Goal: Information Seeking & Learning: Learn about a topic

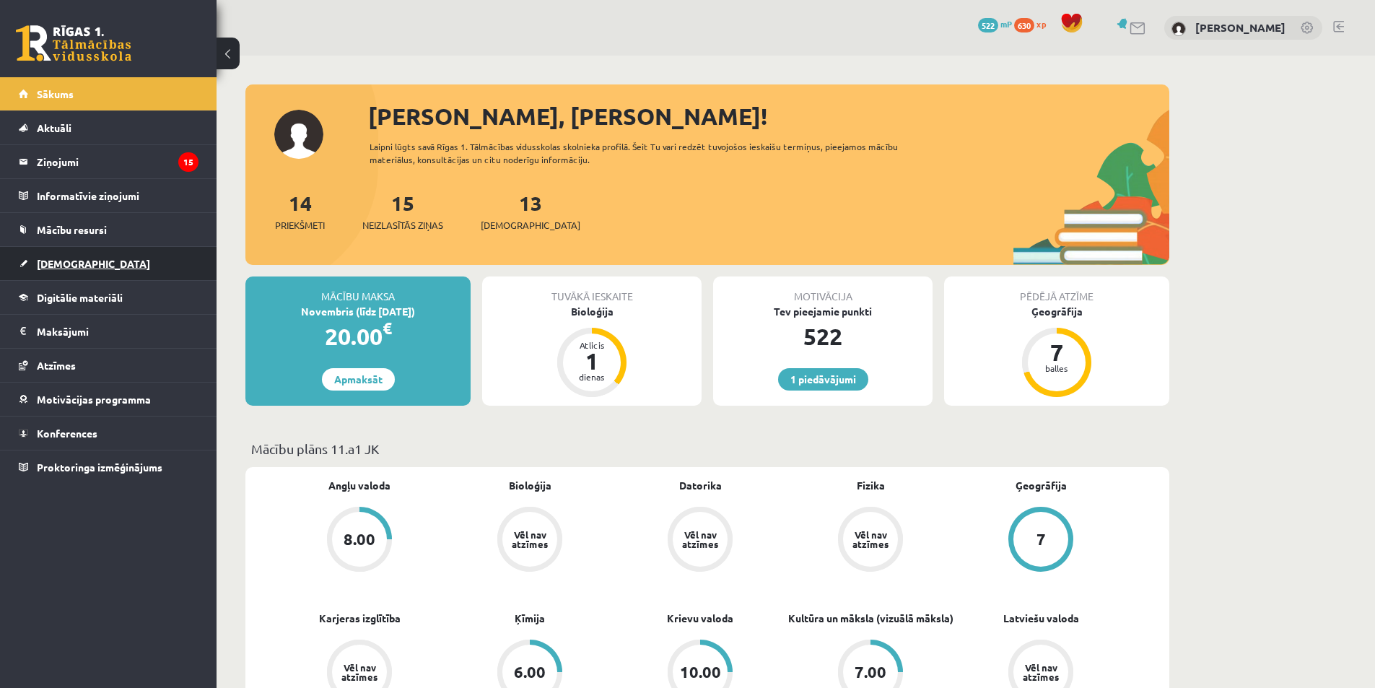
click at [53, 262] on span "[DEMOGRAPHIC_DATA]" at bounding box center [93, 263] width 113 height 13
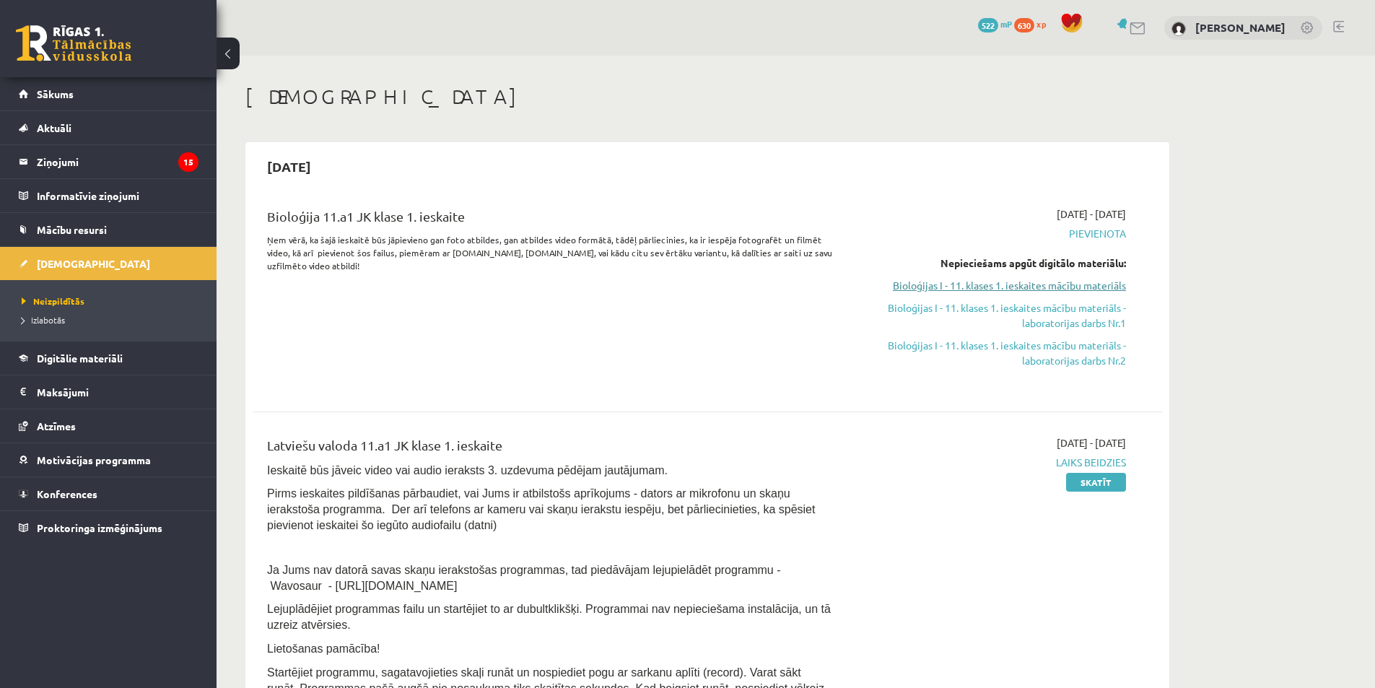
click at [1073, 288] on link "Bioloģijas I - 11. klases 1. ieskaites mācību materiāls" at bounding box center [990, 285] width 272 height 15
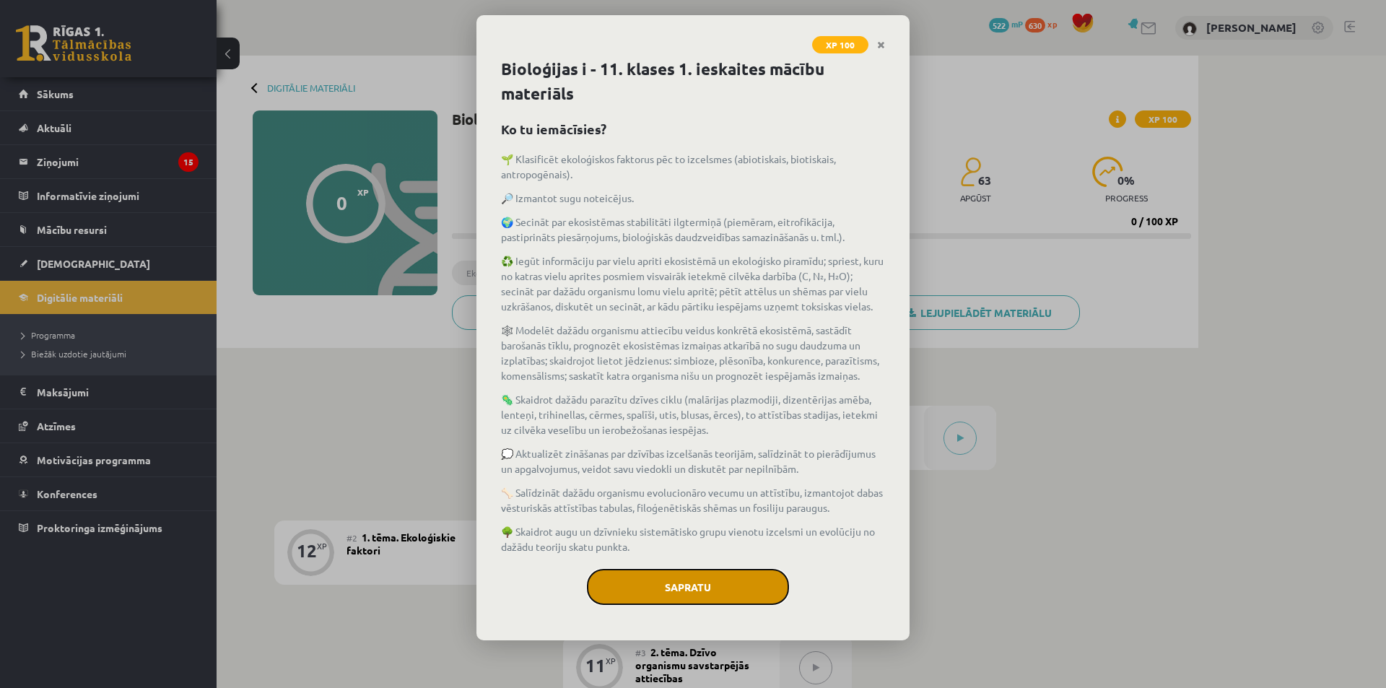
click at [673, 583] on button "Sapratu" at bounding box center [688, 587] width 202 height 36
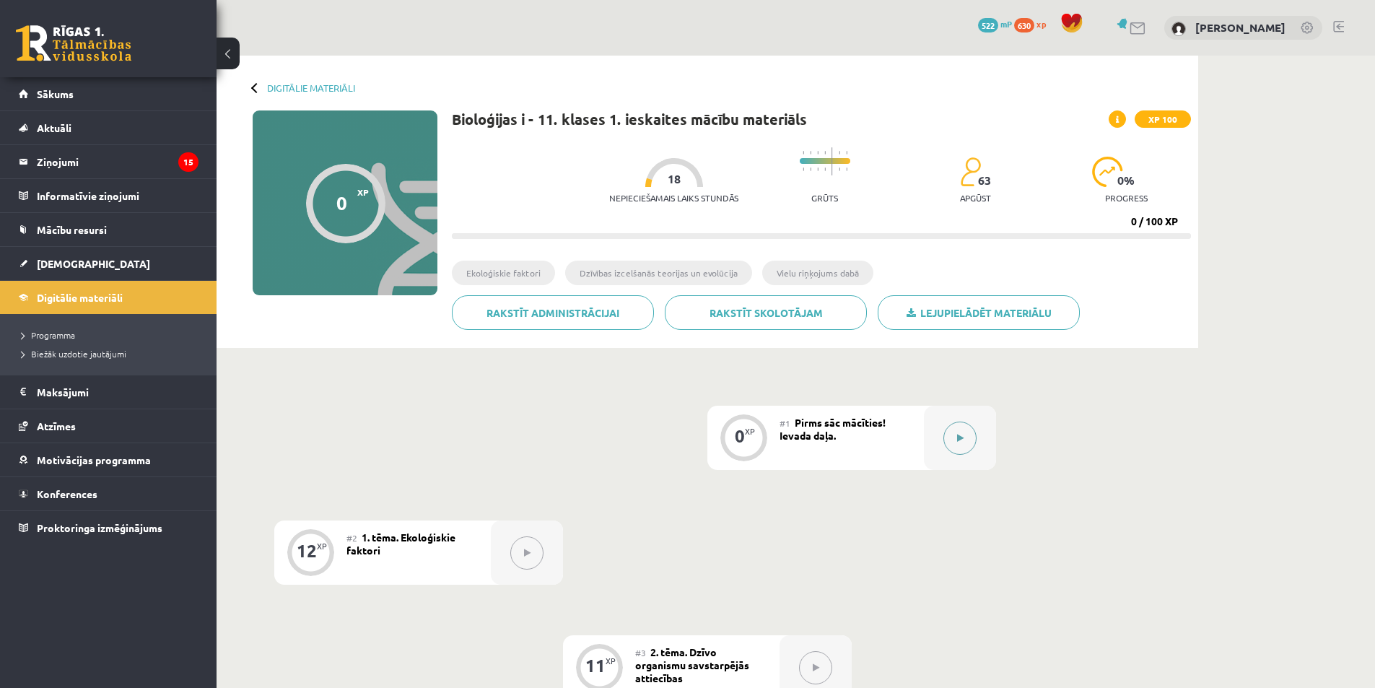
click at [959, 439] on icon at bounding box center [960, 438] width 6 height 9
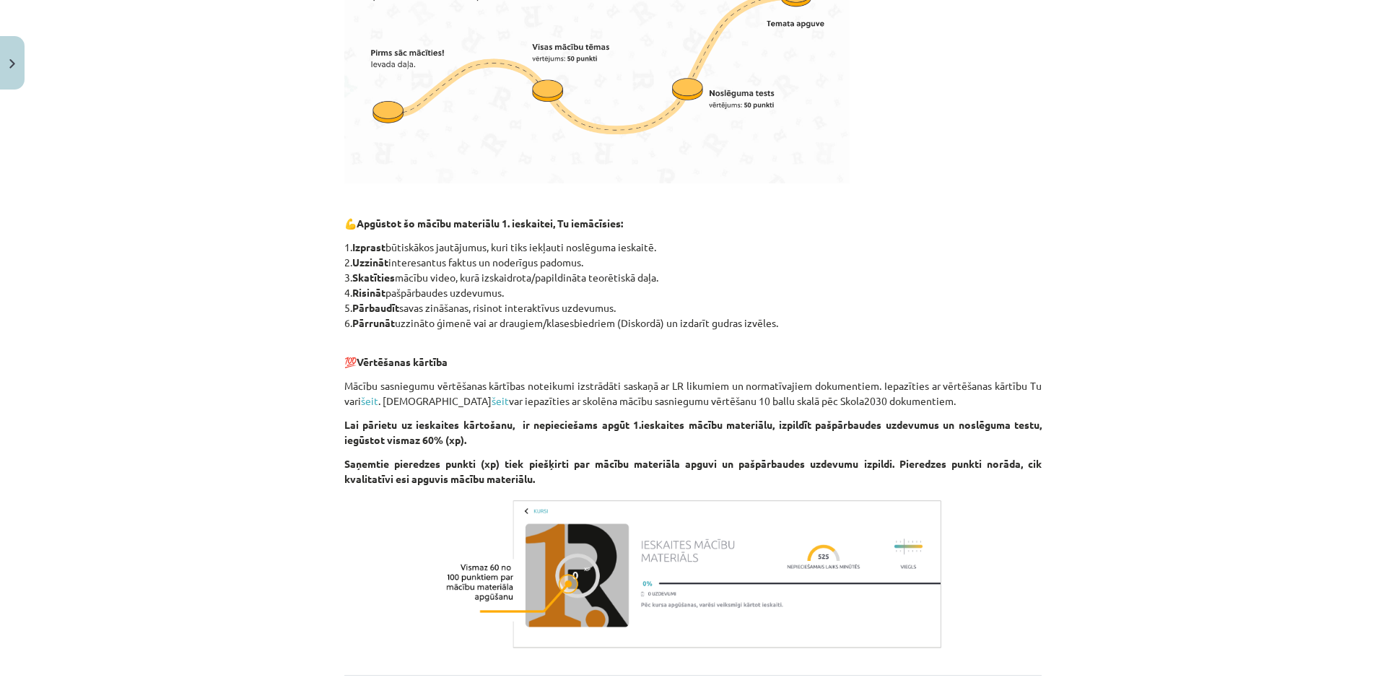
scroll to position [980, 0]
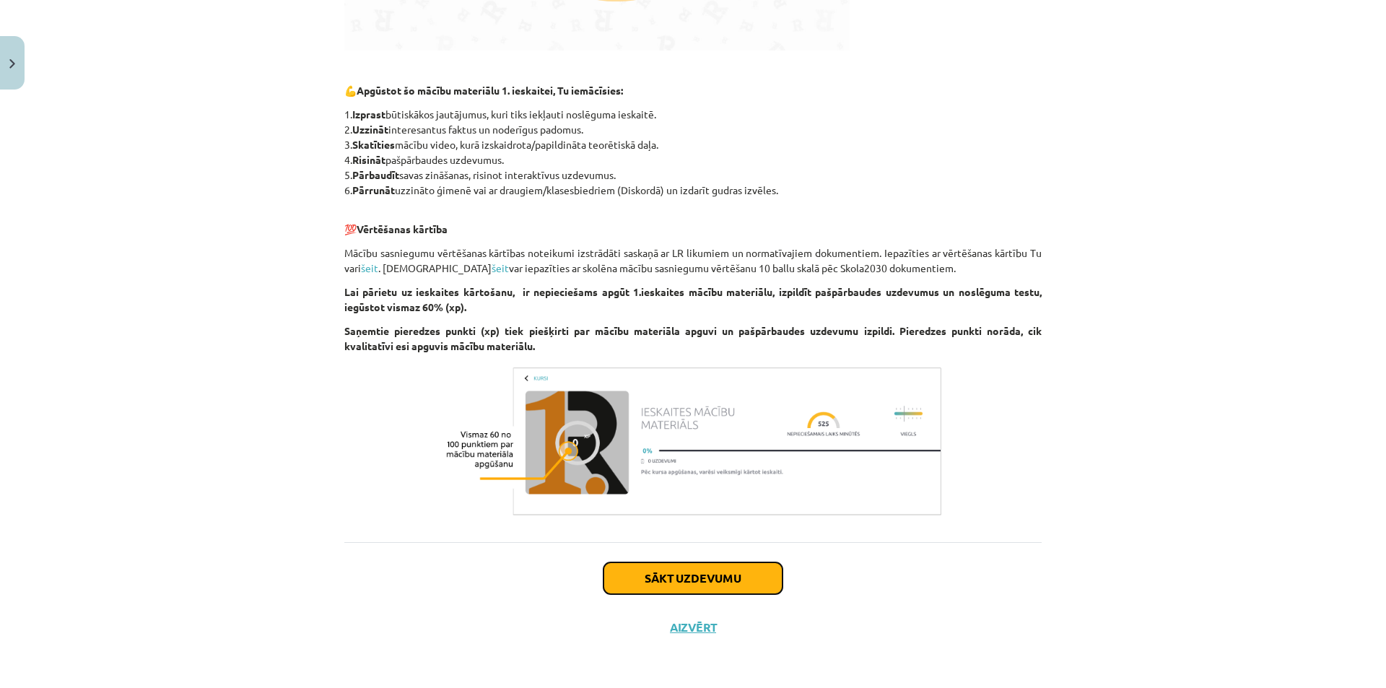
click at [712, 584] on button "Sākt uzdevumu" at bounding box center [692, 578] width 179 height 32
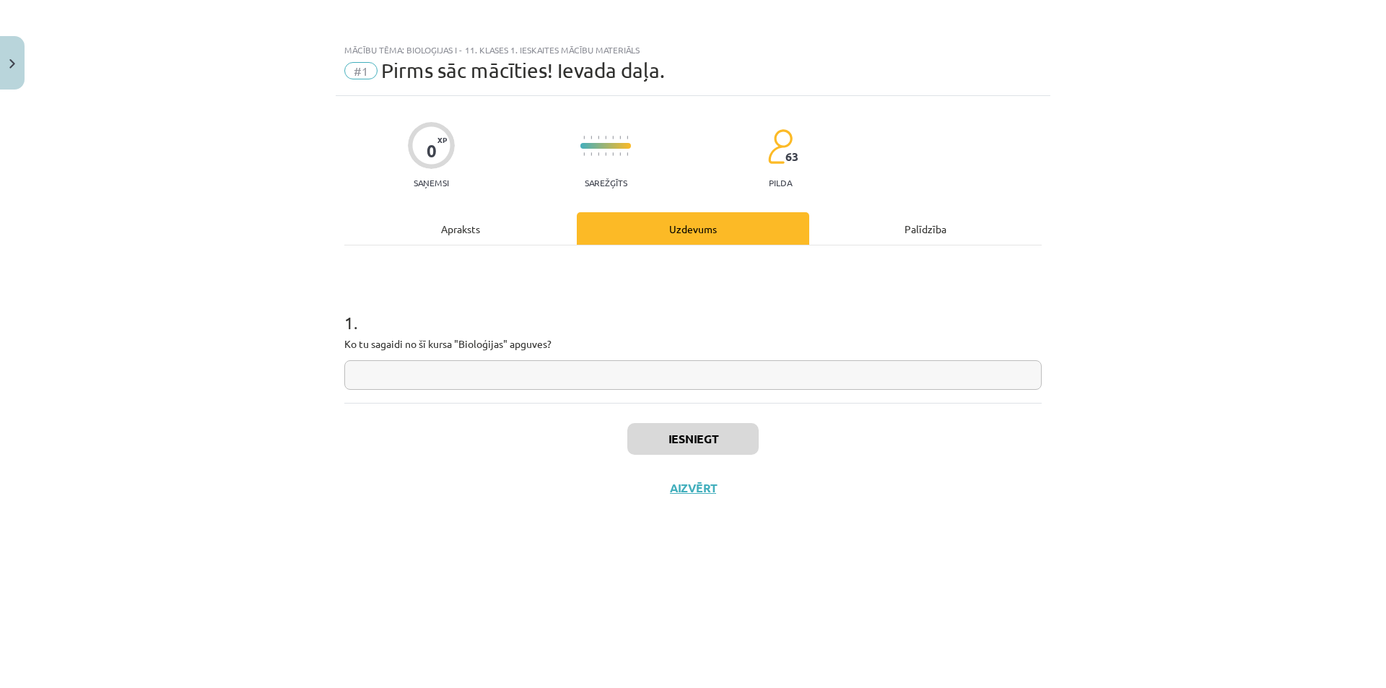
click at [680, 371] on input "text" at bounding box center [692, 375] width 697 height 30
type input "*"
type input "**********"
click at [689, 438] on button "Iesniegt" at bounding box center [692, 439] width 131 height 32
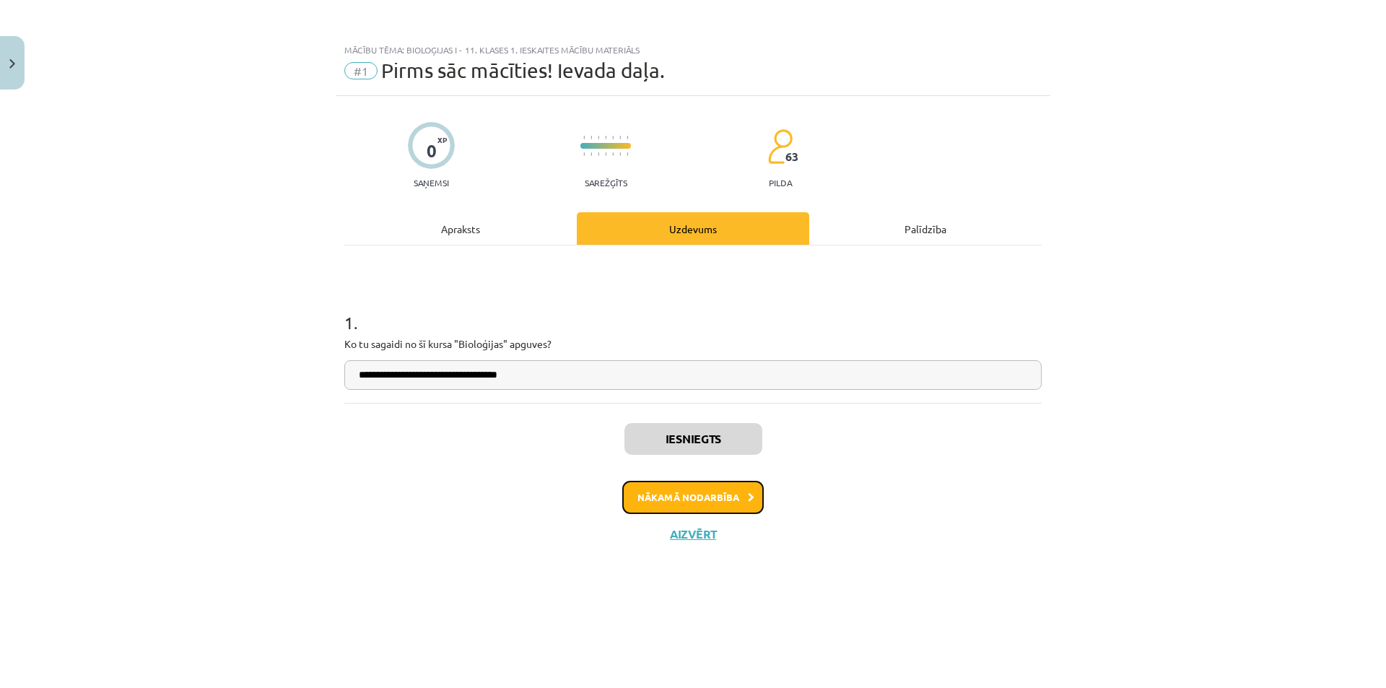
click at [688, 493] on button "Nākamā nodarbība" at bounding box center [692, 497] width 141 height 33
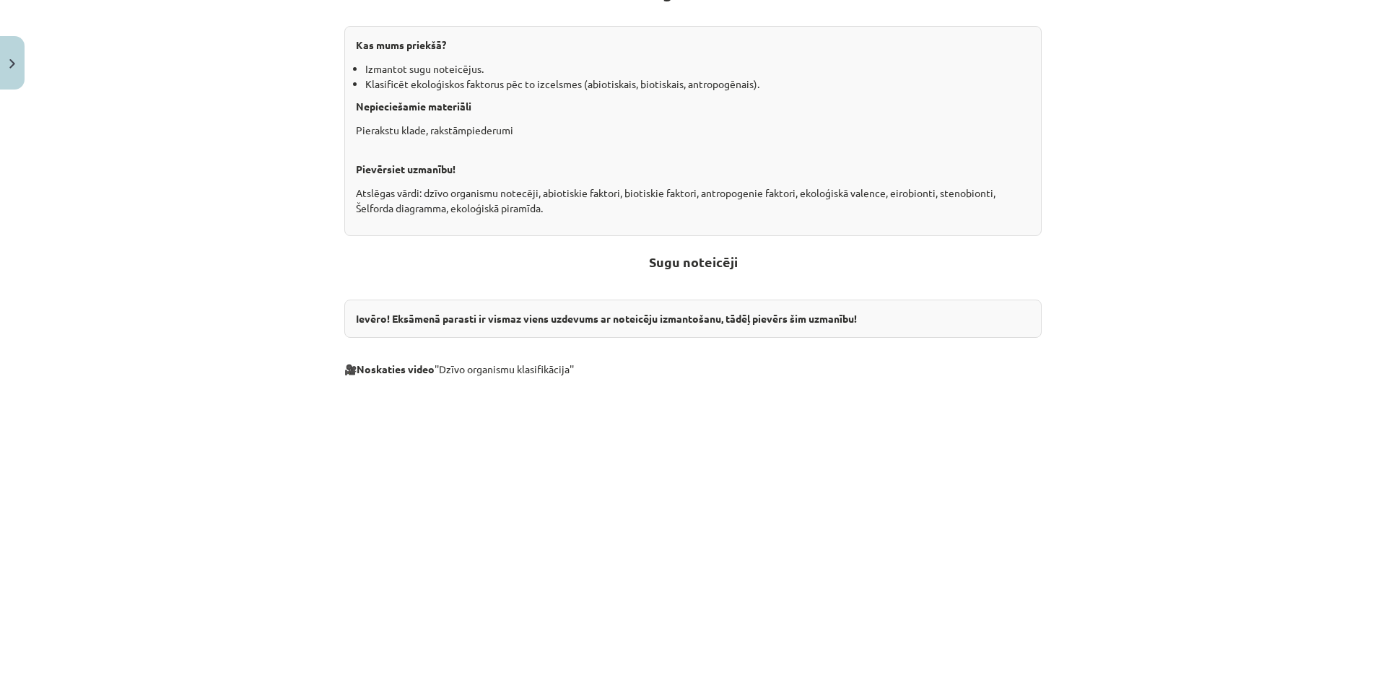
scroll to position [440, 0]
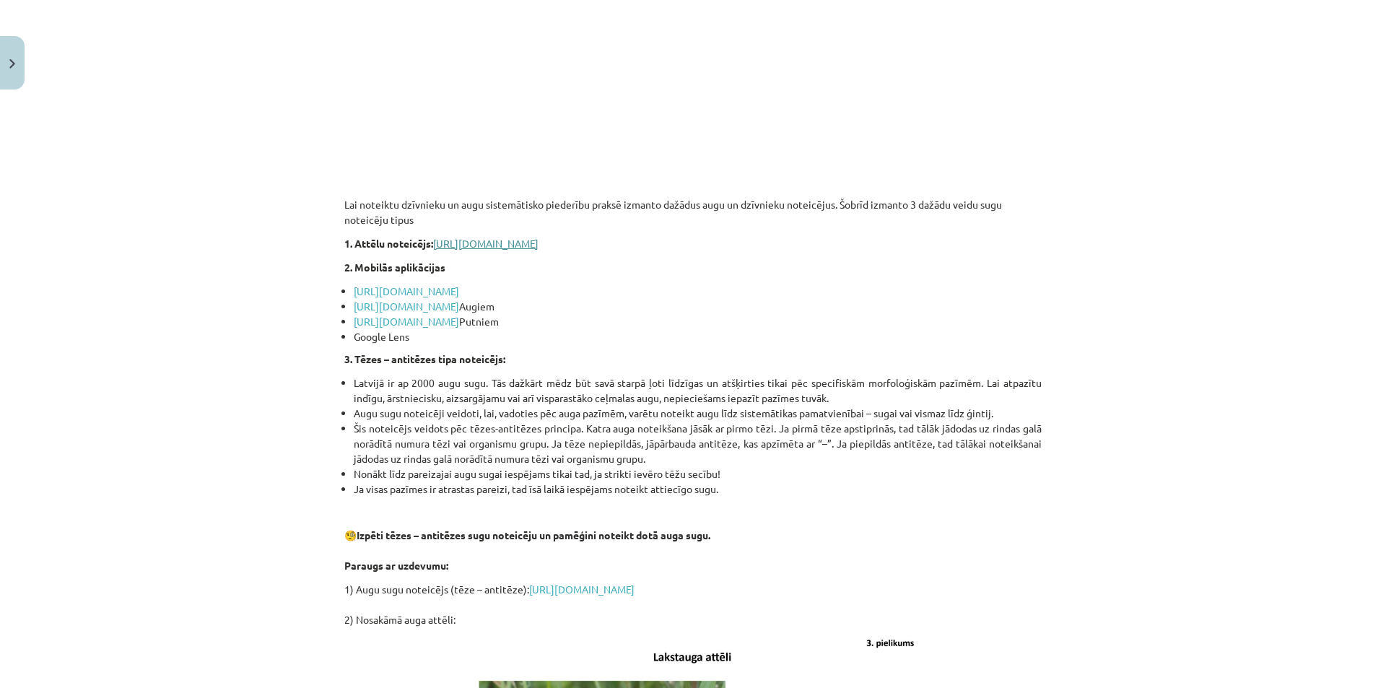
click at [538, 239] on link "https://www.daba.gov.lv/lv/media/4686/download?attachment" at bounding box center [485, 243] width 105 height 13
click at [435, 292] on link "https://www.inaturalist.org/" at bounding box center [406, 290] width 105 height 13
click at [440, 302] on link "https://www.picturethisai.com/" at bounding box center [406, 305] width 105 height 13
click at [459, 326] on link "https://merlin.allaboutbirds.org" at bounding box center [406, 321] width 105 height 13
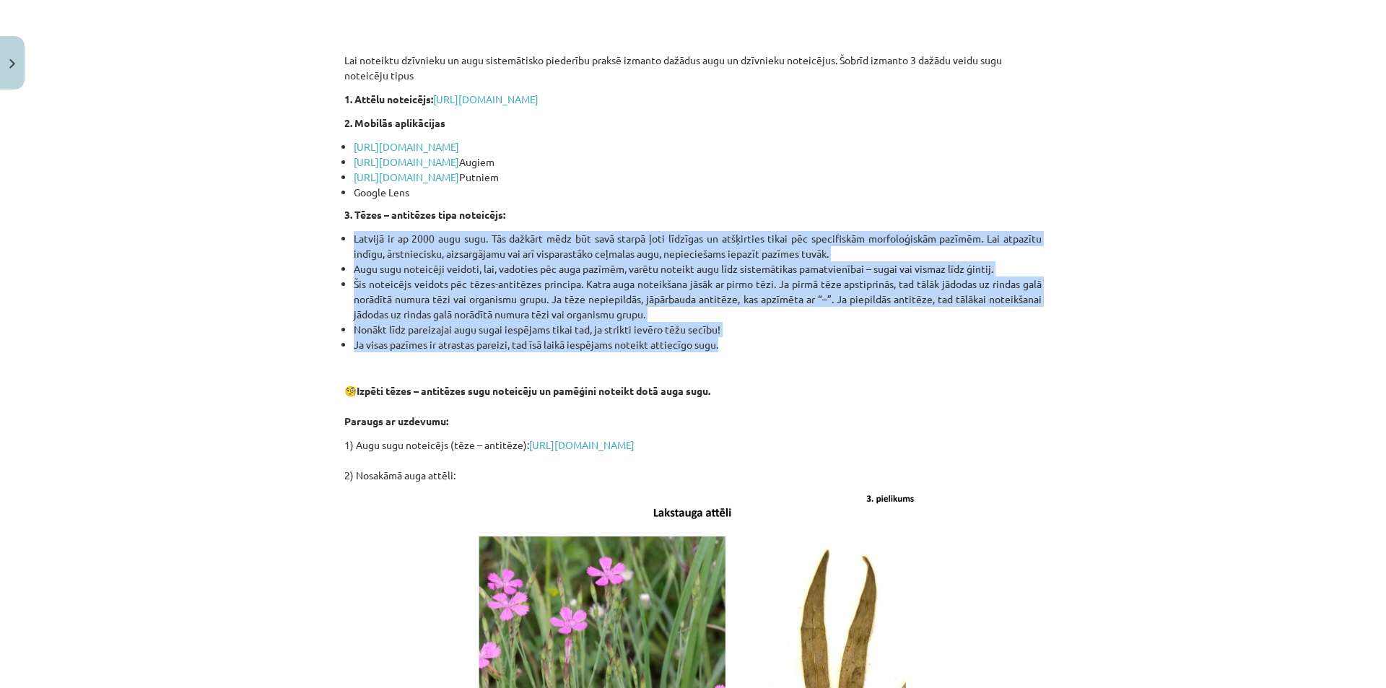
drag, startPoint x: 349, startPoint y: 236, endPoint x: 772, endPoint y: 351, distance: 438.2
click at [772, 351] on ul "Latvijā ir ap 2000 augu sugu. Tās dažkārt mēdz būt savā starpā ļoti līdzīgas un…" at bounding box center [692, 291] width 697 height 121
copy ul "Latvijā ir ap 2000 augu sugu. Tās dažkārt mēdz būt savā starpā ļoti līdzīgas un…"
click at [927, 335] on li "Nonākt līdz pareizajai augu sugai iespējams tikai tad, ja strikti ievēro tēžu s…" at bounding box center [698, 329] width 688 height 15
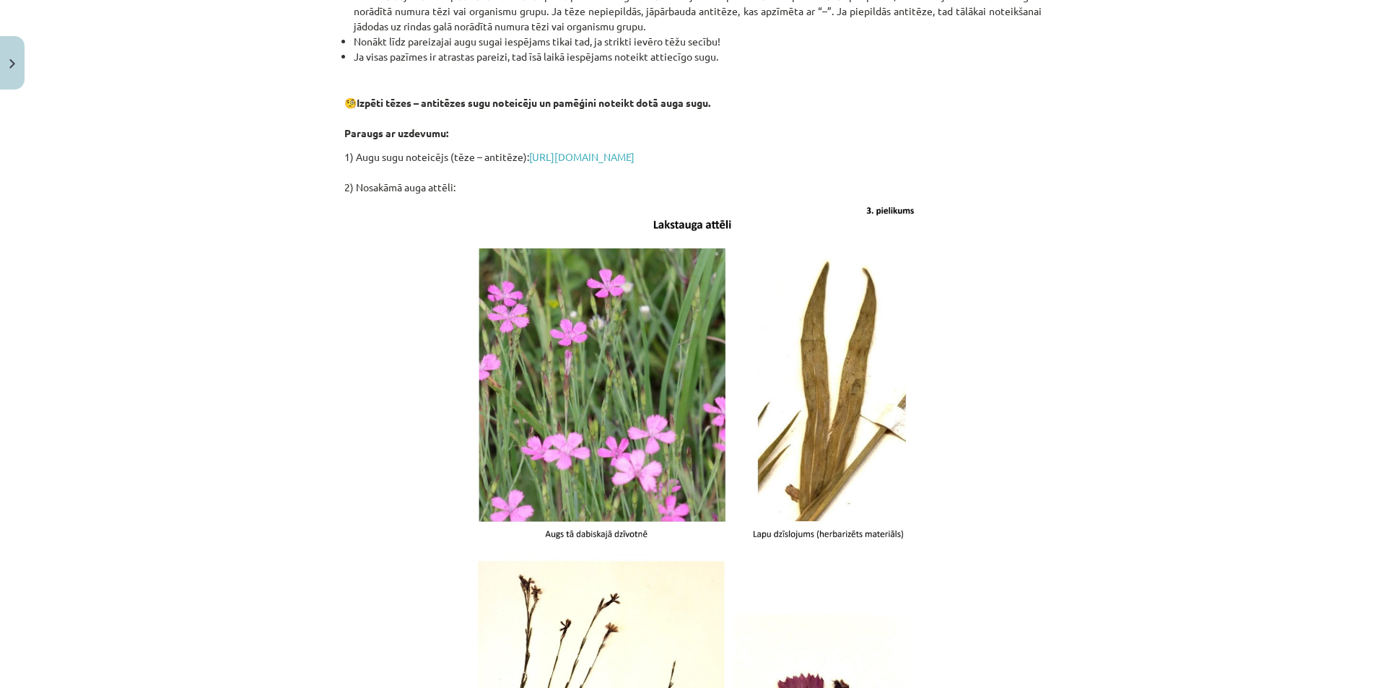
scroll to position [1234, 0]
click at [603, 161] on link "https://drive.google.com/file/d/1hwgPsxxY_TYrFe5bNCCM2vFlIY2eJMV-/view?usp=shar…" at bounding box center [581, 155] width 105 height 13
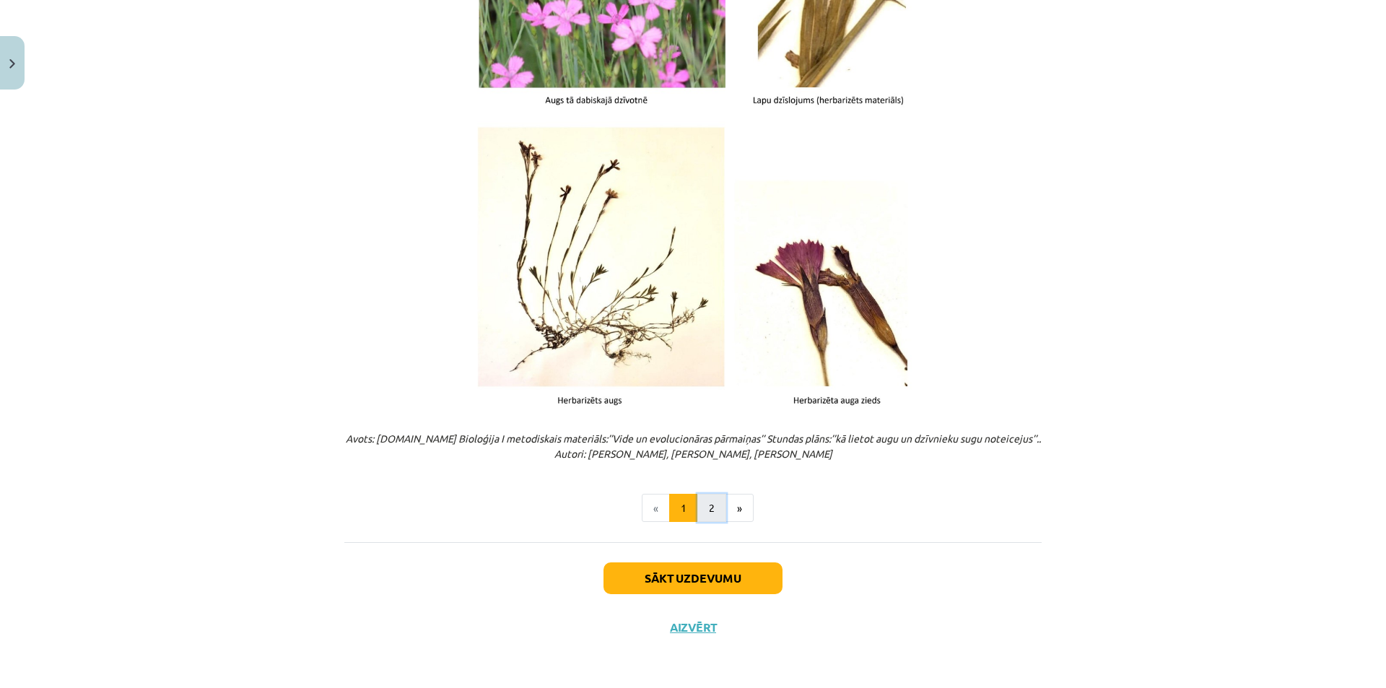
click at [705, 517] on button "2" at bounding box center [711, 508] width 29 height 29
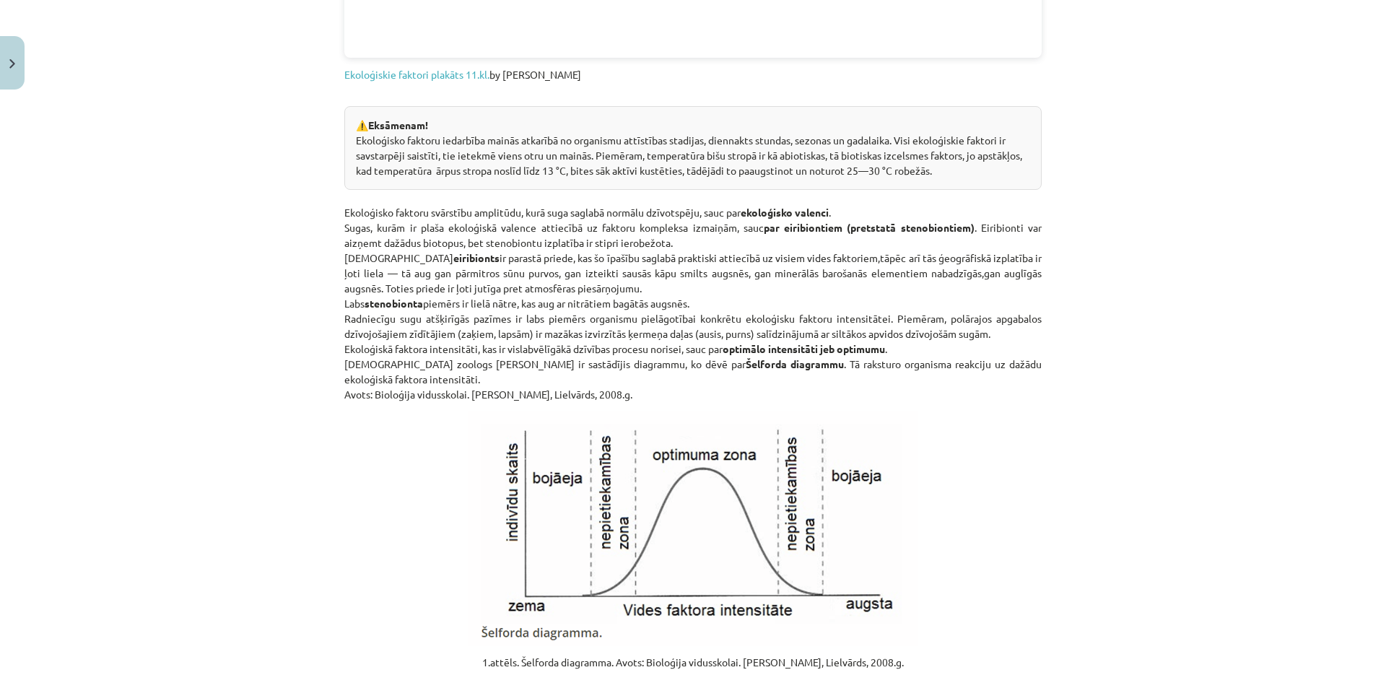
scroll to position [1293, 0]
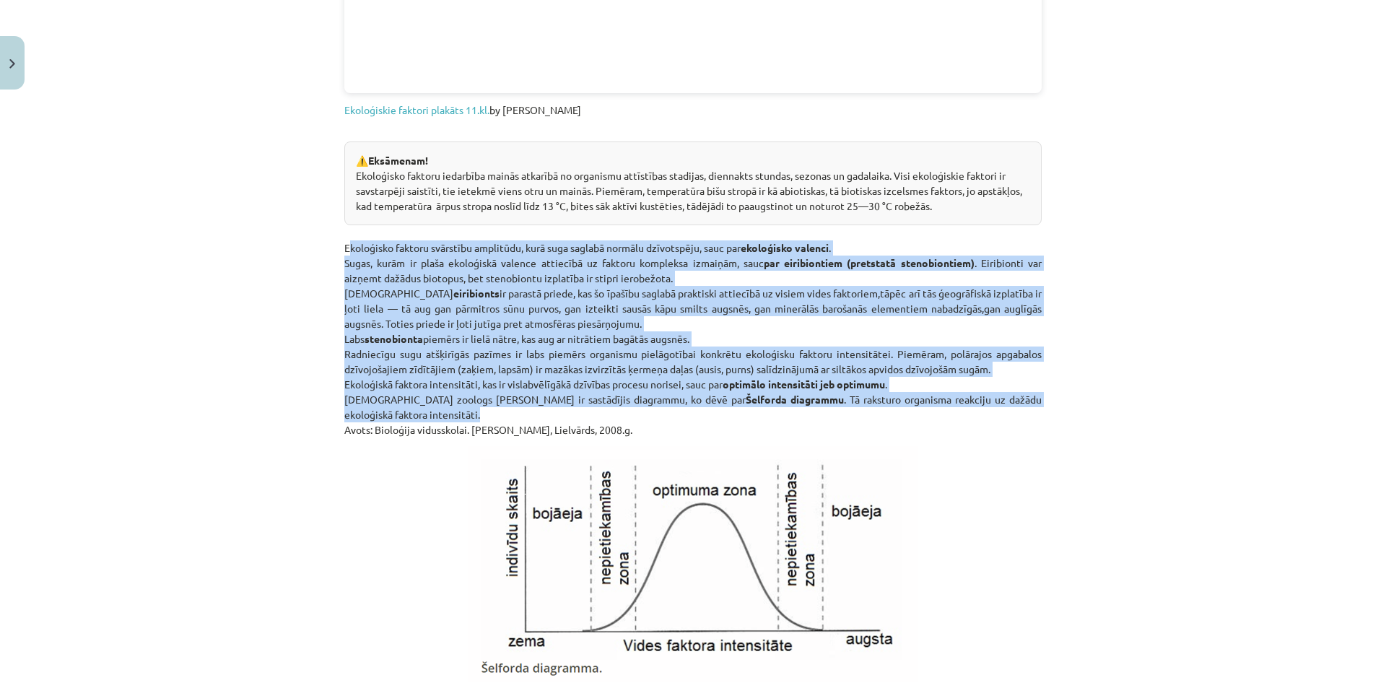
drag, startPoint x: 339, startPoint y: 249, endPoint x: 437, endPoint y: 419, distance: 196.2
click at [437, 419] on p "Ekoloģisko faktoru svārstību amplitūdu, kurā suga saglabā normālu dzīvotspēju, …" at bounding box center [692, 331] width 697 height 212
copy p "Ekoloģisko faktoru svārstību amplitūdu, kurā suga saglabā normālu dzīvotspēju, …"
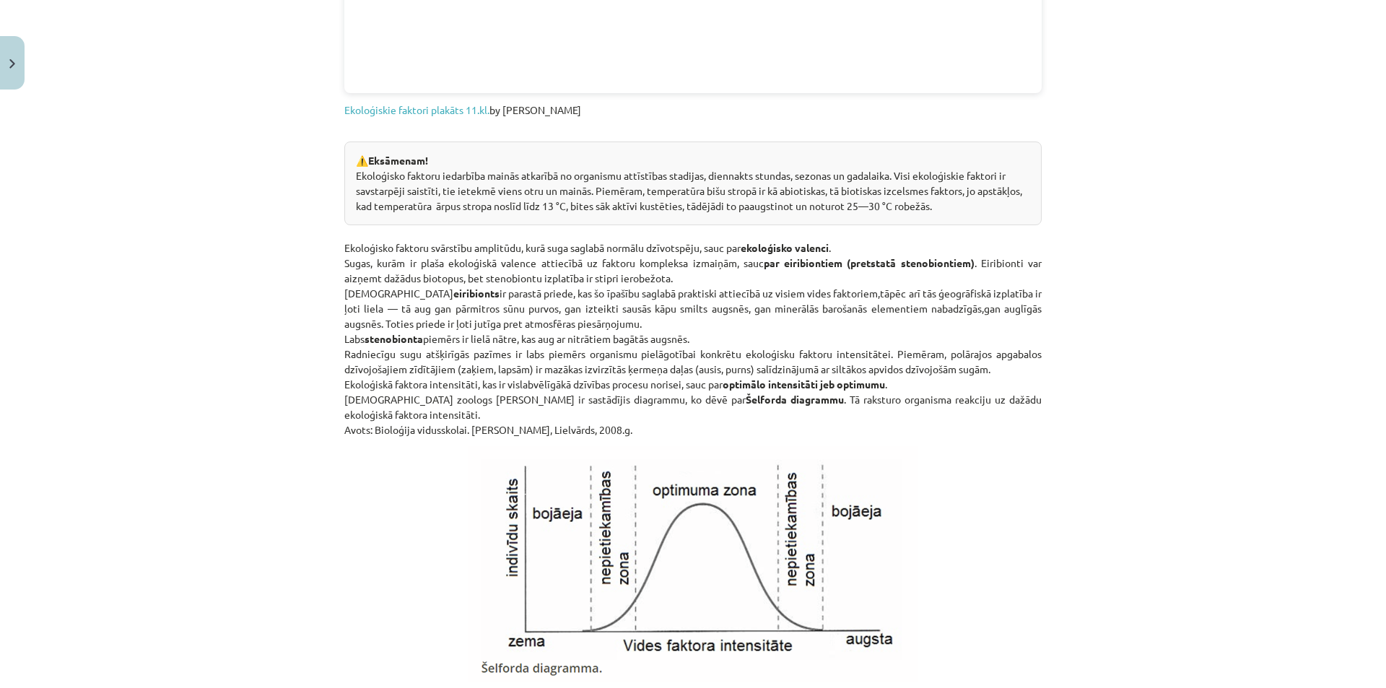
click at [1047, 428] on div "Mācību tēma: Bioloģijas i - 11. klases 1. ieskaites mācību materiāls #2 1. tēma…" at bounding box center [693, 344] width 1386 height 688
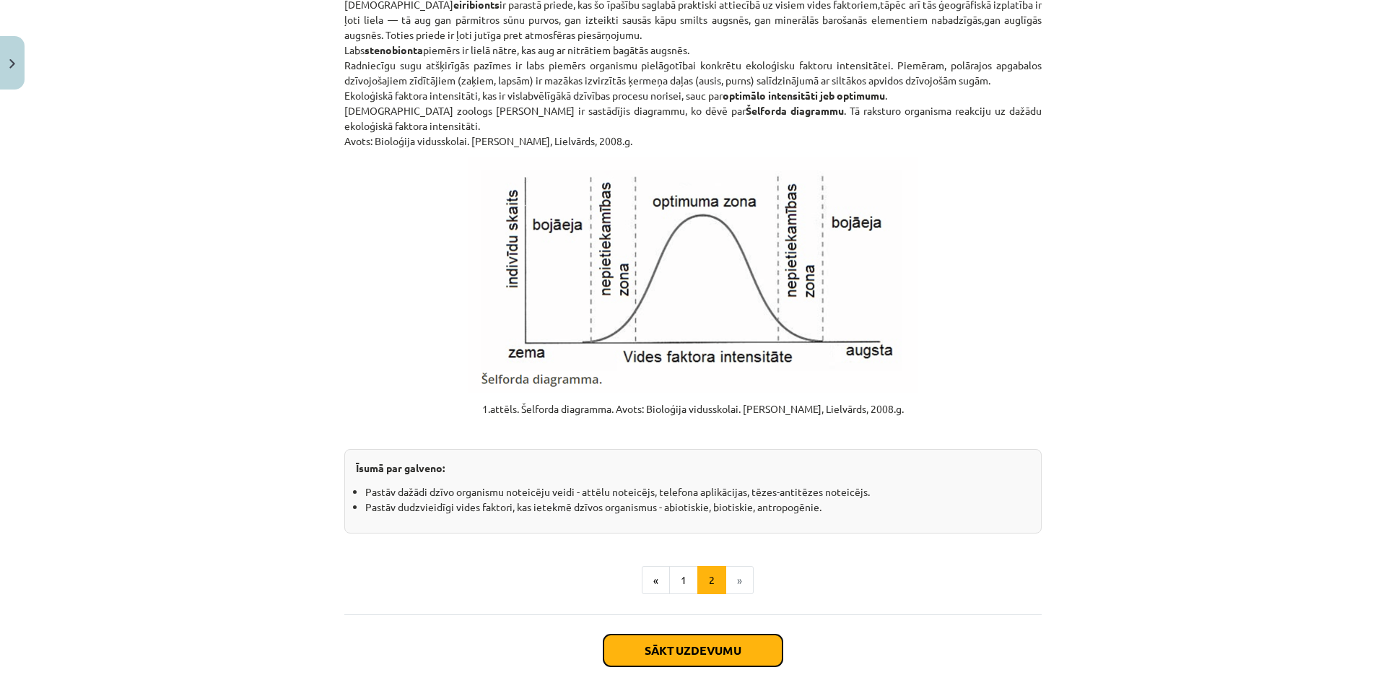
click at [681, 652] on button "Sākt uzdevumu" at bounding box center [692, 650] width 179 height 32
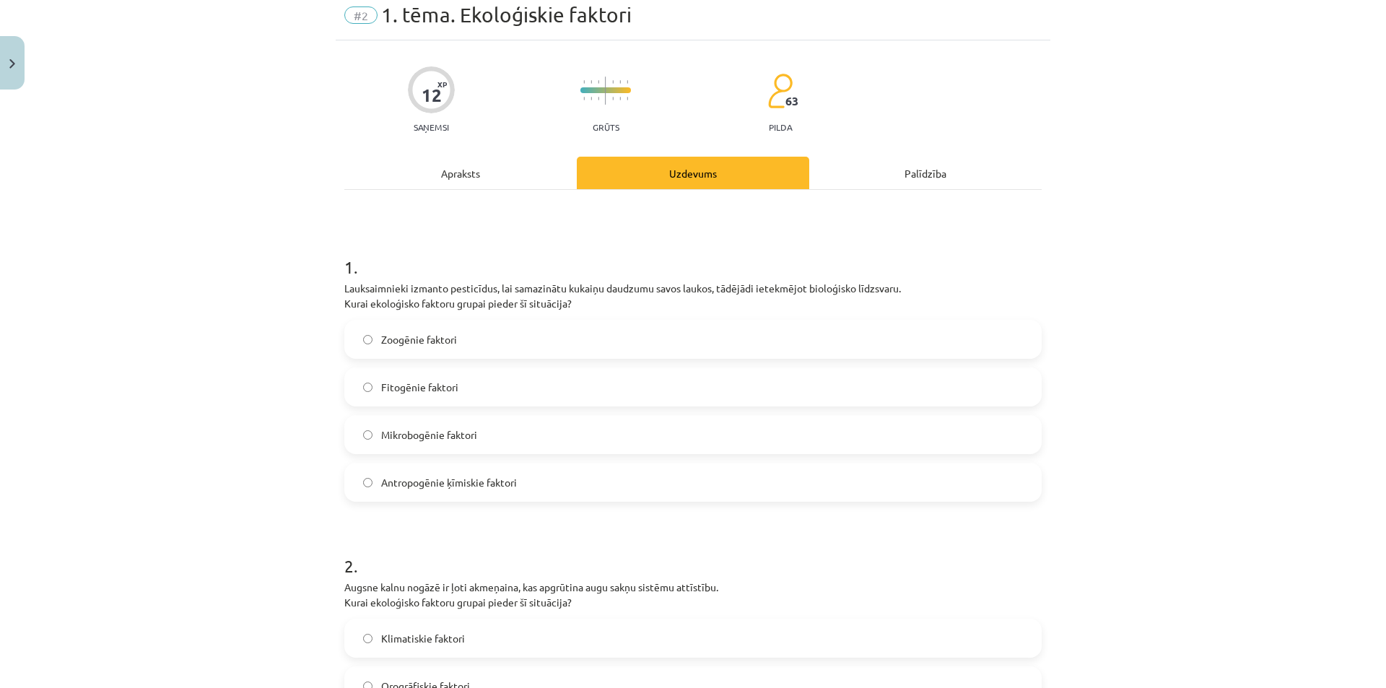
scroll to position [36, 0]
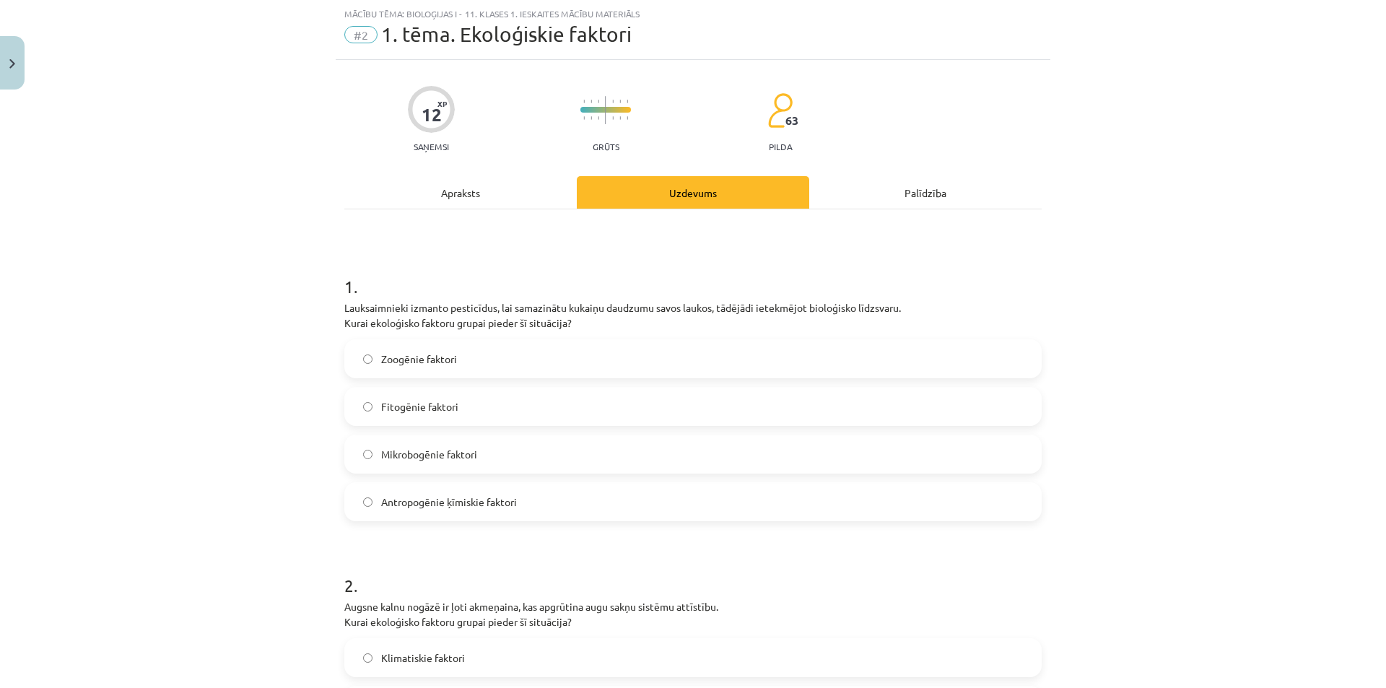
click at [569, 489] on label "Antropogēnie ķīmiskie faktori" at bounding box center [693, 502] width 694 height 36
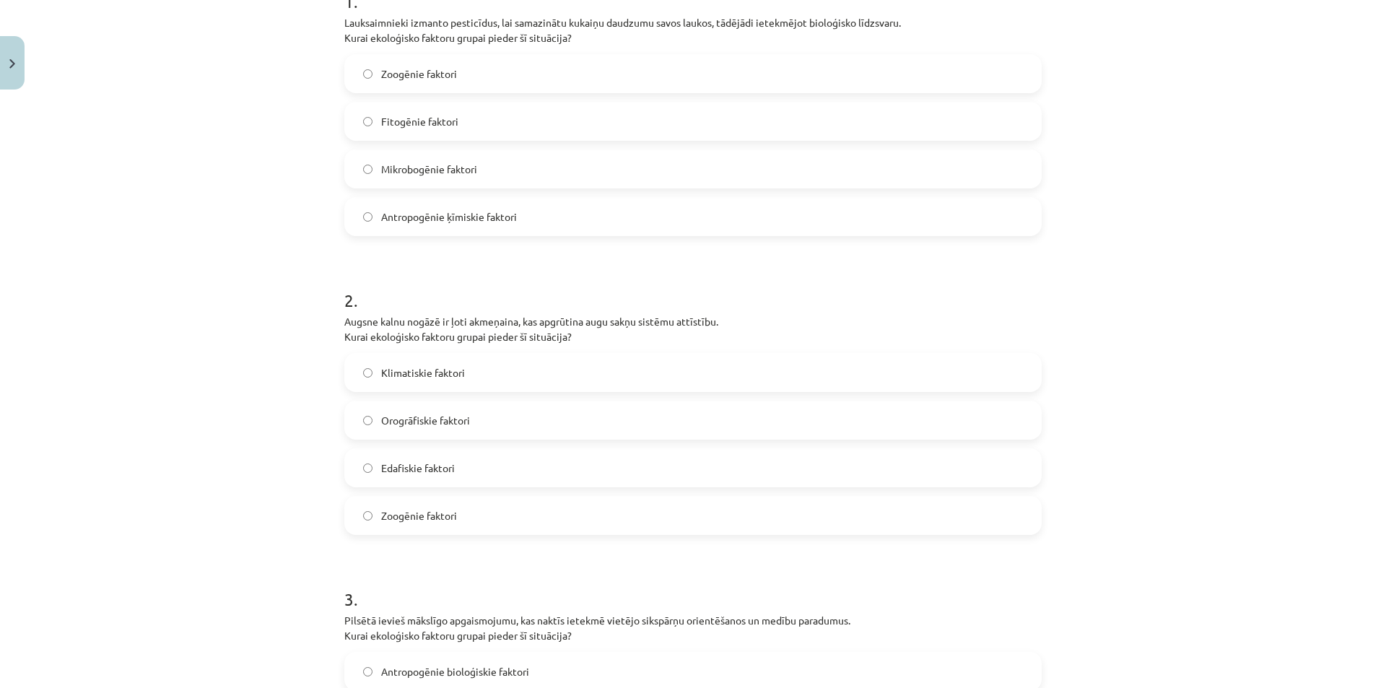
scroll to position [469, 0]
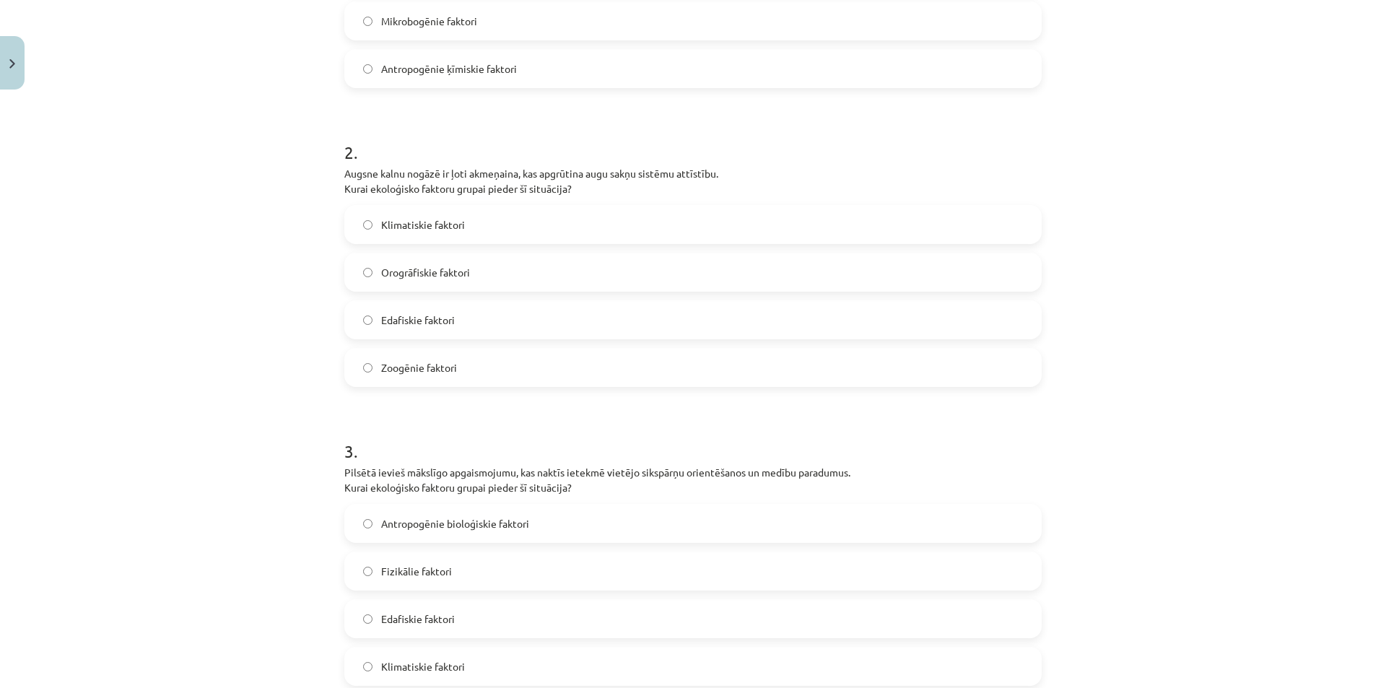
click at [524, 316] on label "Edafiskie faktori" at bounding box center [693, 320] width 694 height 36
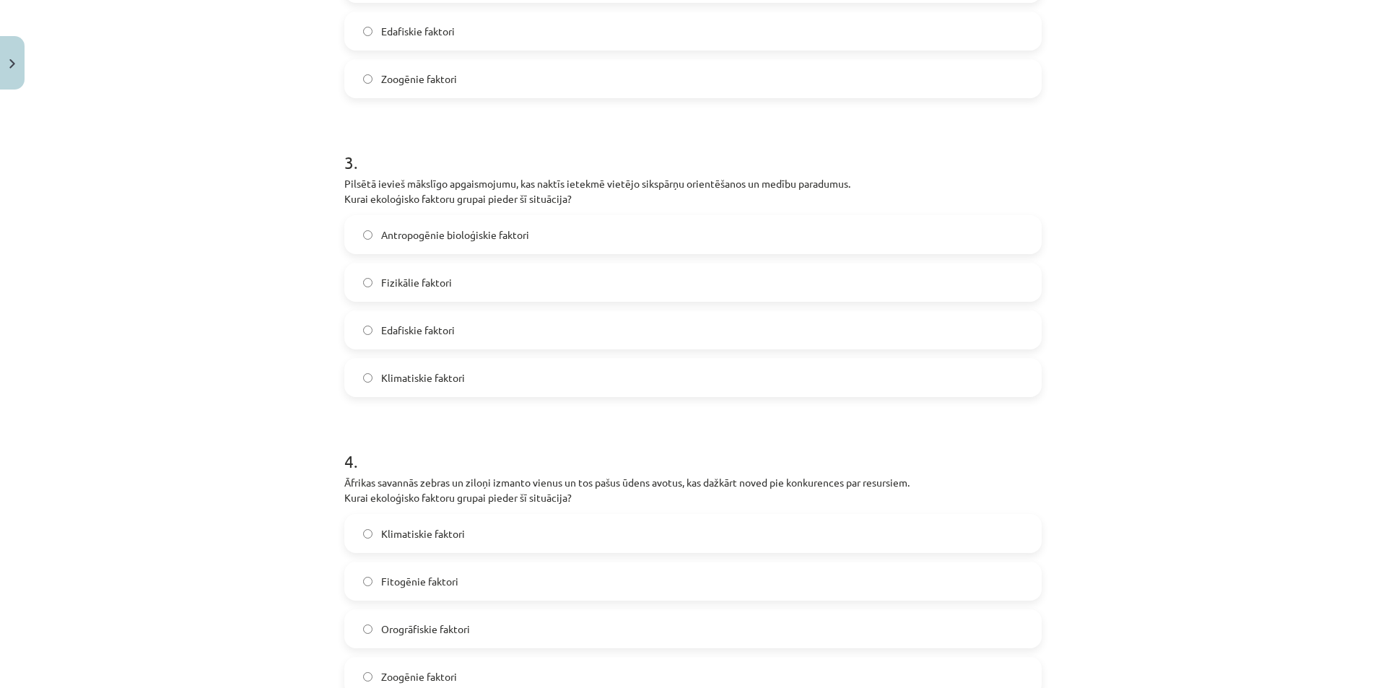
click at [468, 289] on label "Fizikālie faktori" at bounding box center [693, 282] width 694 height 36
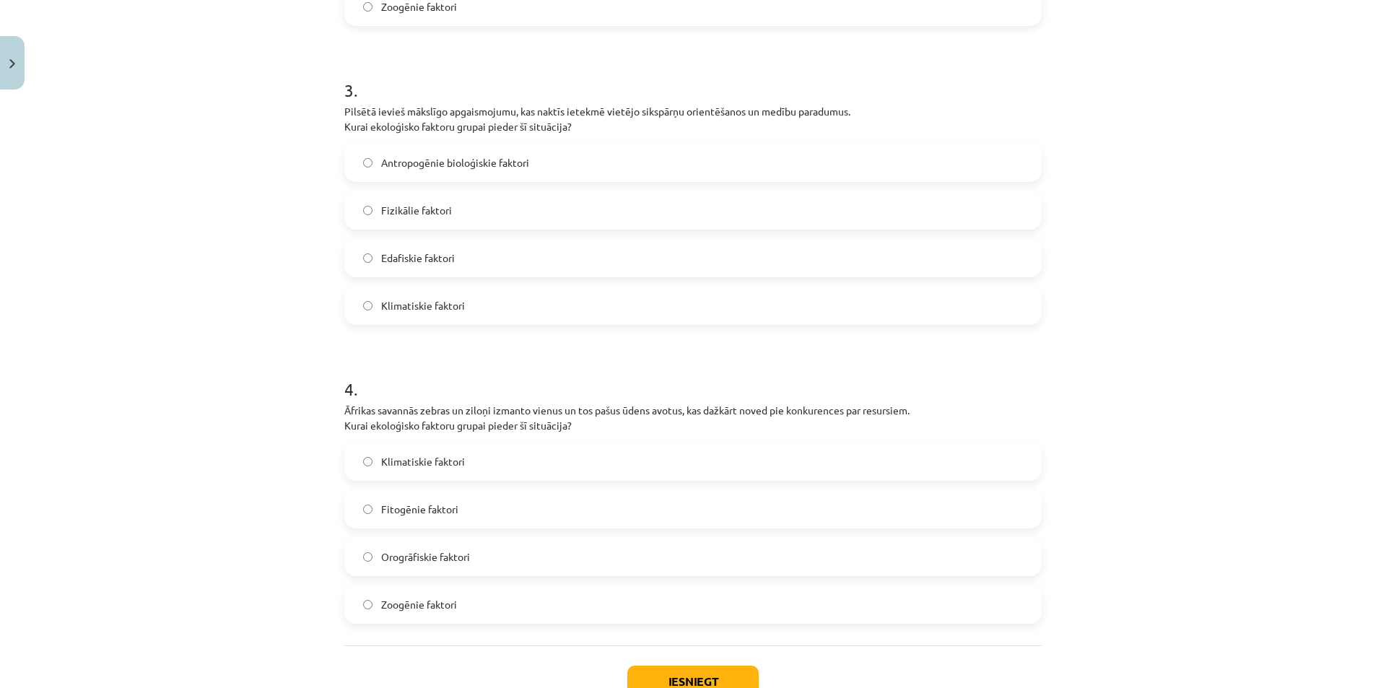
scroll to position [933, 0]
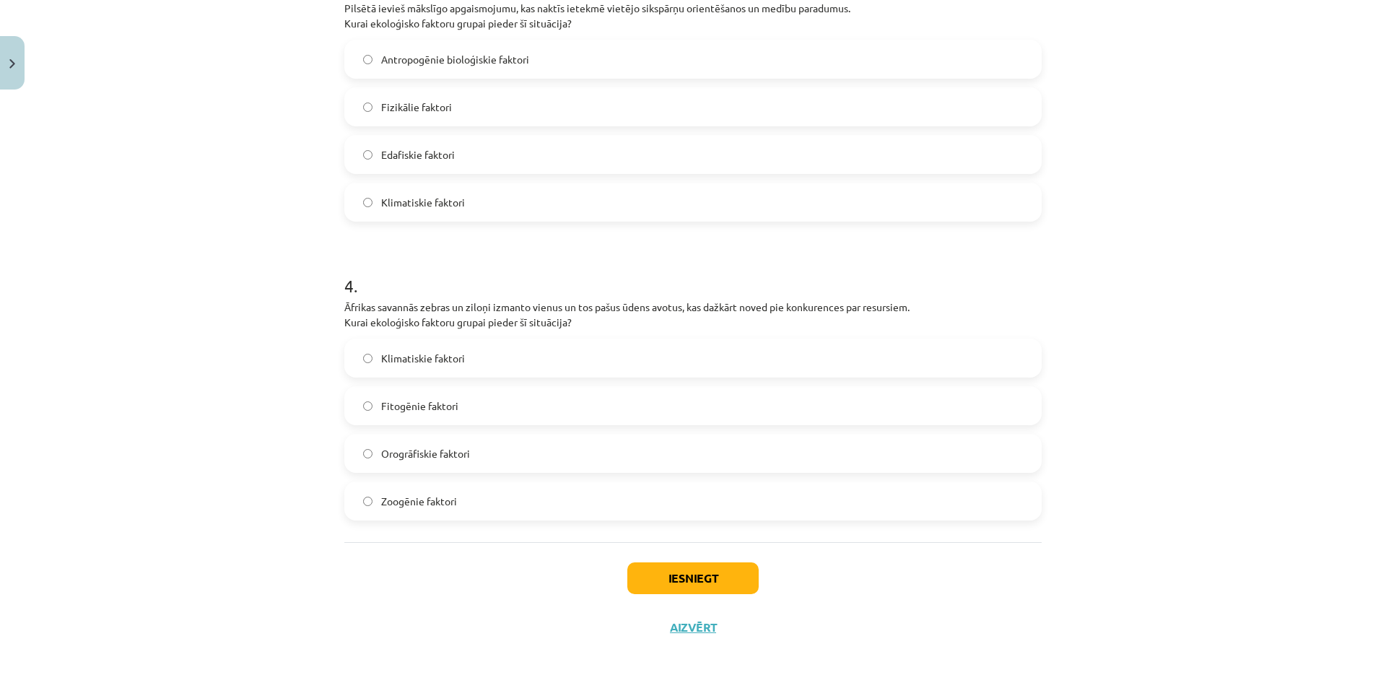
click at [448, 368] on label "Klimatiskie faktori" at bounding box center [693, 358] width 694 height 36
click at [701, 587] on button "Iesniegt" at bounding box center [692, 578] width 131 height 32
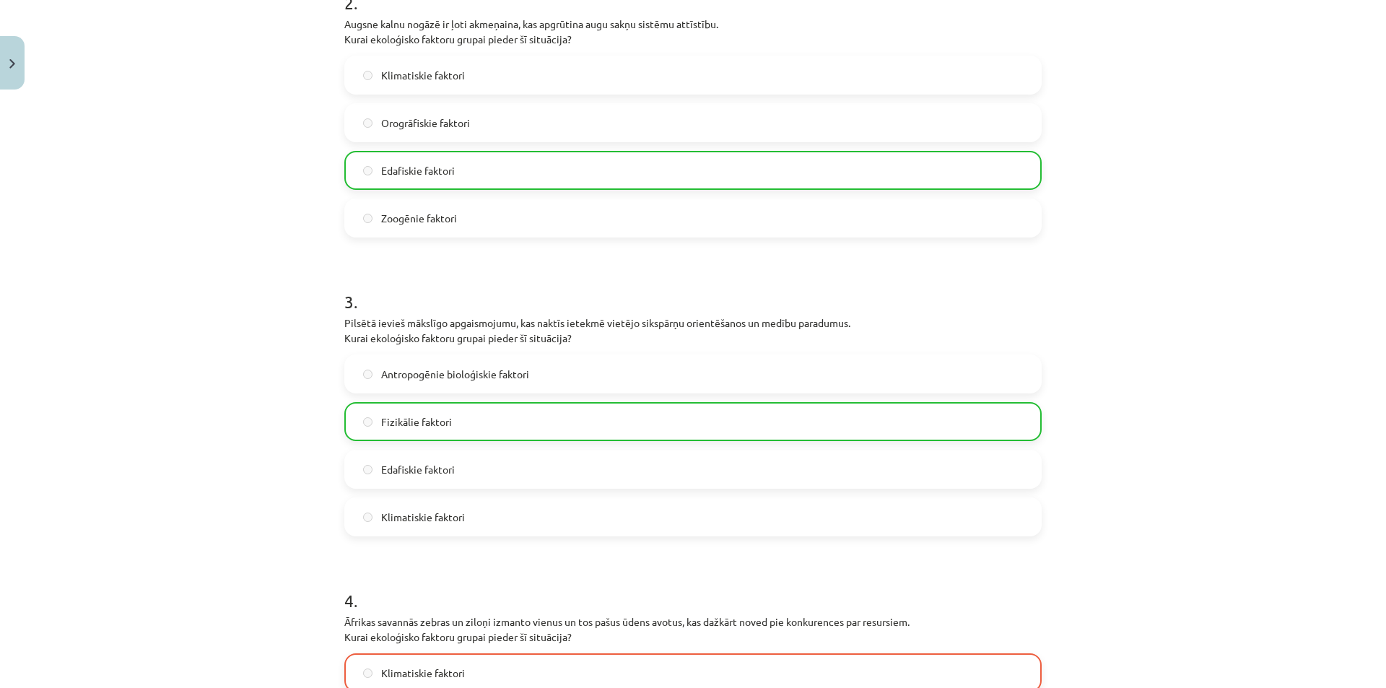
scroll to position [907, 0]
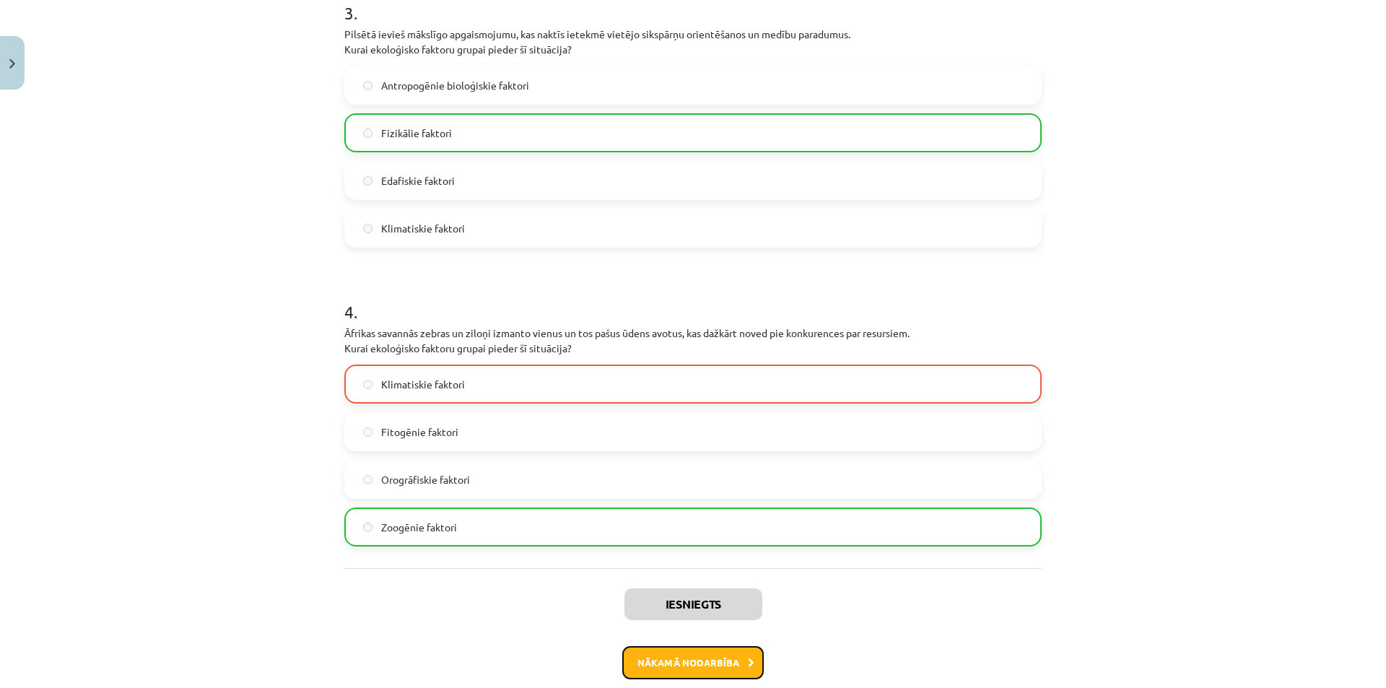
click at [726, 654] on button "Nākamā nodarbība" at bounding box center [692, 662] width 141 height 33
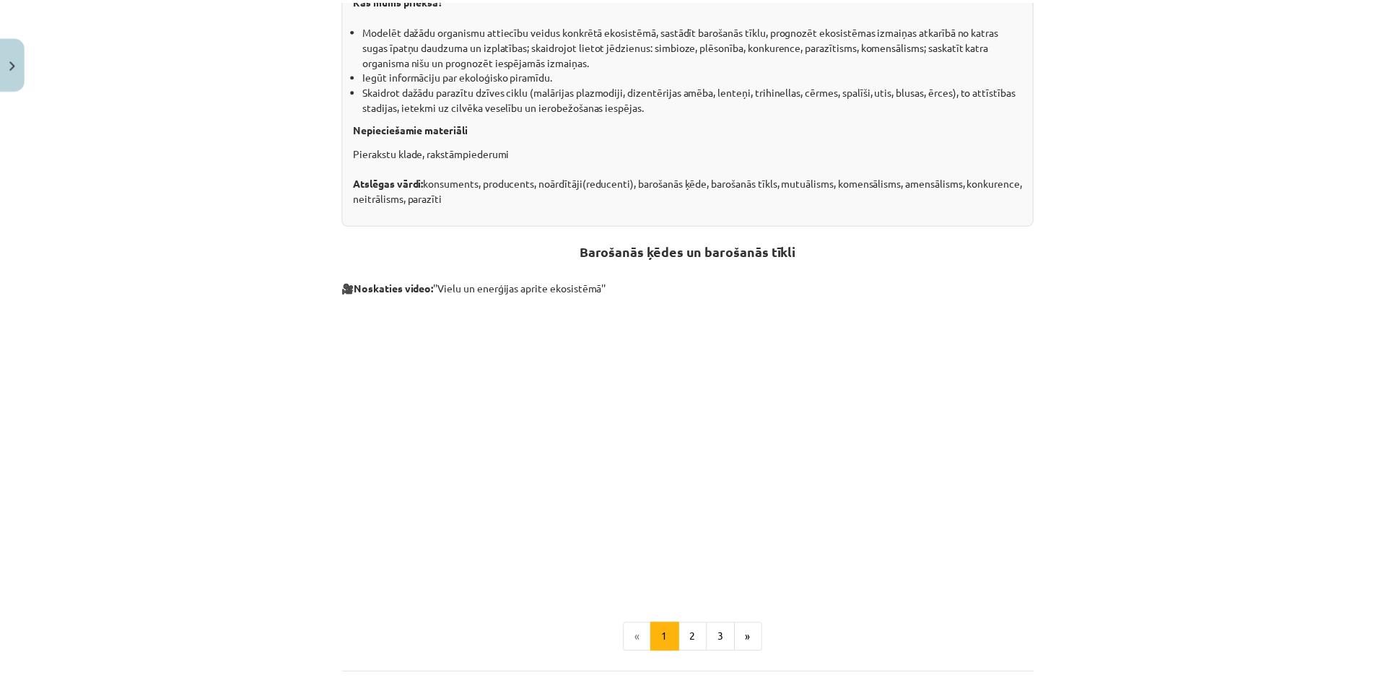
scroll to position [469, 0]
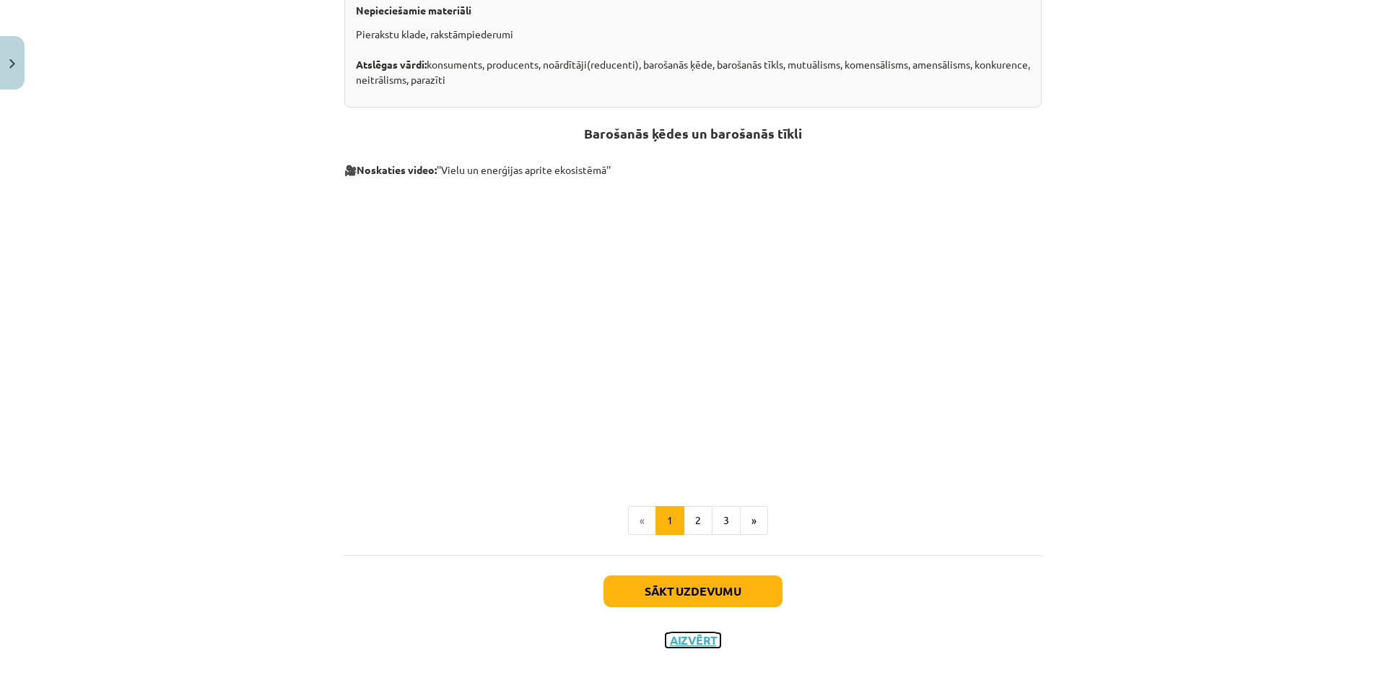
click at [688, 642] on button "Aizvērt" at bounding box center [692, 640] width 55 height 14
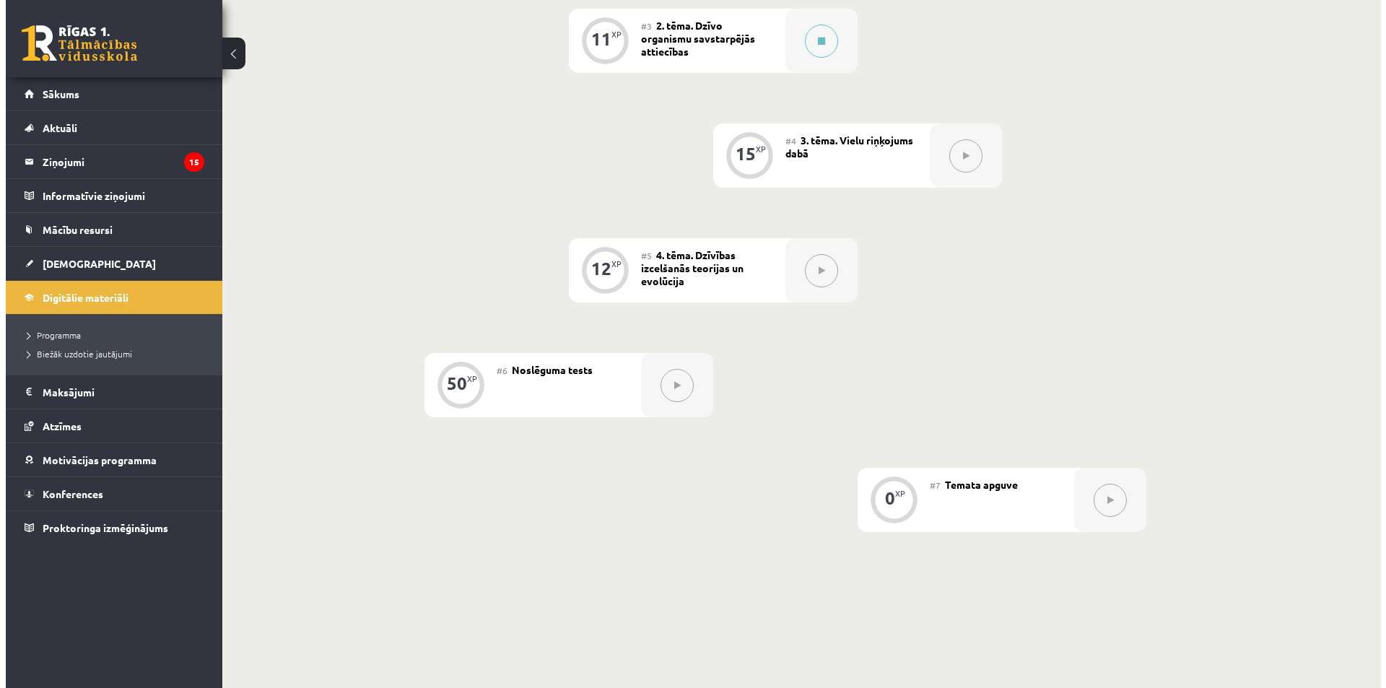
scroll to position [580, 0]
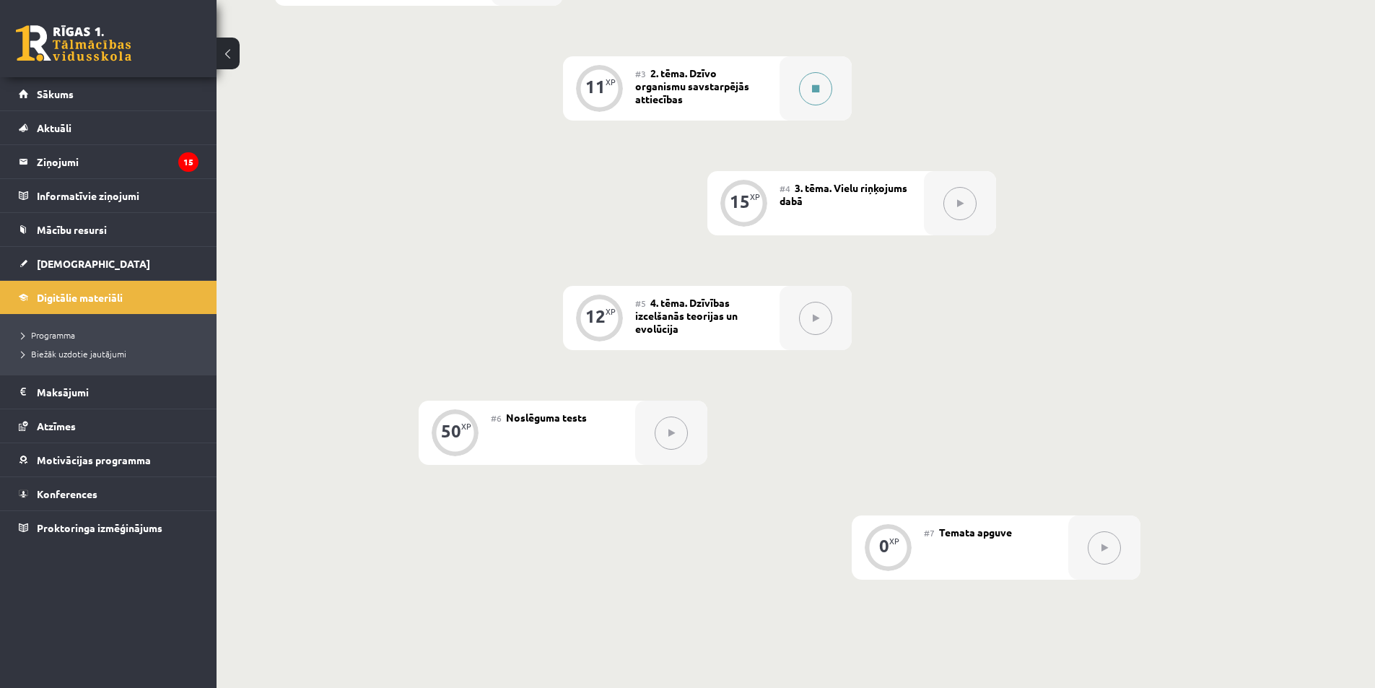
click at [818, 83] on button at bounding box center [815, 88] width 33 height 33
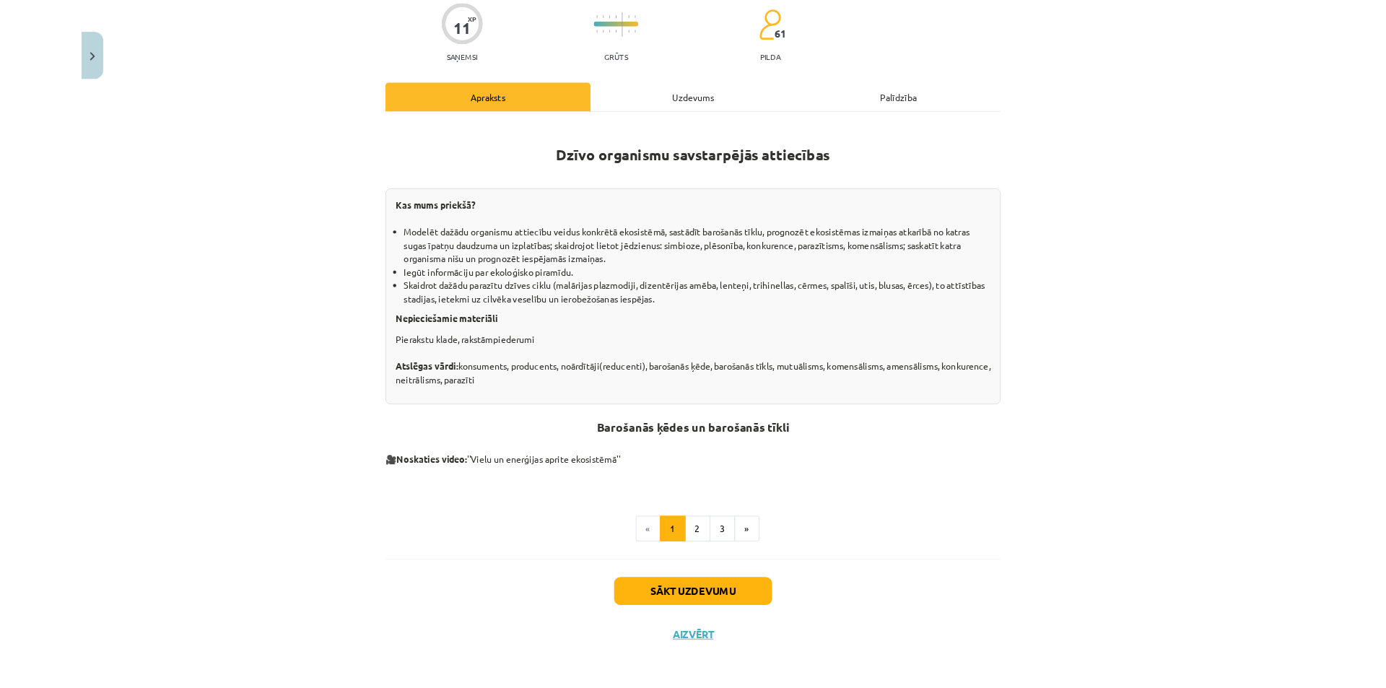
scroll to position [118, 0]
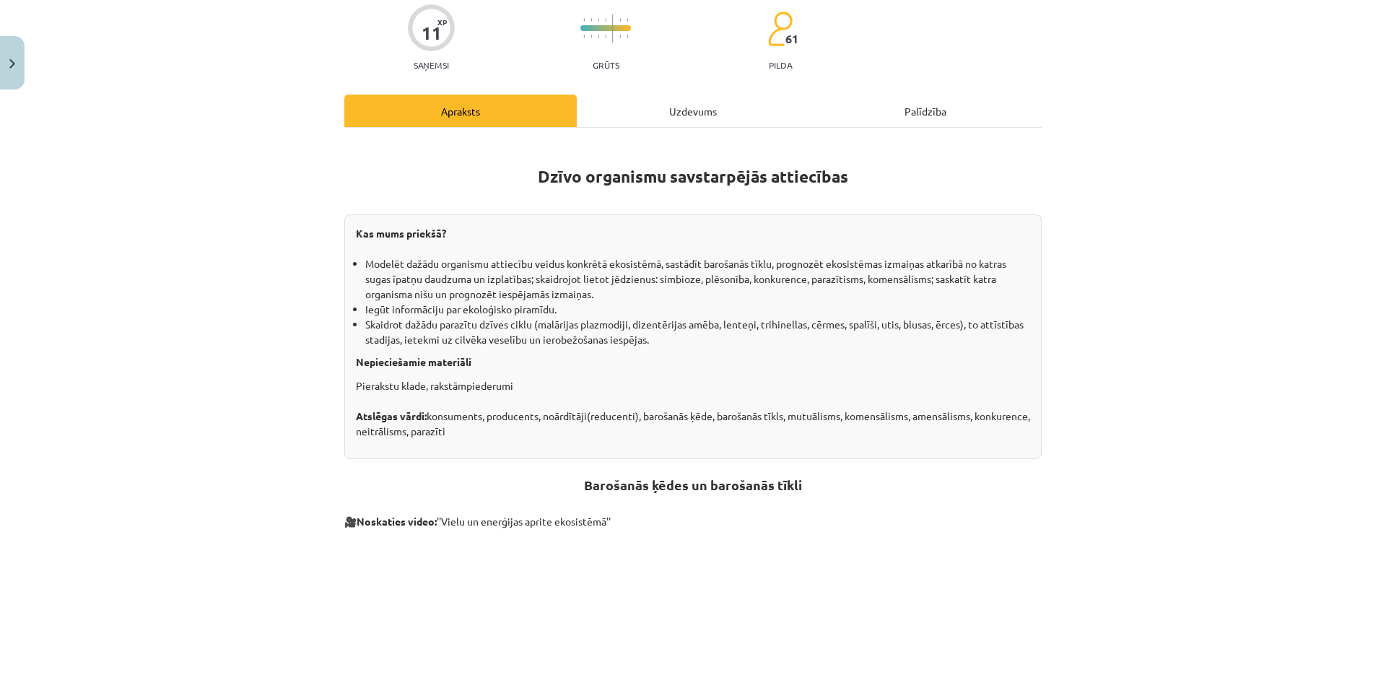
click at [1194, 566] on div "Mācību tēma: Bioloģijas i - 11. klases 1. ieskaites mācību materiāls #3 2. tēma…" at bounding box center [693, 344] width 1386 height 688
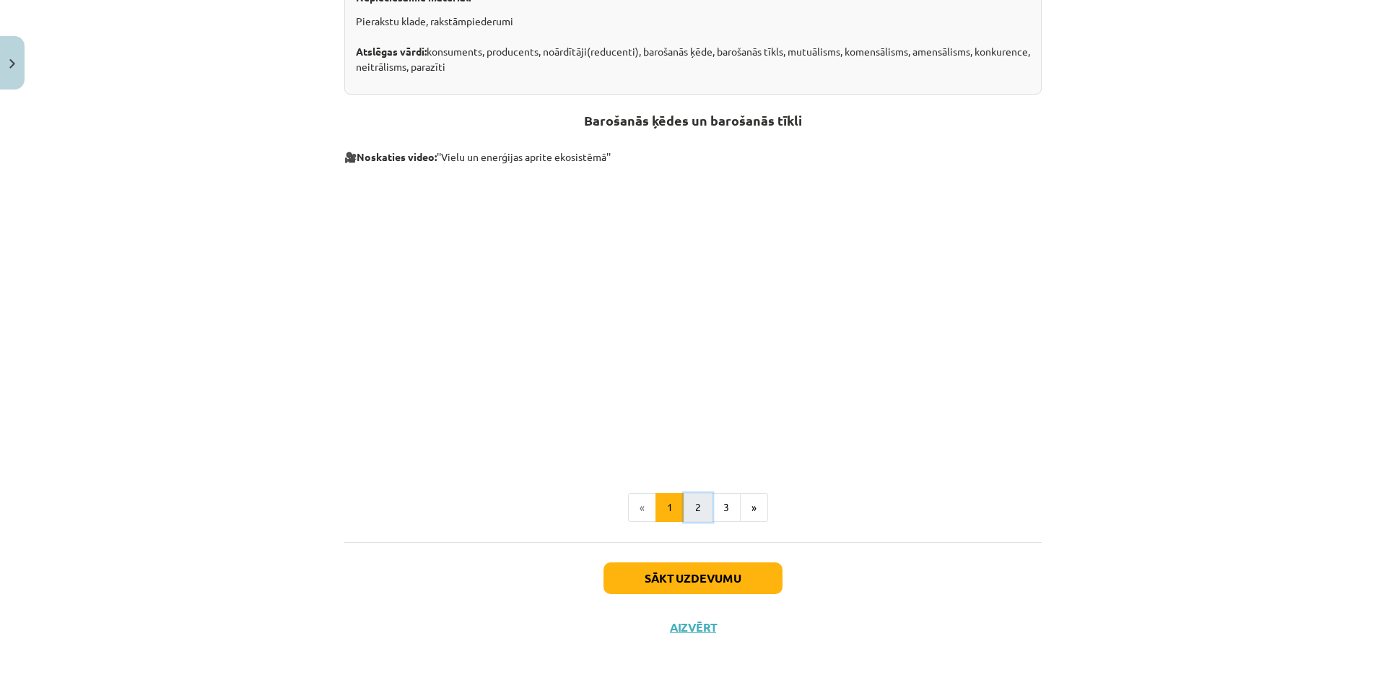
click at [683, 509] on button "2" at bounding box center [697, 507] width 29 height 29
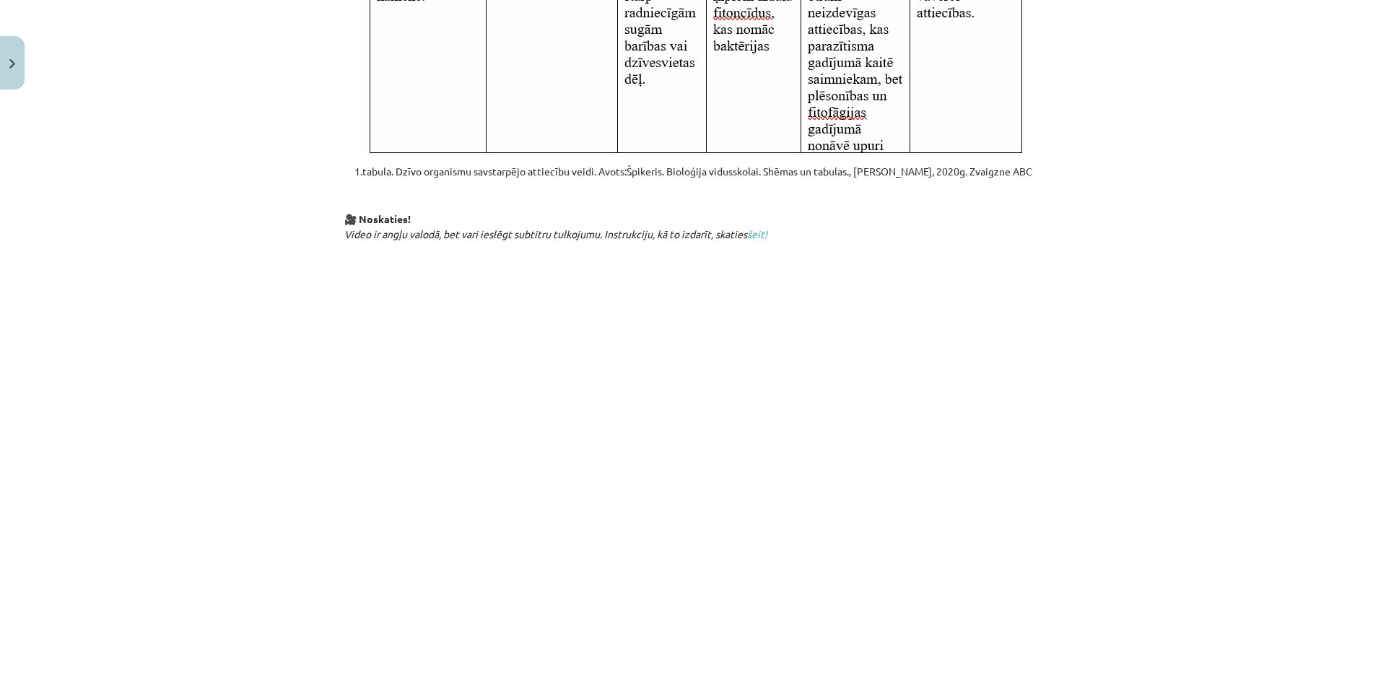
scroll to position [710, 0]
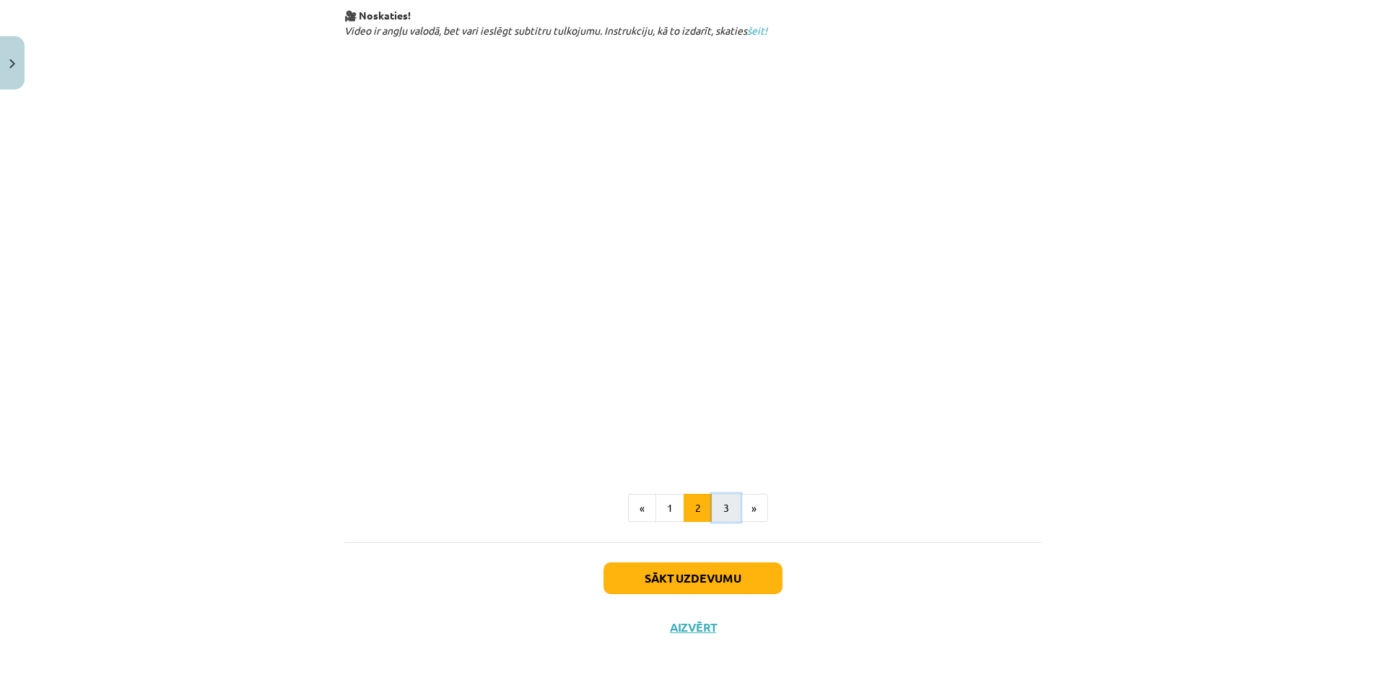
click at [712, 515] on button "3" at bounding box center [726, 508] width 29 height 29
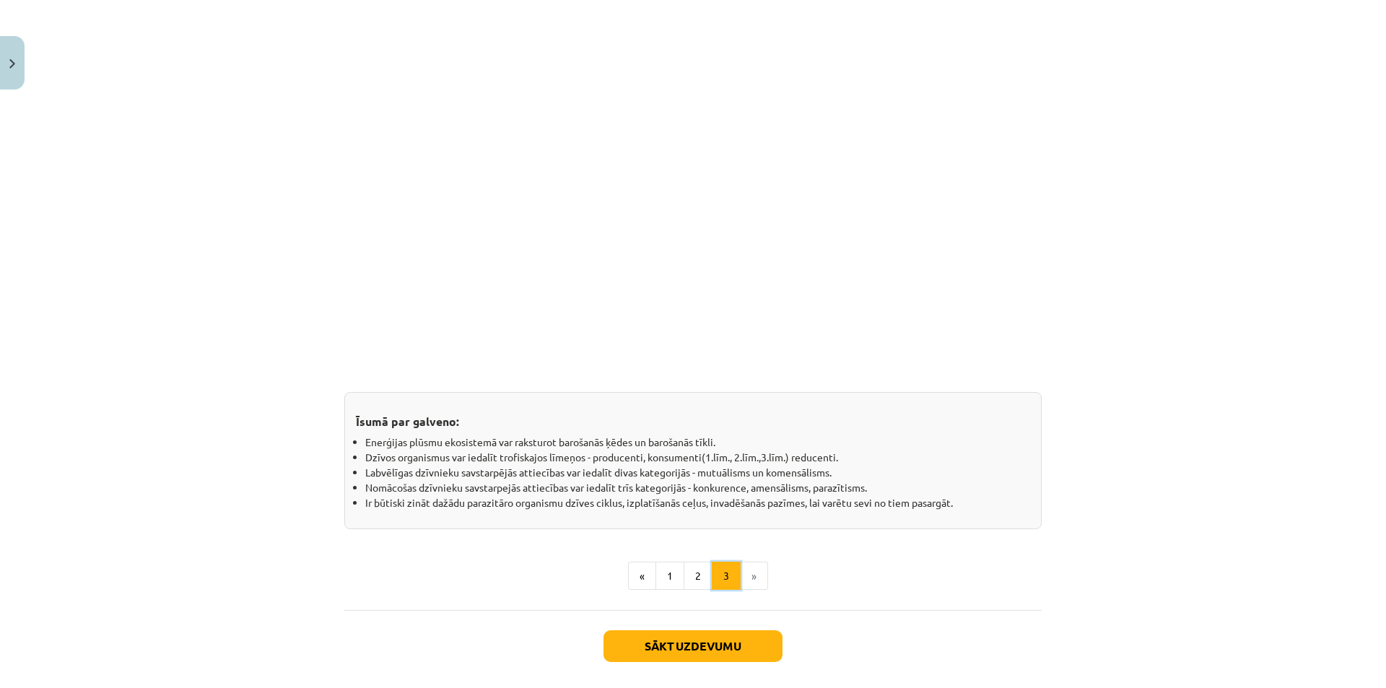
scroll to position [1084, 0]
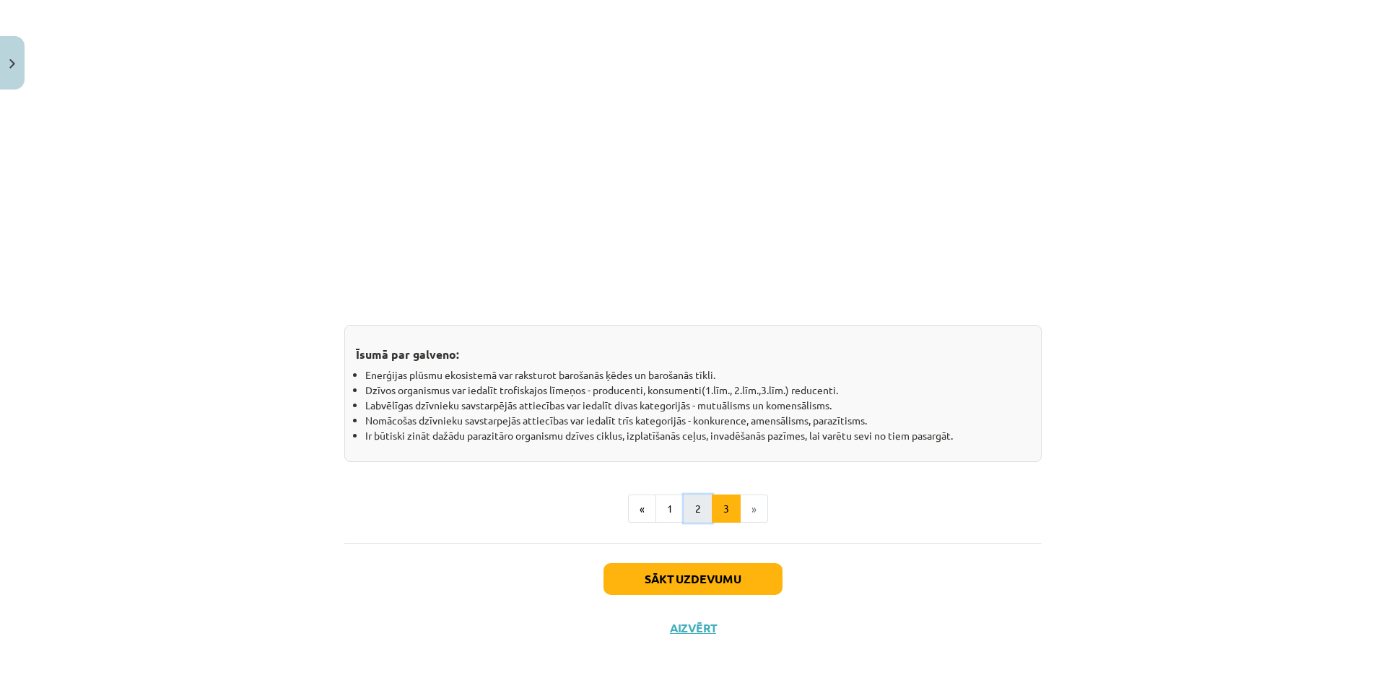
click at [699, 514] on button "2" at bounding box center [697, 508] width 29 height 29
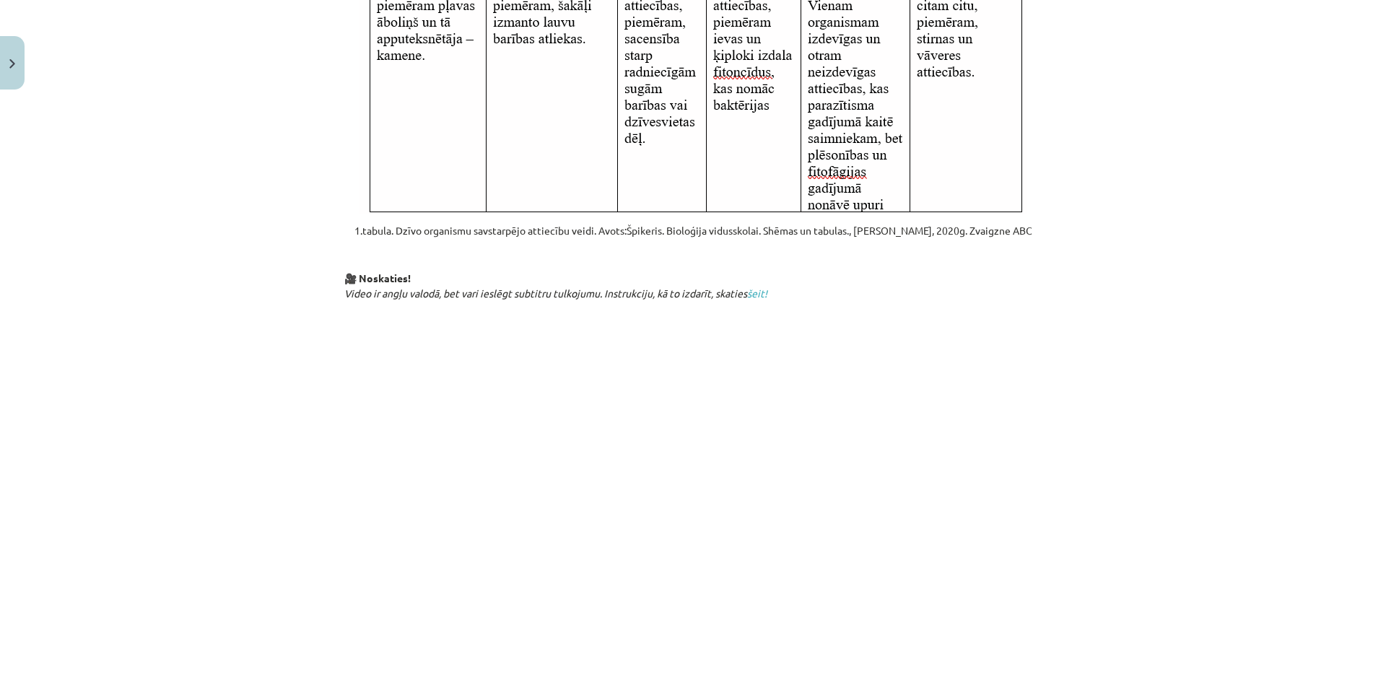
scroll to position [619, 0]
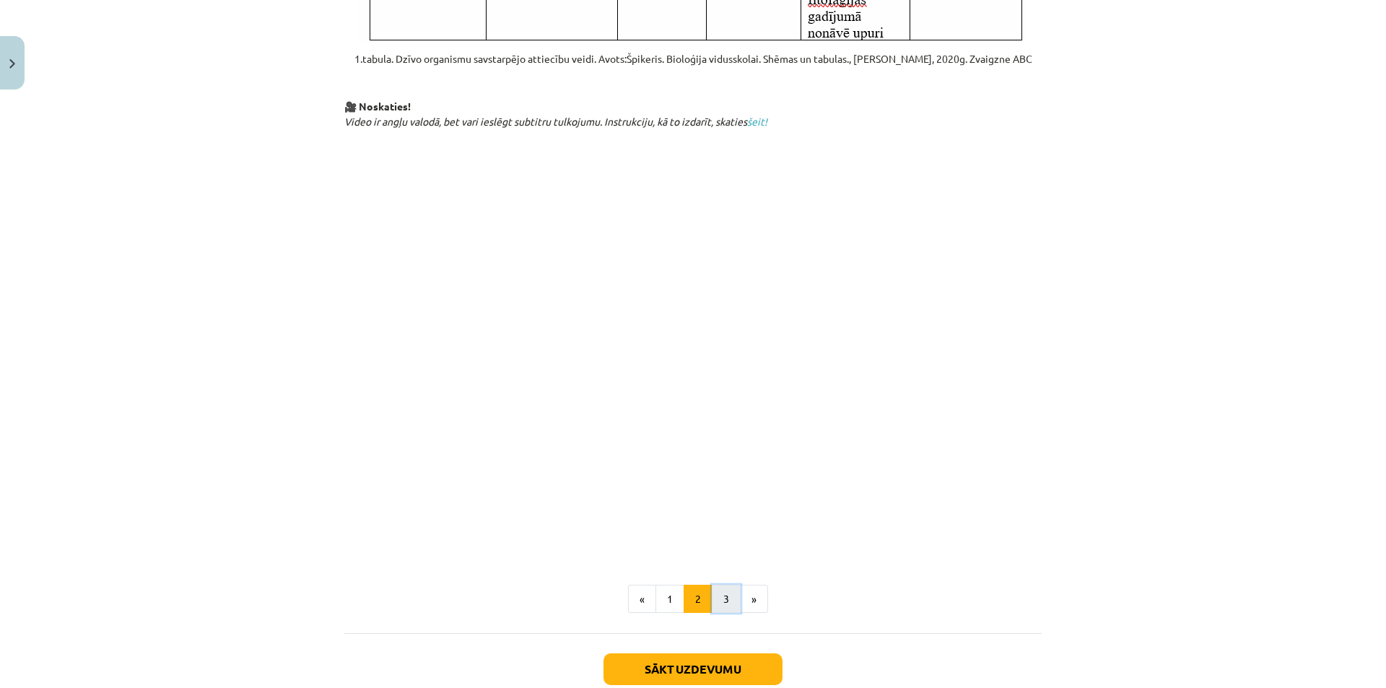
click at [719, 601] on button "3" at bounding box center [726, 599] width 29 height 29
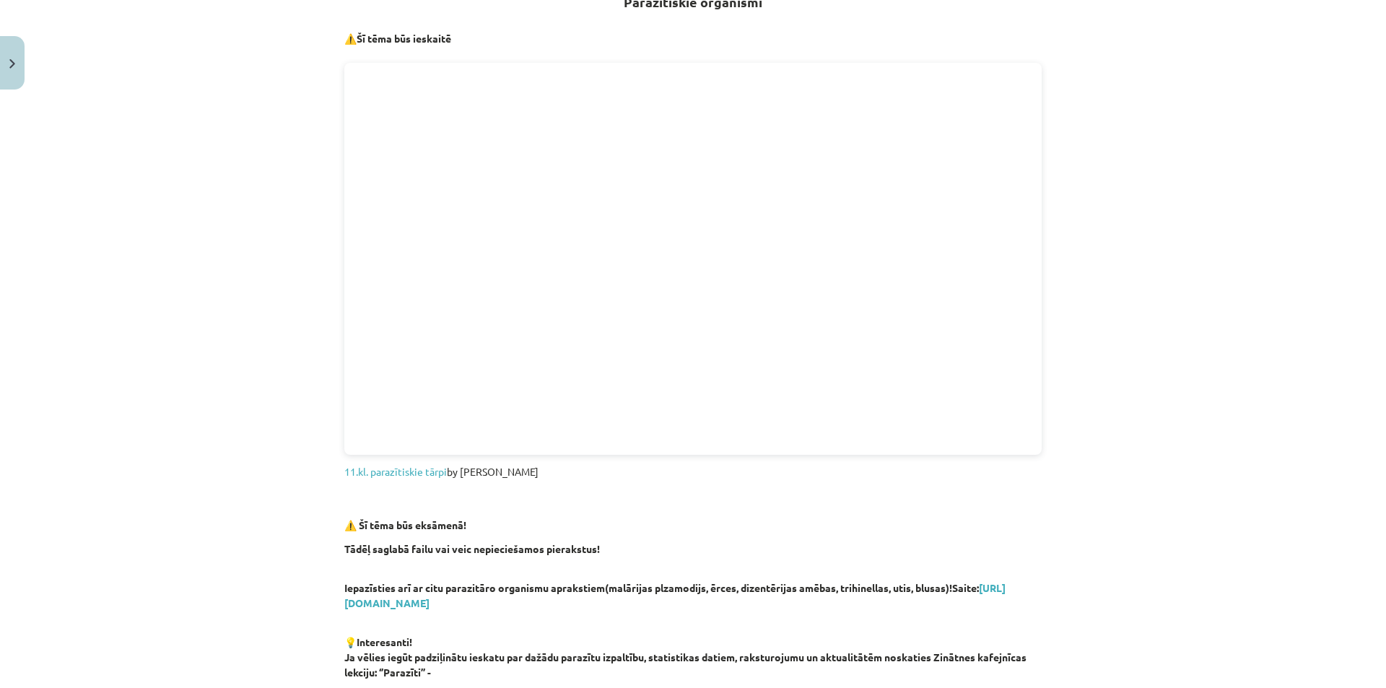
scroll to position [258, 0]
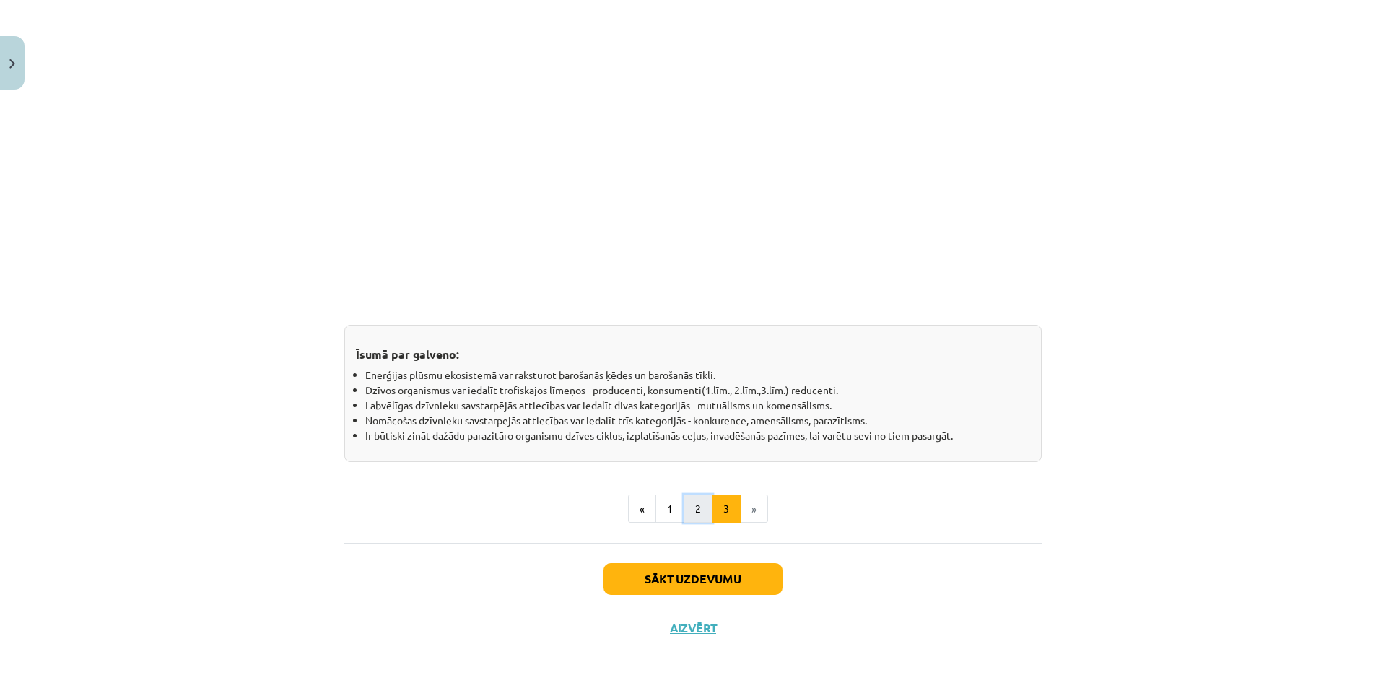
click at [695, 510] on button "2" at bounding box center [697, 508] width 29 height 29
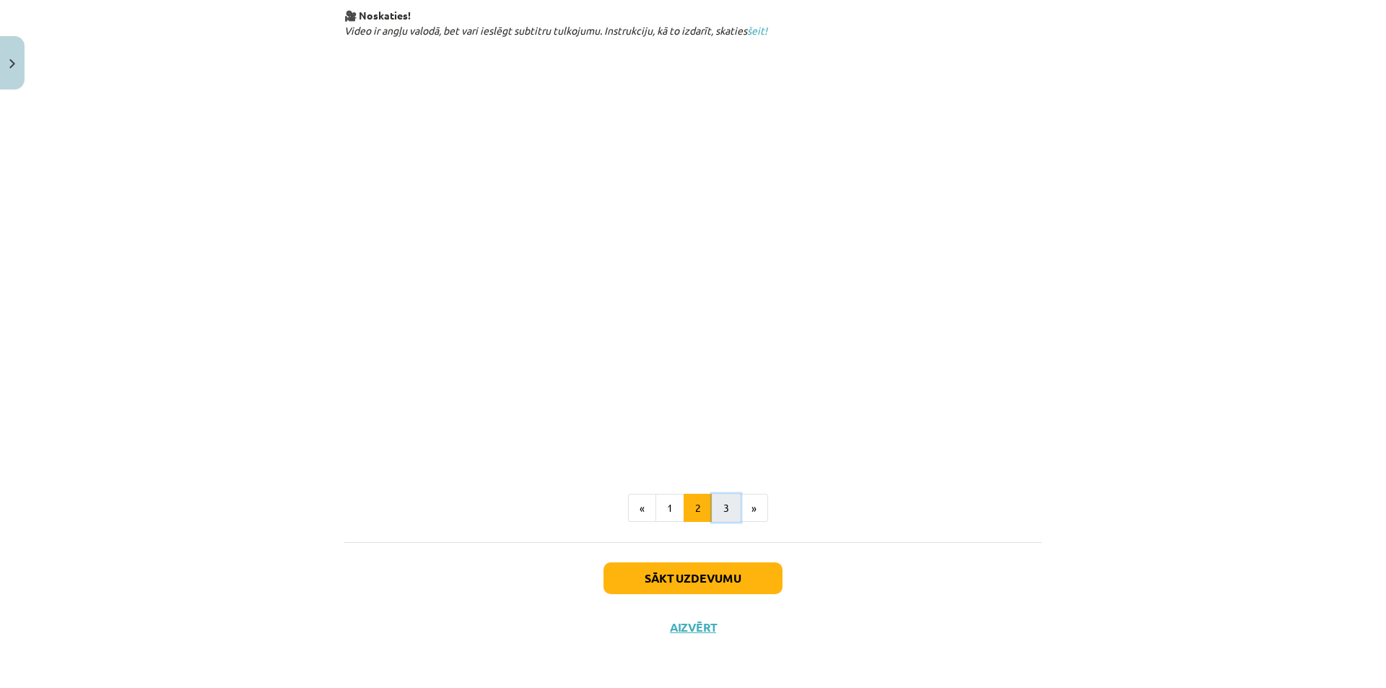
click at [713, 509] on button "3" at bounding box center [726, 508] width 29 height 29
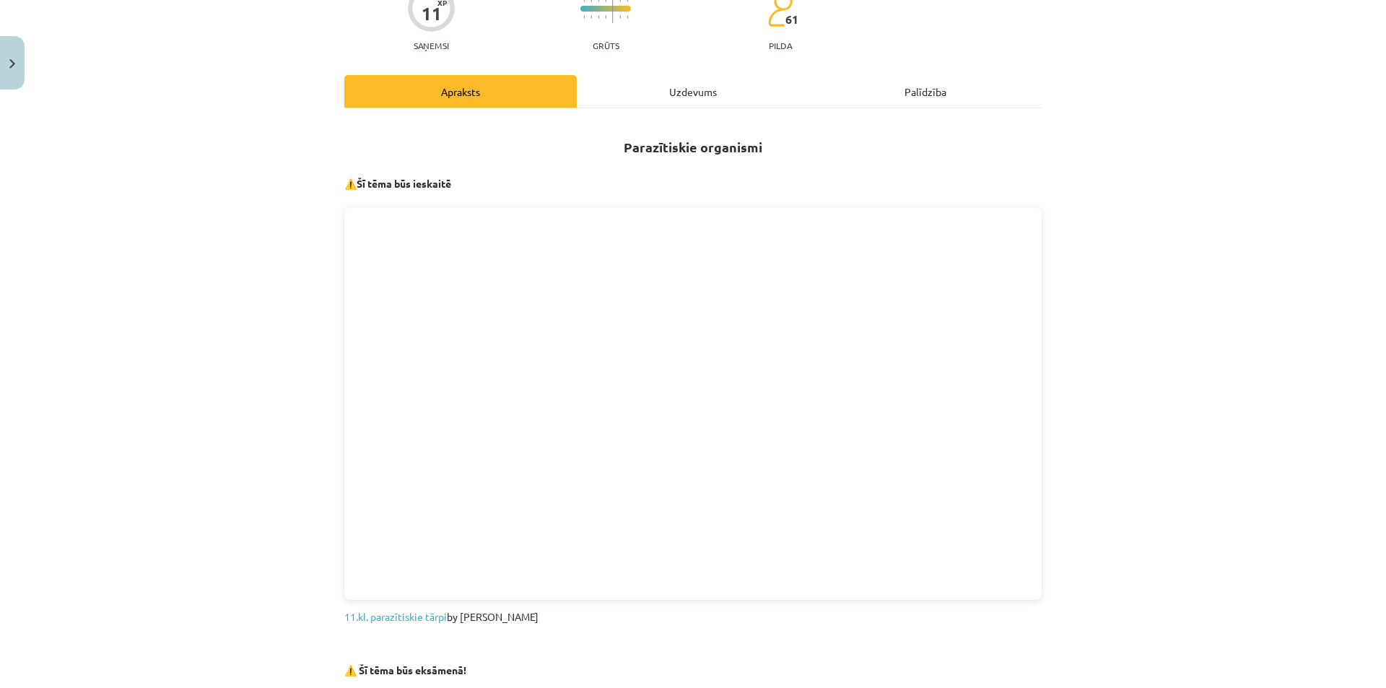
scroll to position [72, 0]
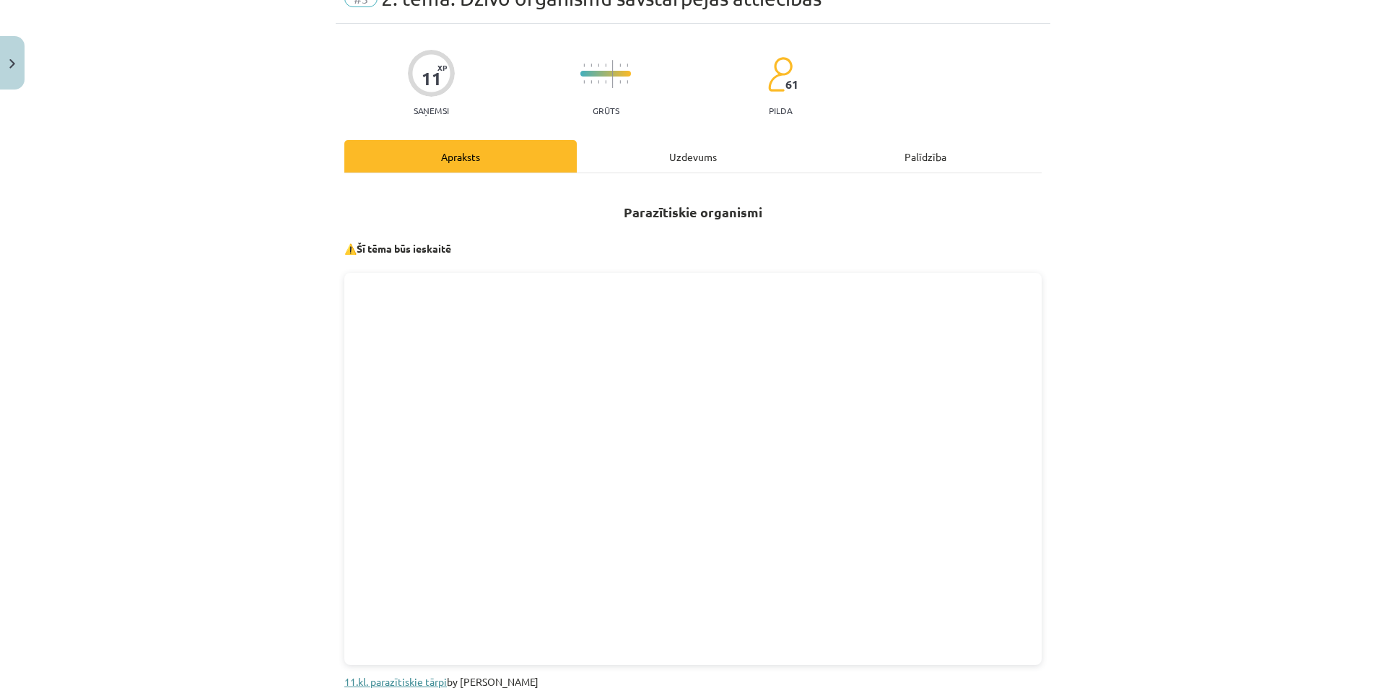
click at [427, 678] on link "11.kl. parazītiskie tārpi" at bounding box center [395, 681] width 102 height 13
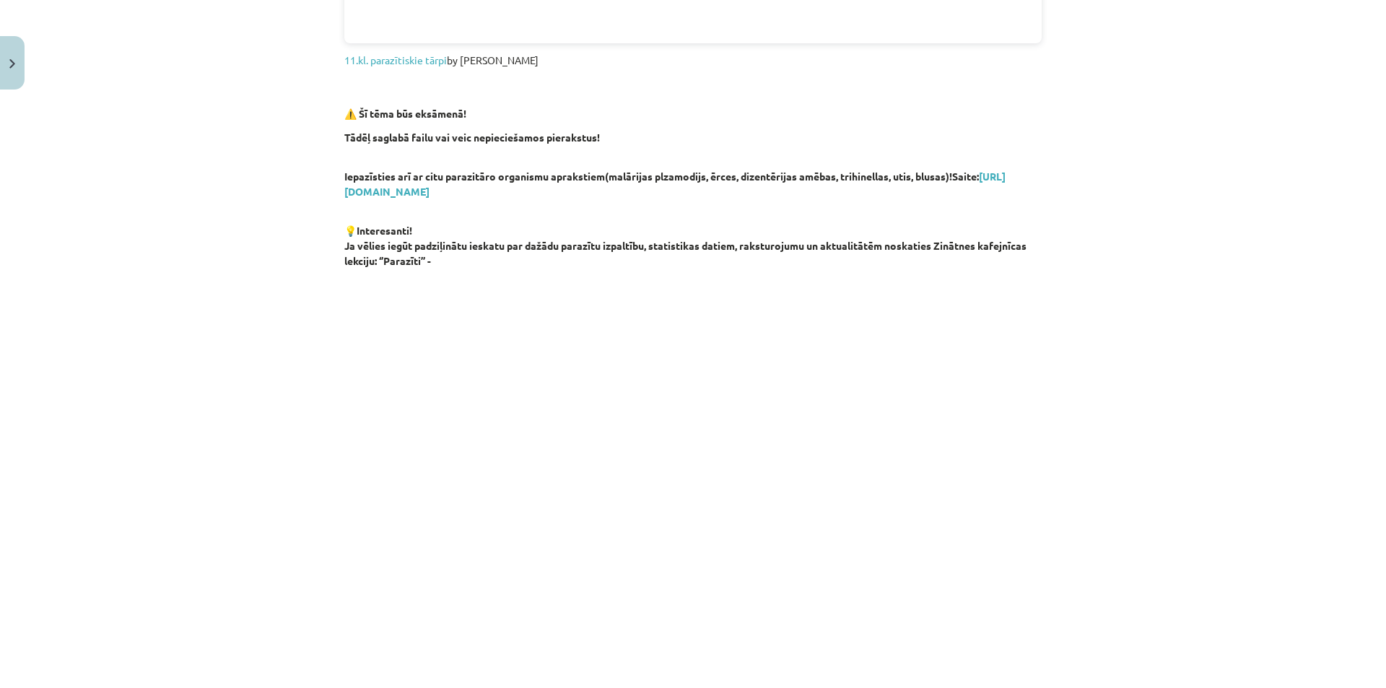
scroll to position [649, 0]
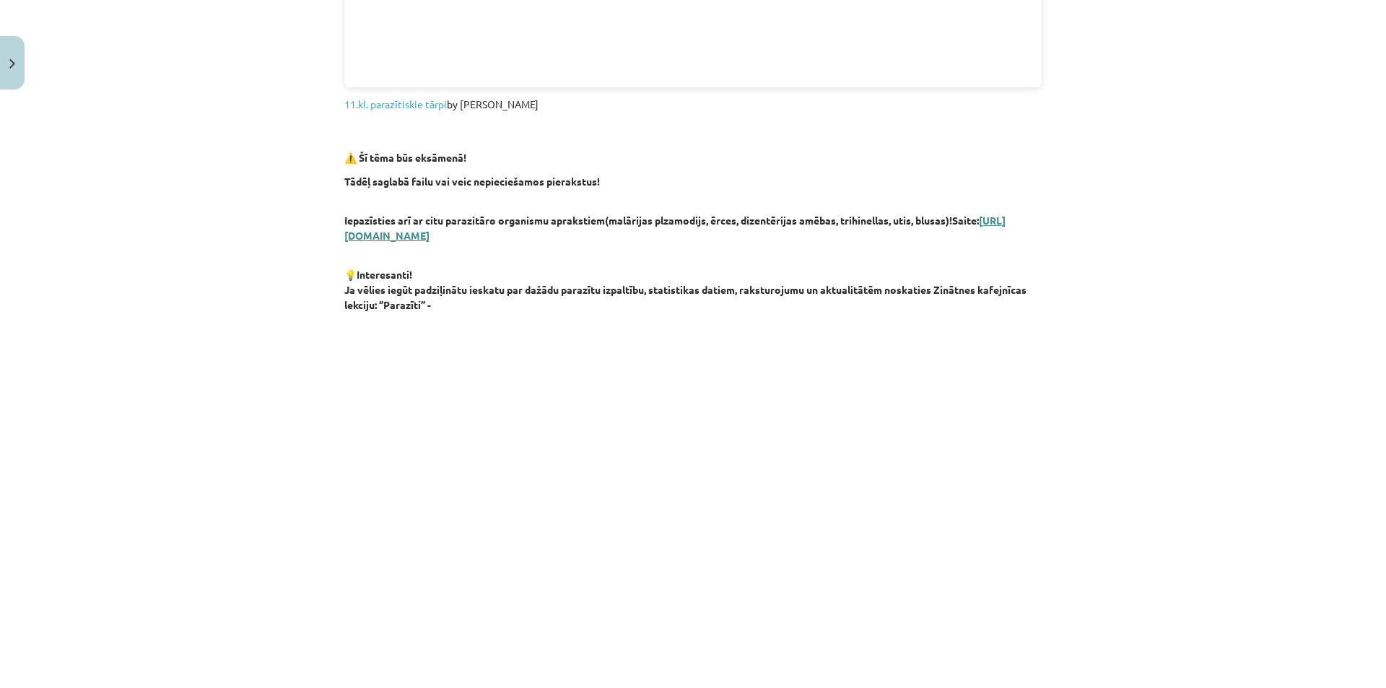
click at [567, 240] on link "https://drive.google.com/file/d/1NLMEqxE-rd8M9XxcjaV3XSsZmbVfj28V/view?usp=shar…" at bounding box center [674, 228] width 661 height 28
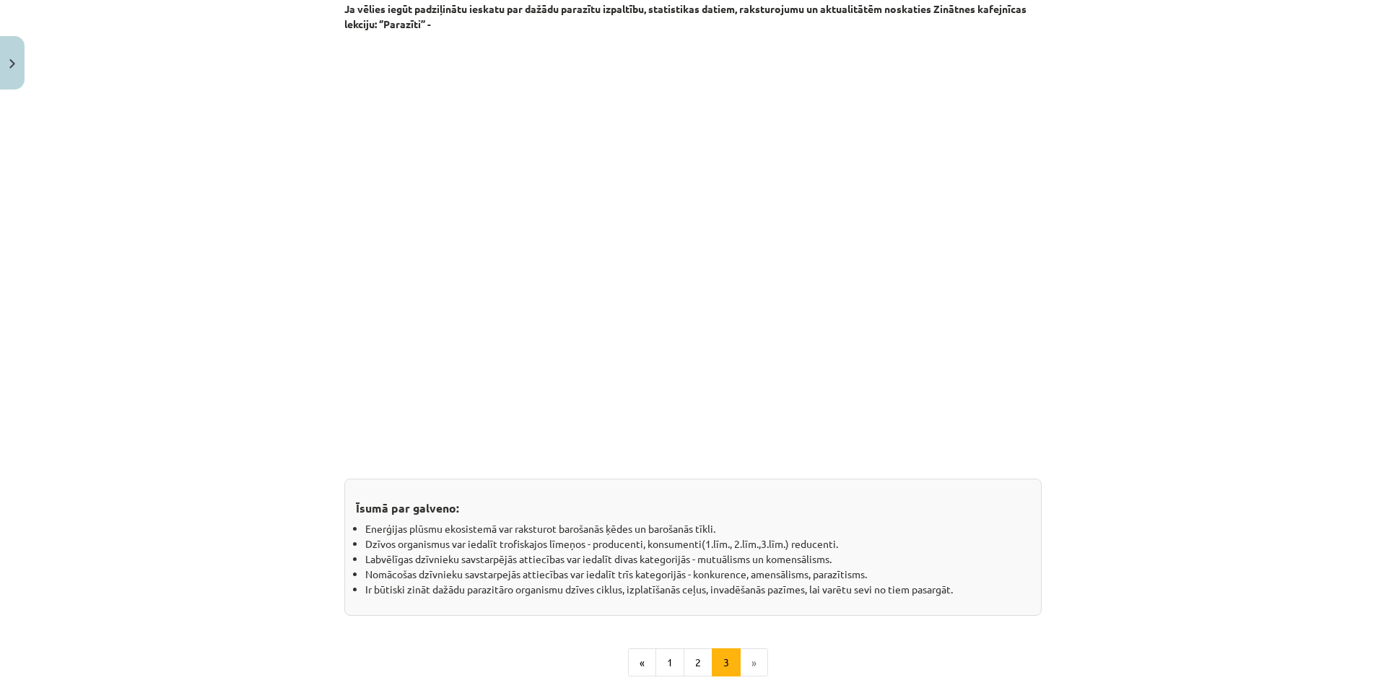
scroll to position [1084, 0]
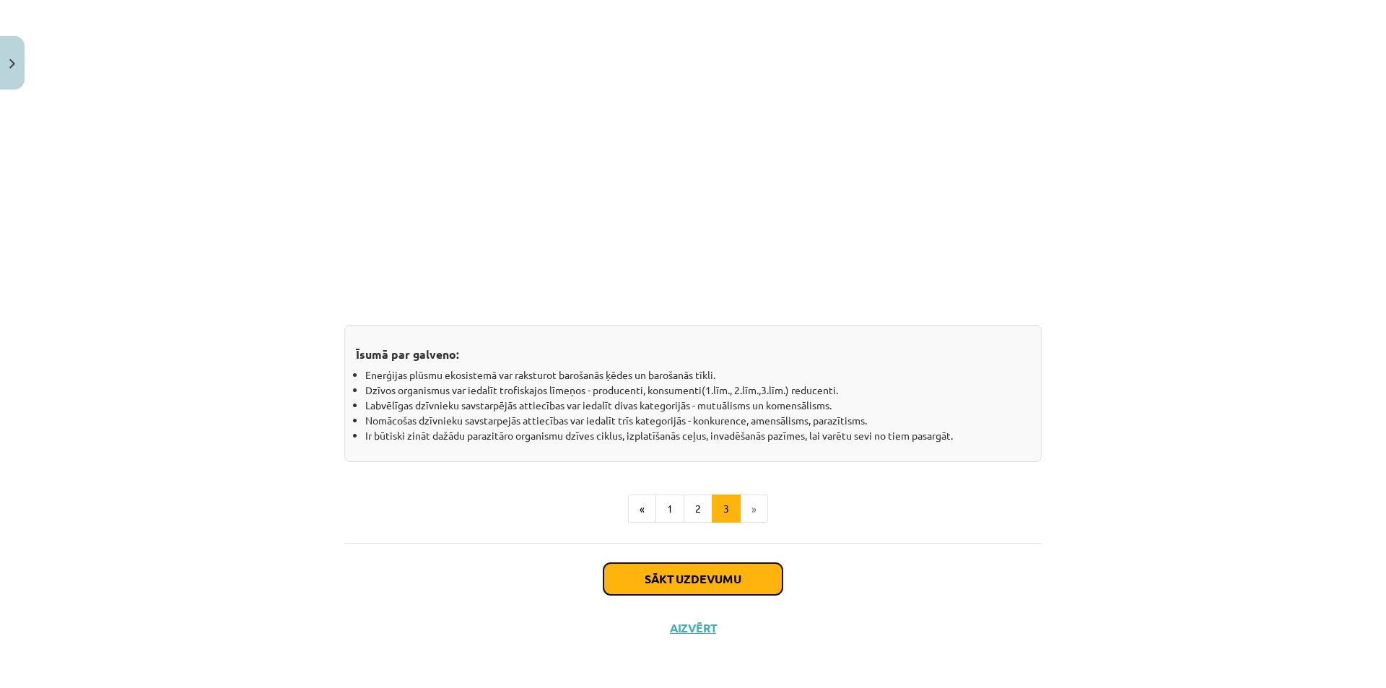
click at [688, 582] on button "Sākt uzdevumu" at bounding box center [692, 579] width 179 height 32
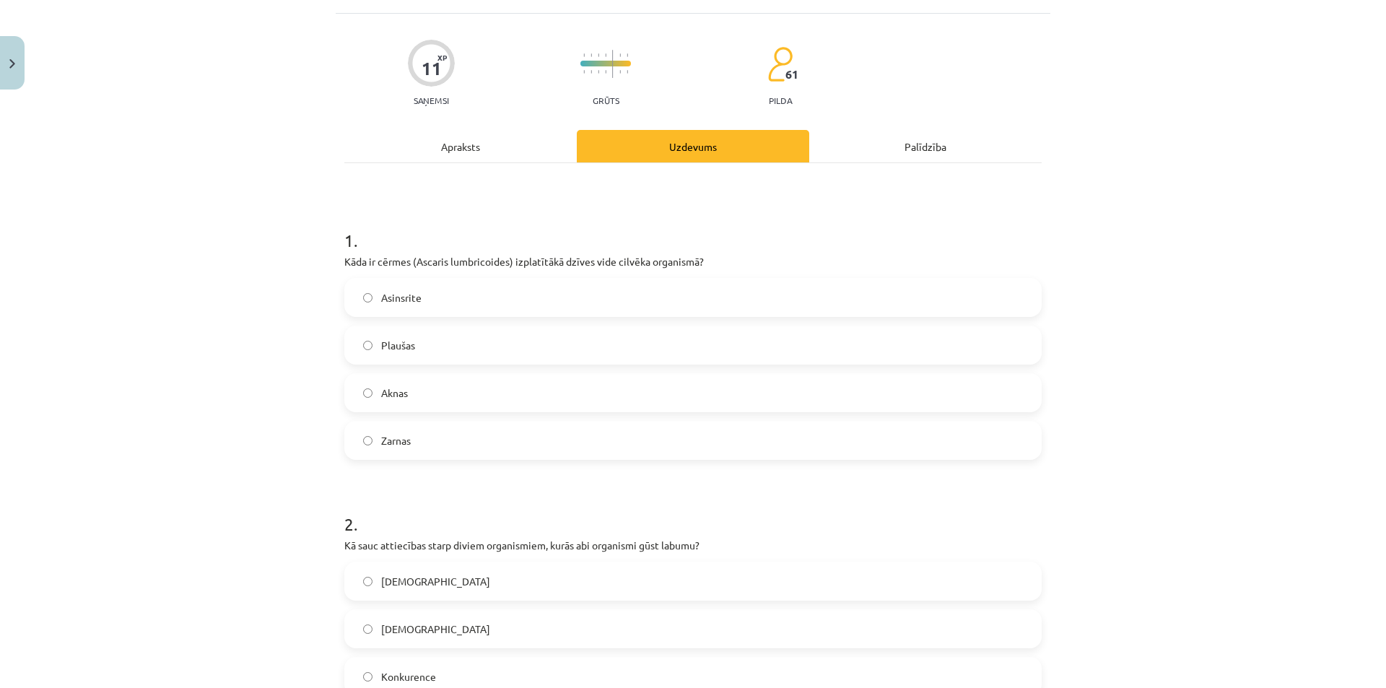
scroll to position [36, 0]
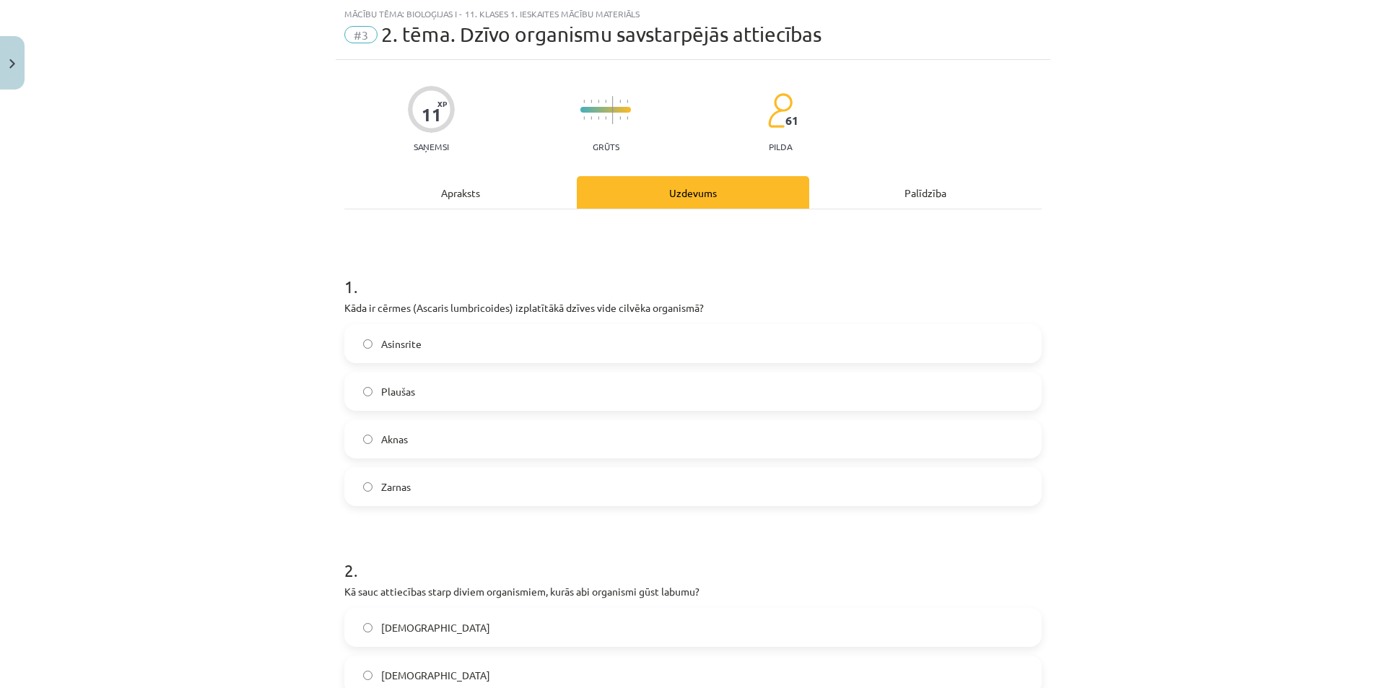
click at [516, 478] on label "Zarnas" at bounding box center [693, 486] width 694 height 36
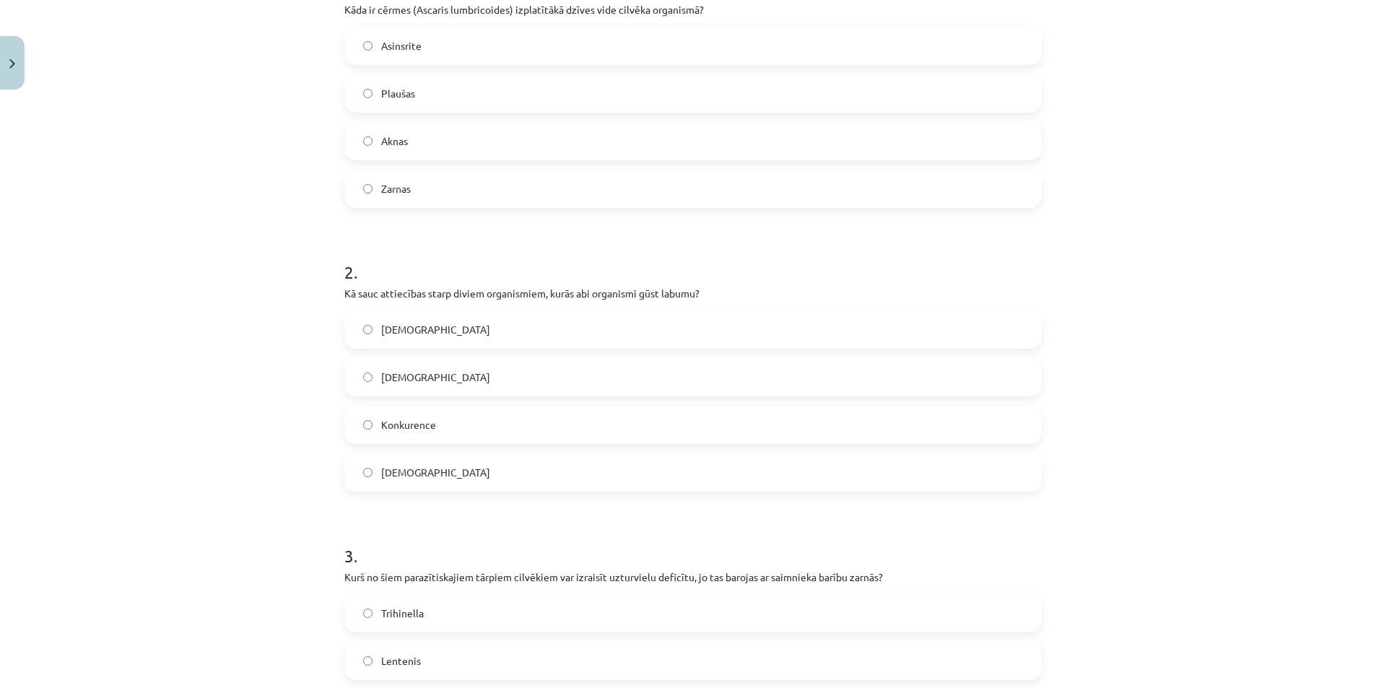
scroll to position [397, 0]
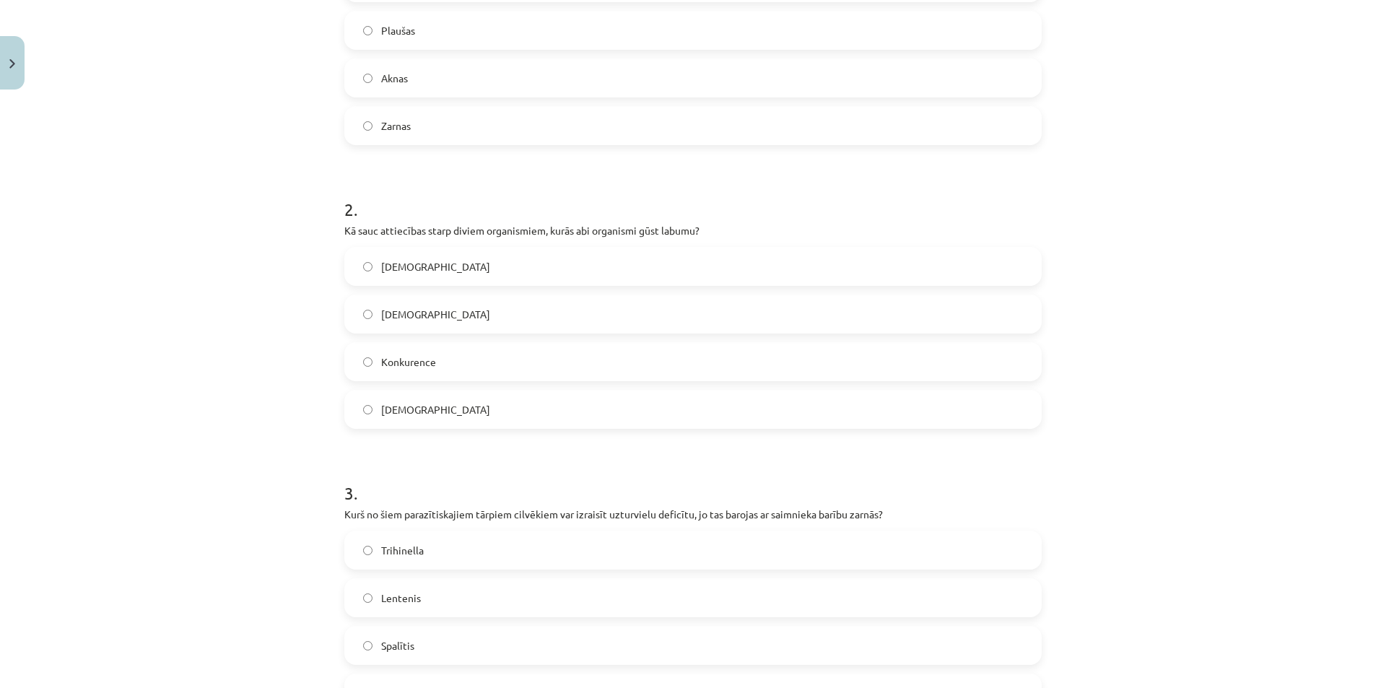
click at [511, 395] on label "Mutuālisms" at bounding box center [693, 409] width 694 height 36
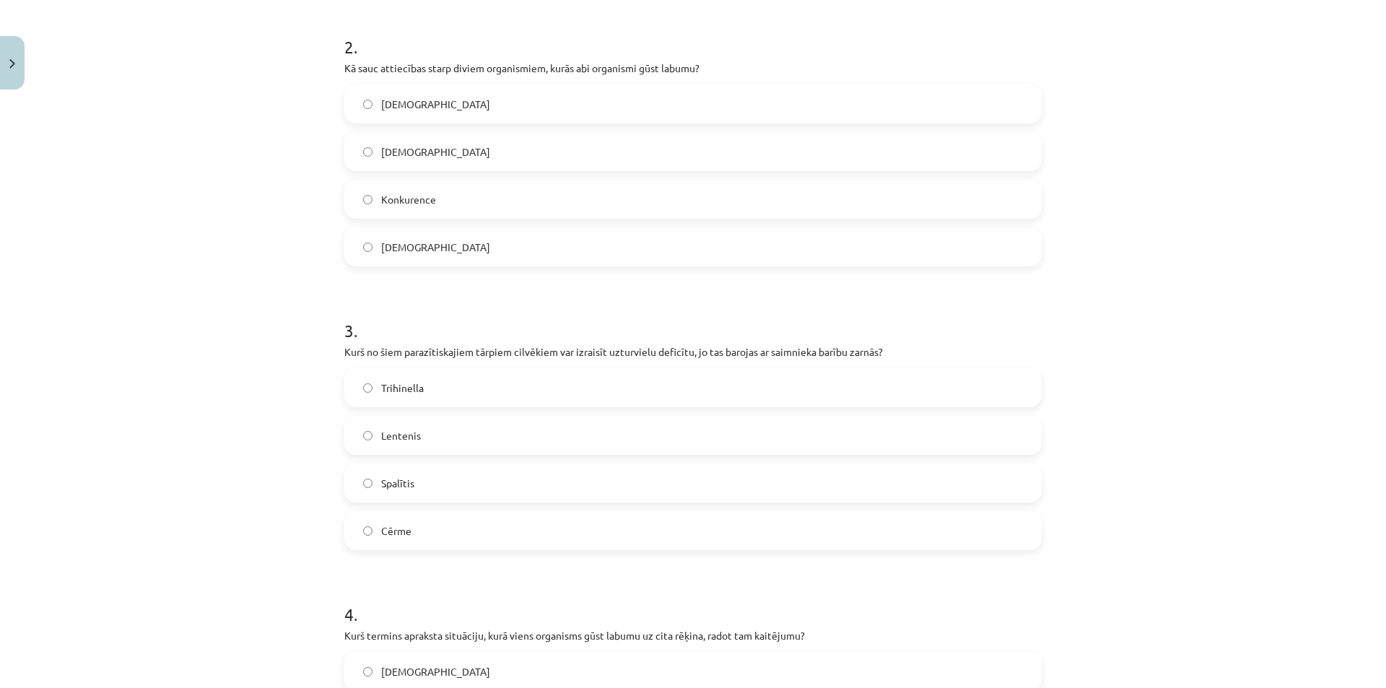
scroll to position [613, 0]
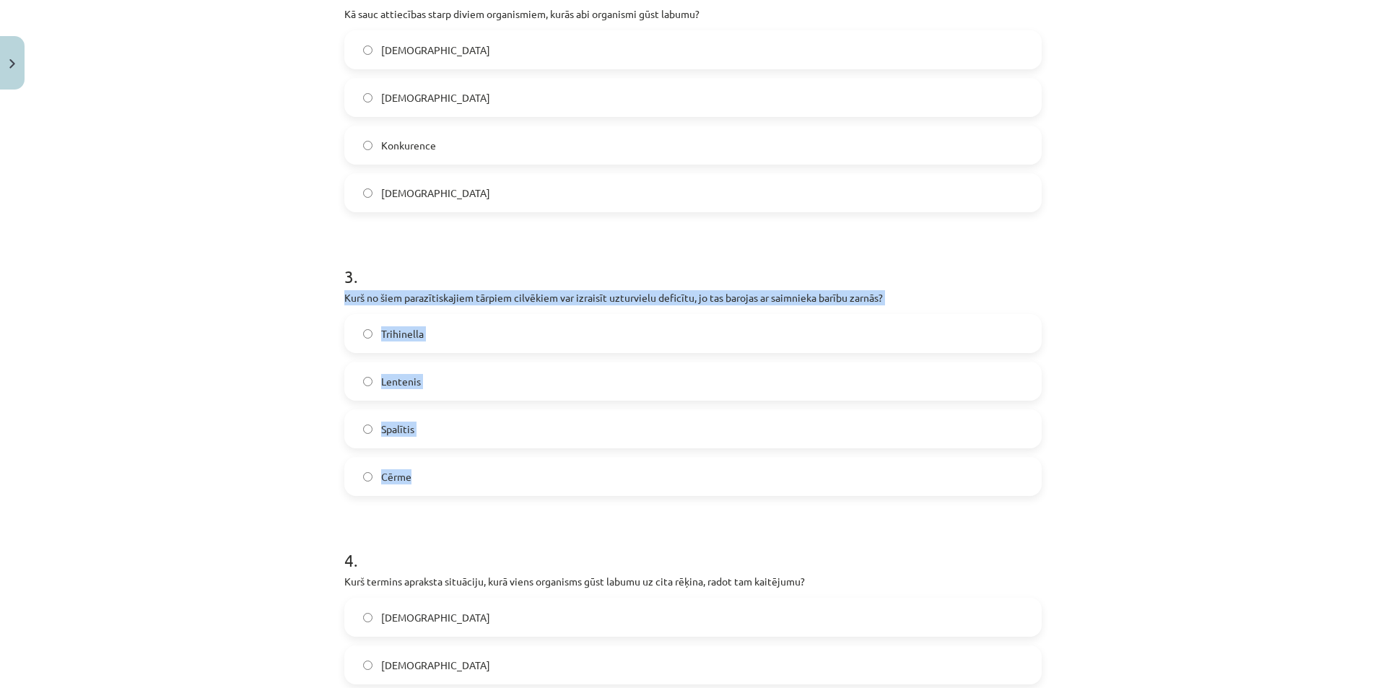
drag, startPoint x: 339, startPoint y: 297, endPoint x: 481, endPoint y: 487, distance: 237.7
click at [481, 487] on div "3 . Kurš no šiem parazītiskajiem tārpiem cilvēkiem var izraisīt uzturvielu defi…" at bounding box center [692, 368] width 697 height 255
copy div "Kurš no šiem parazītiskajiem tārpiem cilvēkiem var izraisīt uzturvielu deficītu…"
click at [452, 385] on label "Lentenis" at bounding box center [693, 381] width 694 height 36
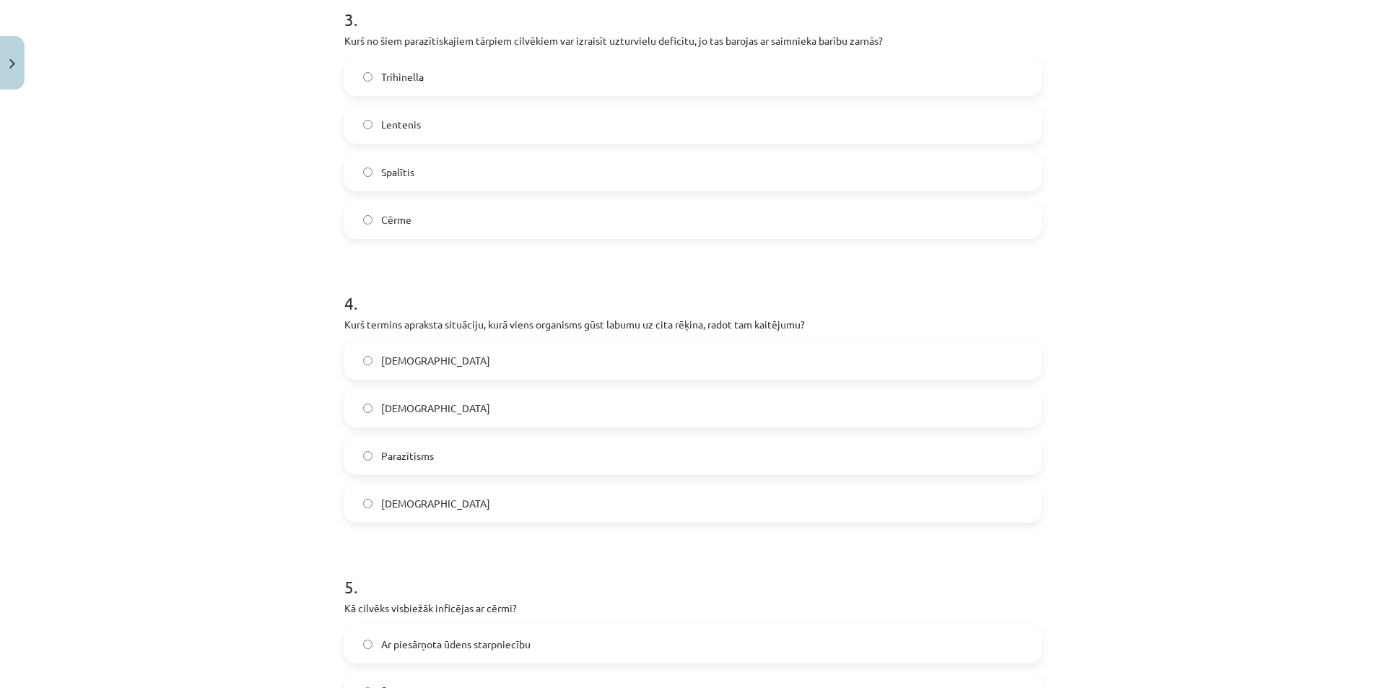
scroll to position [902, 0]
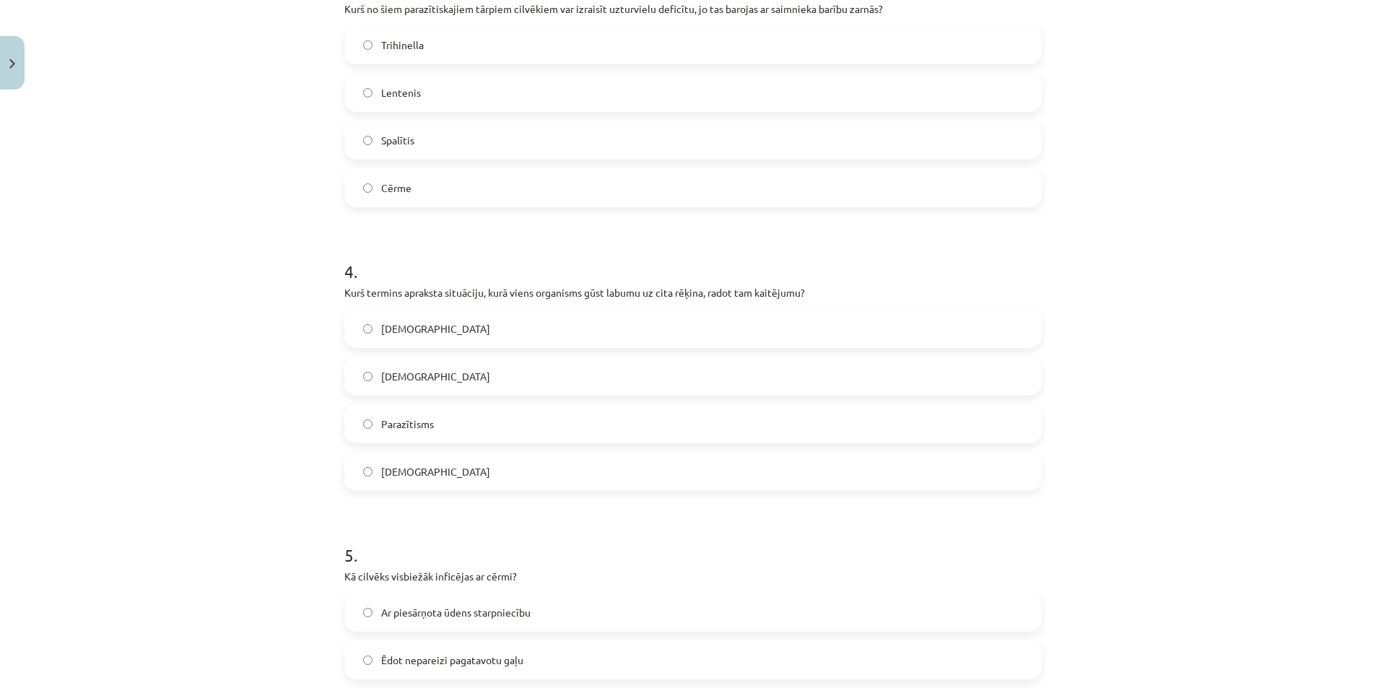
click at [487, 428] on label "Parazītisms" at bounding box center [693, 424] width 694 height 36
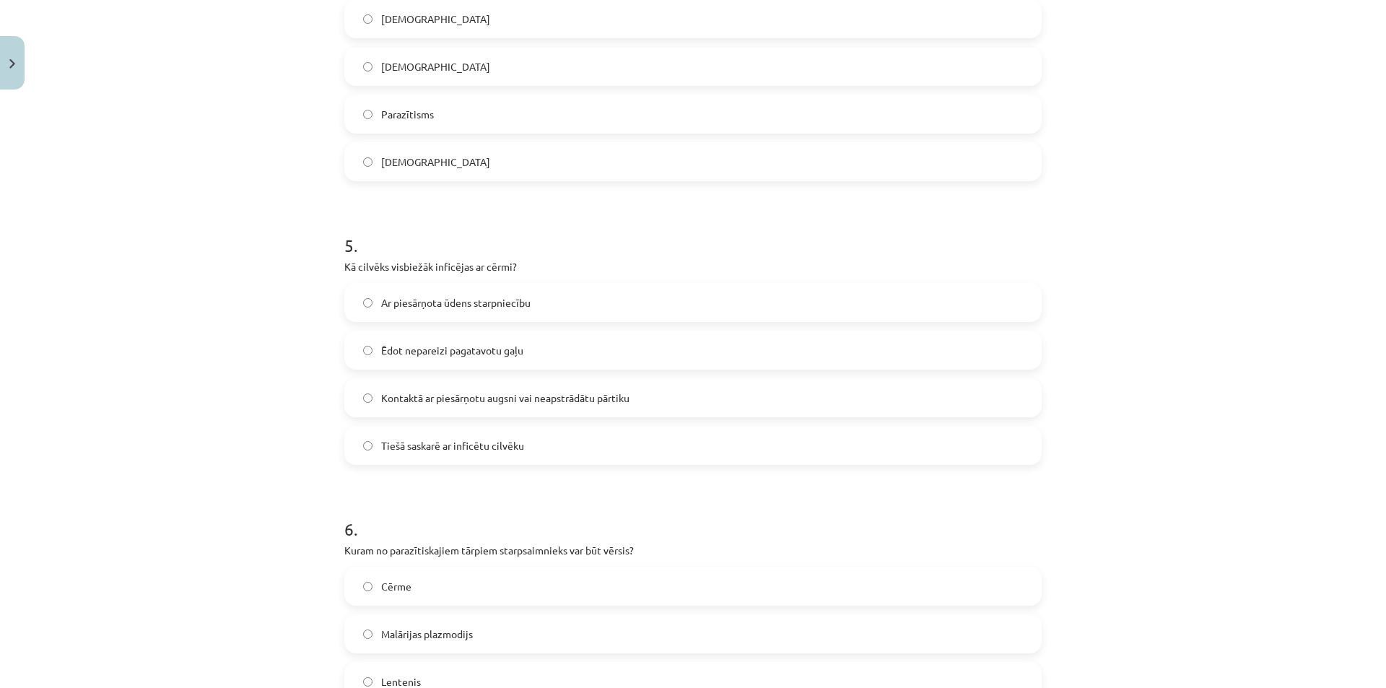
scroll to position [1191, 0]
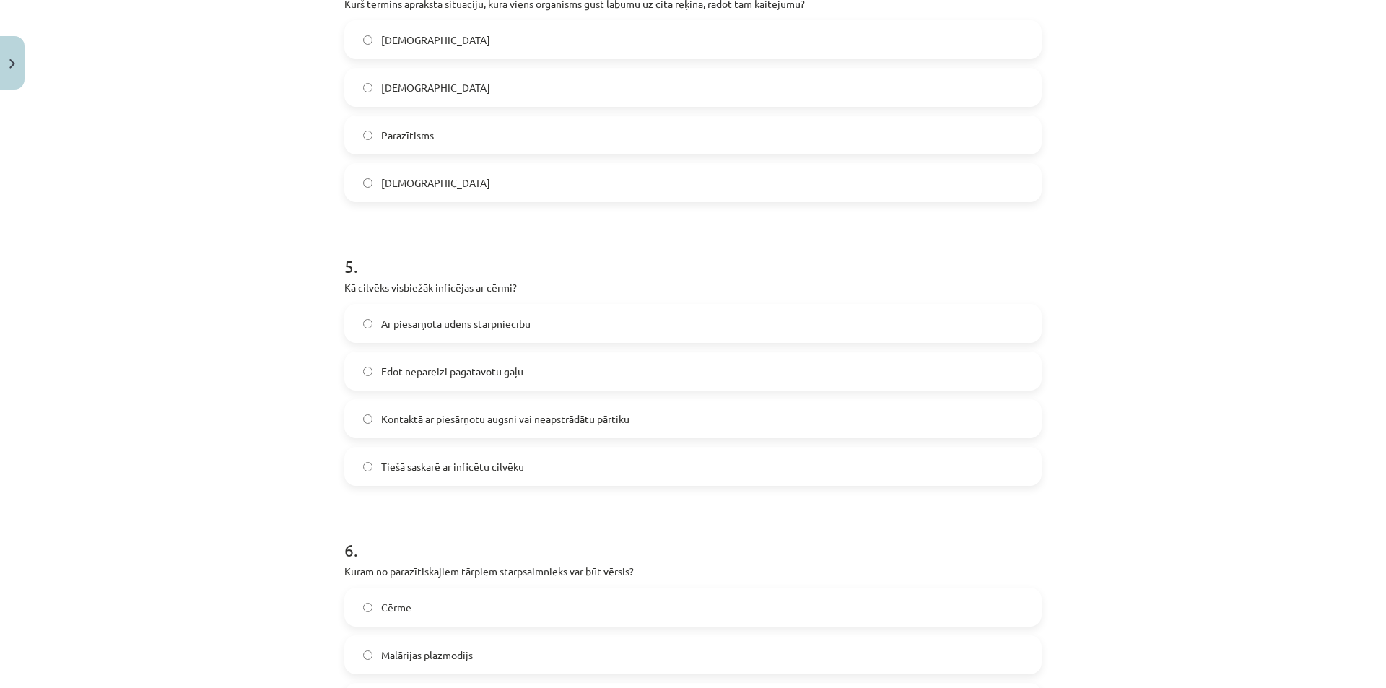
click at [519, 426] on span "Kontaktā ar piesārņotu augsni vai neapstrādātu pārtiku" at bounding box center [505, 418] width 248 height 15
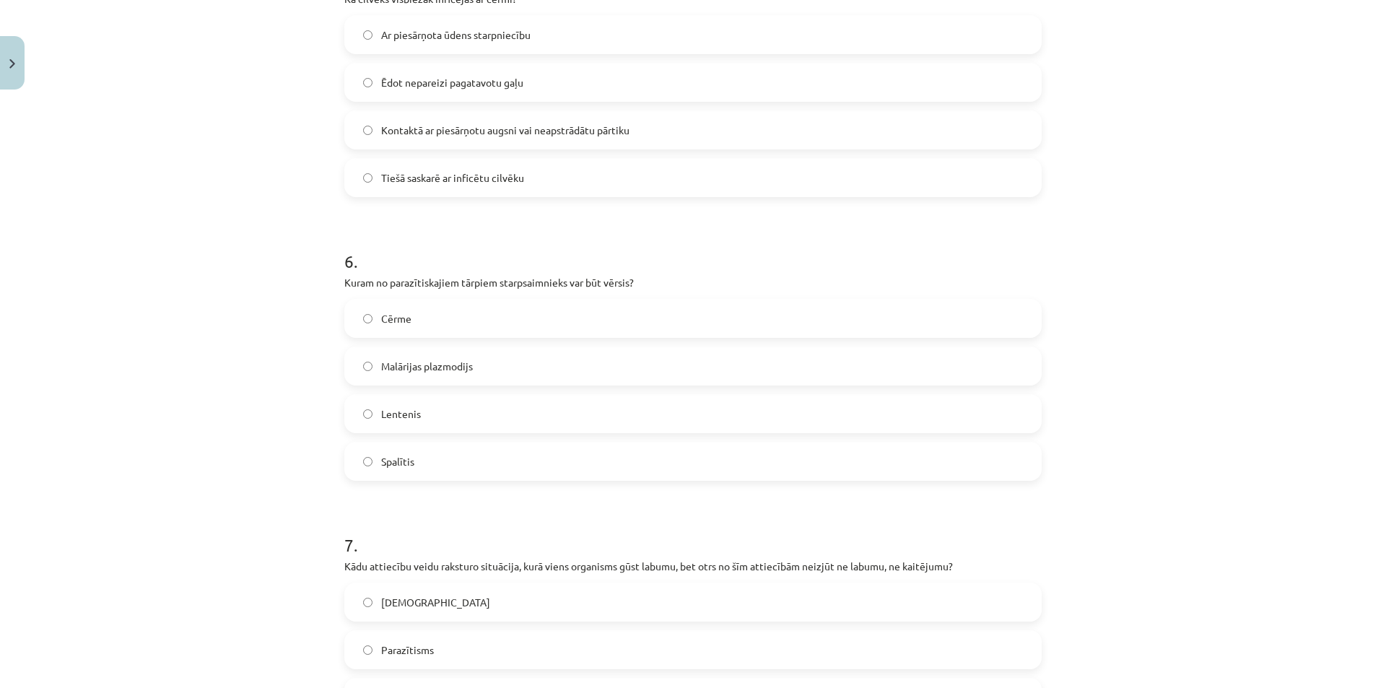
scroll to position [1552, 0]
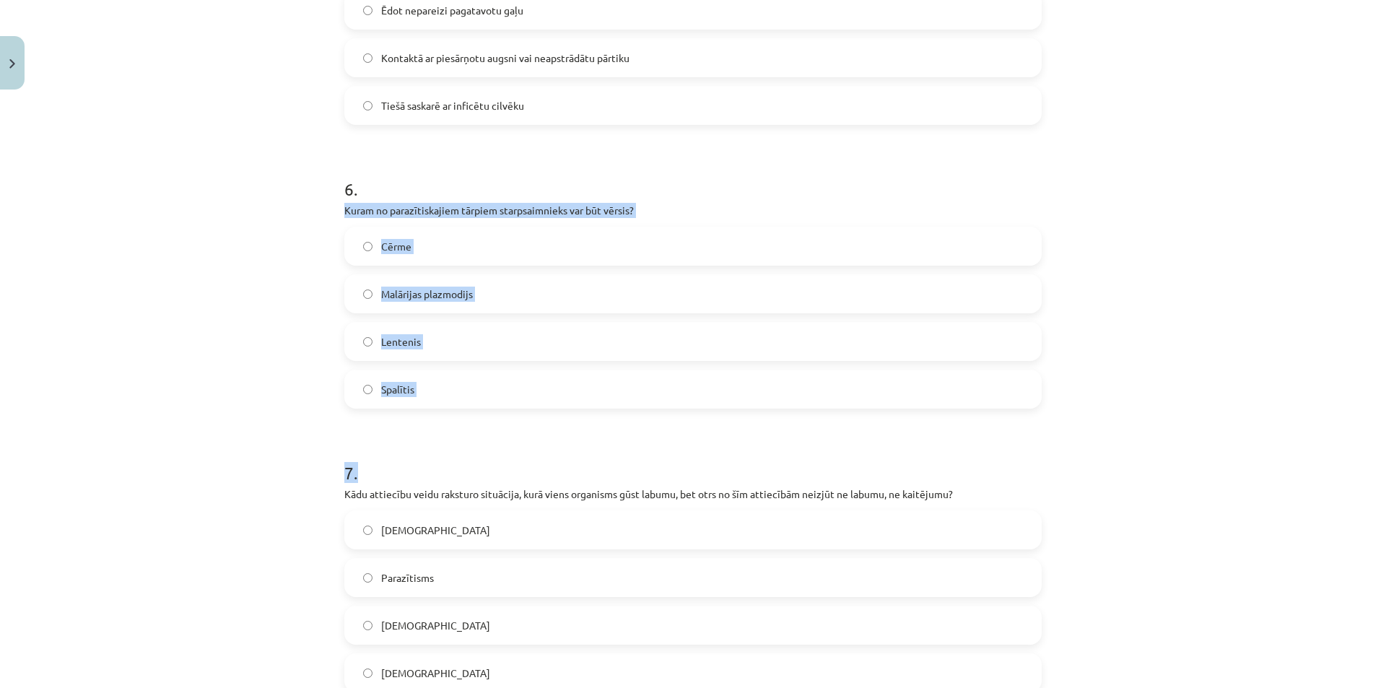
drag, startPoint x: 340, startPoint y: 209, endPoint x: 506, endPoint y: 429, distance: 276.2
click at [506, 429] on form "1 . Kāda ir cērmes (Ascaris lumbricoides) izplatītākā dzīves vide cilvēka organ…" at bounding box center [692, 139] width 697 height 2807
click at [315, 216] on div "Mācību tēma: Bioloģijas i - 11. klases 1. ieskaites mācību materiāls #3 2. tēma…" at bounding box center [693, 344] width 1386 height 688
drag, startPoint x: 341, startPoint y: 212, endPoint x: 453, endPoint y: 383, distance: 204.8
click at [453, 383] on div "6 . Kuram no parazītiskajiem tārpiem starpsaimnieks var būt vērsis? Cērme Malār…" at bounding box center [692, 281] width 697 height 255
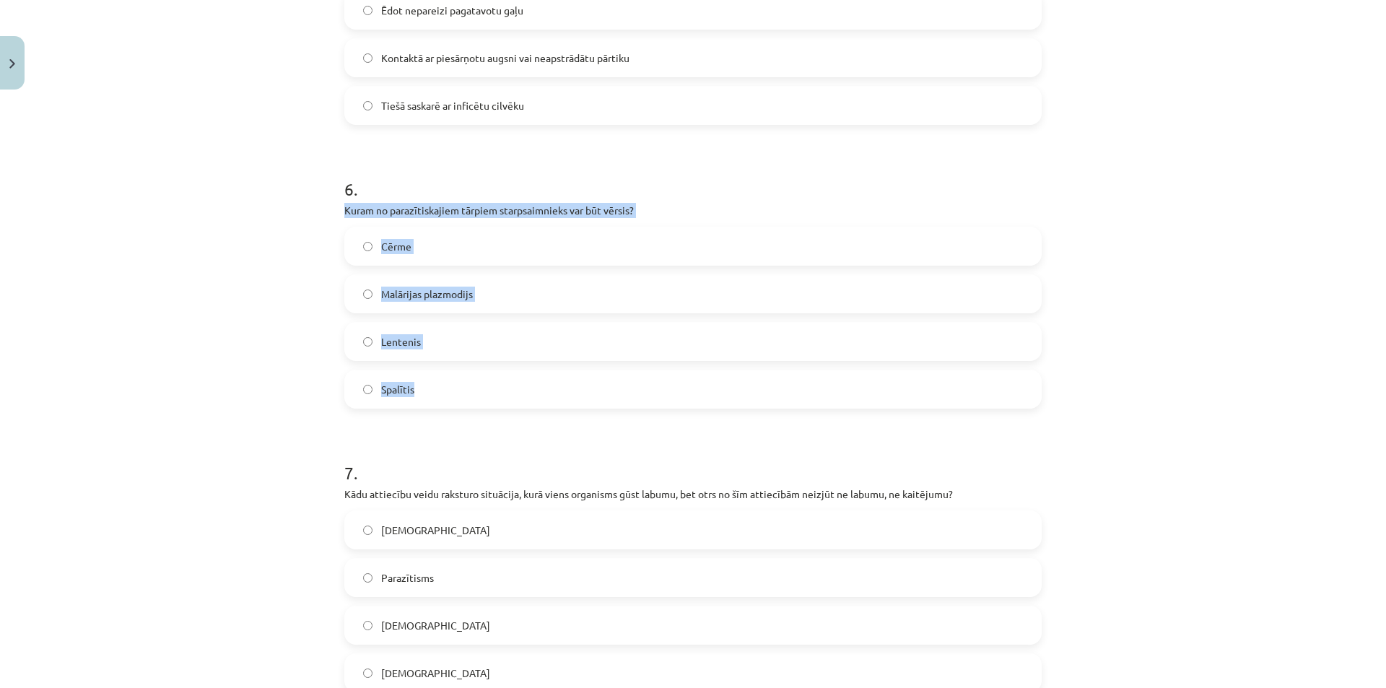
copy div "Kuram no parazītiskajiem tārpiem starpsaimnieks var būt vērsis? Cērme Malārijas…"
click at [433, 333] on label "Lentenis" at bounding box center [693, 341] width 694 height 36
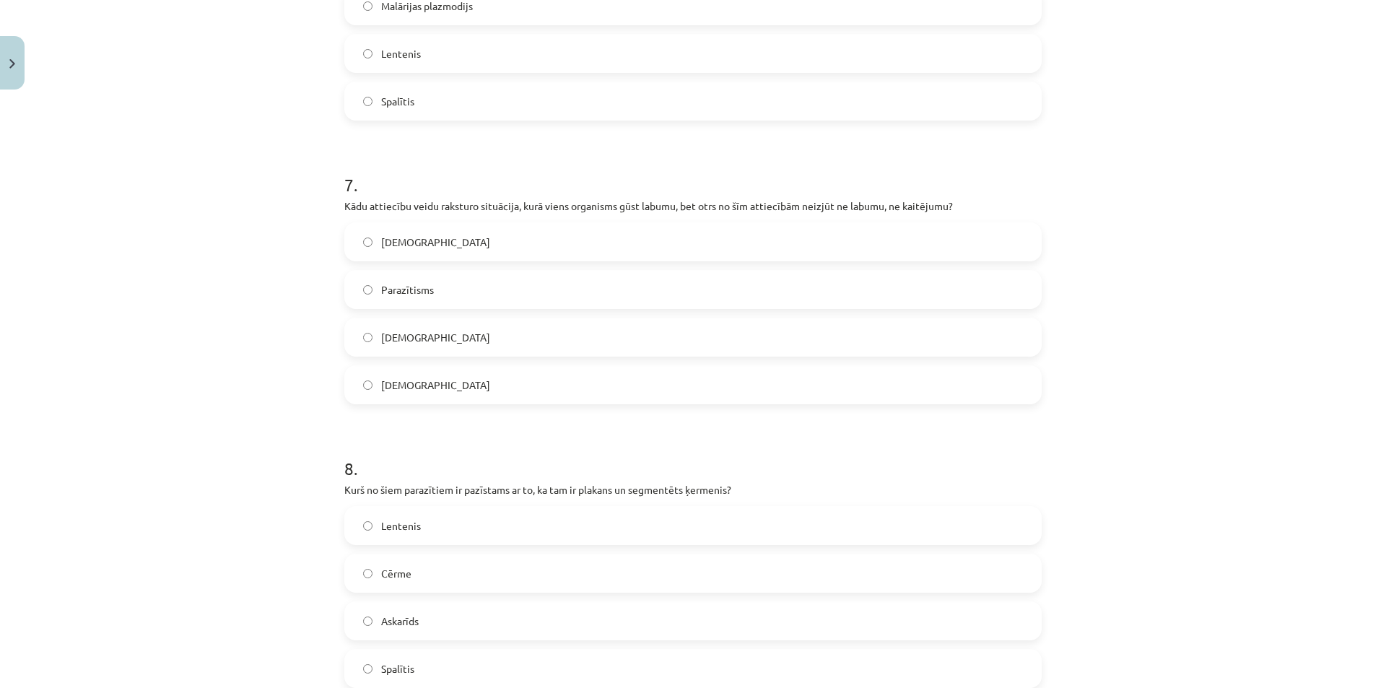
scroll to position [1840, 0]
click at [452, 387] on label "Komensālisms" at bounding box center [693, 384] width 694 height 36
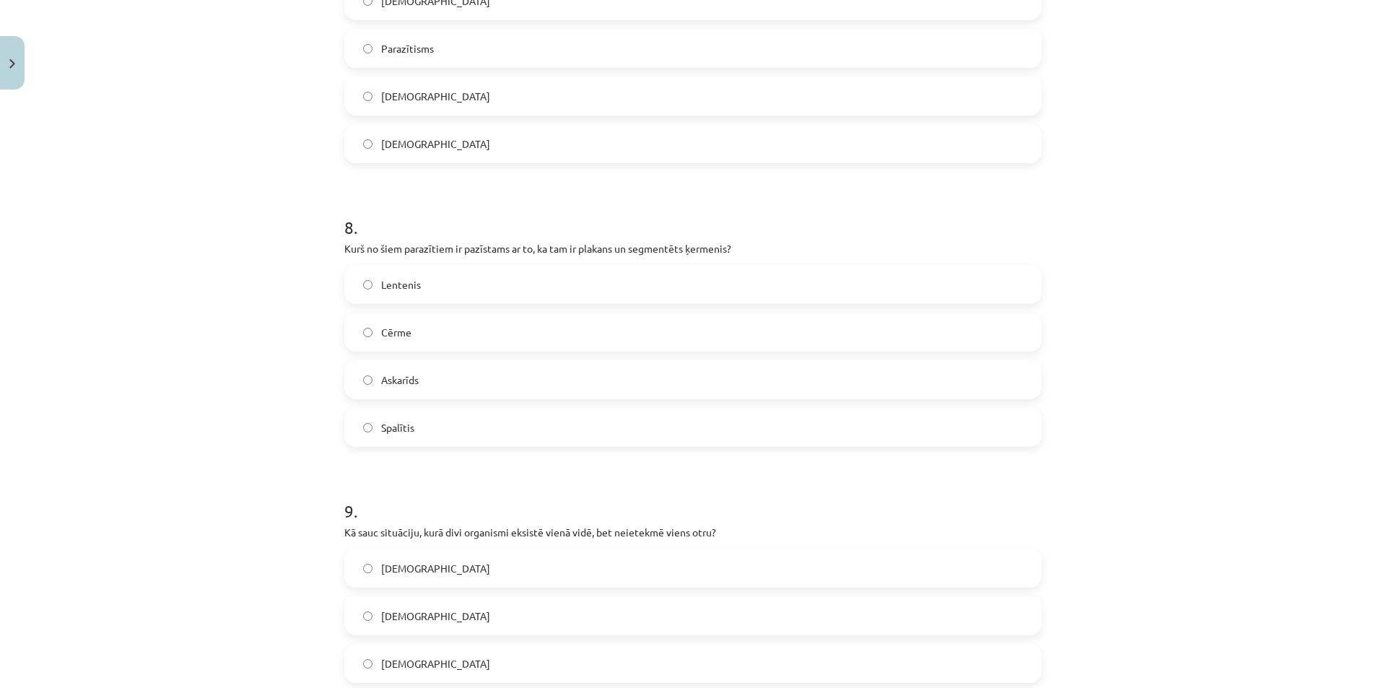
scroll to position [2069, 0]
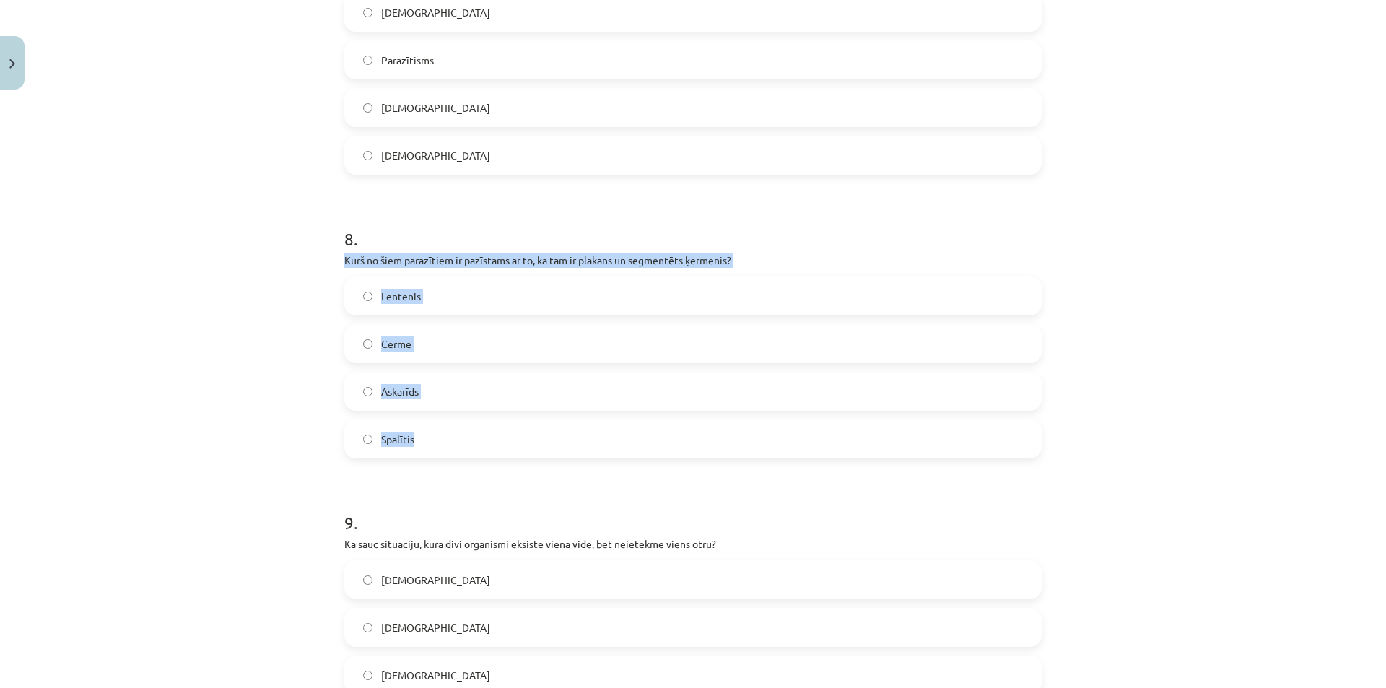
drag, startPoint x: 340, startPoint y: 258, endPoint x: 468, endPoint y: 447, distance: 228.2
click at [467, 446] on div "8 . Kurš no šiem parazītiem ir pazīstams ar to, ka tam ir plakans un segmentēts…" at bounding box center [692, 331] width 697 height 255
copy div "Kurš no šiem parazītiem ir pazīstams ar to, ka tam ir plakans un segmentēts ķer…"
click at [436, 299] on label "Lentenis" at bounding box center [693, 296] width 694 height 36
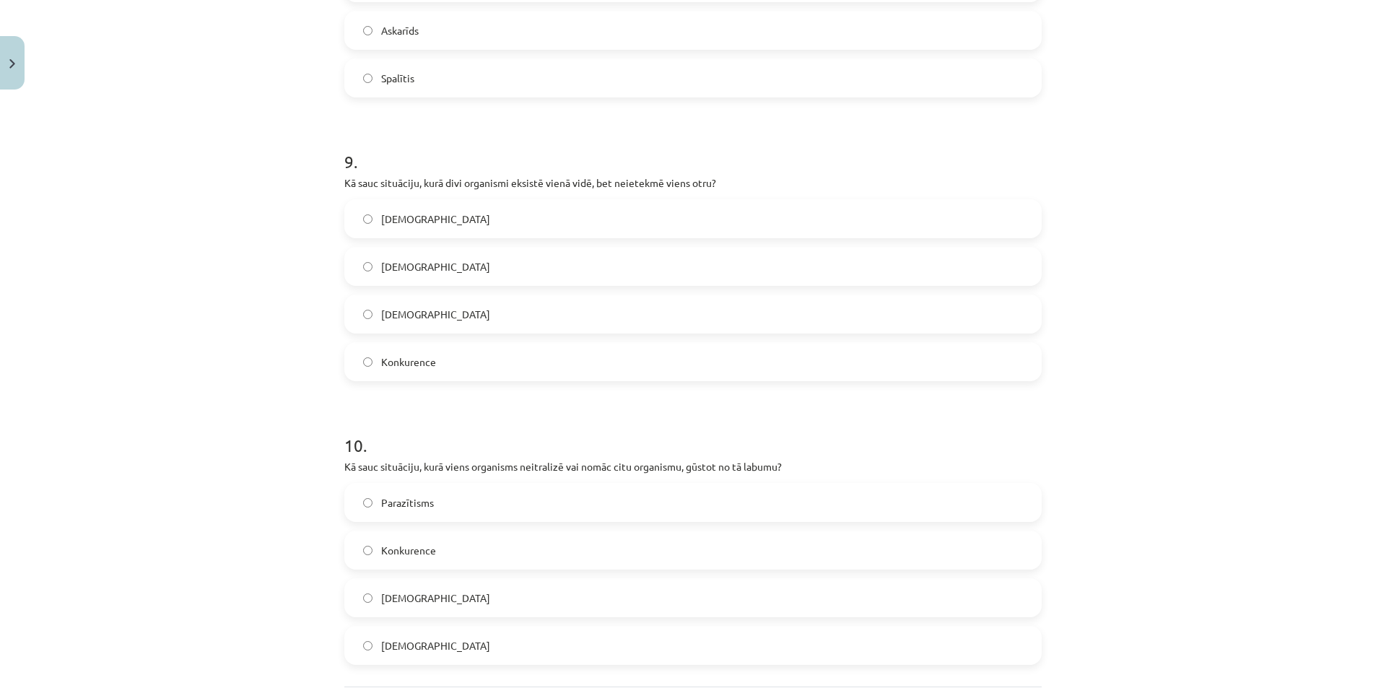
scroll to position [2285, 0]
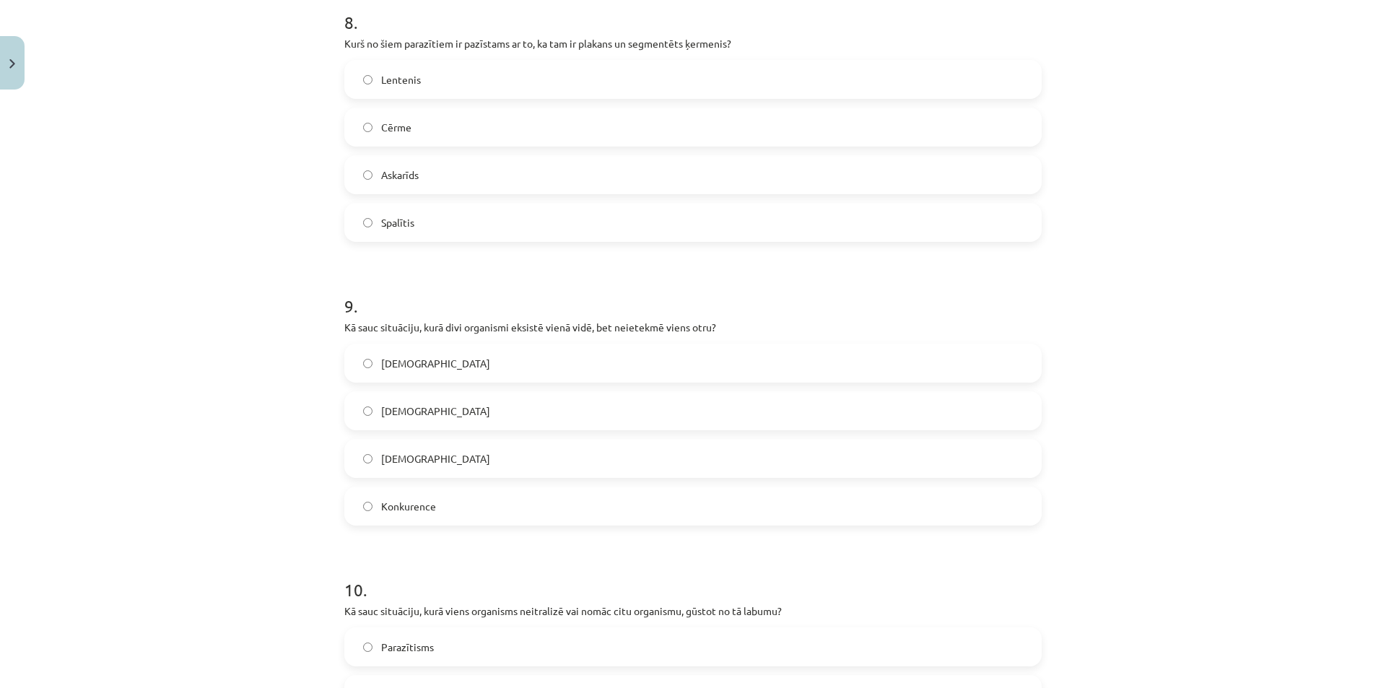
click at [430, 359] on label "Neitrālisms" at bounding box center [693, 363] width 694 height 36
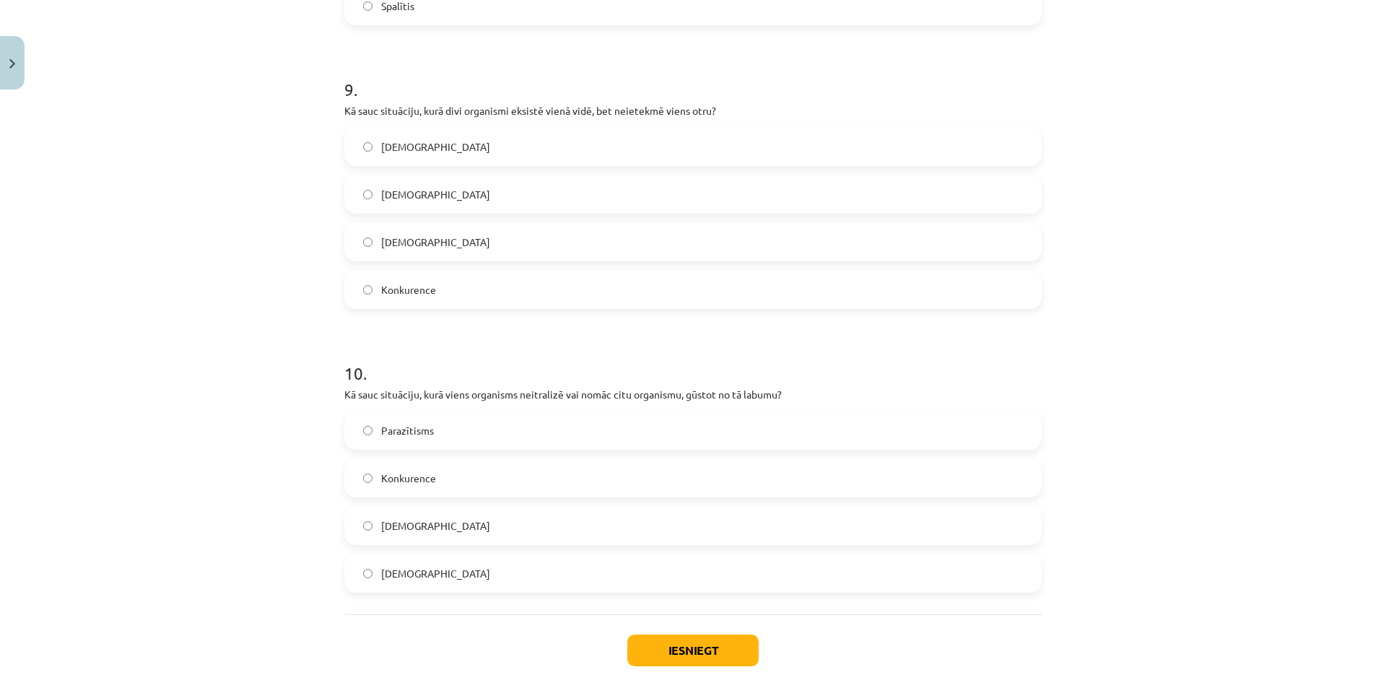
scroll to position [2574, 0]
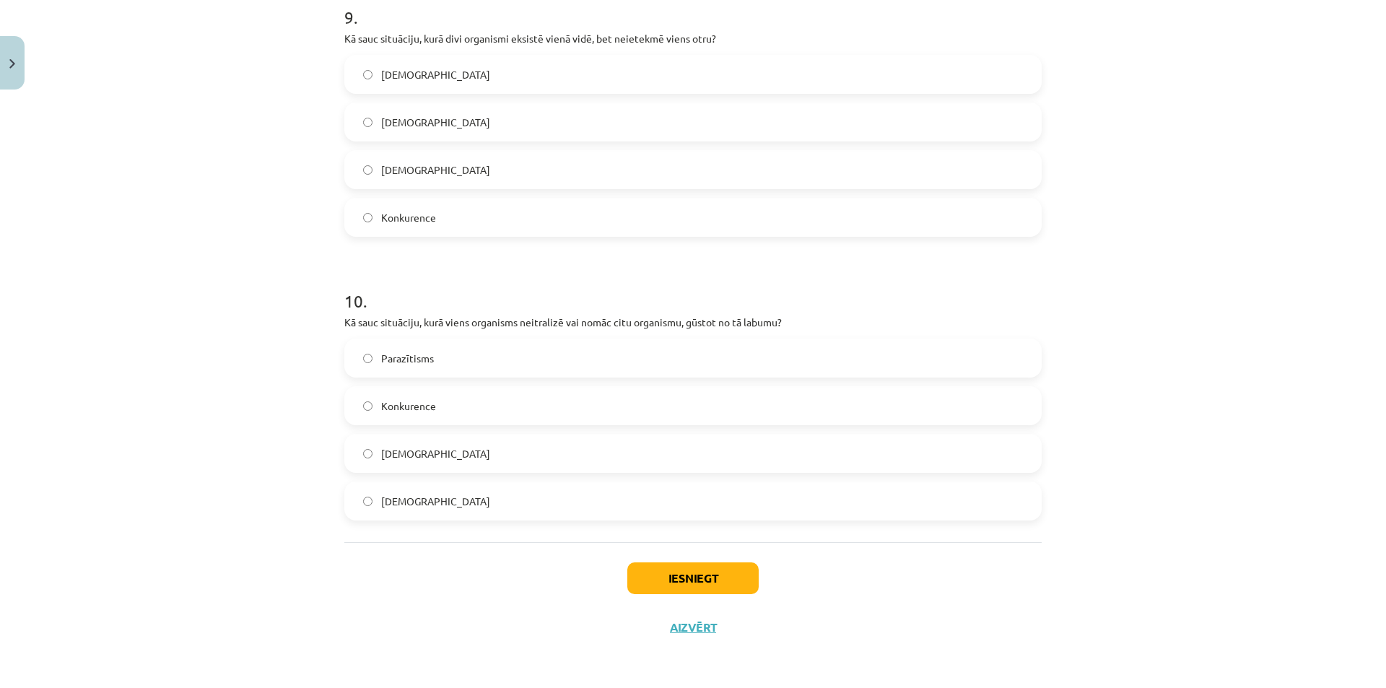
click at [433, 458] on span "Amensālisms" at bounding box center [435, 453] width 109 height 15
click at [639, 588] on button "Iesniegt" at bounding box center [692, 578] width 131 height 32
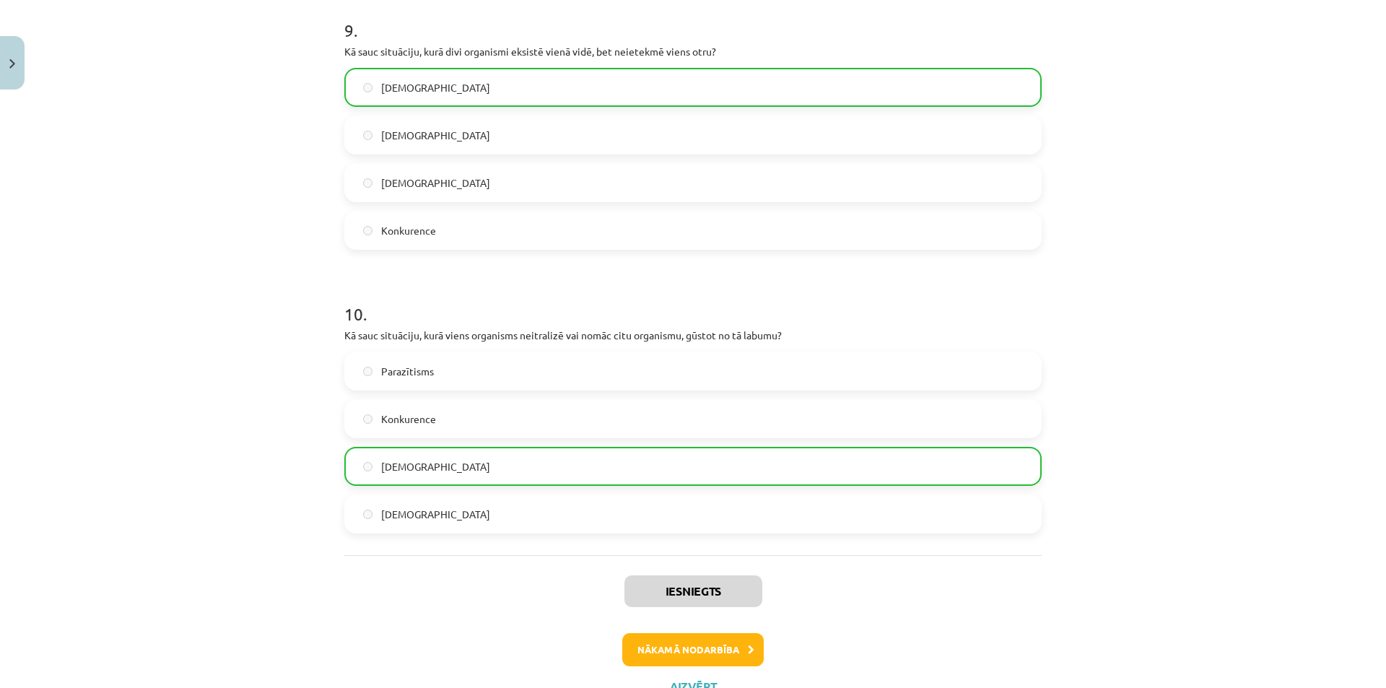
scroll to position [2620, 0]
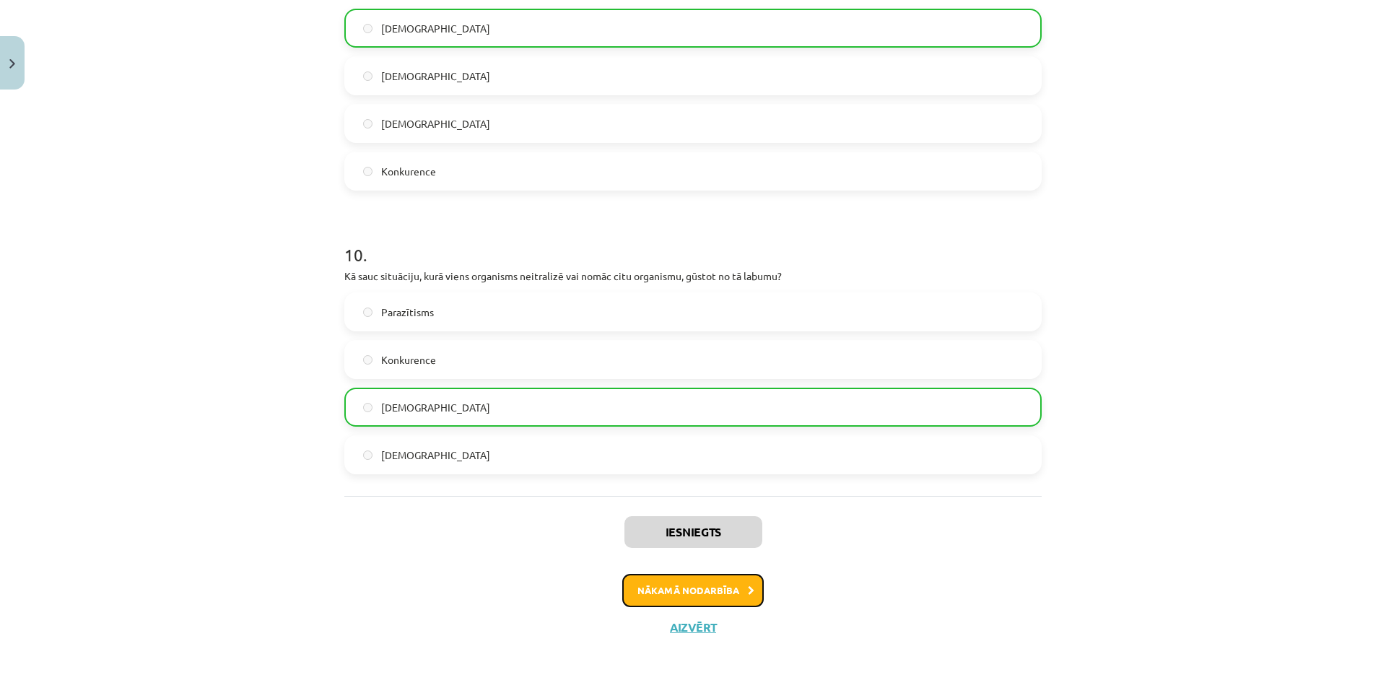
click at [732, 597] on button "Nākamā nodarbība" at bounding box center [692, 590] width 141 height 33
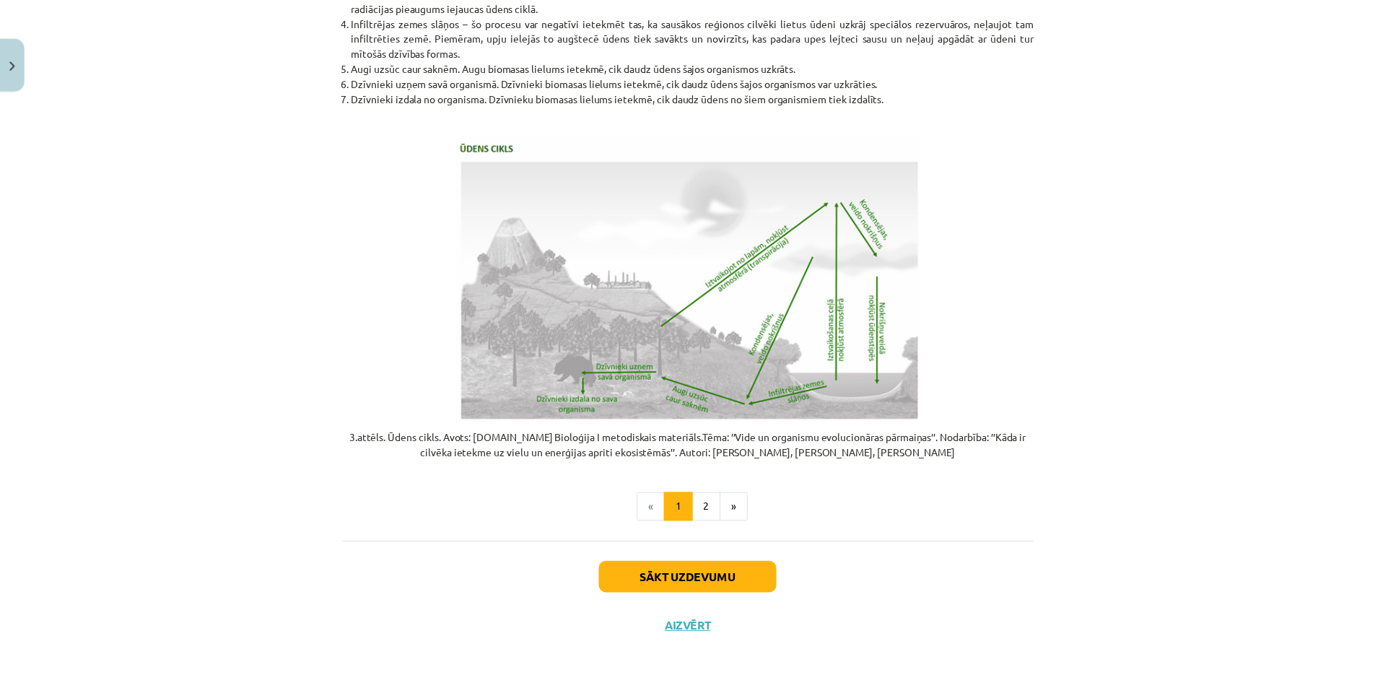
scroll to position [2793, 0]
click at [701, 626] on button "Aizvērt" at bounding box center [692, 627] width 55 height 14
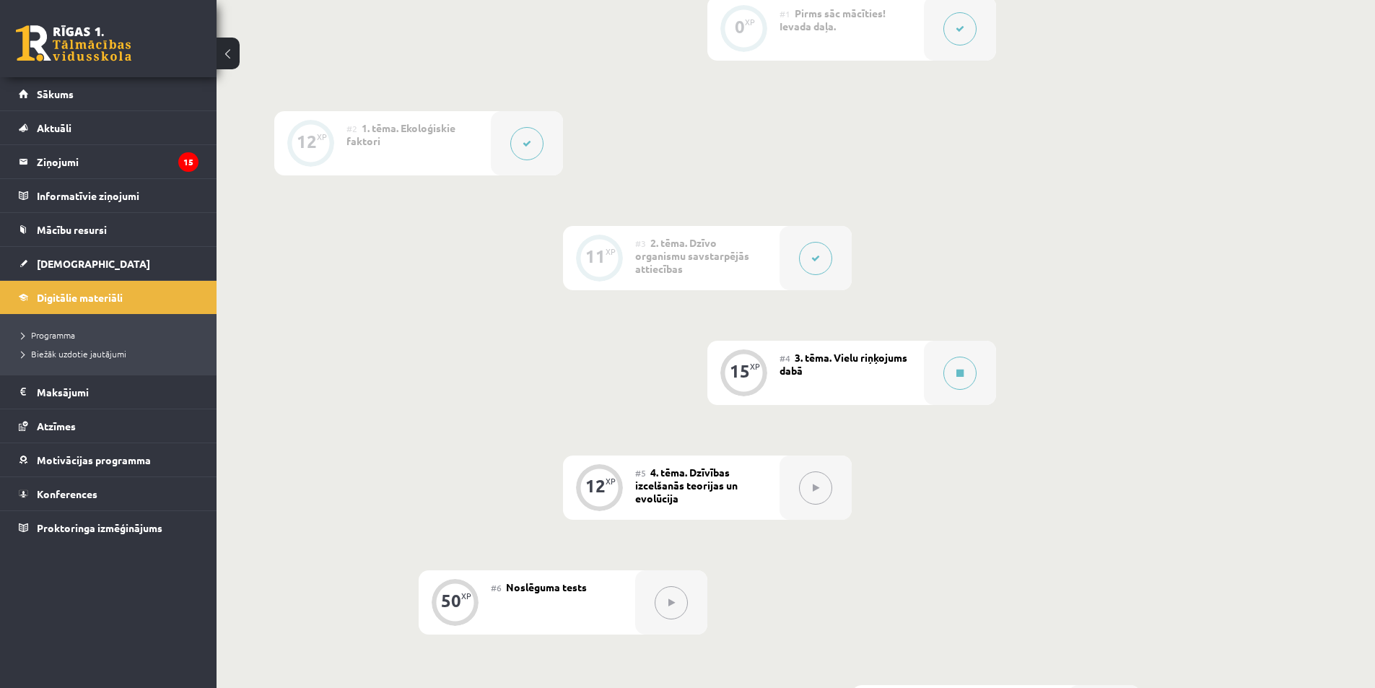
scroll to position [534, 0]
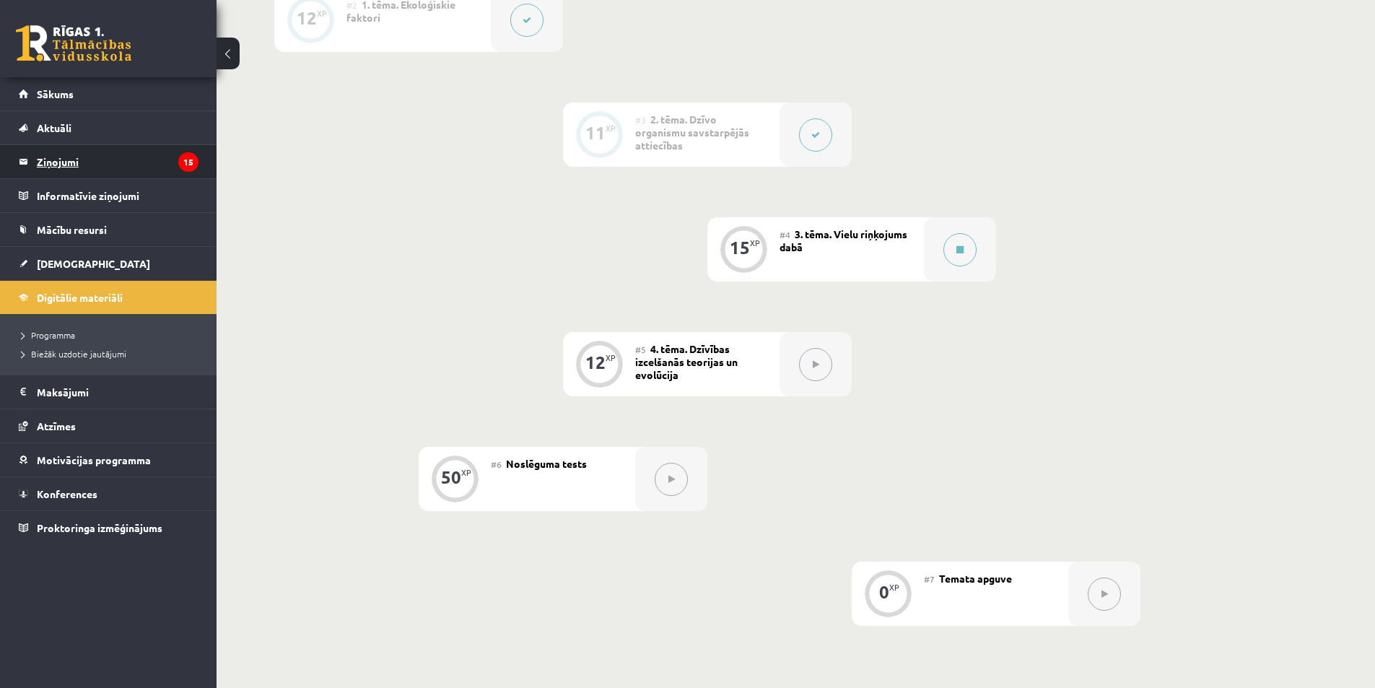
click at [63, 168] on legend "Ziņojumi 15" at bounding box center [118, 161] width 162 height 33
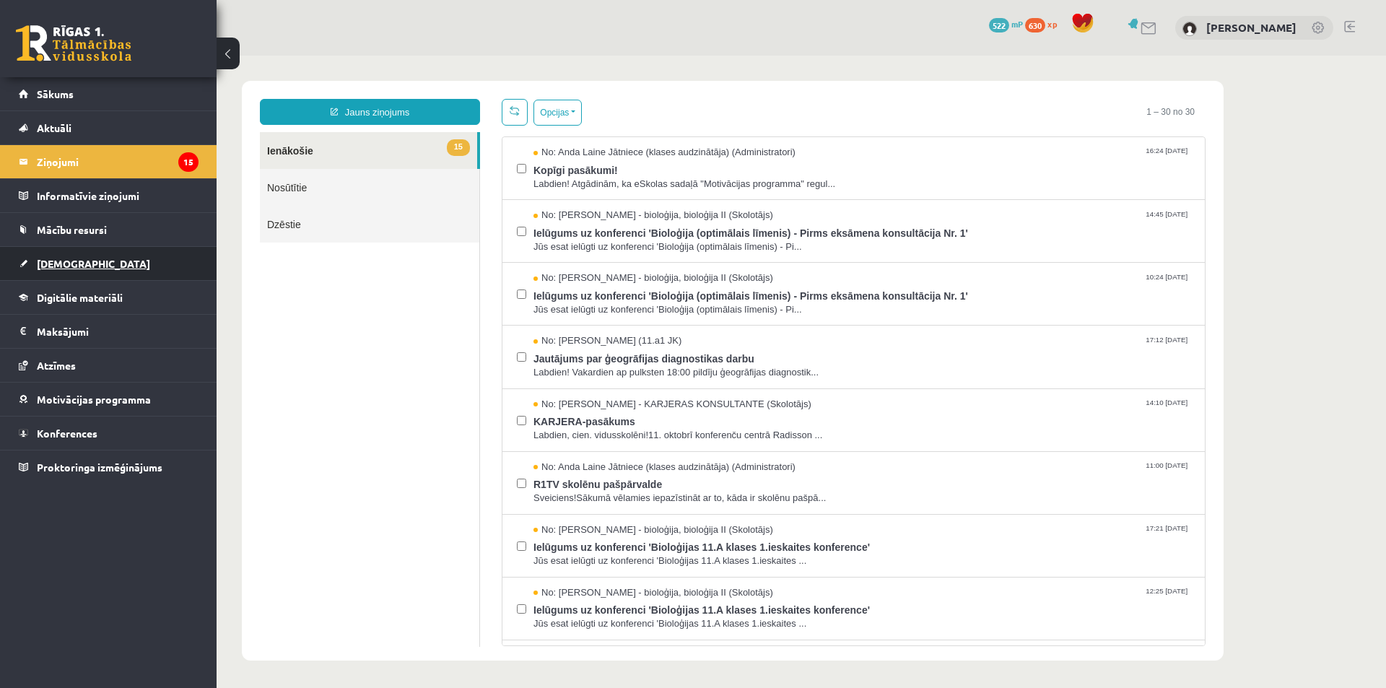
click at [72, 263] on span "[DEMOGRAPHIC_DATA]" at bounding box center [93, 263] width 113 height 13
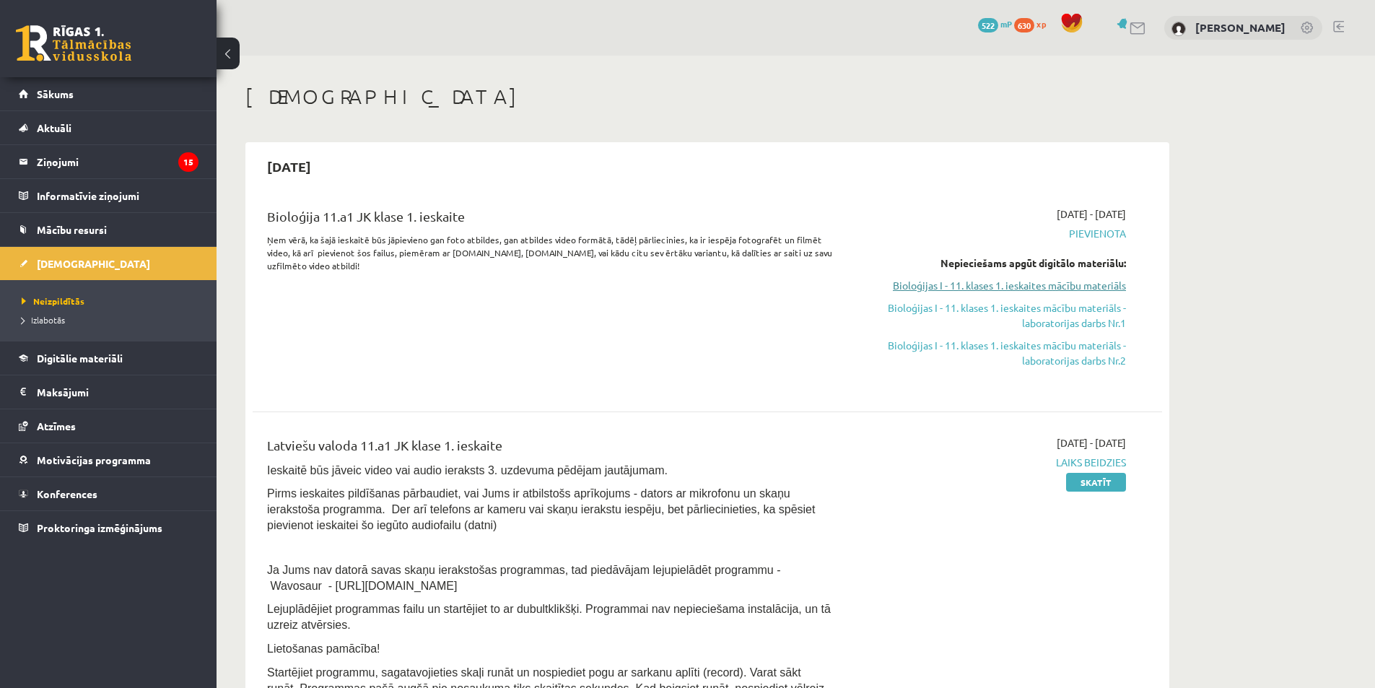
click at [1093, 286] on link "Bioloģijas I - 11. klases 1. ieskaites mācību materiāls" at bounding box center [990, 285] width 272 height 15
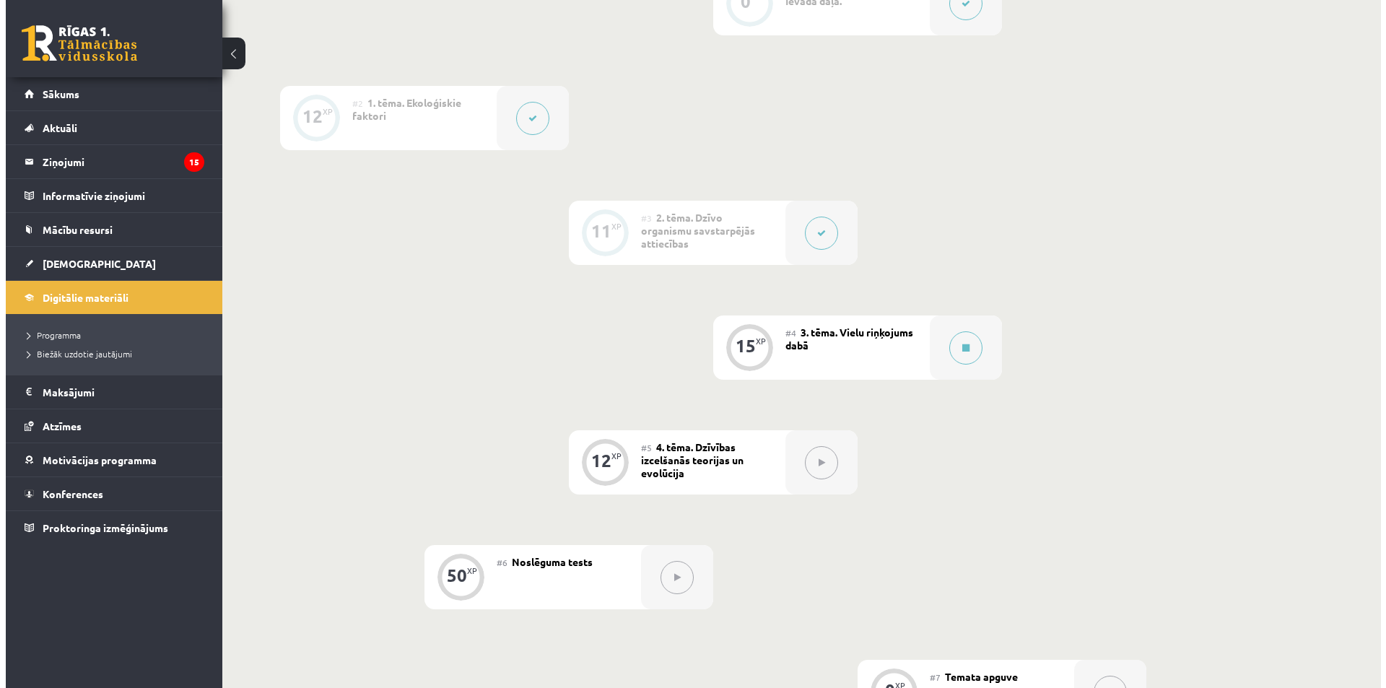
scroll to position [508, 0]
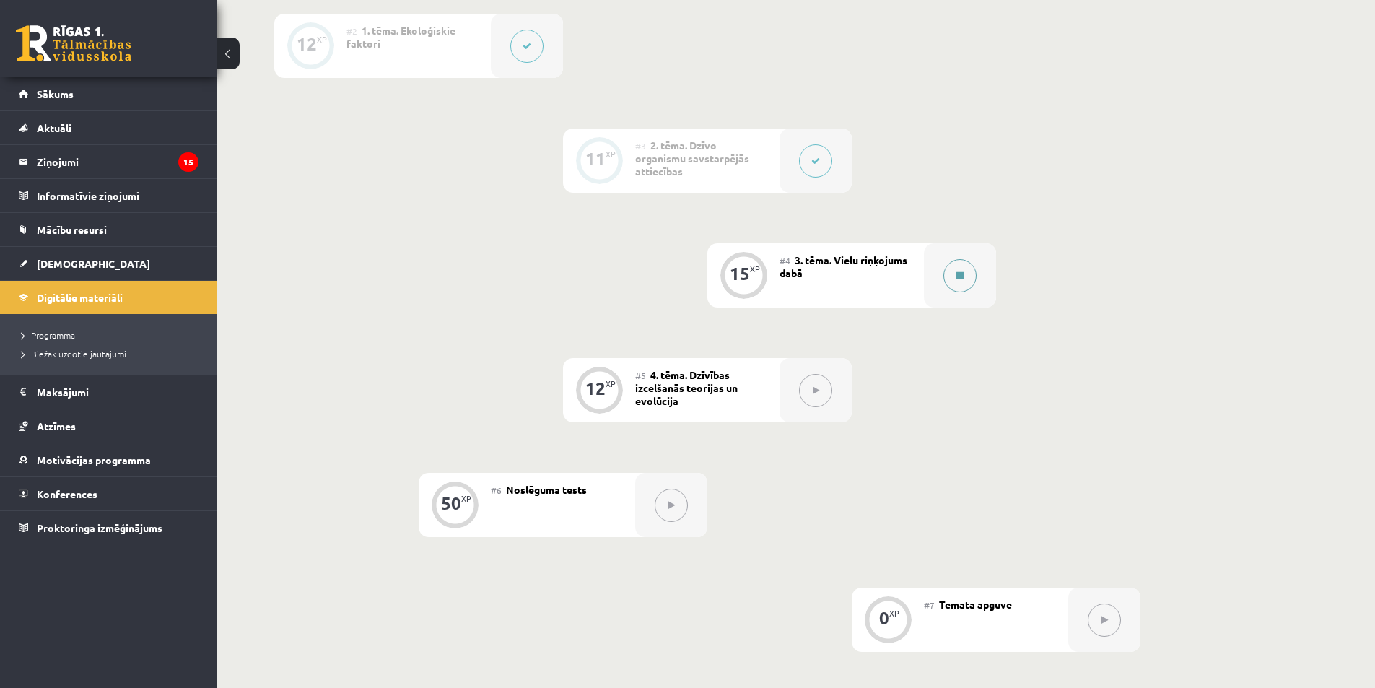
click at [958, 280] on button at bounding box center [959, 275] width 33 height 33
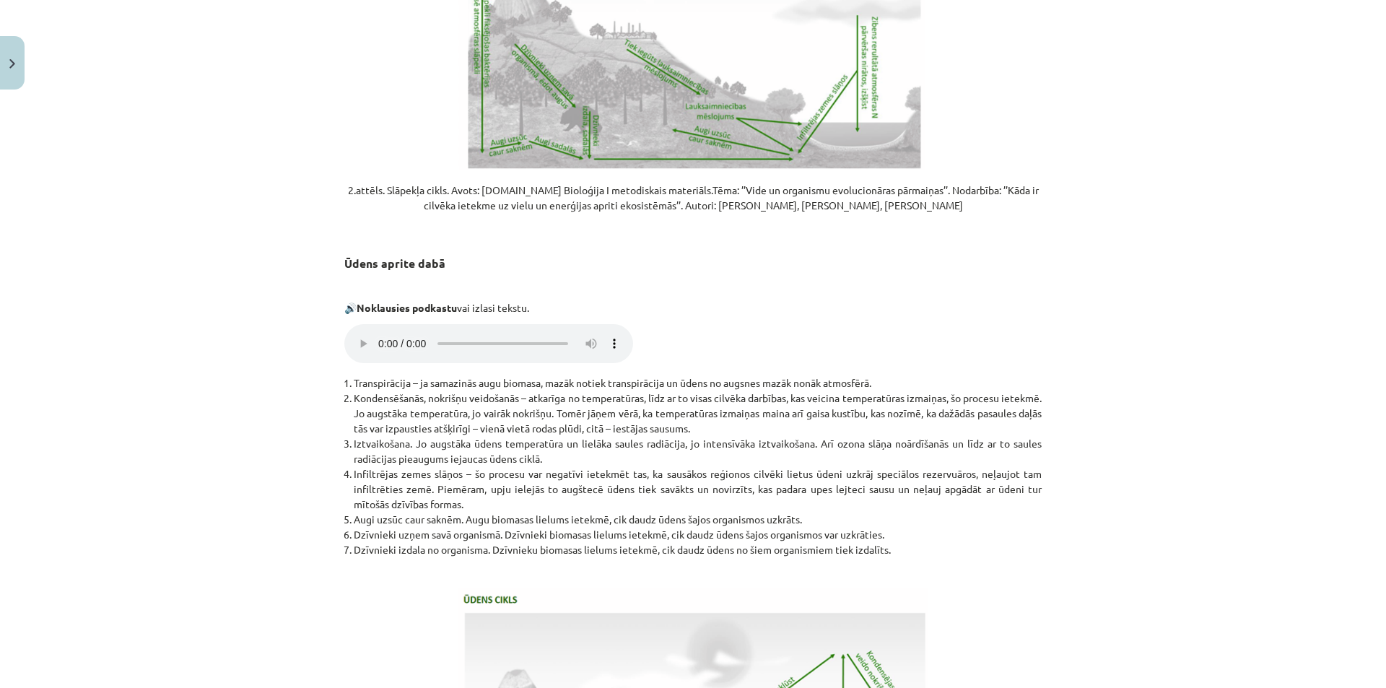
scroll to position [2793, 0]
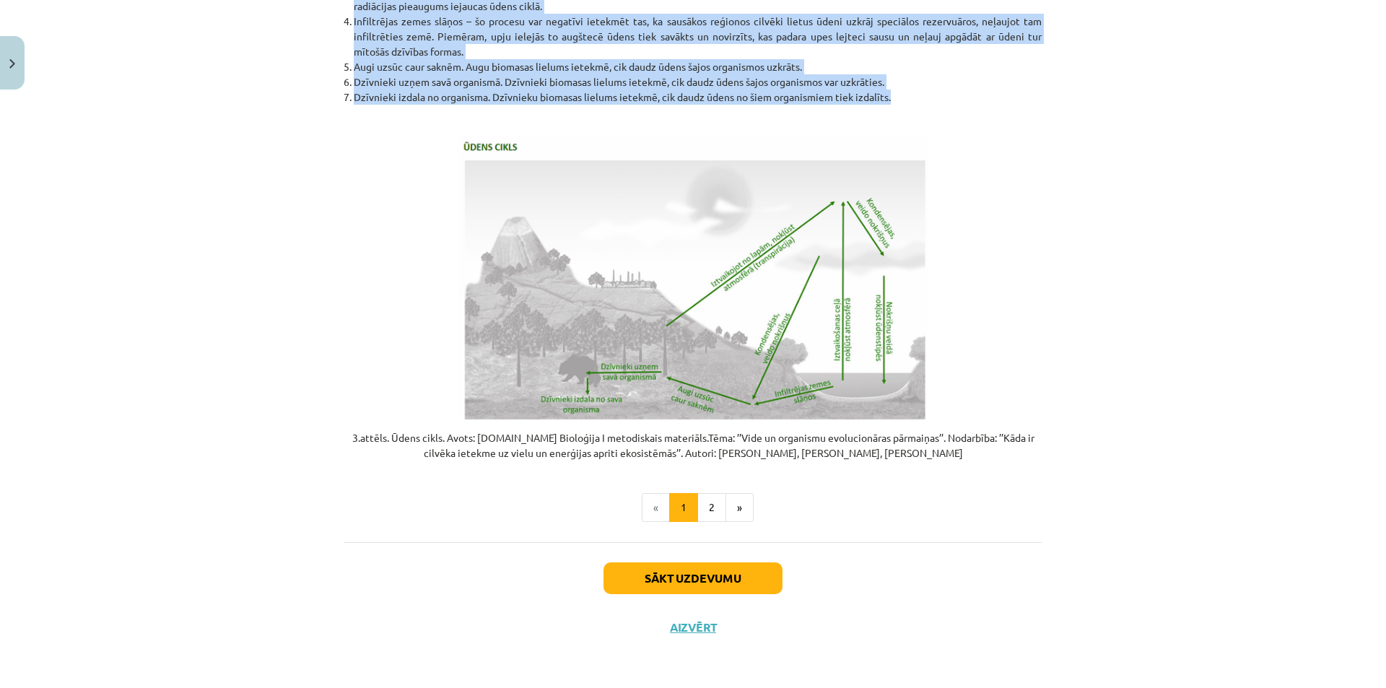
drag, startPoint x: 493, startPoint y: 240, endPoint x: 999, endPoint y: 91, distance: 527.5
copy div "Kāda ir cilvēka ietekme uz vielu un enerģijas apriti ekosistēmās Vielu riņķojum…"
click at [713, 502] on button "2" at bounding box center [711, 507] width 29 height 29
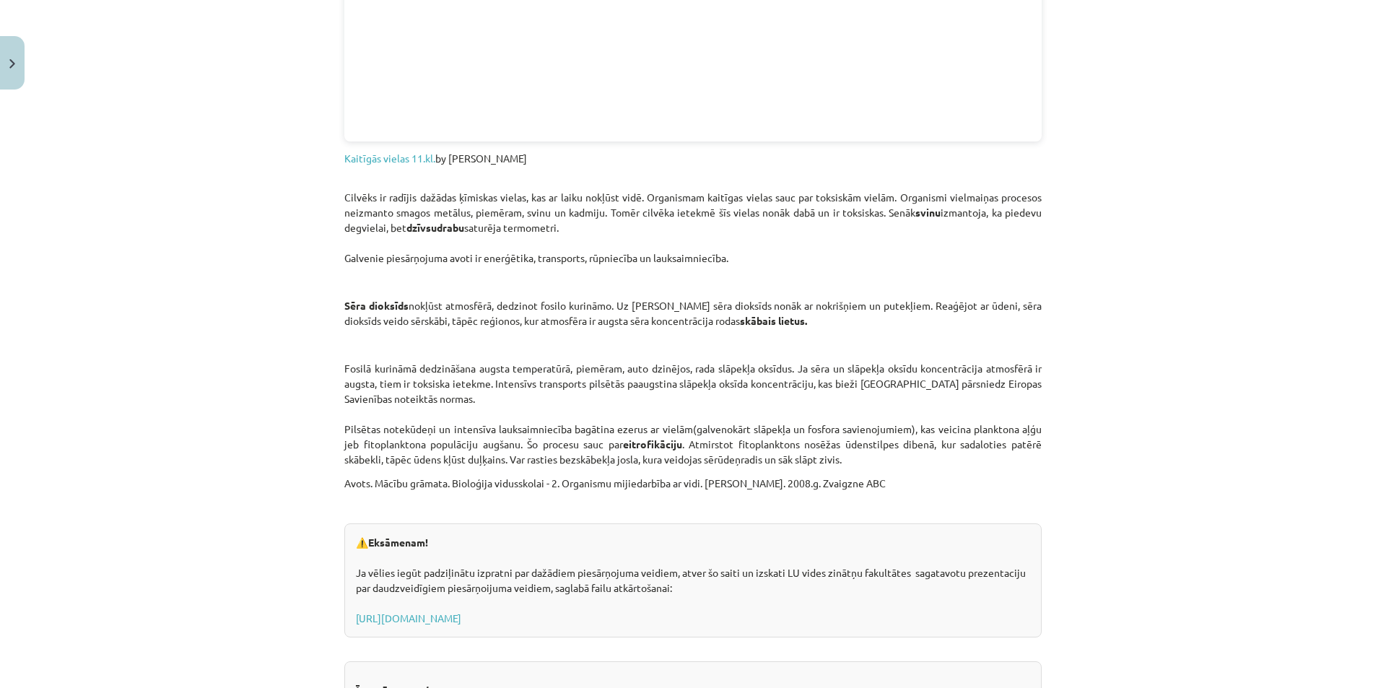
scroll to position [1780, 0]
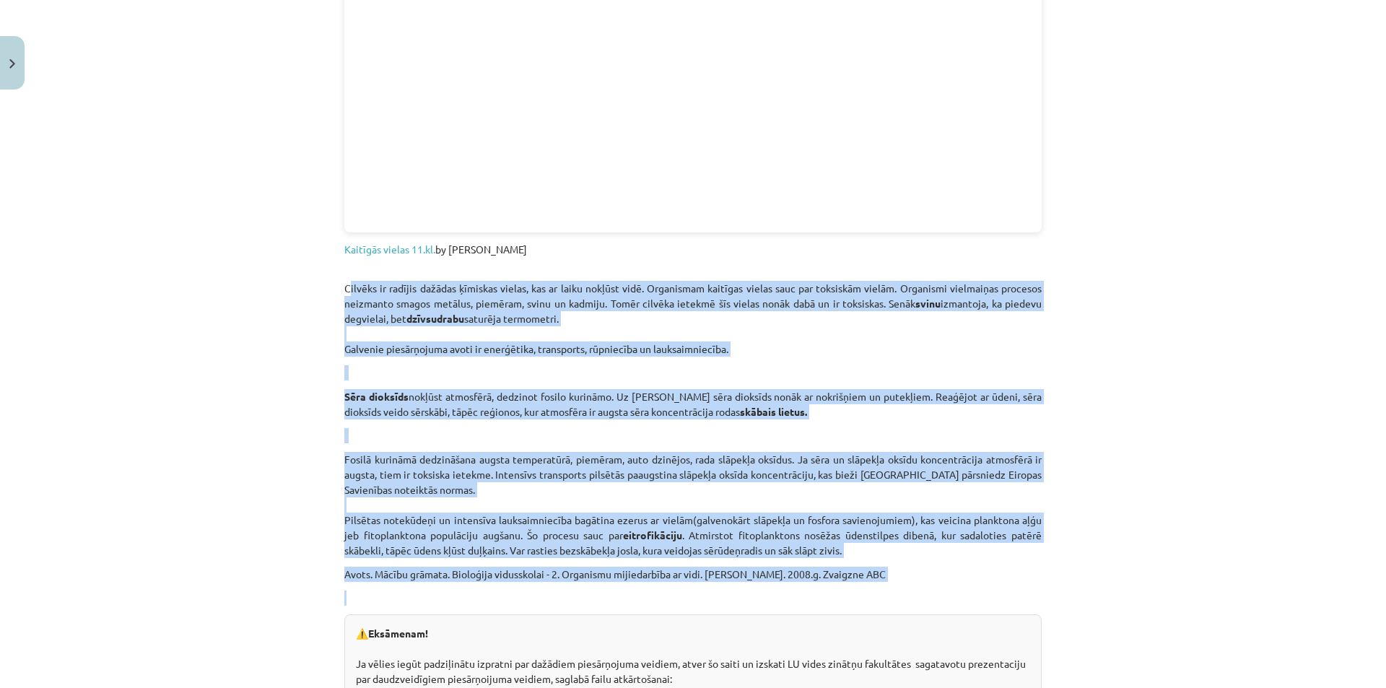
drag, startPoint x: 341, startPoint y: 286, endPoint x: 893, endPoint y: 596, distance: 633.3
click at [841, 556] on p "Fosilā kurināmā dedzināšana augsta temperatūrā, piemēram, auto dzinējos, rada s…" at bounding box center [692, 505] width 697 height 106
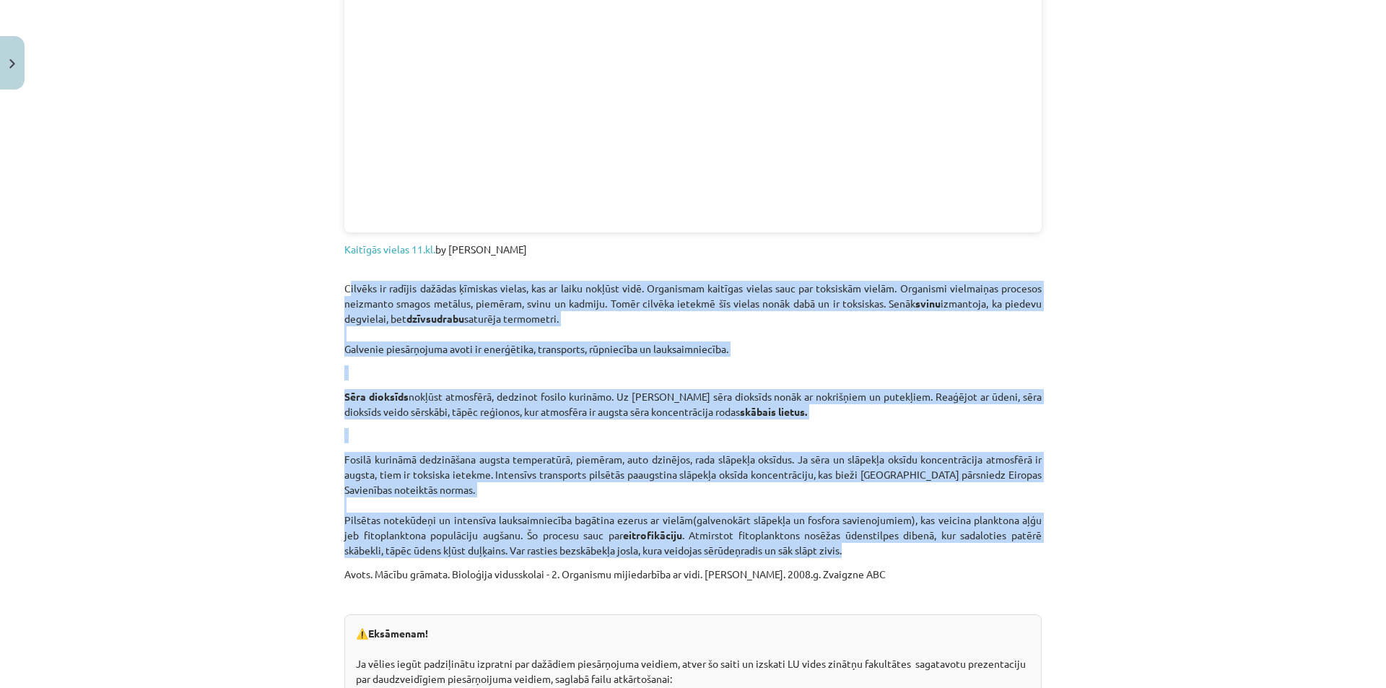
drag, startPoint x: 341, startPoint y: 286, endPoint x: 922, endPoint y: 546, distance: 636.4
copy div "Cilvēks ir radījis dažādas ķīmiskas vielas, kas ar laiku nokļūst vidē. Organism…"
click at [1280, 309] on div "Mācību tēma: Bioloģijas i - 11. klases 1. ieskaites mācību materiāls #4 3. tēma…" at bounding box center [693, 344] width 1386 height 688
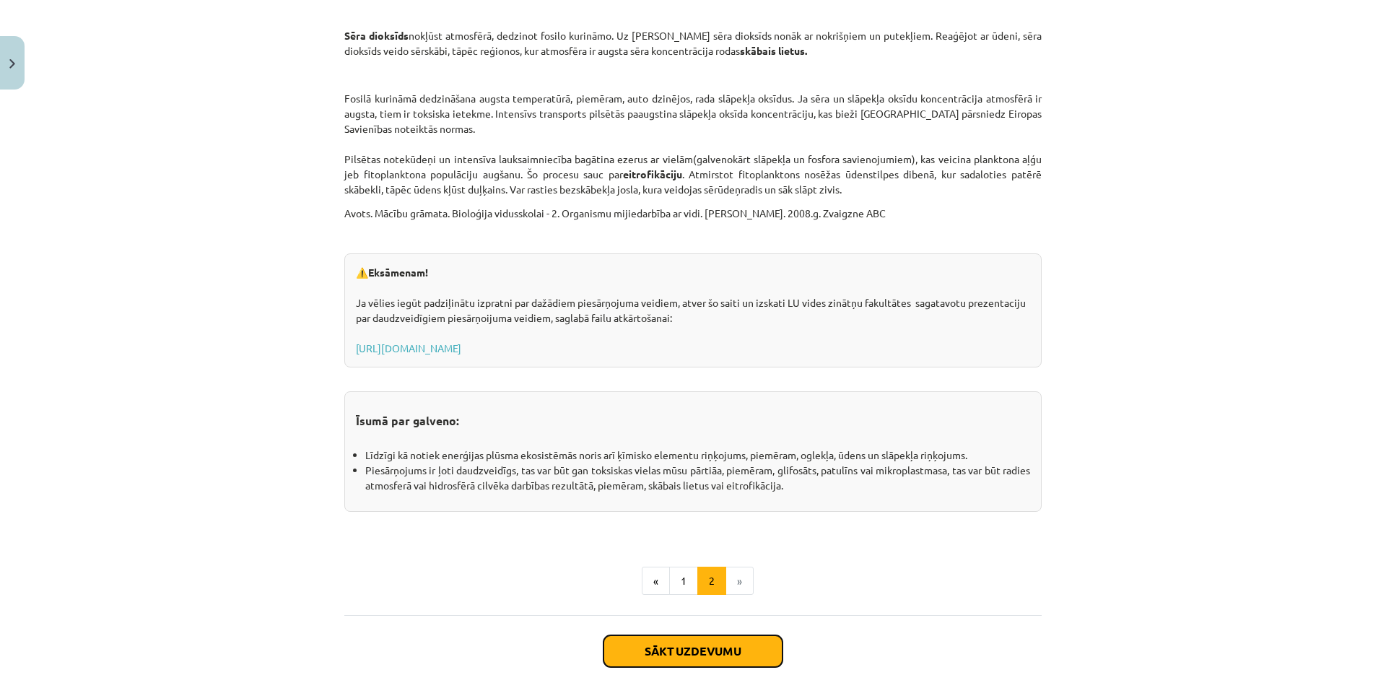
click at [709, 641] on button "Sākt uzdevumu" at bounding box center [692, 651] width 179 height 32
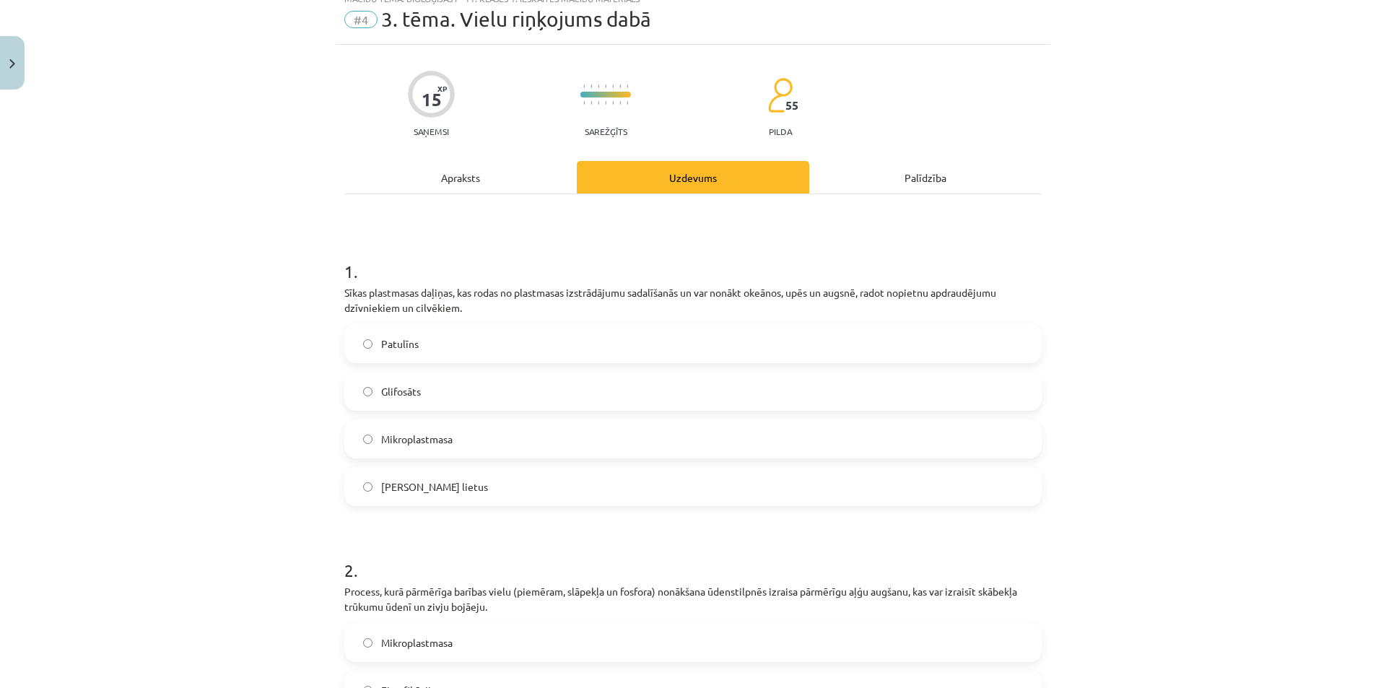
scroll to position [36, 0]
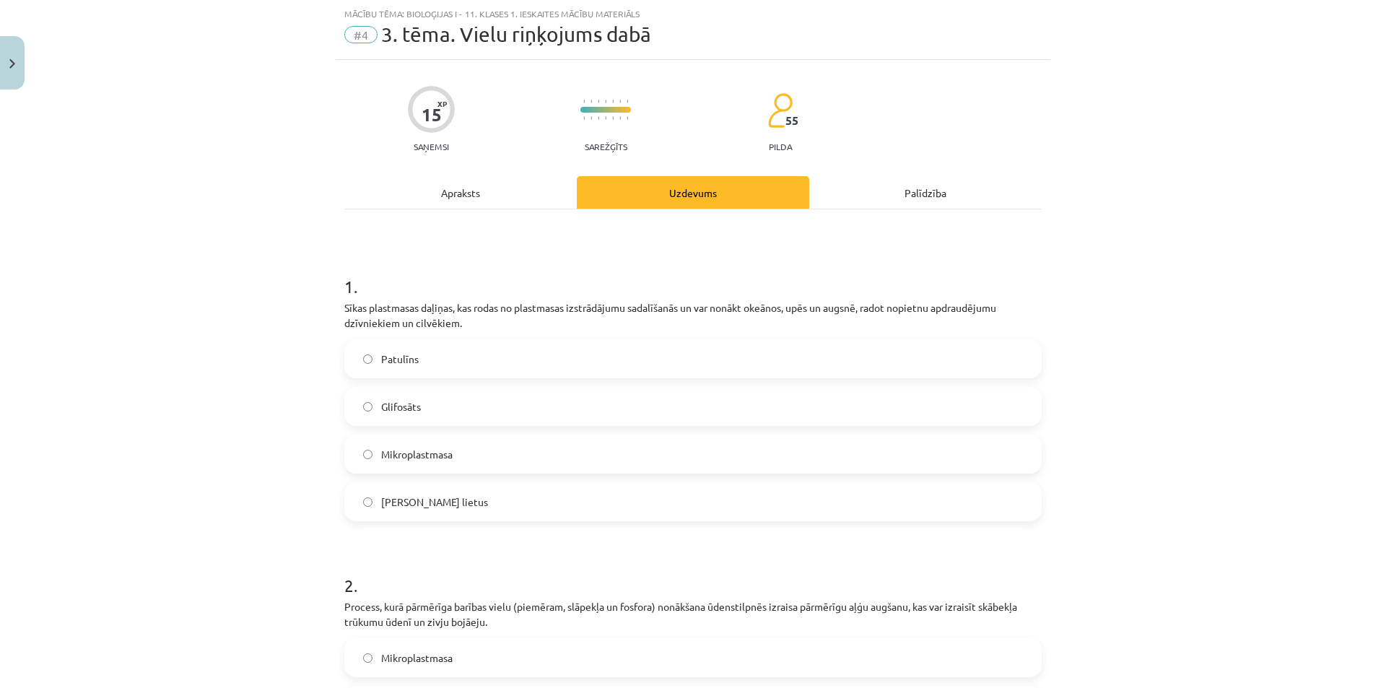
click at [690, 443] on label "Mikroplastmasa" at bounding box center [693, 454] width 694 height 36
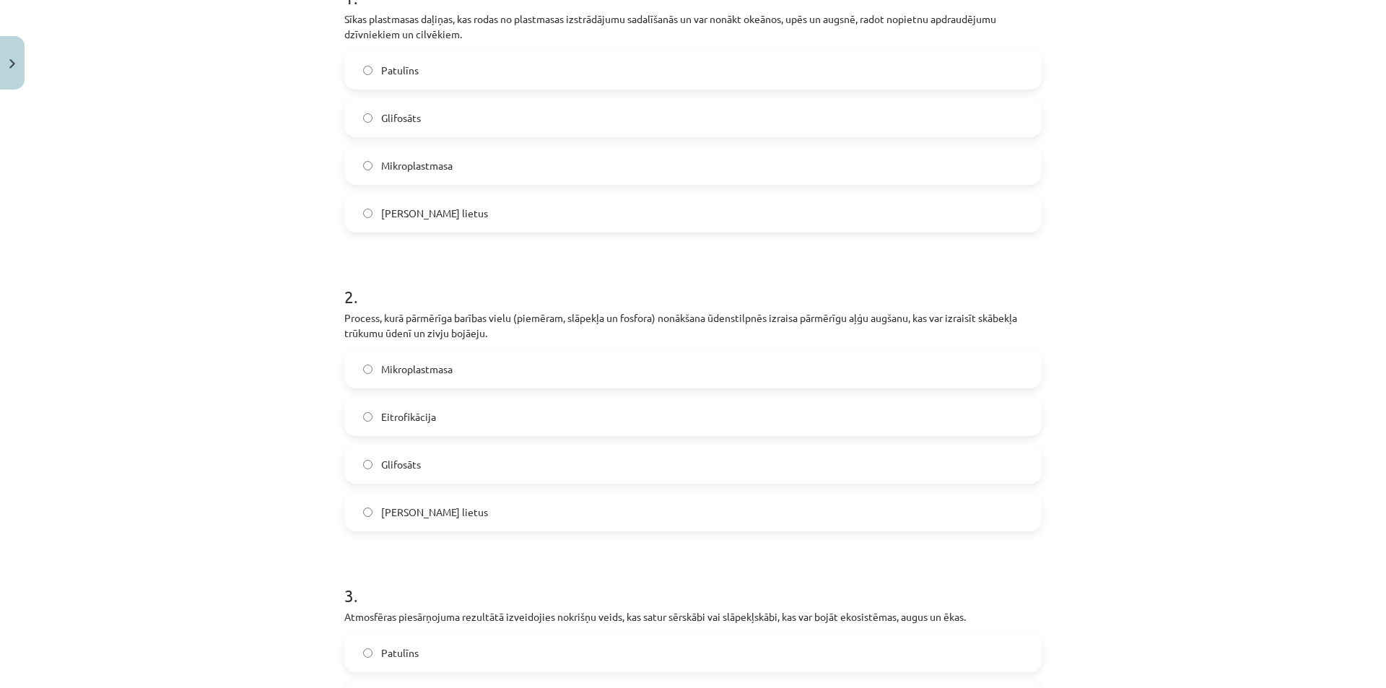
click at [478, 420] on label "Eitrofikācija" at bounding box center [693, 416] width 694 height 36
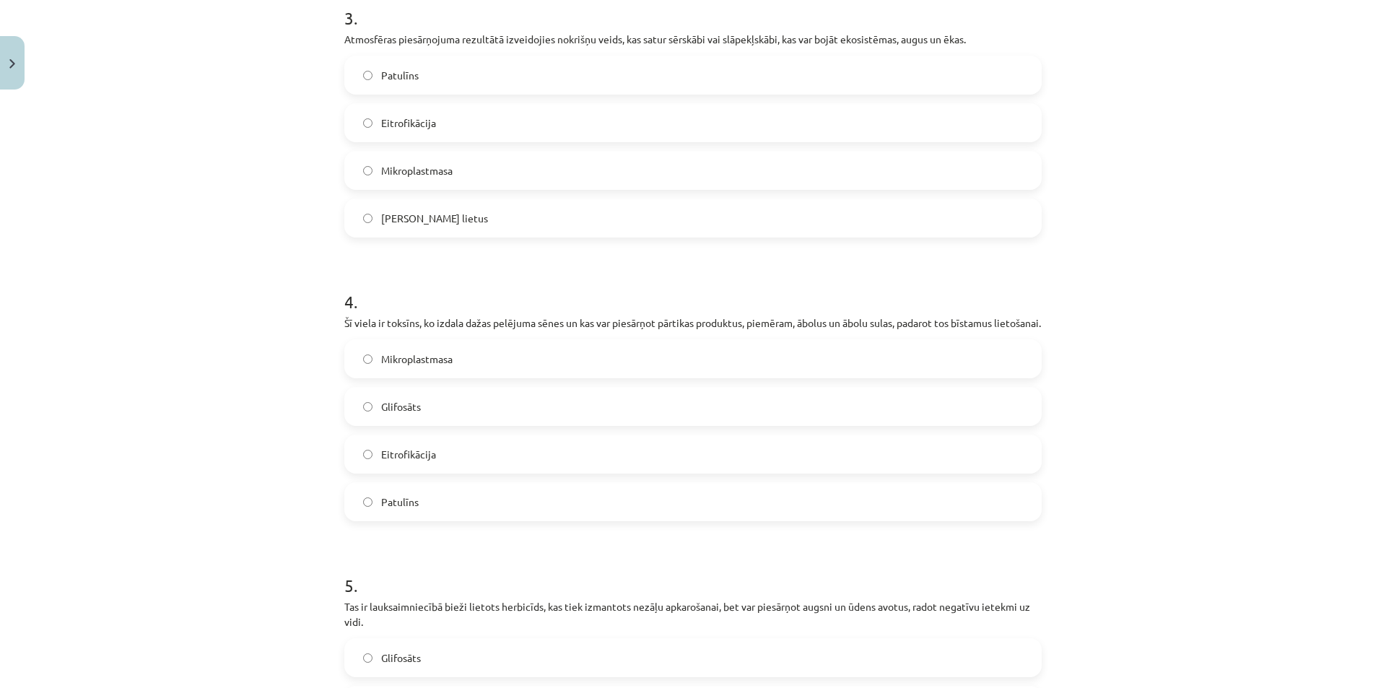
scroll to position [686, 0]
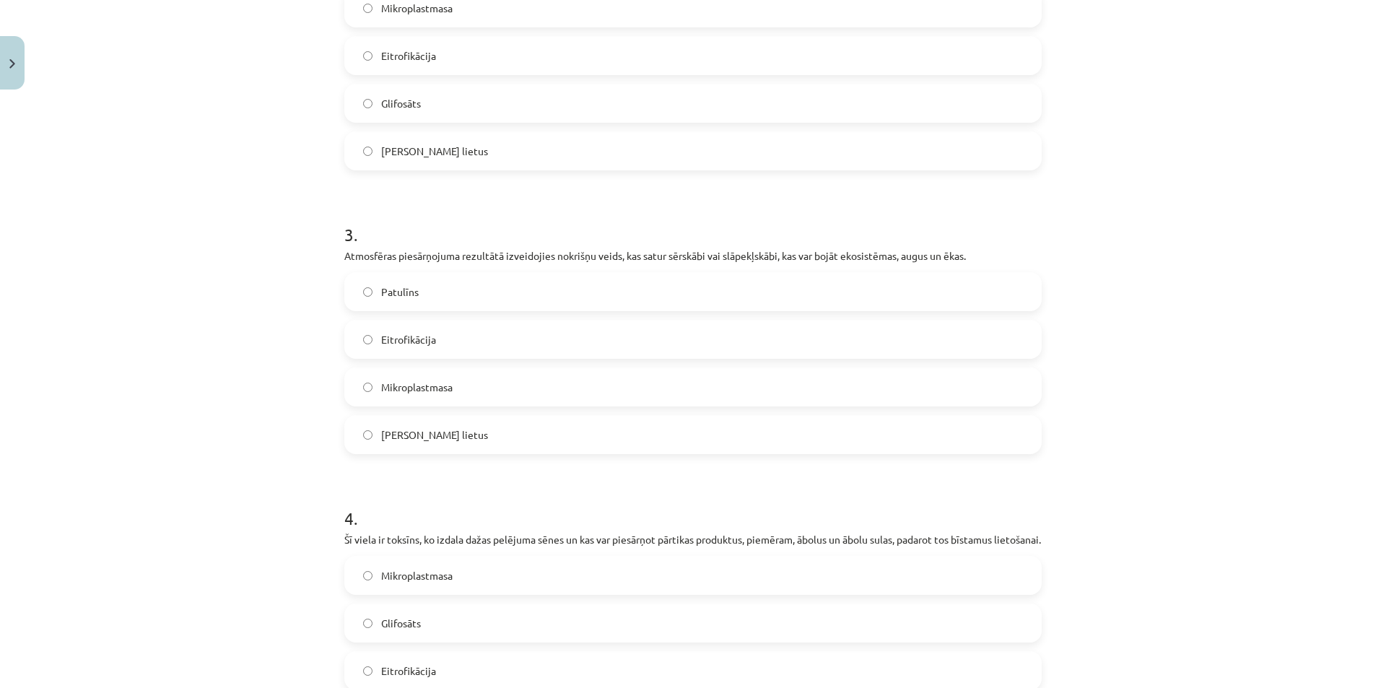
click at [374, 435] on label "Skābais lietus" at bounding box center [693, 434] width 694 height 36
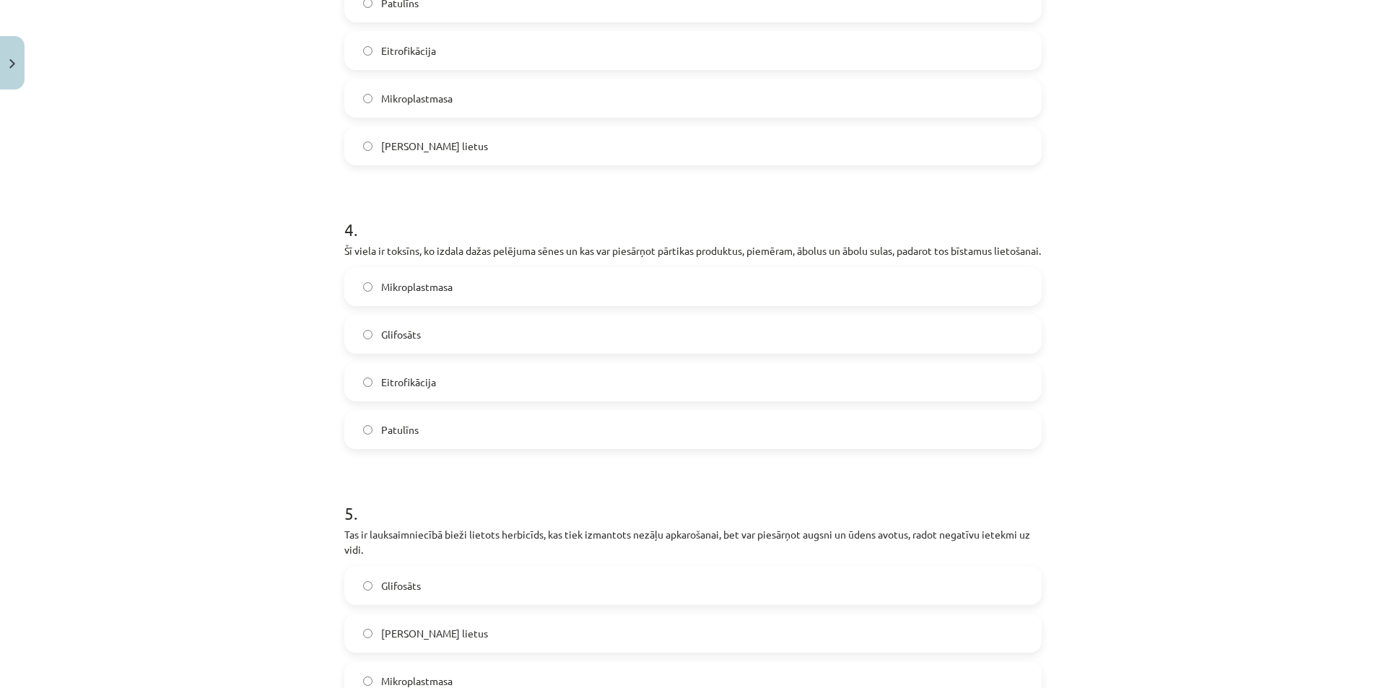
scroll to position [1046, 0]
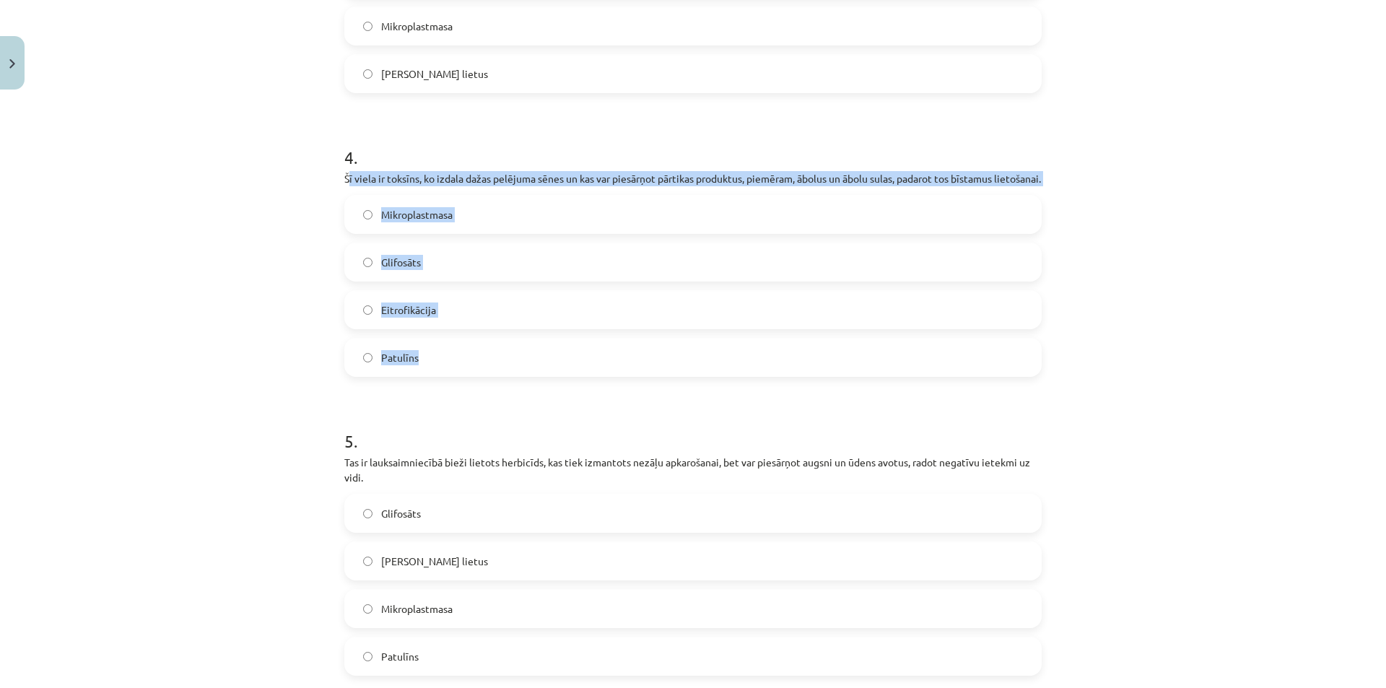
drag, startPoint x: 352, startPoint y: 180, endPoint x: 510, endPoint y: 390, distance: 262.3
click at [510, 377] on div "4 . Šī viela ir toksīns, ko izdala dažas pelējuma sēnes un kas var piesārņot pā…" at bounding box center [692, 249] width 697 height 255
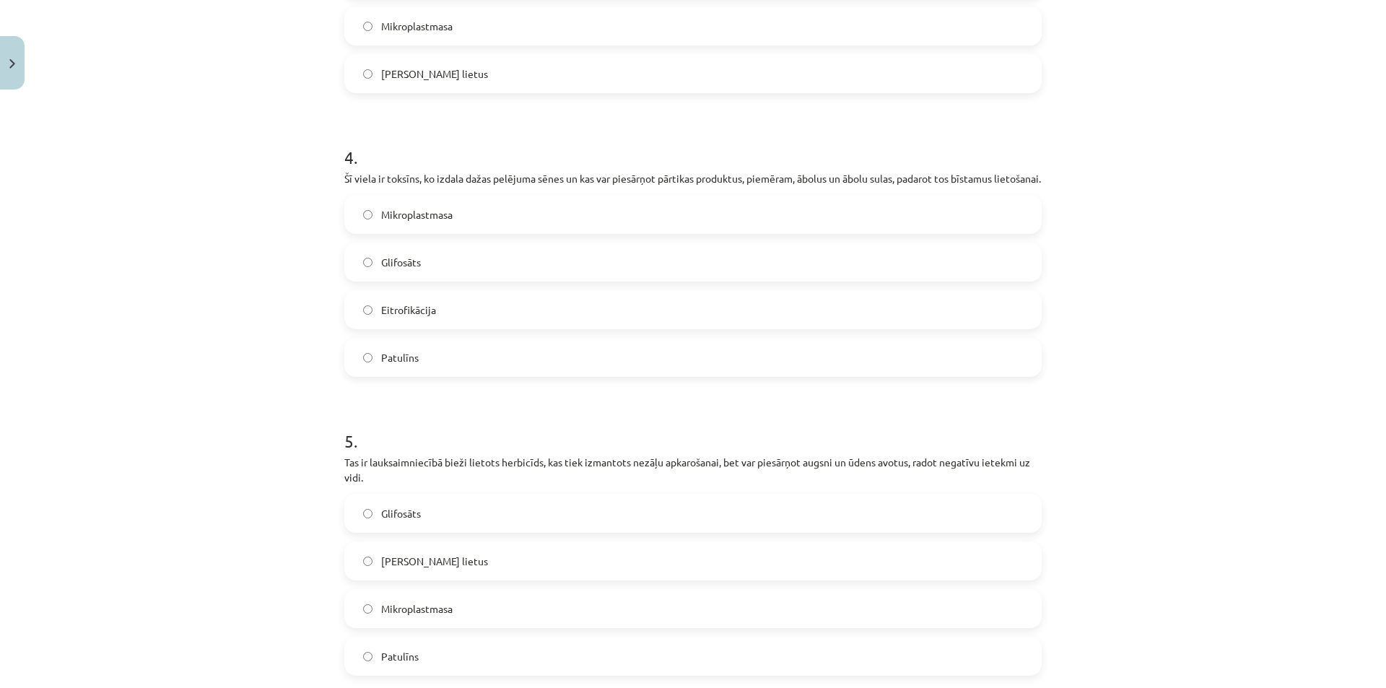
click at [319, 174] on div "Mācību tēma: Bioloģijas i - 11. klases 1. ieskaites mācību materiāls #4 3. tēma…" at bounding box center [693, 344] width 1386 height 688
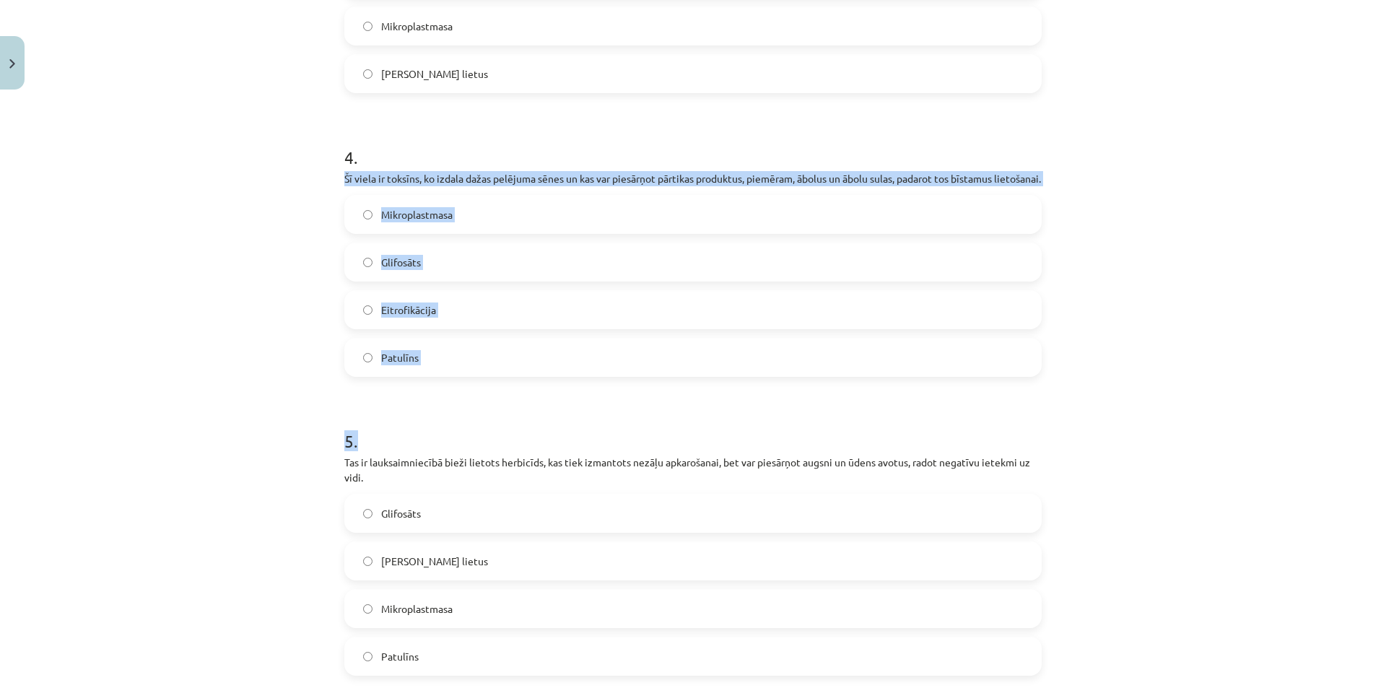
drag, startPoint x: 341, startPoint y: 178, endPoint x: 465, endPoint y: 401, distance: 255.6
copy form "Šī viela ir toksīns, ko izdala dažas pelējuma sēnes un kas var piesārņot pārtik…"
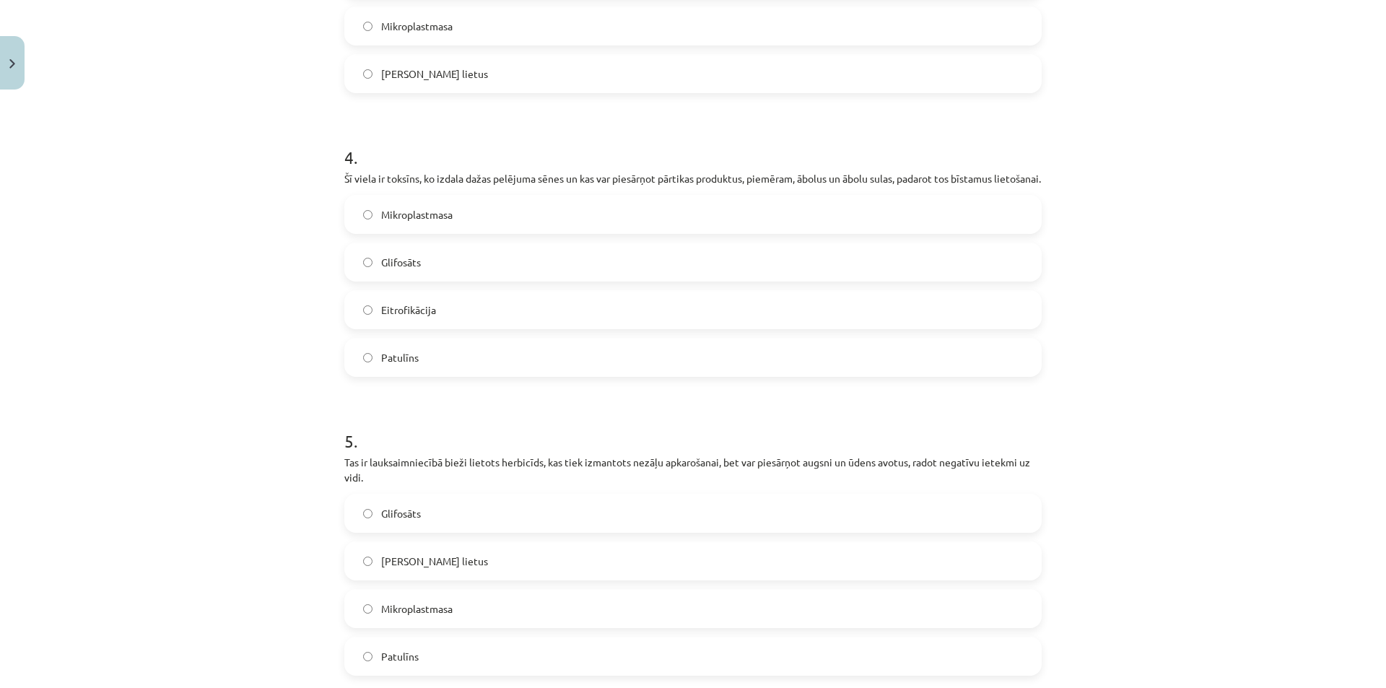
click at [442, 371] on label "Patulīns" at bounding box center [693, 357] width 694 height 36
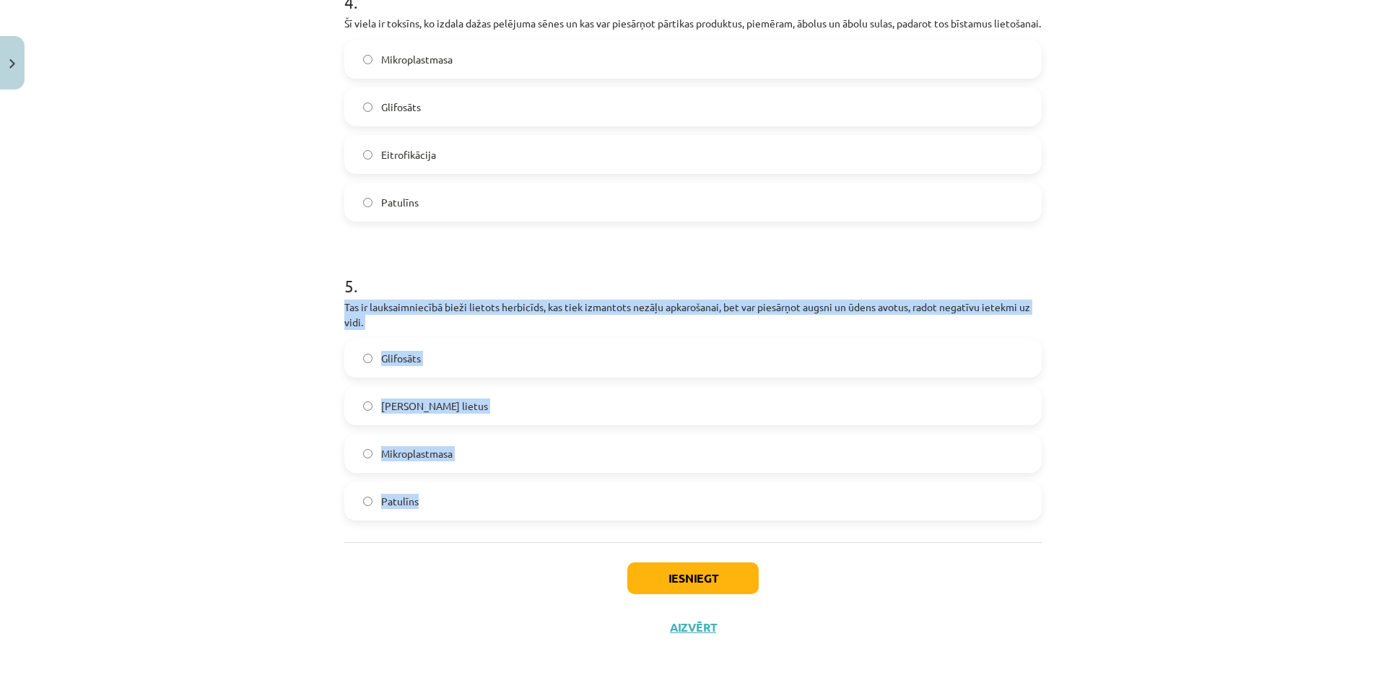
drag, startPoint x: 339, startPoint y: 305, endPoint x: 492, endPoint y: 517, distance: 262.2
click at [492, 517] on div "5 . Tas ir lauksaimniecībā bieži lietots herbicīds, kas tiek izmantots nezāļu a…" at bounding box center [692, 385] width 697 height 270
copy div "Tas ir lauksaimniecībā bieži lietots herbicīds, kas tiek izmantots nezāļu apkar…"
click at [464, 356] on label "Glifosāts" at bounding box center [693, 358] width 694 height 36
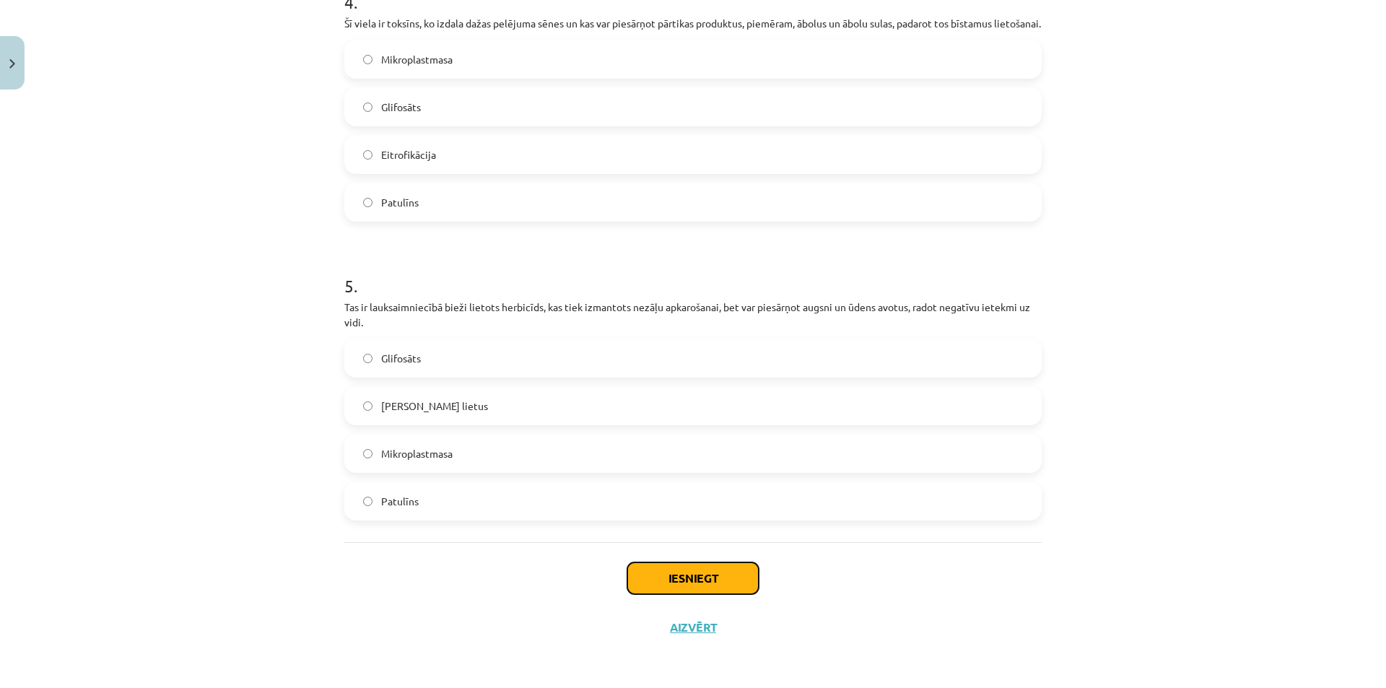
click at [714, 580] on button "Iesniegt" at bounding box center [692, 578] width 131 height 32
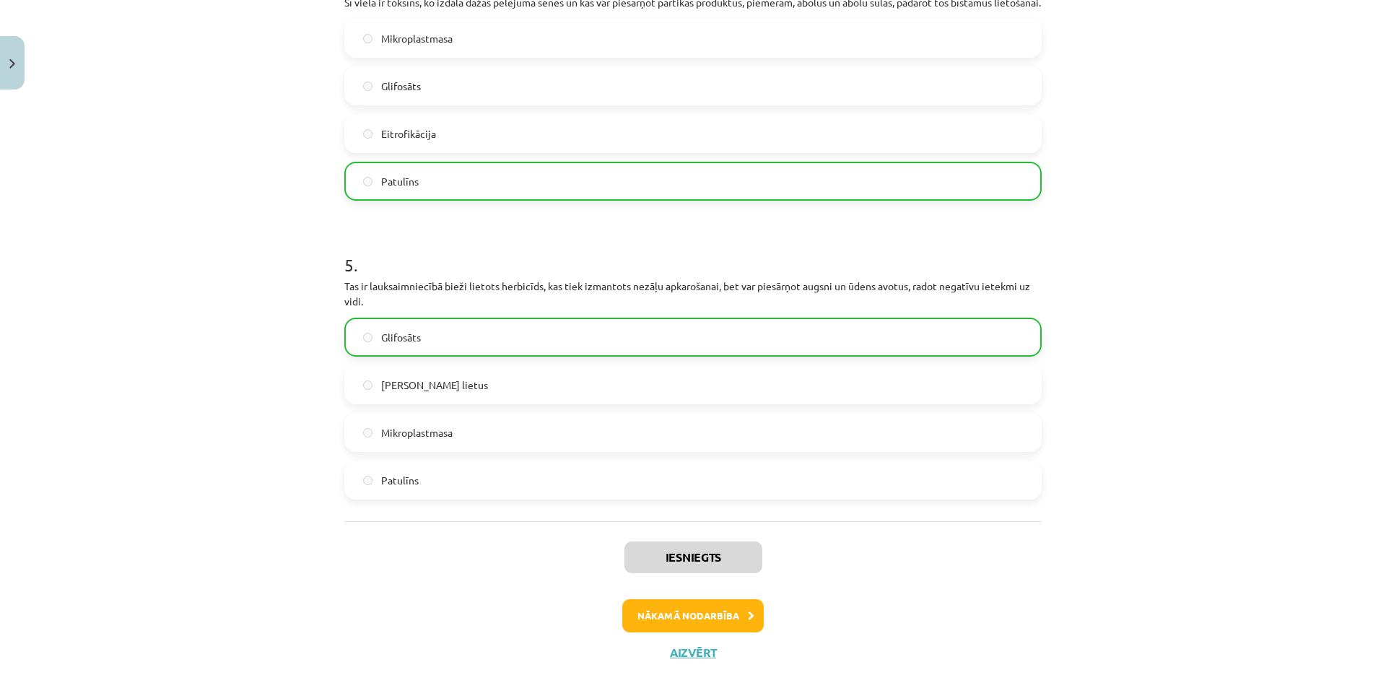
scroll to position [1227, 0]
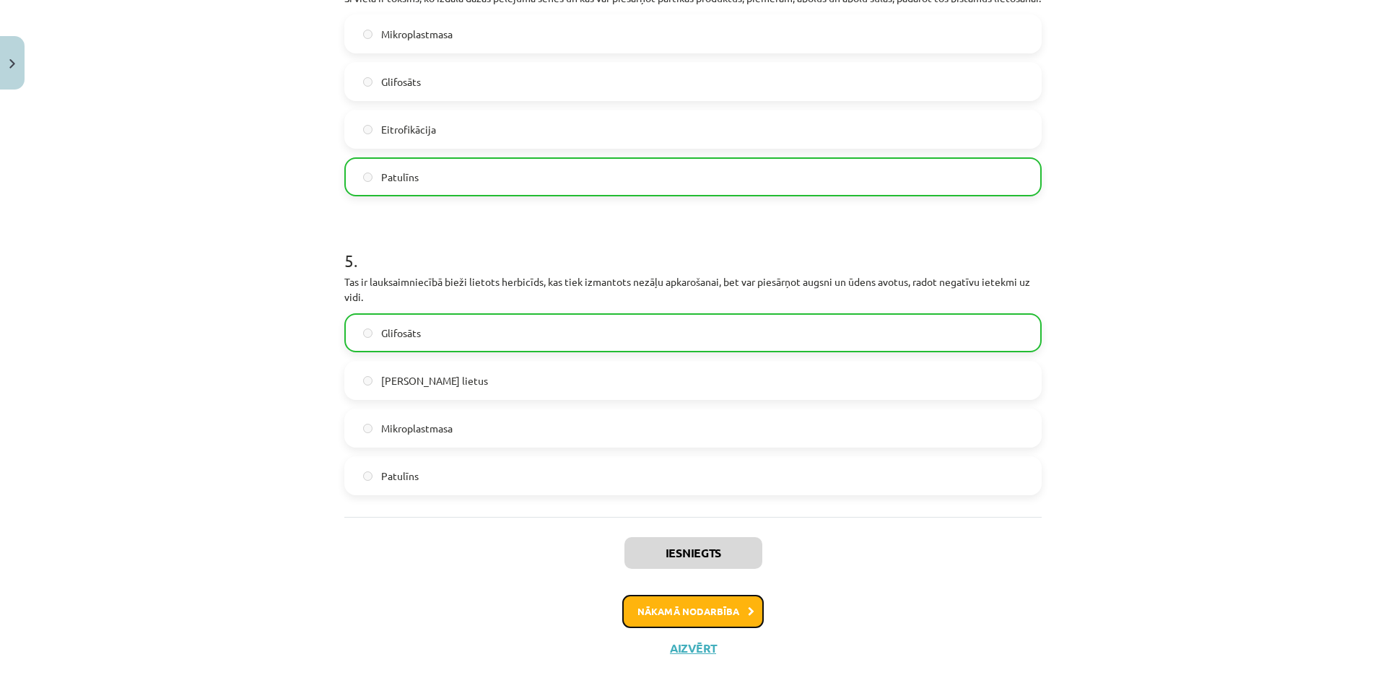
click at [660, 628] on button "Nākamā nodarbība" at bounding box center [692, 611] width 141 height 33
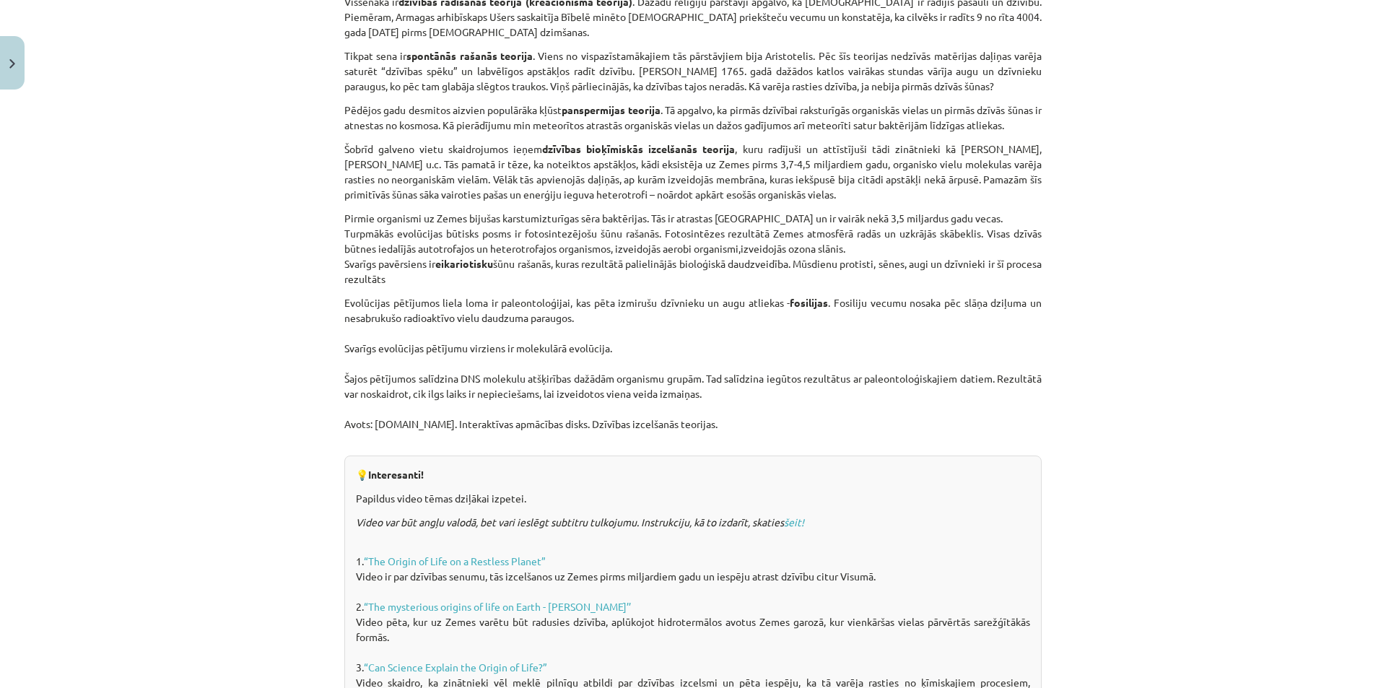
scroll to position [544, 0]
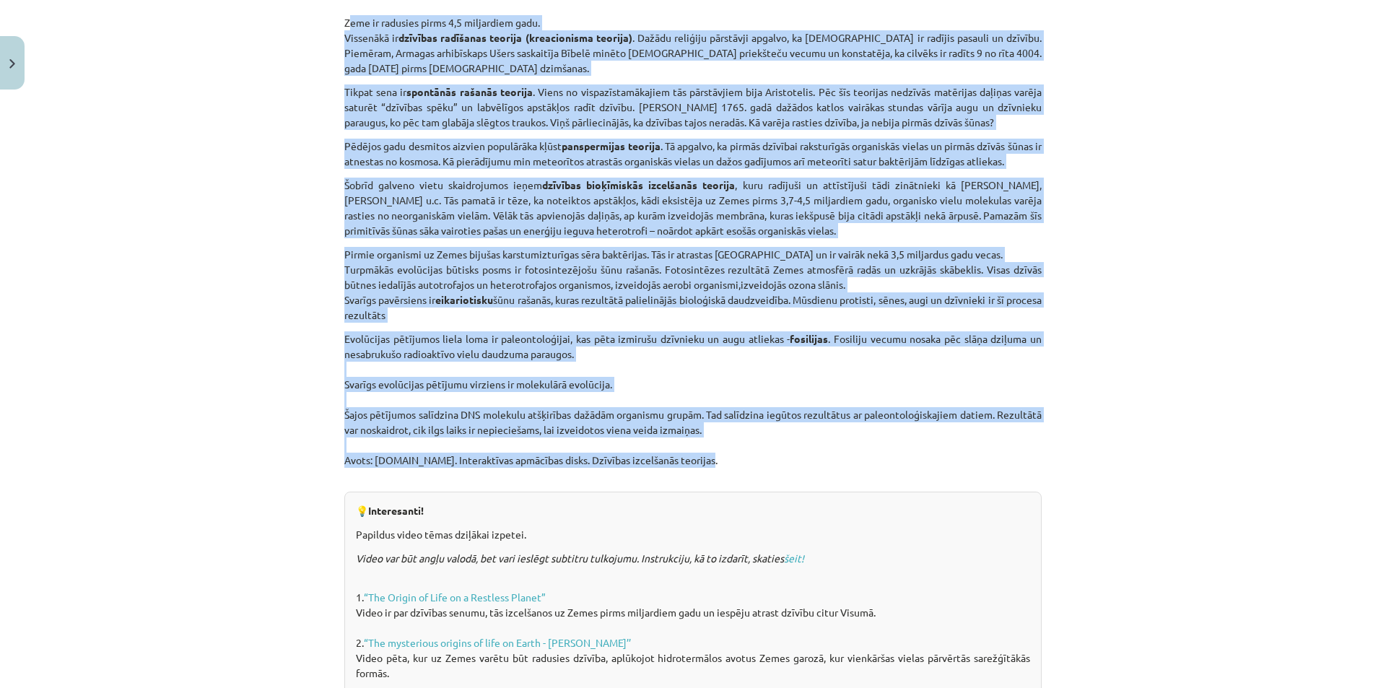
drag, startPoint x: 342, startPoint y: 19, endPoint x: 743, endPoint y: 466, distance: 600.4
click at [743, 466] on div "Dzīvības izcelšanās teorijas un evolūcija Kas mums priekšā? Aktualizēt zināšana…" at bounding box center [692, 268] width 697 height 1108
click at [501, 420] on p "Evolūcijas pētījumos liela loma ir paleontoloģijai, kas pēta izmirušu dzīvnieku…" at bounding box center [692, 407] width 697 height 152
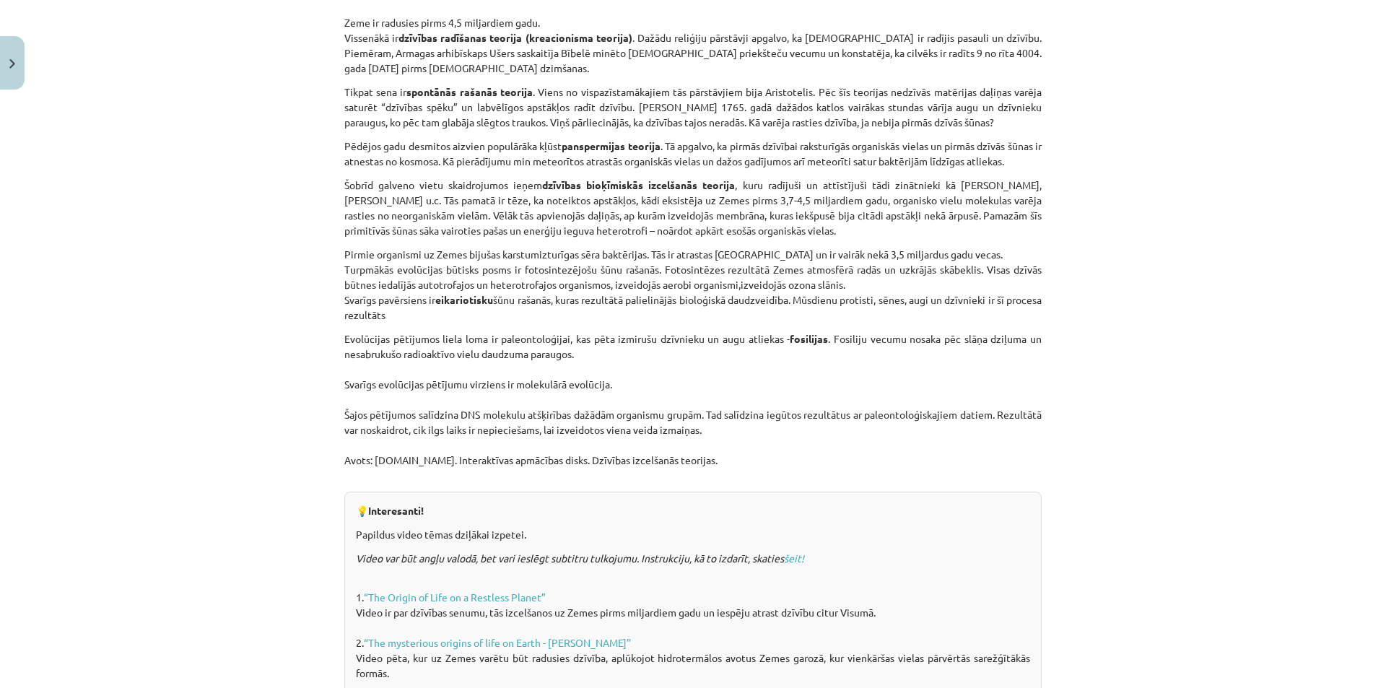
drag, startPoint x: 340, startPoint y: 21, endPoint x: 760, endPoint y: 428, distance: 584.9
click at [760, 428] on div "Dzīvības izcelšanās teorijas un evolūcija Kas mums priekšā? Aktualizēt zināšana…" at bounding box center [692, 268] width 697 height 1108
copy div "Zeme ir radusies pirms 4,5 miljardiem gadu. Vissenākā ir dzīvības radīšanas teo…"
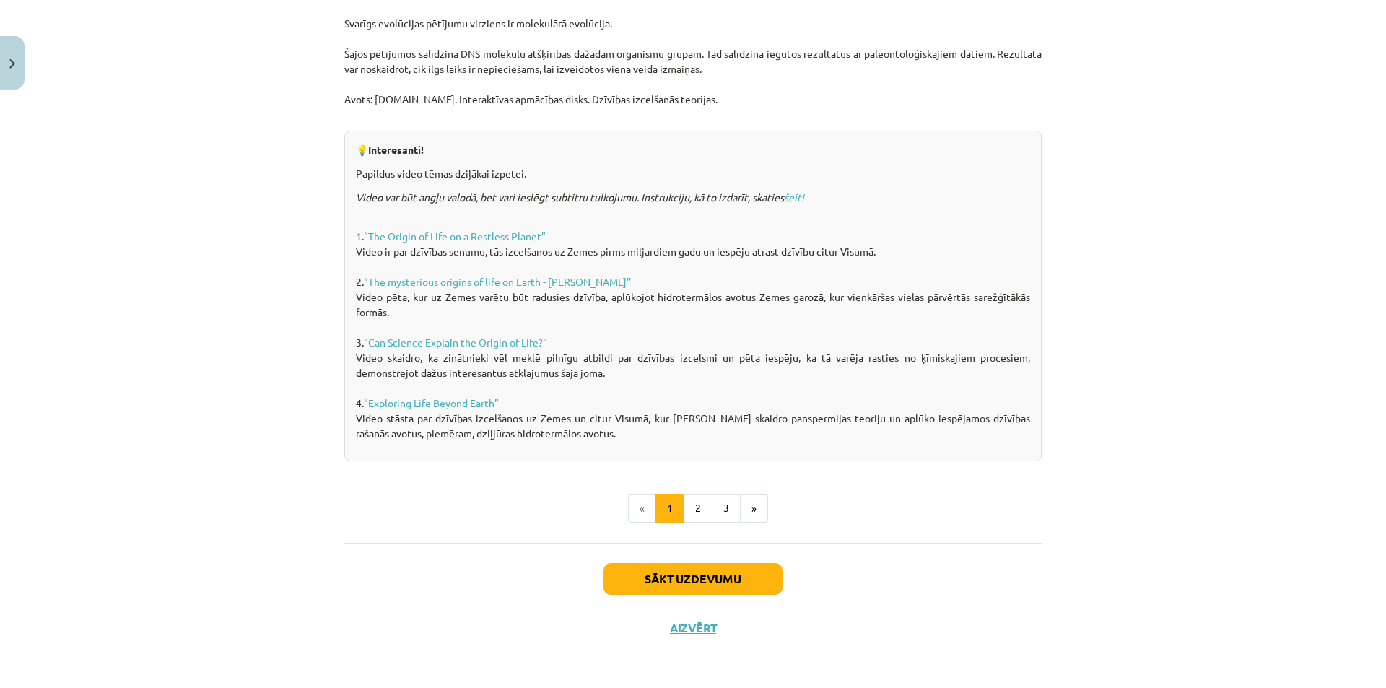
click at [1206, 244] on div "Mācību tēma: Bioloģijas i - 11. klases 1. ieskaites mācību materiāls #5 4. tēma…" at bounding box center [693, 344] width 1386 height 688
click at [712, 509] on button "3" at bounding box center [726, 508] width 29 height 29
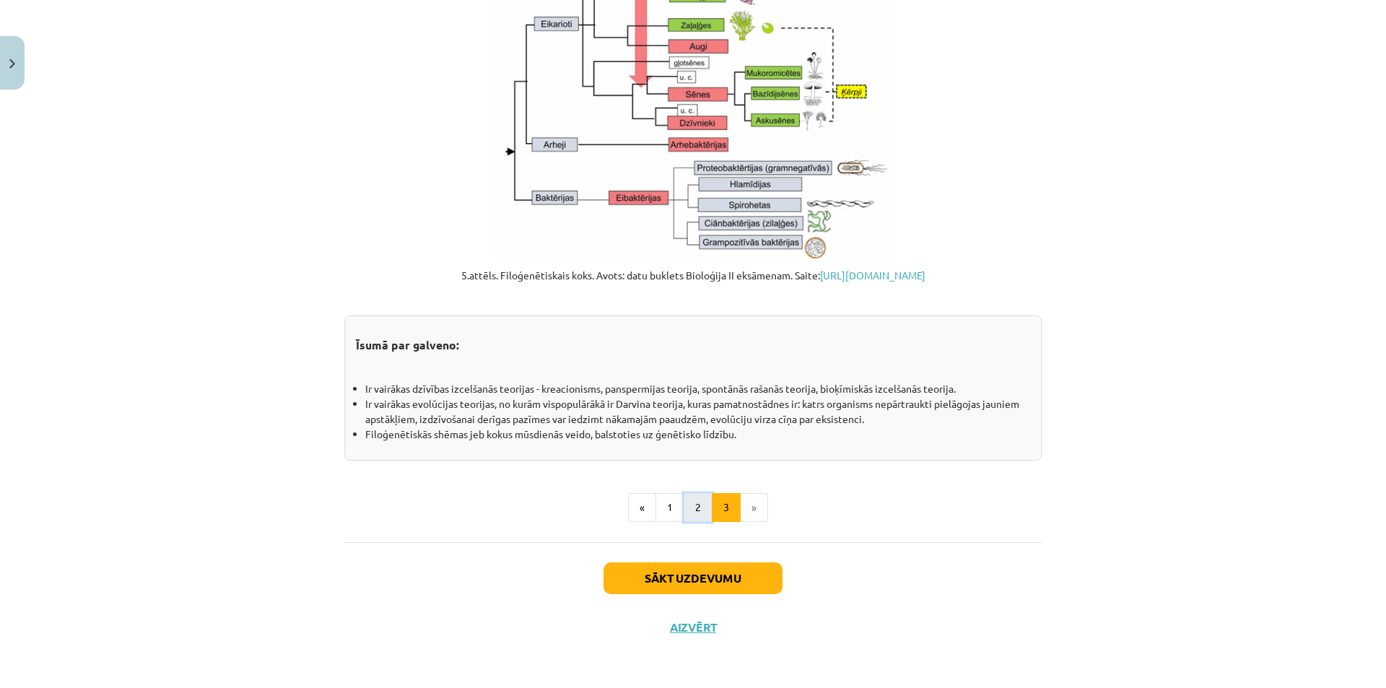
click at [683, 514] on button "2" at bounding box center [697, 507] width 29 height 29
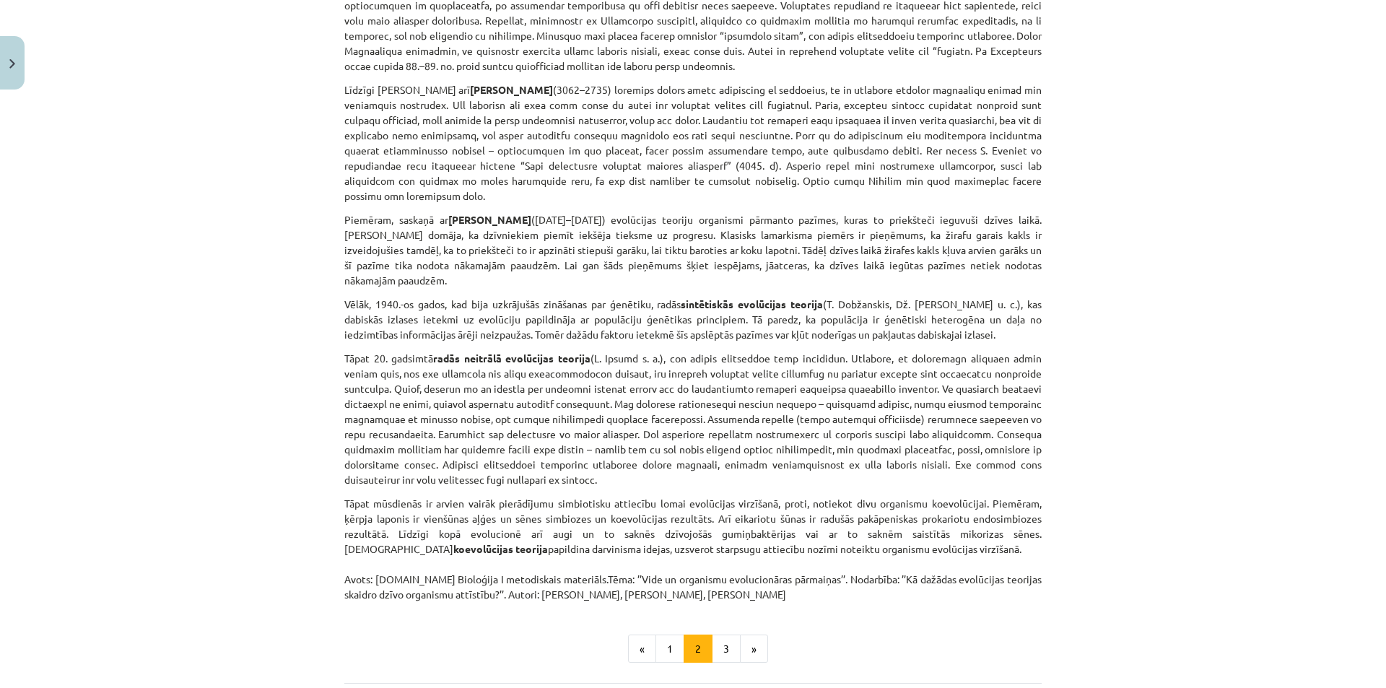
scroll to position [947, 0]
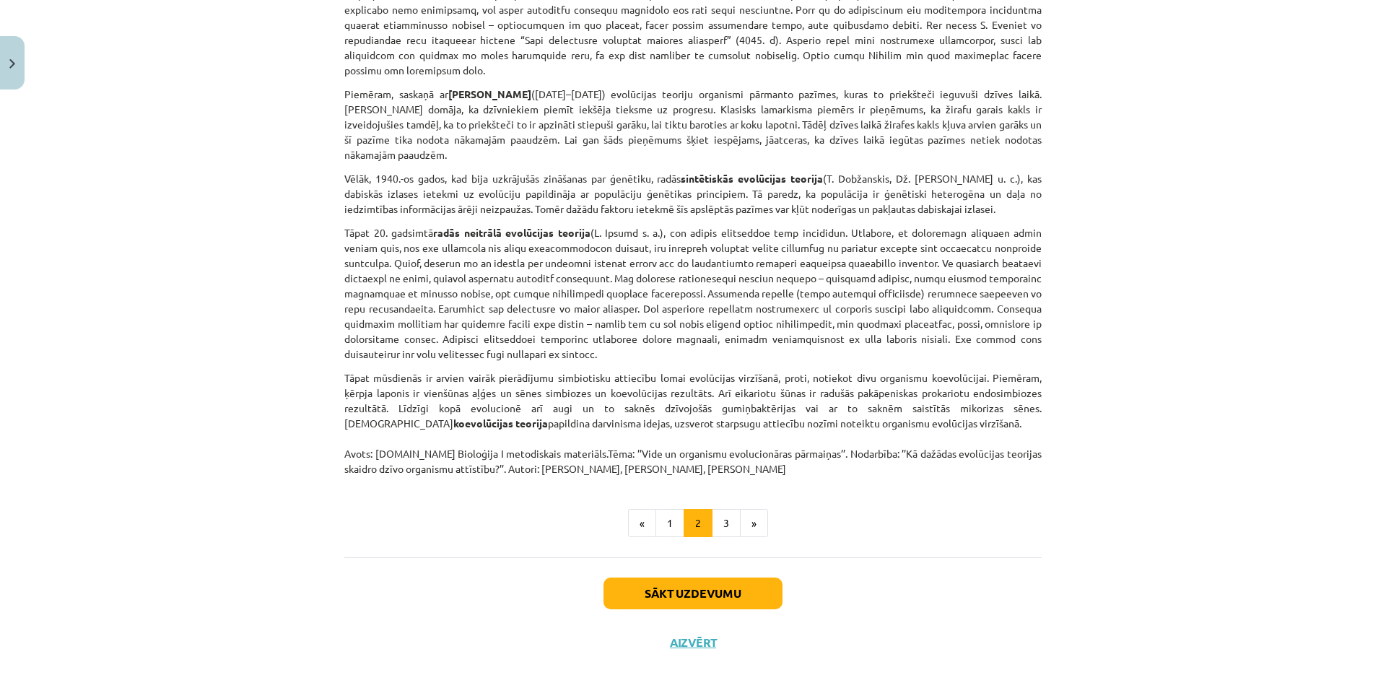
drag, startPoint x: 341, startPoint y: 94, endPoint x: 1108, endPoint y: 411, distance: 830.2
click at [1108, 411] on div "Mācību tēma: Bioloģijas i - 11. klases 1. ieskaites mācību materiāls #5 4. tēma…" at bounding box center [693, 344] width 1386 height 688
copy div "Pastāv dažādi pierādījumi evolūcijas esamībai. Kā viens no pierādījumiem ir pal…"
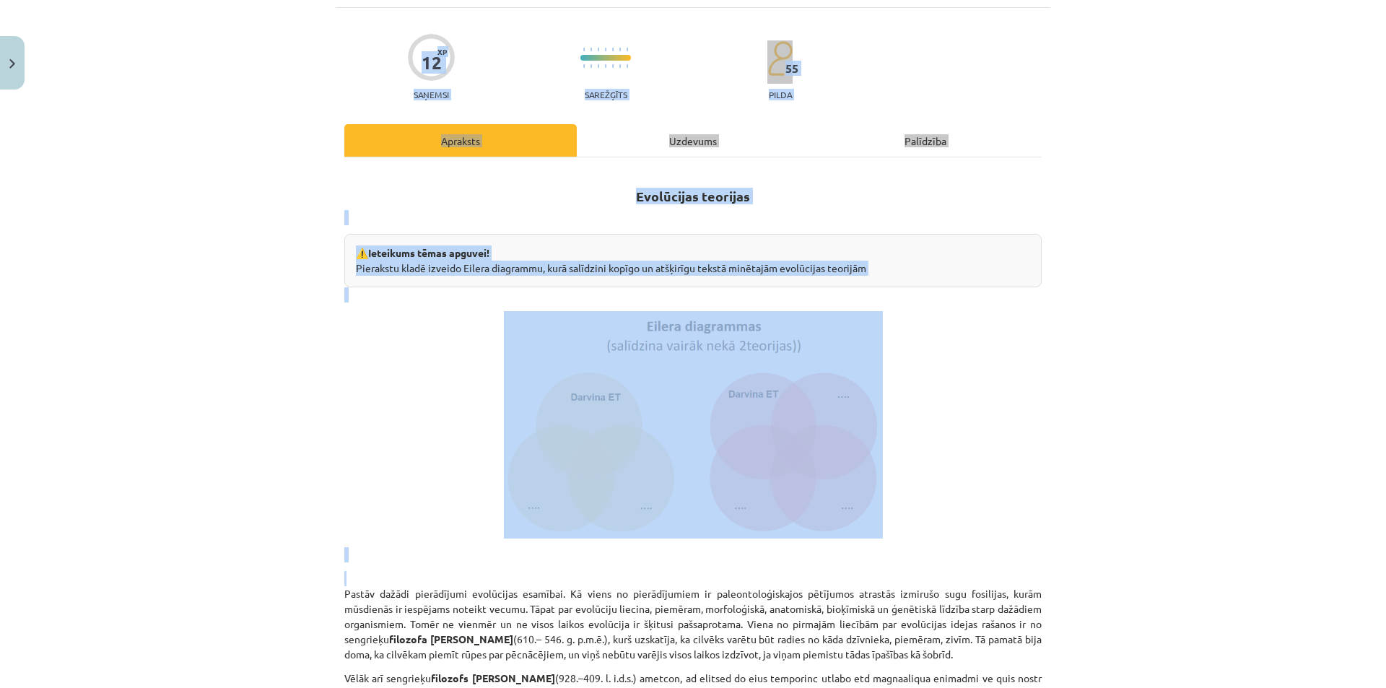
scroll to position [0, 0]
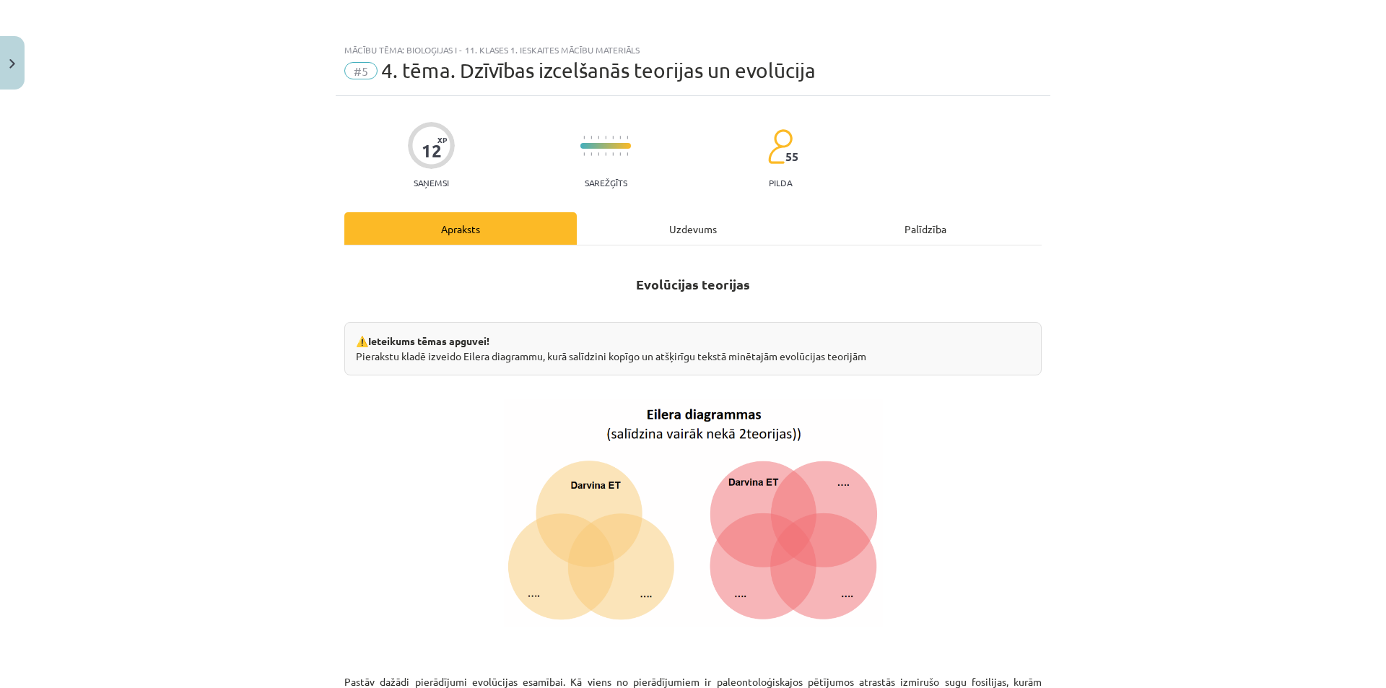
click at [404, 421] on p at bounding box center [692, 512] width 697 height 227
drag, startPoint x: 353, startPoint y: 354, endPoint x: 884, endPoint y: 355, distance: 531.1
click at [884, 355] on div "⚠️Ieteikums tēmas apguvei! Pierakstu kladē izveido Eilera diagrammu, kurā salīd…" at bounding box center [692, 348] width 697 height 53
copy div "Pierakstu kladē izveido Eilera diagrammu, kurā salīdzini kopīgo un atšķirīgu te…"
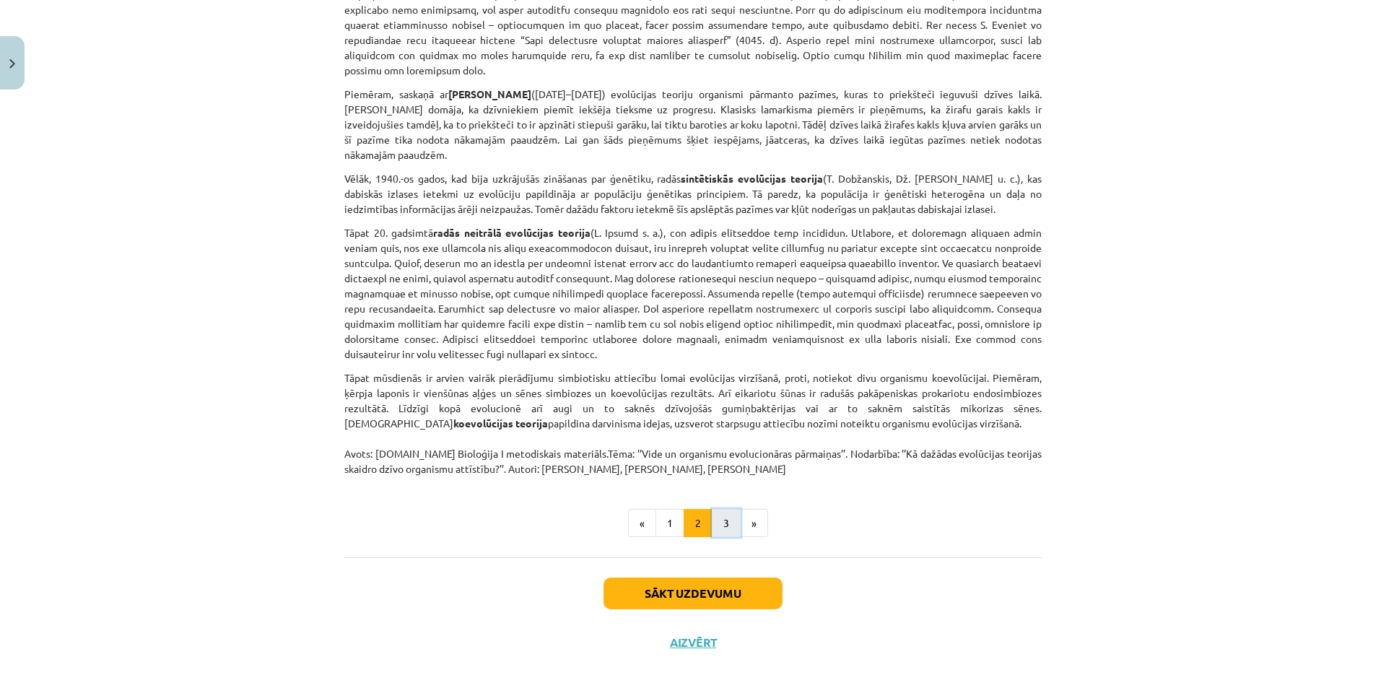
click at [725, 516] on button "3" at bounding box center [726, 523] width 29 height 29
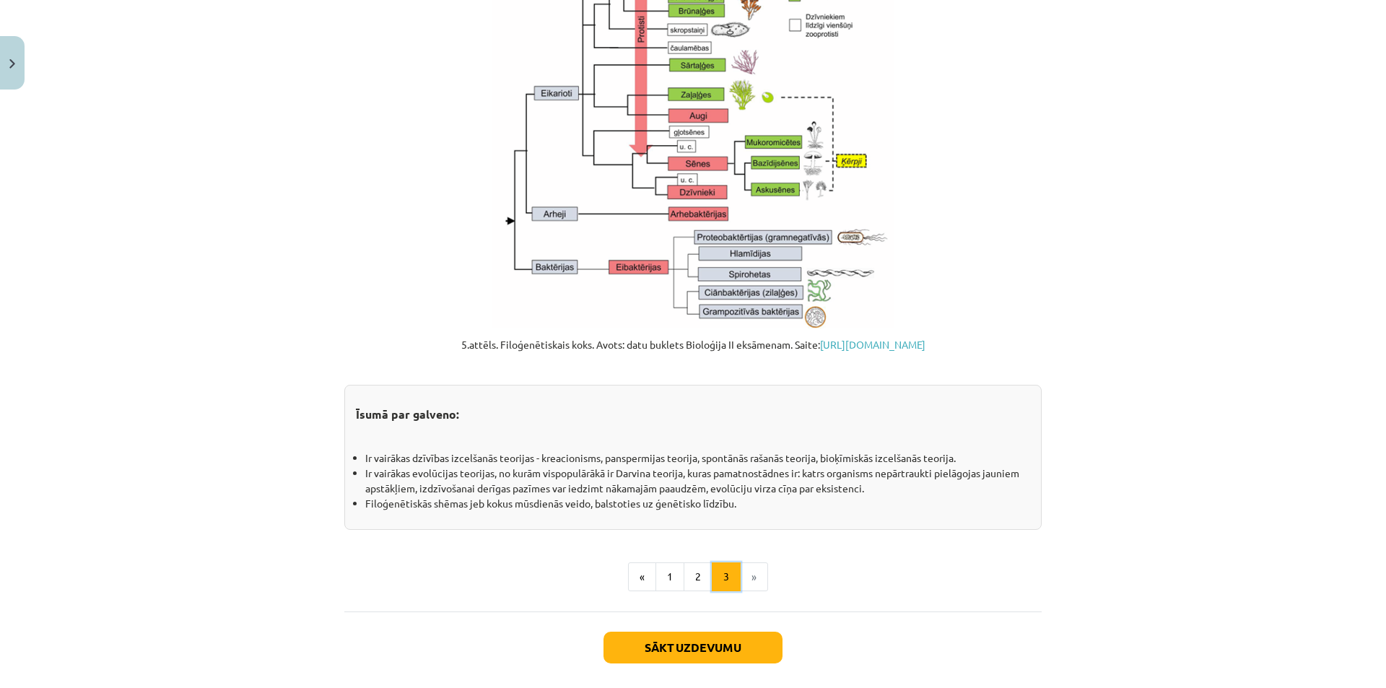
scroll to position [1518, 0]
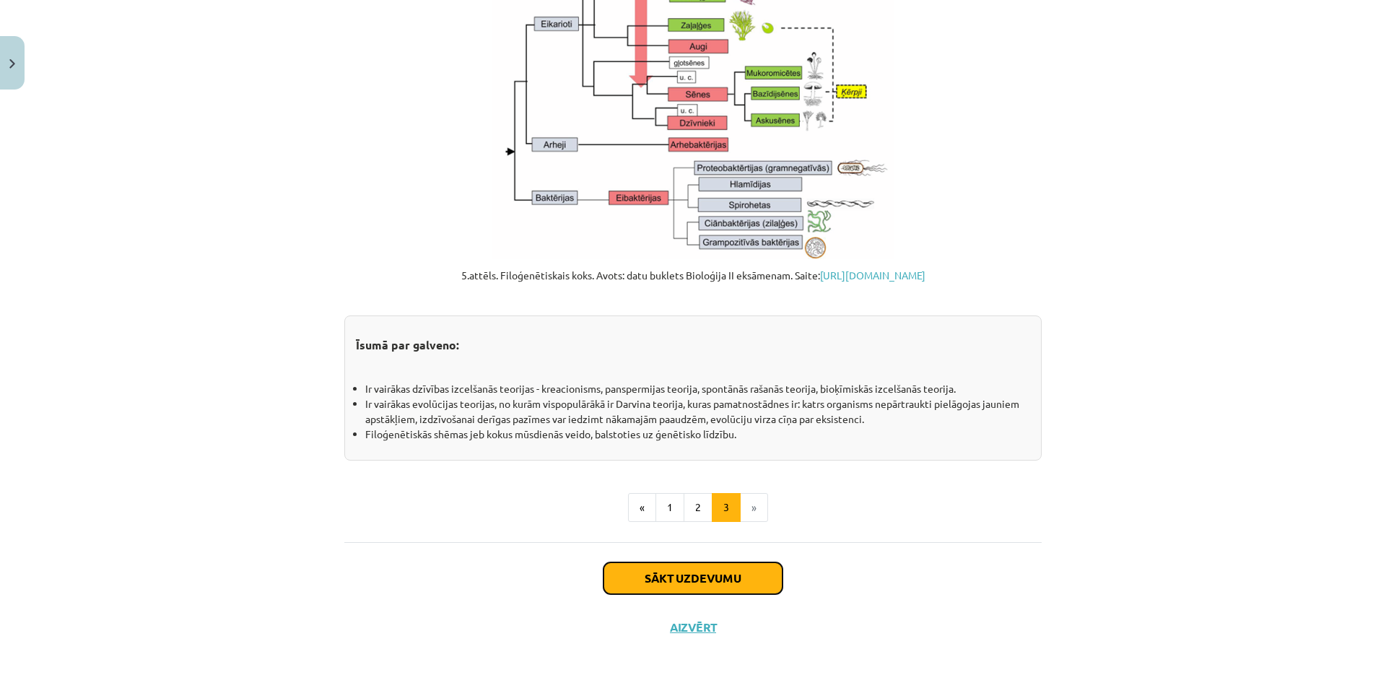
click at [713, 584] on button "Sākt uzdevumu" at bounding box center [692, 578] width 179 height 32
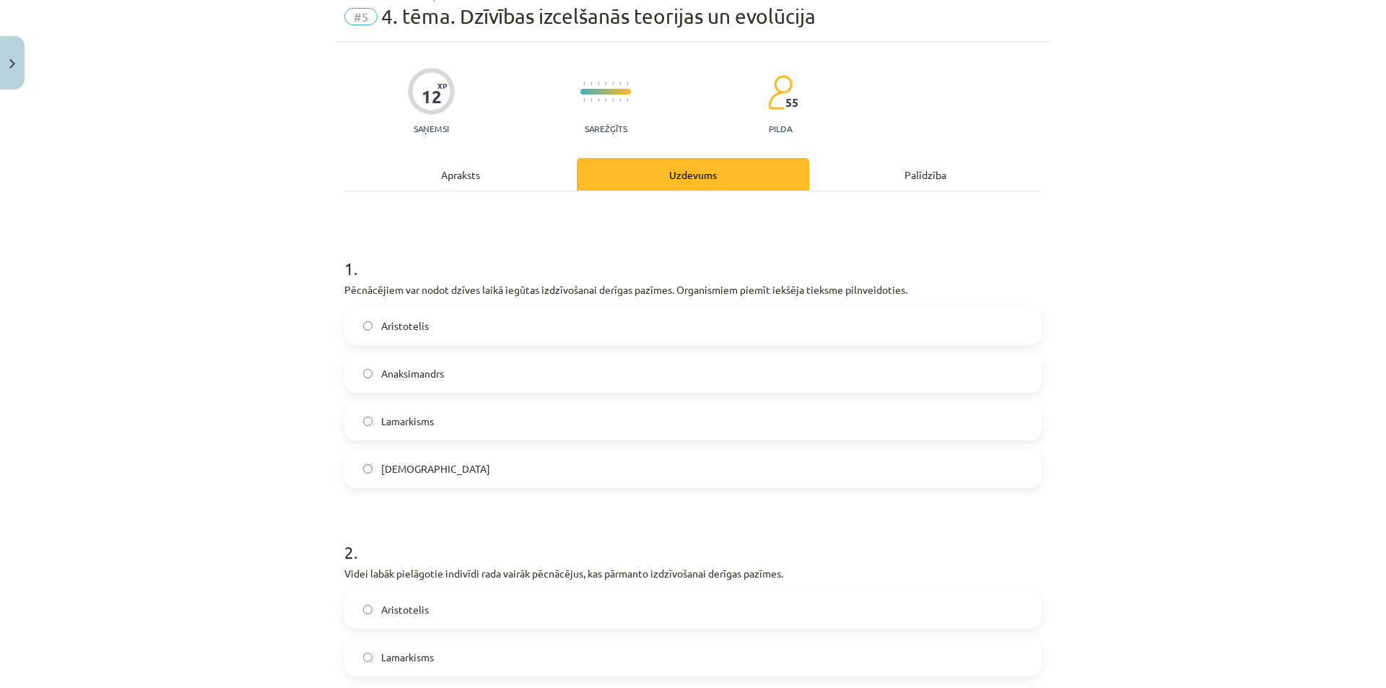
scroll to position [36, 0]
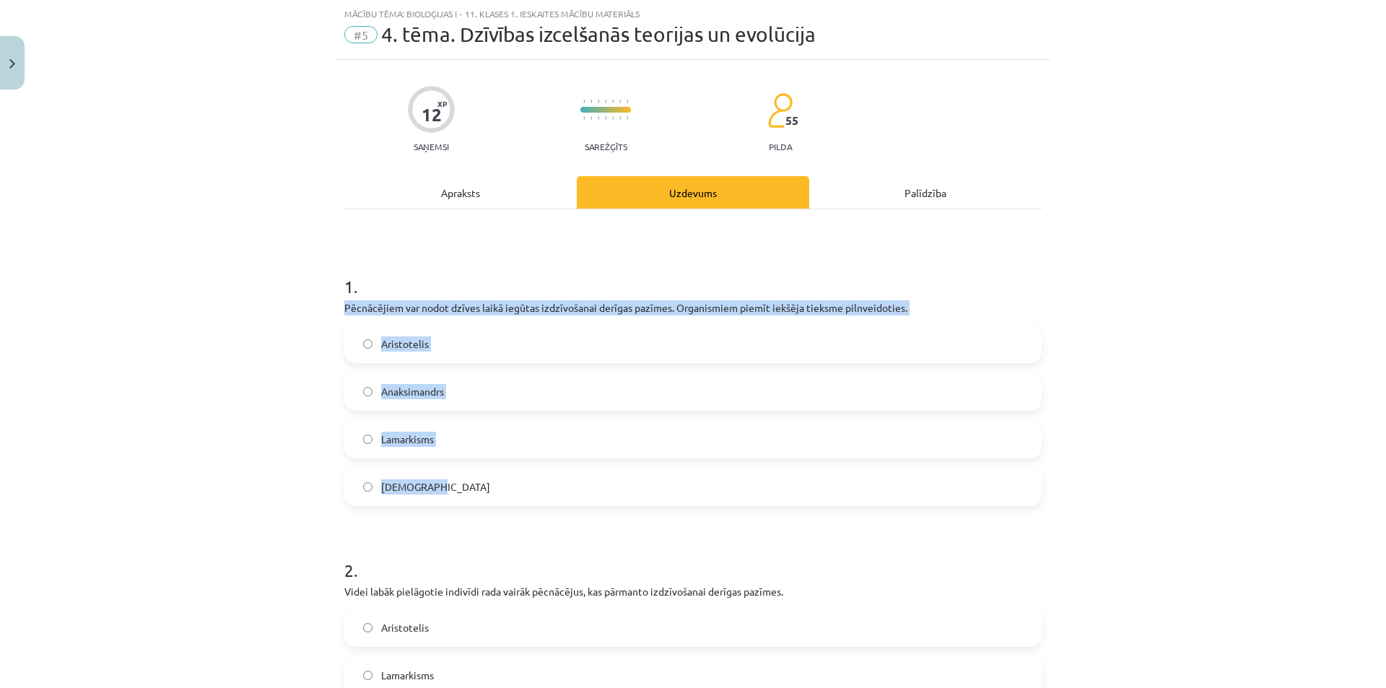
drag, startPoint x: 340, startPoint y: 308, endPoint x: 481, endPoint y: 491, distance: 230.5
click at [481, 491] on div "1 . Pēcnācējiem var nodot dzīves laikā iegūtas izdzīvošanai derīgas pazīmes. Or…" at bounding box center [692, 378] width 697 height 255
copy div "Pēcnācējiem var nodot dzīves laikā iegūtas izdzīvošanai derīgas pazīmes. Organi…"
click at [446, 444] on label "Lamarkisms" at bounding box center [693, 439] width 694 height 36
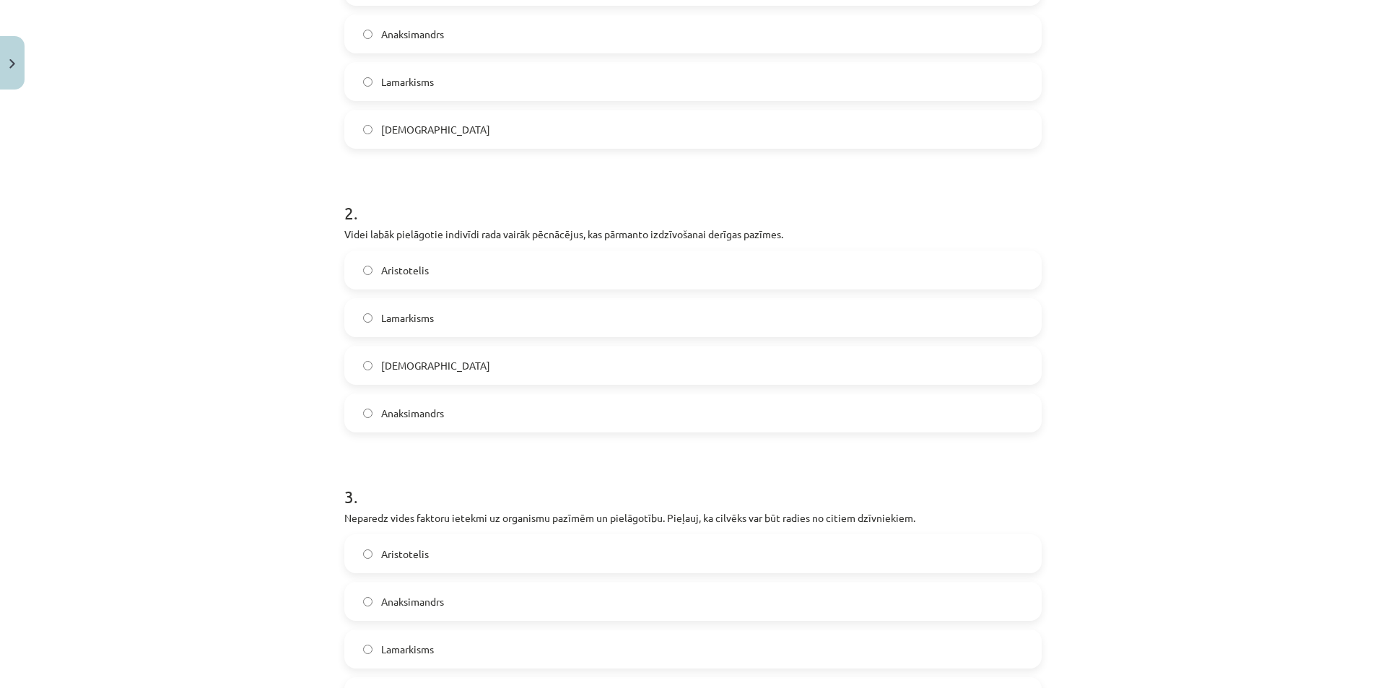
scroll to position [433, 0]
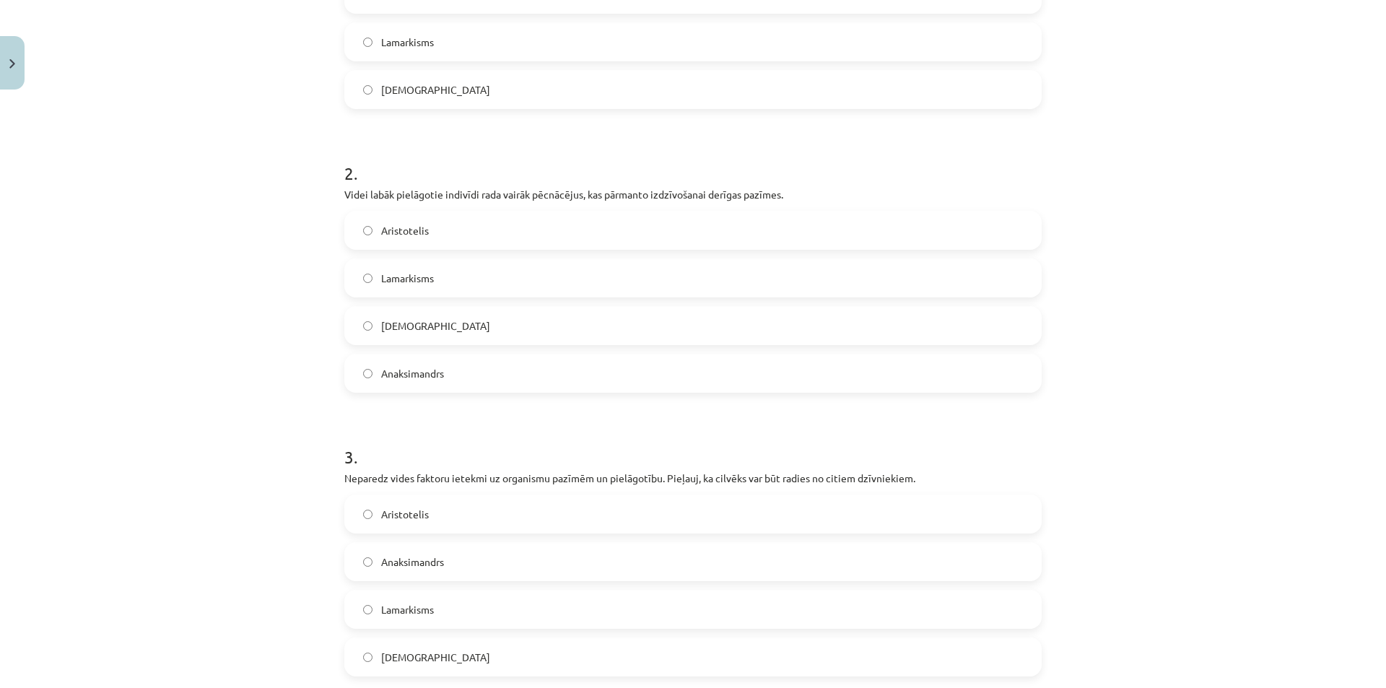
click at [344, 195] on p "Videi labāk pielāgotie indivīdi rada vairāk pēcnācējus, kas pārmanto izdzīvošan…" at bounding box center [692, 194] width 697 height 15
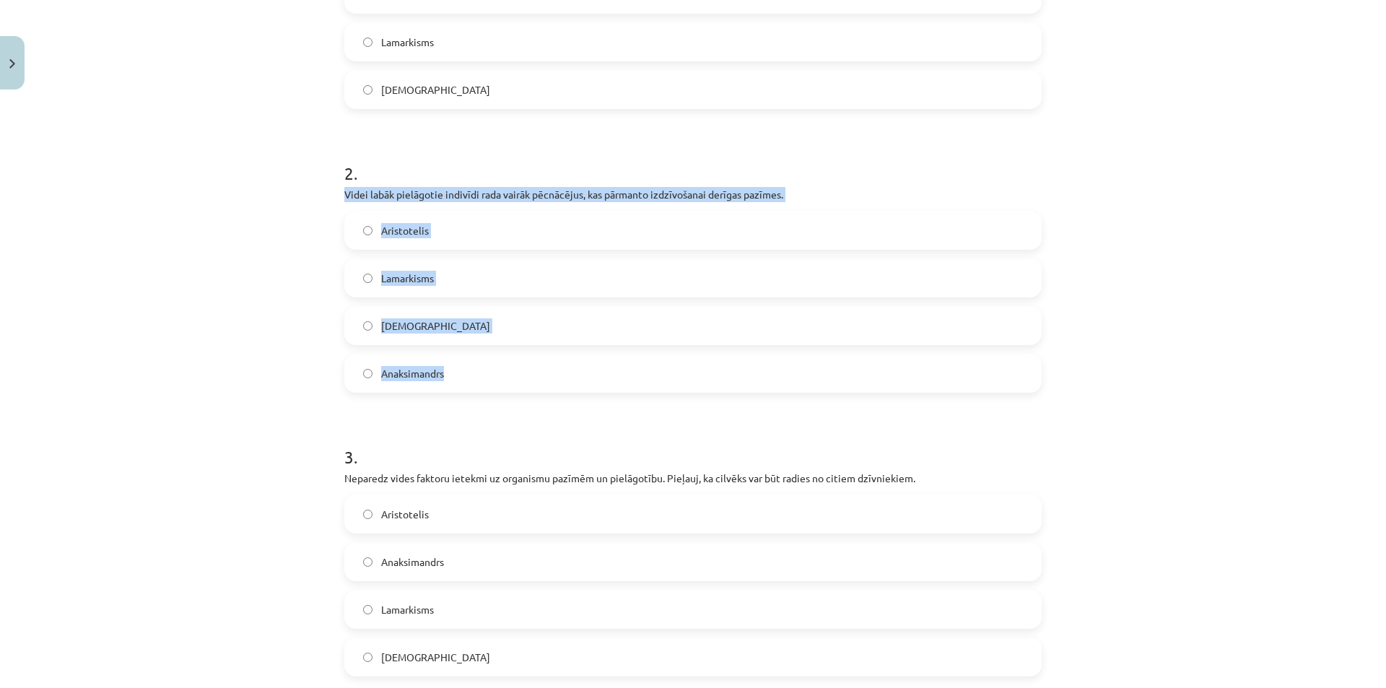
drag, startPoint x: 341, startPoint y: 191, endPoint x: 486, endPoint y: 385, distance: 241.8
click at [486, 385] on div "2 . Videi labāk pielāgotie indivīdi rada vairāk pēcnācējus, kas pārmanto izdzīv…" at bounding box center [692, 265] width 697 height 255
copy div "Videi labāk pielāgotie indivīdi rada vairāk pēcnācējus, kas pārmanto izdzīvošan…"
click at [485, 328] on label "Darvinisms" at bounding box center [693, 325] width 694 height 36
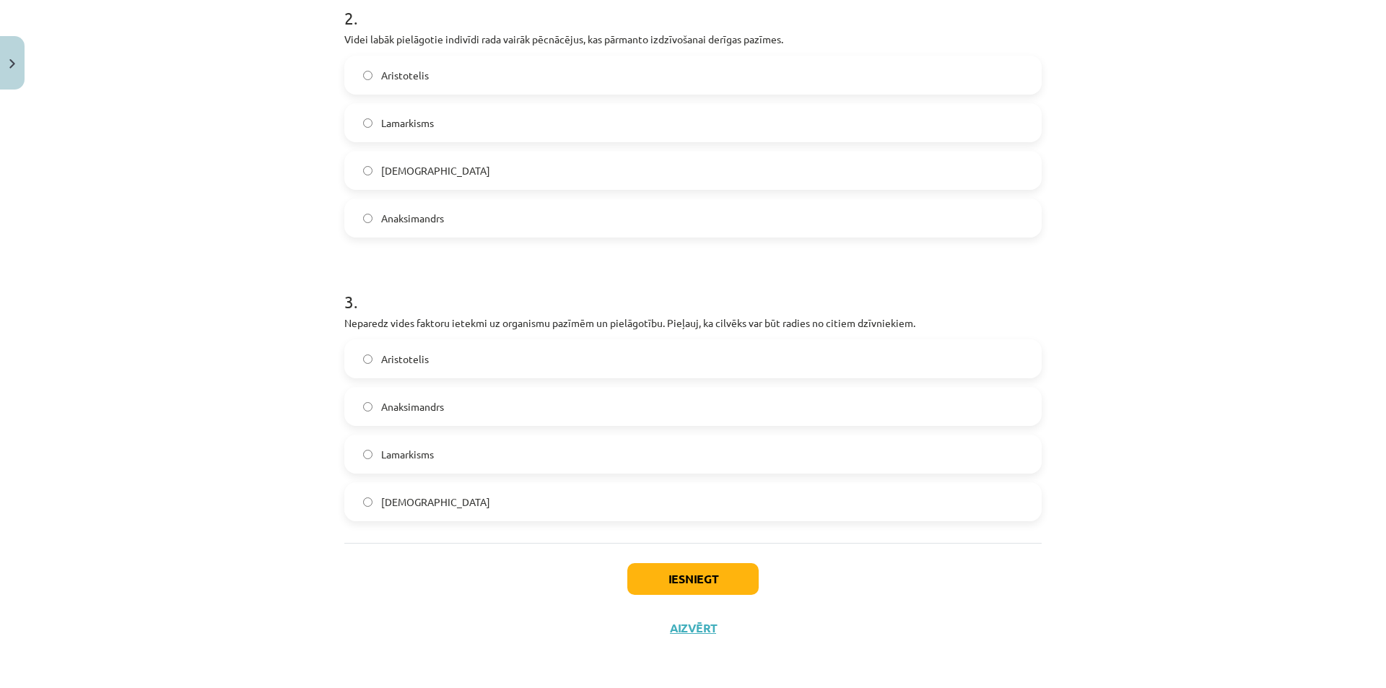
scroll to position [589, 0]
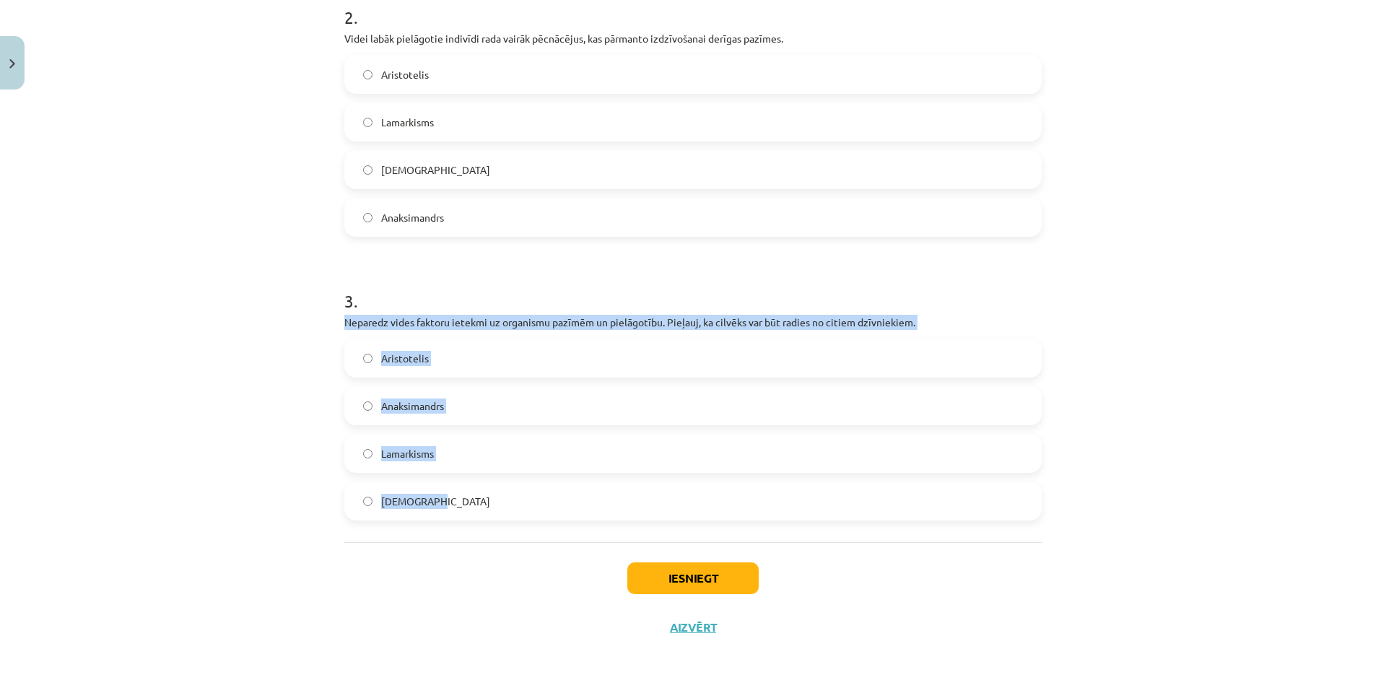
drag, startPoint x: 339, startPoint y: 321, endPoint x: 482, endPoint y: 489, distance: 220.1
click at [482, 489] on div "3 . Neparedz vides faktoru ietekmi uz organismu pazīmēm un pielāgotību. Pieļauj…" at bounding box center [692, 393] width 697 height 255
copy div "Neparedz vides faktoru ietekmi uz organismu pazīmēm un pielāgotību. Pieļauj, ka…"
click at [521, 396] on label "Anaksimandrs" at bounding box center [693, 406] width 694 height 36
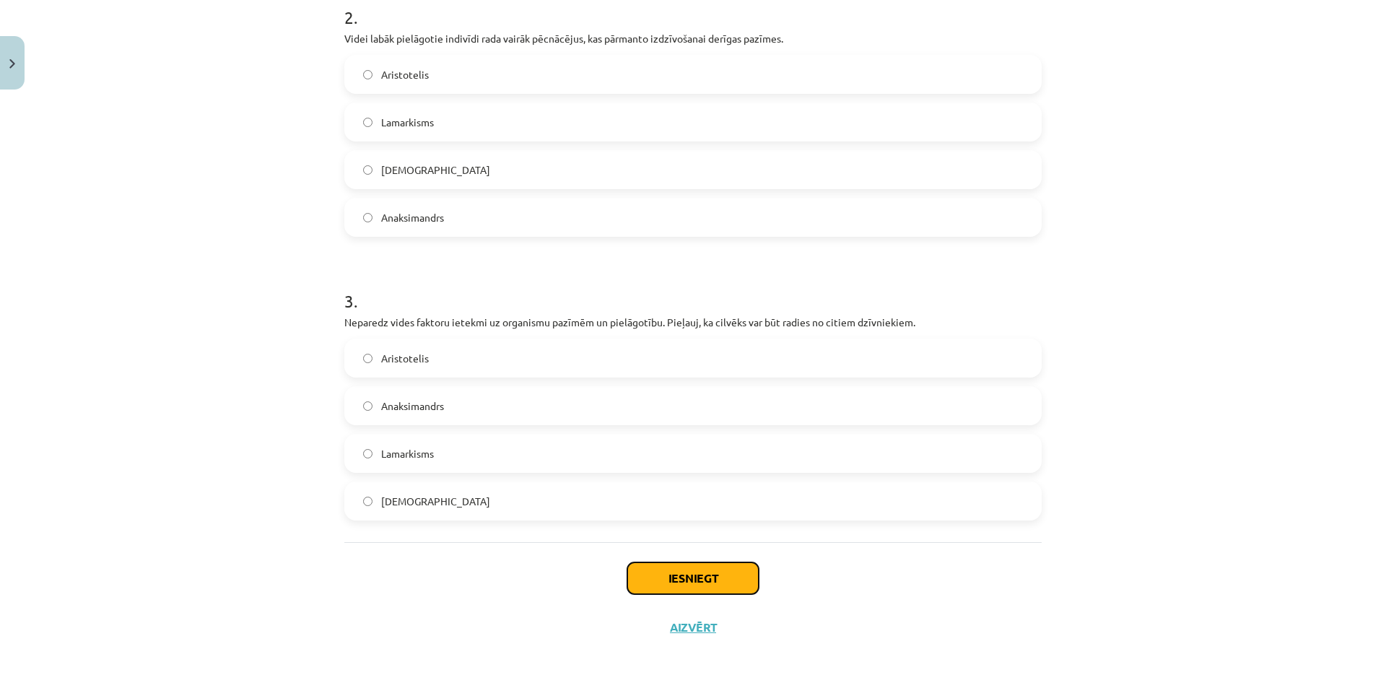
click at [683, 588] on button "Iesniegt" at bounding box center [692, 578] width 131 height 32
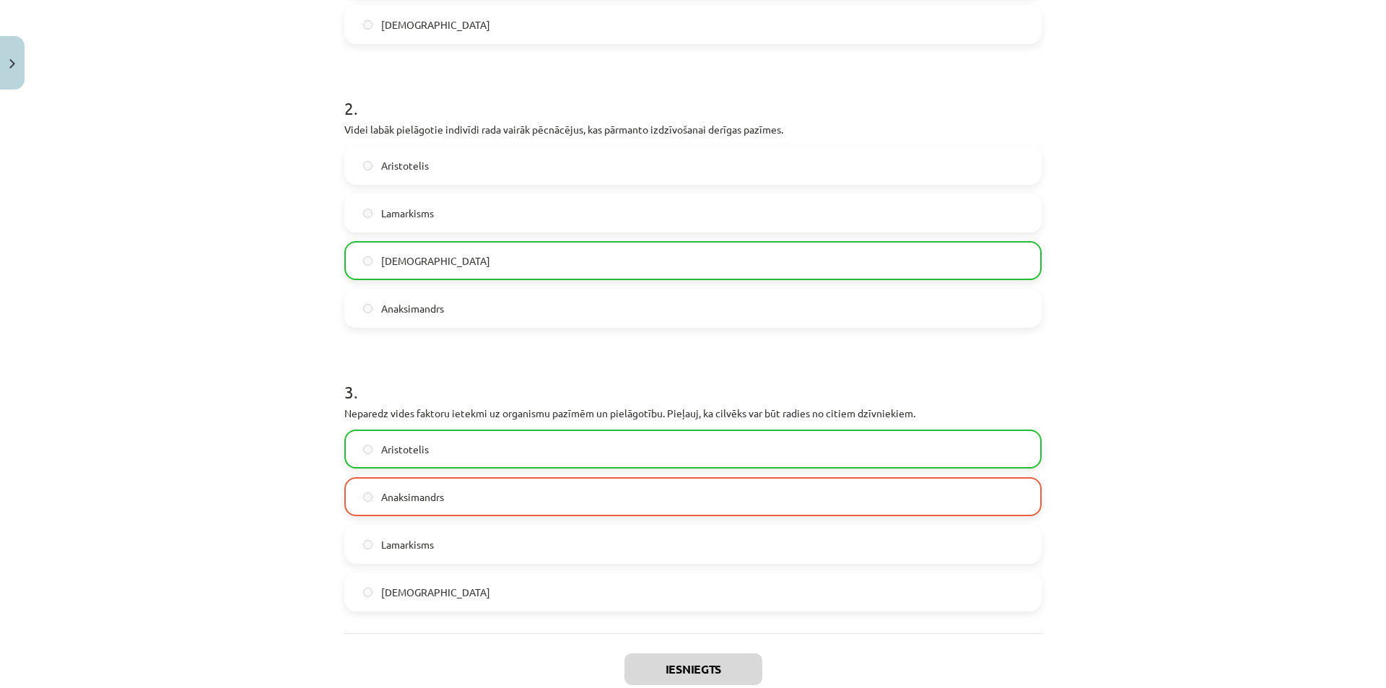
scroll to position [635, 0]
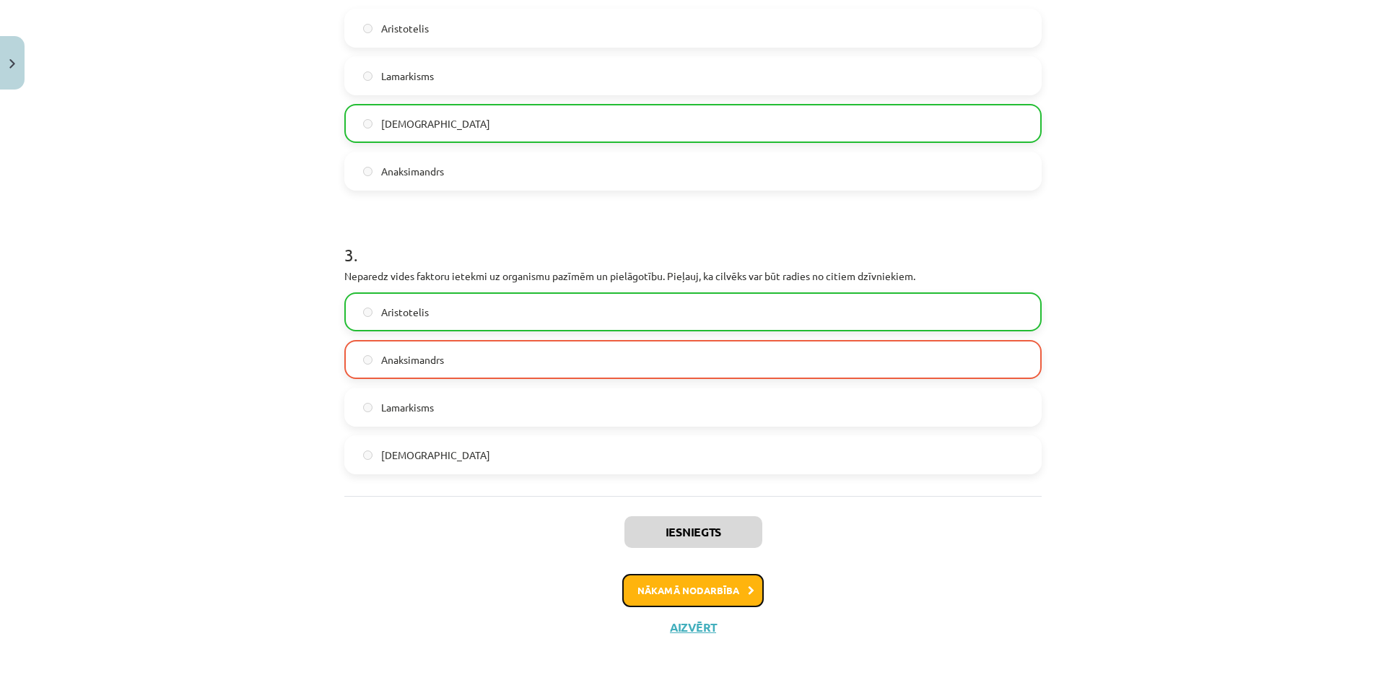
click at [733, 601] on button "Nākamā nodarbība" at bounding box center [692, 590] width 141 height 33
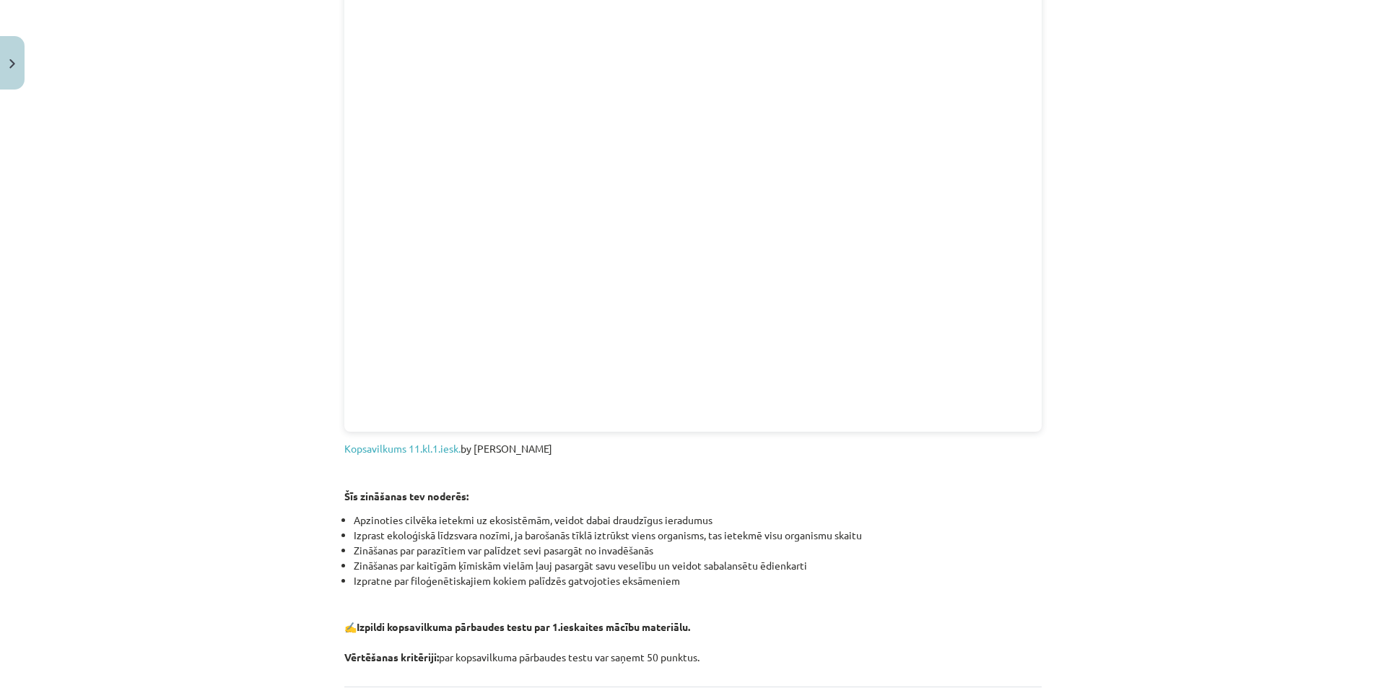
scroll to position [1552, 0]
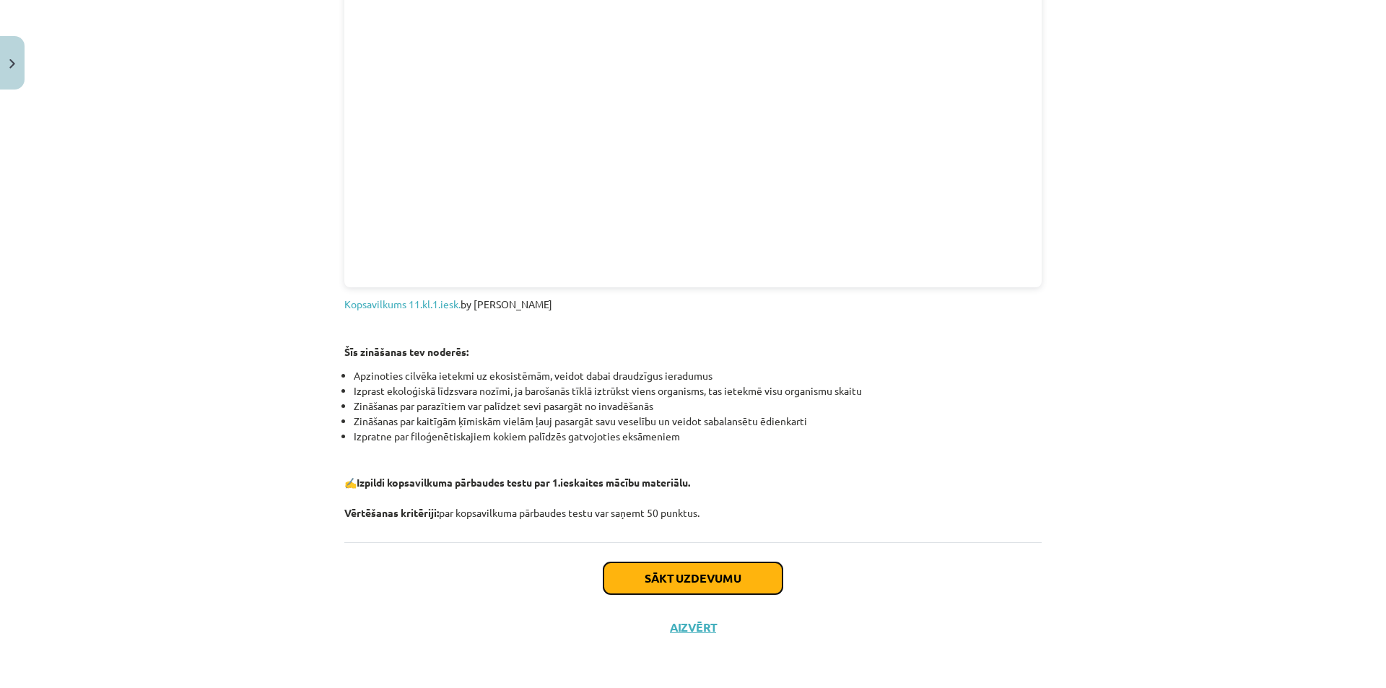
click at [686, 566] on button "Sākt uzdevumu" at bounding box center [692, 578] width 179 height 32
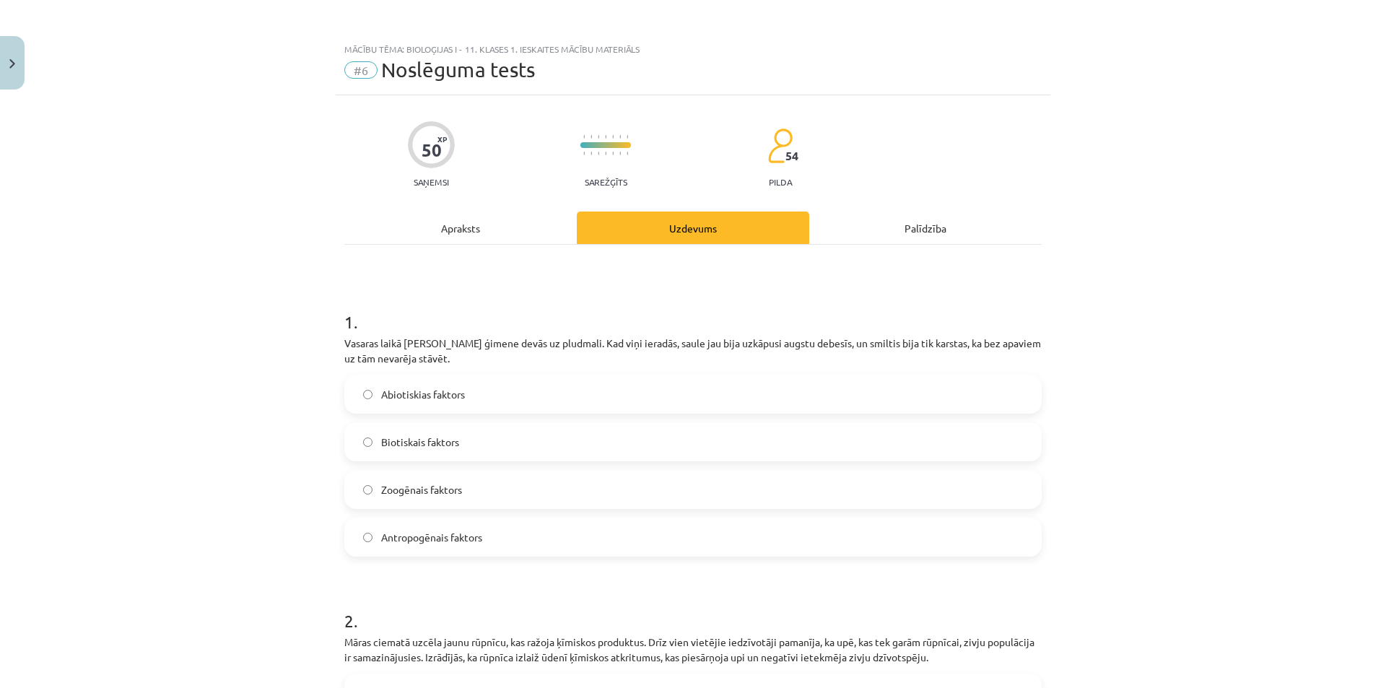
scroll to position [0, 0]
click at [559, 403] on label "Abiotiskias faktors" at bounding box center [693, 395] width 694 height 36
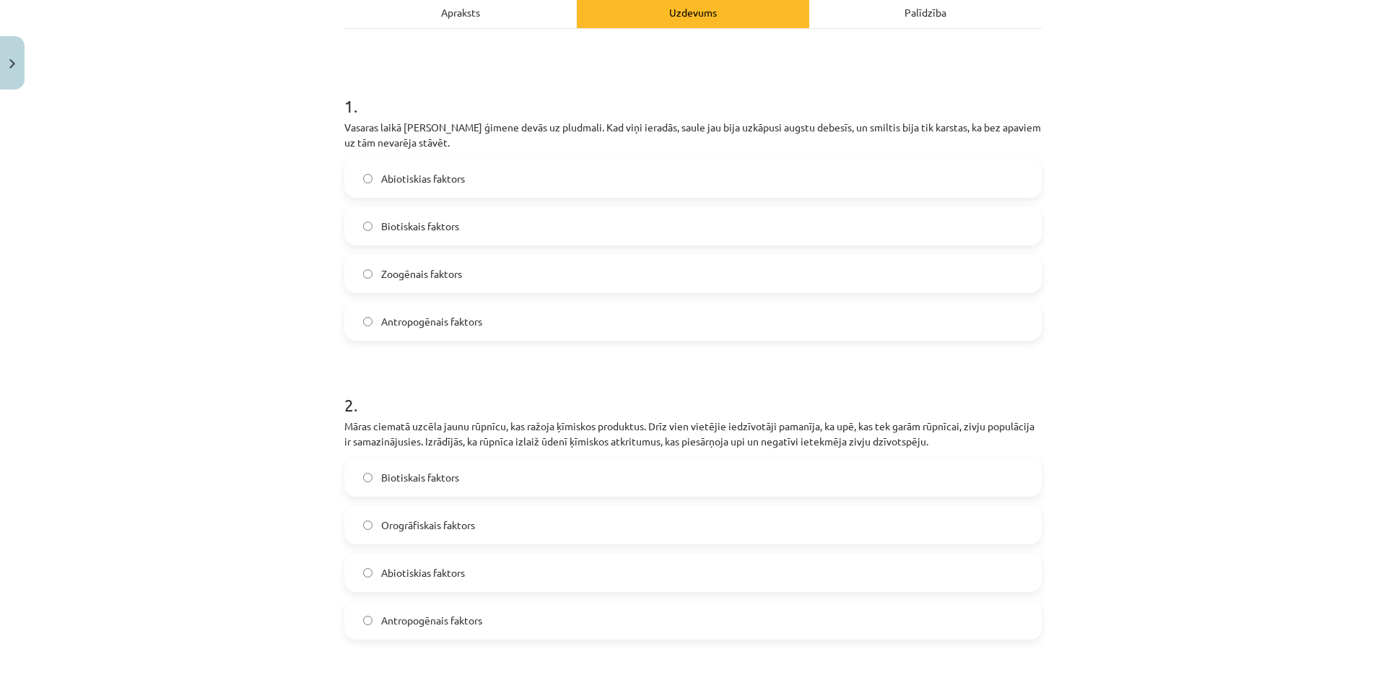
scroll to position [505, 0]
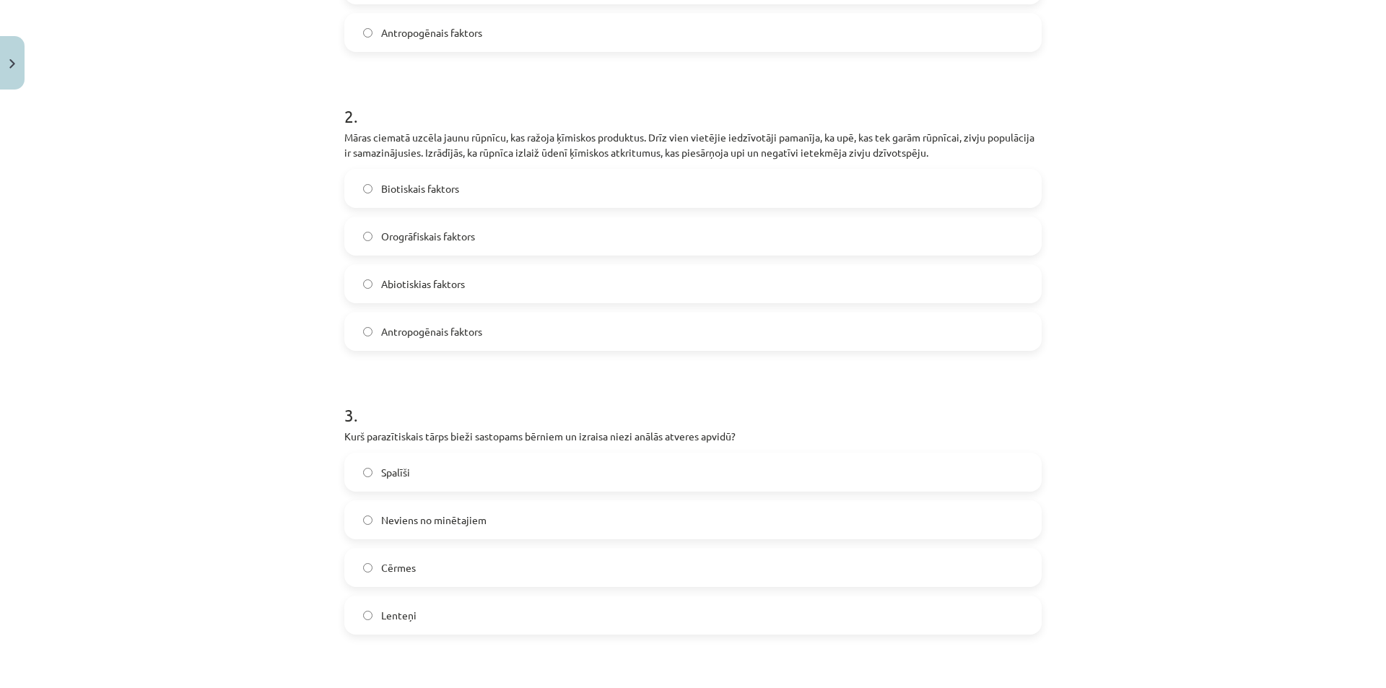
click at [414, 326] on span "Antropogēnais faktors" at bounding box center [431, 331] width 101 height 15
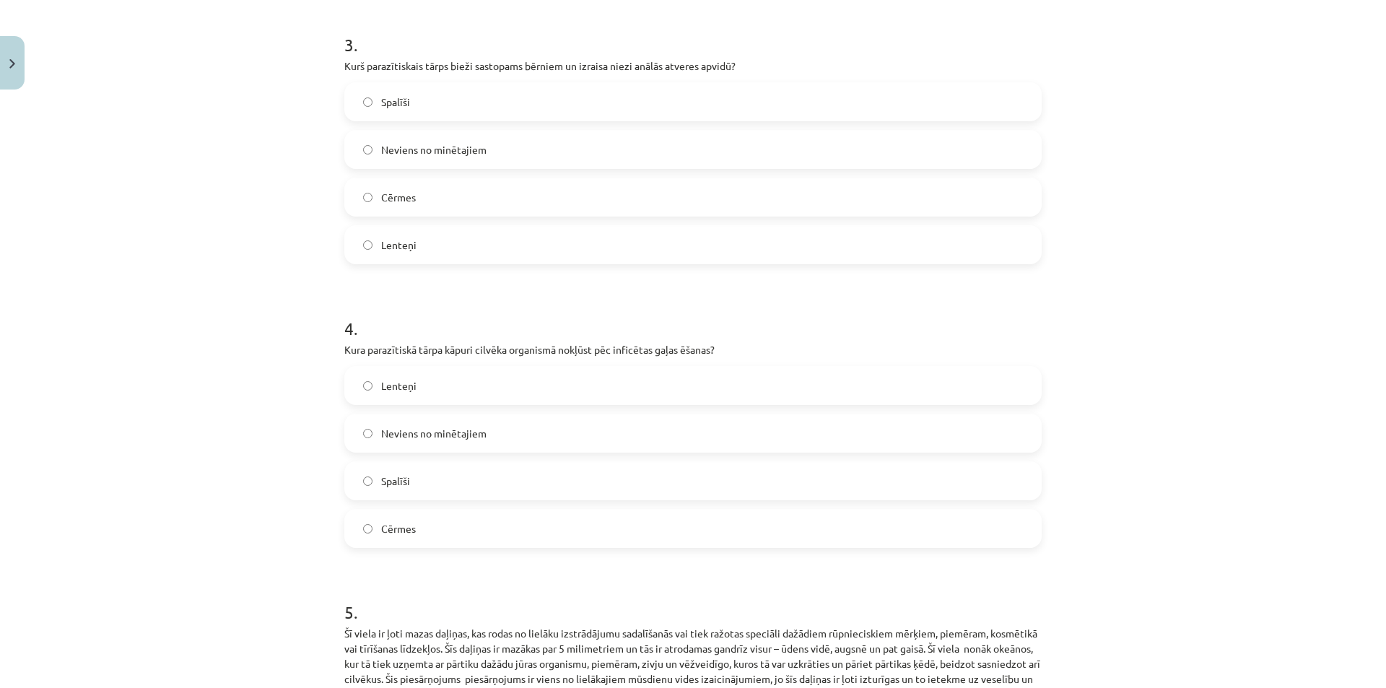
scroll to position [1010, 0]
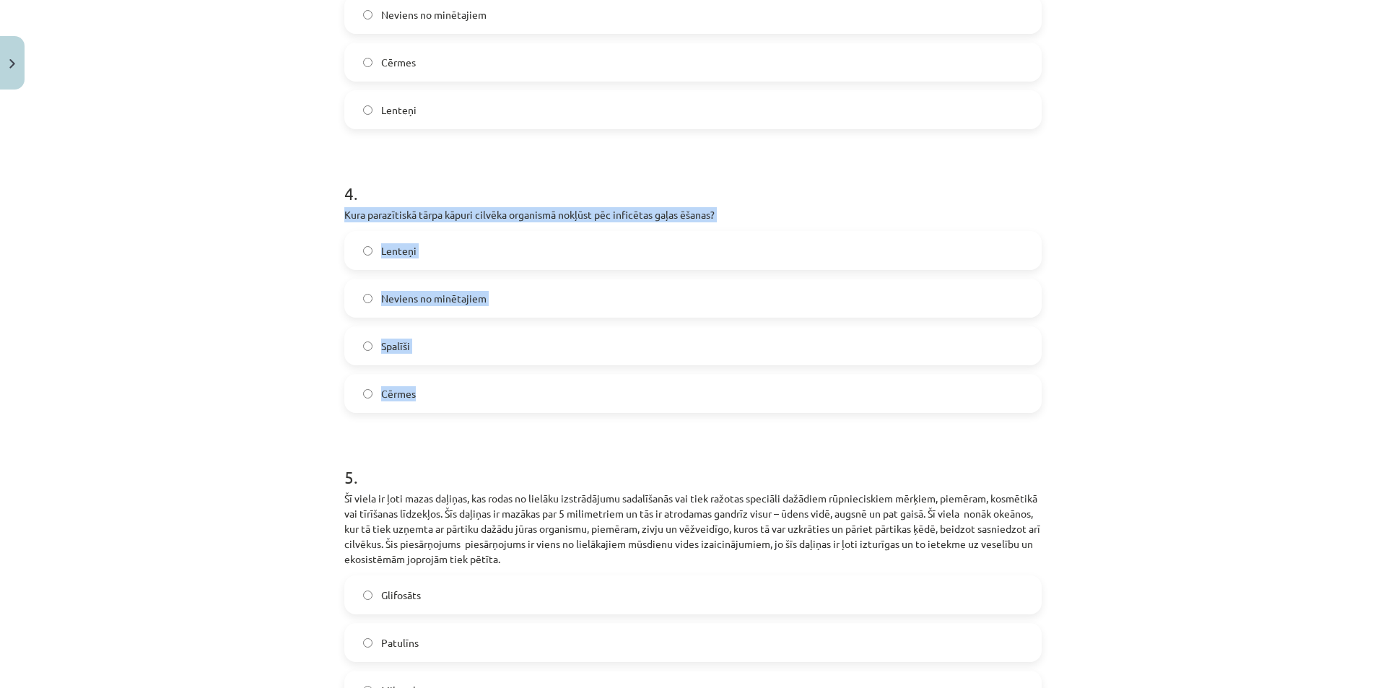
drag, startPoint x: 341, startPoint y: 212, endPoint x: 447, endPoint y: 396, distance: 212.8
click at [447, 396] on div "4 . Kura parazītiskā tārpa kāpuri cilvēka organismā nokļūst pēc inficētas gaļas…" at bounding box center [692, 285] width 697 height 255
click at [452, 250] on label "Lenteņi" at bounding box center [693, 250] width 694 height 36
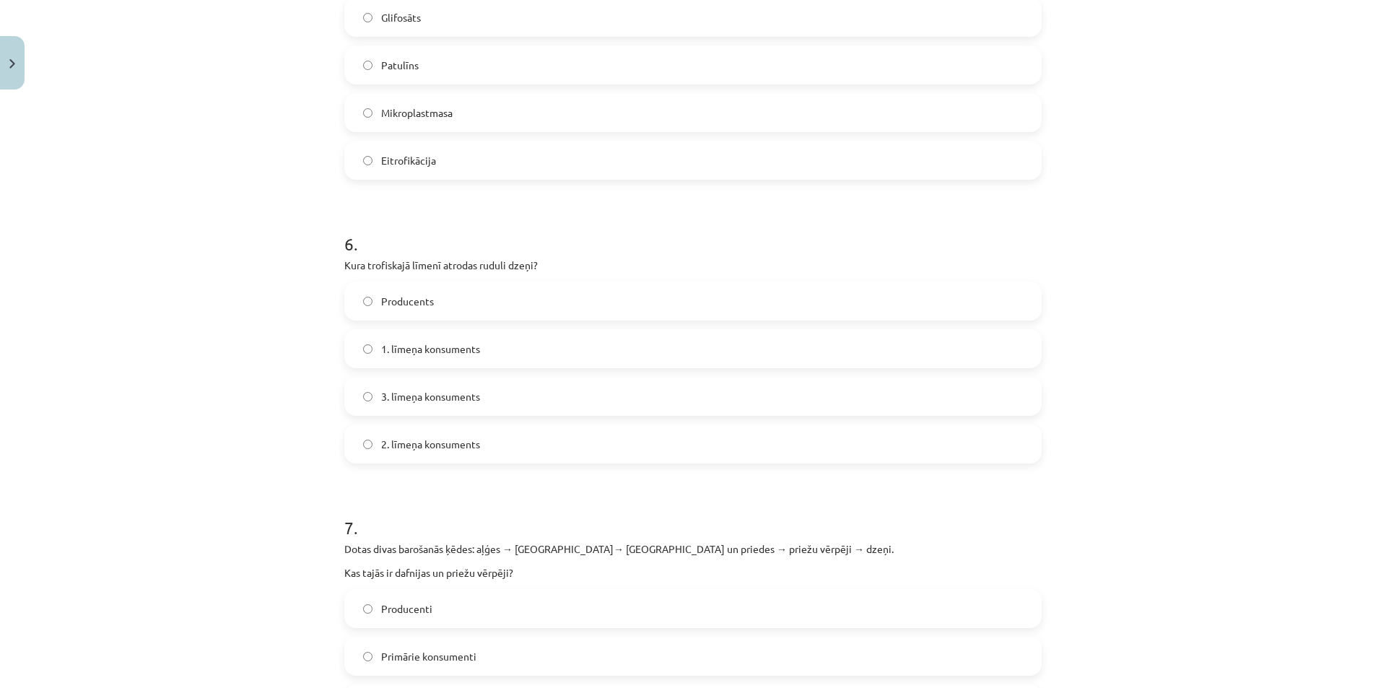
scroll to position [1299, 0]
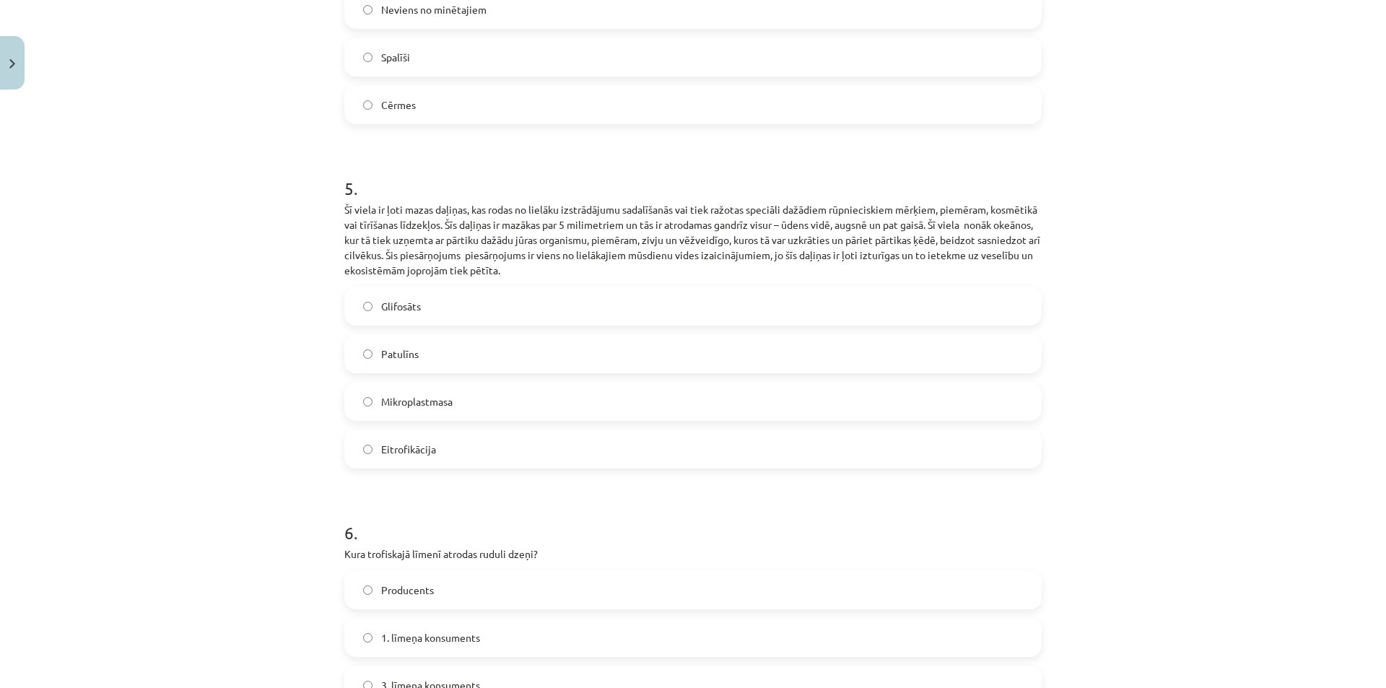
click at [466, 413] on label "Mikroplastmasa" at bounding box center [693, 401] width 694 height 36
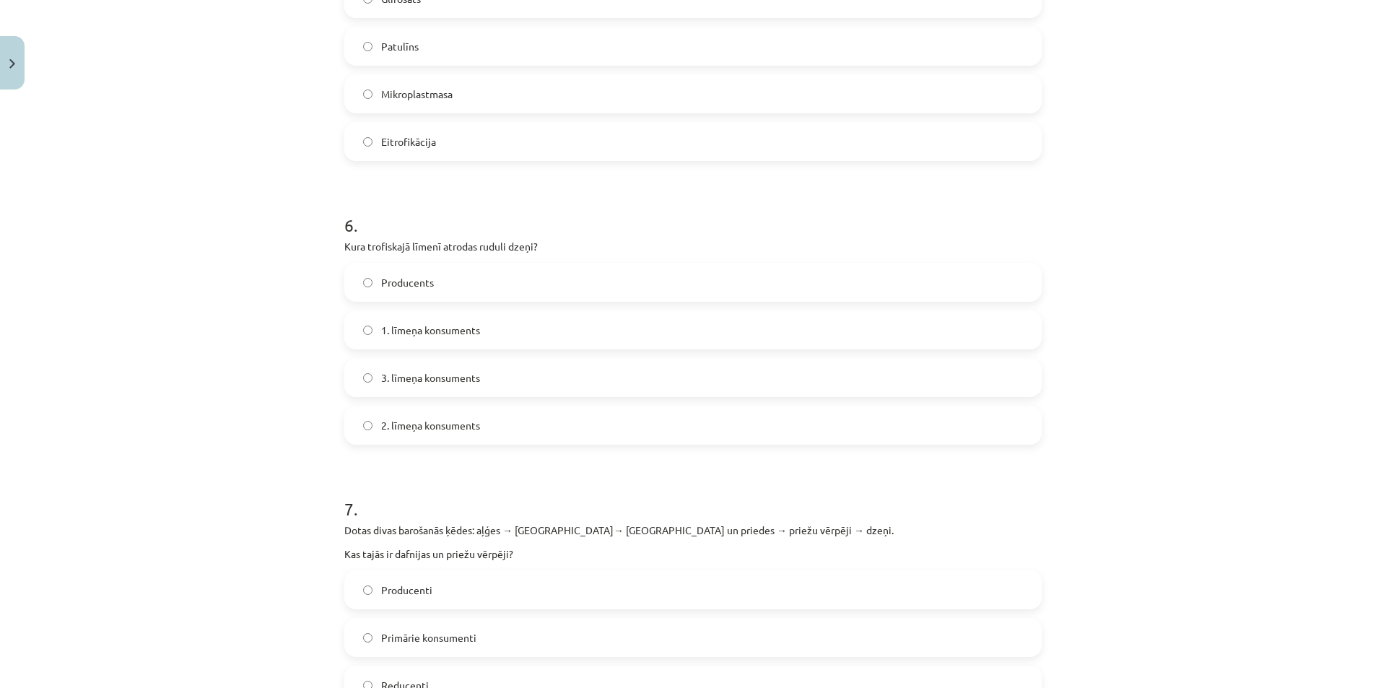
scroll to position [1660, 0]
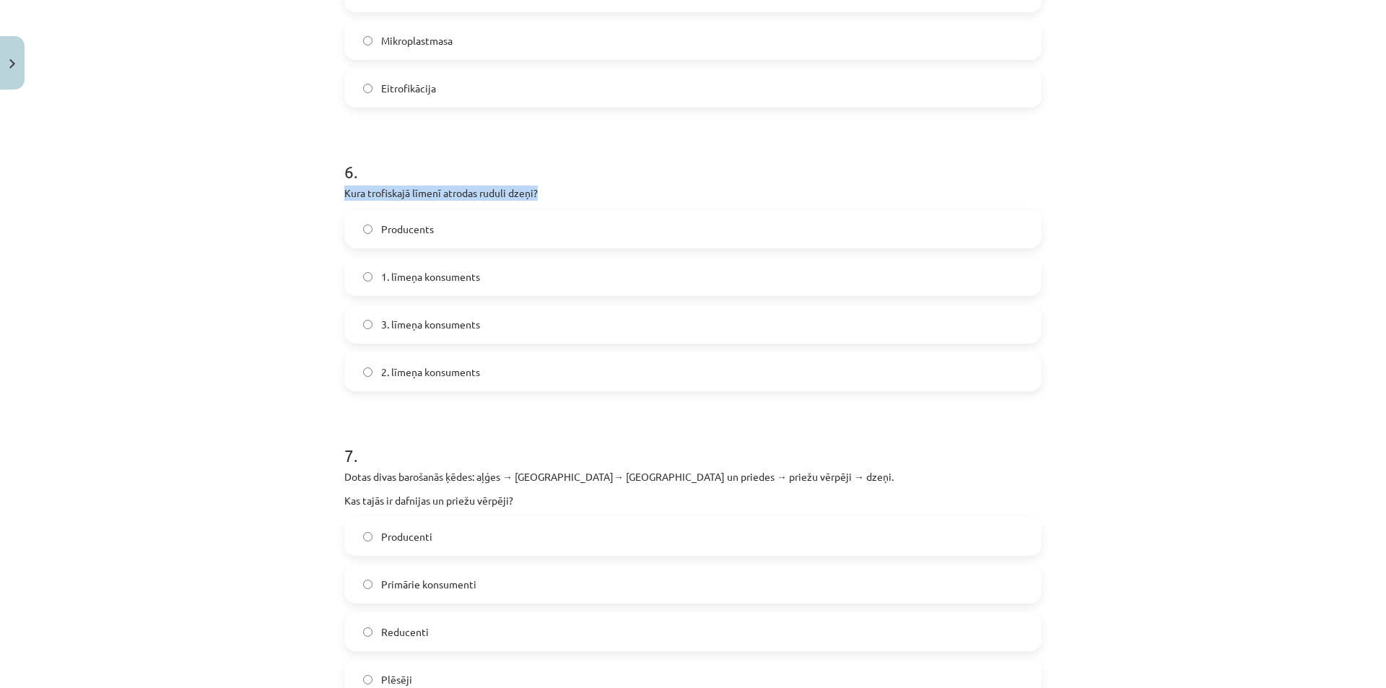
drag, startPoint x: 341, startPoint y: 191, endPoint x: 673, endPoint y: 191, distance: 332.7
click at [673, 191] on p "Kura trofiskajā līmenī atrodas ruduli dzeņi?" at bounding box center [692, 192] width 697 height 15
click at [776, 193] on p "Kura trofiskajā līmenī atrodas ruduli dzeņi?" at bounding box center [692, 192] width 697 height 15
click at [494, 364] on label "2. līmeņa konsuments" at bounding box center [693, 372] width 694 height 36
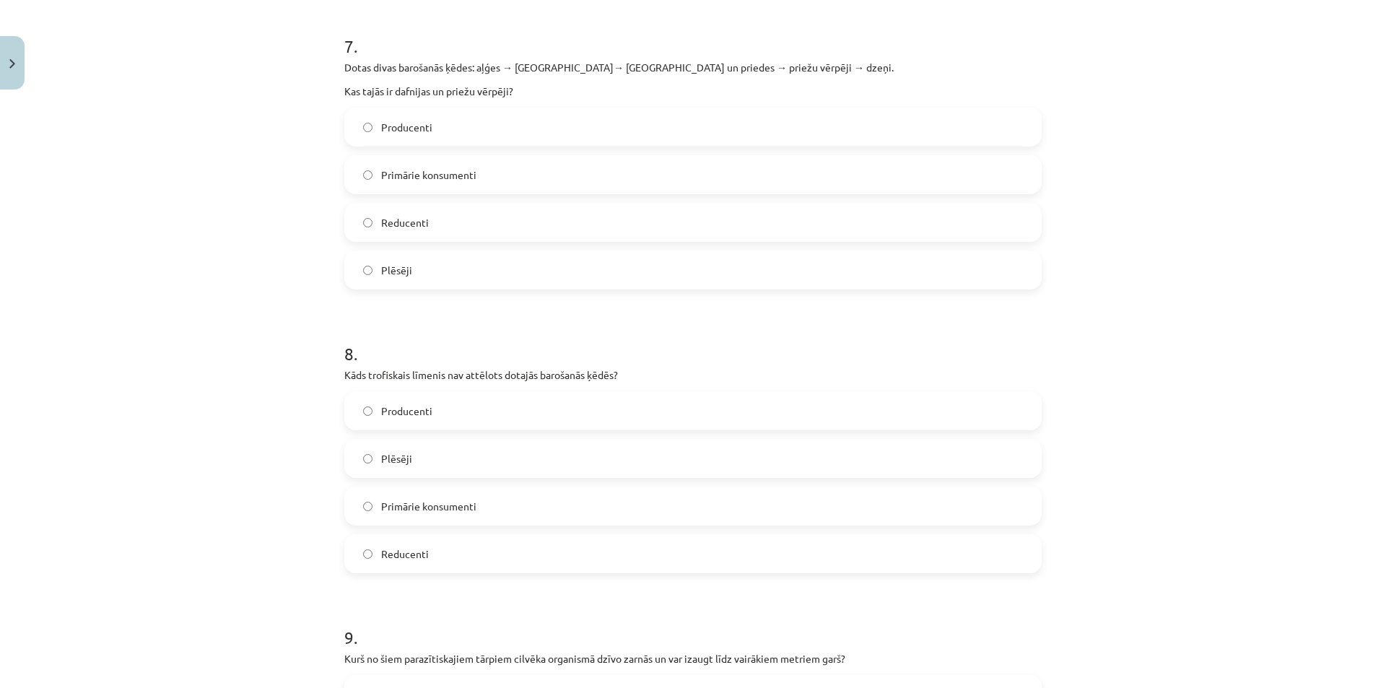
scroll to position [1876, 0]
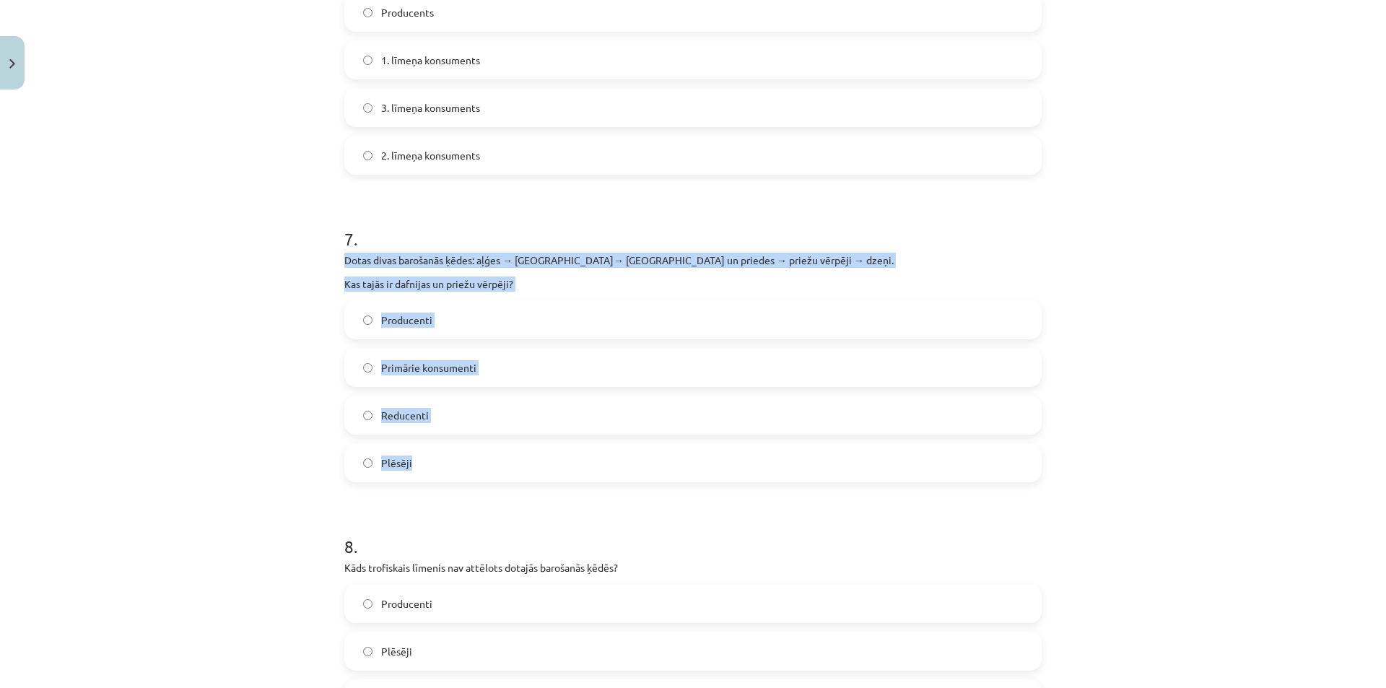
drag, startPoint x: 339, startPoint y: 258, endPoint x: 494, endPoint y: 460, distance: 253.7
click at [494, 460] on div "7 . Dotas divas barošanās ķēdes: aļģes → dafnijas→ ruduļi un priedes → priežu v…" at bounding box center [692, 343] width 697 height 279
click at [496, 367] on label "Primārie konsumenti" at bounding box center [693, 367] width 694 height 36
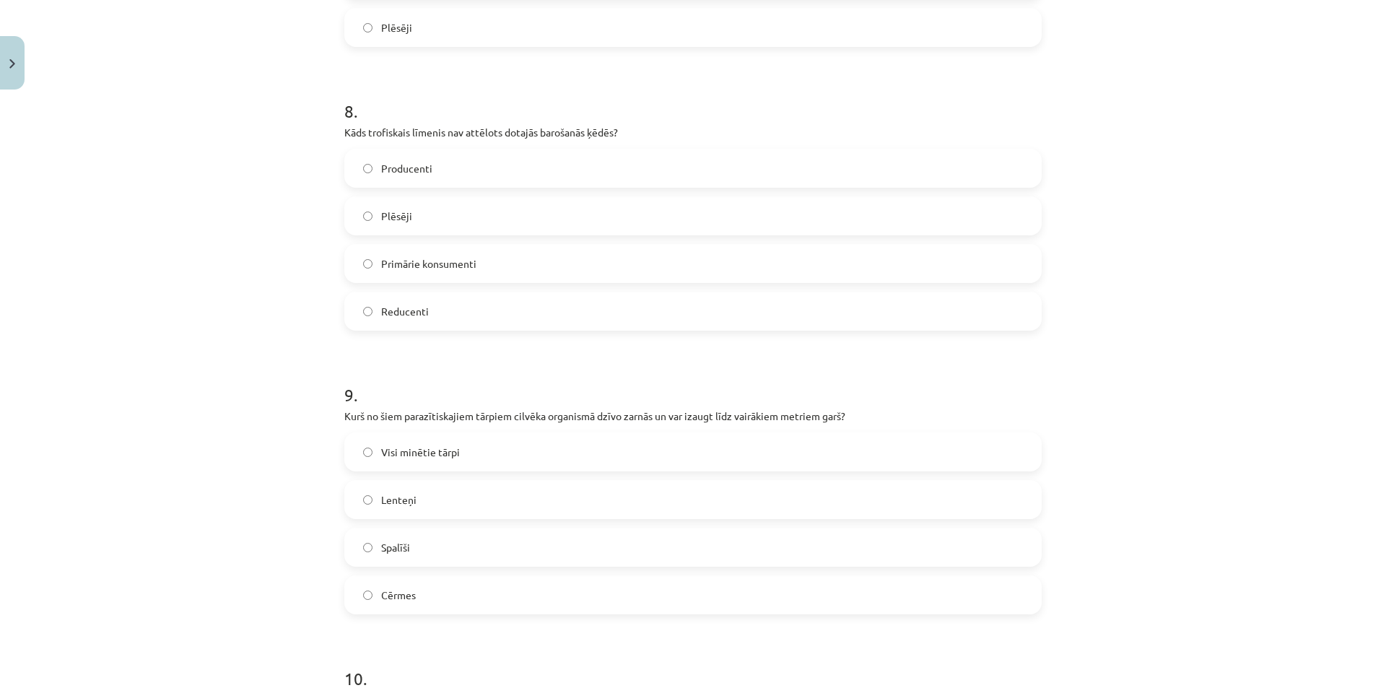
scroll to position [2309, 0]
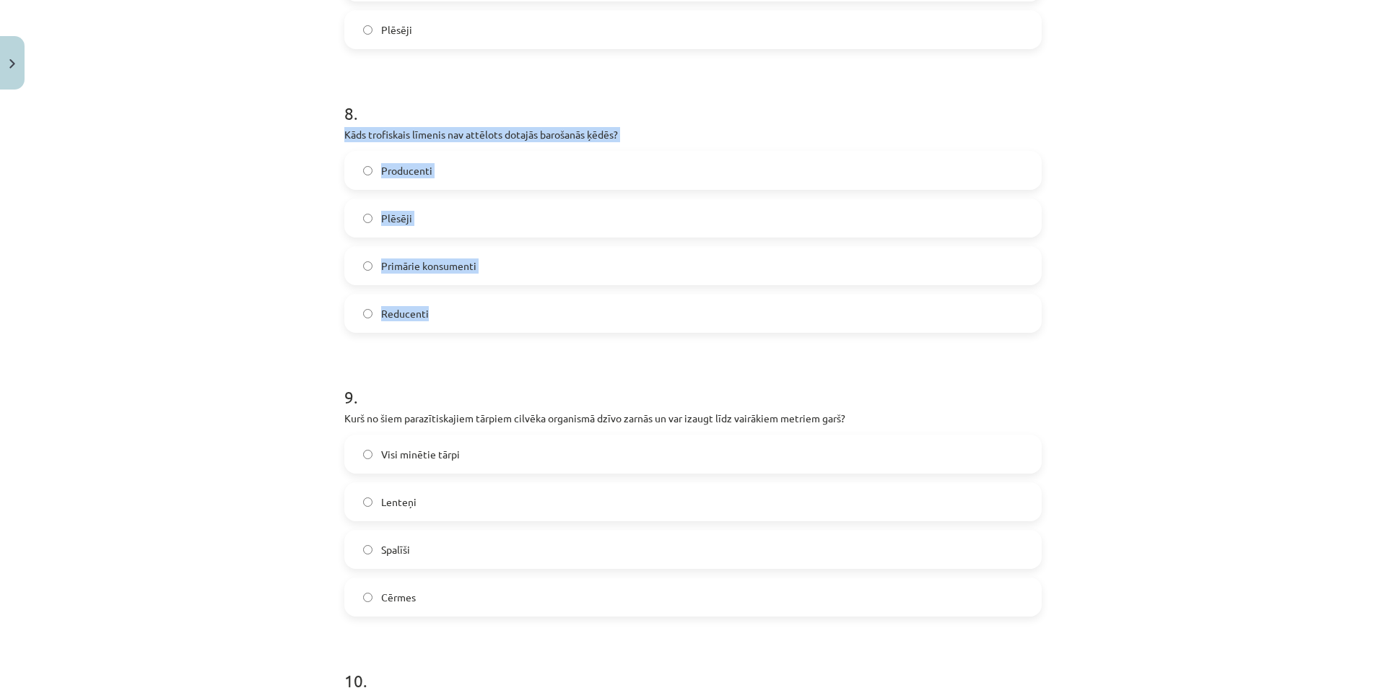
drag, startPoint x: 341, startPoint y: 135, endPoint x: 481, endPoint y: 321, distance: 233.4
click at [481, 321] on div "8 . Kāds trofiskais līmenis nav attēlots dotajās barošanās ķēdēs? Producenti Pl…" at bounding box center [692, 205] width 697 height 255
click at [476, 310] on label "Reducenti" at bounding box center [693, 313] width 694 height 36
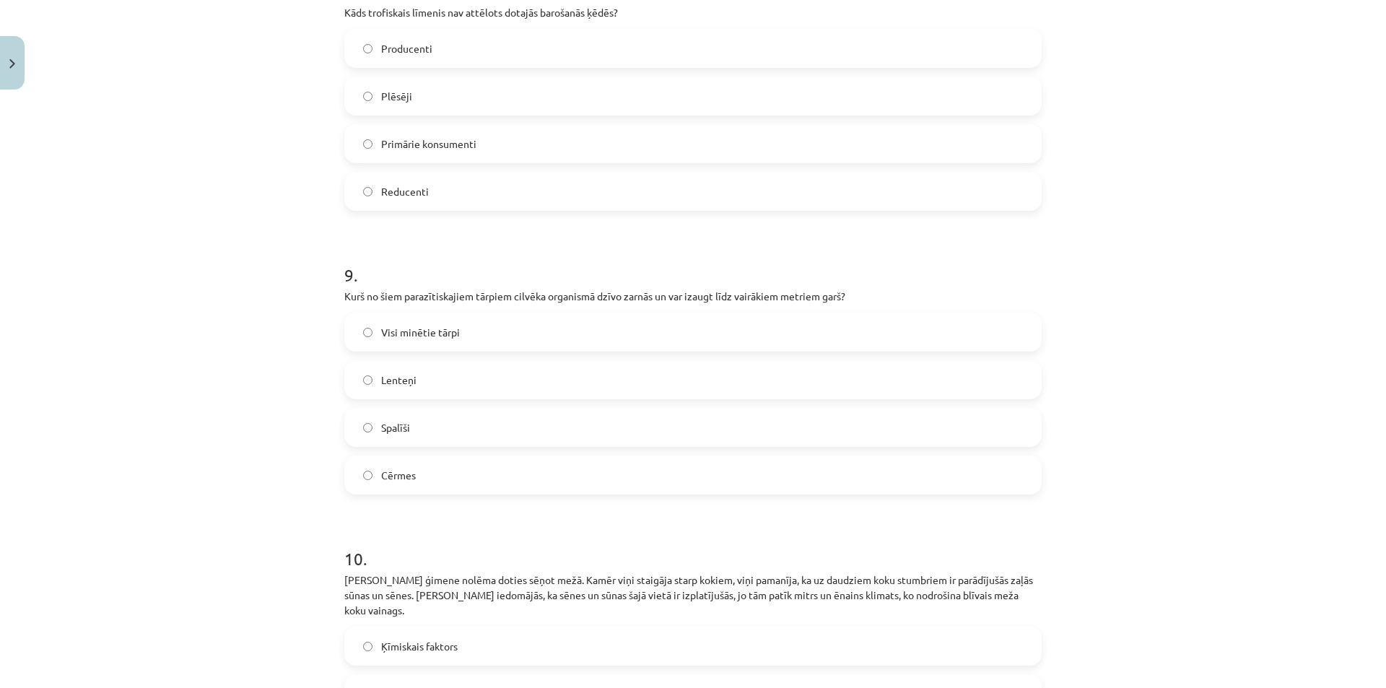
scroll to position [2454, 0]
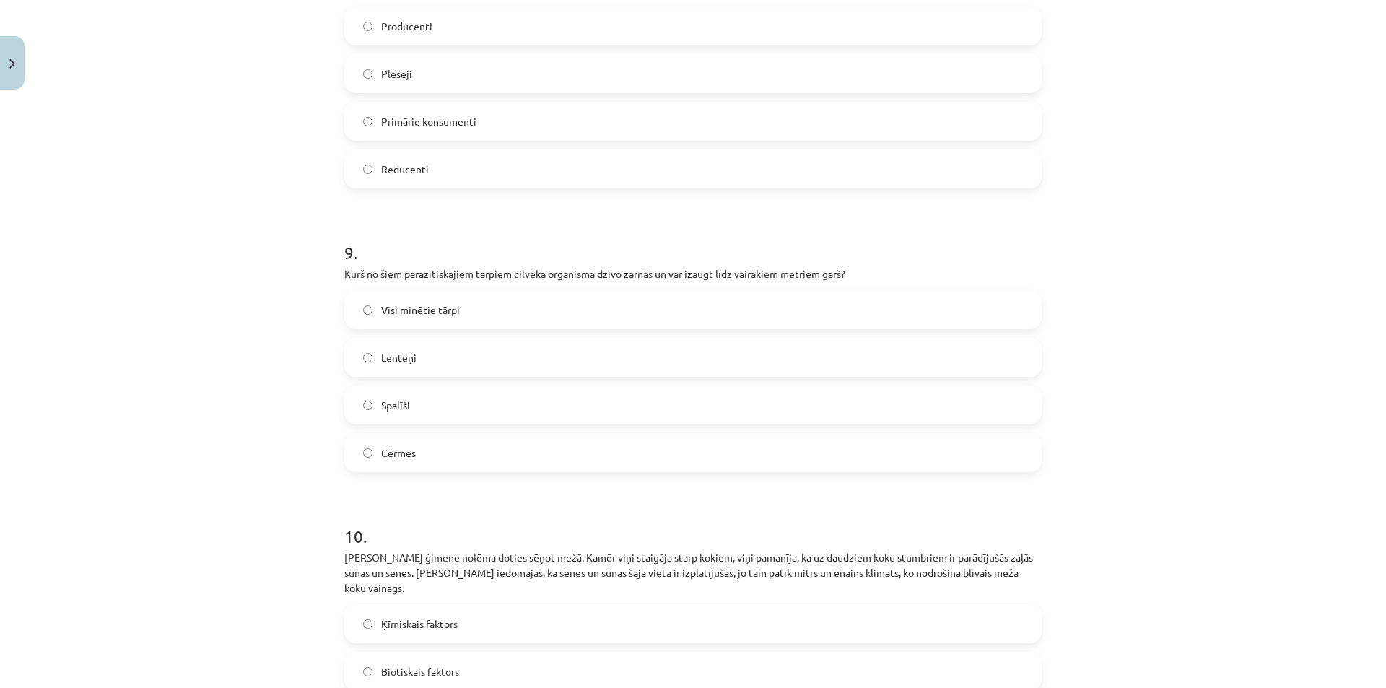
click at [421, 457] on label "Cērmes" at bounding box center [693, 452] width 694 height 36
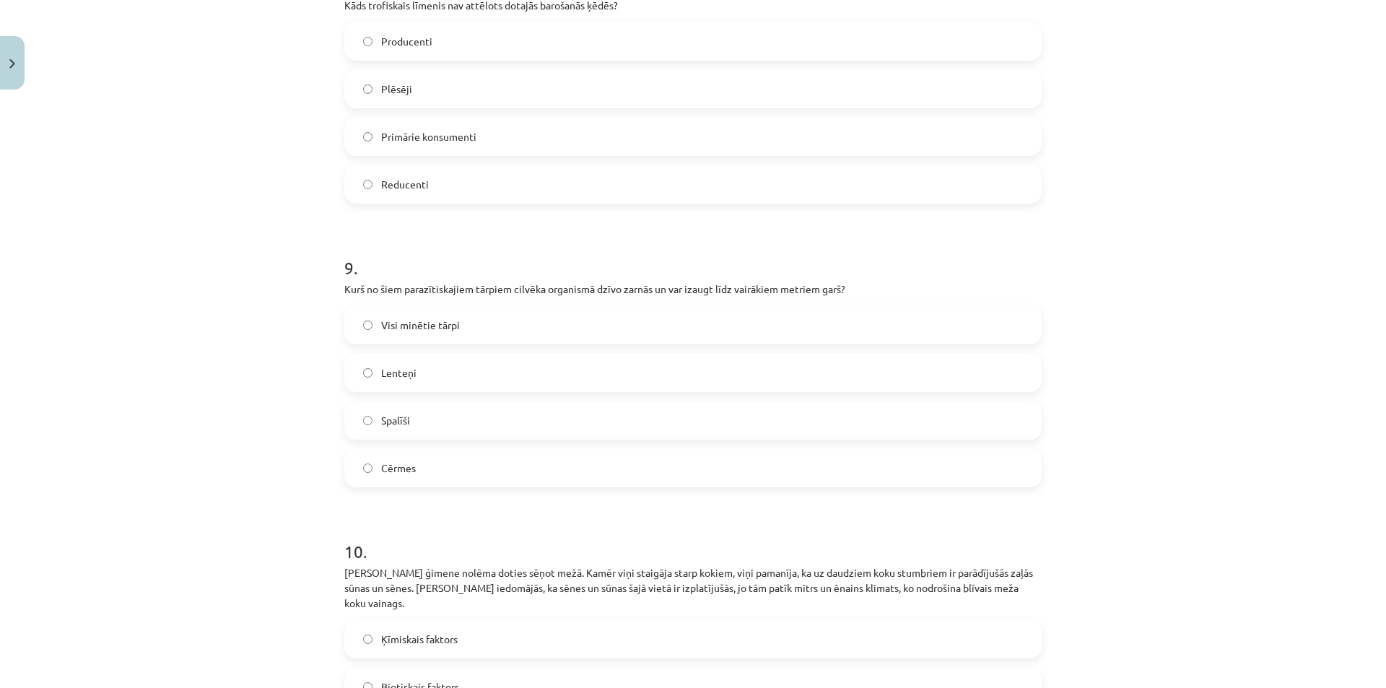
scroll to position [2415, 0]
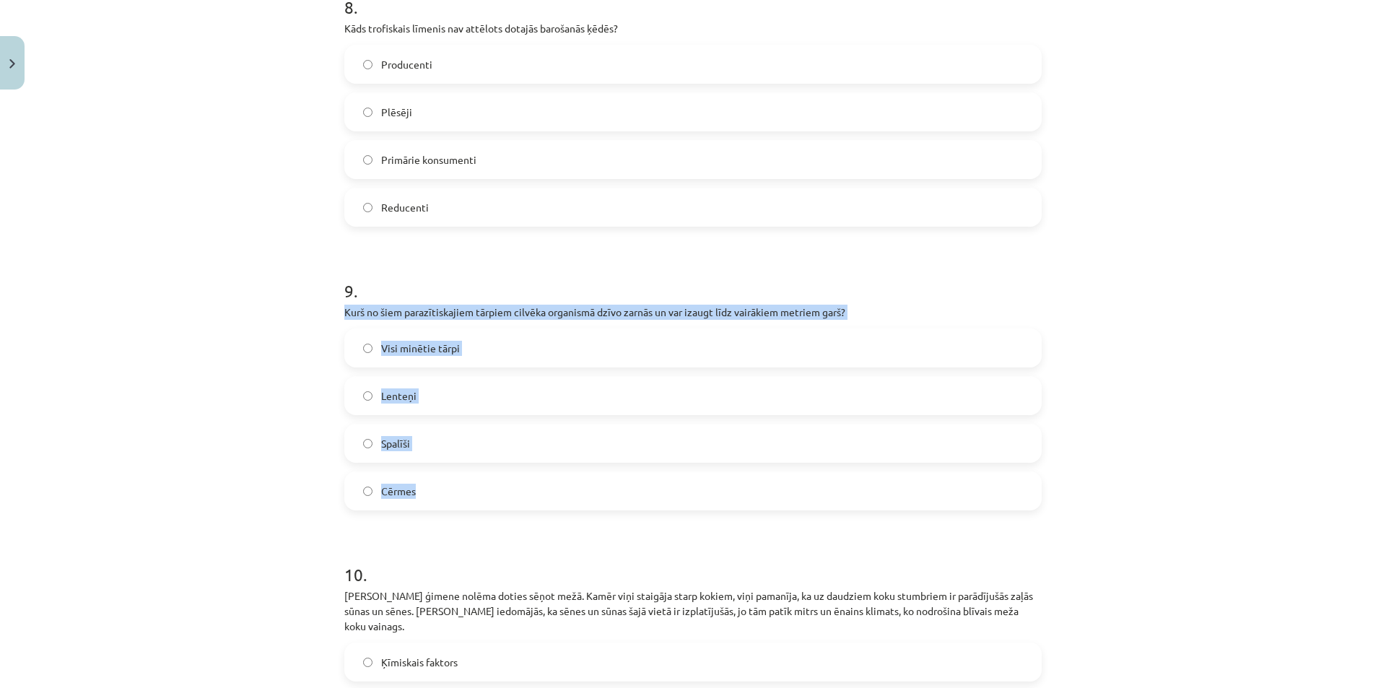
drag, startPoint x: 341, startPoint y: 310, endPoint x: 446, endPoint y: 503, distance: 219.9
click at [446, 503] on div "9 . Kurš no šiem parazītiskajiem tārpiem cilvēka organismā dzīvo zarnās un var …" at bounding box center [692, 382] width 697 height 255
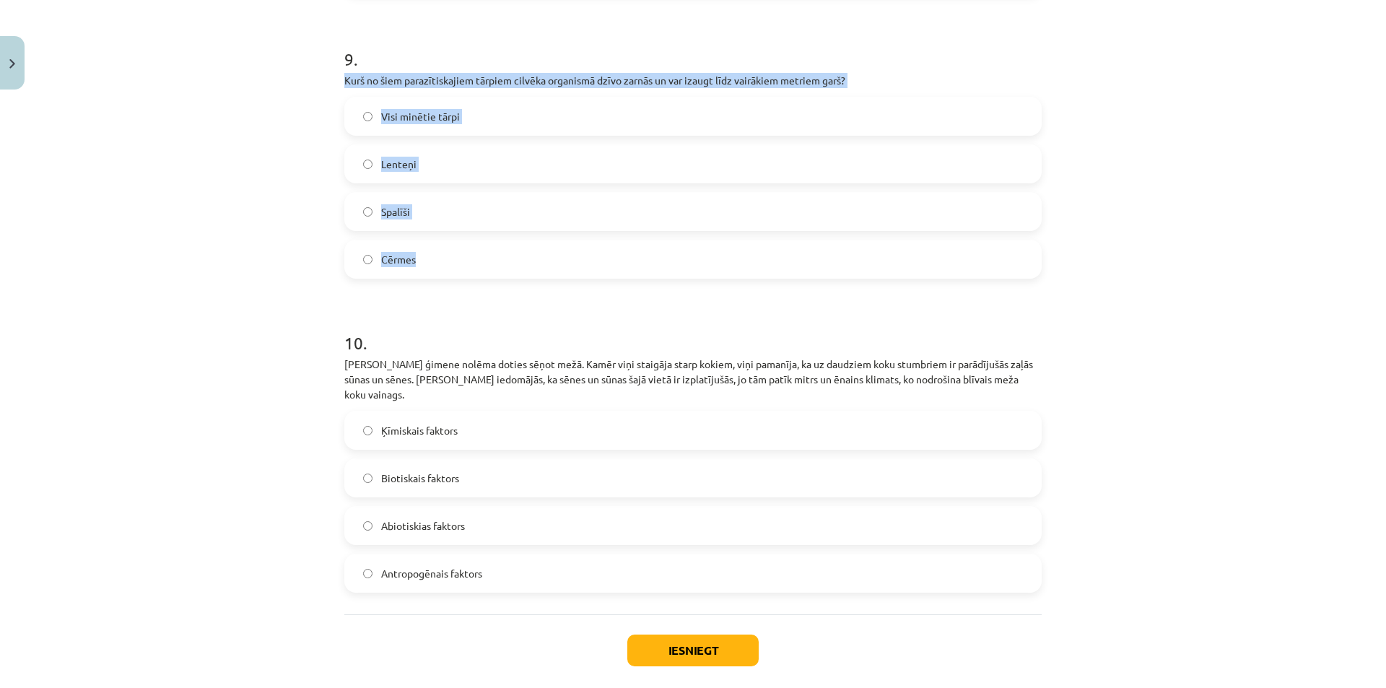
scroll to position [2704, 0]
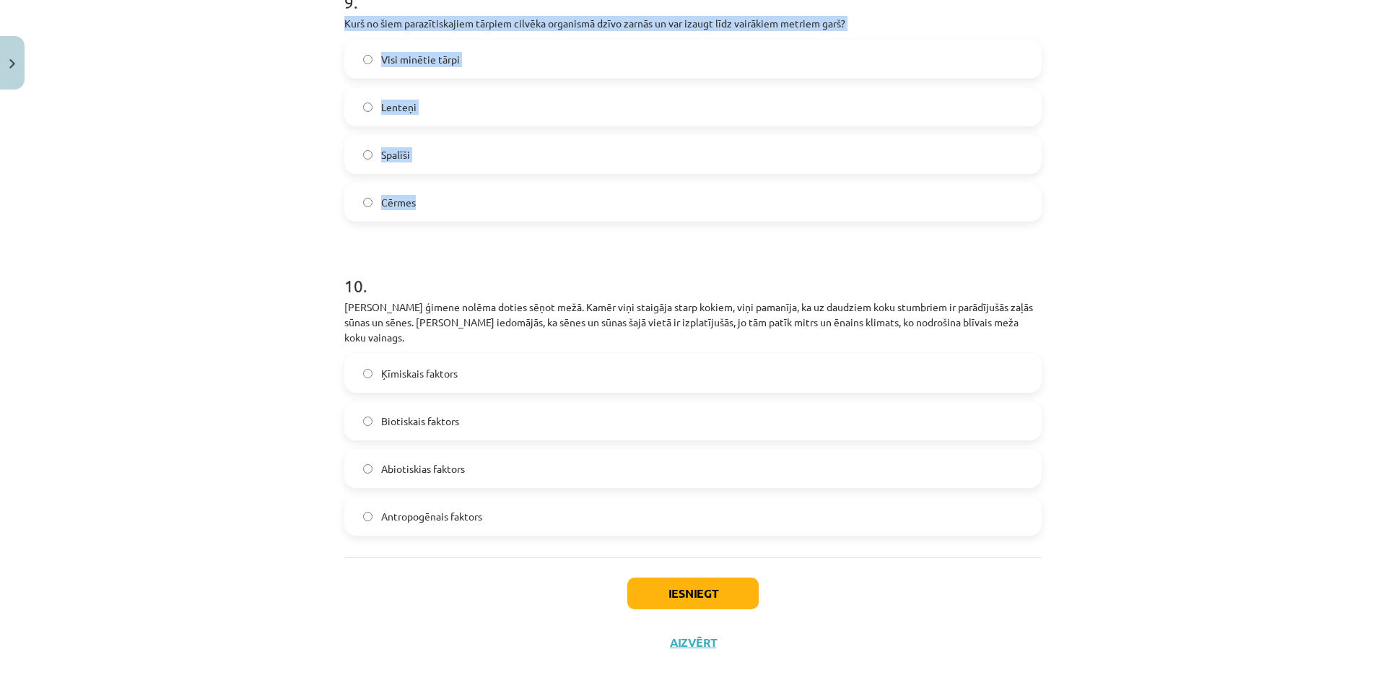
click at [434, 122] on label "Lenteņi" at bounding box center [693, 107] width 694 height 36
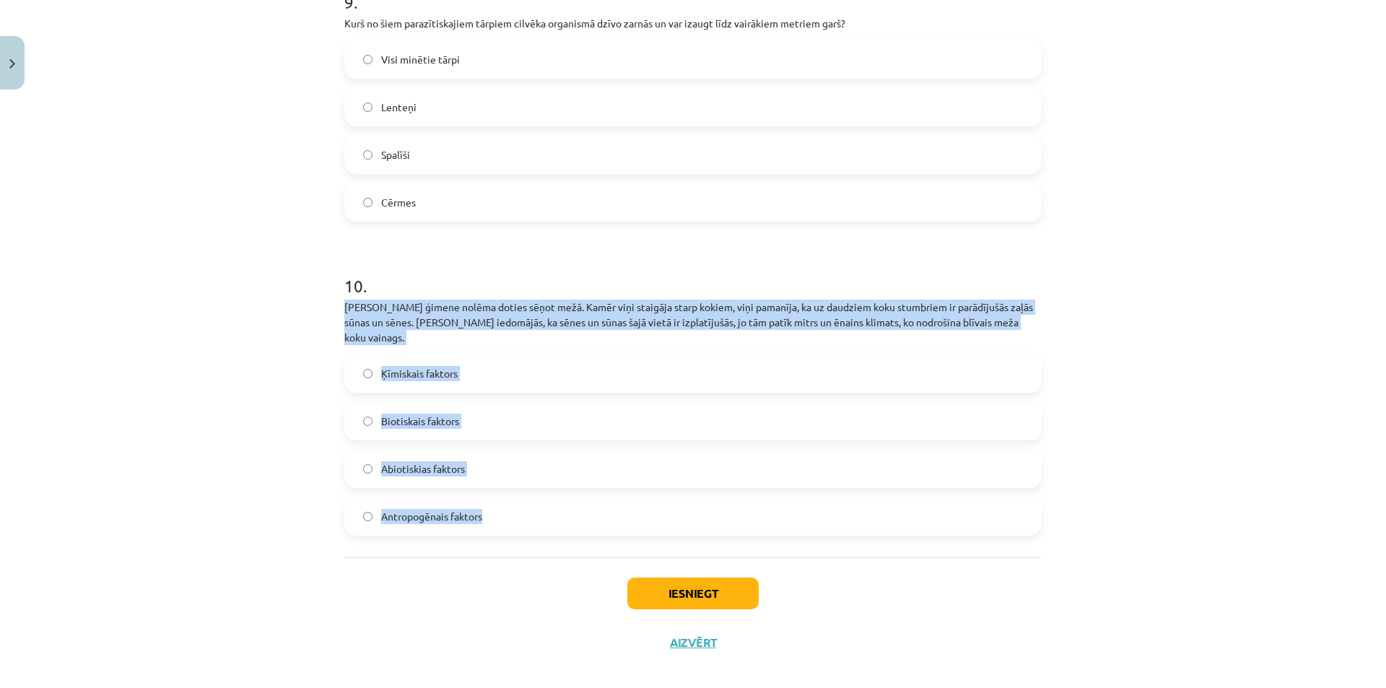
drag, startPoint x: 342, startPoint y: 307, endPoint x: 618, endPoint y: 512, distance: 344.5
click at [618, 512] on div "10 . Jāņa ģimene nolēma doties sēņot mežā. Kamēr viņi staigāja starp kokiem, vi…" at bounding box center [692, 392] width 697 height 285
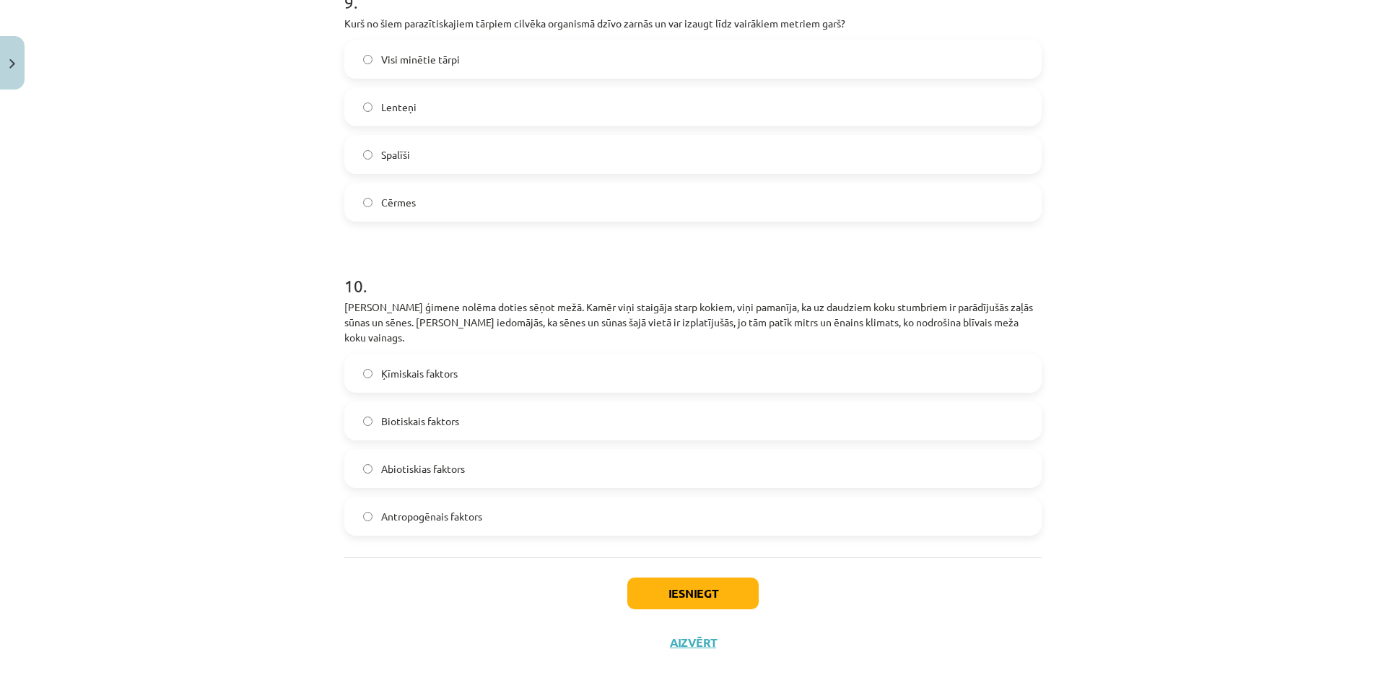
click at [795, 592] on div "Iesniegt Aizvērt" at bounding box center [692, 607] width 697 height 101
click at [499, 450] on label "Abiotiskias faktors" at bounding box center [693, 468] width 694 height 36
click at [673, 577] on button "Iesniegt" at bounding box center [692, 593] width 131 height 32
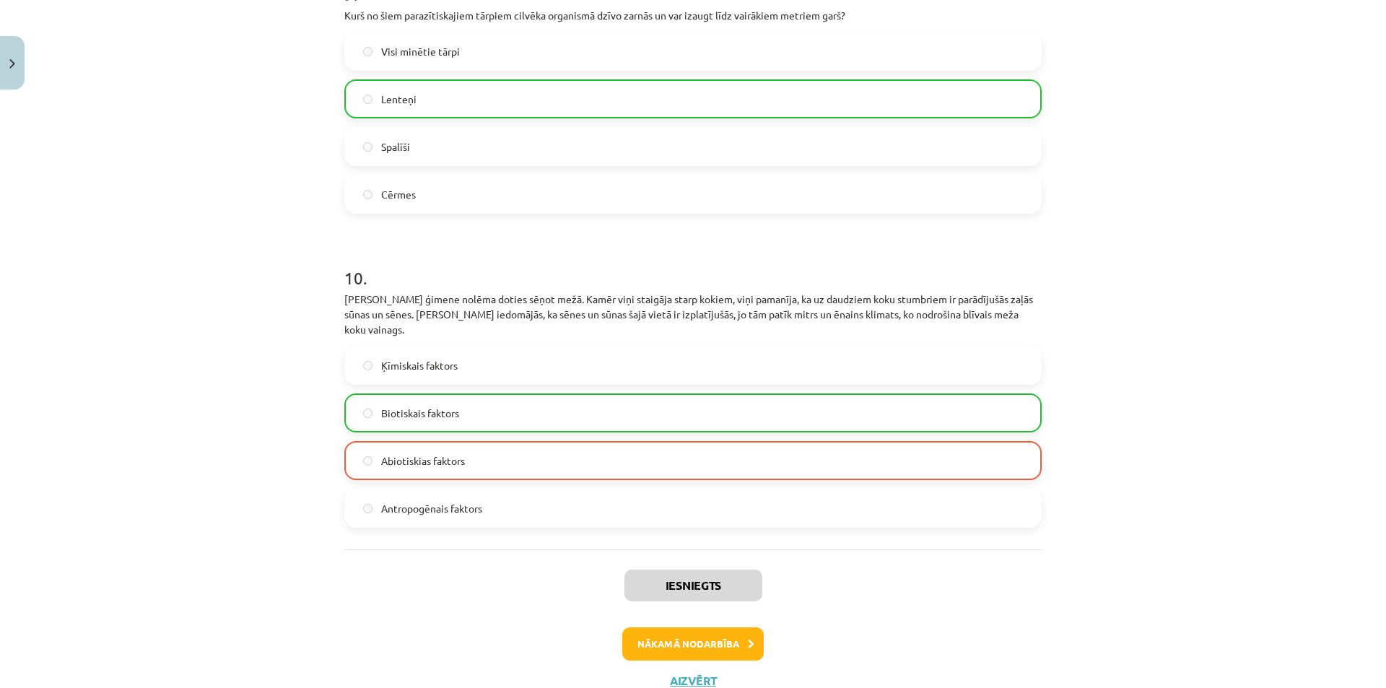
scroll to position [2750, 0]
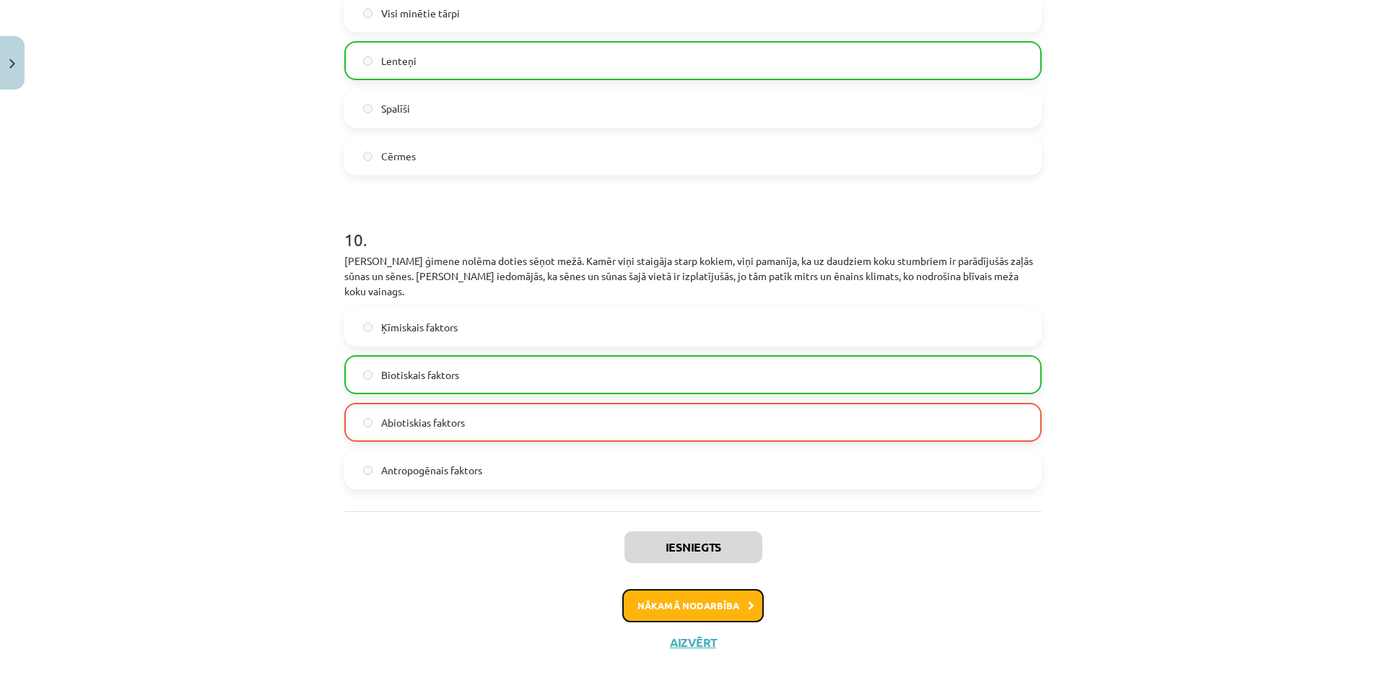
click at [713, 603] on button "Nākamā nodarbība" at bounding box center [692, 605] width 141 height 33
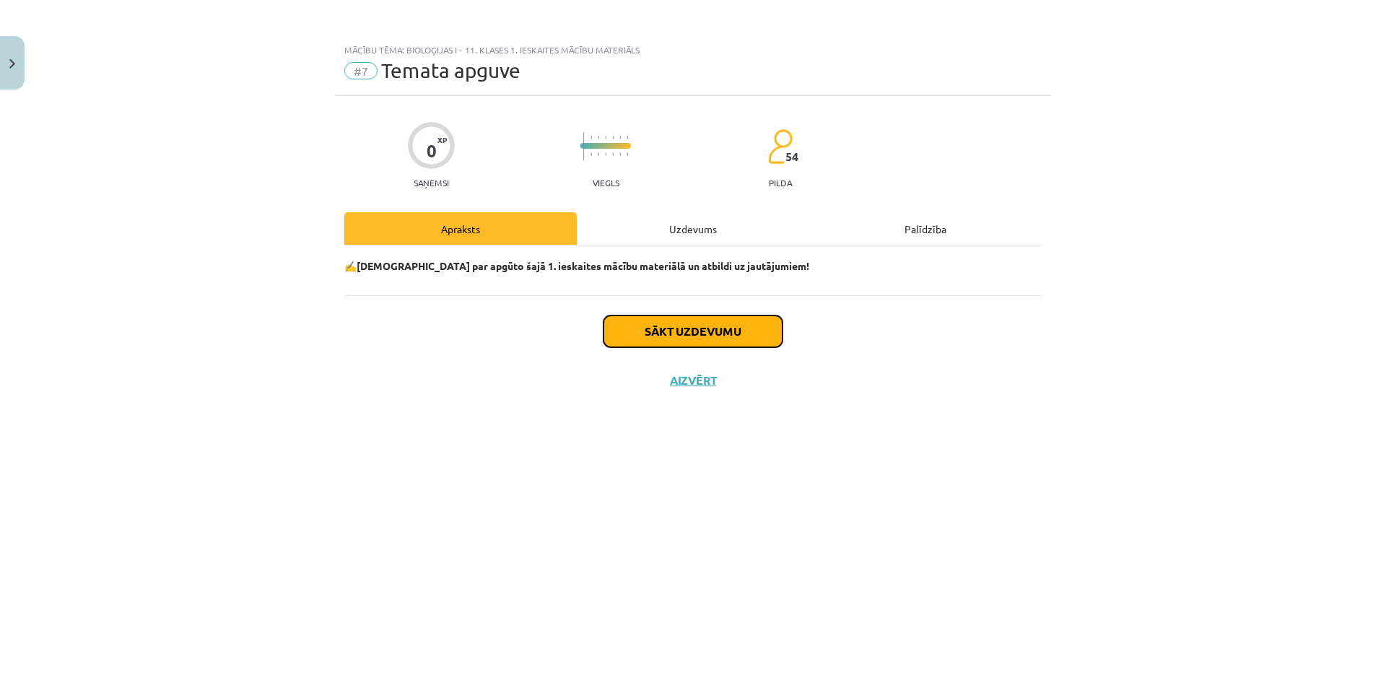
click at [681, 335] on button "Sākt uzdevumu" at bounding box center [692, 331] width 179 height 32
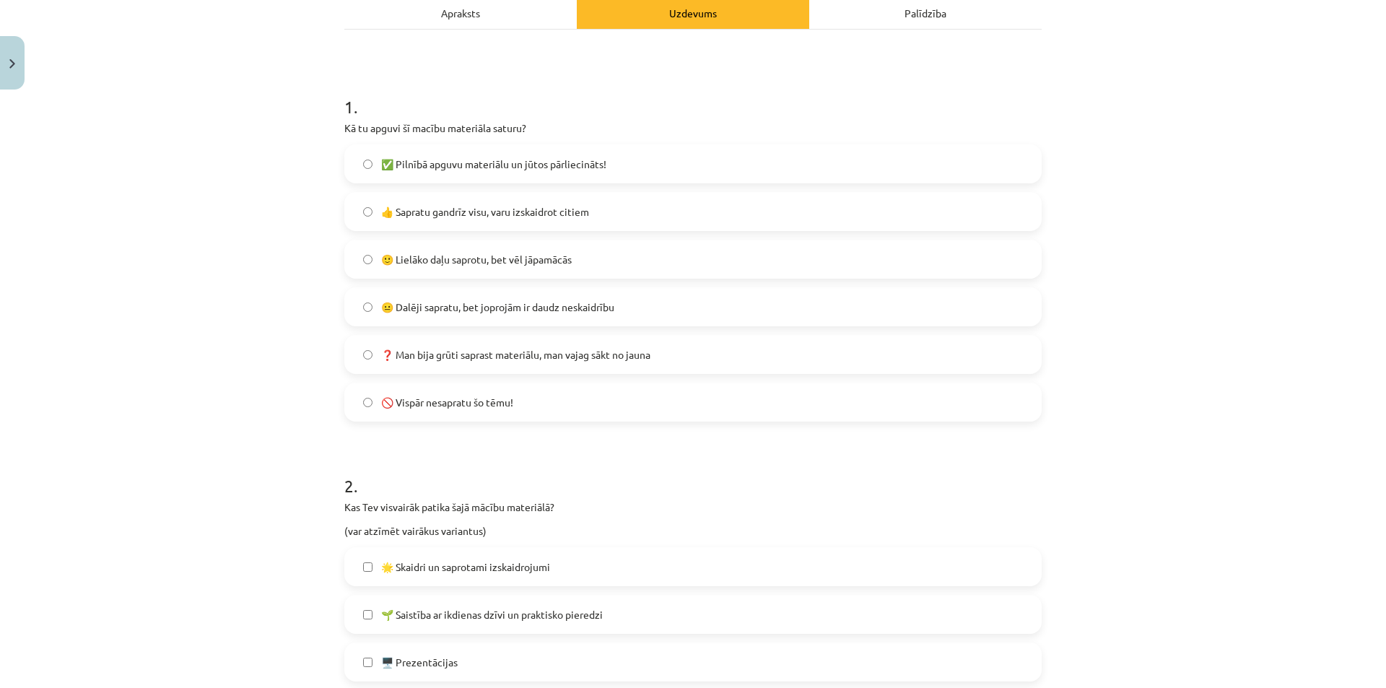
scroll to position [72, 0]
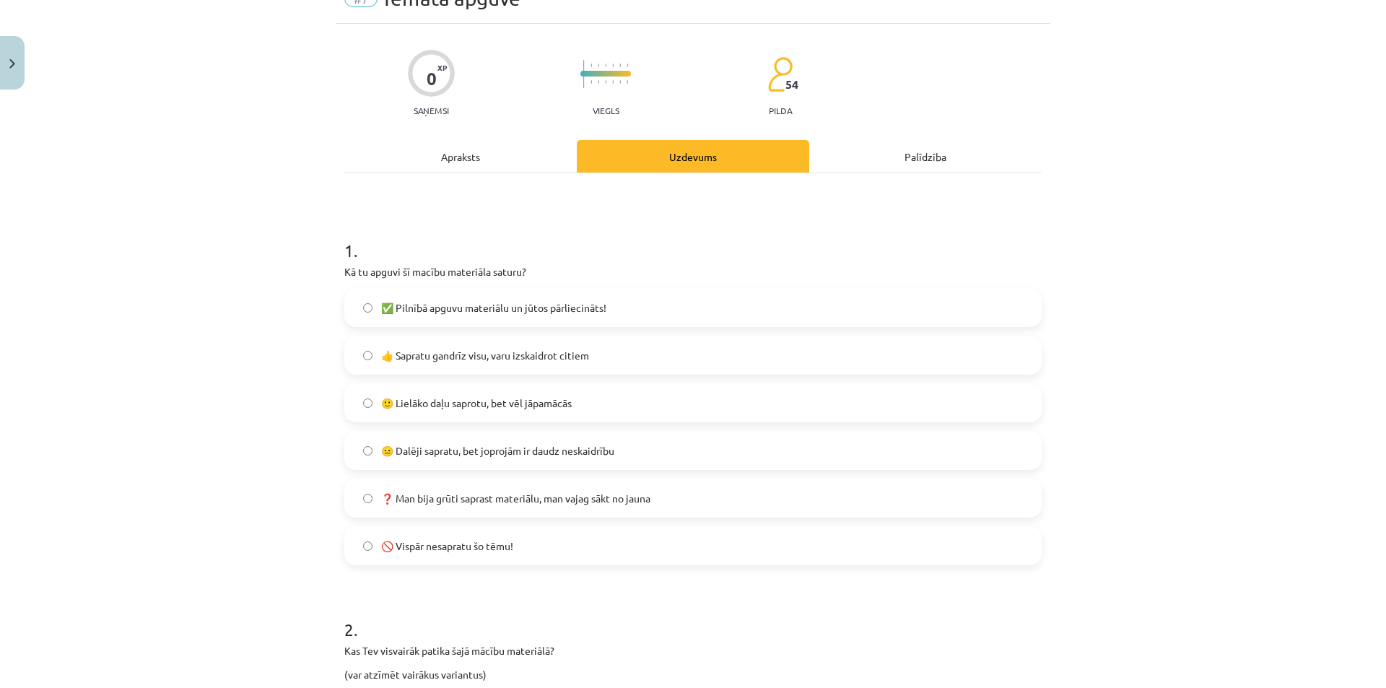
click at [542, 406] on span "🙂 Lielāko daļu saprotu, bet vēl jāpamācās" at bounding box center [476, 402] width 191 height 15
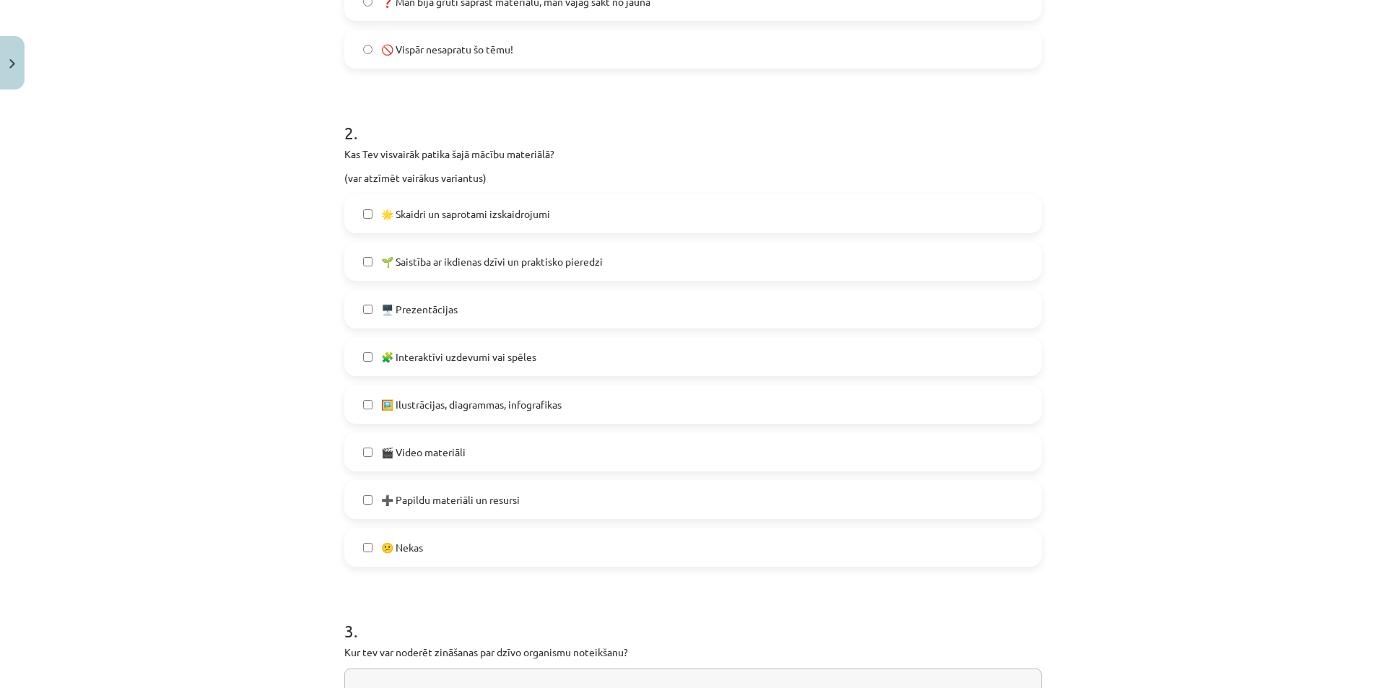
scroll to position [722, 0]
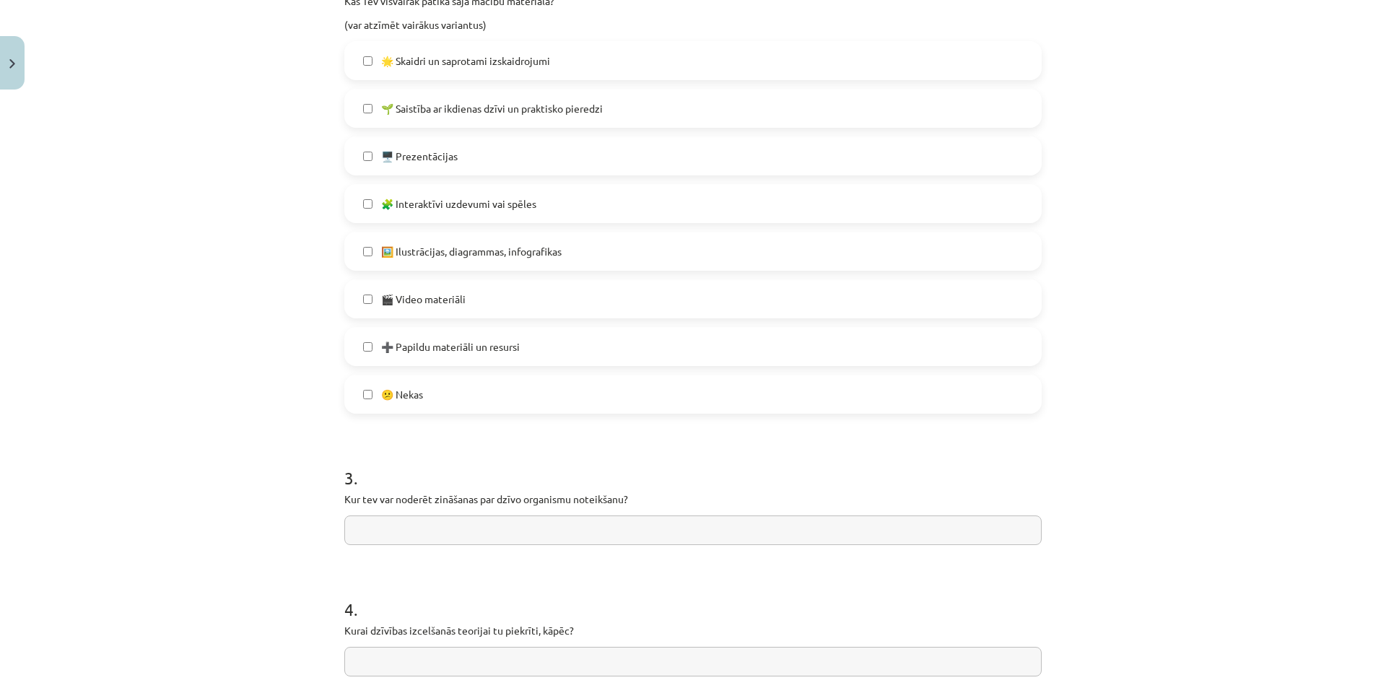
click at [457, 307] on label "🎬 Video materiāli" at bounding box center [693, 299] width 694 height 36
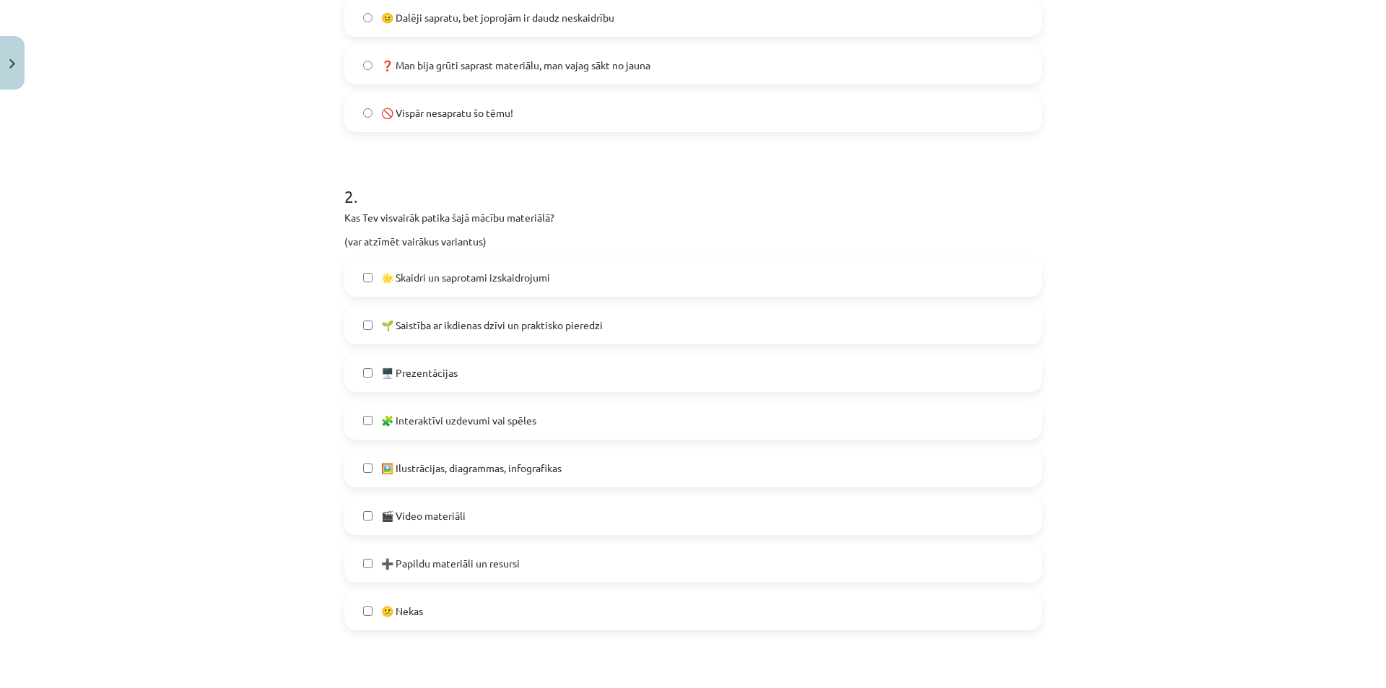
click at [551, 470] on span "🖼️ Ilustrācijas, diagrammas, infografikas" at bounding box center [471, 467] width 180 height 15
click at [531, 327] on span "🌱 Saistība ar ikdienas dzīvi un praktisko pieredzi" at bounding box center [492, 325] width 222 height 15
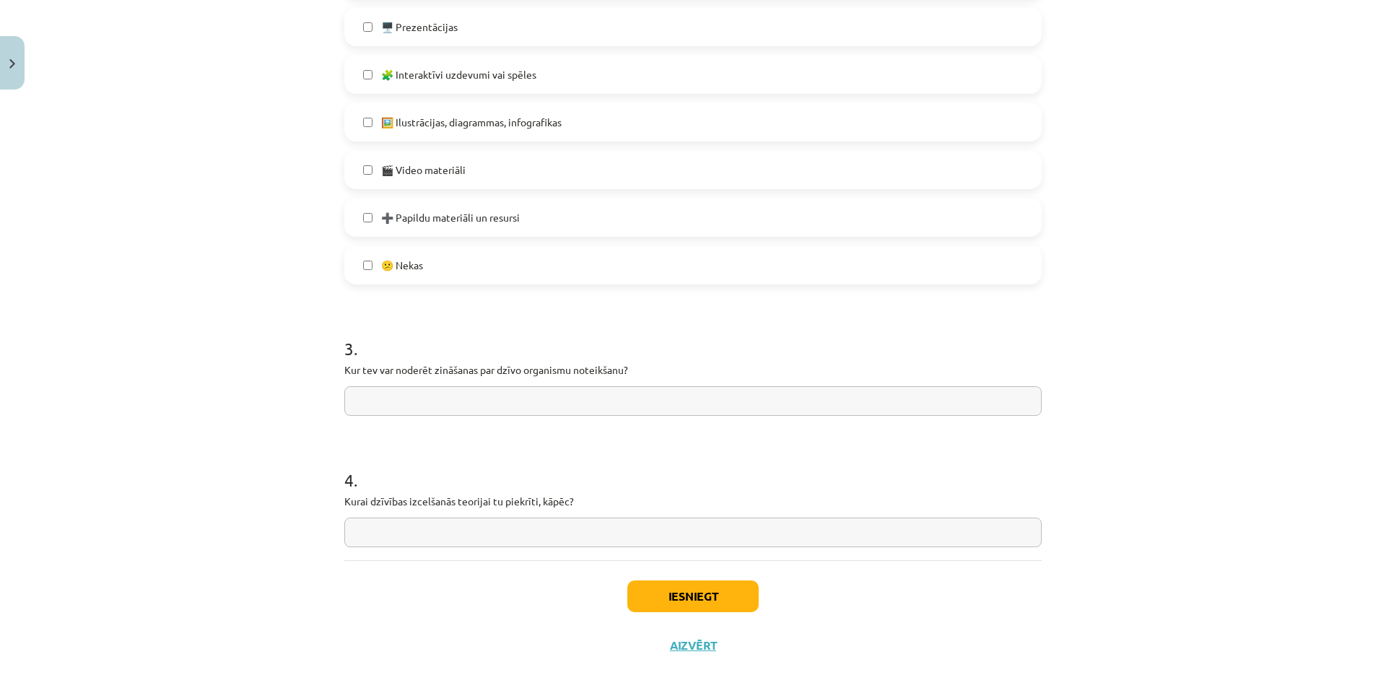
scroll to position [866, 0]
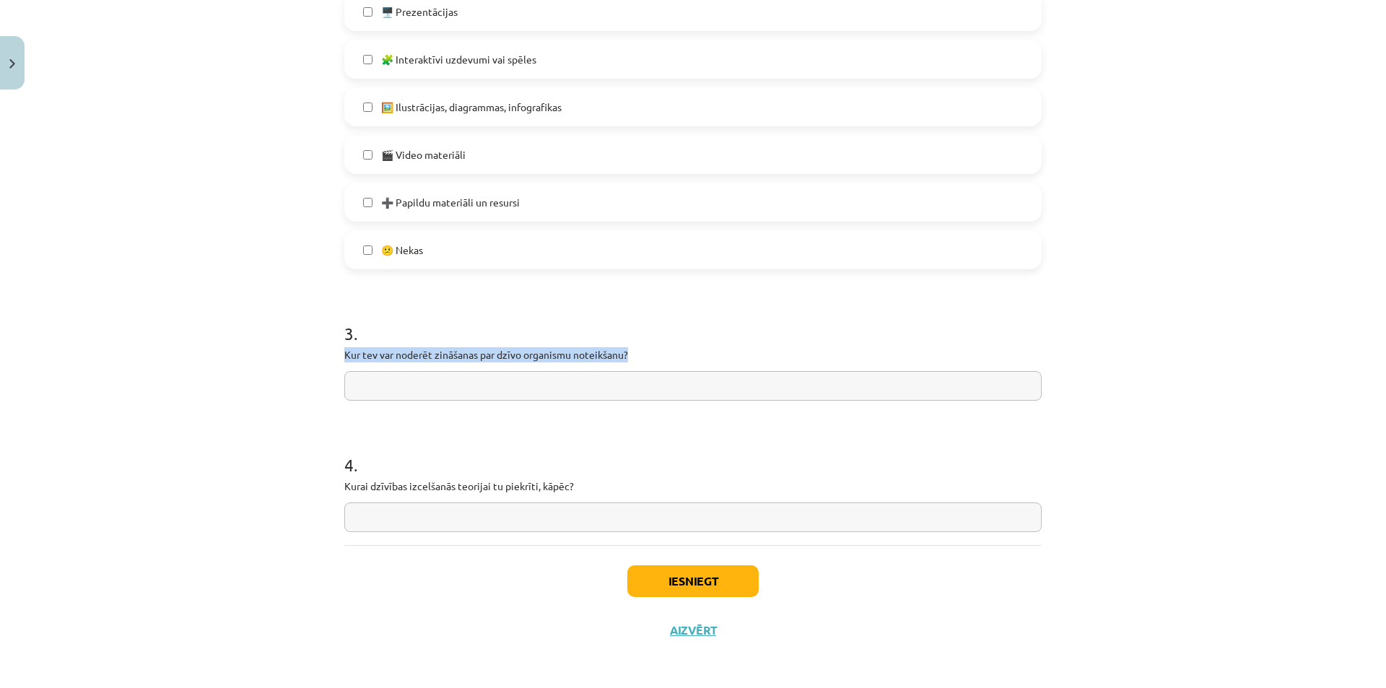
drag, startPoint x: 341, startPoint y: 353, endPoint x: 686, endPoint y: 359, distance: 345.7
click at [686, 359] on p "Kur tev var noderēt zināšanas par dzīvo organismu noteikšanu?" at bounding box center [692, 354] width 697 height 15
click at [468, 380] on input "text" at bounding box center [692, 386] width 697 height 30
type input "**********"
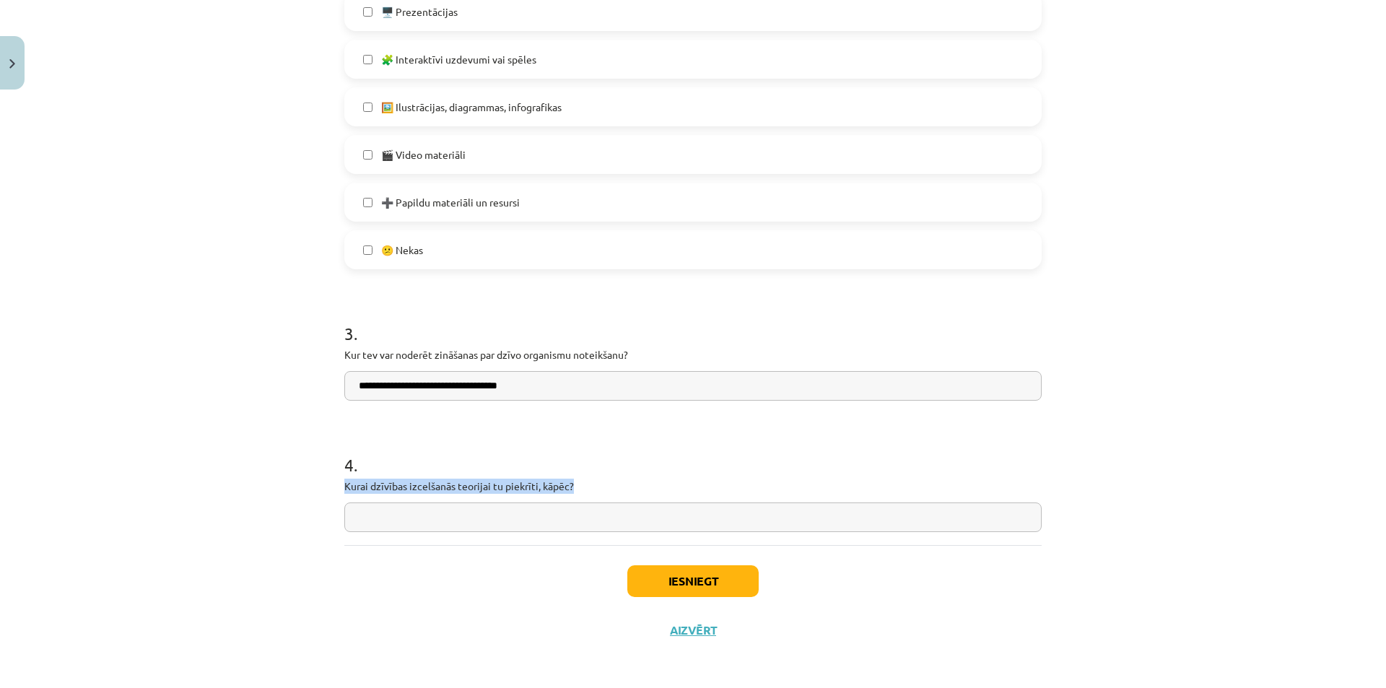
drag, startPoint x: 340, startPoint y: 484, endPoint x: 579, endPoint y: 478, distance: 239.7
click at [579, 478] on p "Kurai dzīvības izcelšanās teorijai tu piekrīti, kāpēc?" at bounding box center [692, 485] width 697 height 15
click at [520, 517] on input "text" at bounding box center [692, 517] width 697 height 30
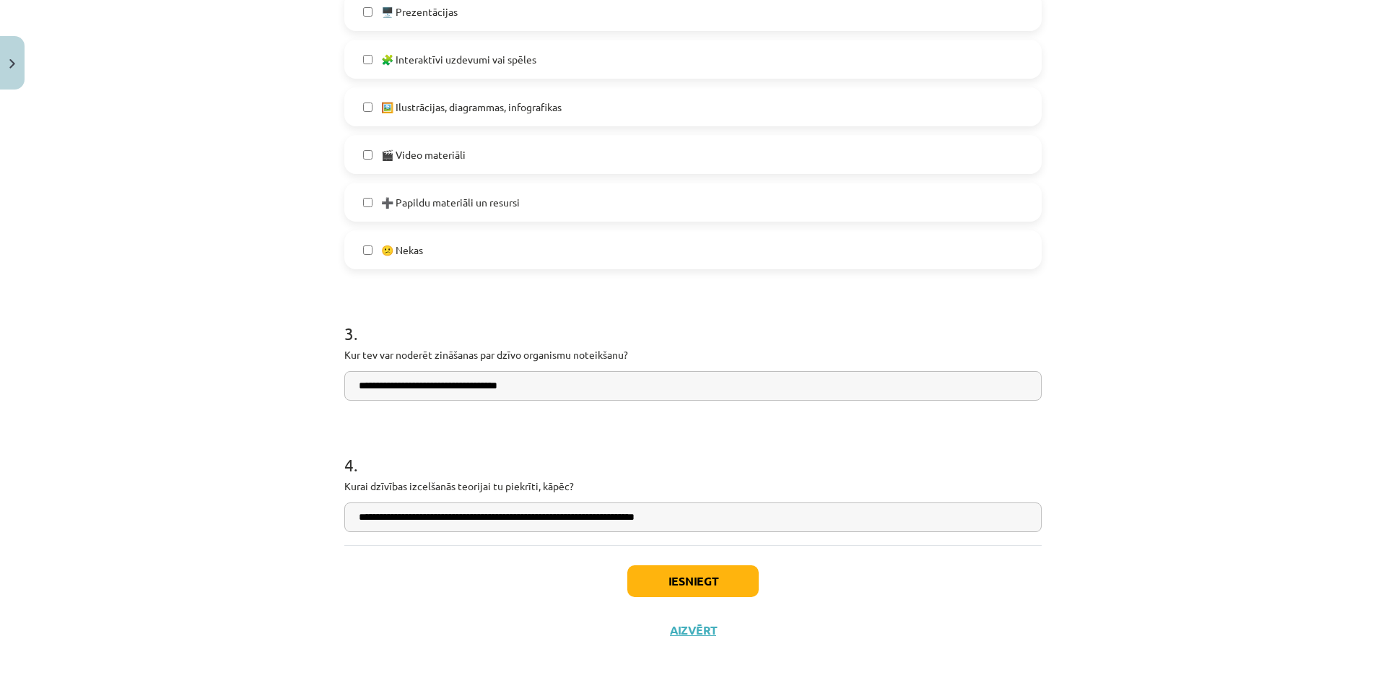
drag, startPoint x: 696, startPoint y: 510, endPoint x: 487, endPoint y: 519, distance: 208.7
click at [487, 519] on input "**********" at bounding box center [692, 517] width 697 height 30
type input "**********"
click at [598, 393] on input "**********" at bounding box center [692, 386] width 697 height 30
type input "**********"
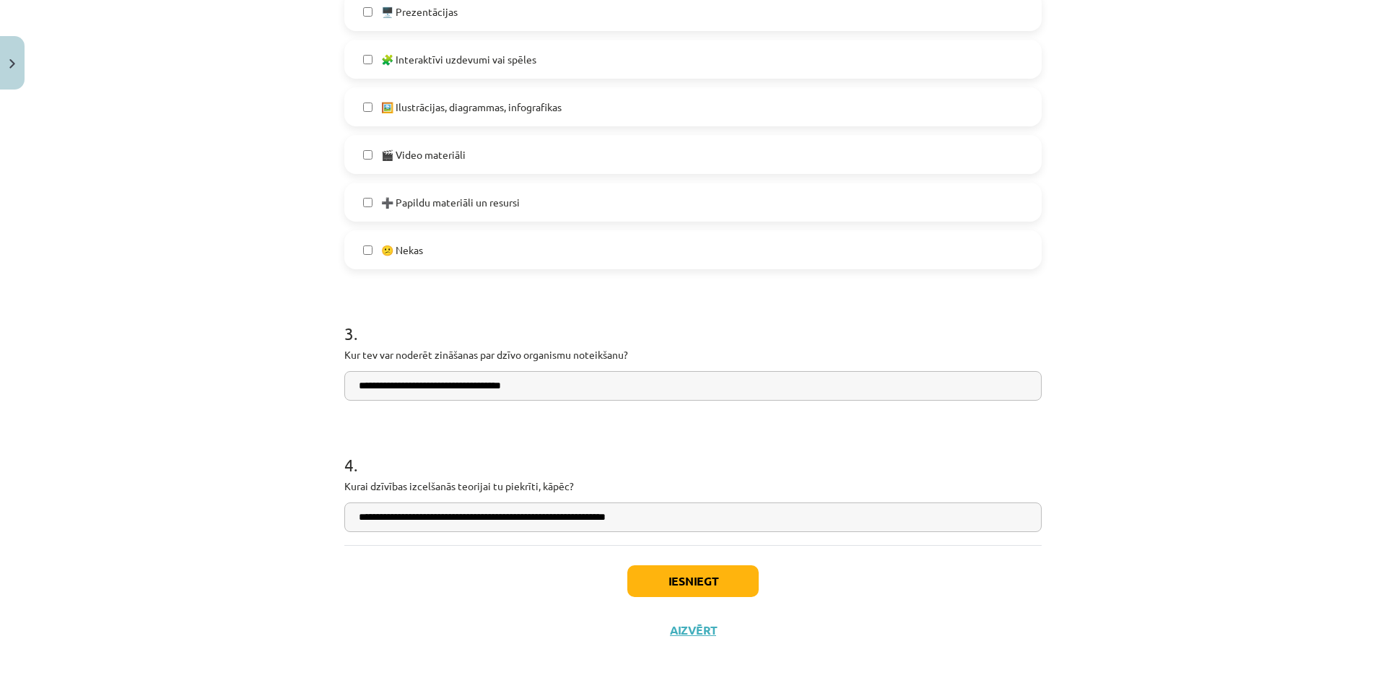
click at [769, 462] on h1 "4 ." at bounding box center [692, 451] width 697 height 45
click at [701, 583] on button "Iesniegt" at bounding box center [692, 581] width 131 height 32
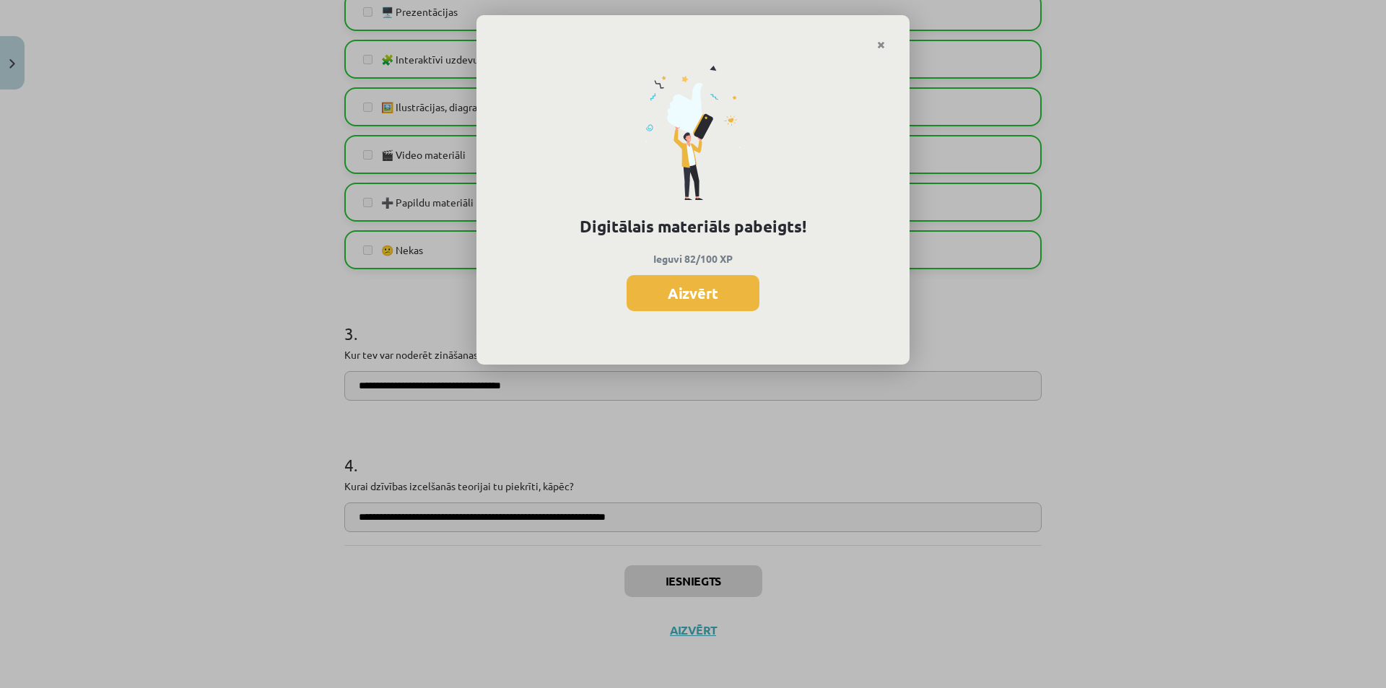
scroll to position [507, 0]
click at [694, 290] on button "Aizvērt" at bounding box center [692, 293] width 133 height 36
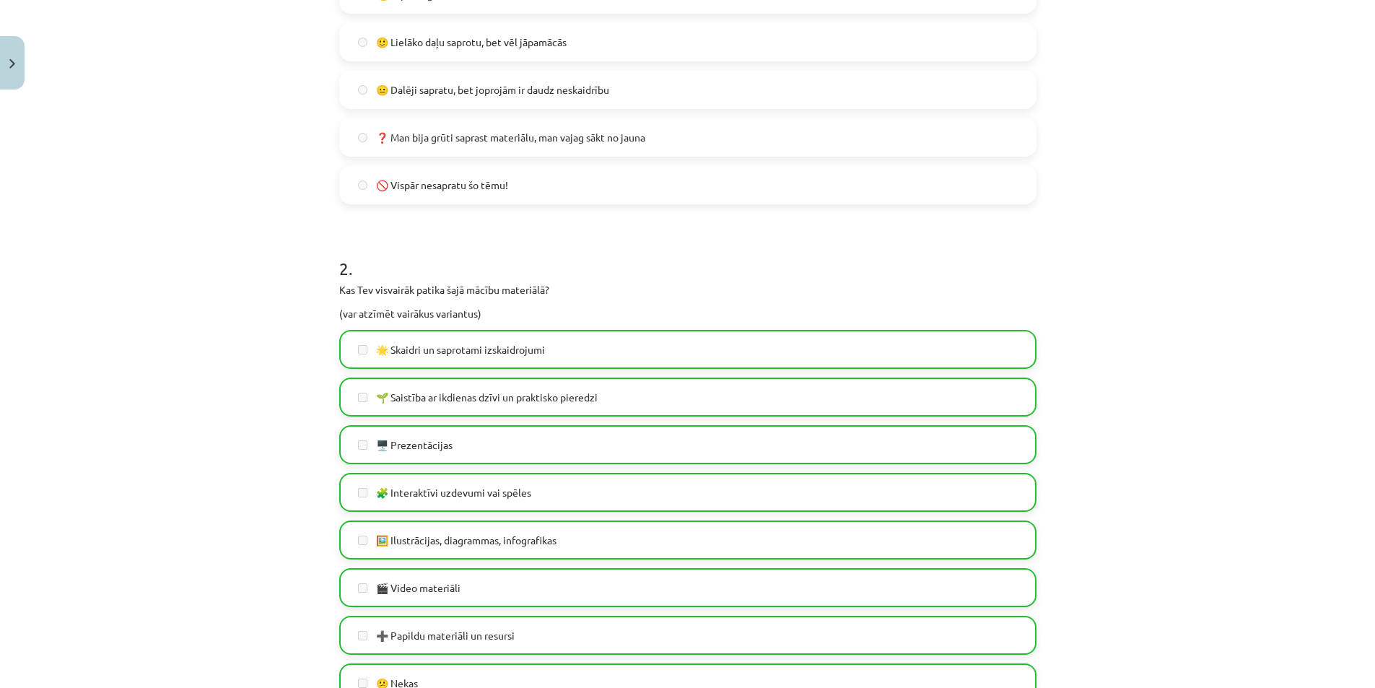
scroll to position [866, 0]
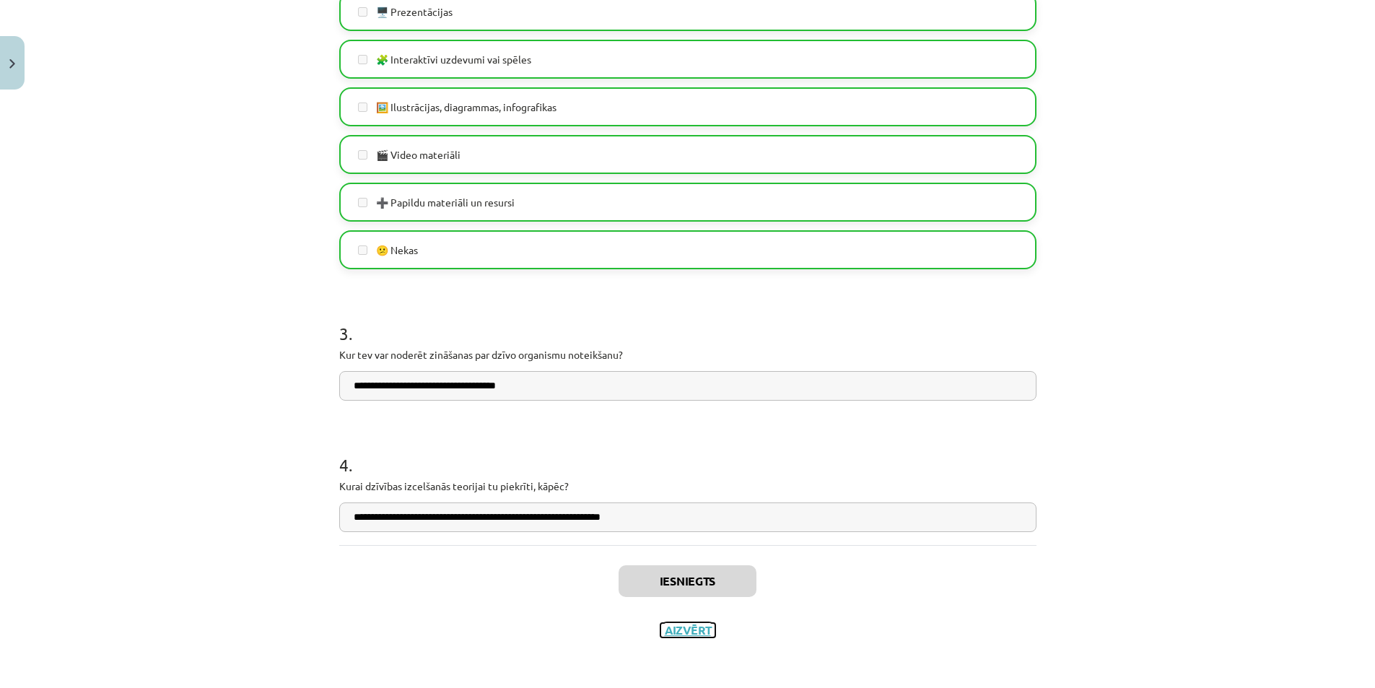
click at [692, 631] on button "Aizvērt" at bounding box center [687, 630] width 55 height 14
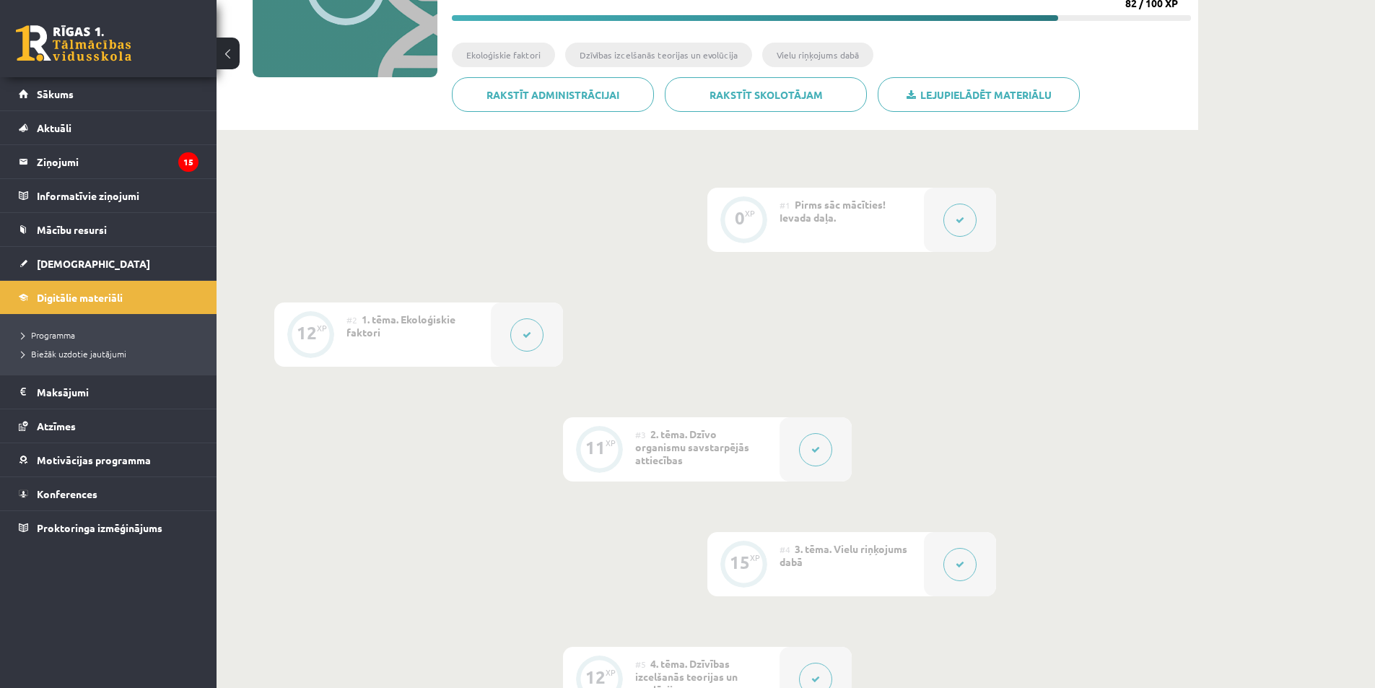
scroll to position [0, 0]
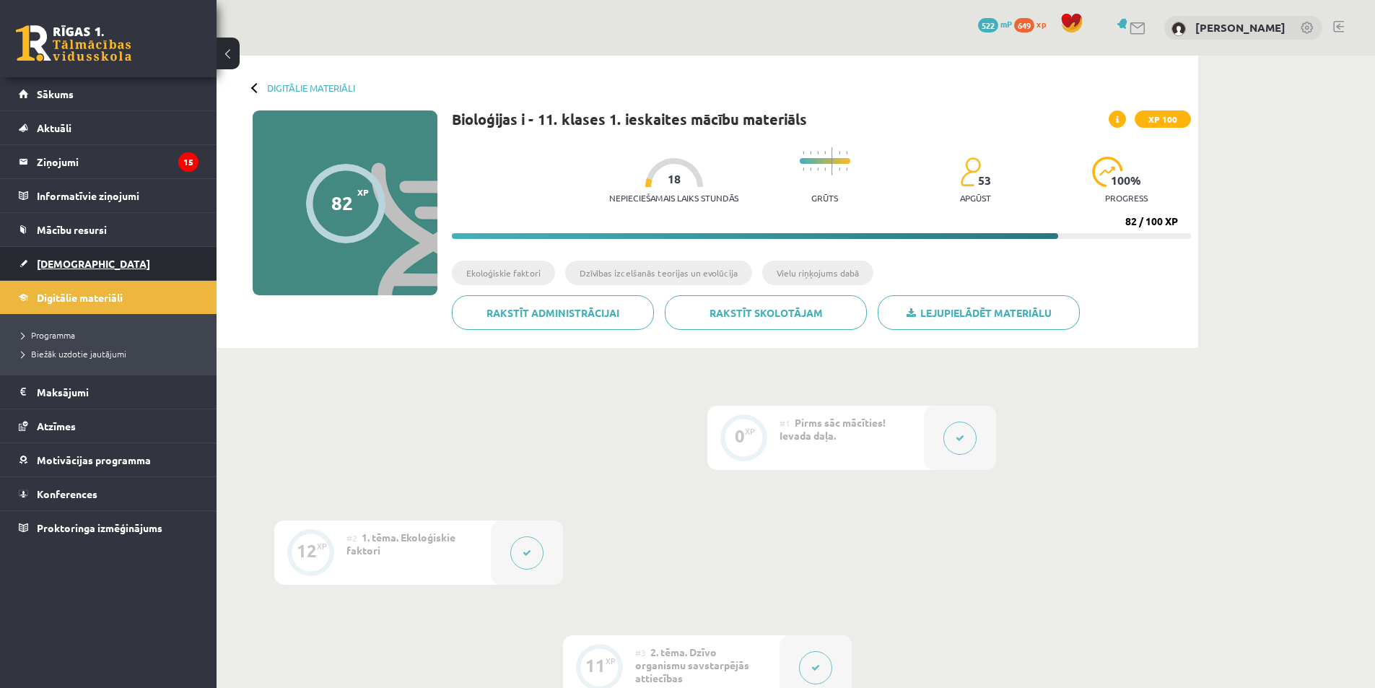
click at [66, 266] on span "[DEMOGRAPHIC_DATA]" at bounding box center [93, 263] width 113 height 13
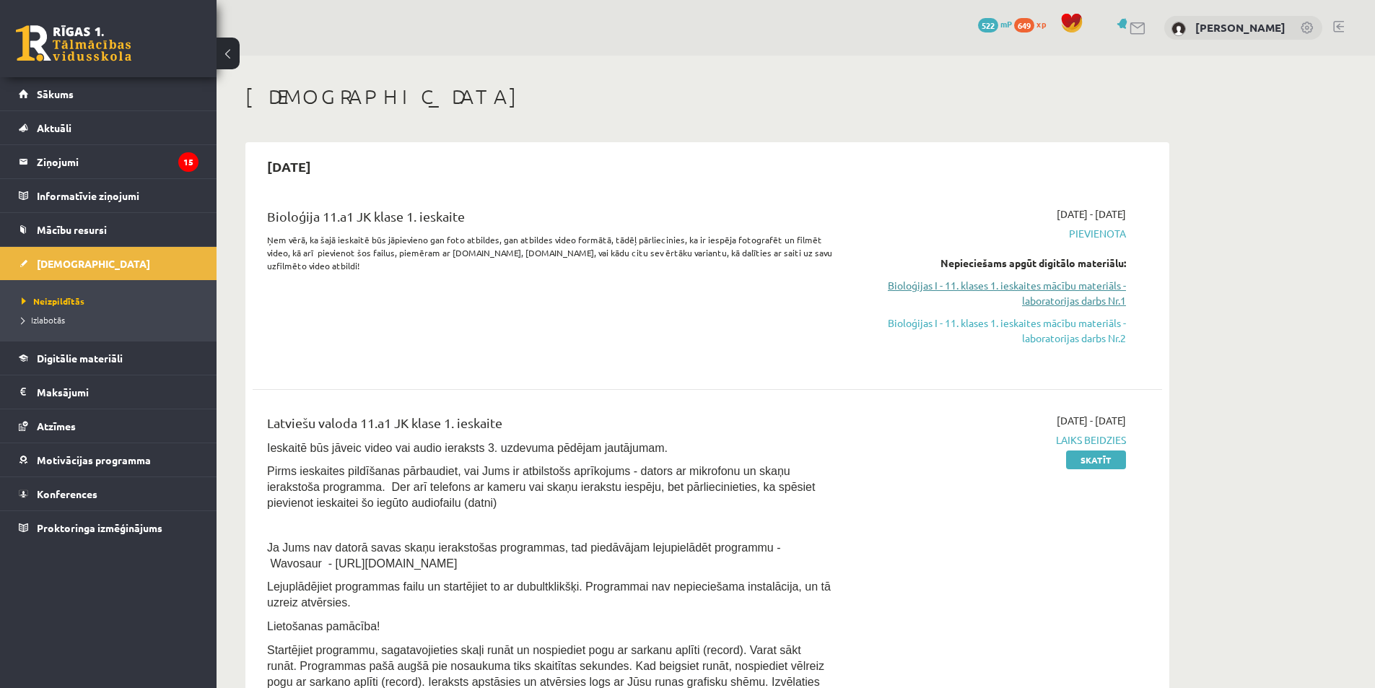
click at [1077, 296] on link "Bioloģijas I - 11. klases 1. ieskaites mācību materiāls - laboratorijas darbs N…" at bounding box center [990, 293] width 272 height 30
click at [69, 351] on link "Digitālie materiāli" at bounding box center [109, 357] width 180 height 33
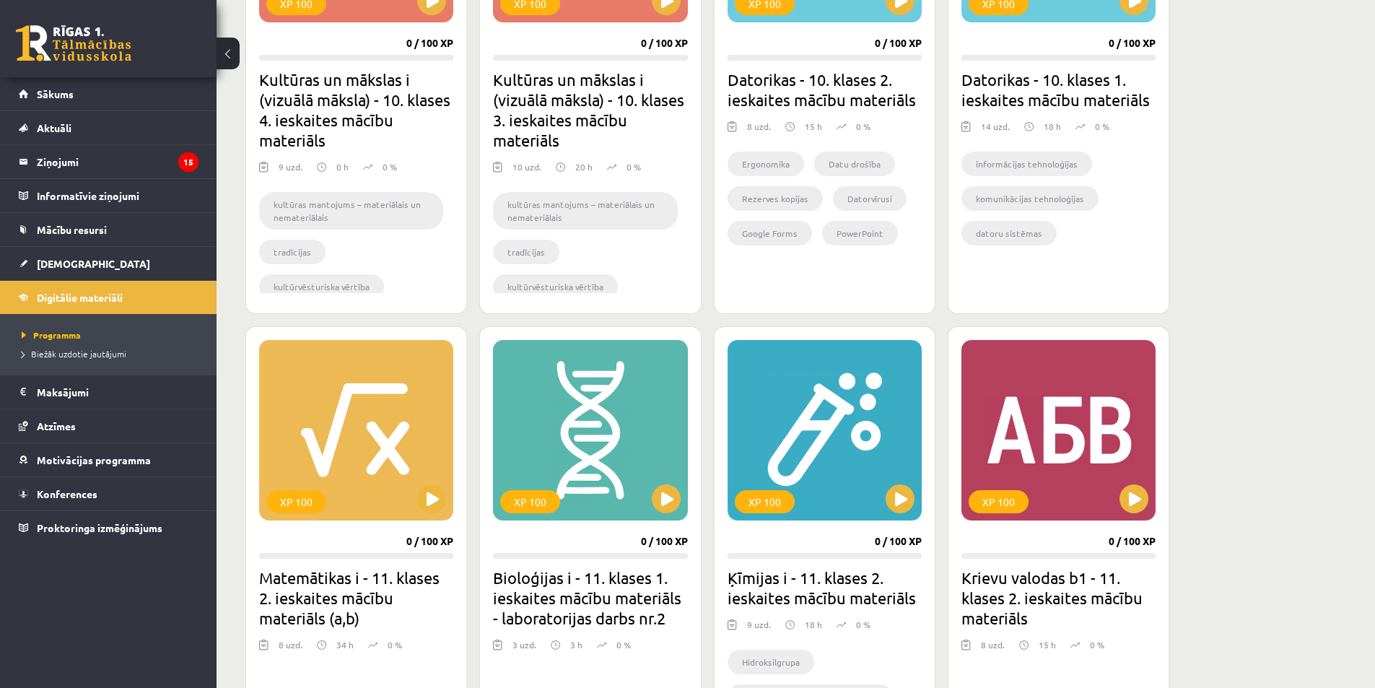
scroll to position [1299, 0]
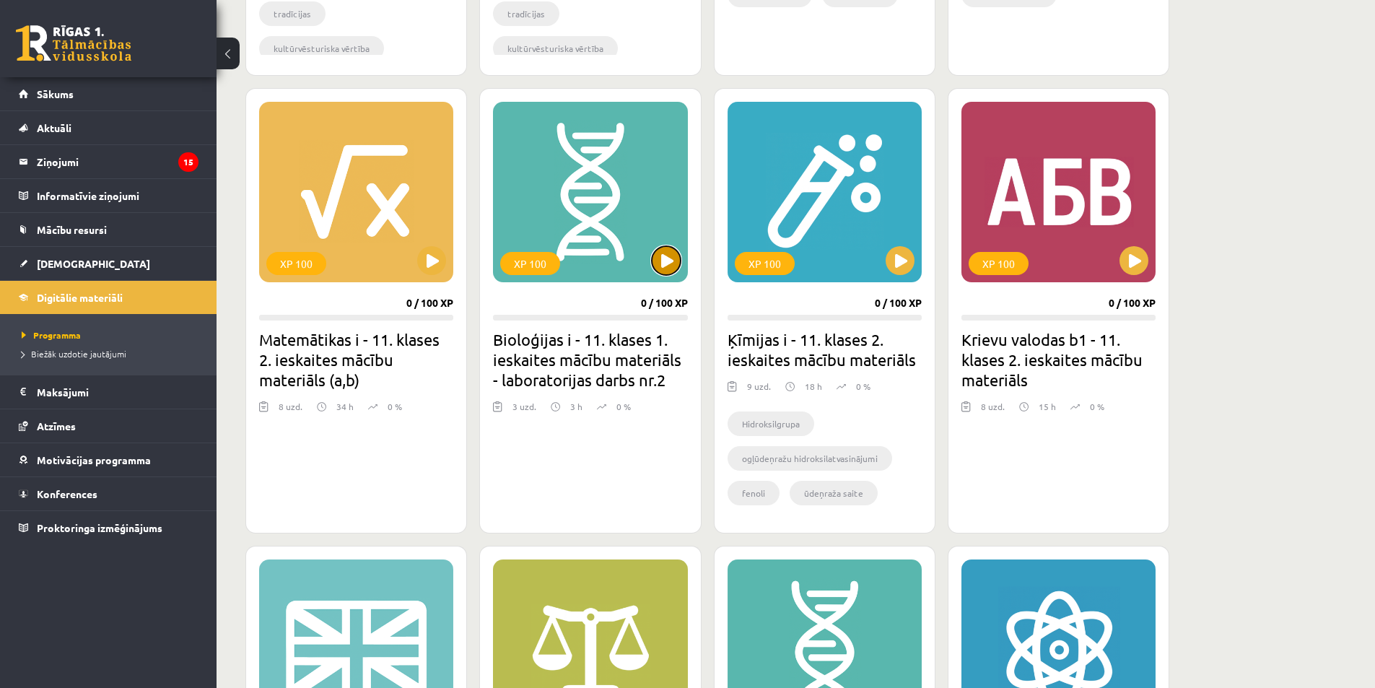
click at [673, 262] on button at bounding box center [666, 260] width 29 height 29
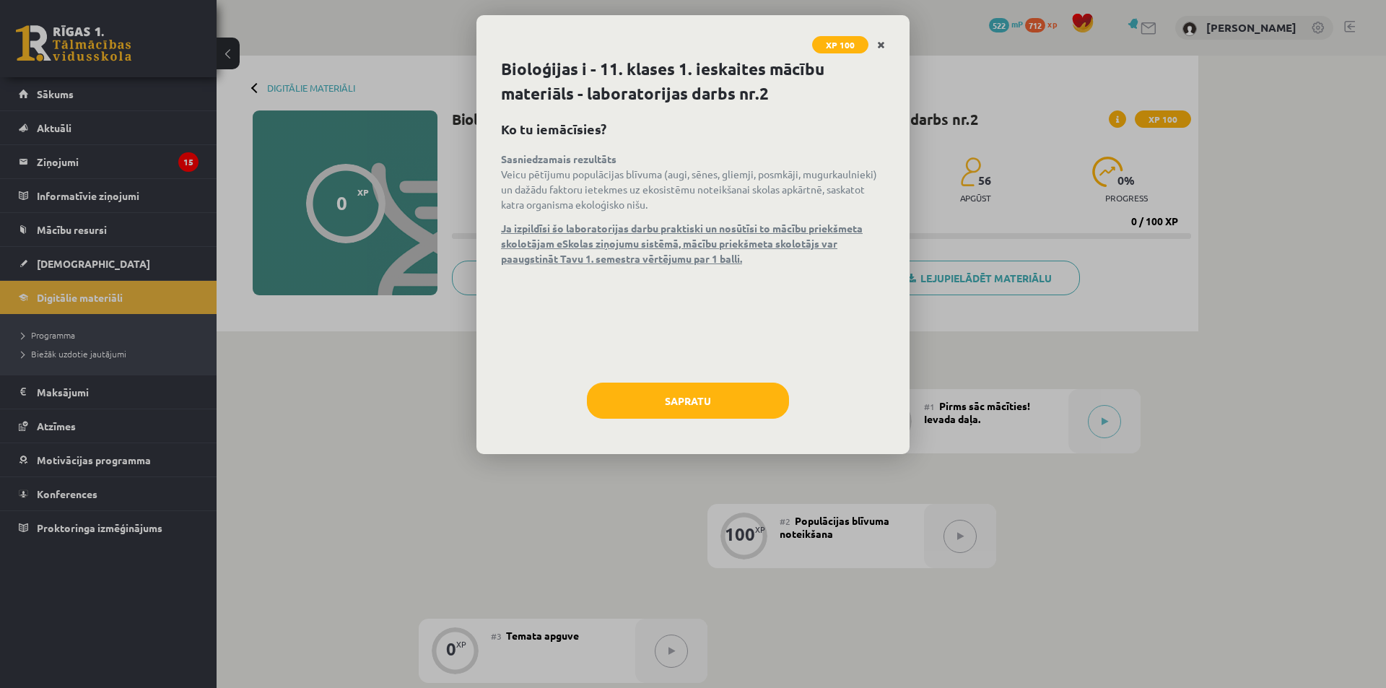
click at [887, 51] on link "Close" at bounding box center [880, 45] width 25 height 28
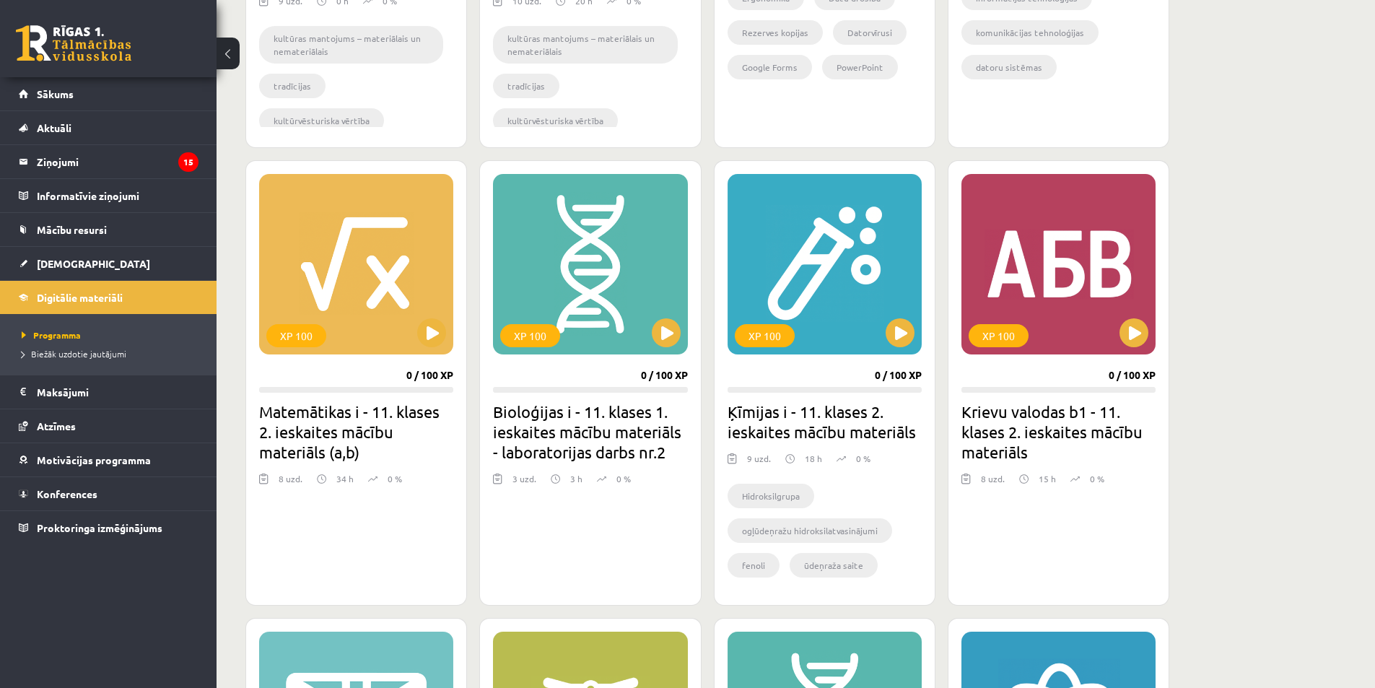
scroll to position [1660, 0]
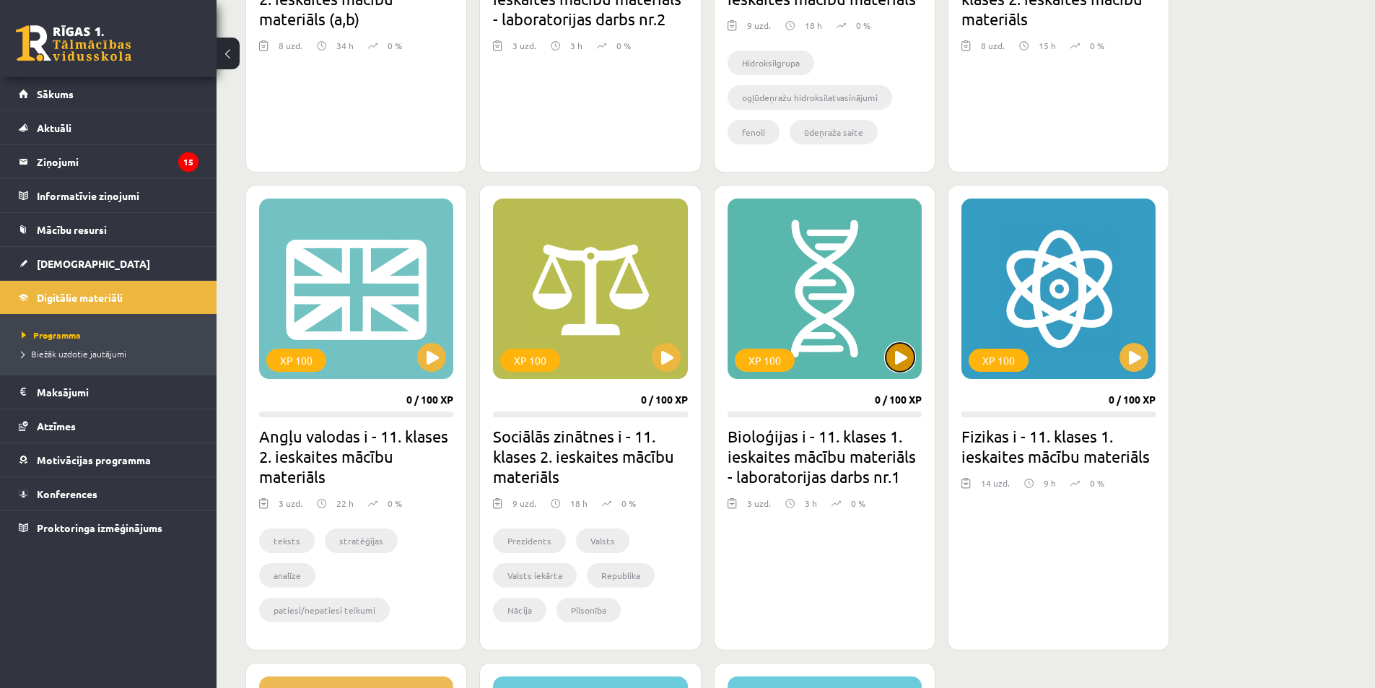
click at [896, 356] on button at bounding box center [899, 357] width 29 height 29
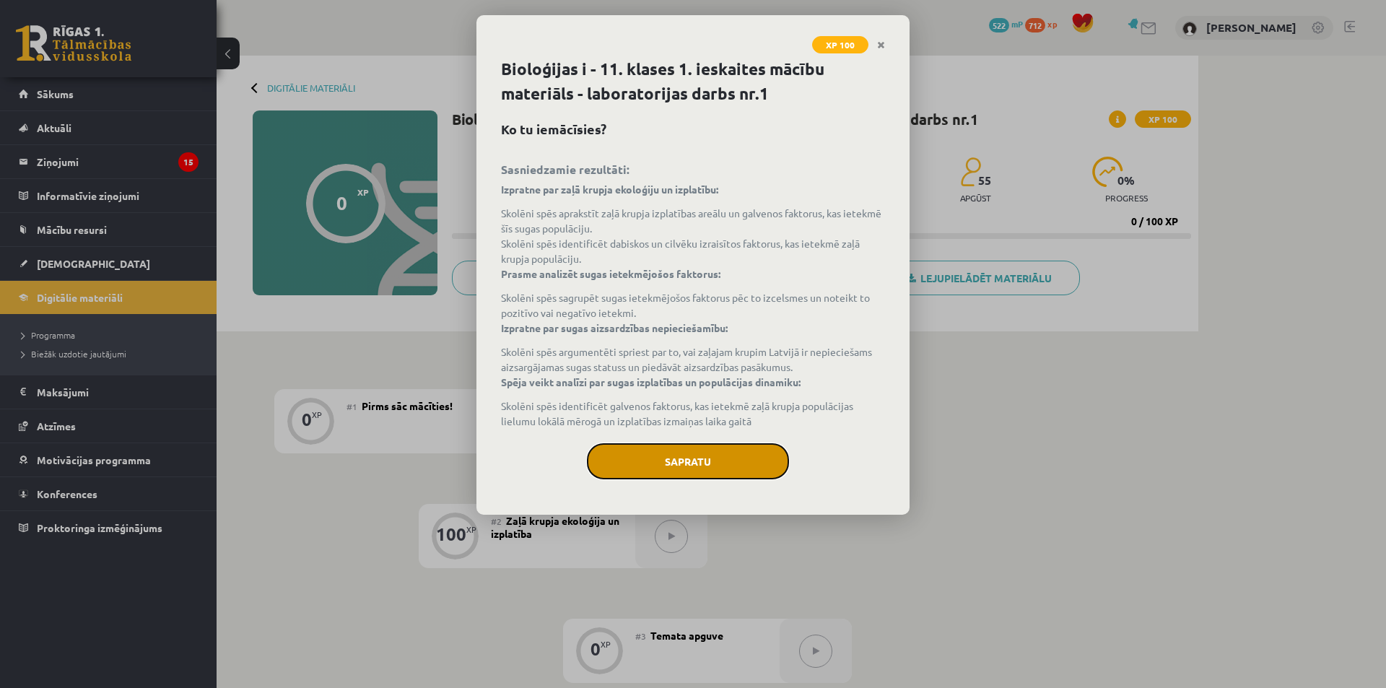
click at [662, 451] on button "Sapratu" at bounding box center [688, 461] width 202 height 36
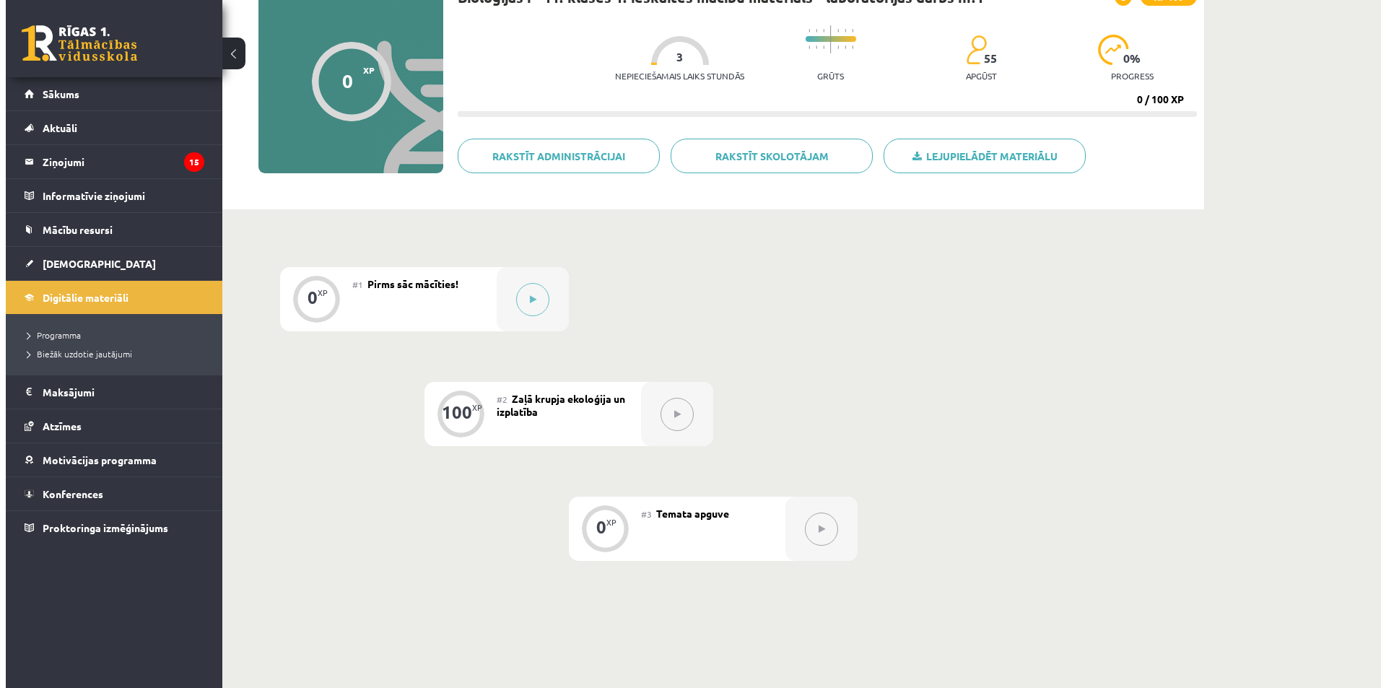
scroll to position [248, 0]
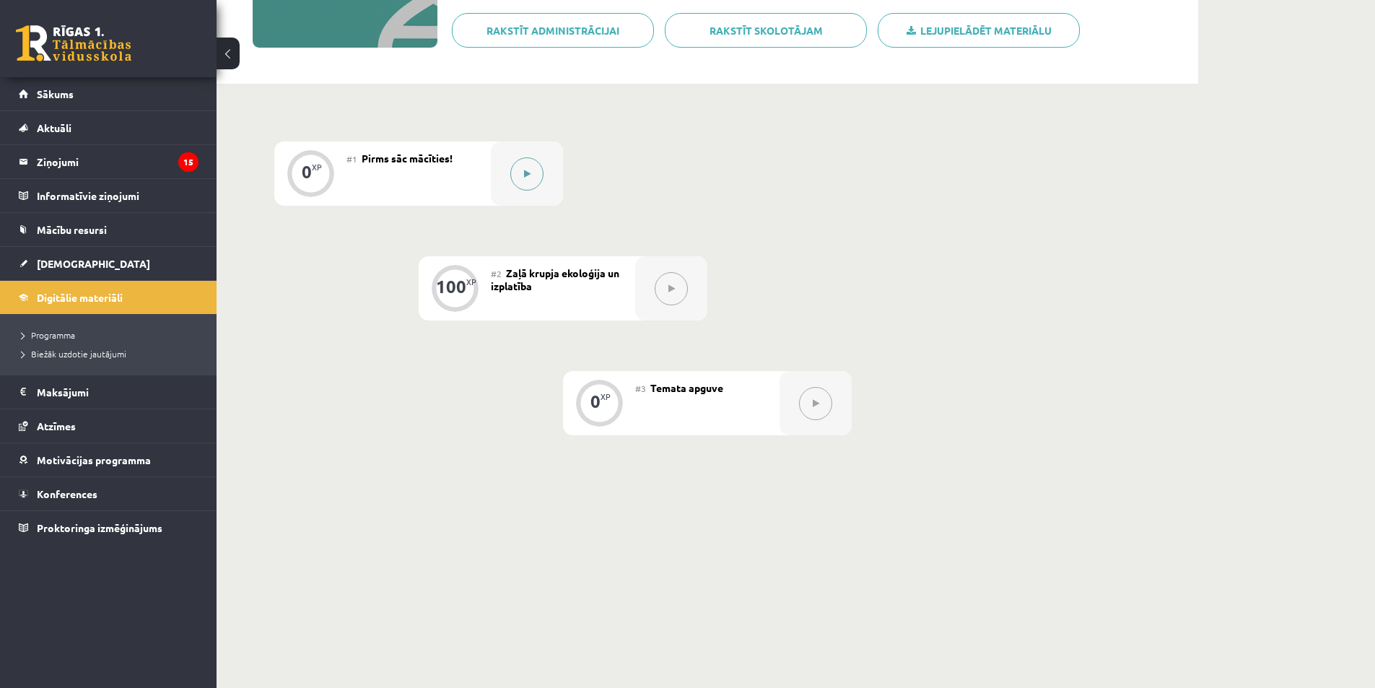
click at [526, 171] on icon at bounding box center [527, 174] width 6 height 9
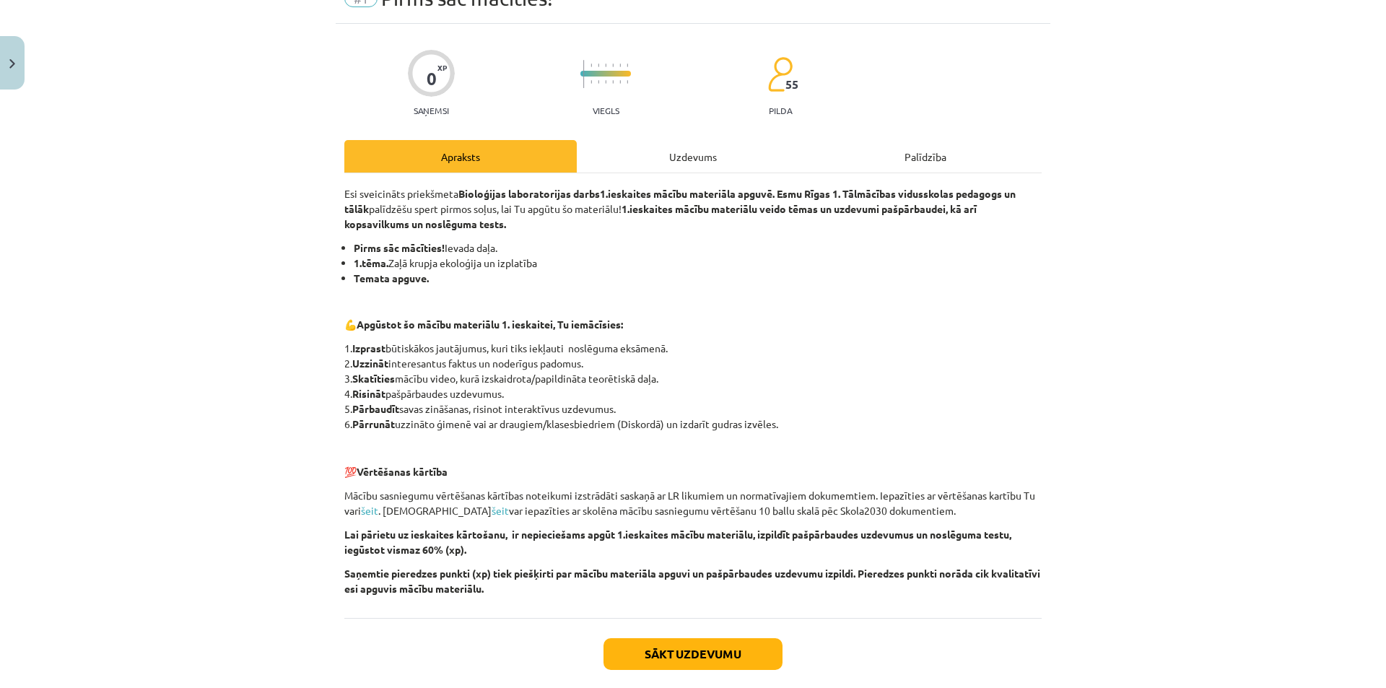
scroll to position [148, 0]
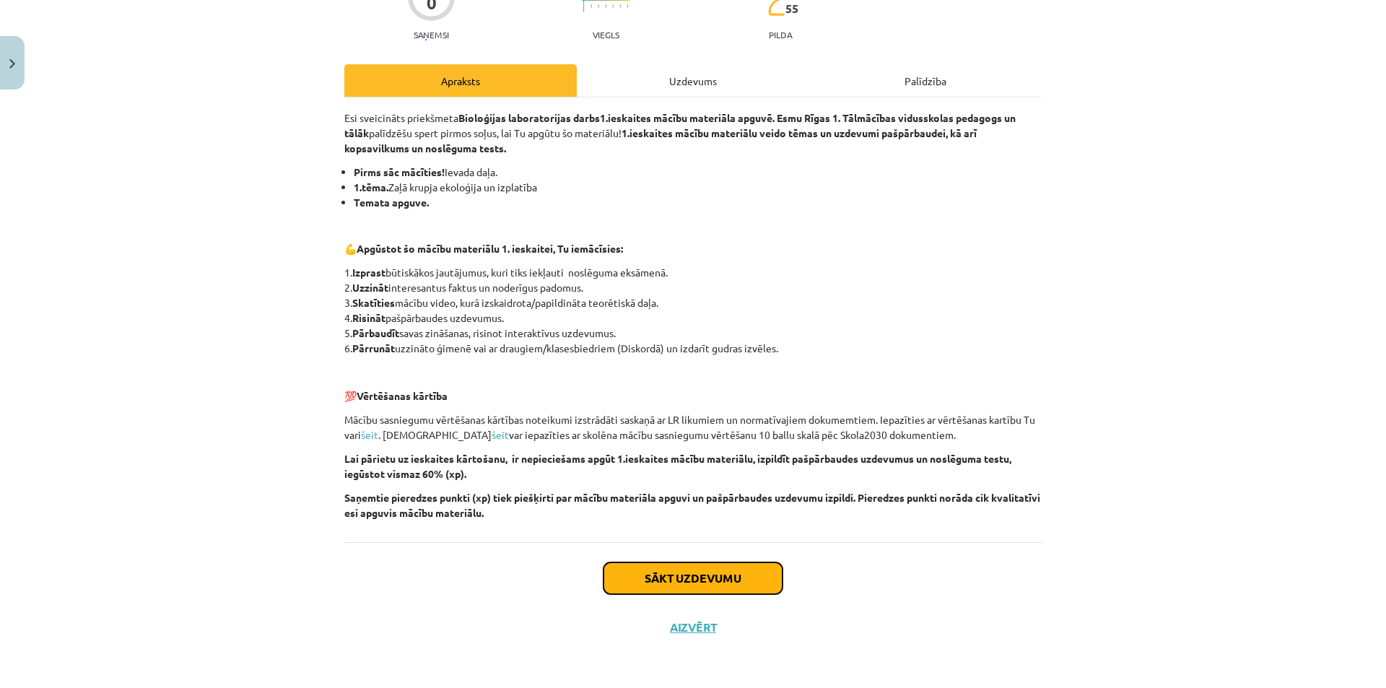
click at [680, 582] on button "Sākt uzdevumu" at bounding box center [692, 578] width 179 height 32
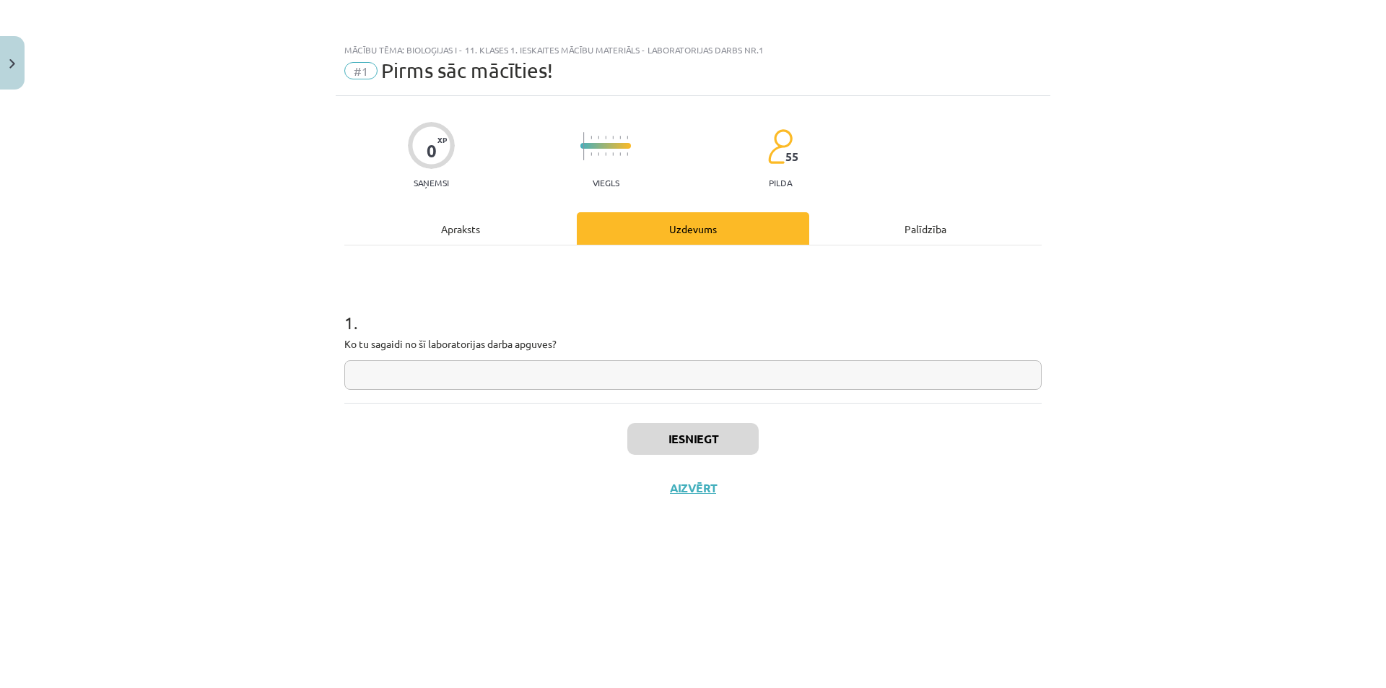
scroll to position [0, 0]
drag, startPoint x: 344, startPoint y: 342, endPoint x: 650, endPoint y: 341, distance: 306.0
click at [650, 341] on p "Ko tu sagaidi no šī laboratorijas darba apguves?" at bounding box center [692, 343] width 697 height 15
copy p "Ko tu sagaidi no šī laboratorijas darba apguves?"
click at [512, 364] on input "text" at bounding box center [692, 375] width 697 height 30
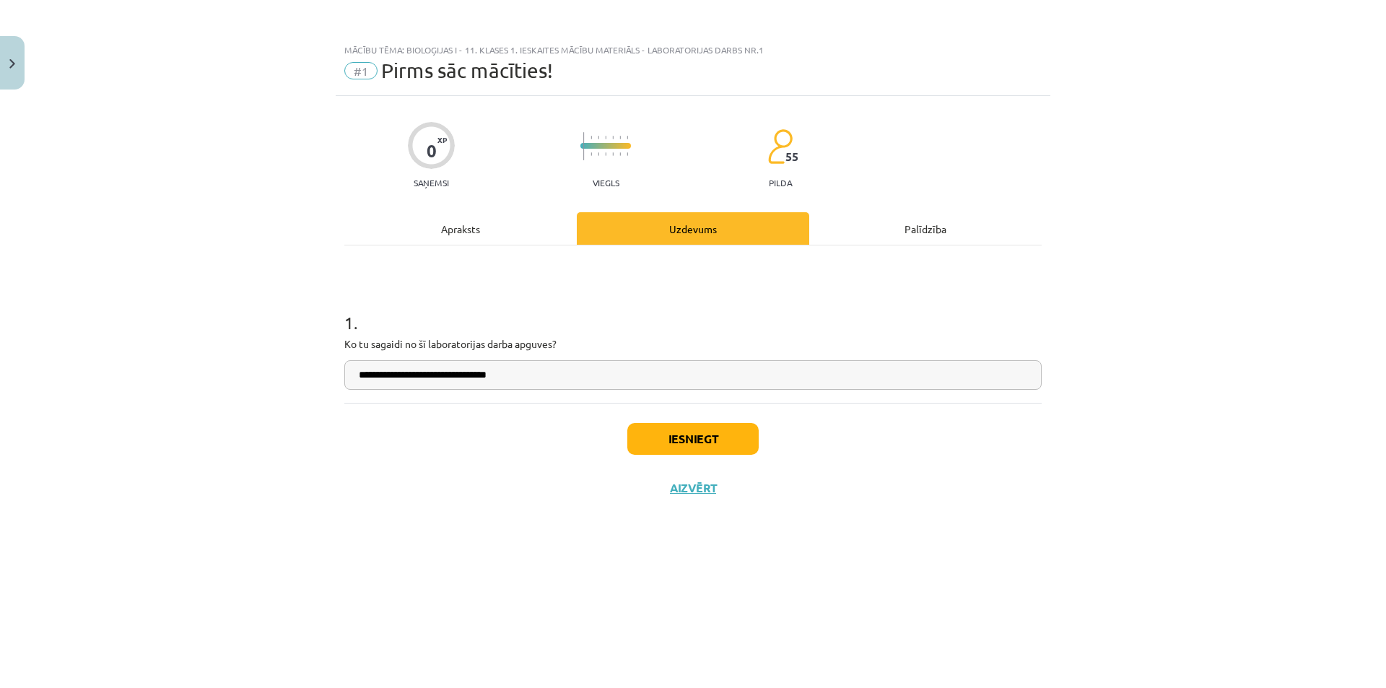
type input "**********"
click at [727, 441] on button "Iesniegt" at bounding box center [692, 439] width 131 height 32
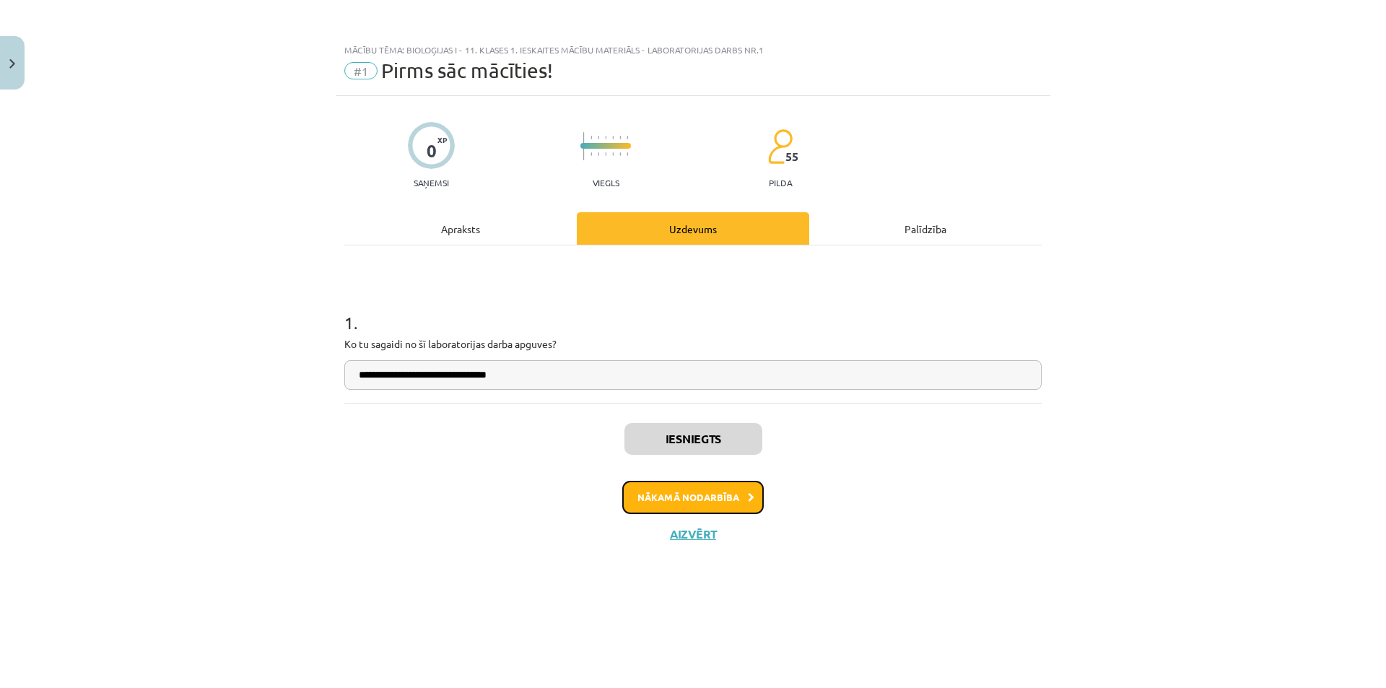
click at [689, 490] on button "Nākamā nodarbība" at bounding box center [692, 497] width 141 height 33
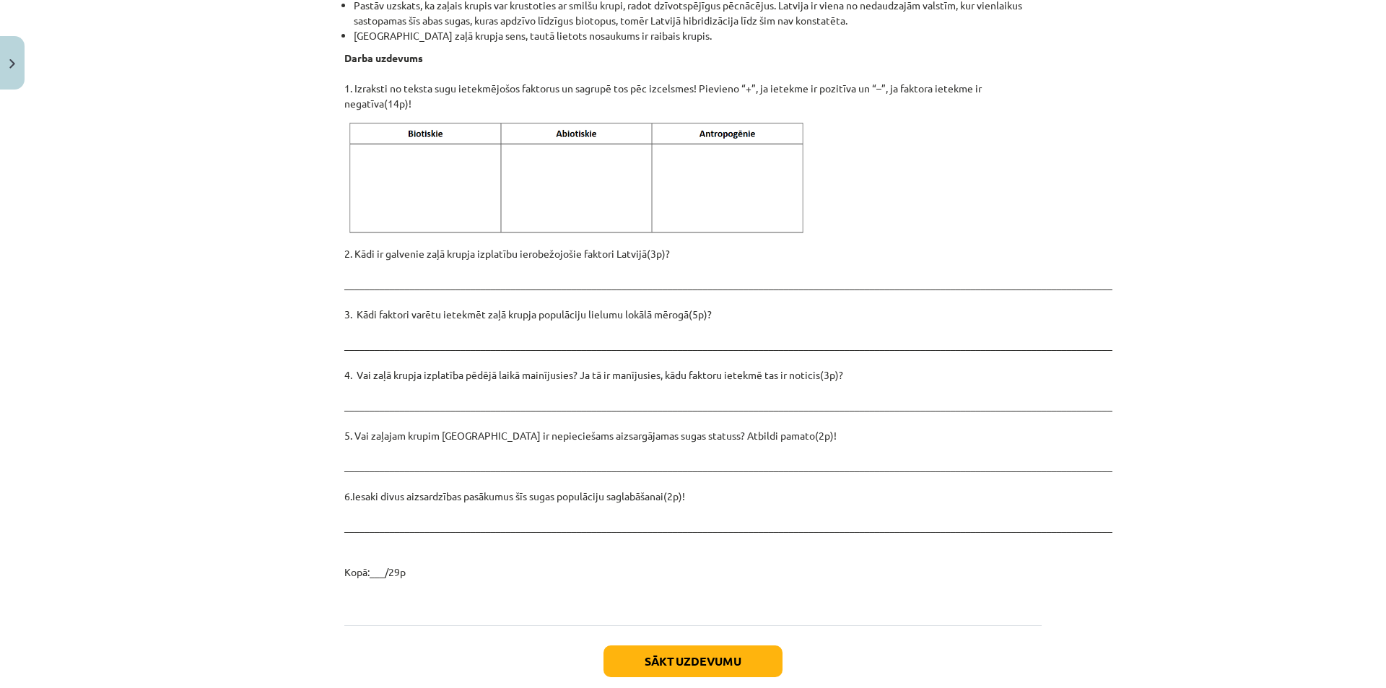
scroll to position [1893, 0]
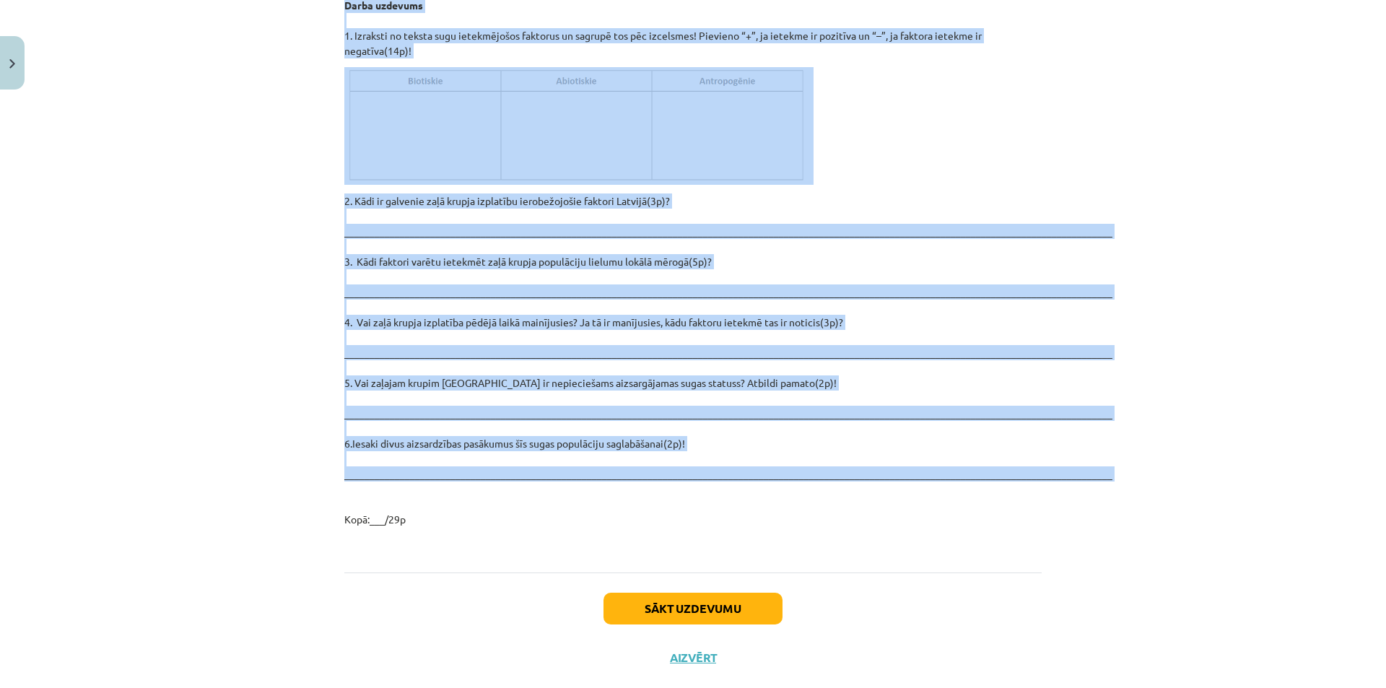
drag, startPoint x: 339, startPoint y: 276, endPoint x: 910, endPoint y: 451, distance: 596.9
copy div "Iepazīsties ar tekstu par zaļo krupi! Klasifikācija Chordata – hordaiņu tips Am…"
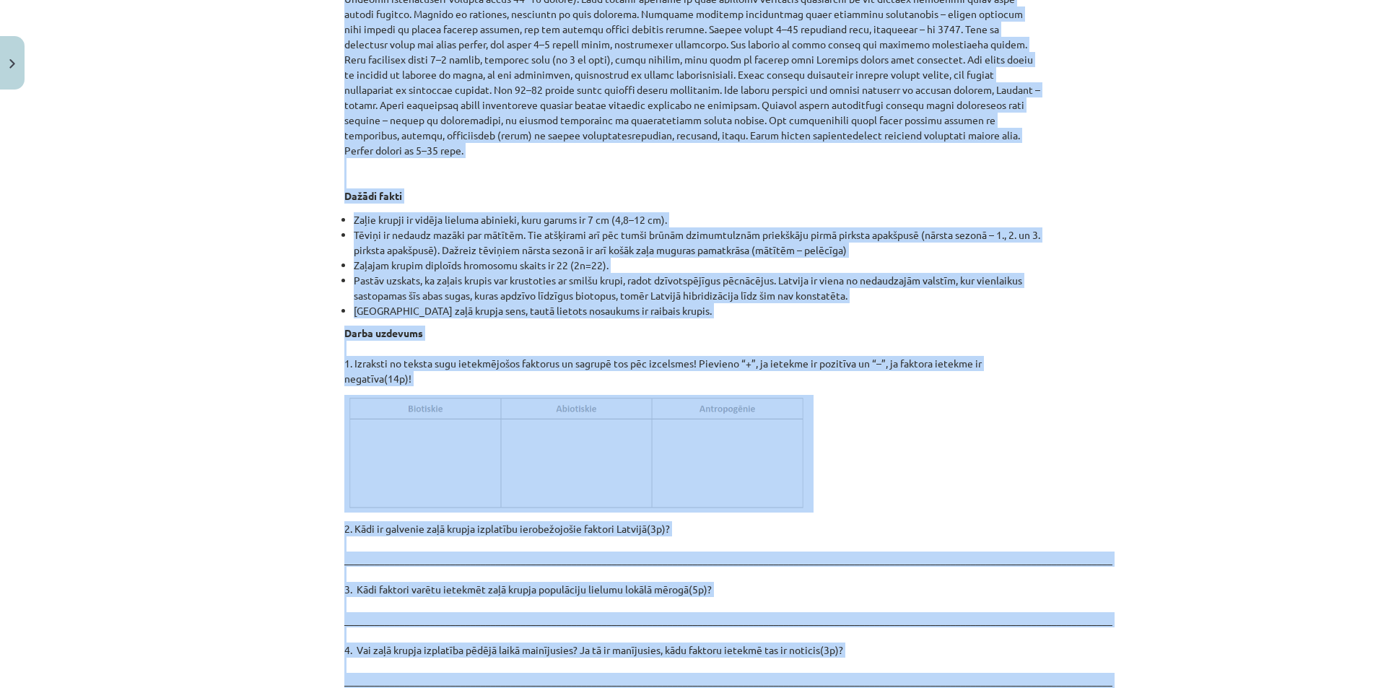
scroll to position [1660, 0]
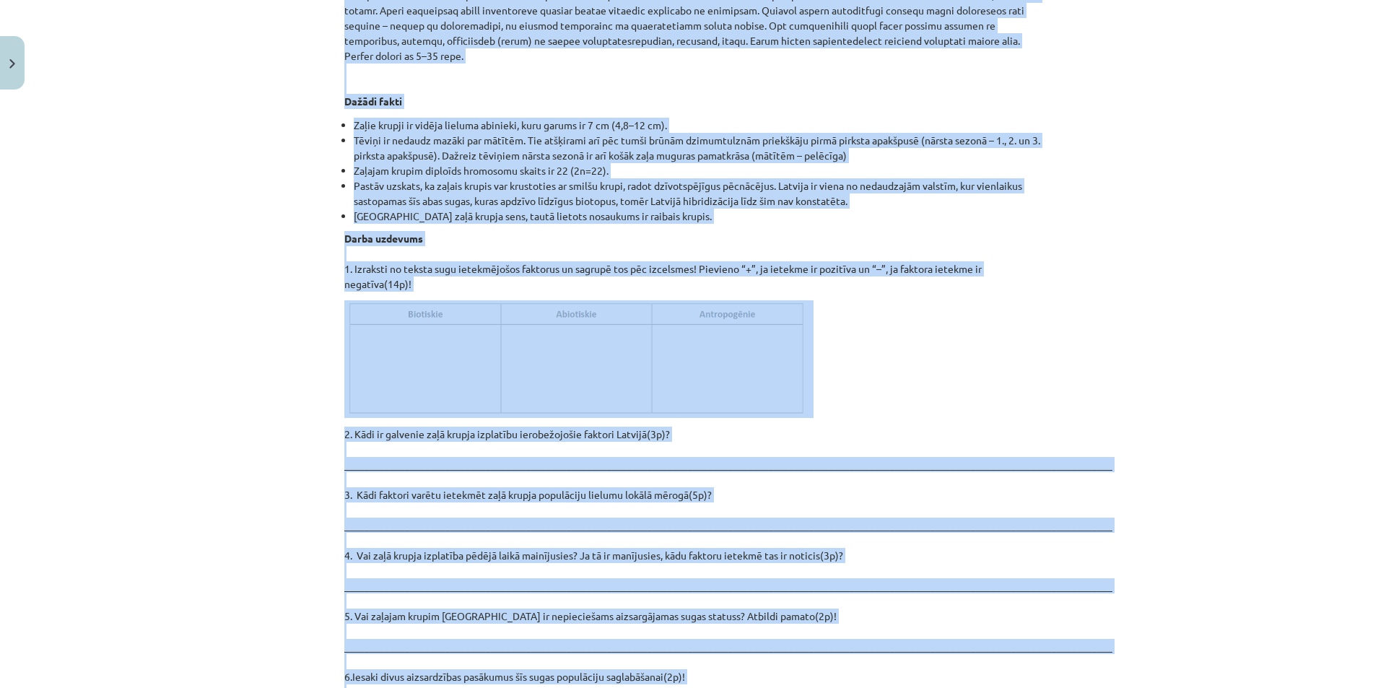
click at [1080, 303] on div "Mācību tēma: Bioloģijas i - 11. klases 1. ieskaites mācību materiāls - laborato…" at bounding box center [693, 344] width 1386 height 688
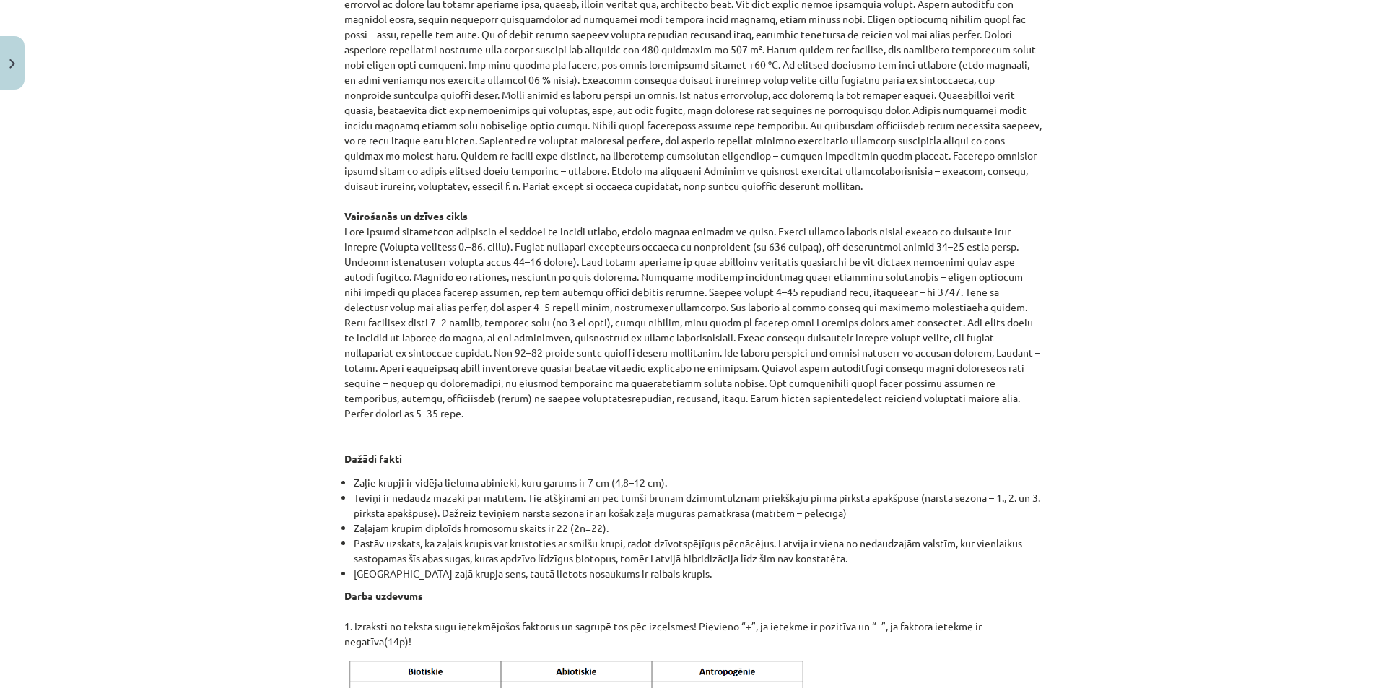
scroll to position [1443, 0]
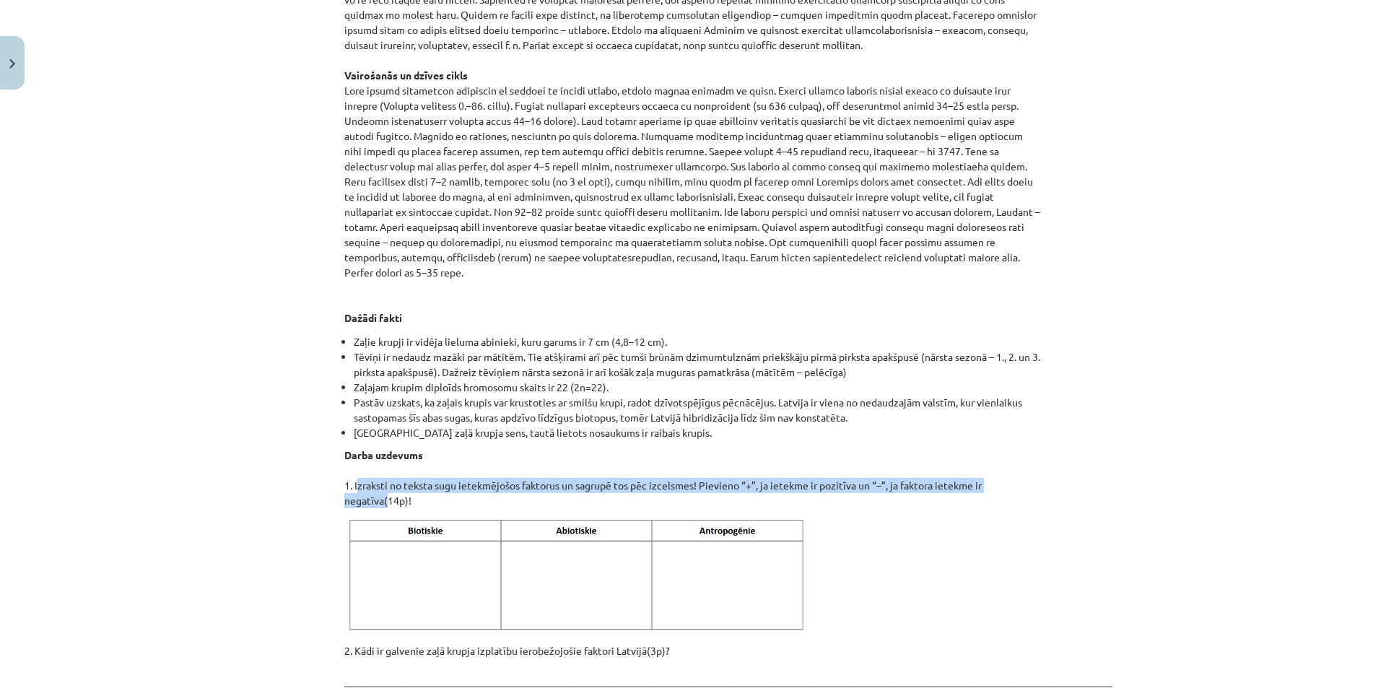
drag, startPoint x: 349, startPoint y: 454, endPoint x: 377, endPoint y: 473, distance: 33.8
click at [377, 473] on p "Darba uzdevums 1. Izraksti no teksta sugu ietekmējošos faktorus un sagrupē tos …" at bounding box center [692, 477] width 697 height 61
copy p "Izraksti no teksta sugu ietekmējošos faktorus un sagrupē tos pēc izcelsmes! Pie…"
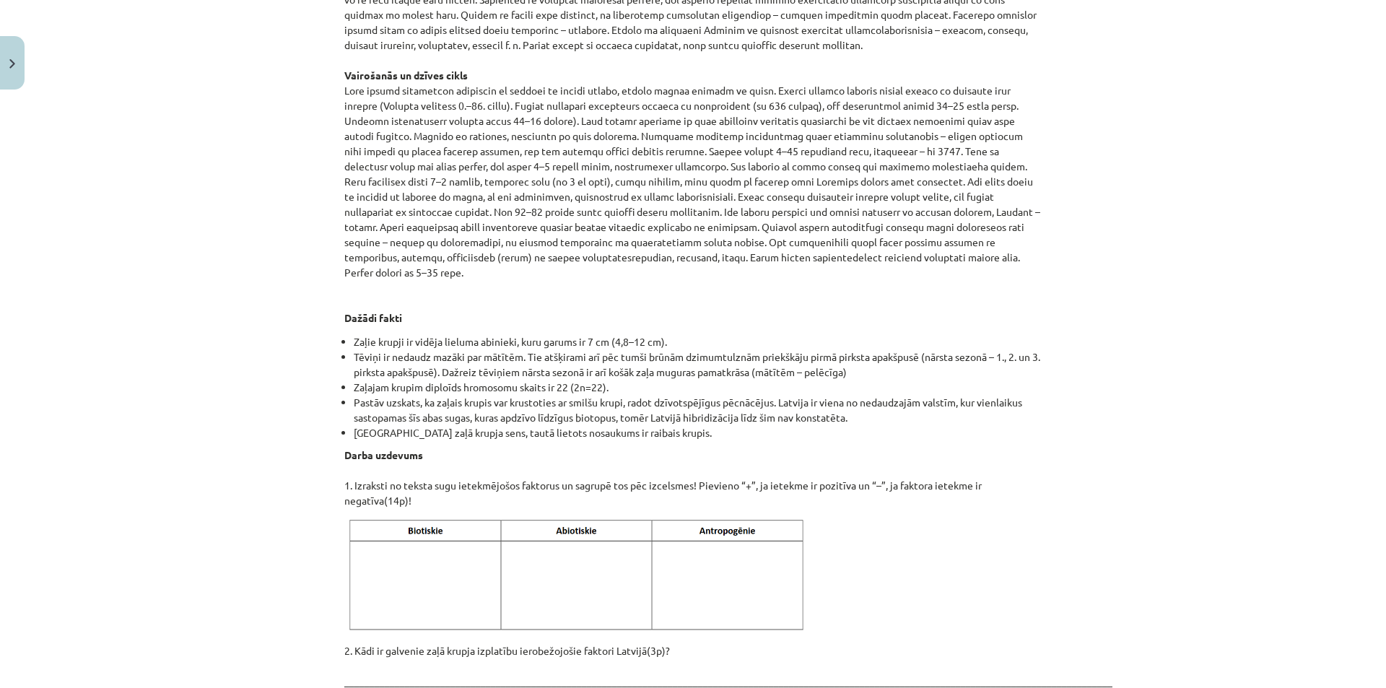
click at [905, 425] on li "Latvijā zaļā krupja sens, tautā lietots nosaukums ir raibais krupis." at bounding box center [698, 432] width 688 height 15
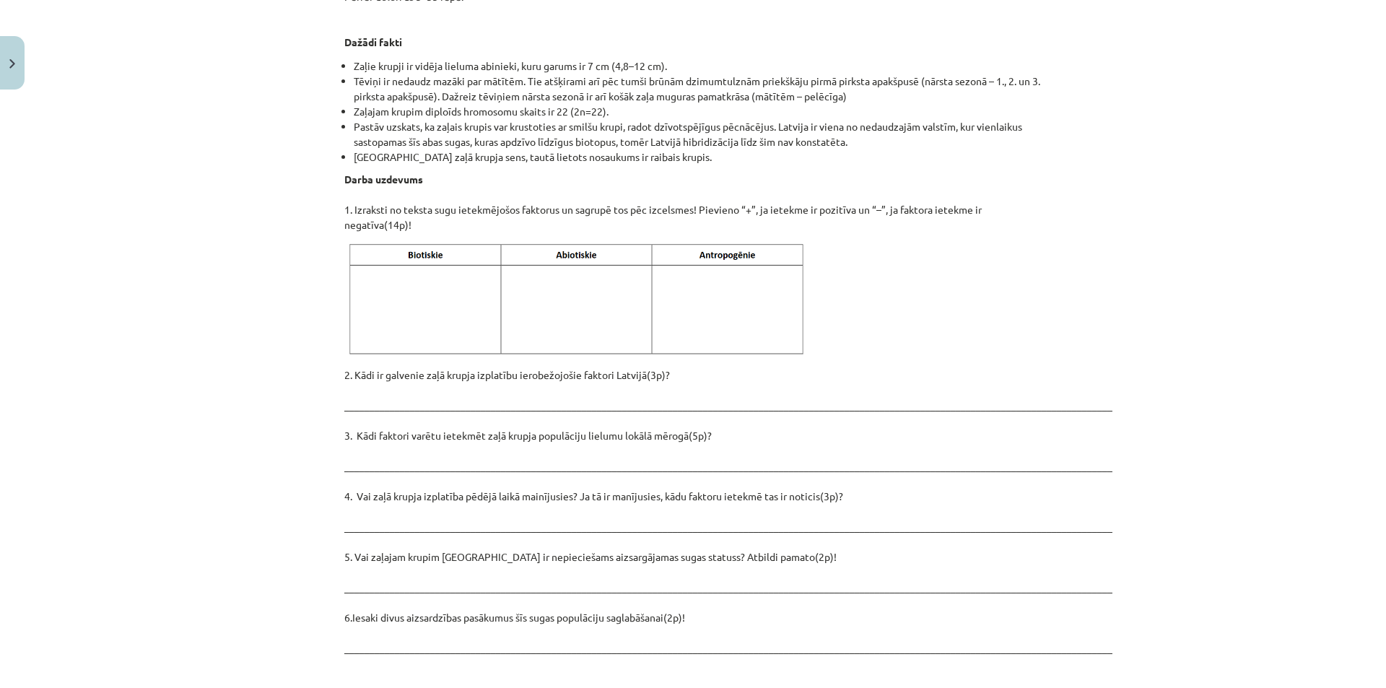
scroll to position [1893, 0]
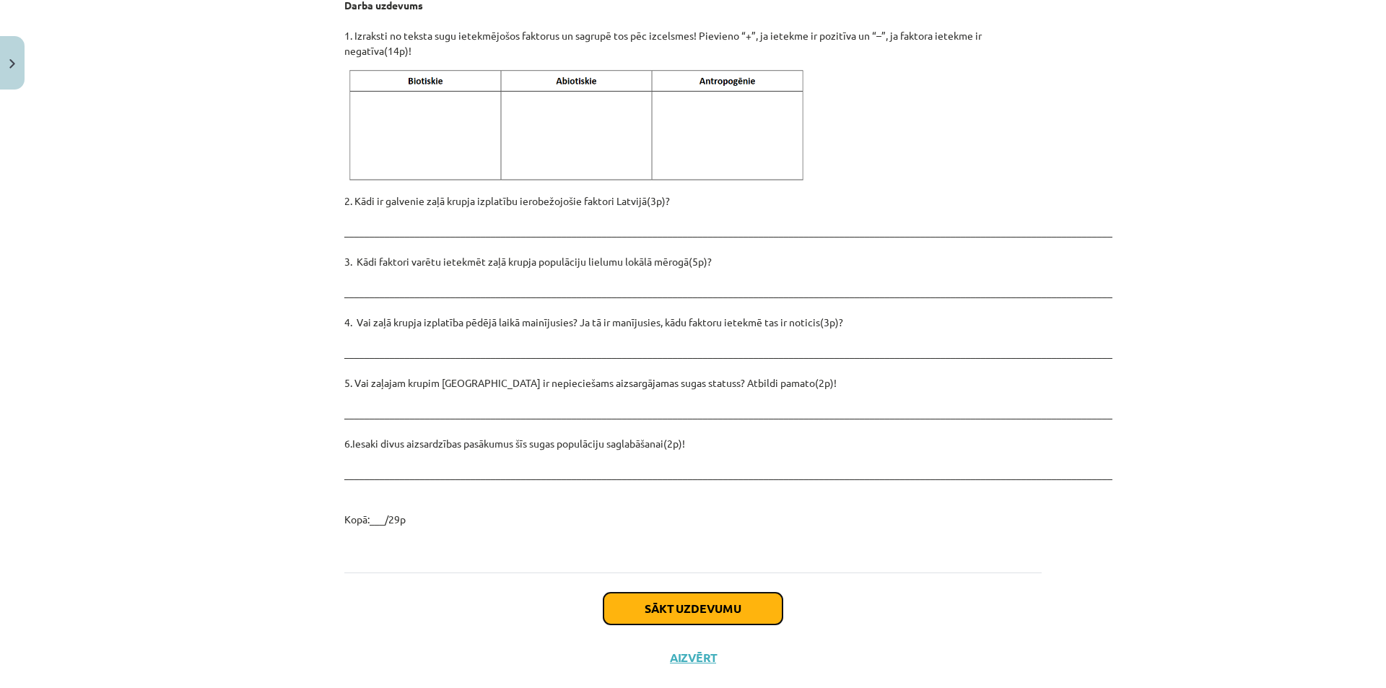
click at [688, 592] on button "Sākt uzdevumu" at bounding box center [692, 608] width 179 height 32
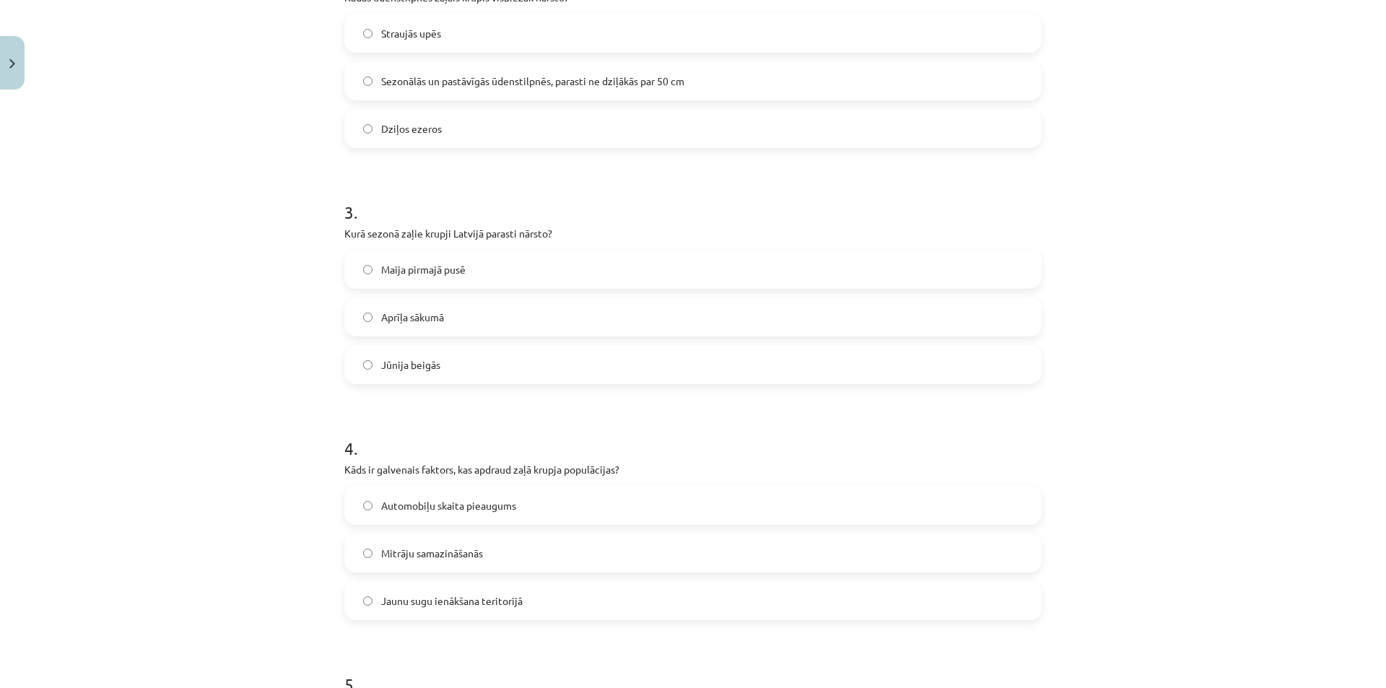
scroll to position [149, 0]
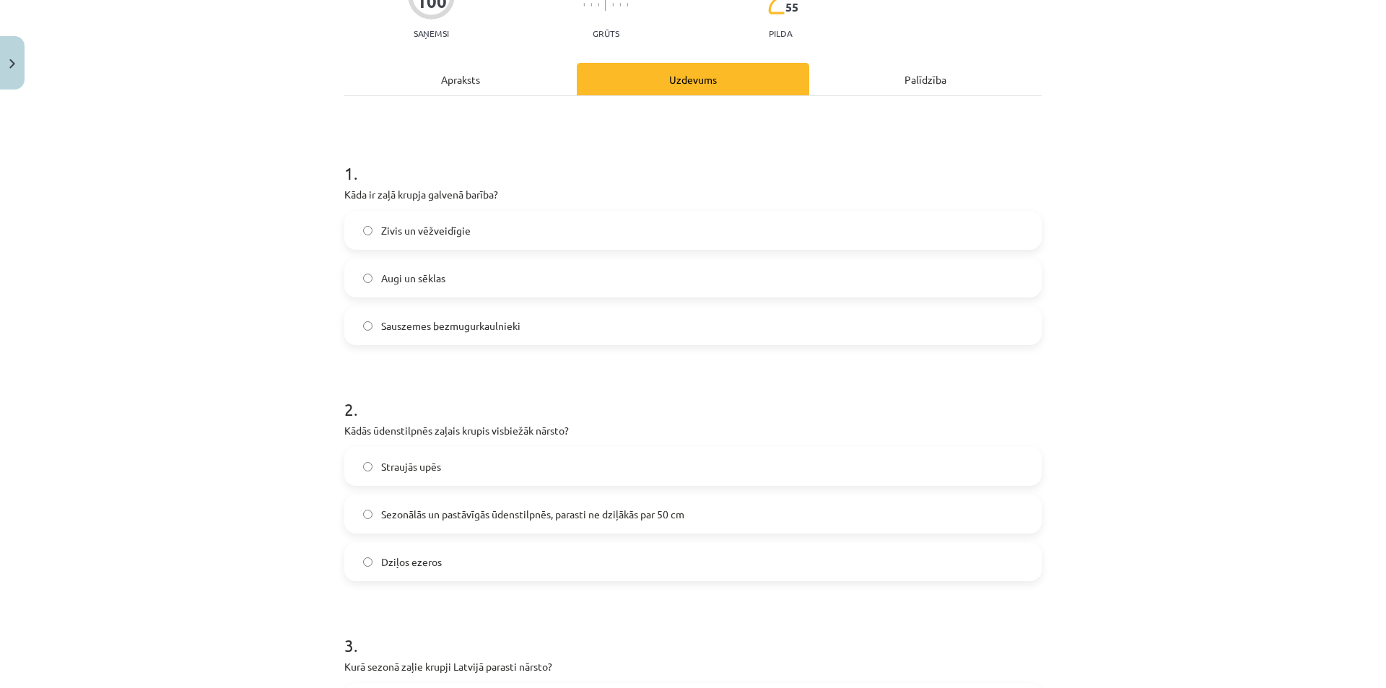
click at [558, 333] on label "Sauszemes bezmugurkaulnieki" at bounding box center [693, 325] width 694 height 36
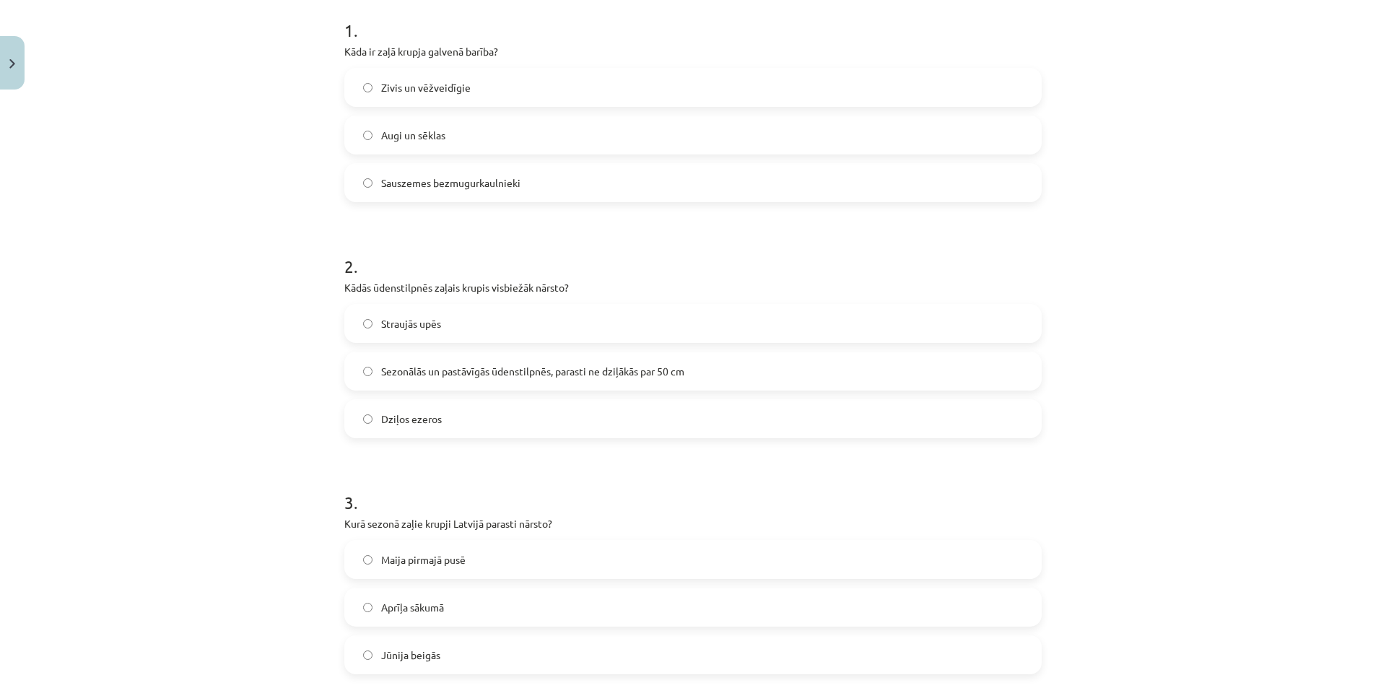
scroll to position [294, 0]
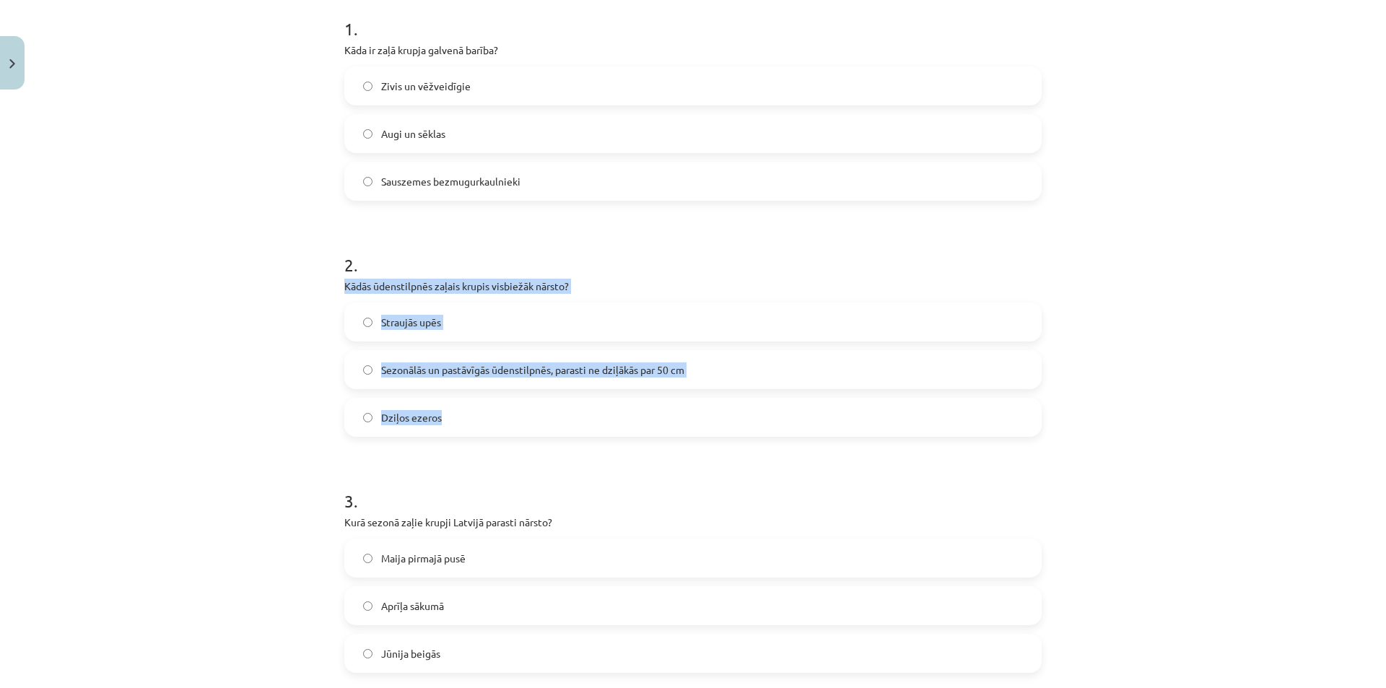
drag, startPoint x: 340, startPoint y: 286, endPoint x: 488, endPoint y: 433, distance: 208.7
click at [488, 433] on div "2 . Kādās ūdenstilpnēs zaļais krupis visbiežāk nārsto? Straujās upēs Sezonālās …" at bounding box center [692, 332] width 697 height 207
copy div "Kādās ūdenstilpnēs zaļais krupis visbiežāk nārsto? Straujās upēs Sezonālās un p…"
click at [686, 276] on div "2 . Kādās ūdenstilpnēs zaļais krupis visbiežāk nārsto? Straujās upēs Sezonālās …" at bounding box center [692, 332] width 697 height 207
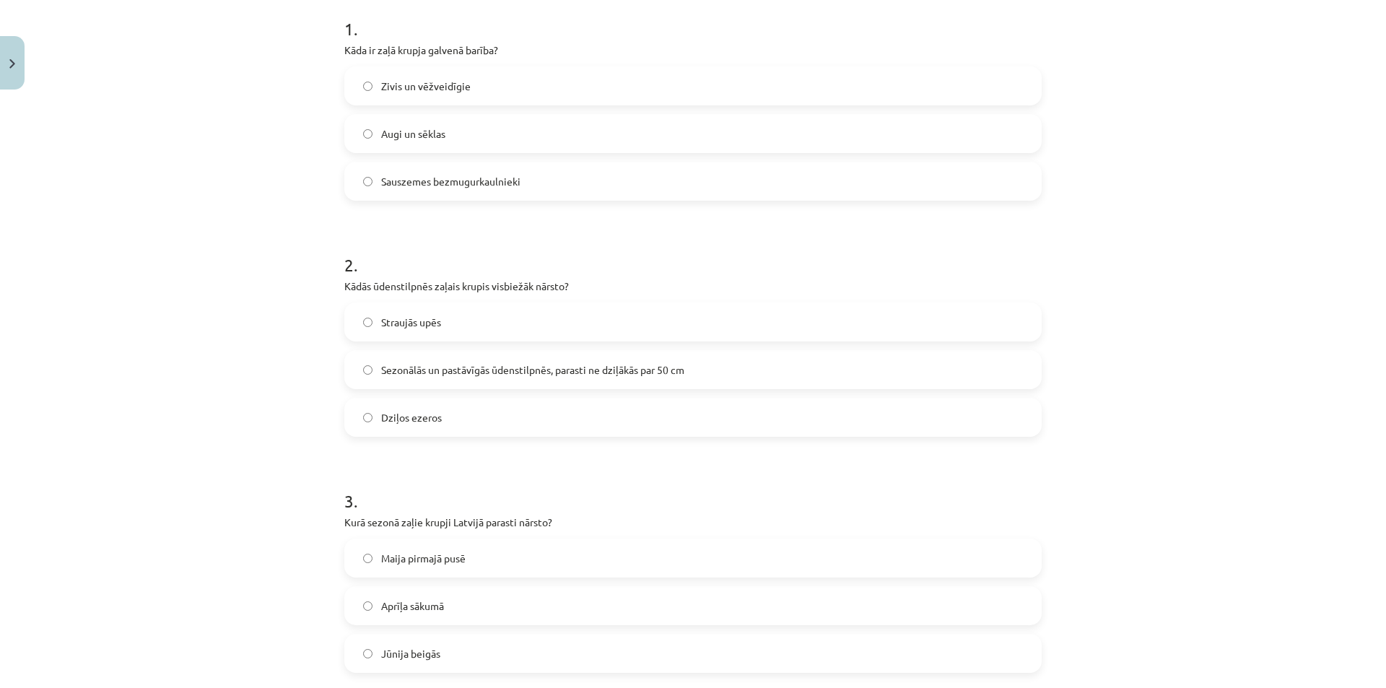
click at [611, 372] on span "Sezonālās un pastāvīgās ūdenstilpnēs, parasti ne dziļākās par 50 cm" at bounding box center [532, 369] width 303 height 15
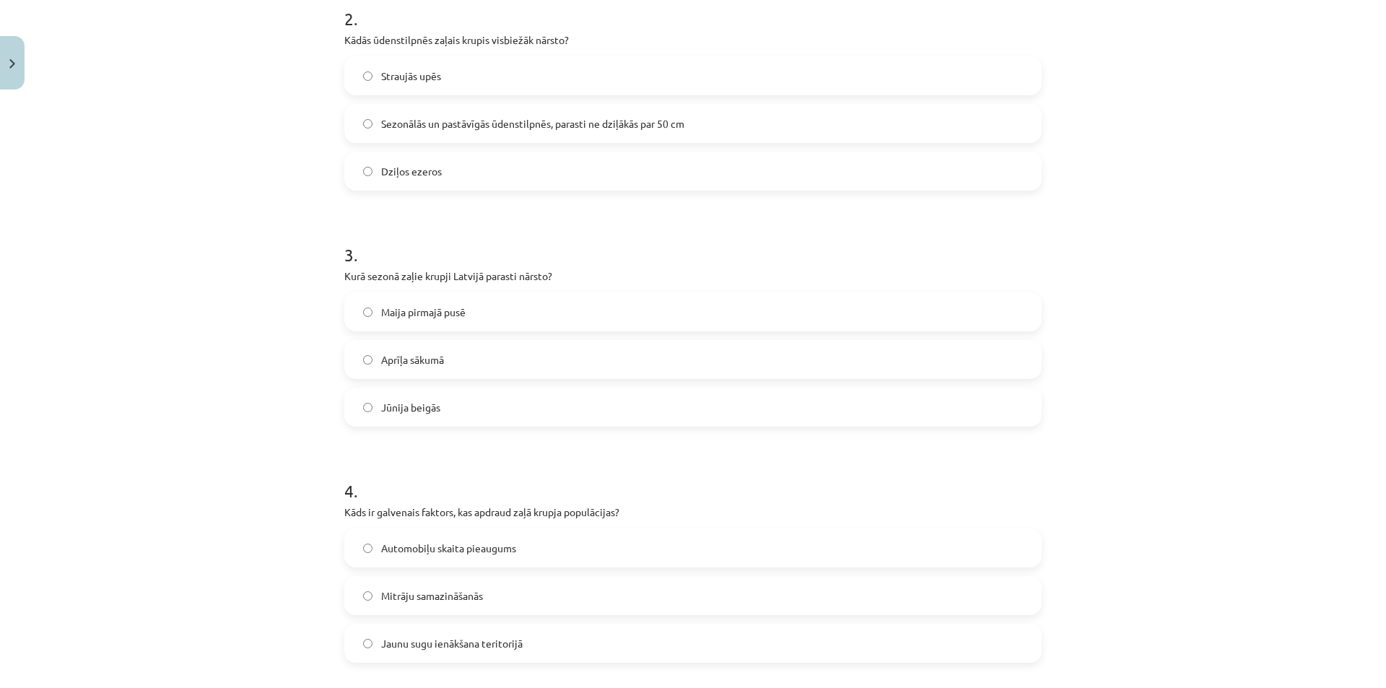
scroll to position [582, 0]
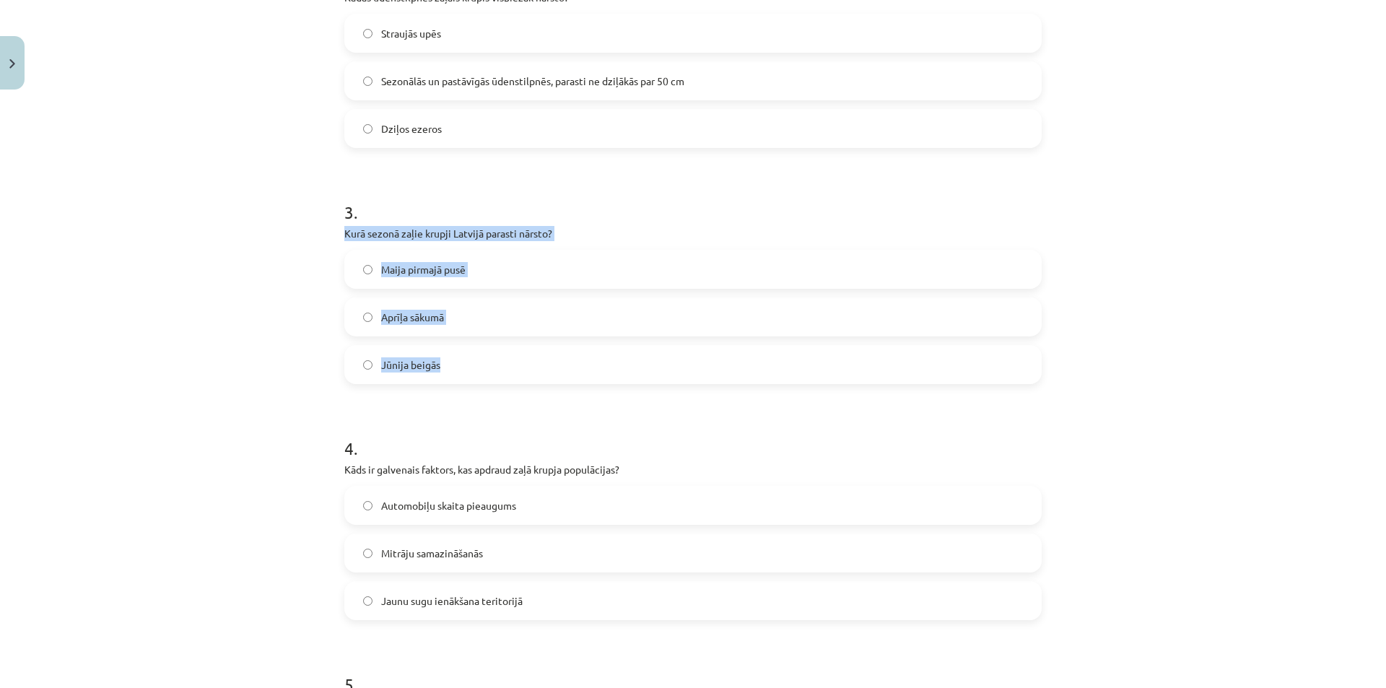
drag, startPoint x: 339, startPoint y: 233, endPoint x: 443, endPoint y: 369, distance: 170.9
click at [443, 369] on div "3 . Kurā sezonā zaļie krupji Latvijā parasti nārsto? Maija pirmajā pusē Aprīļa …" at bounding box center [692, 280] width 697 height 207
copy div "Kurā sezonā zaļie krupji Latvijā parasti nārsto? Maija pirmajā pusē Aprīļa sāku…"
click at [554, 276] on label "Maija pirmajā pusē" at bounding box center [693, 269] width 694 height 36
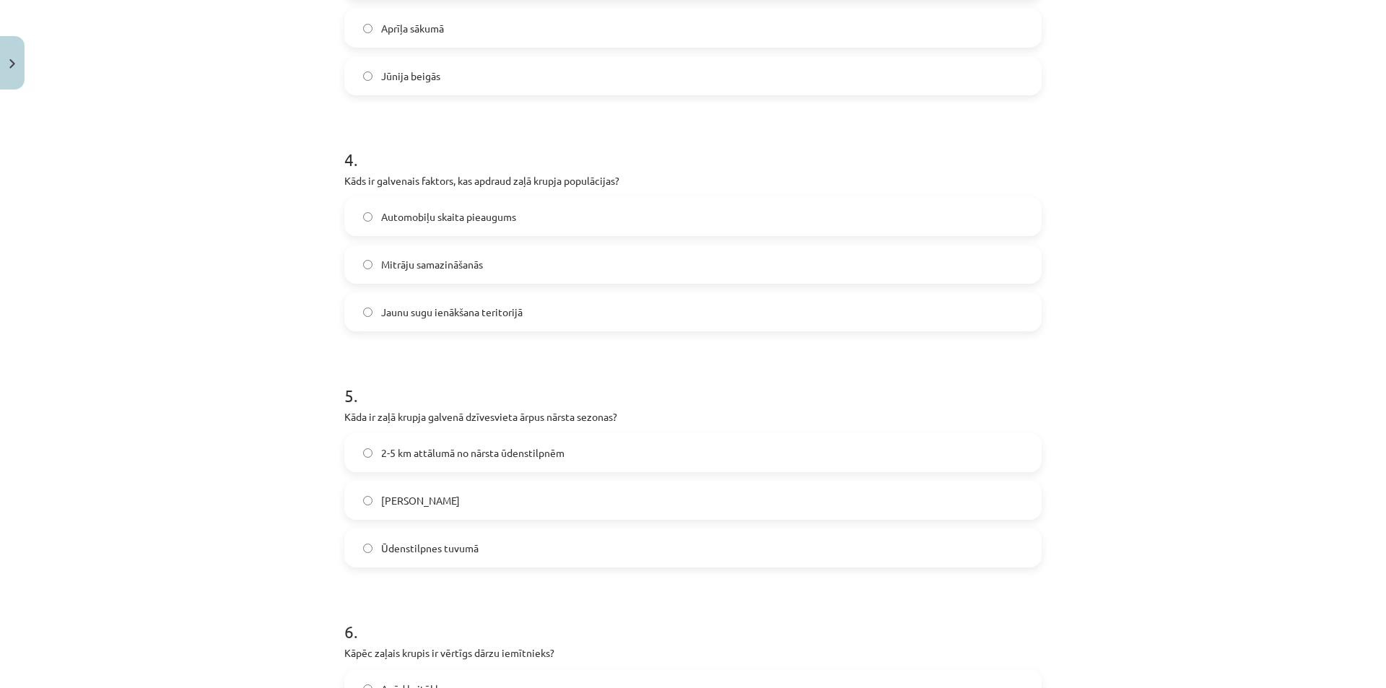
scroll to position [799, 0]
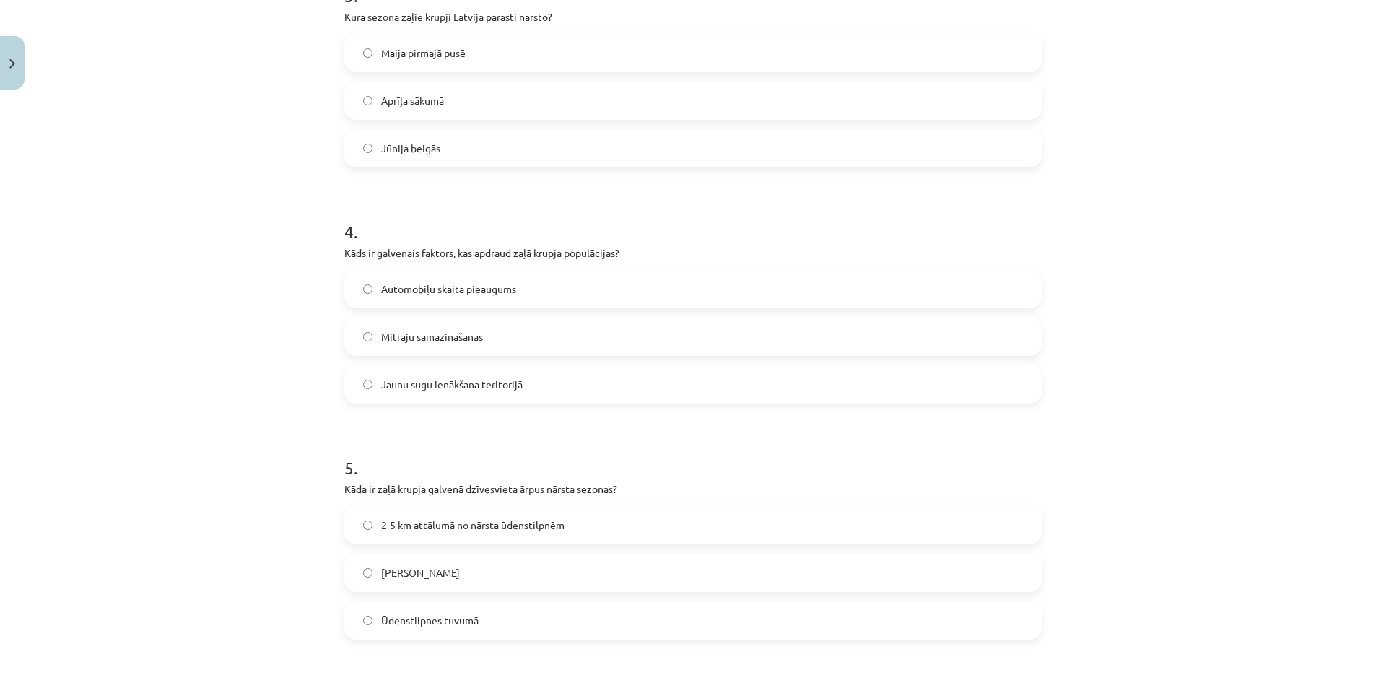
drag, startPoint x: 341, startPoint y: 249, endPoint x: 585, endPoint y: 393, distance: 283.1
click at [585, 393] on div "4 . Kāds ir galvenais faktors, kas apdraud zaļā krupja populācijas? Automobiļu …" at bounding box center [692, 299] width 697 height 207
copy div "Kāds ir galvenais faktors, kas apdraud zaļā krupja populācijas? Automobiļu skai…"
click at [592, 336] on label "Mitrāju samazināšanās" at bounding box center [693, 336] width 694 height 36
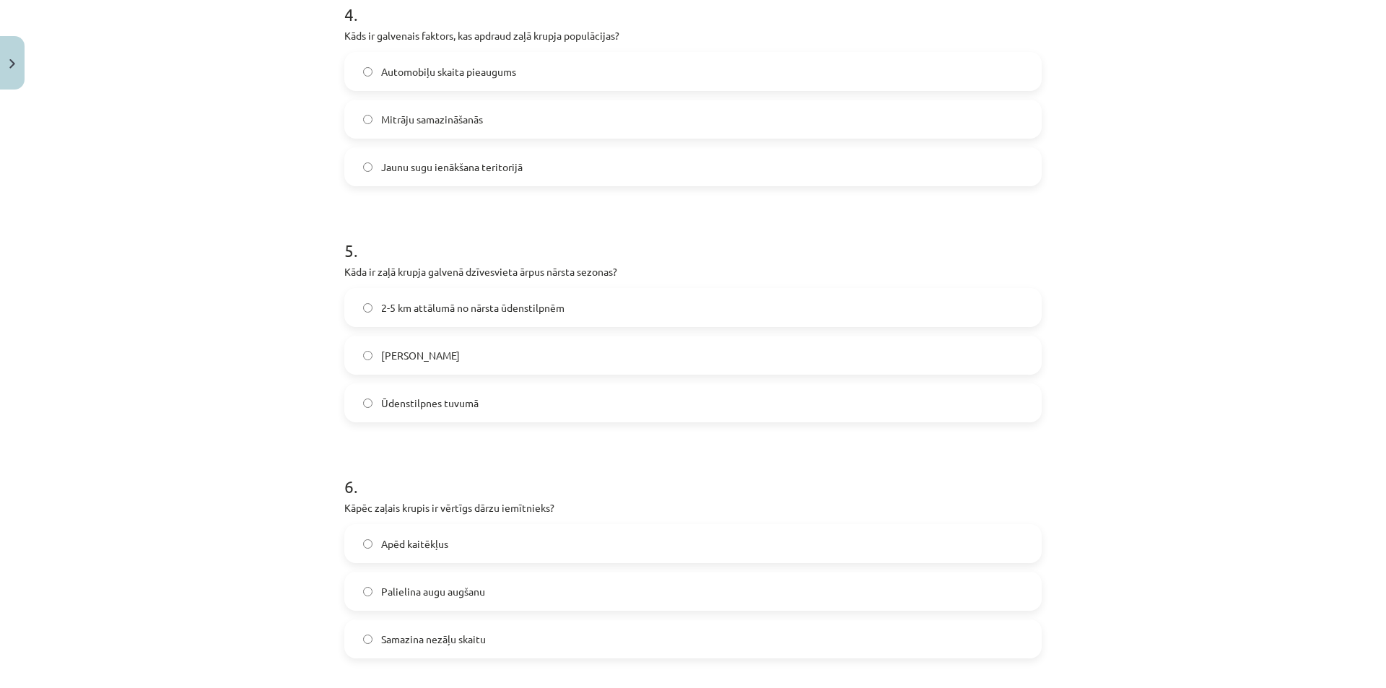
scroll to position [1015, 0]
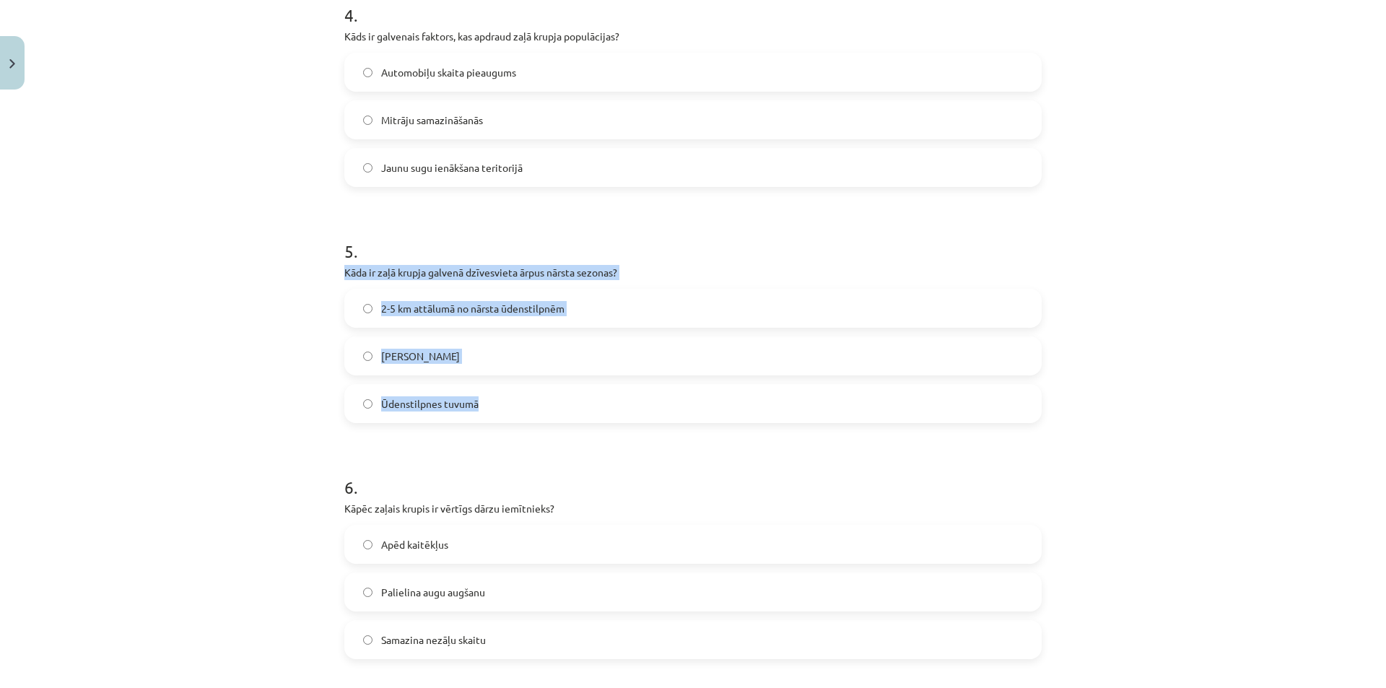
drag, startPoint x: 340, startPoint y: 270, endPoint x: 515, endPoint y: 393, distance: 213.8
click at [515, 393] on div "5 . Kāda ir zaļā krupja galvenā dzīvesvieta ārpus nārsta sezonas? 2-5 km attālu…" at bounding box center [692, 319] width 697 height 207
copy div "Kāda ir zaļā krupja galvenā dzīvesvieta ārpus nārsta sezonas? 2-5 km attālumā n…"
click at [571, 305] on label "2-5 km attālumā no nārsta ūdenstilpnēm" at bounding box center [693, 308] width 694 height 36
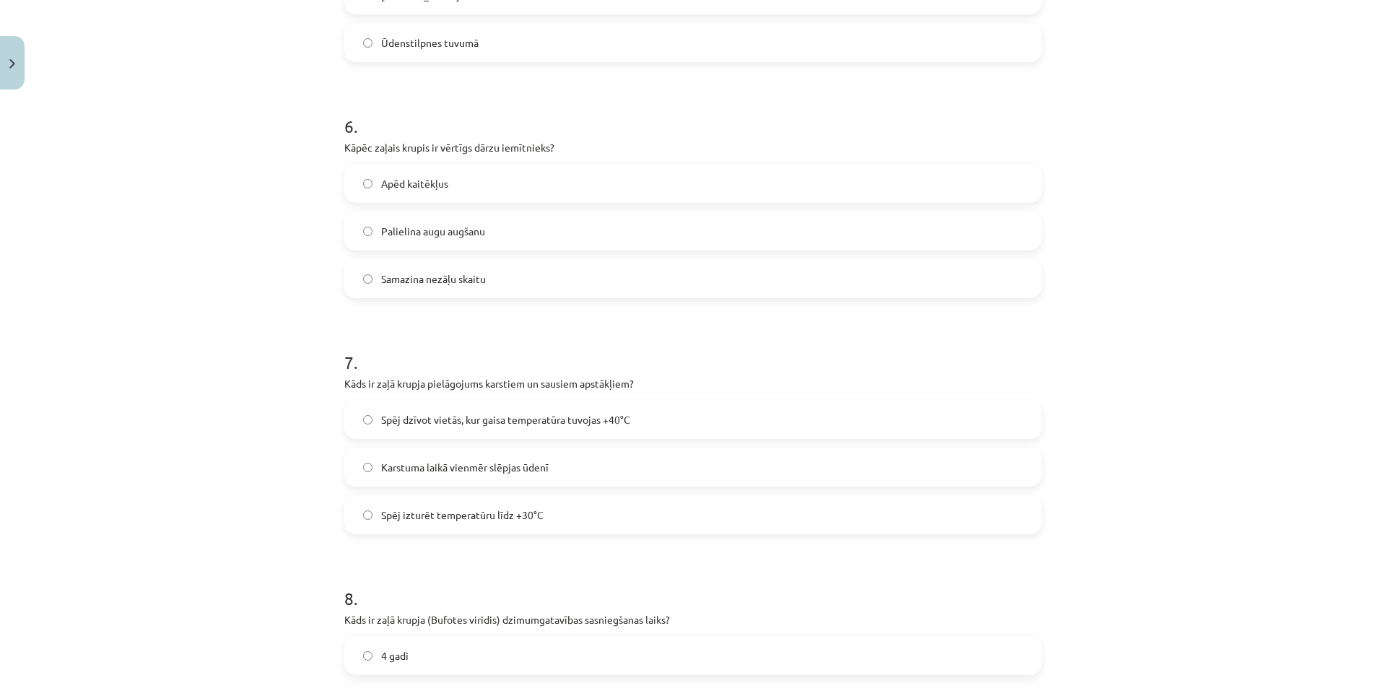
scroll to position [1304, 0]
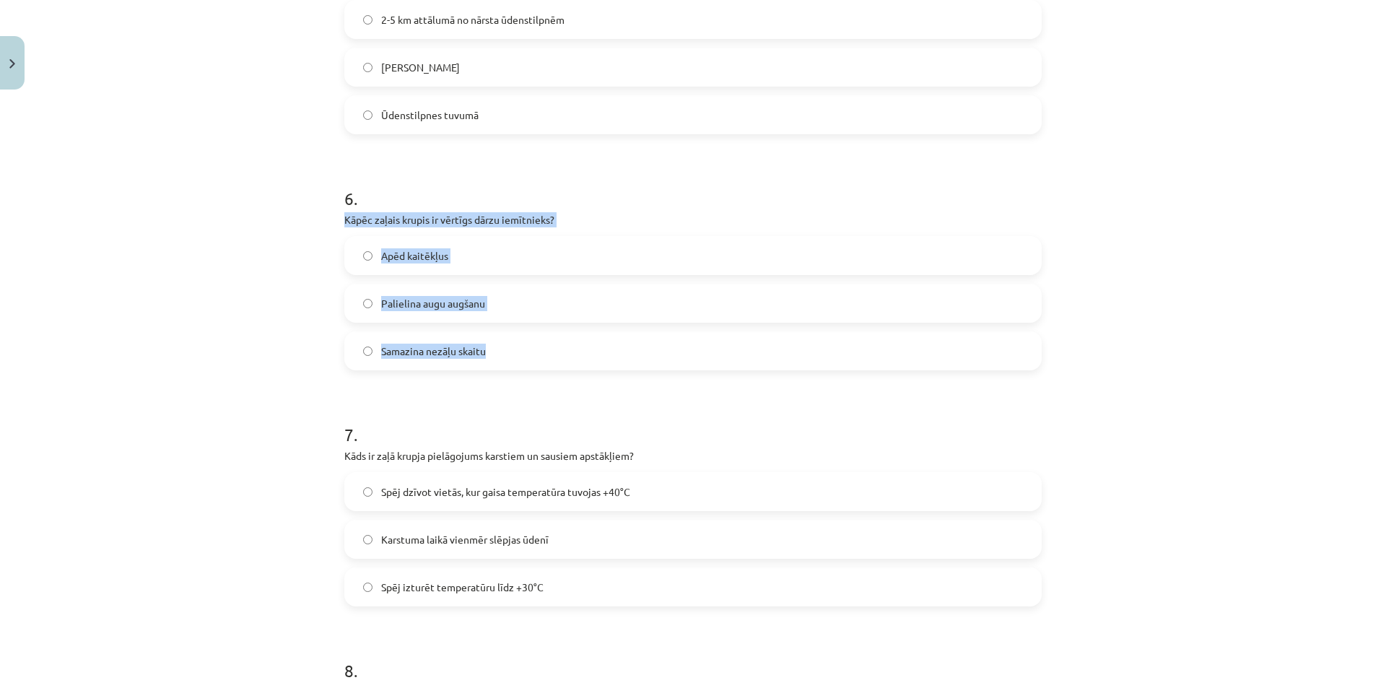
drag, startPoint x: 341, startPoint y: 219, endPoint x: 617, endPoint y: 360, distance: 309.5
click at [617, 360] on div "6 . Kāpēc zaļais krupis ir vērtīgs dārzu iemītnieks? Apēd kaitēkļus Palielina a…" at bounding box center [692, 266] width 697 height 207
copy div "Kāpēc zaļais krupis ir vērtīgs dārzu iemītnieks? Apēd kaitēkļus Palielina augu …"
click at [560, 253] on label "Apēd kaitēkļus" at bounding box center [693, 255] width 694 height 36
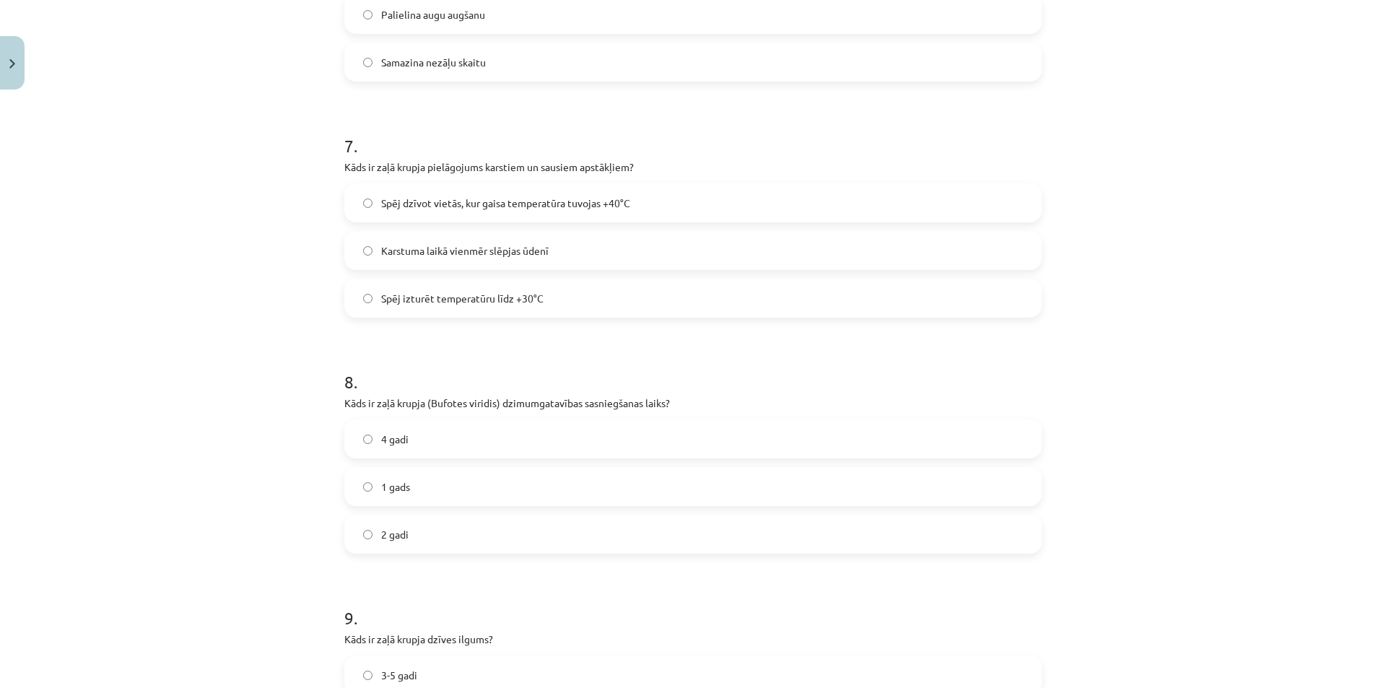
scroll to position [1448, 0]
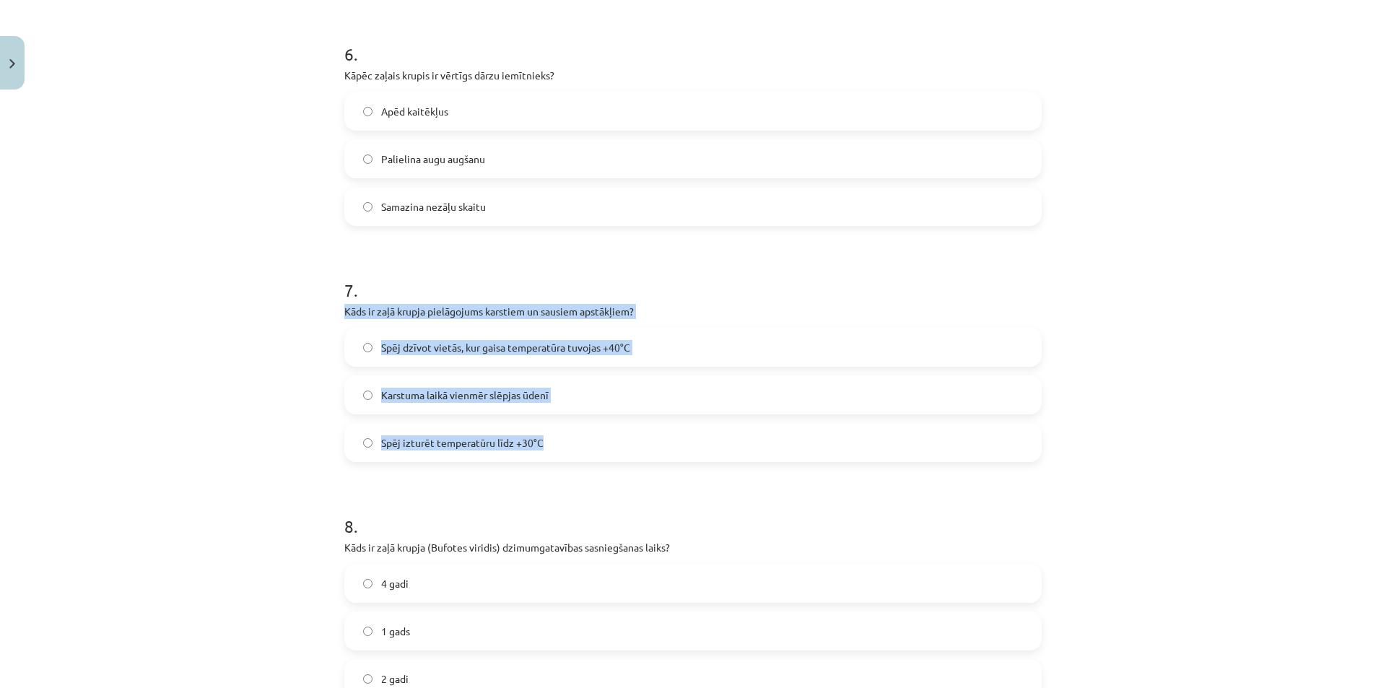
drag, startPoint x: 340, startPoint y: 311, endPoint x: 602, endPoint y: 449, distance: 296.0
click at [602, 449] on div "7 . Kāds ir zaļā krupja pielāgojums karstiem un sausiem apstākļiem? Spēj dzīvot…" at bounding box center [692, 358] width 697 height 207
copy div "Kāds ir zaļā krupja pielāgojums karstiem un sausiem apstākļiem? Spēj dzīvot vie…"
click at [665, 341] on label "Spēj dzīvot vietās, kur gaisa temperatūra tuvojas +40°C" at bounding box center [693, 347] width 694 height 36
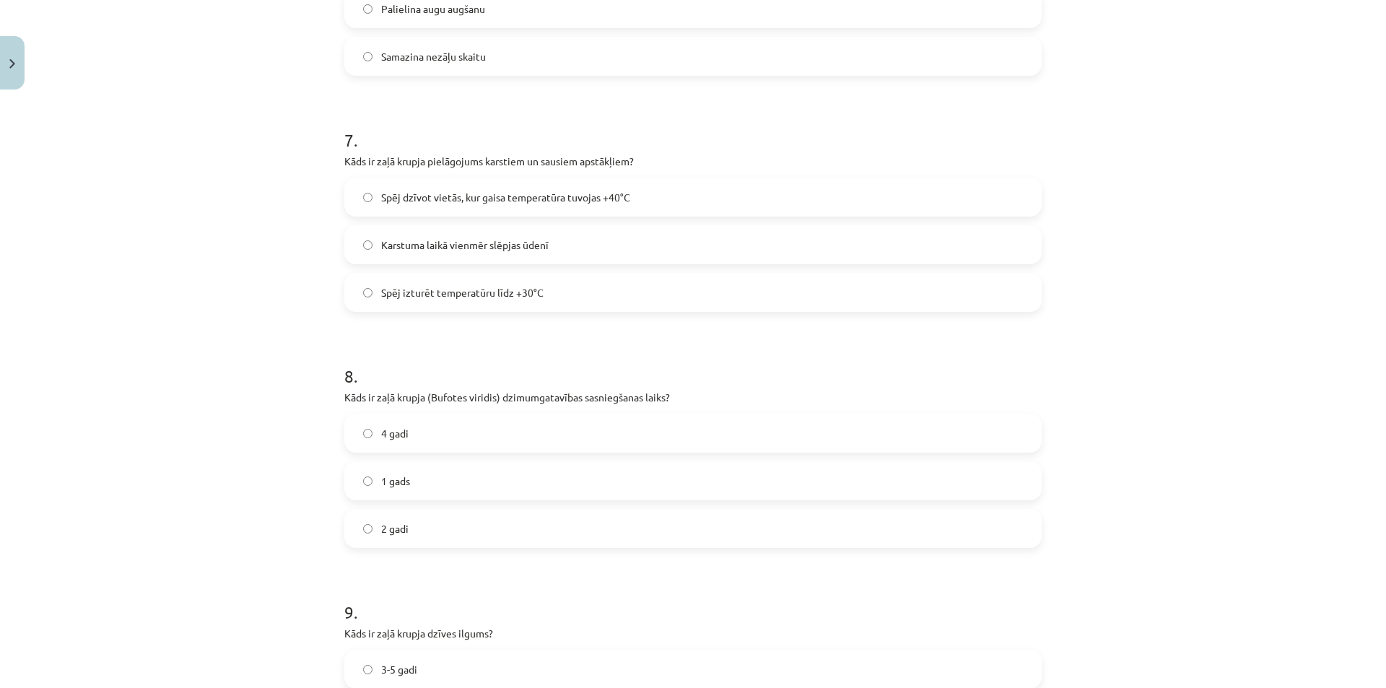
scroll to position [1665, 0]
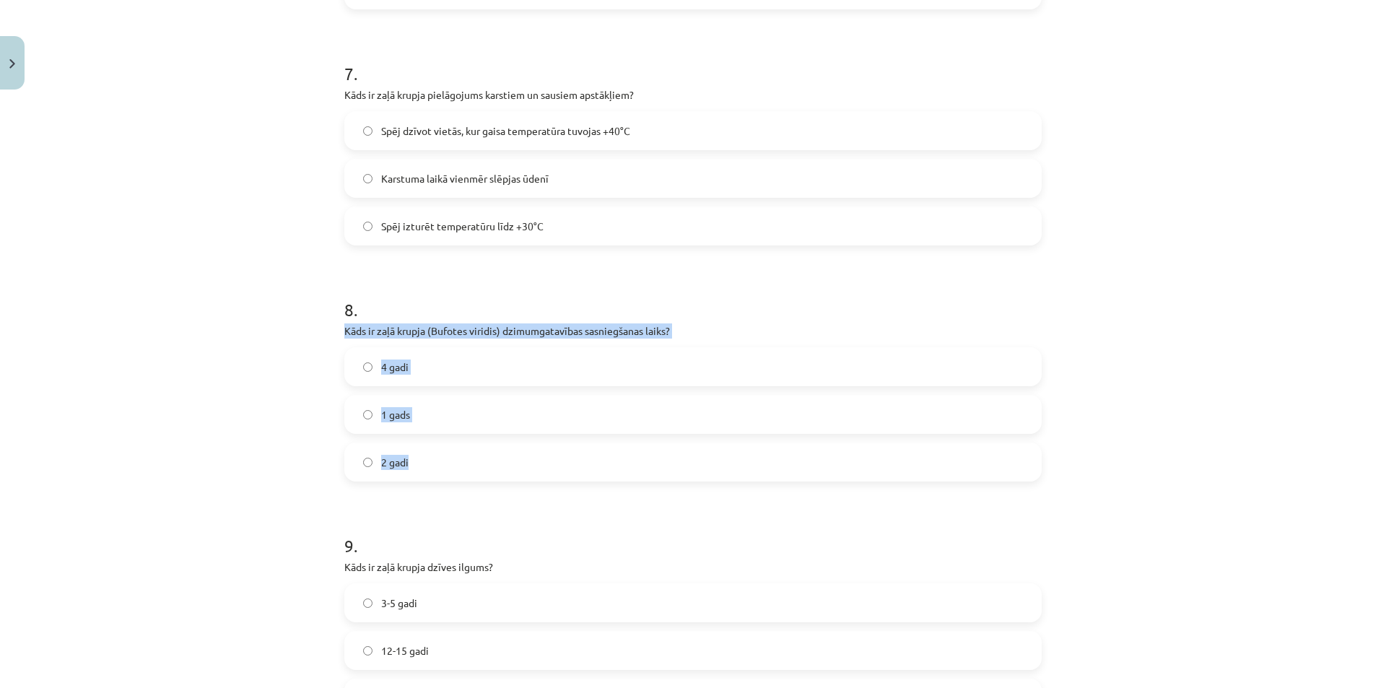
drag, startPoint x: 341, startPoint y: 331, endPoint x: 460, endPoint y: 464, distance: 179.4
click at [460, 464] on div "8 . Kāds ir zaļā krupja (Bufotes viridis) dzimumgatavības sasniegšanas laiks? 4…" at bounding box center [692, 377] width 697 height 207
copy div "Kāds ir zaļā krupja (Bufotes viridis) dzimumgatavības sasniegšanas laiks? 4 gad…"
click at [517, 371] on label "4 gadi" at bounding box center [693, 367] width 694 height 36
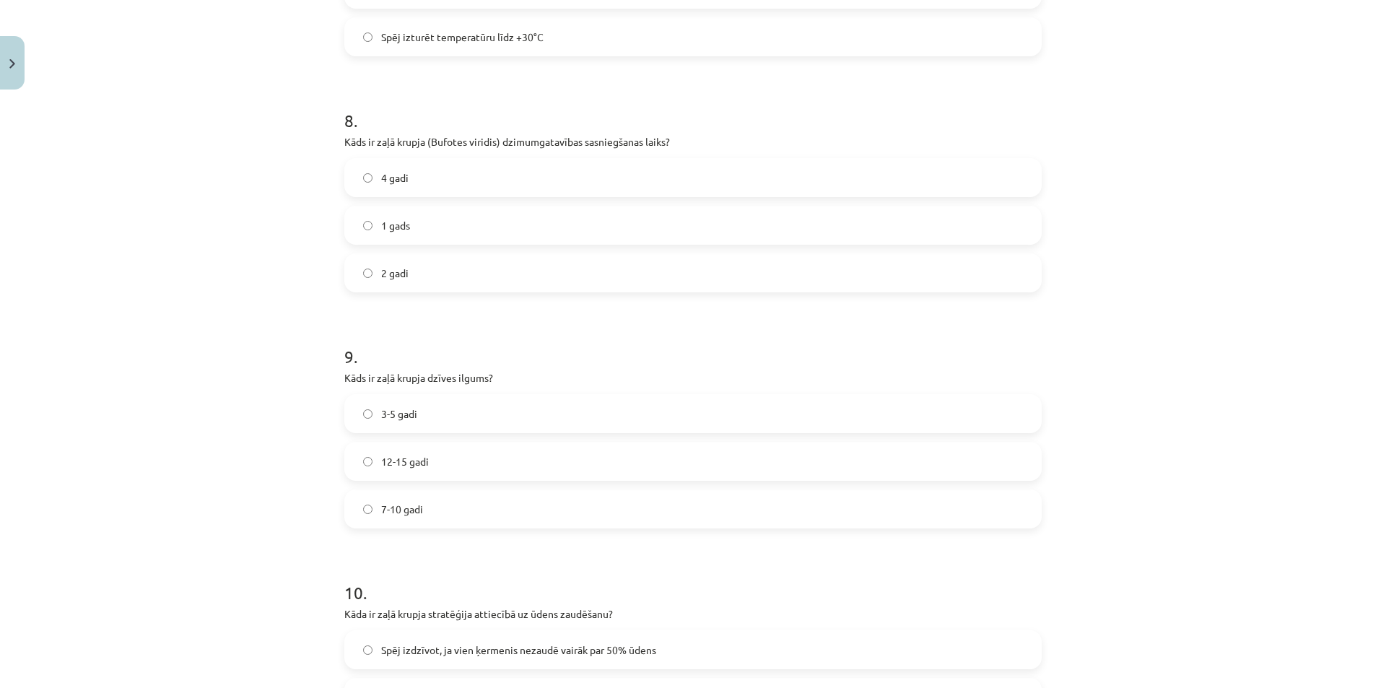
scroll to position [1876, 0]
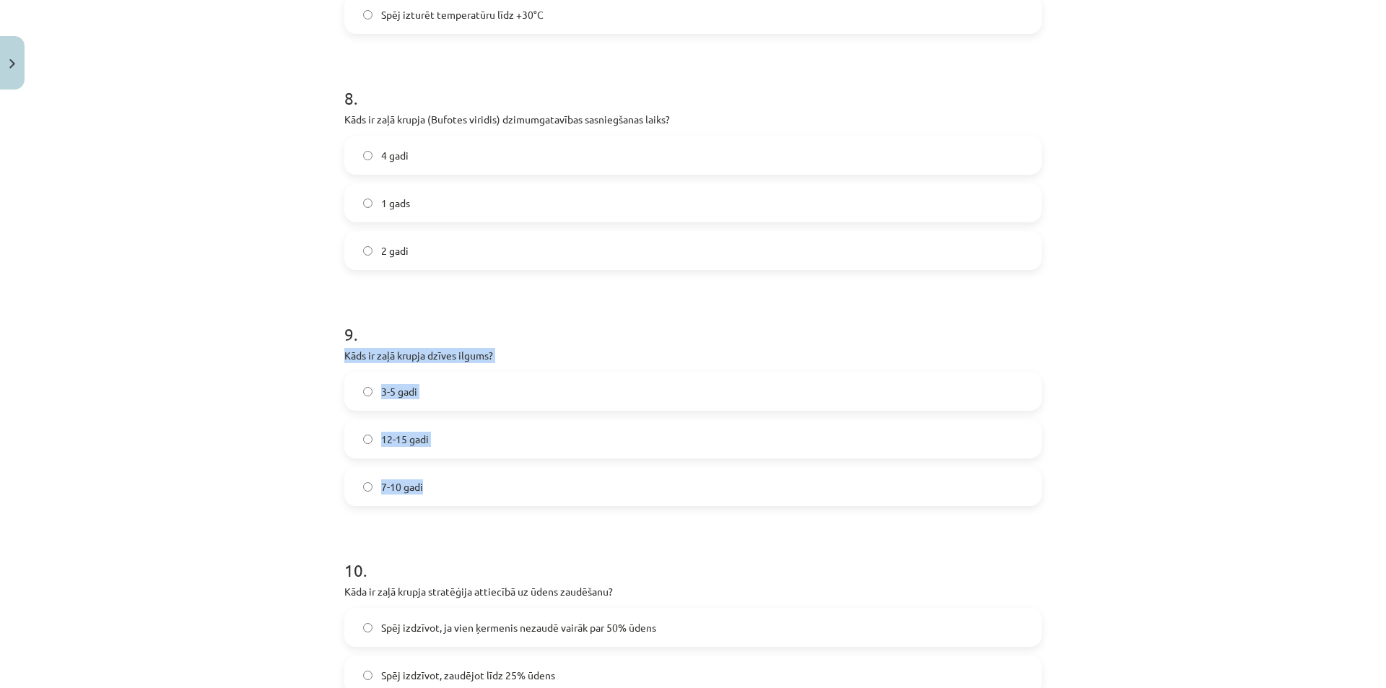
drag, startPoint x: 341, startPoint y: 358, endPoint x: 455, endPoint y: 468, distance: 158.2
click at [455, 486] on div "9 . Kāds ir zaļā krupja dzīves ilgums? 3-5 gadi 12-15 gadi 7-10 gadi" at bounding box center [692, 402] width 697 height 207
click at [525, 479] on label "7-10 gadi" at bounding box center [693, 486] width 694 height 36
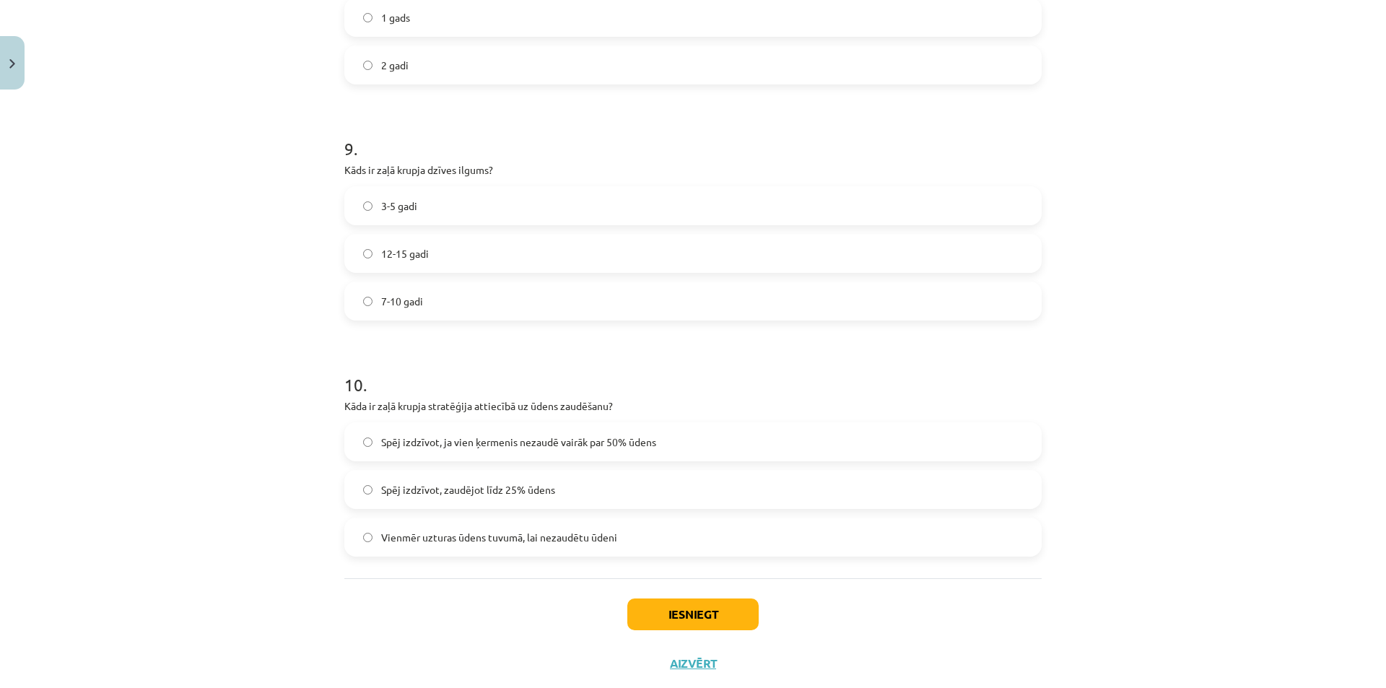
scroll to position [2098, 0]
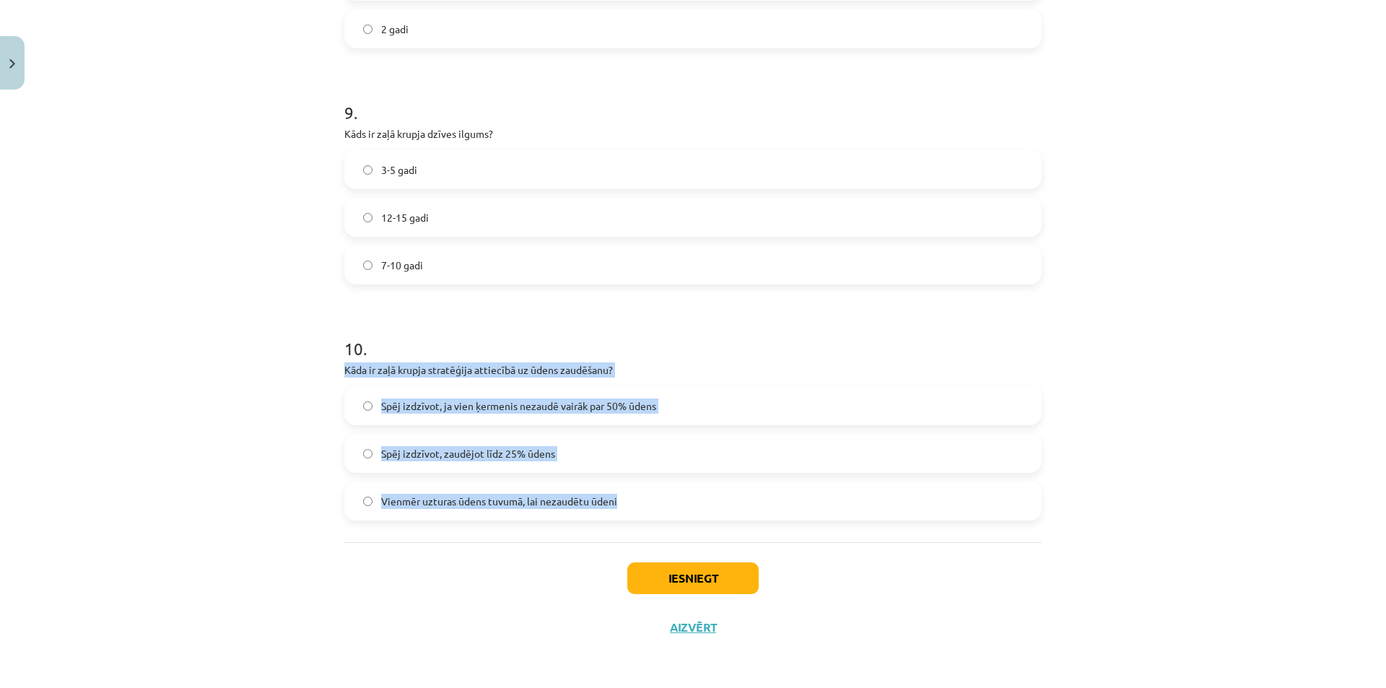
drag, startPoint x: 340, startPoint y: 367, endPoint x: 709, endPoint y: 521, distance: 399.5
click at [659, 403] on label "Spēj izdzīvot, ja vien ķermenis nezaudē vairāk par 50% ūdens" at bounding box center [693, 406] width 694 height 36
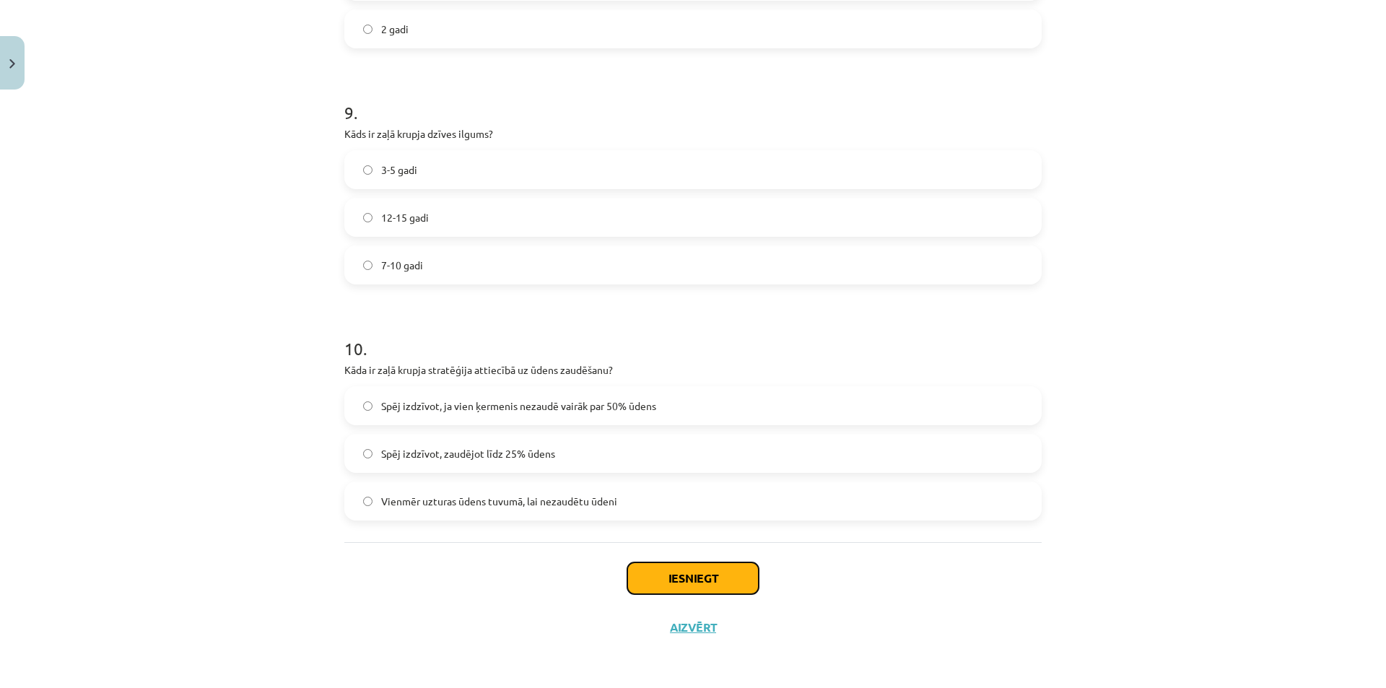
click at [667, 575] on button "Iesniegt" at bounding box center [692, 578] width 131 height 32
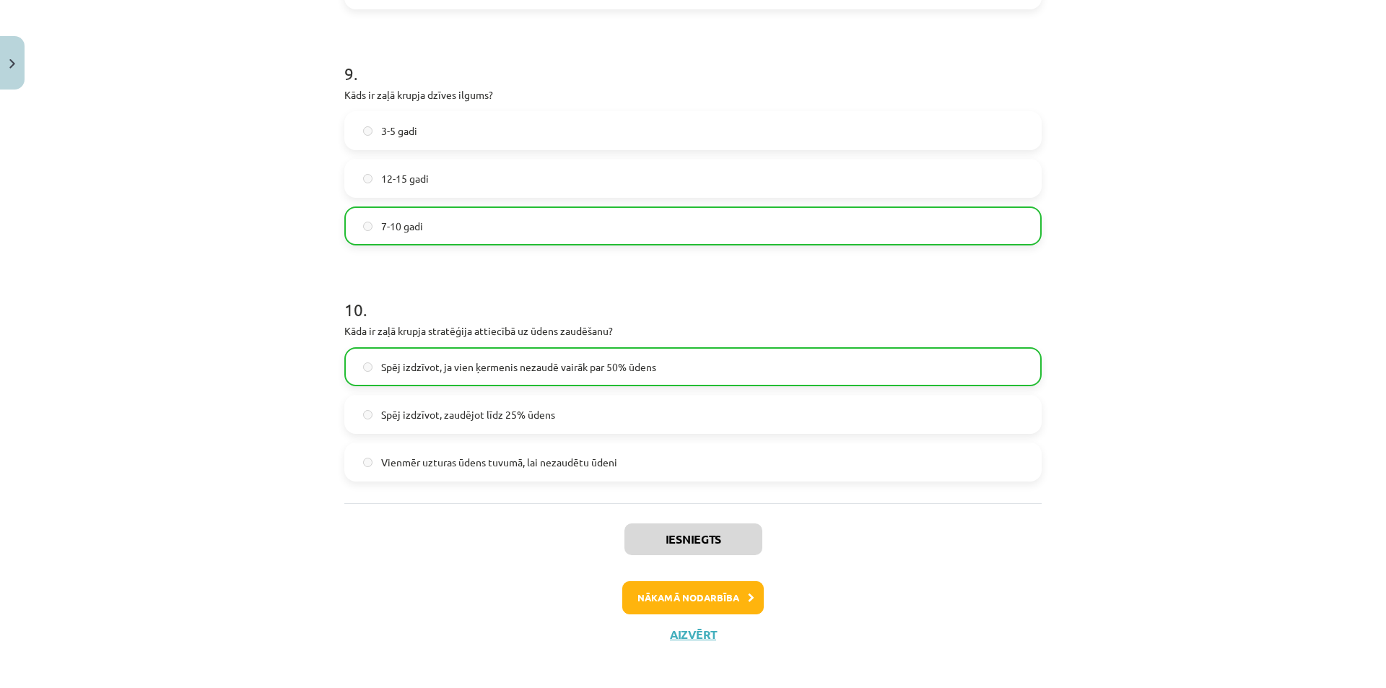
scroll to position [2144, 0]
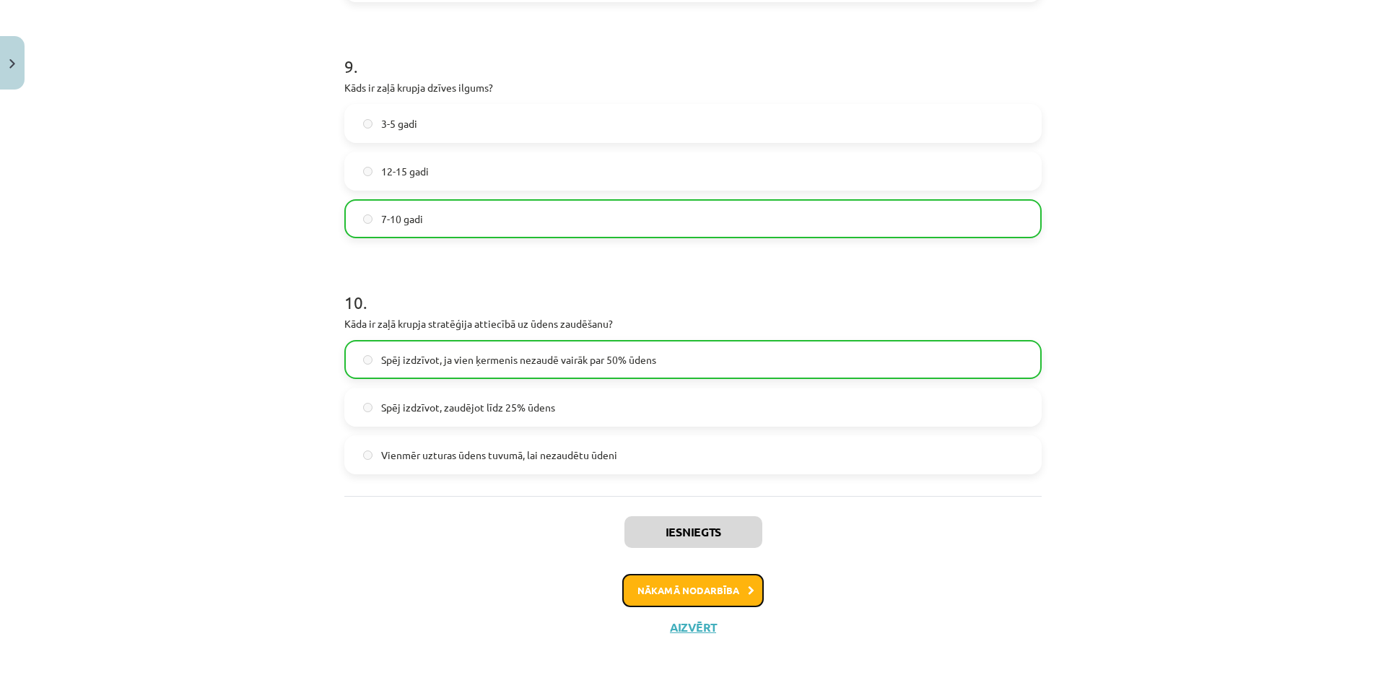
click at [693, 580] on button "Nākamā nodarbība" at bounding box center [692, 590] width 141 height 33
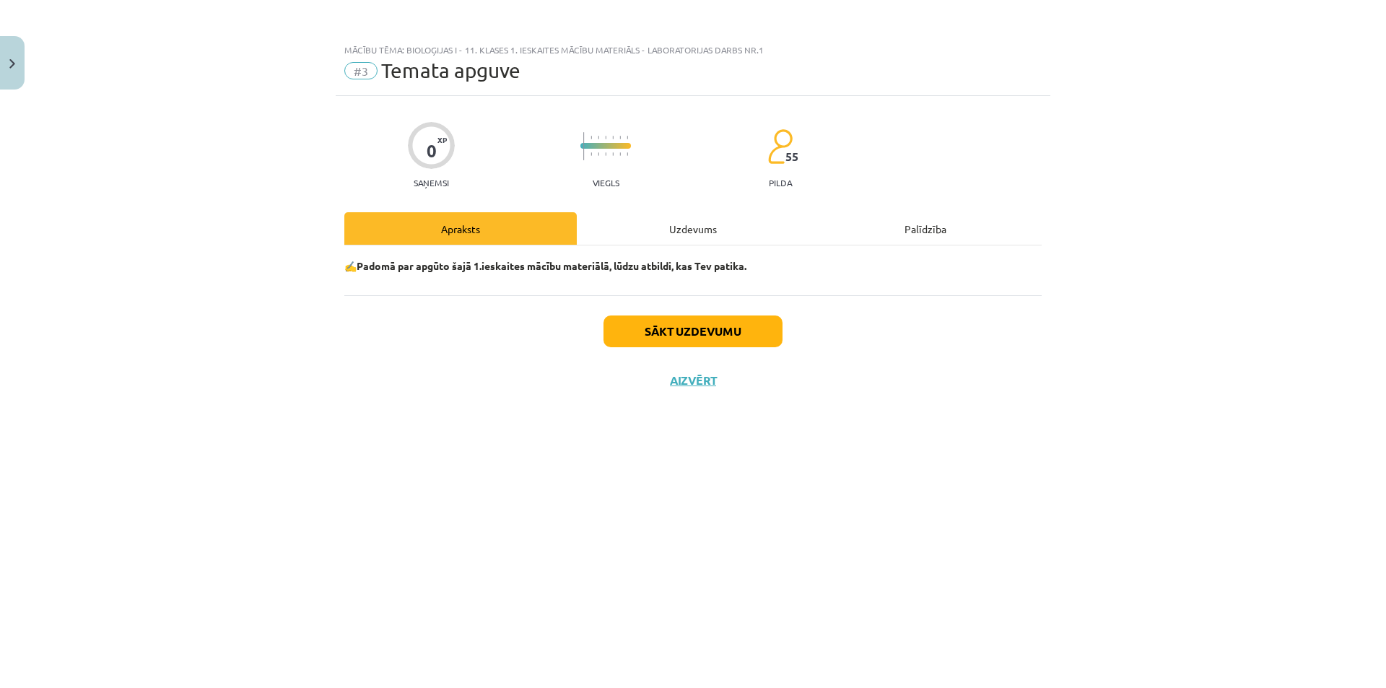
scroll to position [0, 0]
click at [719, 335] on button "Sākt uzdevumu" at bounding box center [692, 331] width 179 height 32
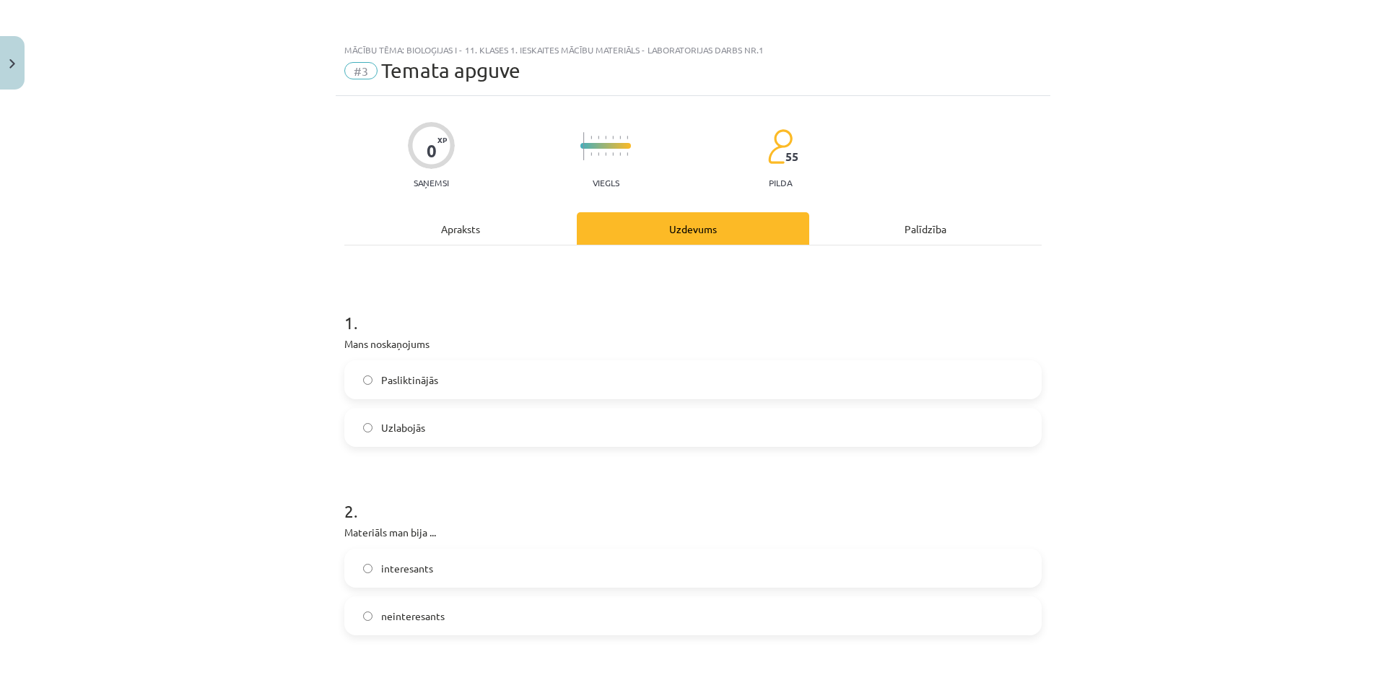
click at [494, 416] on label "Uzlabojās" at bounding box center [693, 427] width 694 height 36
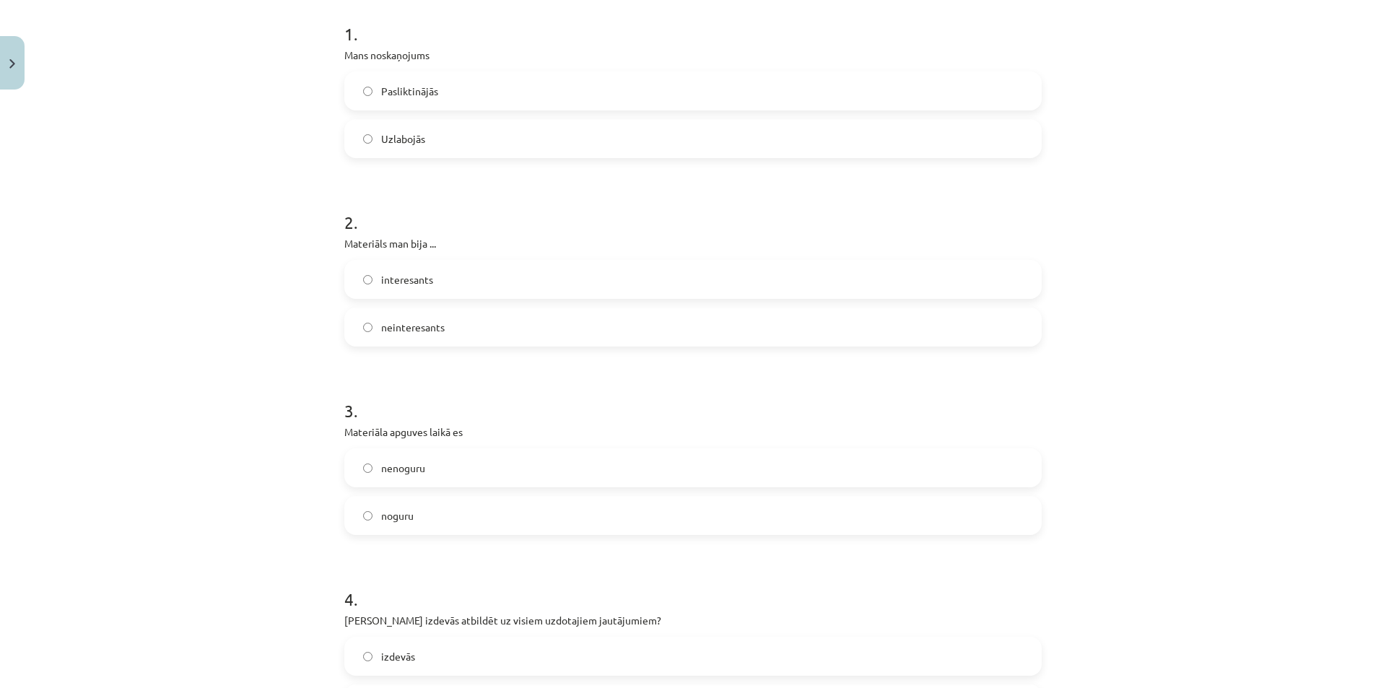
click at [466, 270] on label "interesants" at bounding box center [693, 279] width 694 height 36
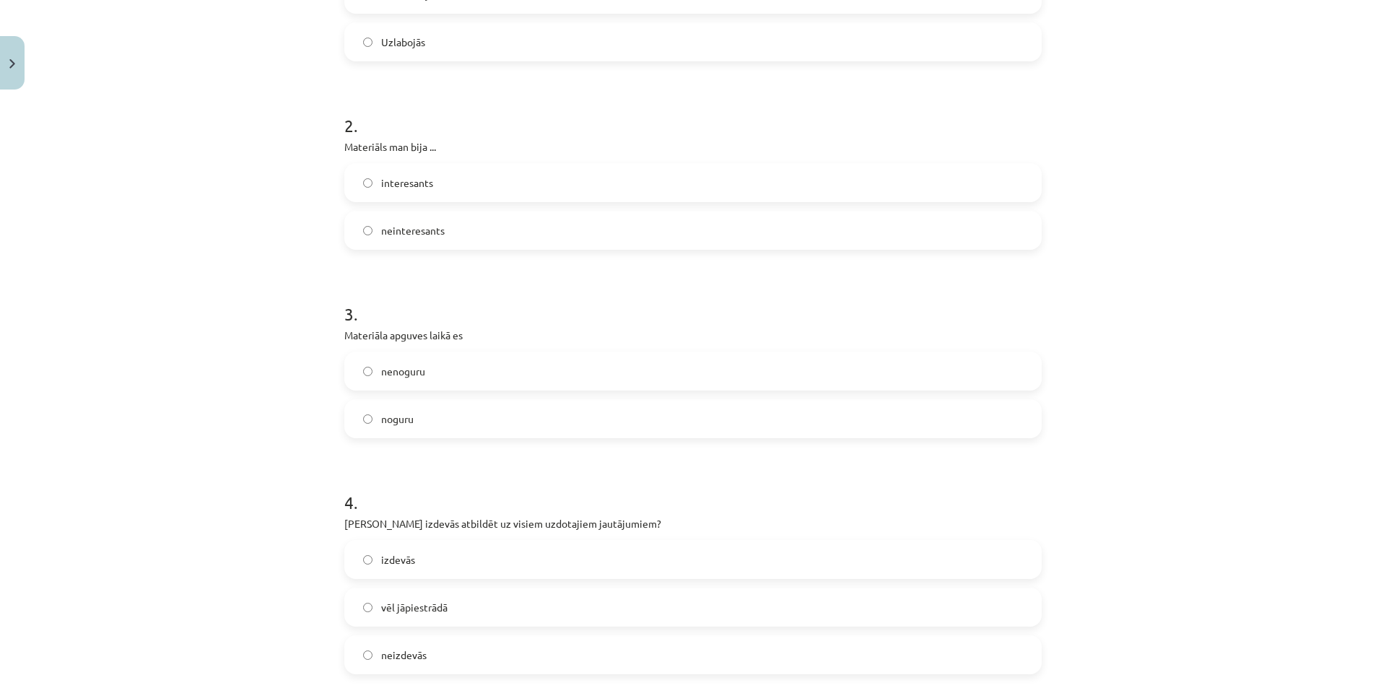
scroll to position [505, 0]
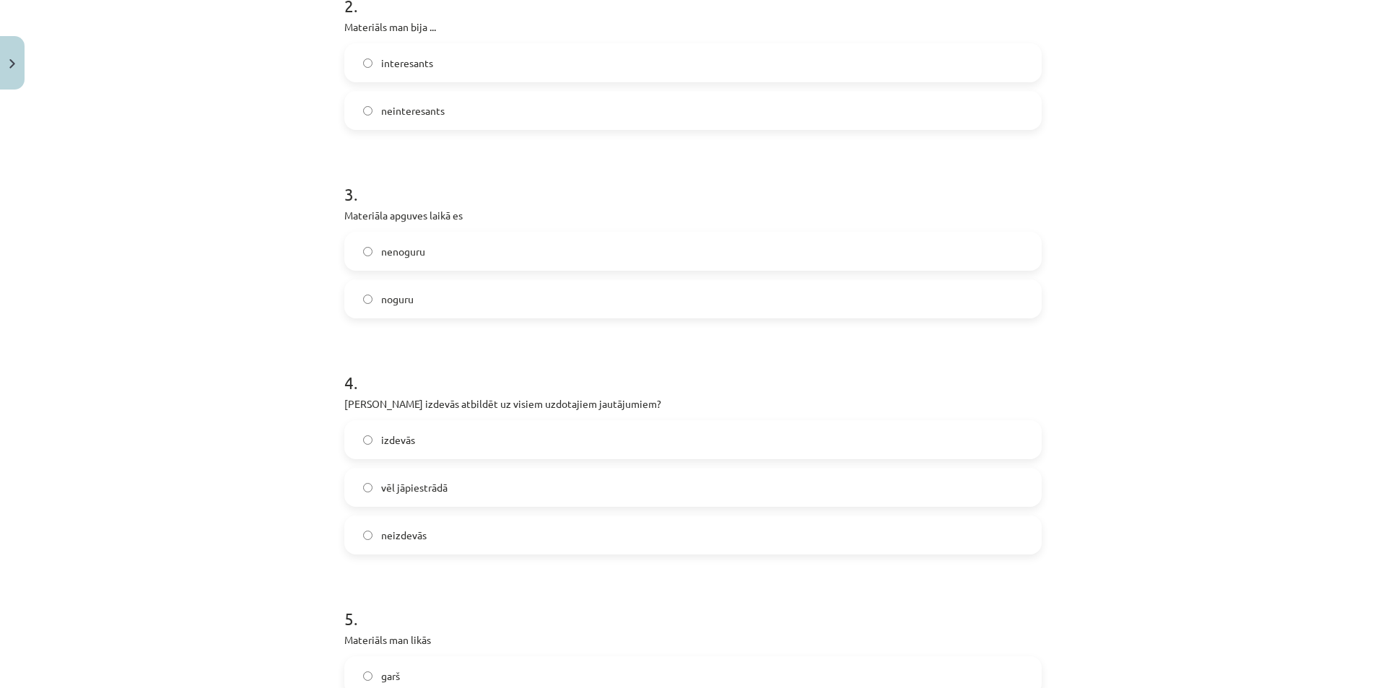
click at [468, 302] on label "noguru" at bounding box center [693, 299] width 694 height 36
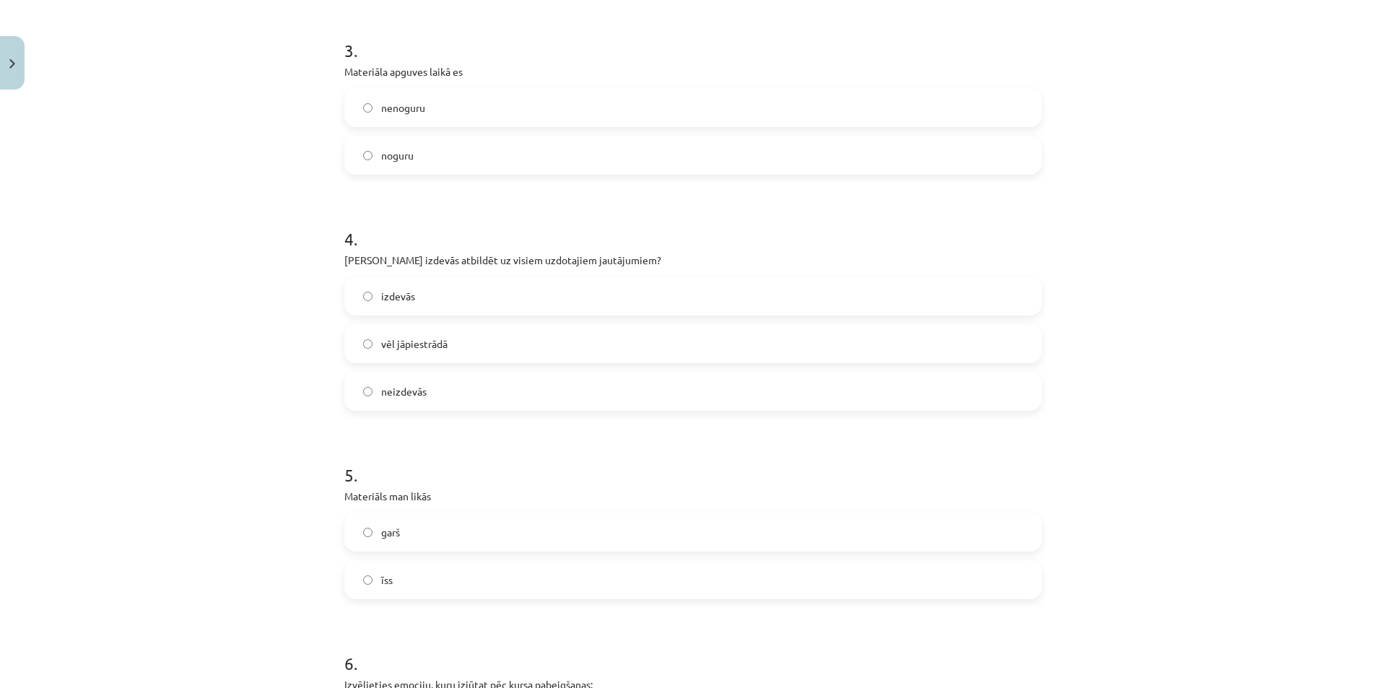
scroll to position [649, 0]
click at [526, 349] on label "vēl jāpiestrādā" at bounding box center [693, 343] width 694 height 36
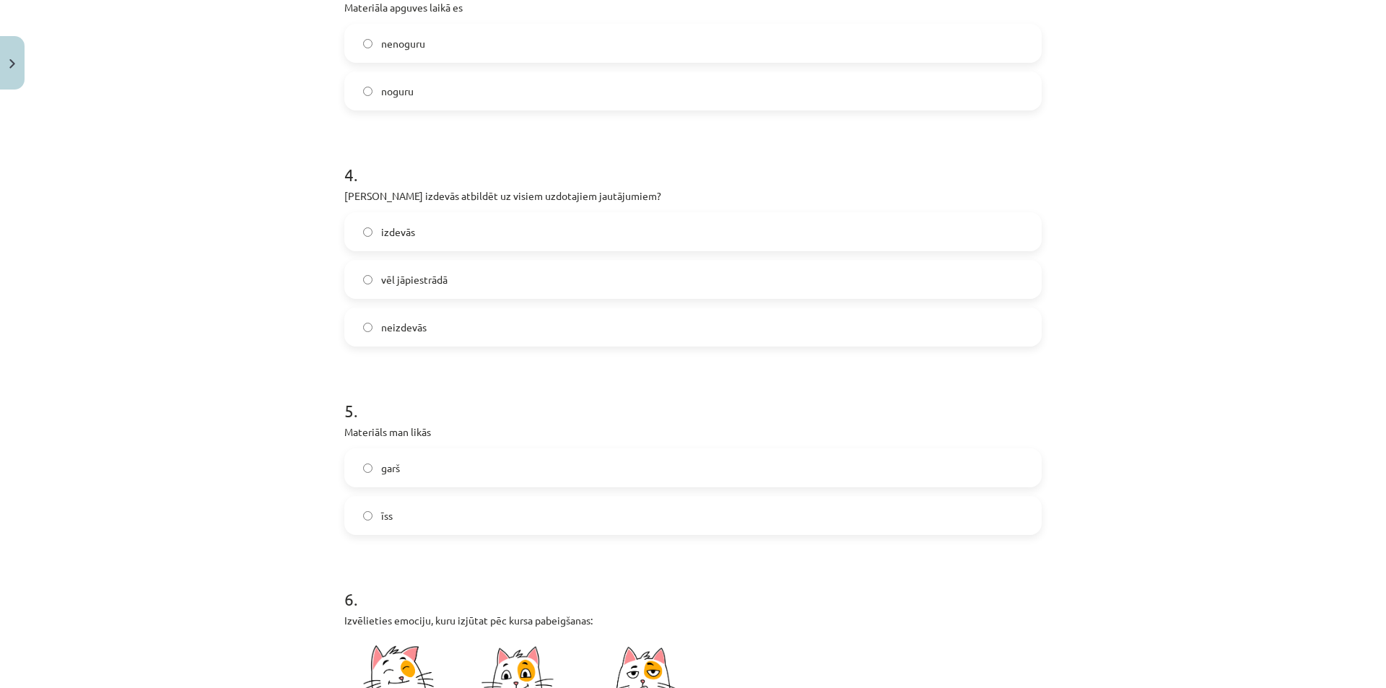
scroll to position [794, 0]
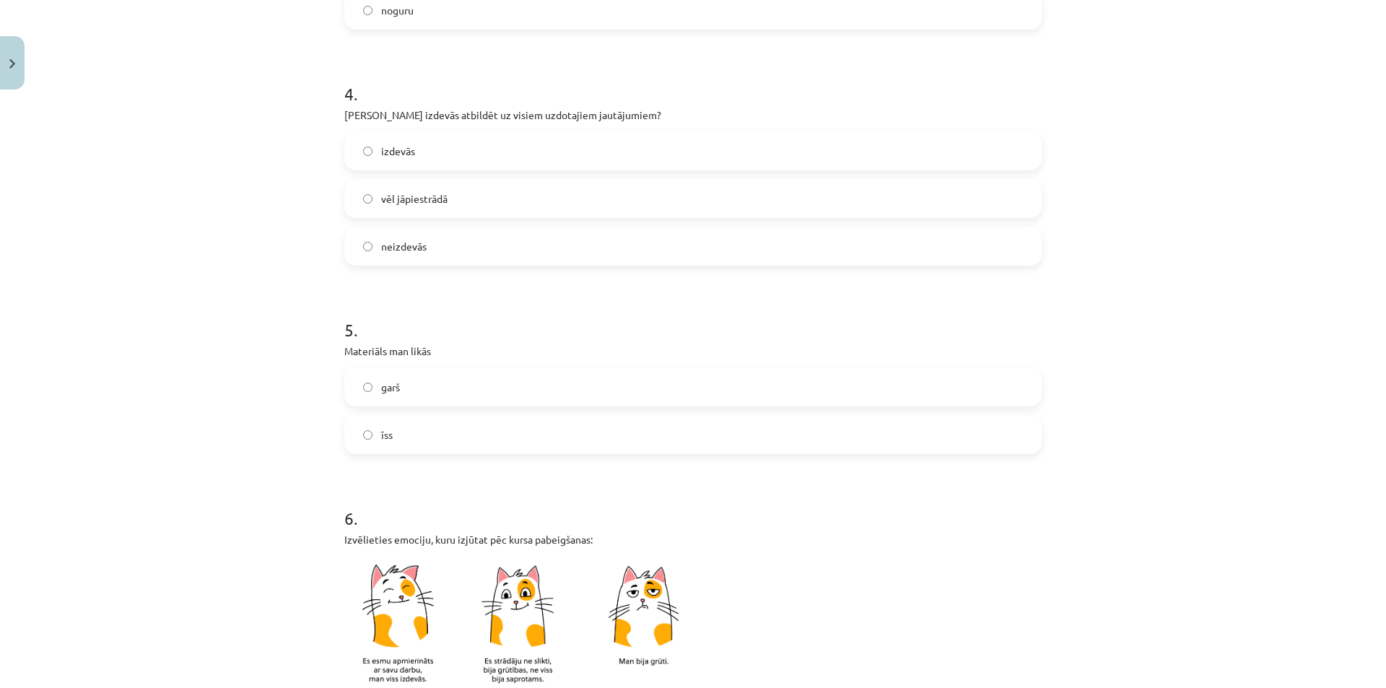
click at [445, 385] on label "garš" at bounding box center [693, 387] width 694 height 36
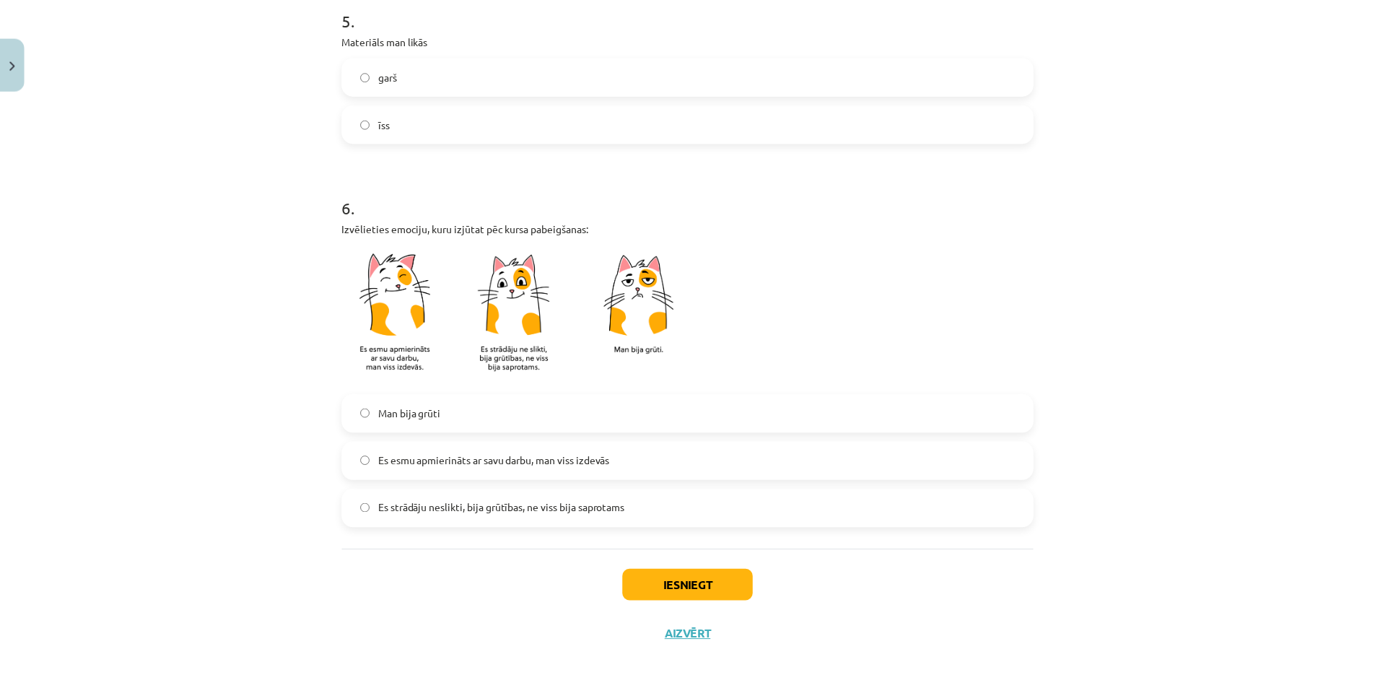
scroll to position [1114, 0]
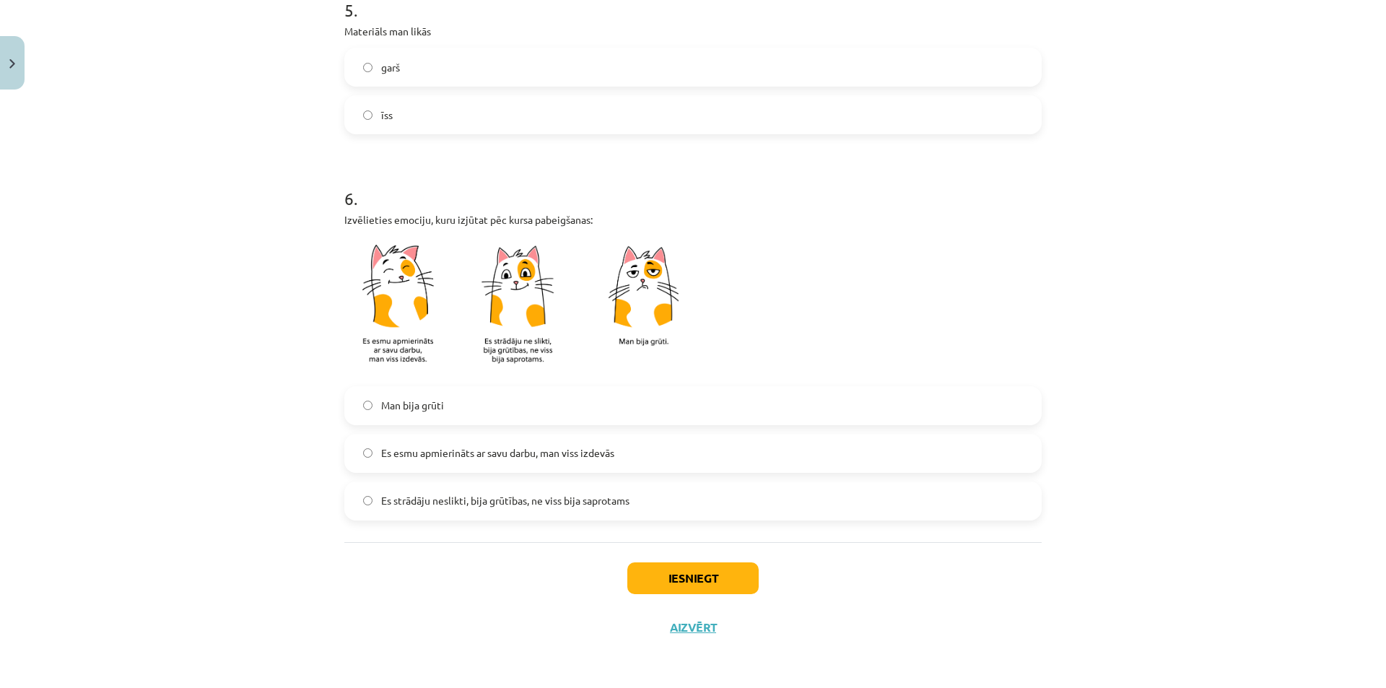
click at [482, 460] on span "Es esmu apmierināts ar savu darbu, man viss izdevās" at bounding box center [497, 452] width 233 height 15
click at [501, 505] on span "Es strādāju neslikti, bija grūtības, ne viss bija saprotams" at bounding box center [505, 500] width 248 height 15
click at [727, 577] on button "Iesniegt" at bounding box center [692, 578] width 131 height 32
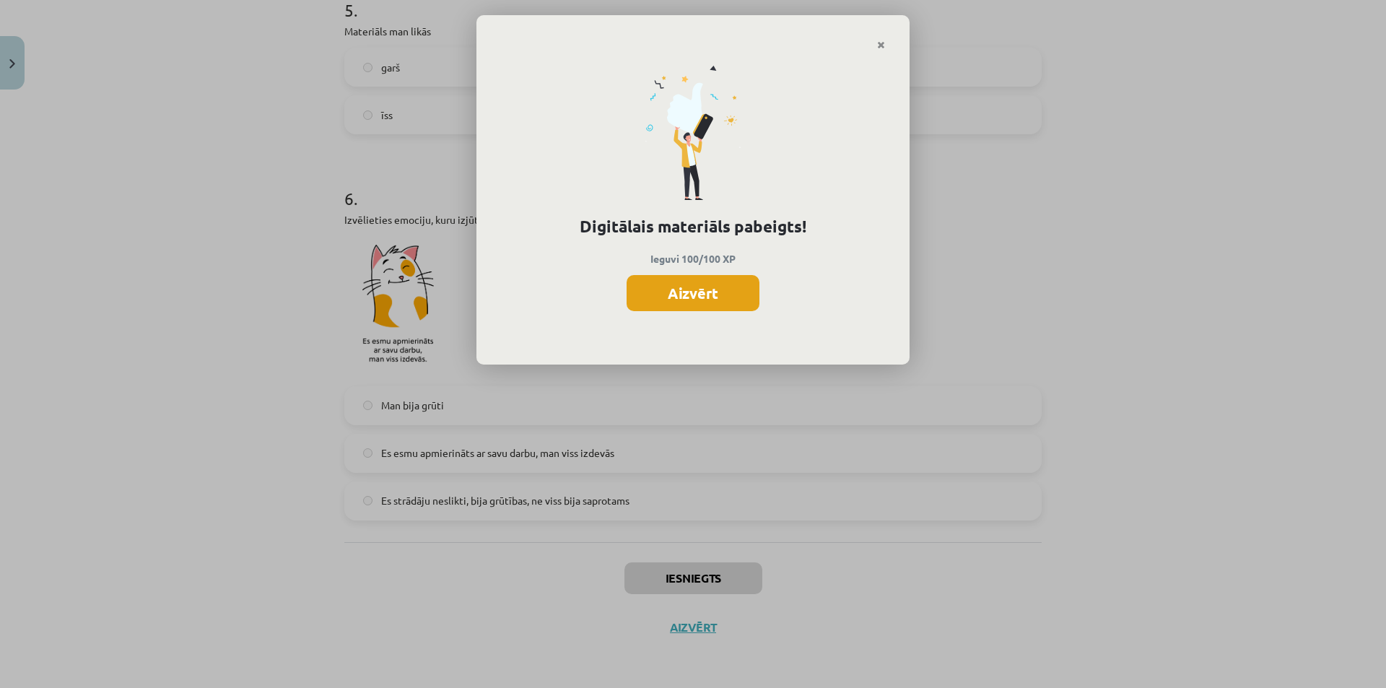
click at [714, 301] on button "Aizvērt" at bounding box center [692, 293] width 133 height 36
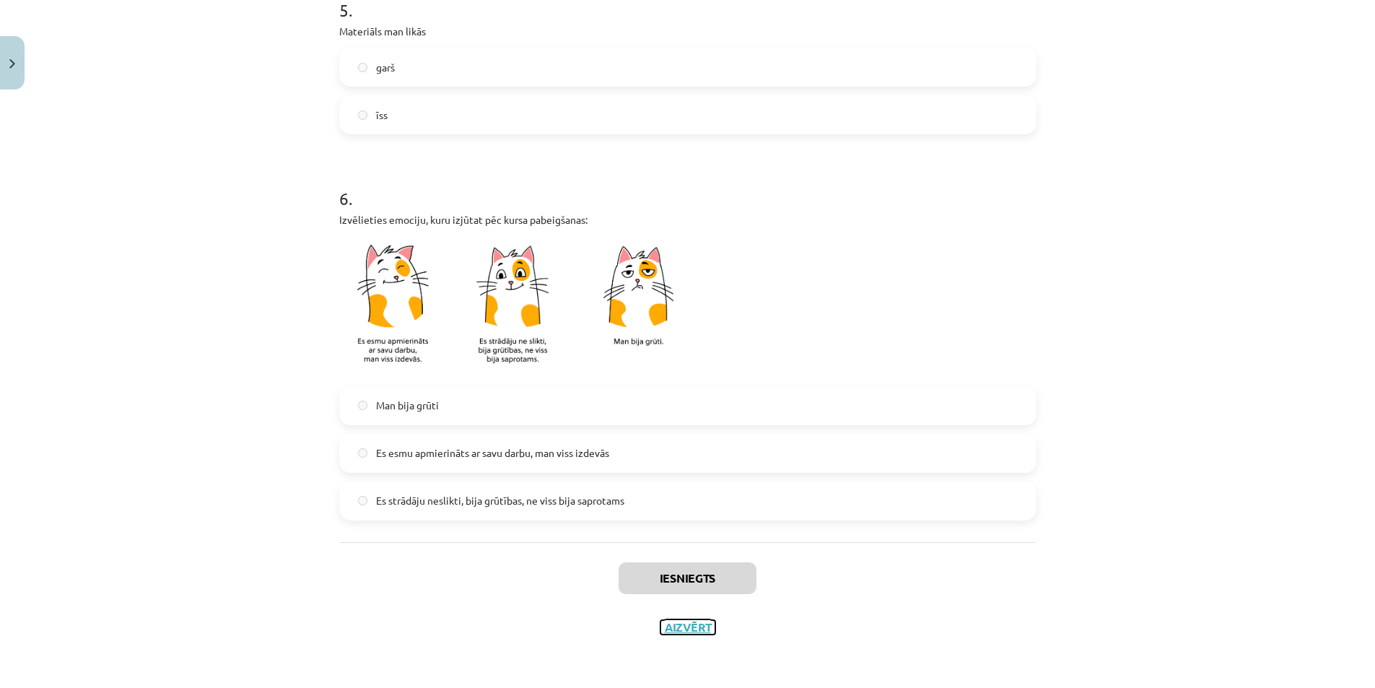
click at [694, 626] on button "Aizvērt" at bounding box center [687, 627] width 55 height 14
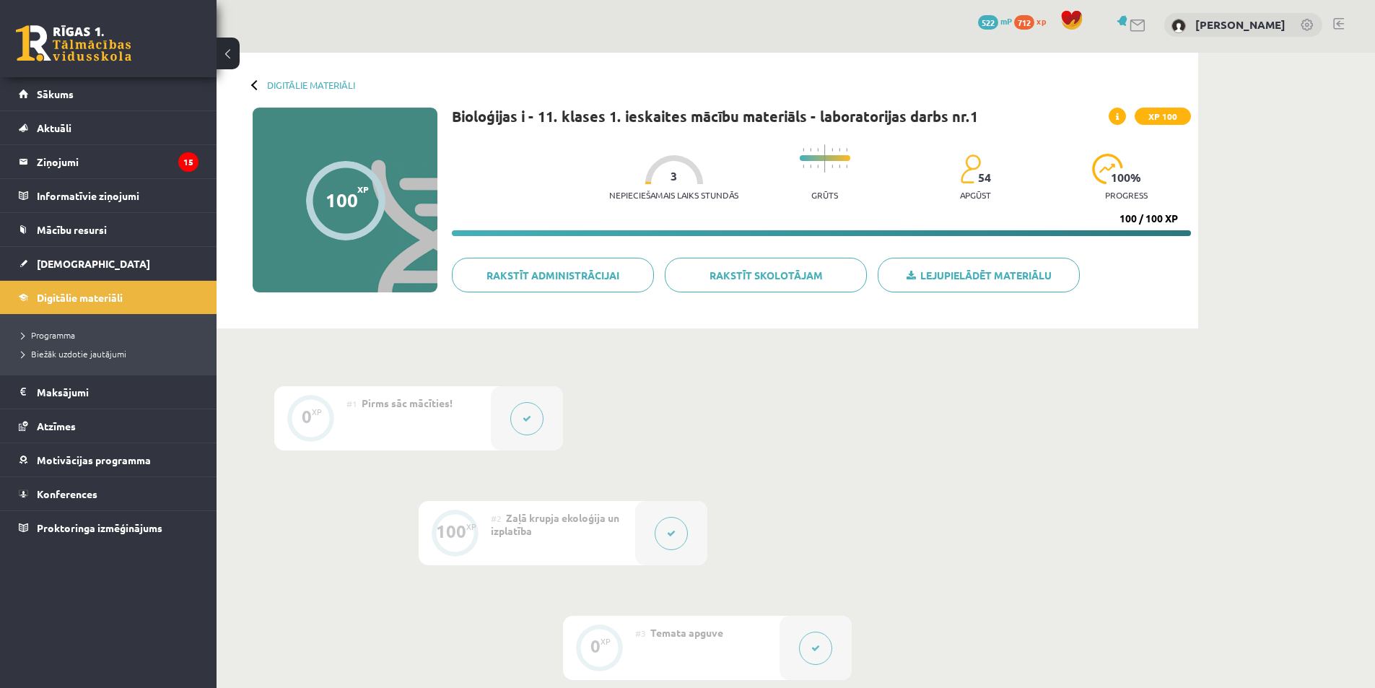
scroll to position [0, 0]
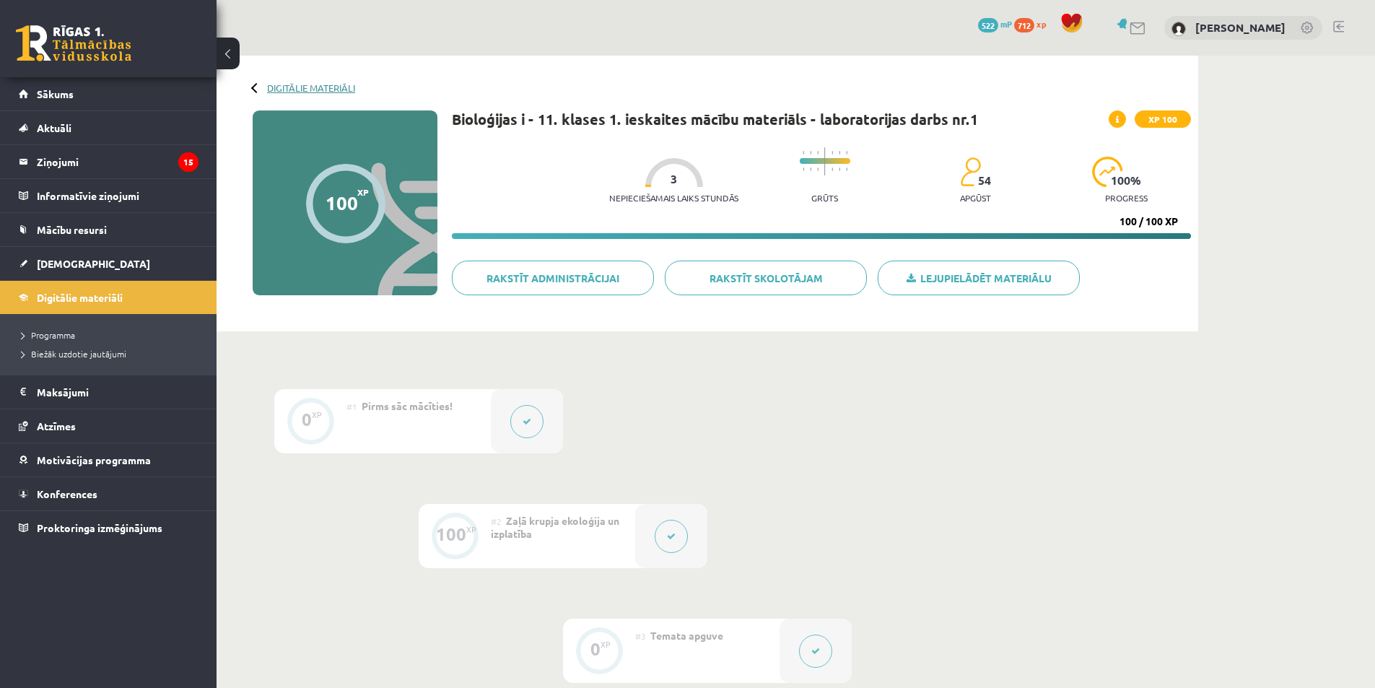
click at [329, 89] on link "Digitālie materiāli" at bounding box center [311, 87] width 88 height 11
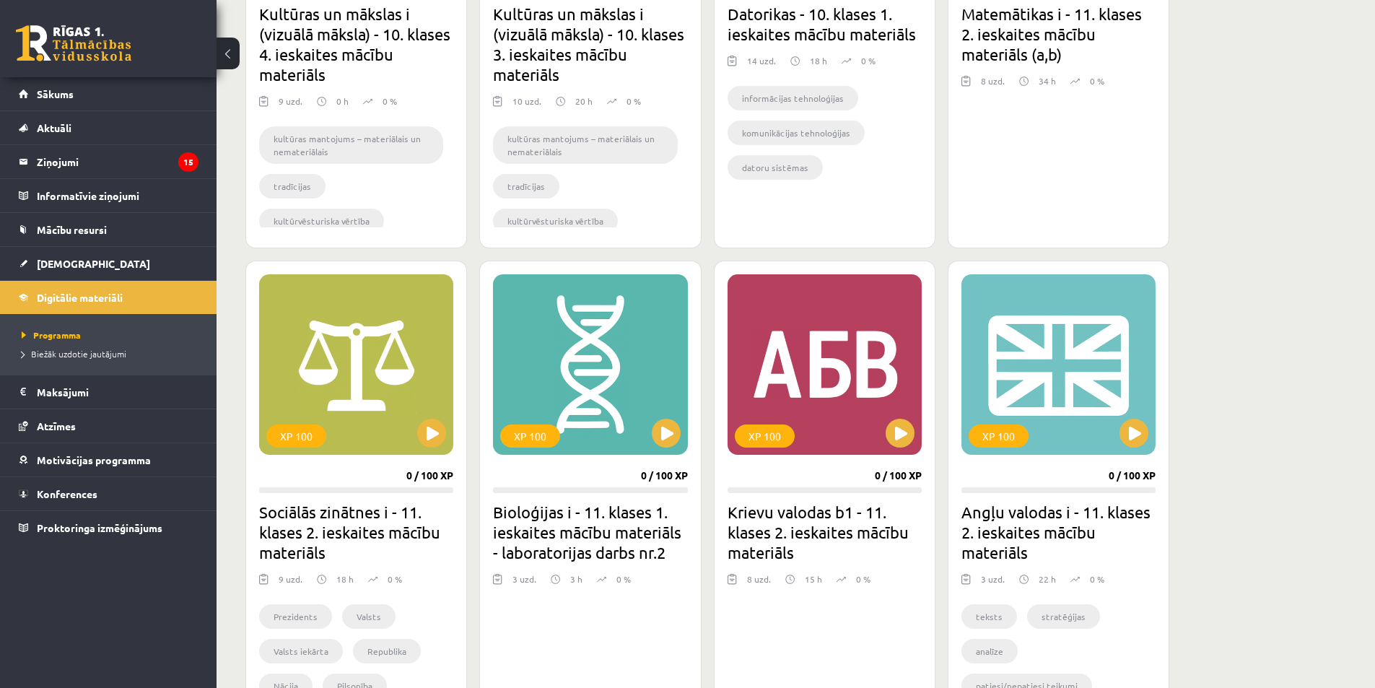
scroll to position [1227, 0]
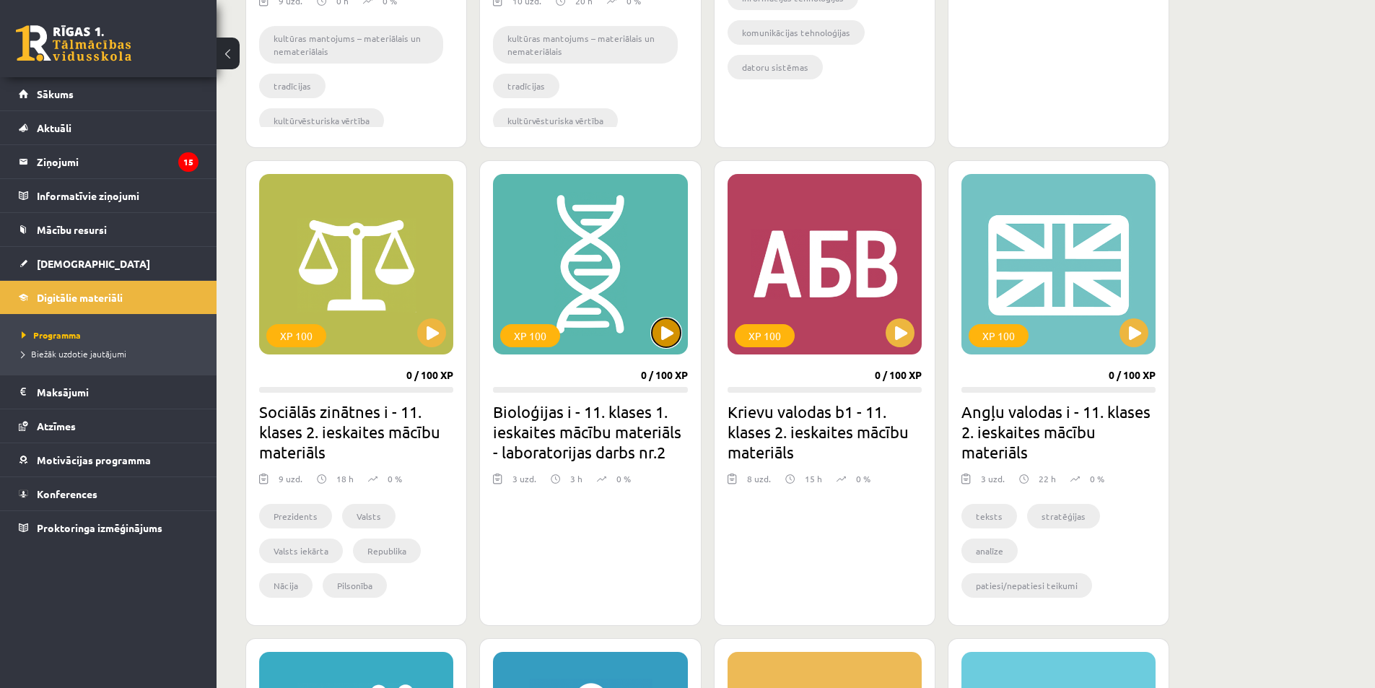
click at [664, 333] on button at bounding box center [666, 332] width 29 height 29
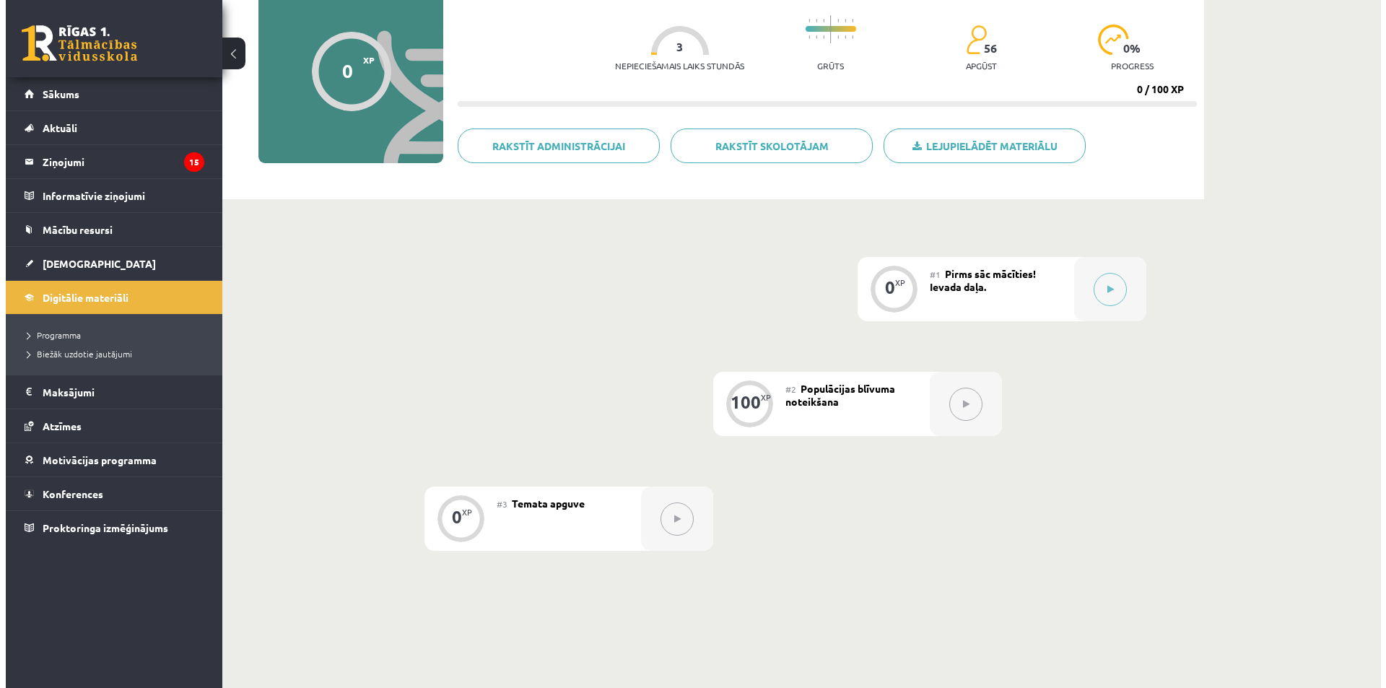
scroll to position [144, 0]
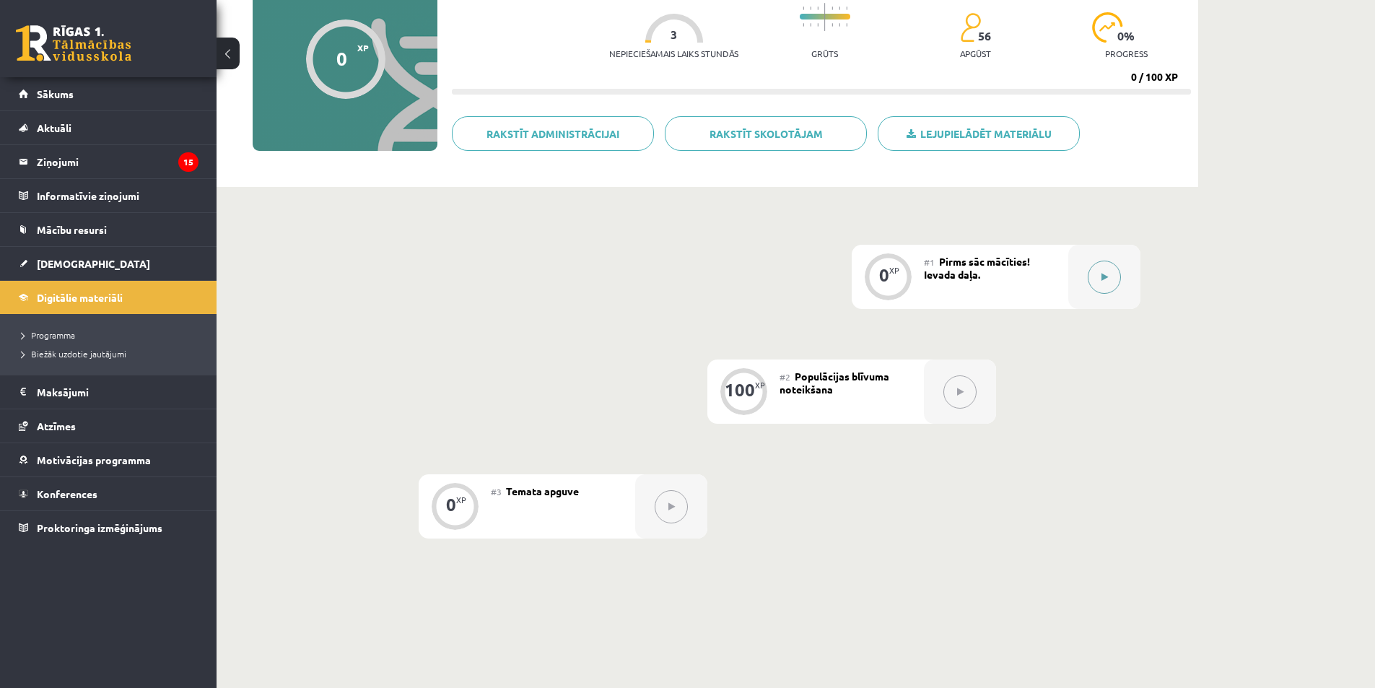
click at [1100, 279] on button at bounding box center [1104, 277] width 33 height 33
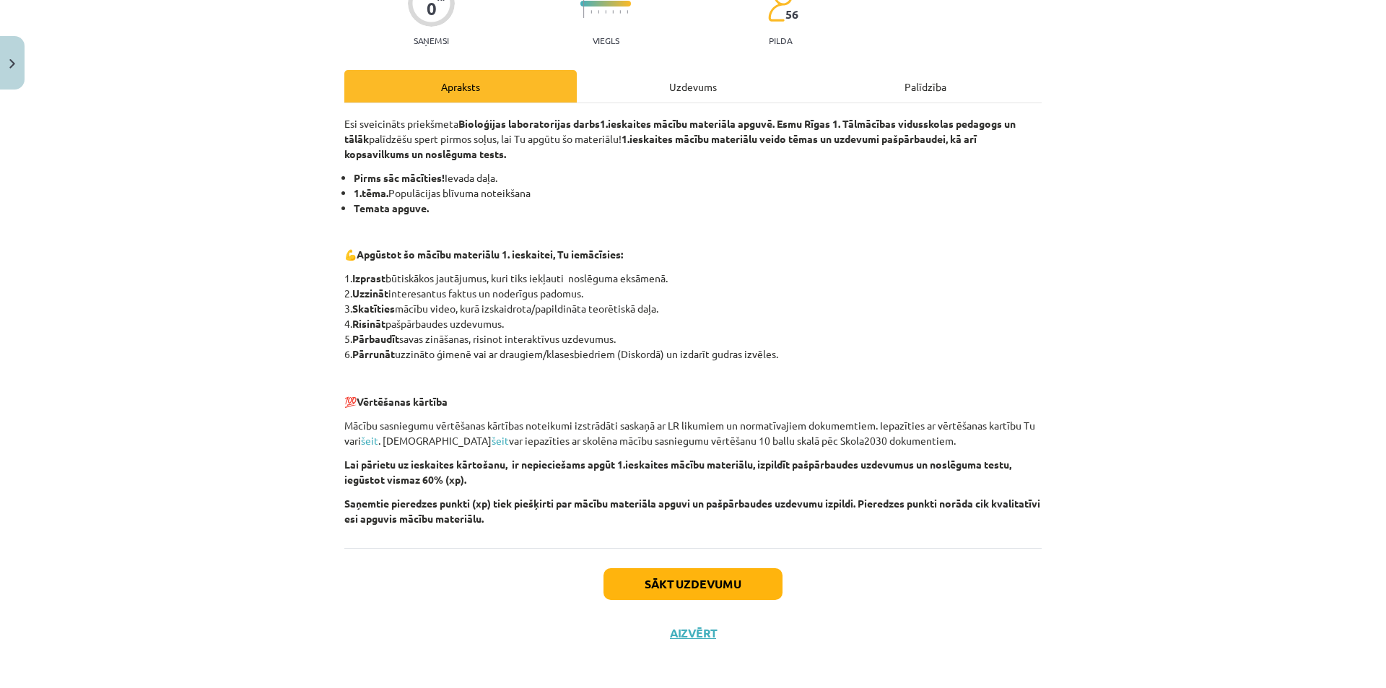
scroll to position [148, 0]
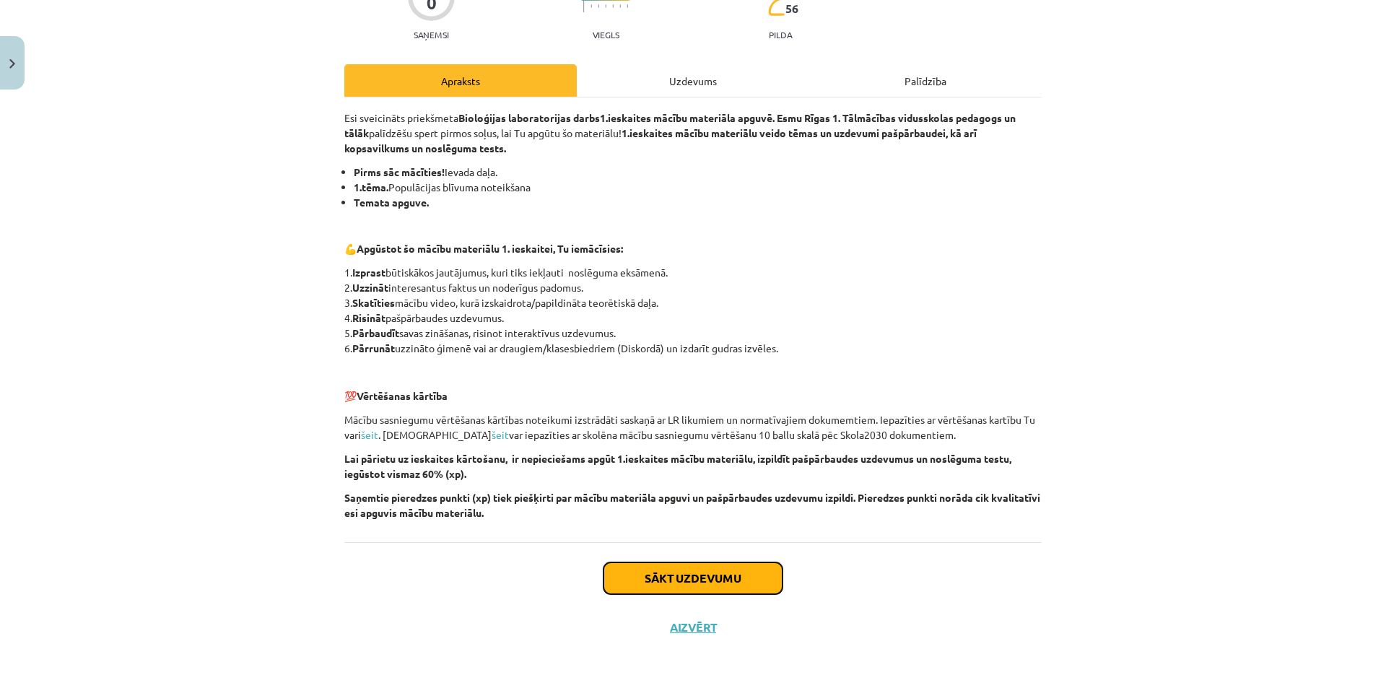
click at [722, 577] on button "Sākt uzdevumu" at bounding box center [692, 578] width 179 height 32
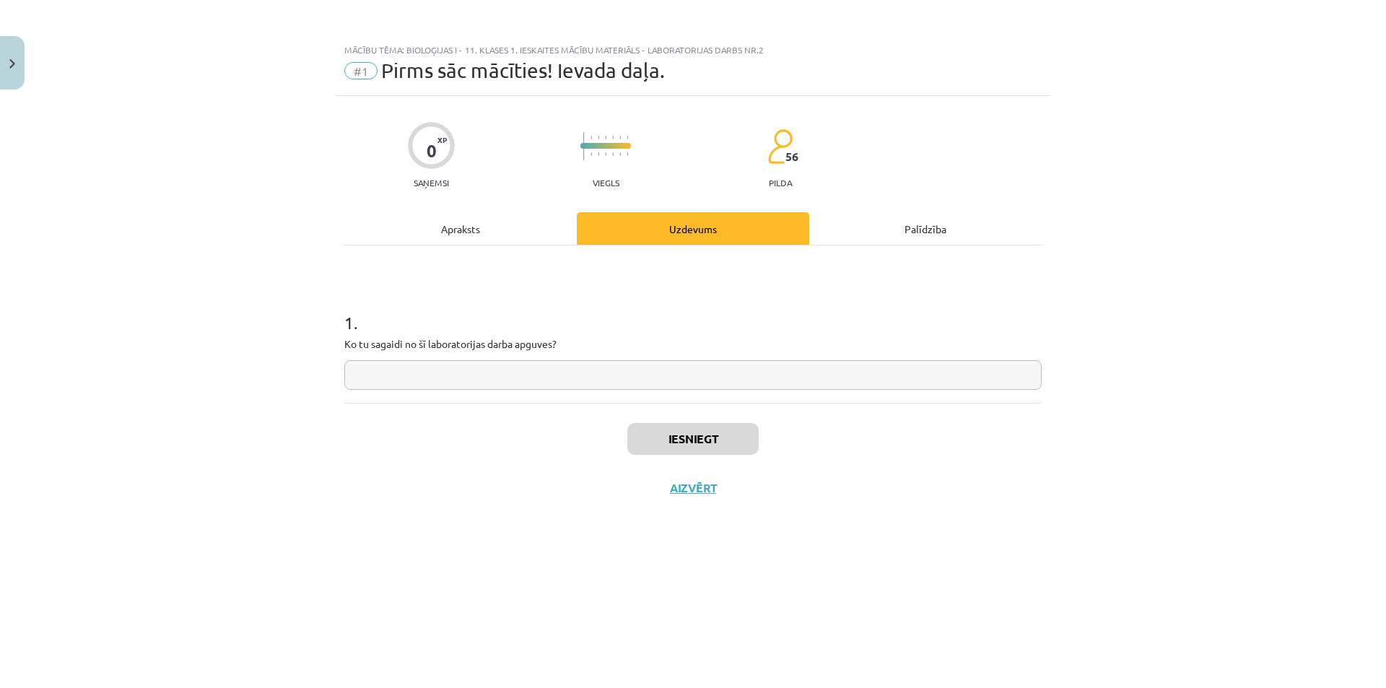
click at [572, 381] on input "text" at bounding box center [692, 375] width 697 height 30
drag, startPoint x: 345, startPoint y: 344, endPoint x: 714, endPoint y: 345, distance: 369.5
click at [714, 345] on p "Ko tu sagaidi no šī laboratorijas darba apguves?" at bounding box center [692, 343] width 697 height 15
copy p "Ko tu sagaidi no šī laboratorijas darba apguves?"
click at [513, 363] on input "text" at bounding box center [692, 375] width 697 height 30
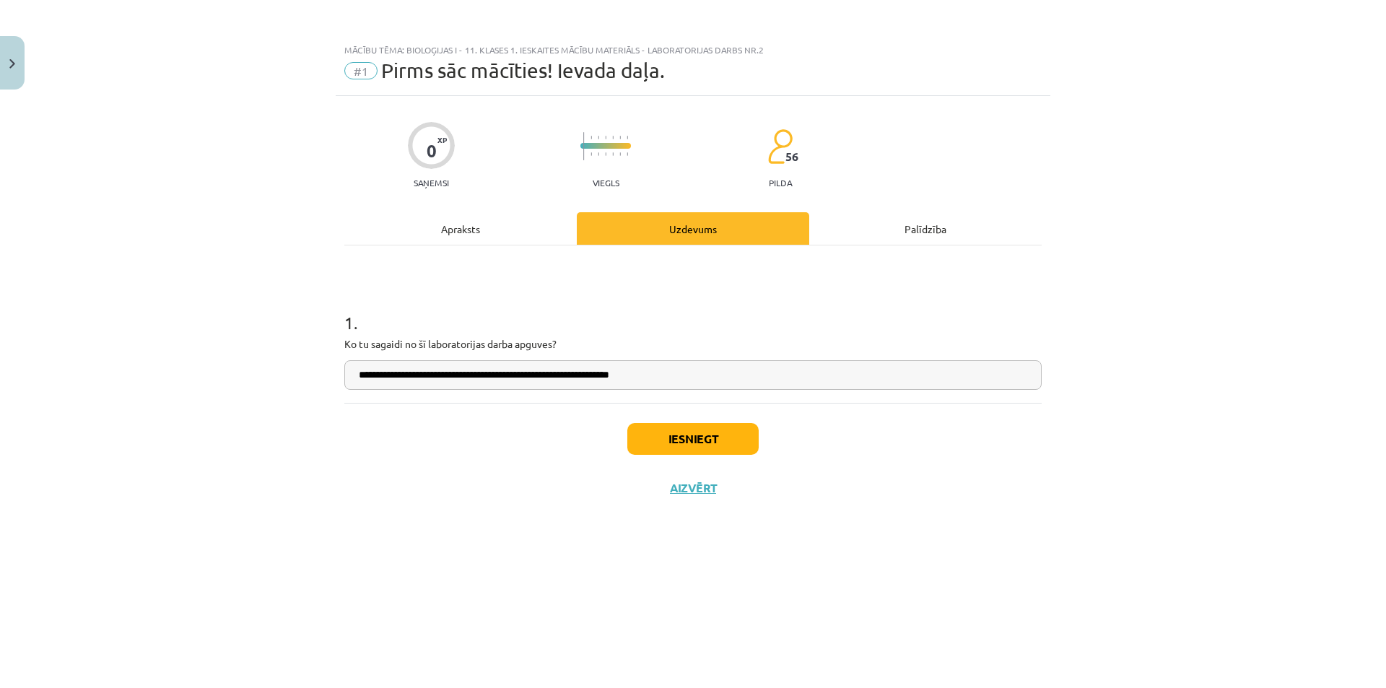
type input "**********"
click at [680, 445] on button "Iesniegt" at bounding box center [692, 439] width 131 height 32
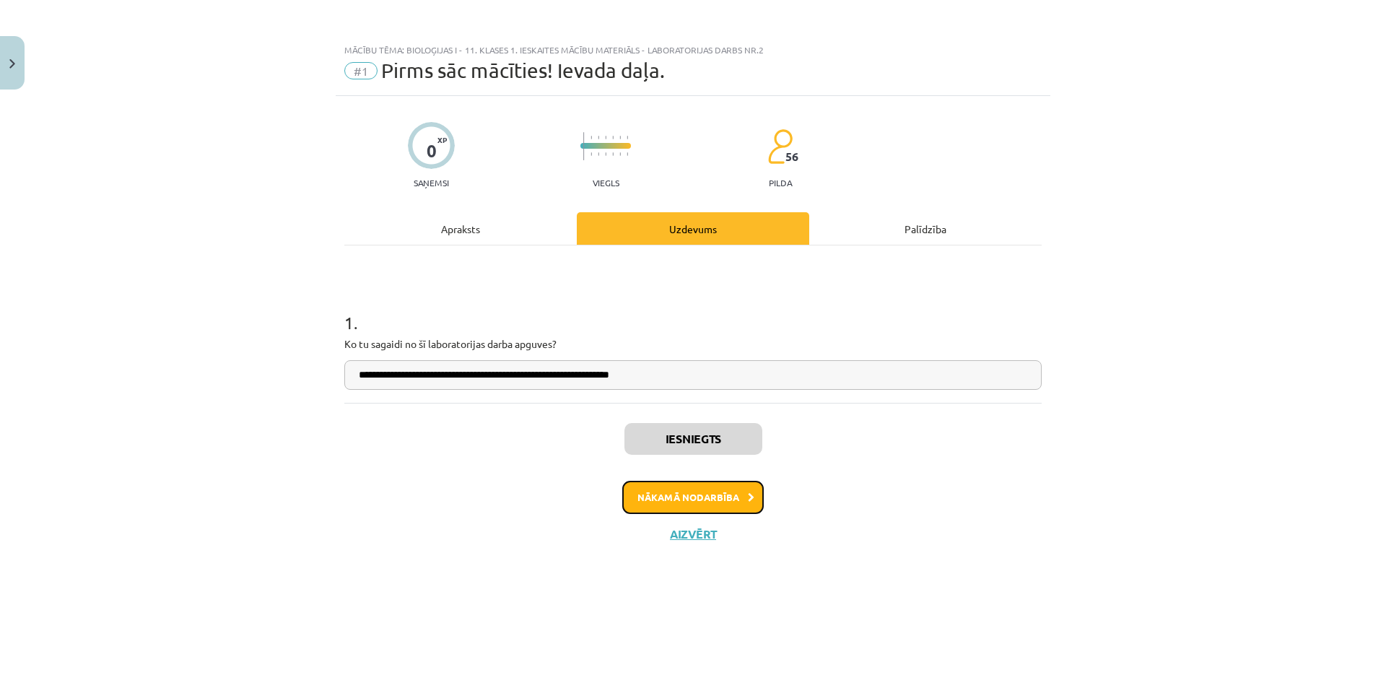
click at [696, 499] on button "Nākamā nodarbība" at bounding box center [692, 497] width 141 height 33
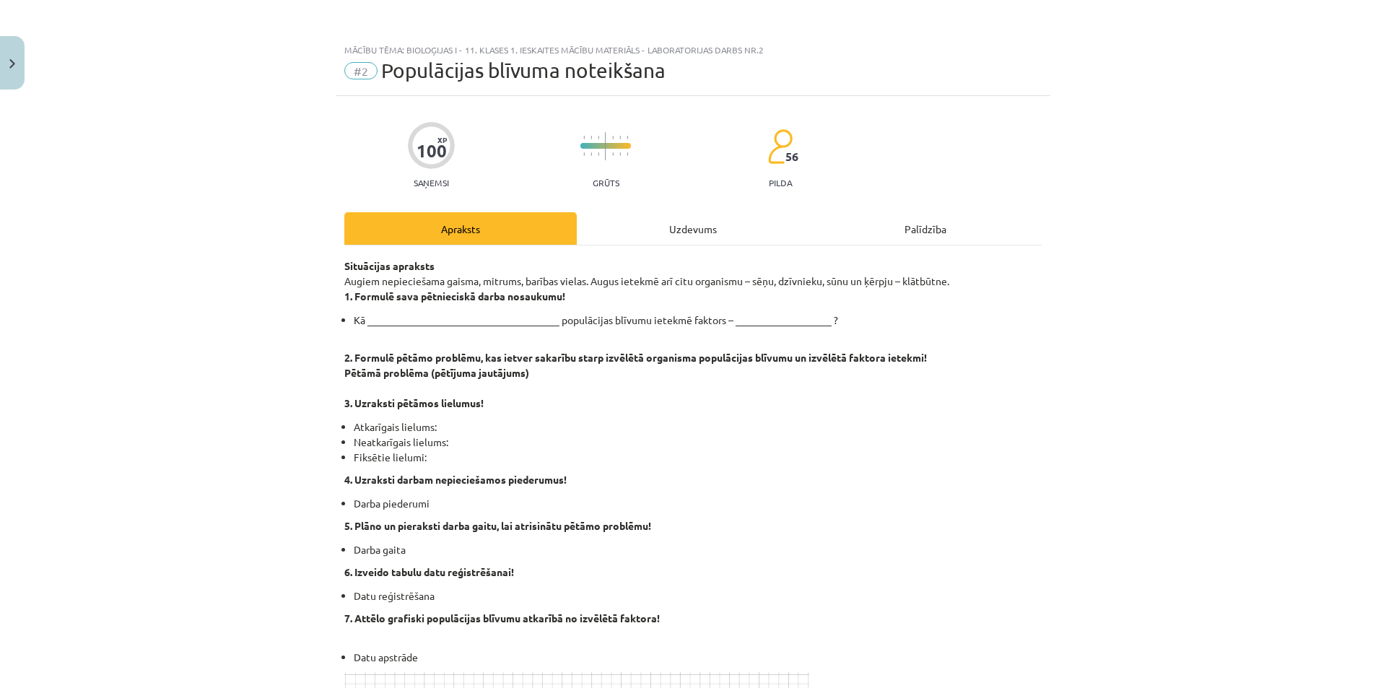
scroll to position [216, 0]
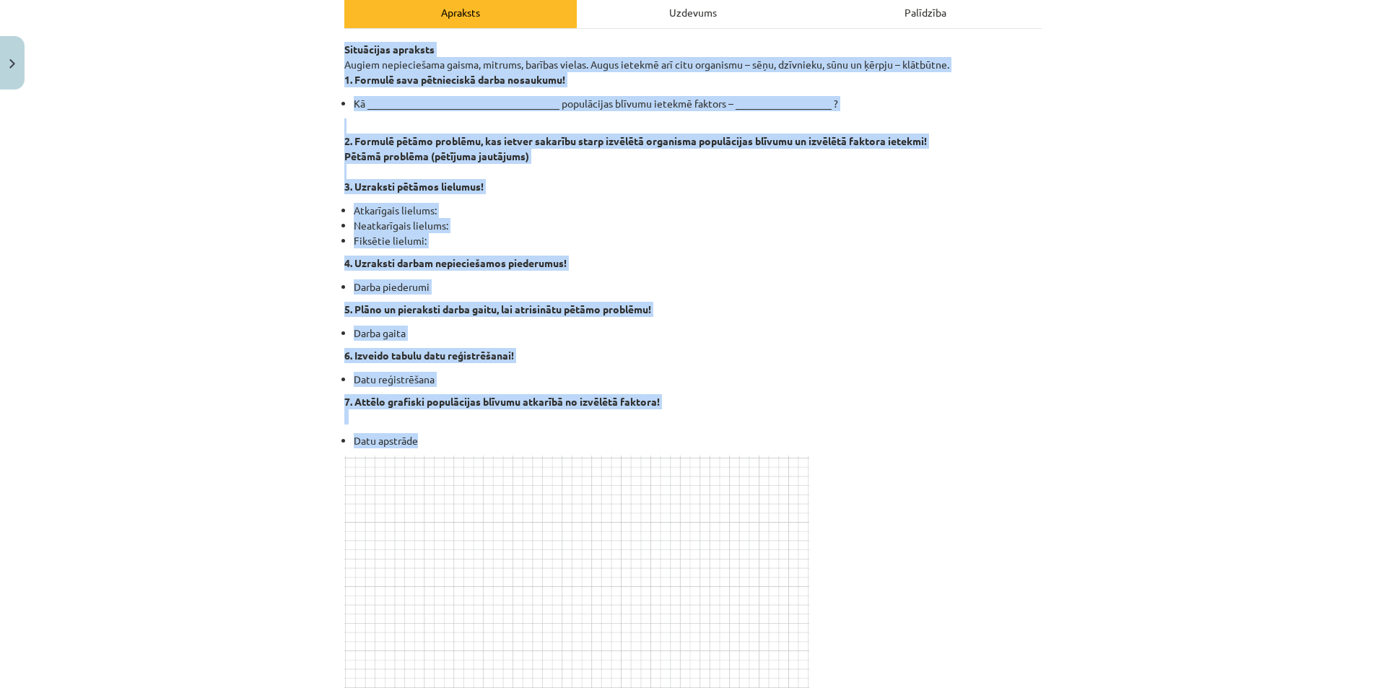
drag, startPoint x: 339, startPoint y: 51, endPoint x: 817, endPoint y: 431, distance: 610.6
copy div "Situācijas apraksts Augiem nepieciešama gaisma, mitrums, barības vielas. Augus …"
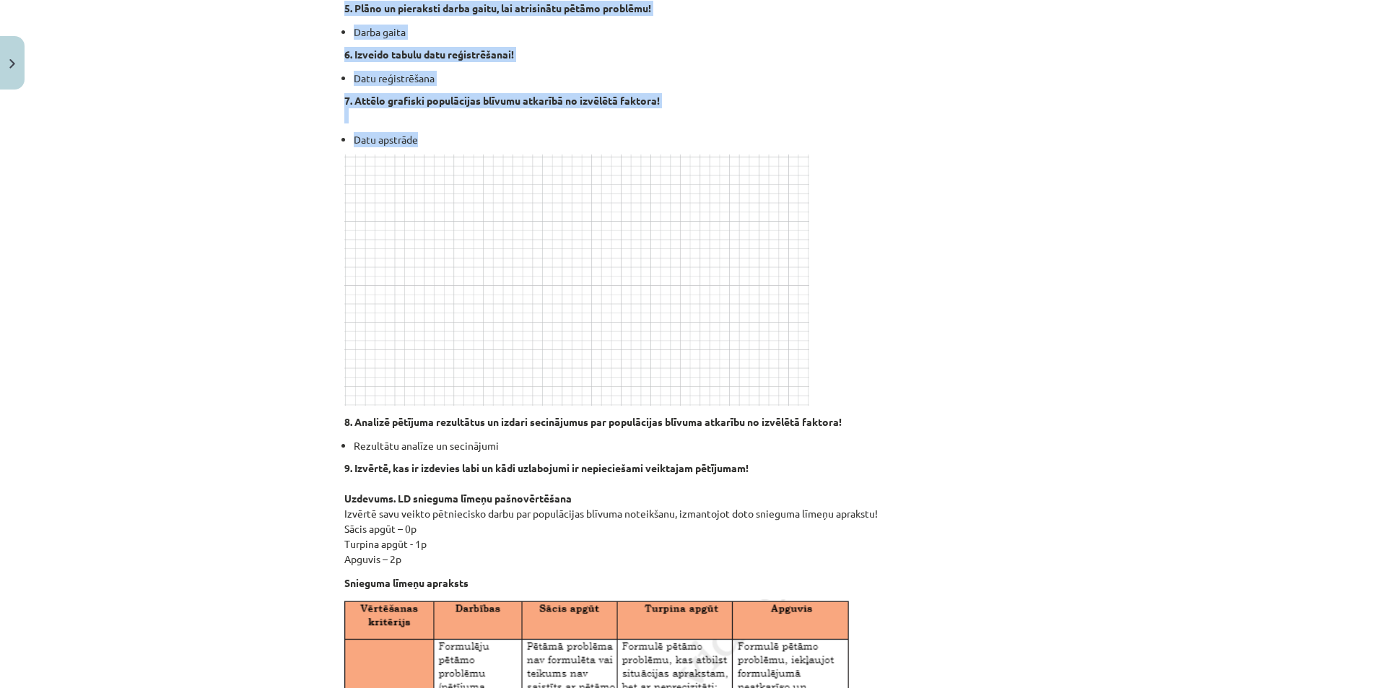
scroll to position [649, 0]
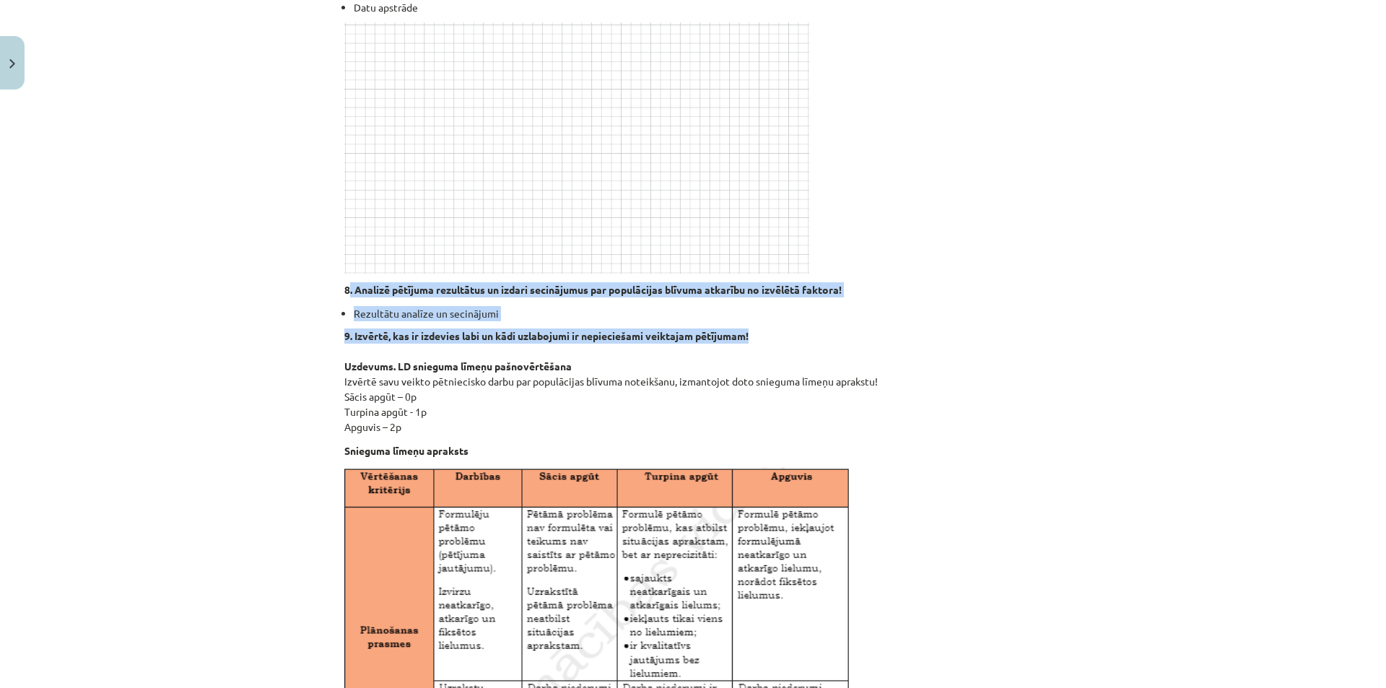
drag, startPoint x: 342, startPoint y: 284, endPoint x: 810, endPoint y: 339, distance: 471.6
copy div ". Analizē pētījuma rezultātus un izdari secinājumus par populācijas blīvuma atk…"
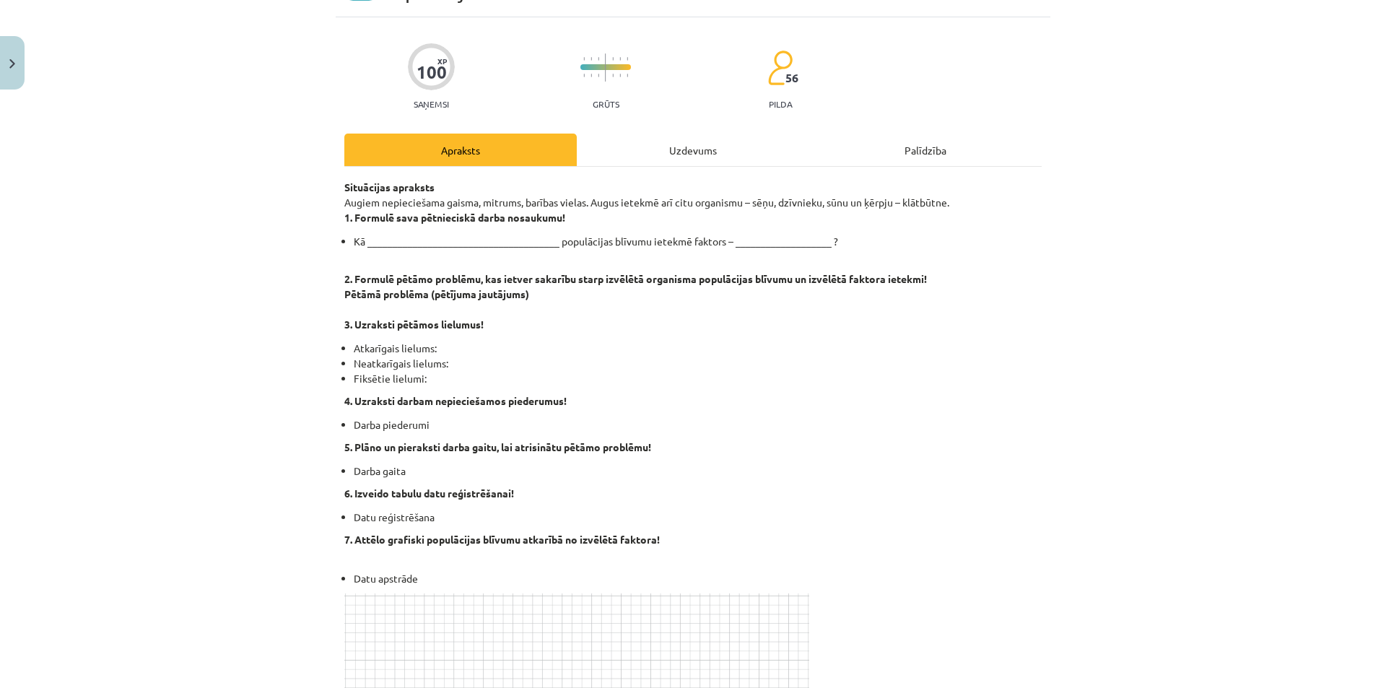
scroll to position [0, 0]
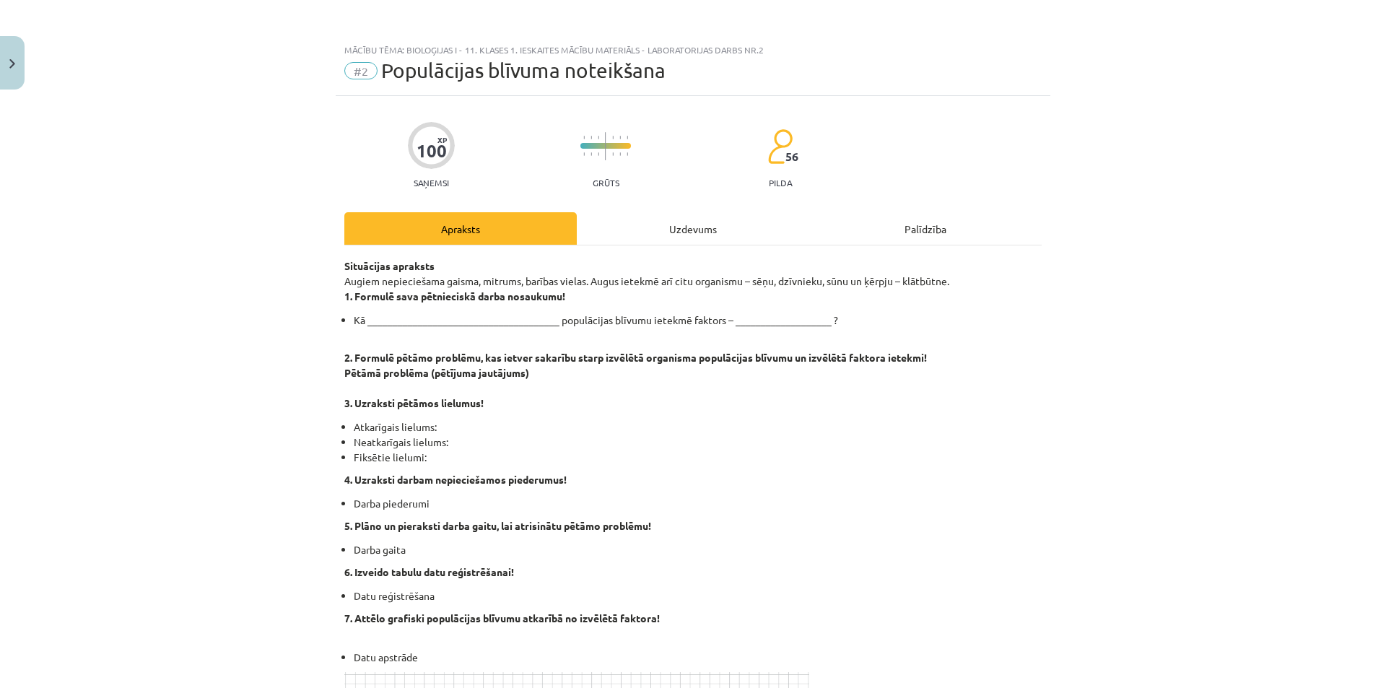
click at [861, 445] on li "Neatkarīgais lielums:" at bounding box center [698, 441] width 688 height 15
drag, startPoint x: 349, startPoint y: 319, endPoint x: 914, endPoint y: 318, distance: 565.8
click at [914, 318] on li "Kā ______________________________________ populācijas blīvumu ietekmē faktors –…" at bounding box center [698, 319] width 688 height 15
click at [196, 367] on div "Mācību tēma: Bioloģijas i - 11. klases 1. ieskaites mācību materiāls - laborato…" at bounding box center [693, 344] width 1386 height 688
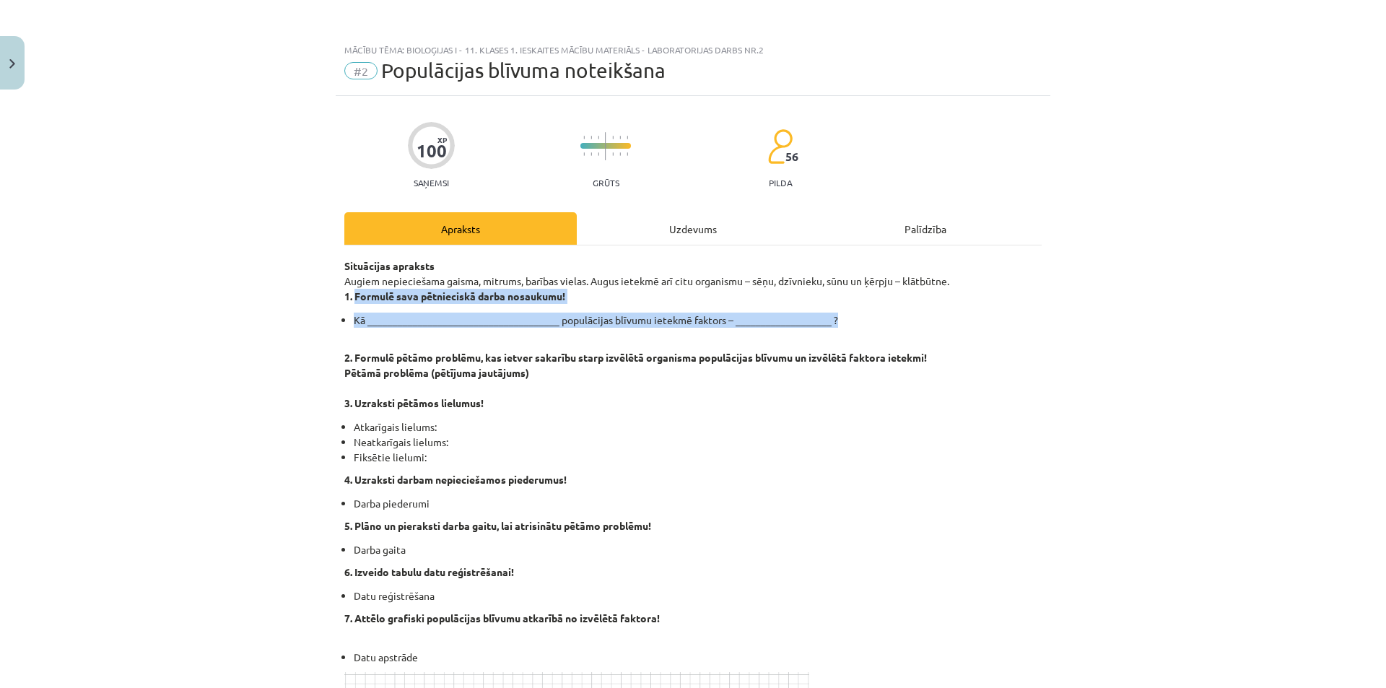
drag, startPoint x: 351, startPoint y: 297, endPoint x: 847, endPoint y: 312, distance: 495.3
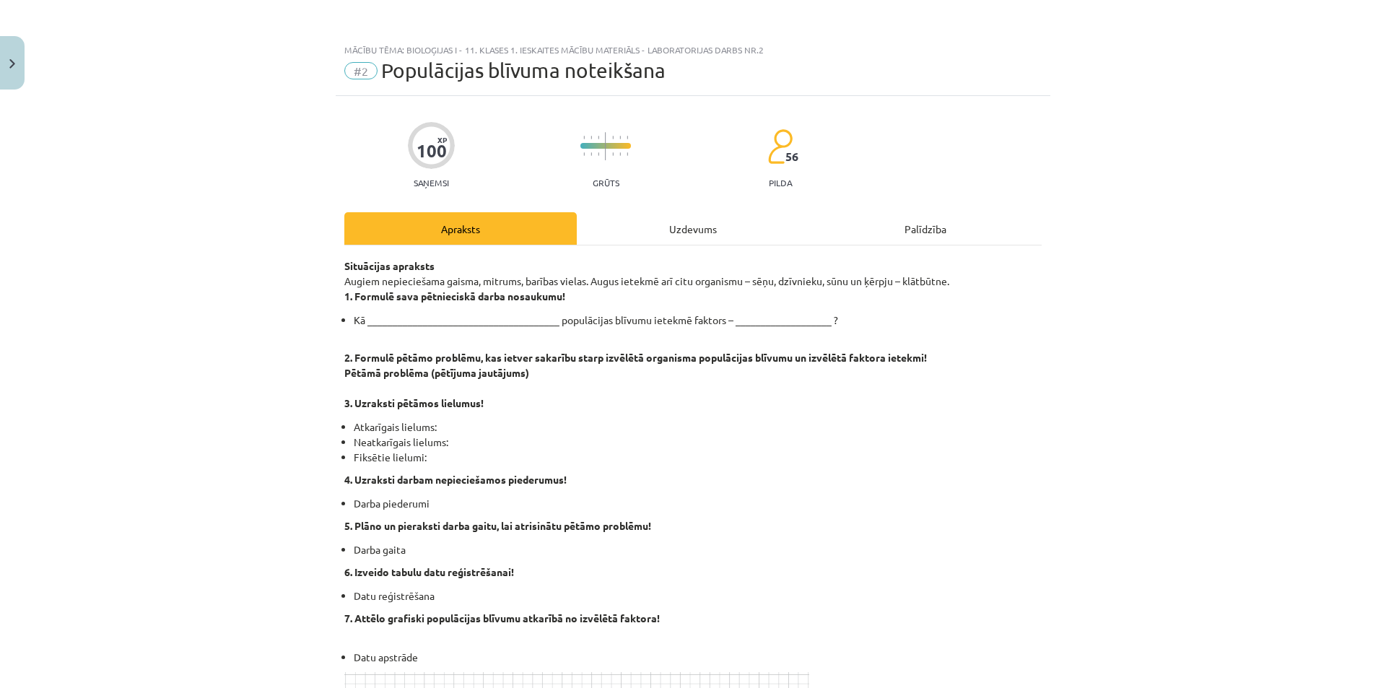
click at [444, 278] on p "Situācijas apraksts Augiem nepieciešama gaisma, mitrums, barības vielas. Augus …" at bounding box center [692, 280] width 697 height 45
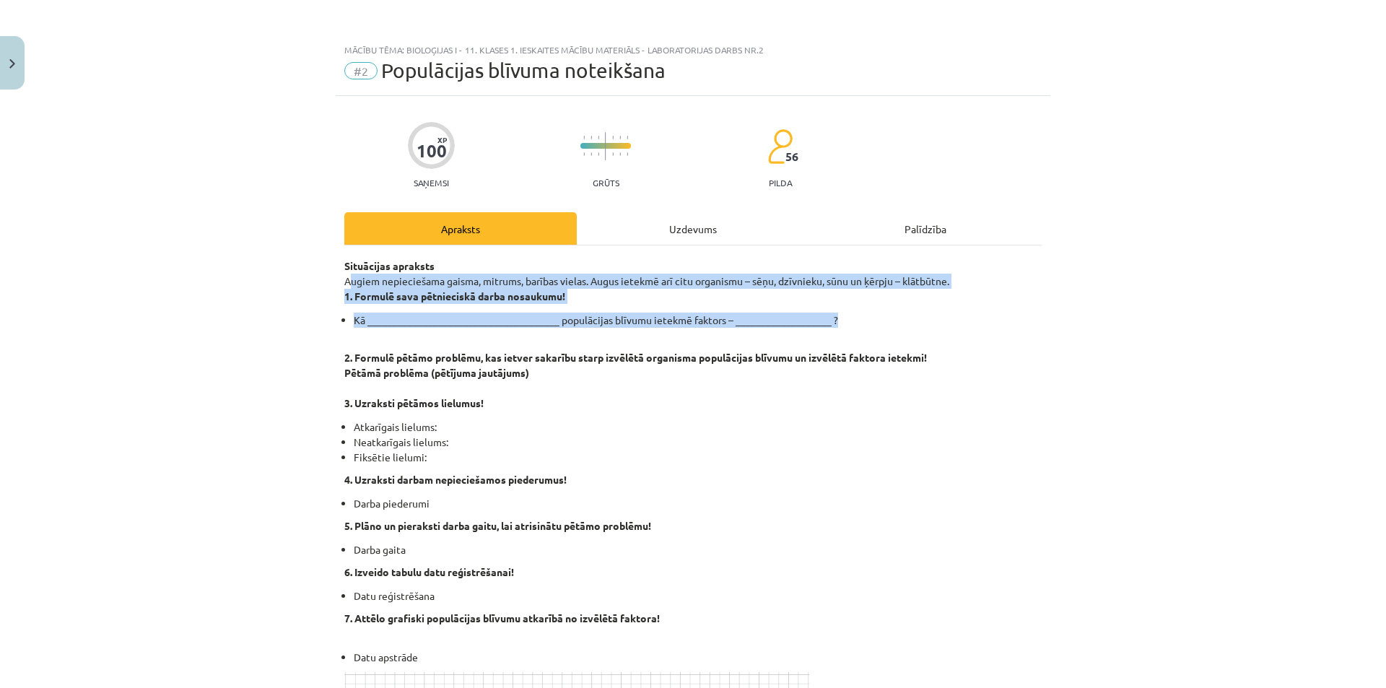
drag, startPoint x: 341, startPoint y: 280, endPoint x: 947, endPoint y: 312, distance: 606.3
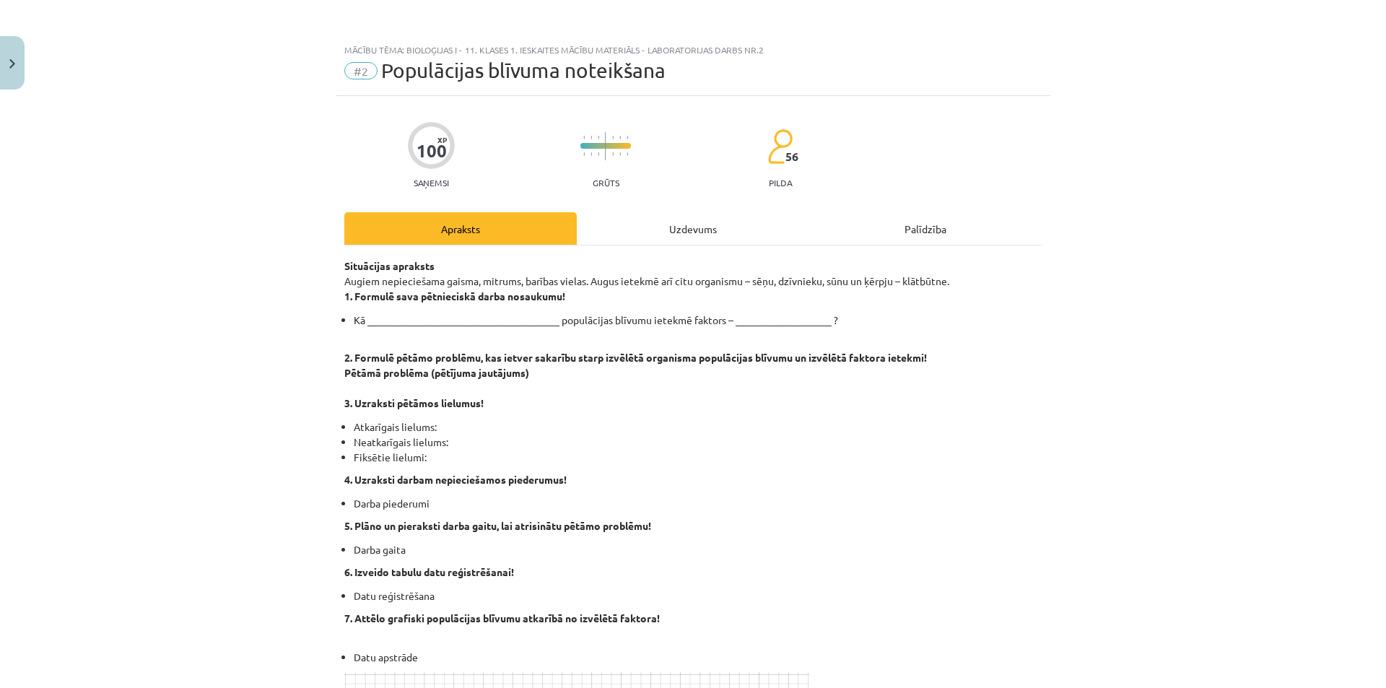
drag, startPoint x: 647, startPoint y: 271, endPoint x: 556, endPoint y: 305, distance: 97.7
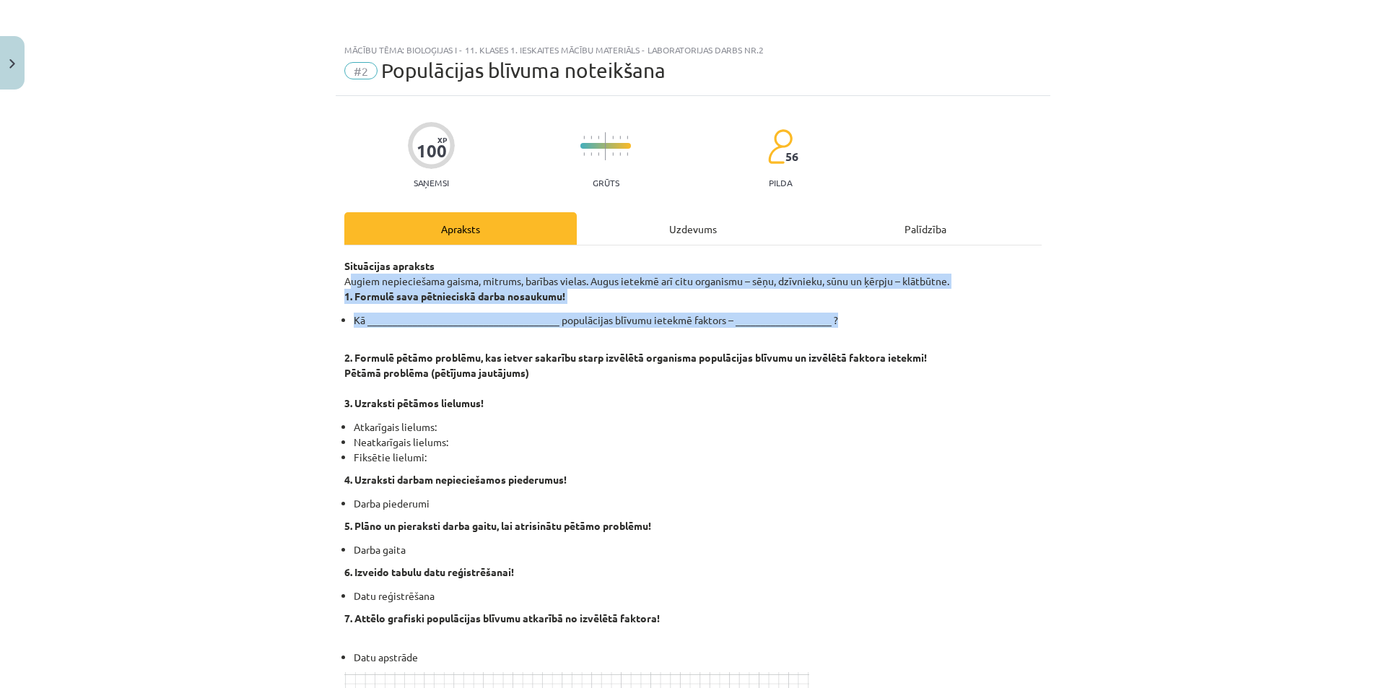
drag, startPoint x: 340, startPoint y: 278, endPoint x: 958, endPoint y: 325, distance: 620.3
copy div "Augiem nepieciešama gaisma, mitrums, barības vielas. Augus ietekmē arī citu org…"
click at [1046, 290] on div "Mācību tēma: Bioloģijas i - 11. klases 1. ieskaites mācību materiāls - laborato…" at bounding box center [693, 344] width 1386 height 688
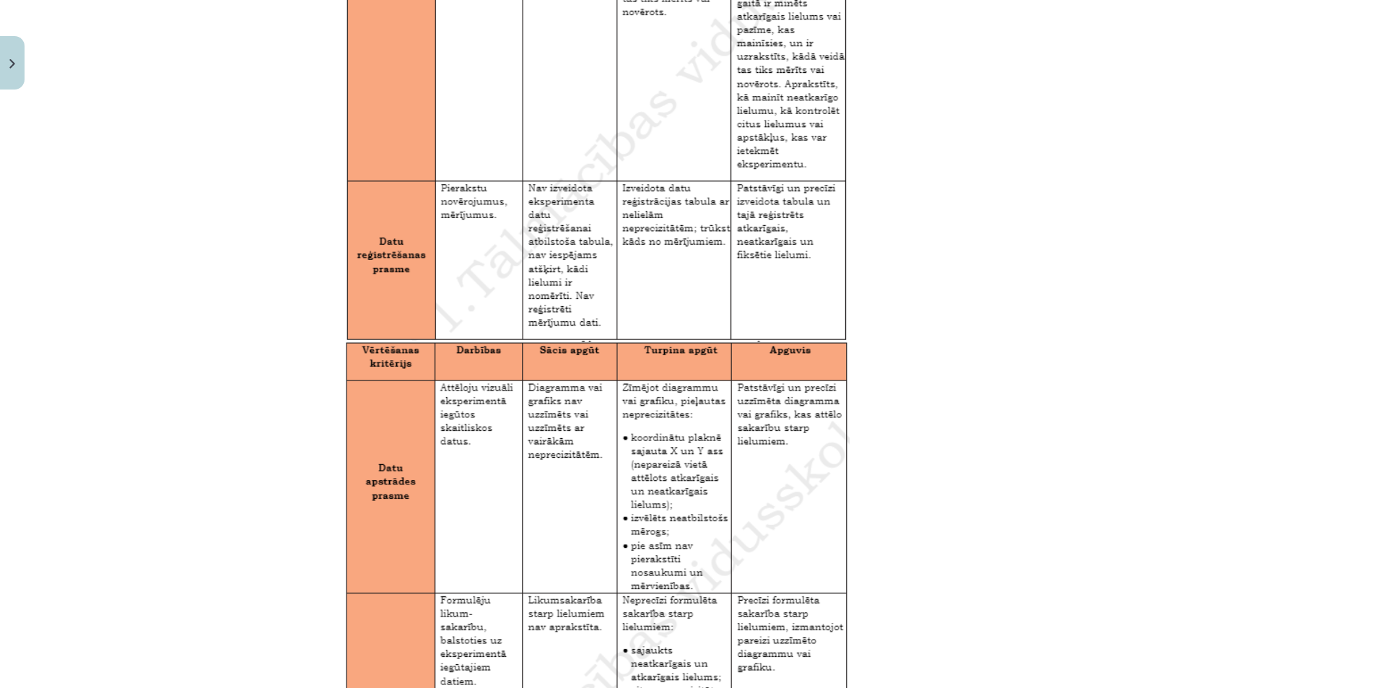
scroll to position [2231, 0]
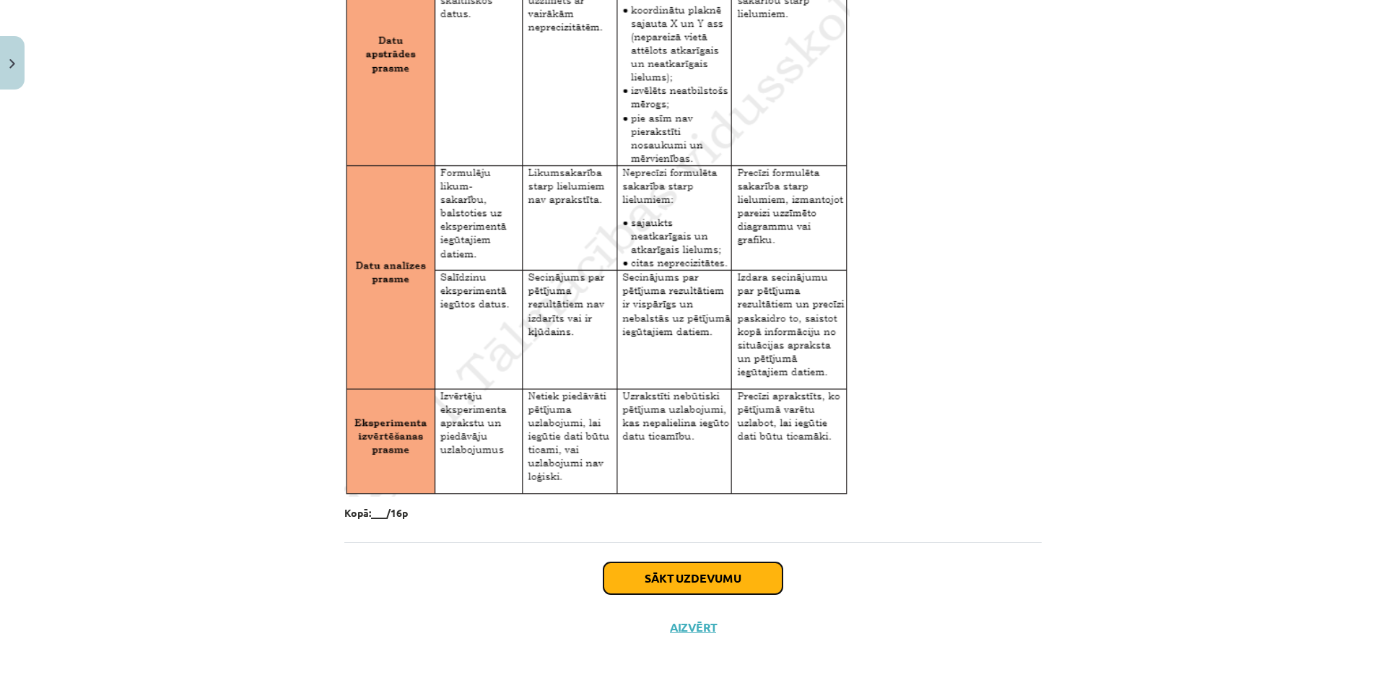
click at [741, 575] on button "Sākt uzdevumu" at bounding box center [692, 578] width 179 height 32
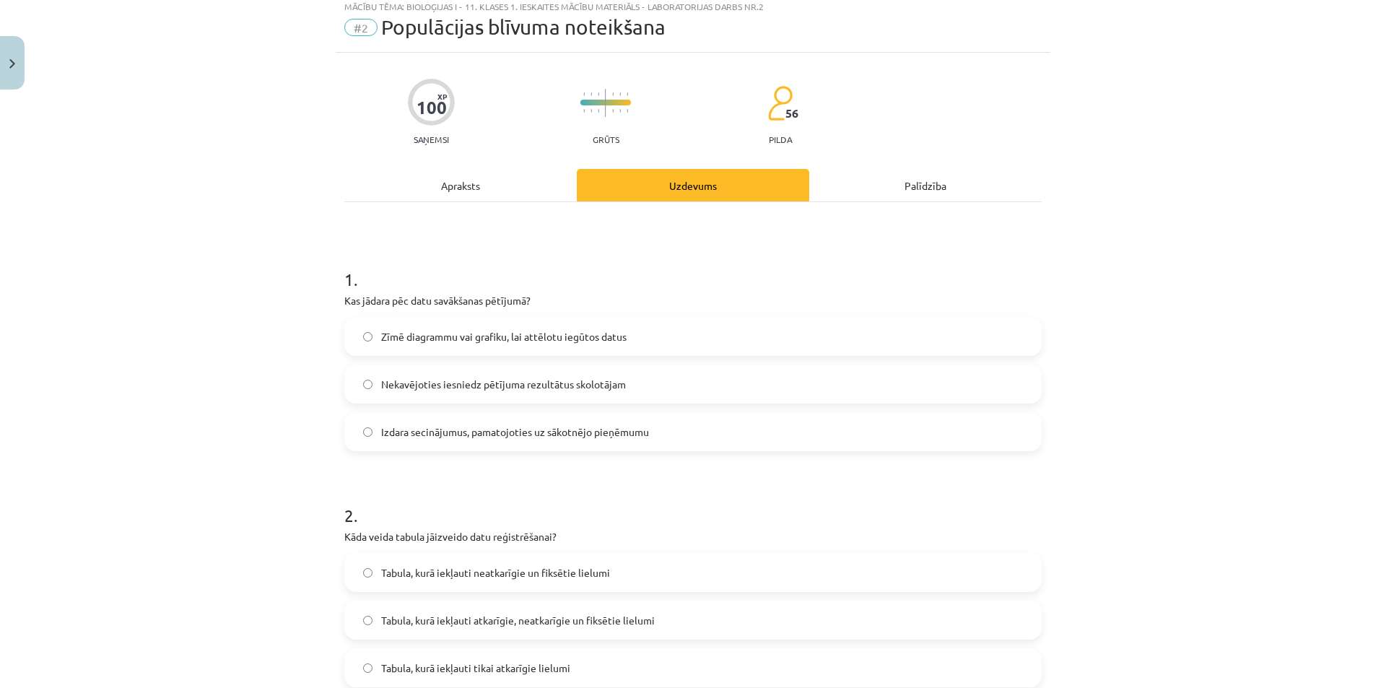
scroll to position [36, 0]
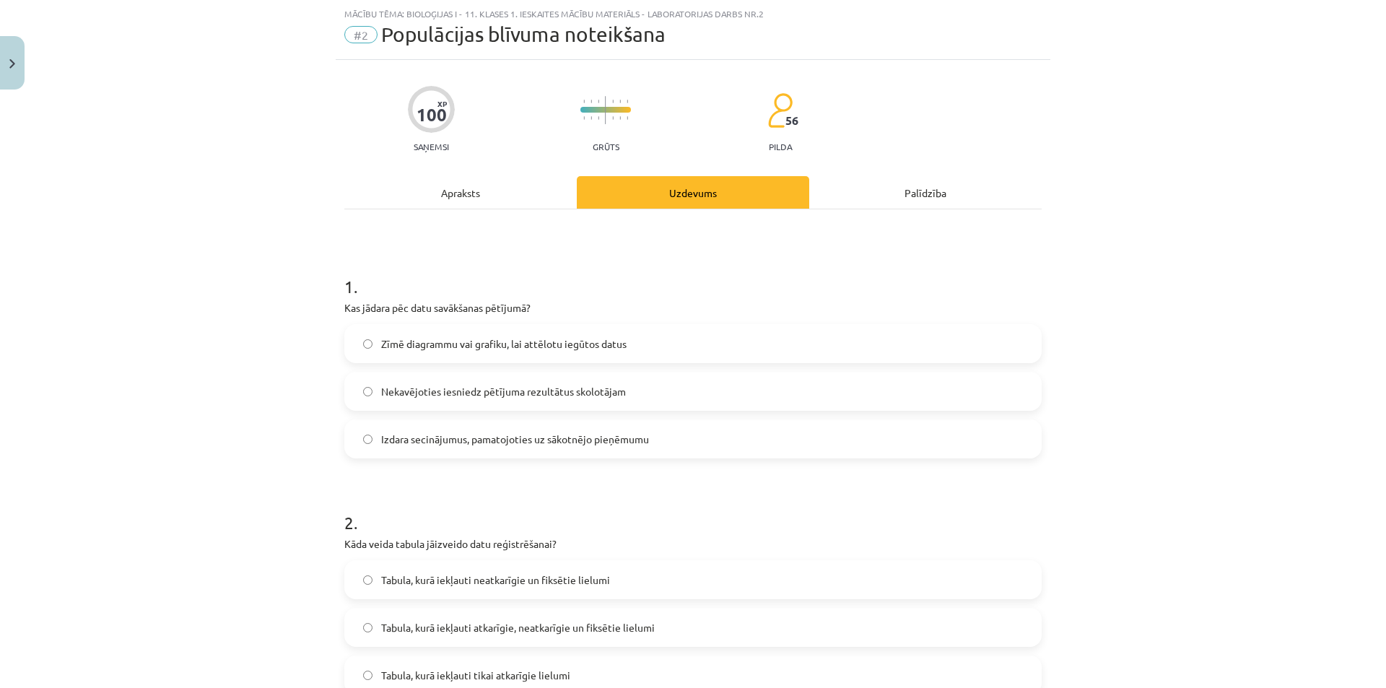
click at [634, 432] on span "Izdara secinājumus, pamatojoties uz sākotnējo pieņēmumu" at bounding box center [515, 439] width 268 height 15
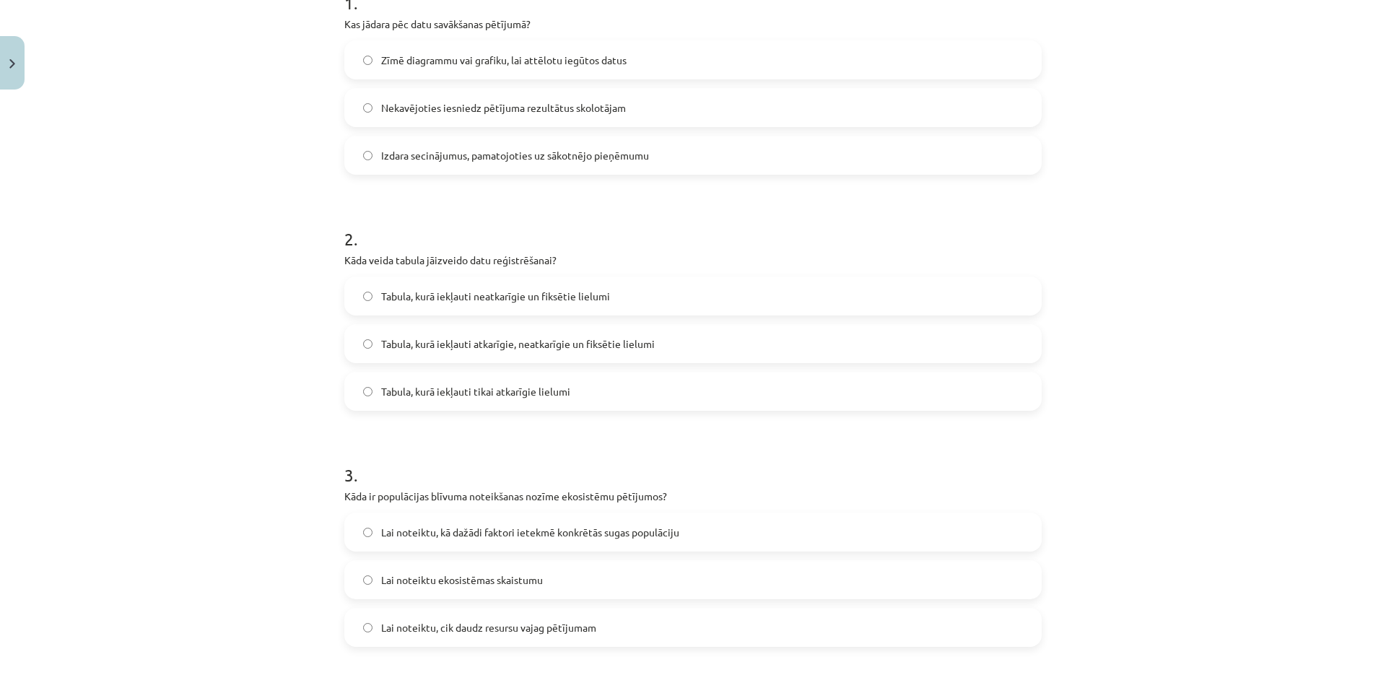
scroll to position [325, 0]
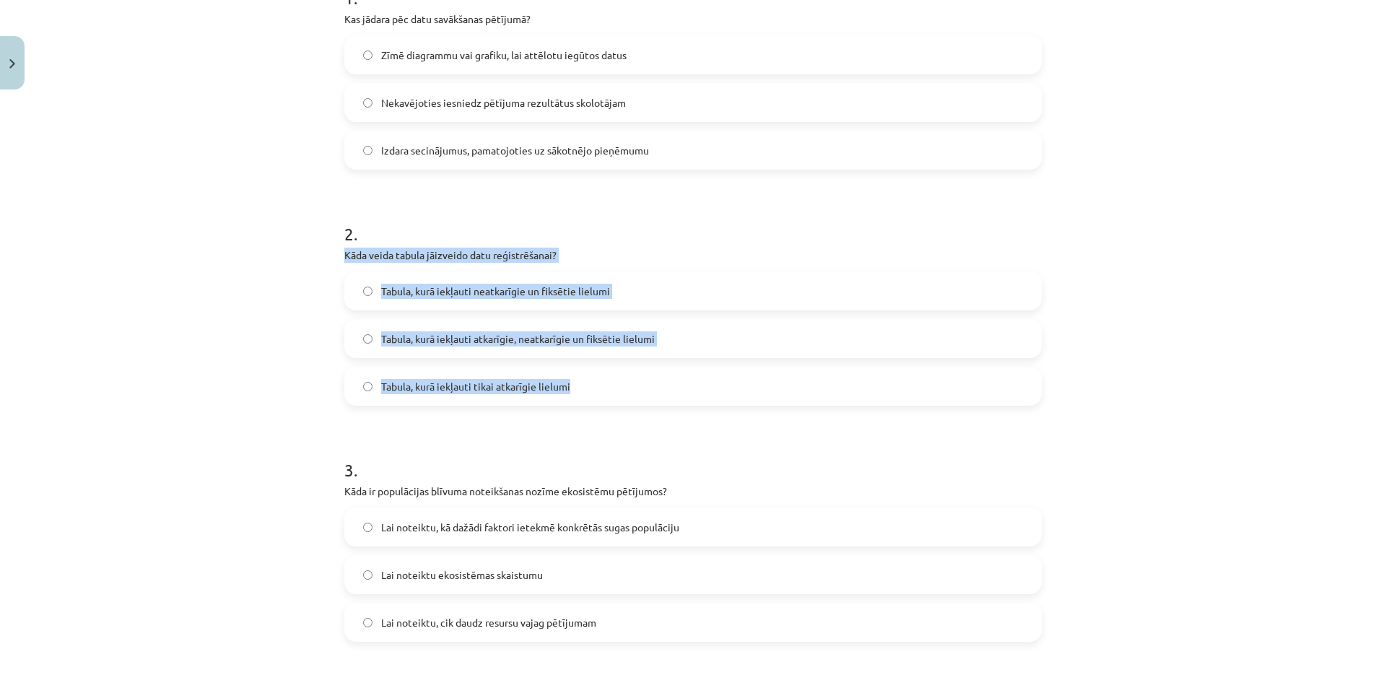
drag, startPoint x: 339, startPoint y: 255, endPoint x: 655, endPoint y: 391, distance: 343.6
click at [655, 391] on div "2 . Kāda veida tabula jāizveido datu reģistrēšanai? Tabula, kurā iekļauti neatk…" at bounding box center [692, 301] width 697 height 207
copy div "Kāda veida tabula jāizveido datu reģistrēšanai? Tabula, kurā iekļauti neatkarīg…"
click at [664, 340] on label "Tabula, kurā iekļauti atkarīgie, neatkarīgie un fiksētie lielumi" at bounding box center [693, 338] width 694 height 36
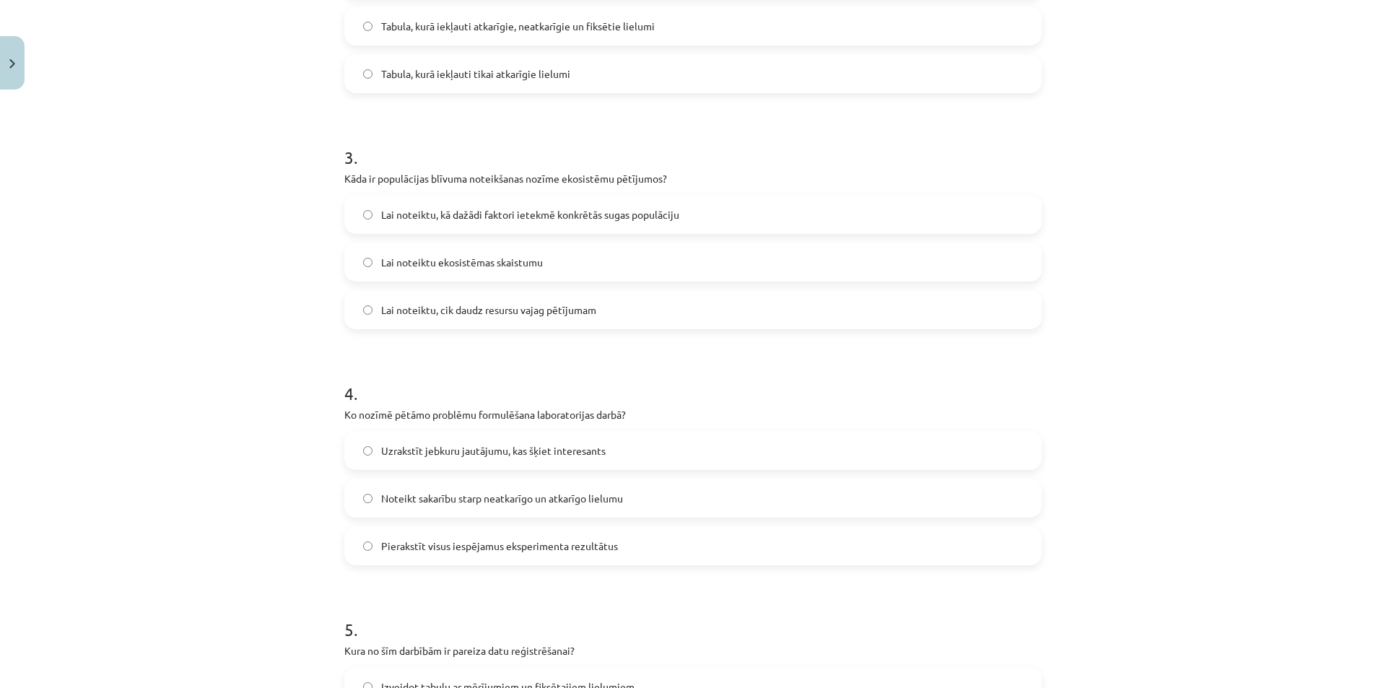
scroll to position [613, 0]
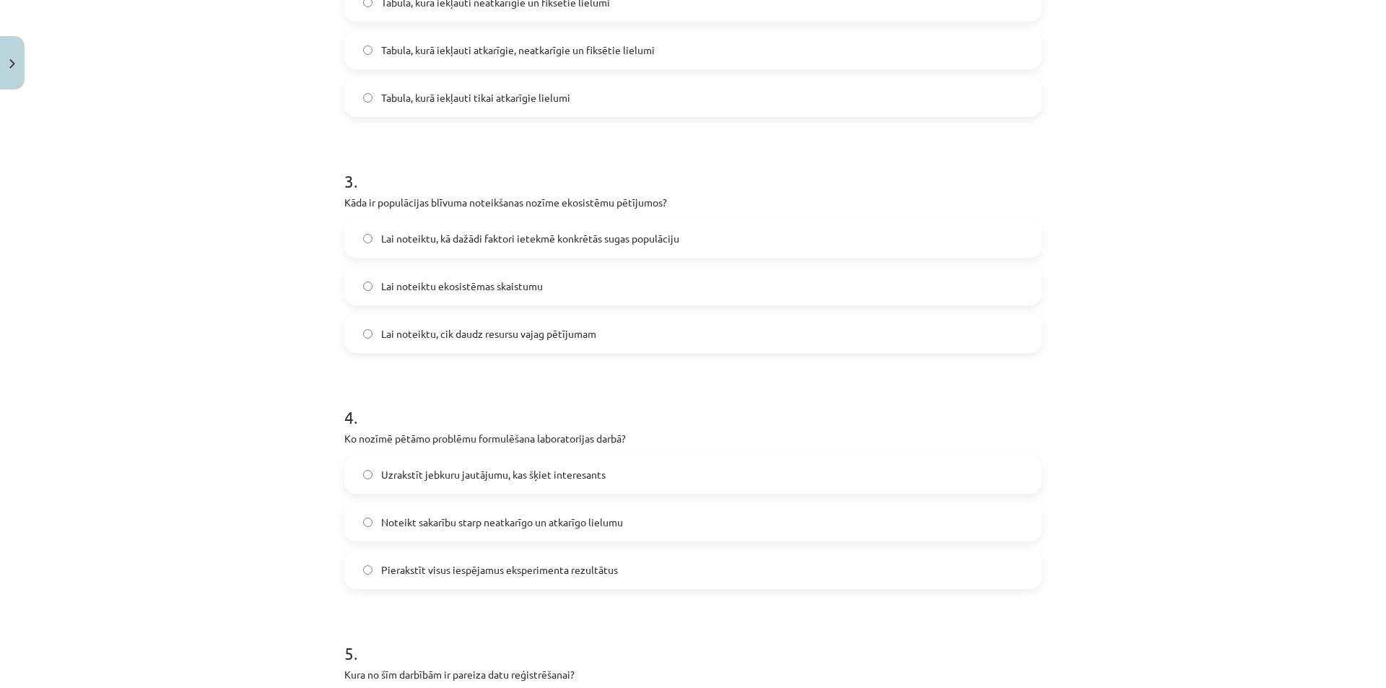
click at [618, 245] on span "Lai noteiktu, kā dažādi faktori ietekmē konkrētās sugas populāciju" at bounding box center [530, 238] width 298 height 15
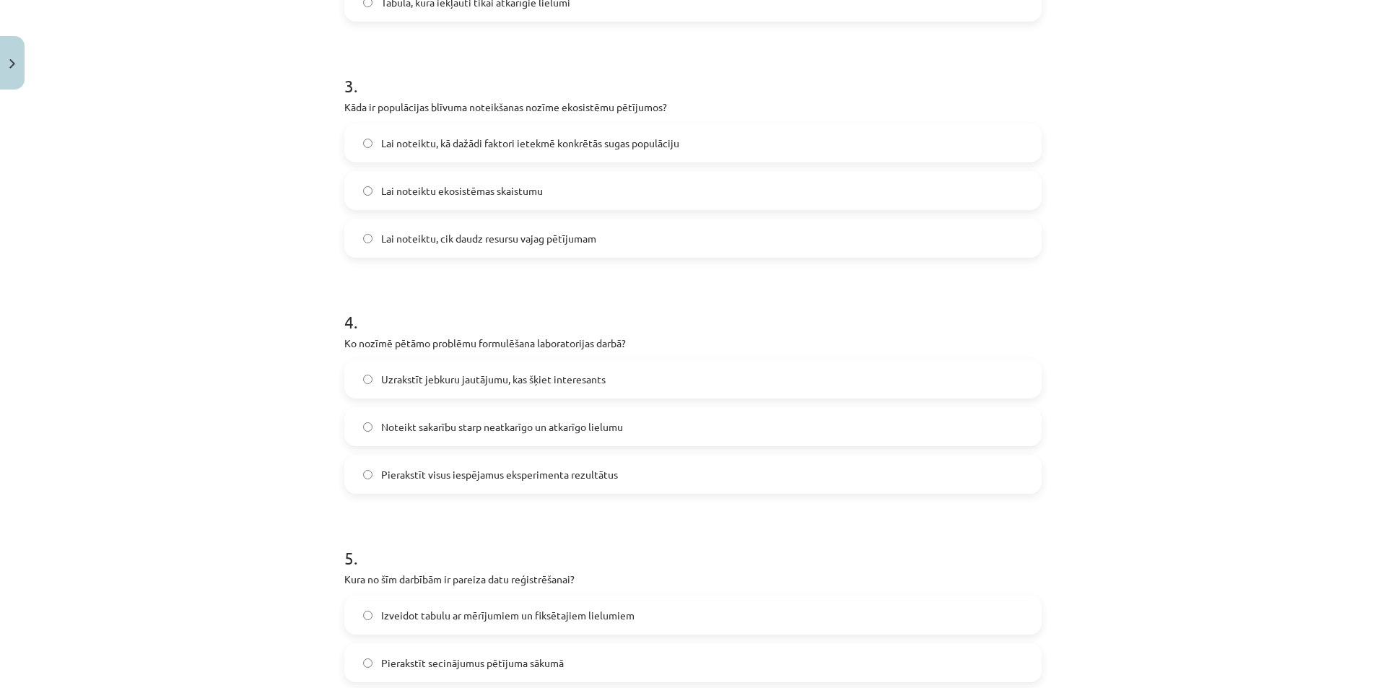
scroll to position [830, 0]
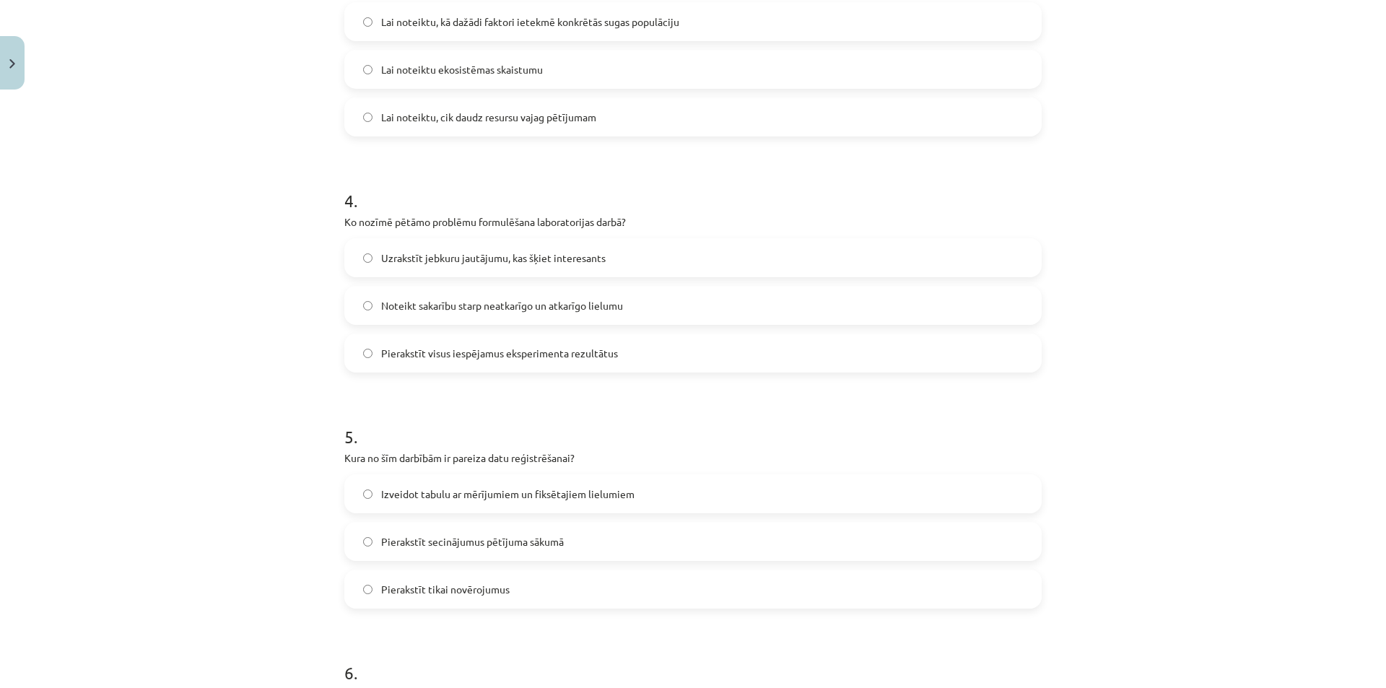
click at [595, 293] on label "Noteikt sakarību starp neatkarīgo un atkarīgo lielumu" at bounding box center [693, 305] width 694 height 36
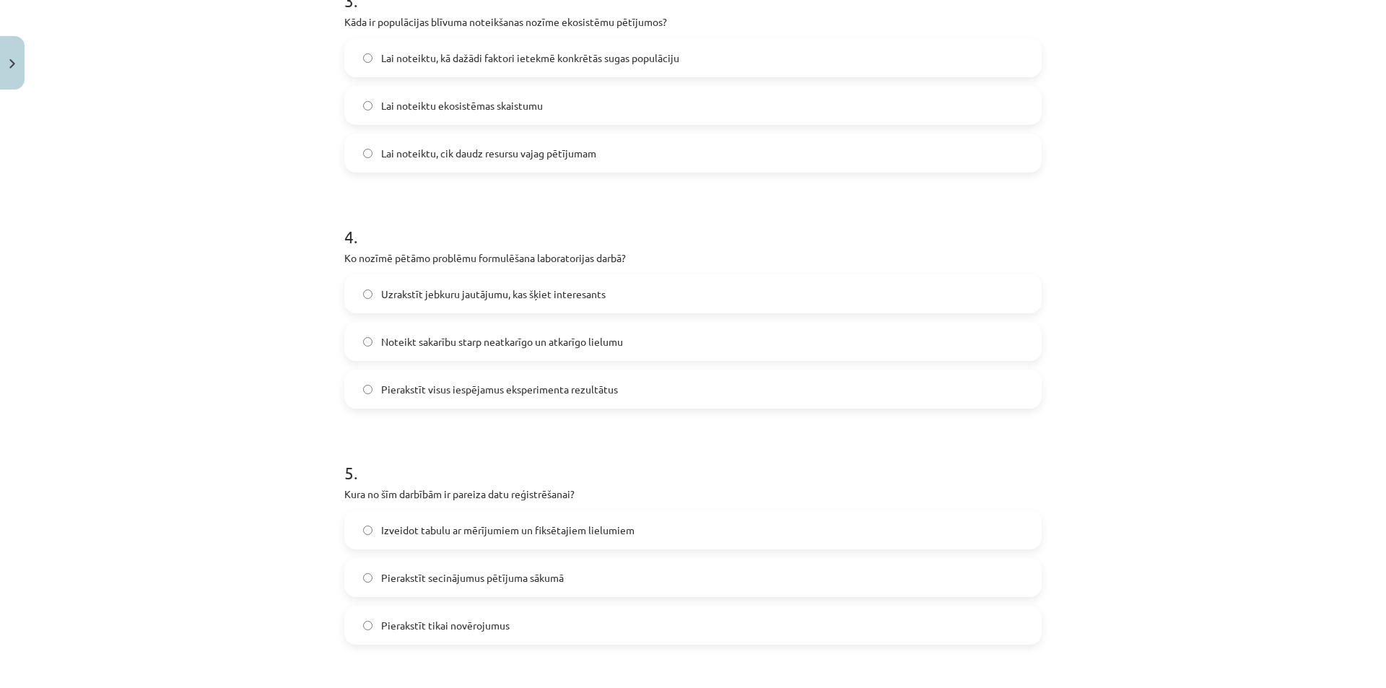
scroll to position [1155, 0]
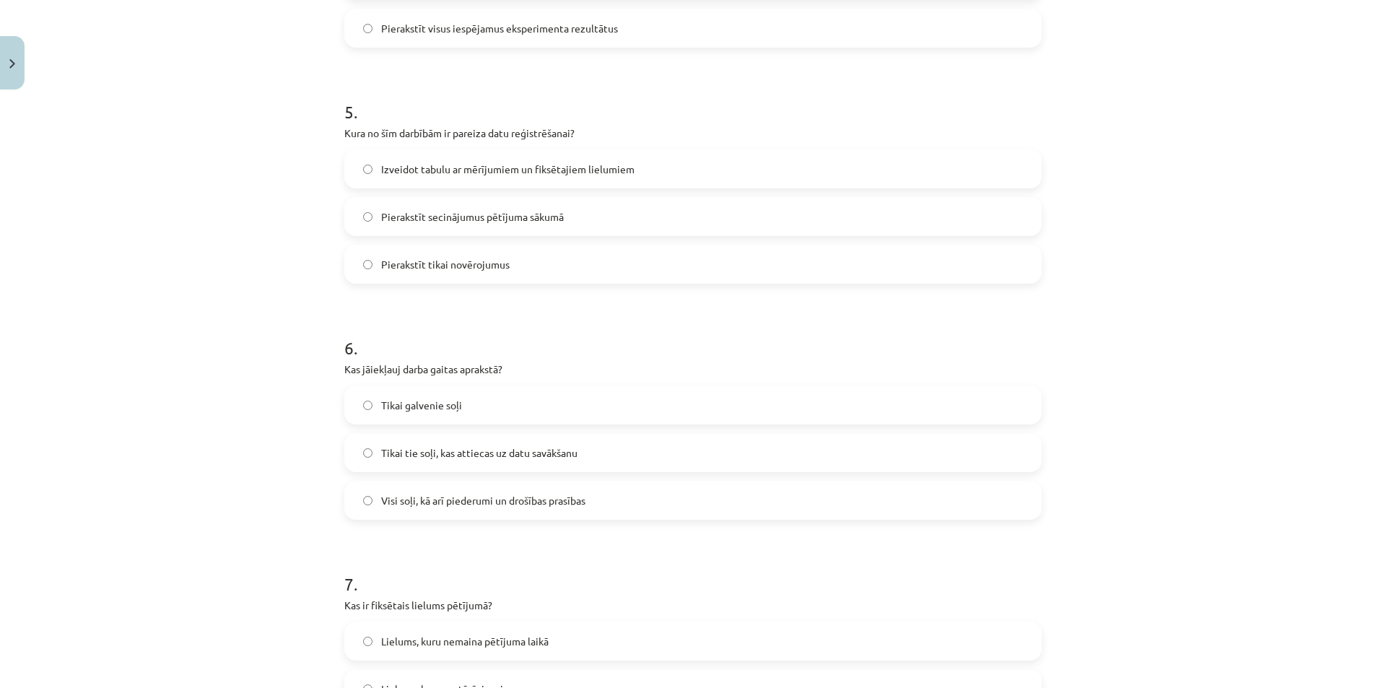
click at [675, 178] on label "Izveidot tabulu ar mērījumiem un fiksētajiem lielumiem" at bounding box center [693, 169] width 694 height 36
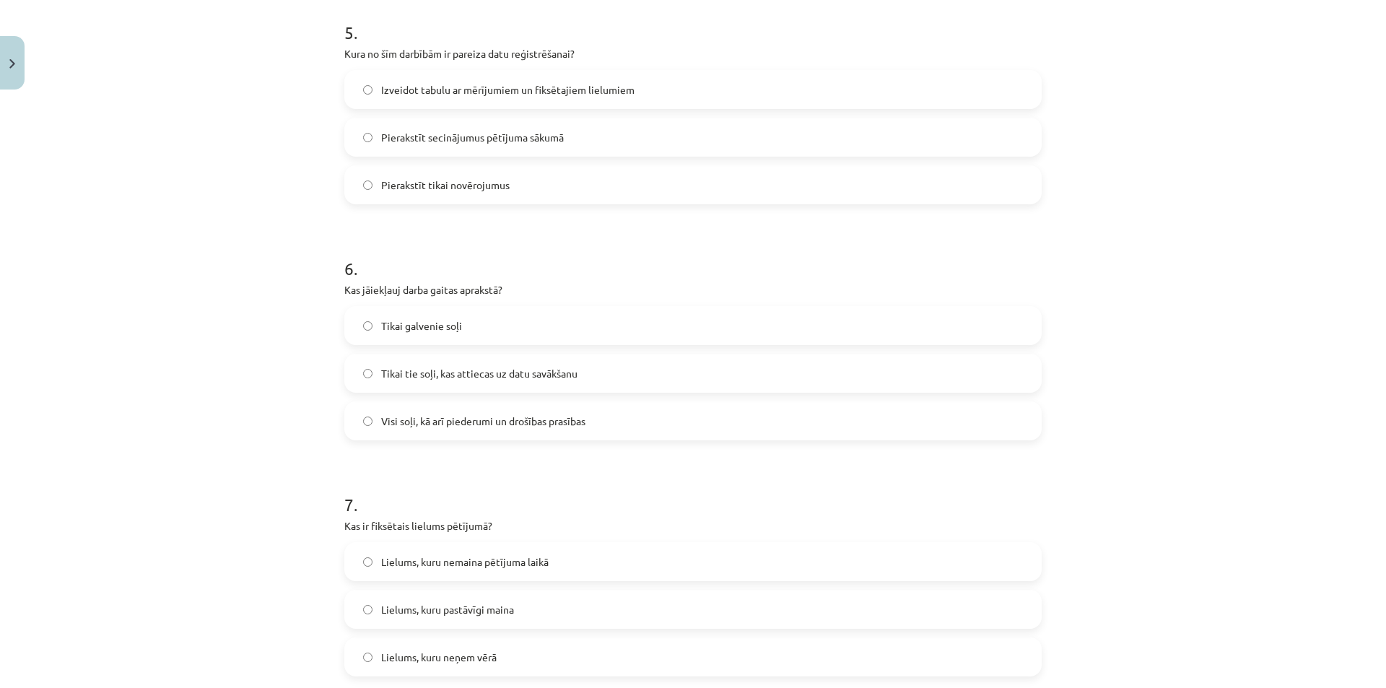
scroll to position [1371, 0]
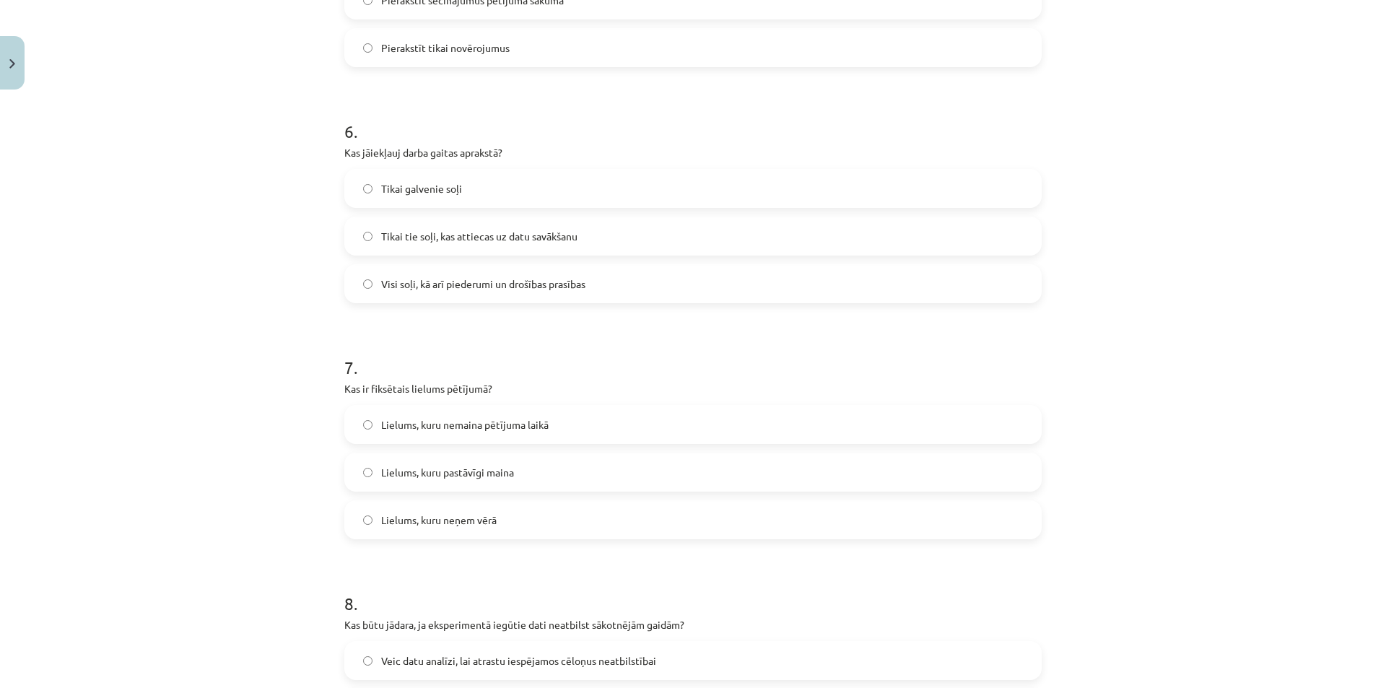
click at [591, 283] on label "Visi soļi, kā arī piederumi un drošības prasības" at bounding box center [693, 284] width 694 height 36
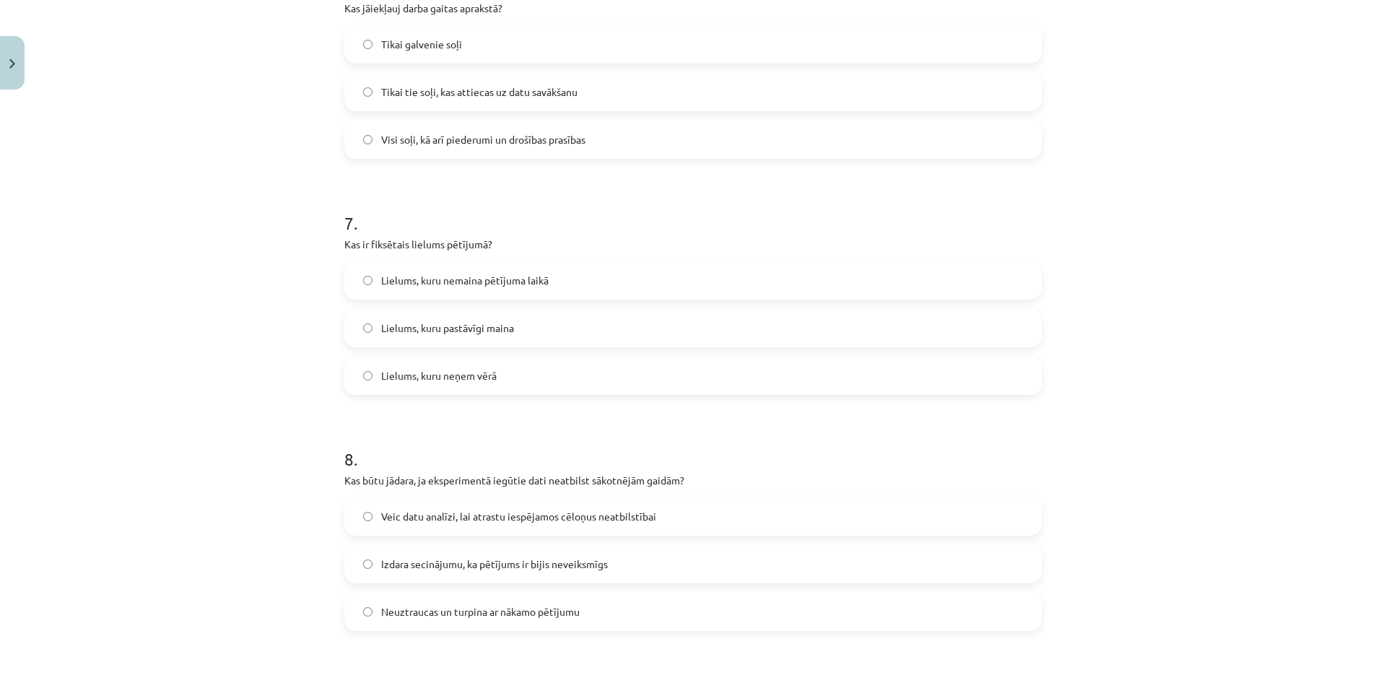
click at [618, 289] on label "Lielums, kuru nemaina pētījuma laikā" at bounding box center [693, 280] width 694 height 36
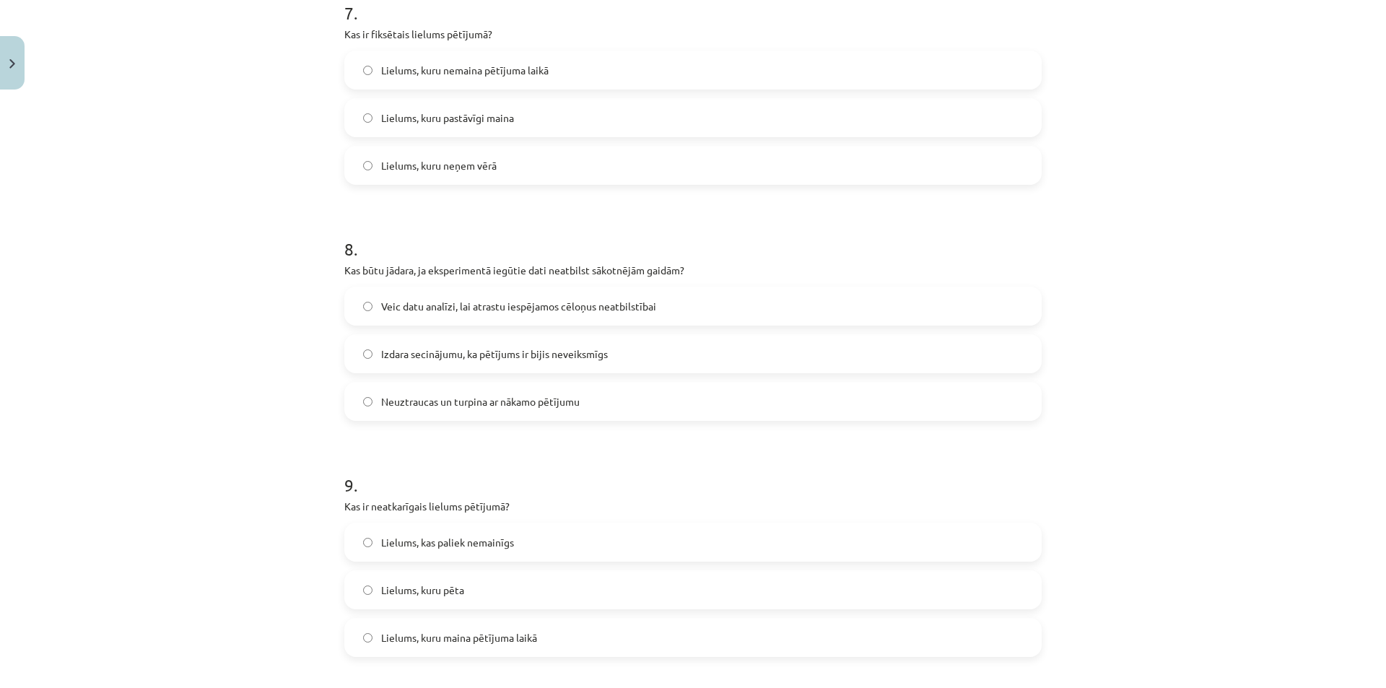
scroll to position [1732, 0]
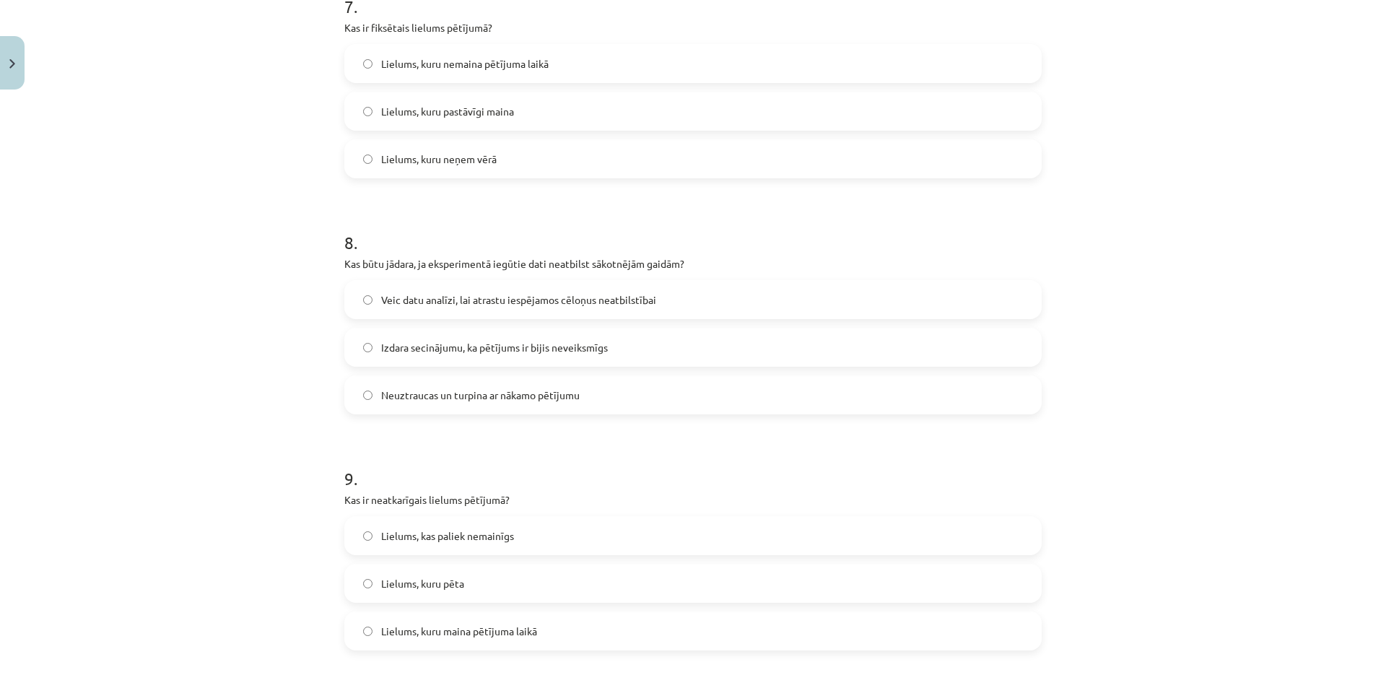
click at [650, 299] on span "Veic datu analīzi, lai atrastu iespējamos cēloņus neatbilstībai" at bounding box center [518, 299] width 275 height 15
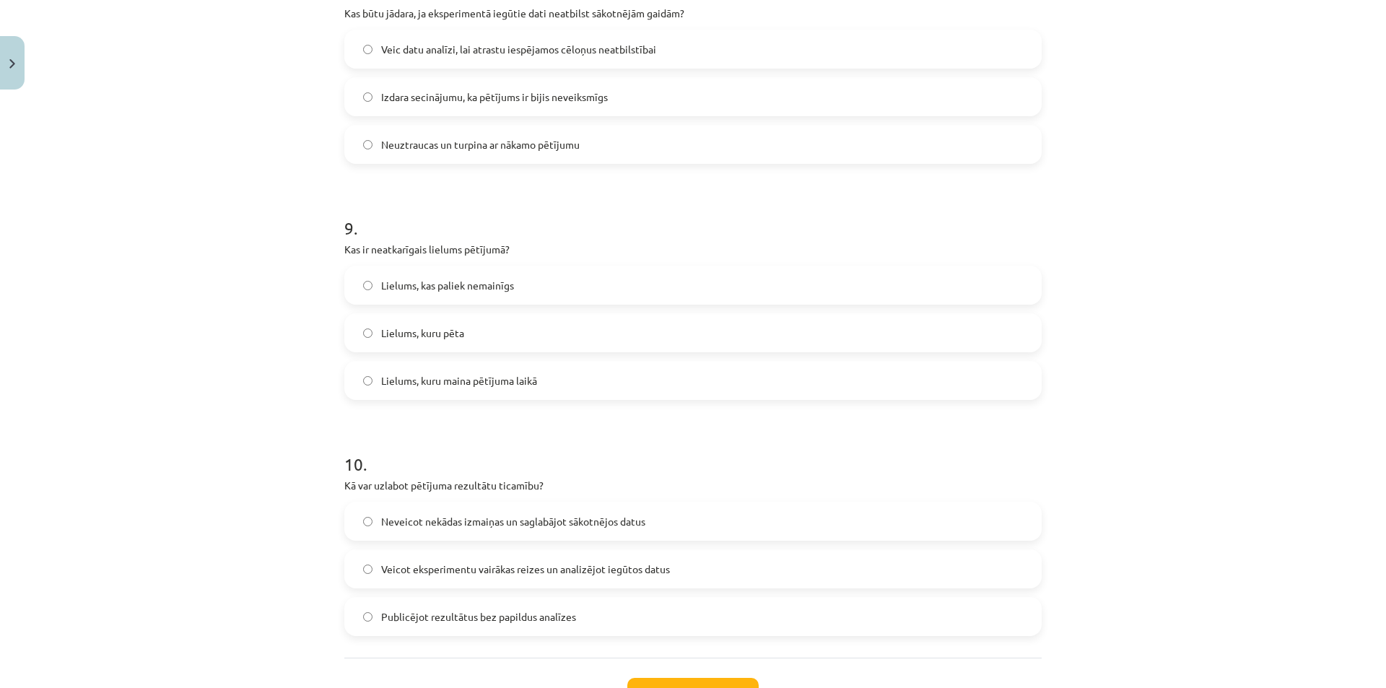
scroll to position [2093, 0]
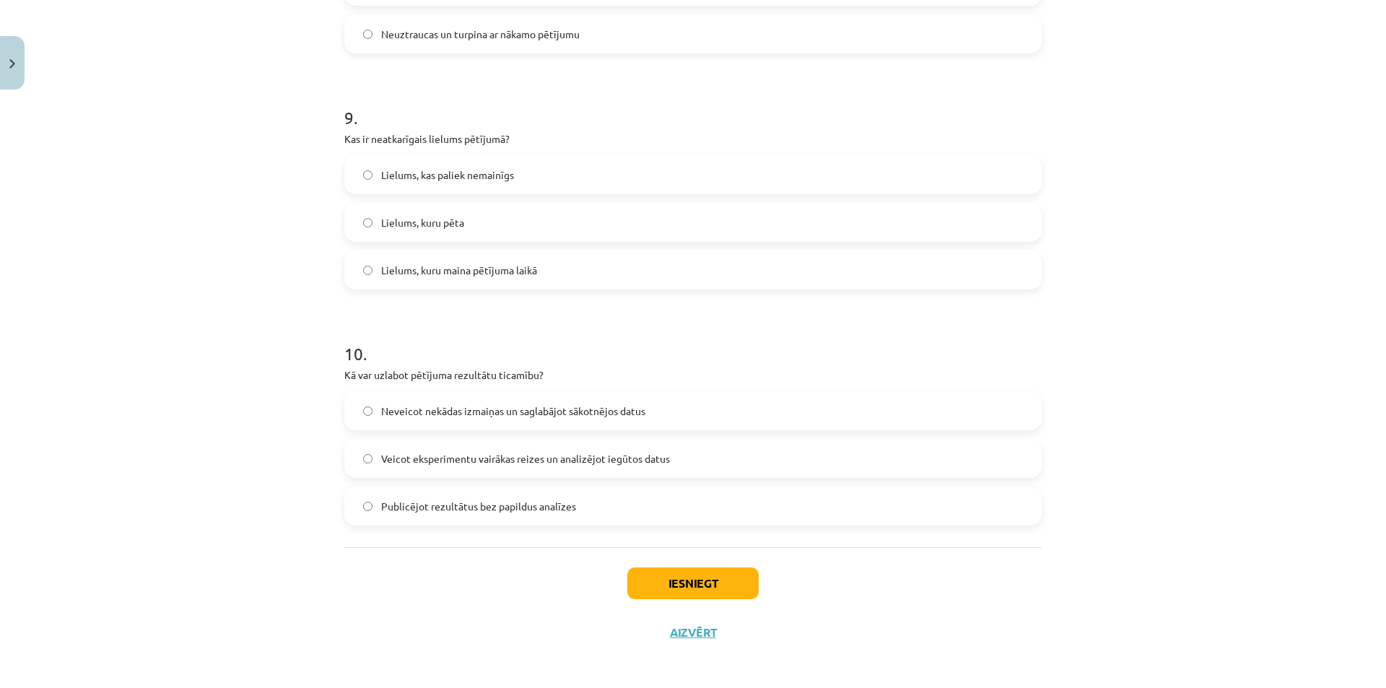
click at [574, 267] on label "Lielums, kuru maina pētījuma laikā" at bounding box center [693, 270] width 694 height 36
click at [554, 443] on label "Veicot eksperimentu vairākas reizes un analizējot iegūtos datus" at bounding box center [693, 458] width 694 height 36
click at [678, 579] on button "Iesniegt" at bounding box center [692, 583] width 131 height 32
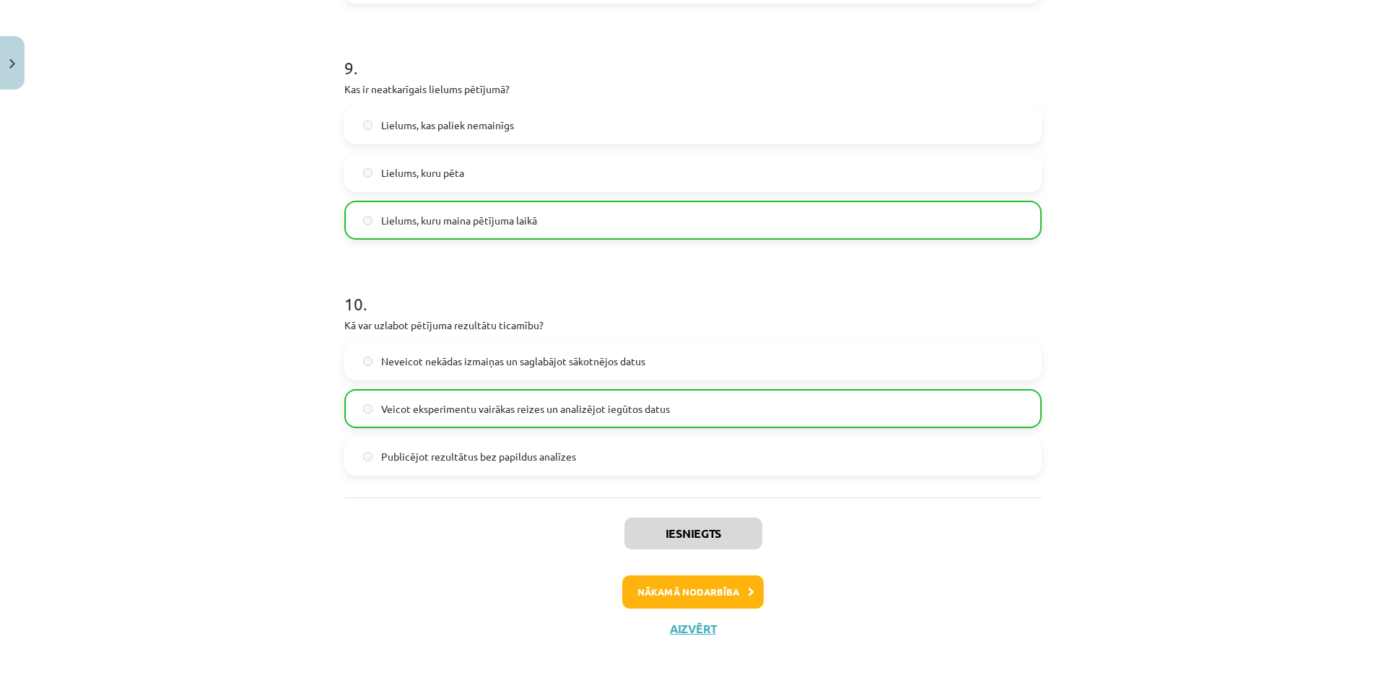
scroll to position [2144, 0]
click at [688, 585] on button "Nākamā nodarbība" at bounding box center [692, 590] width 141 height 33
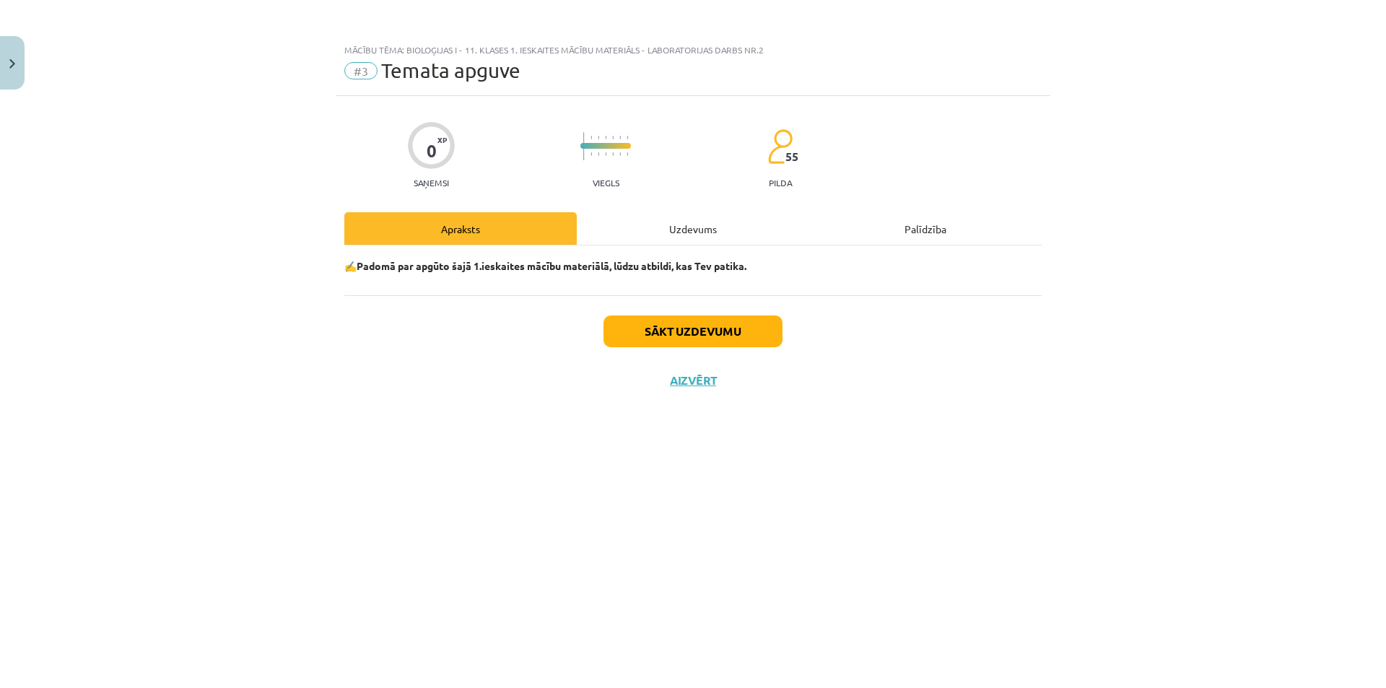
scroll to position [0, 0]
click at [688, 333] on button "Sākt uzdevumu" at bounding box center [692, 331] width 179 height 32
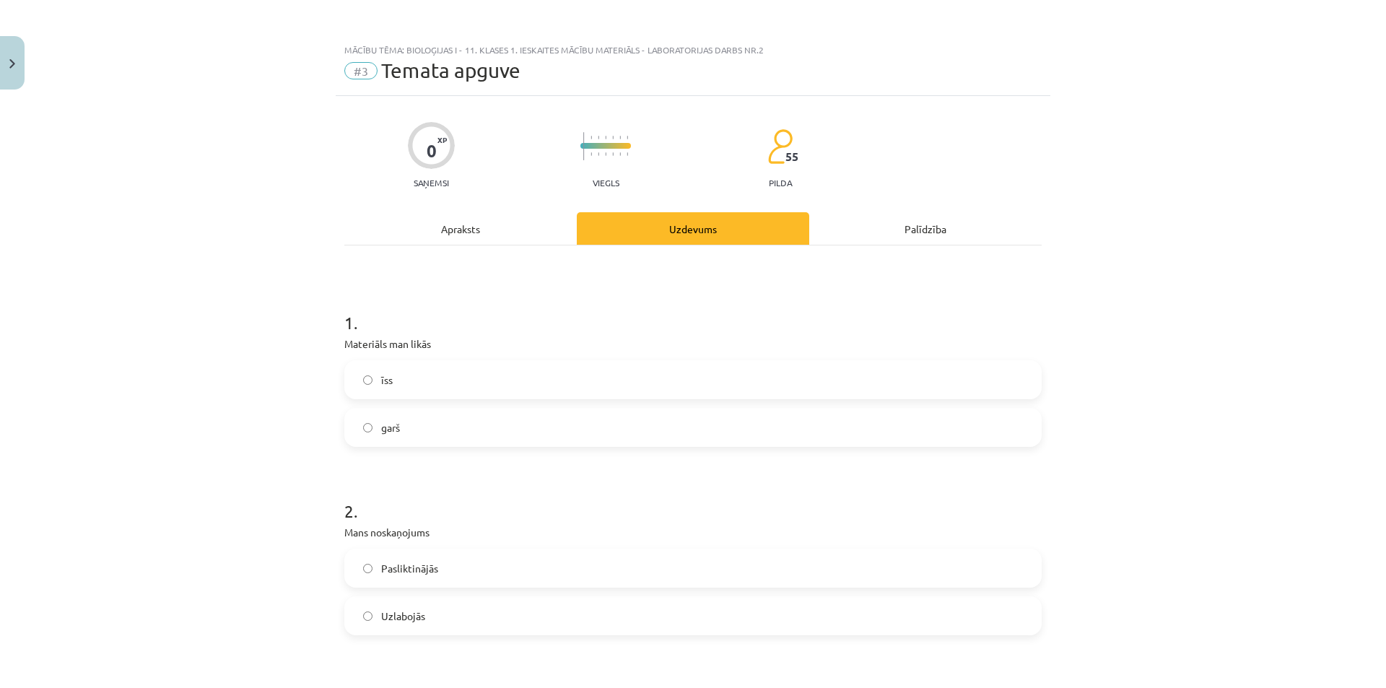
click at [418, 372] on label "īss" at bounding box center [693, 380] width 694 height 36
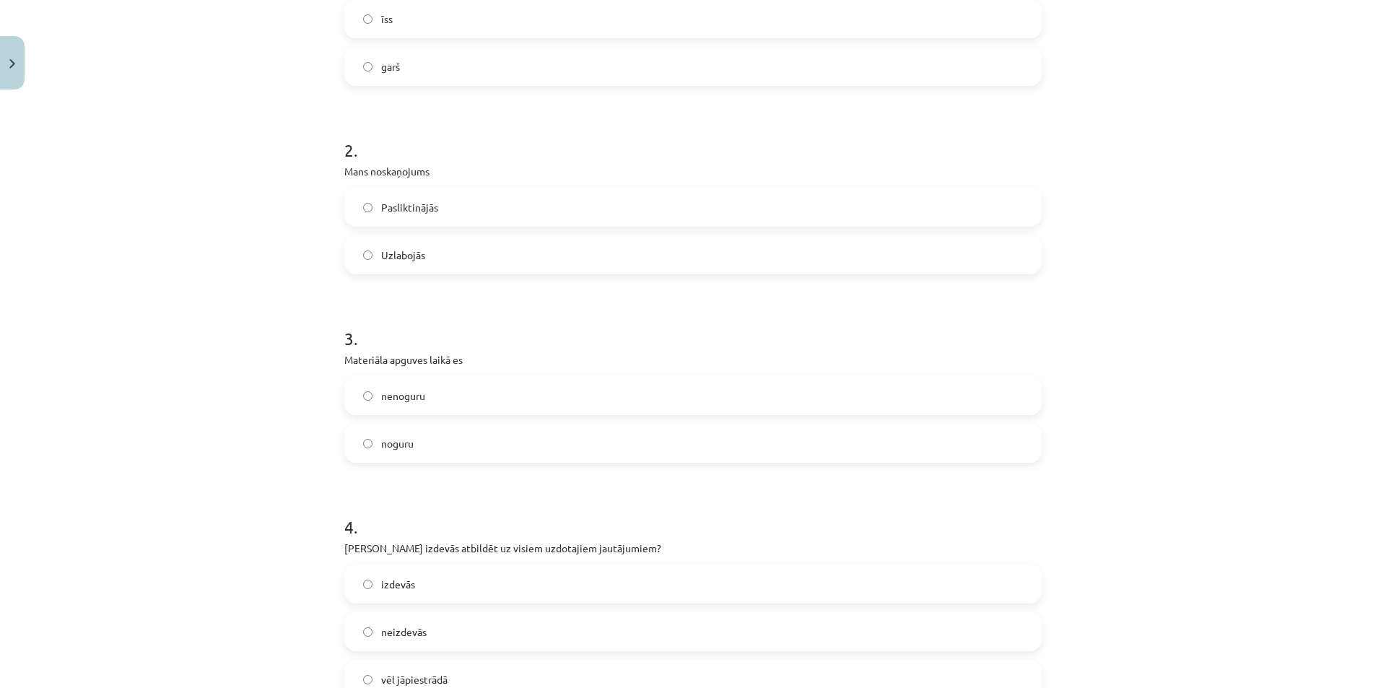
click at [471, 267] on label "Uzlabojās" at bounding box center [693, 255] width 694 height 36
click at [473, 441] on label "noguru" at bounding box center [693, 443] width 694 height 36
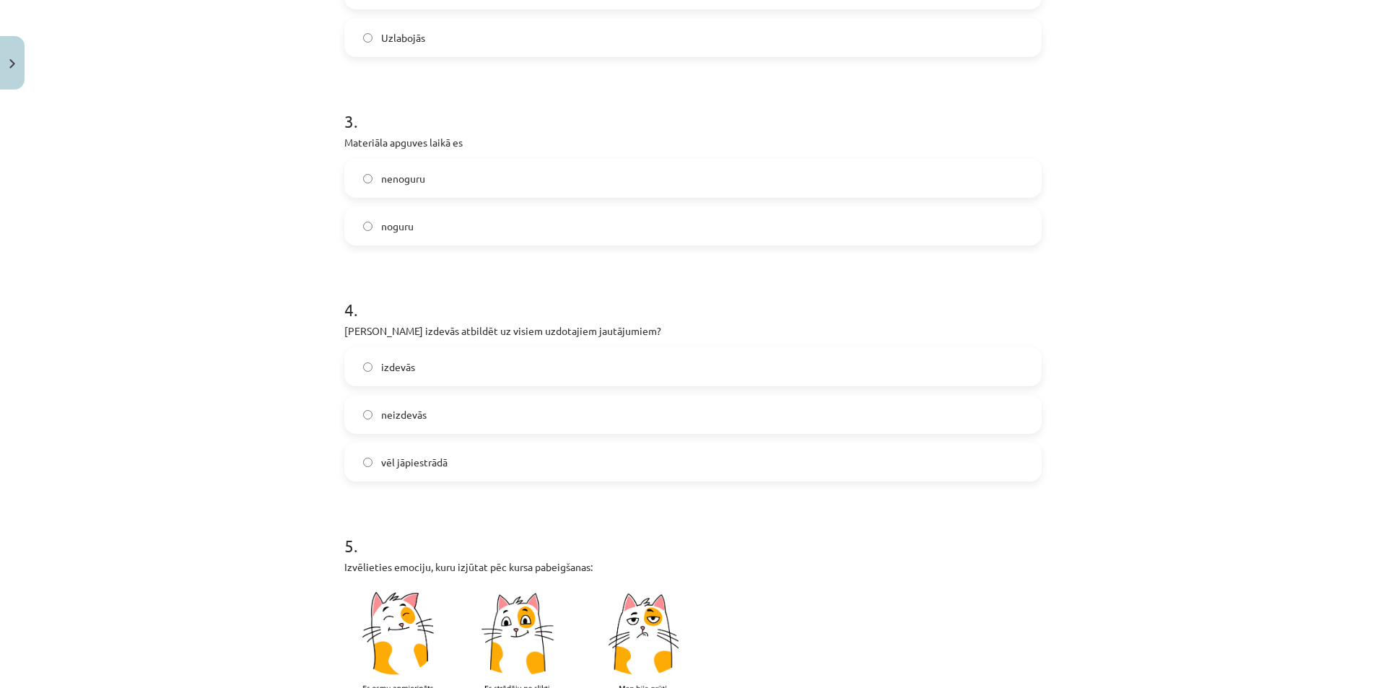
scroll to position [722, 0]
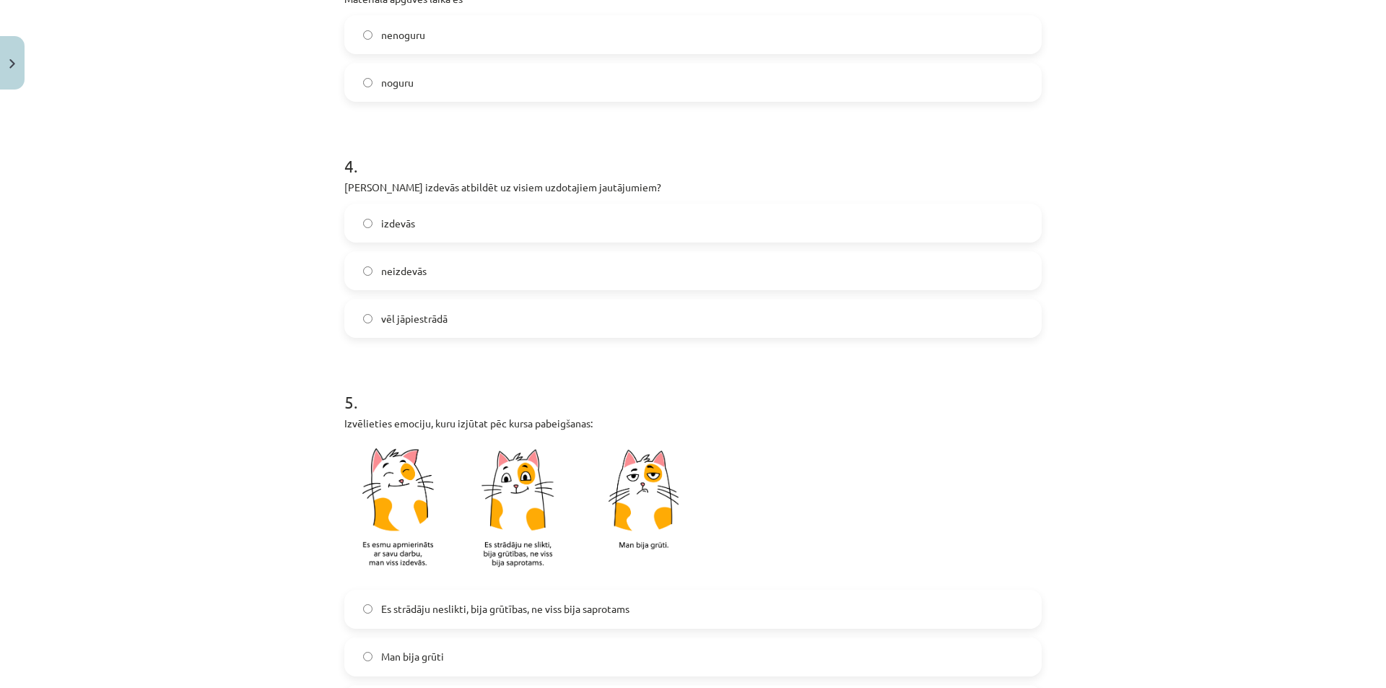
click at [460, 229] on label "izdevās" at bounding box center [693, 223] width 694 height 36
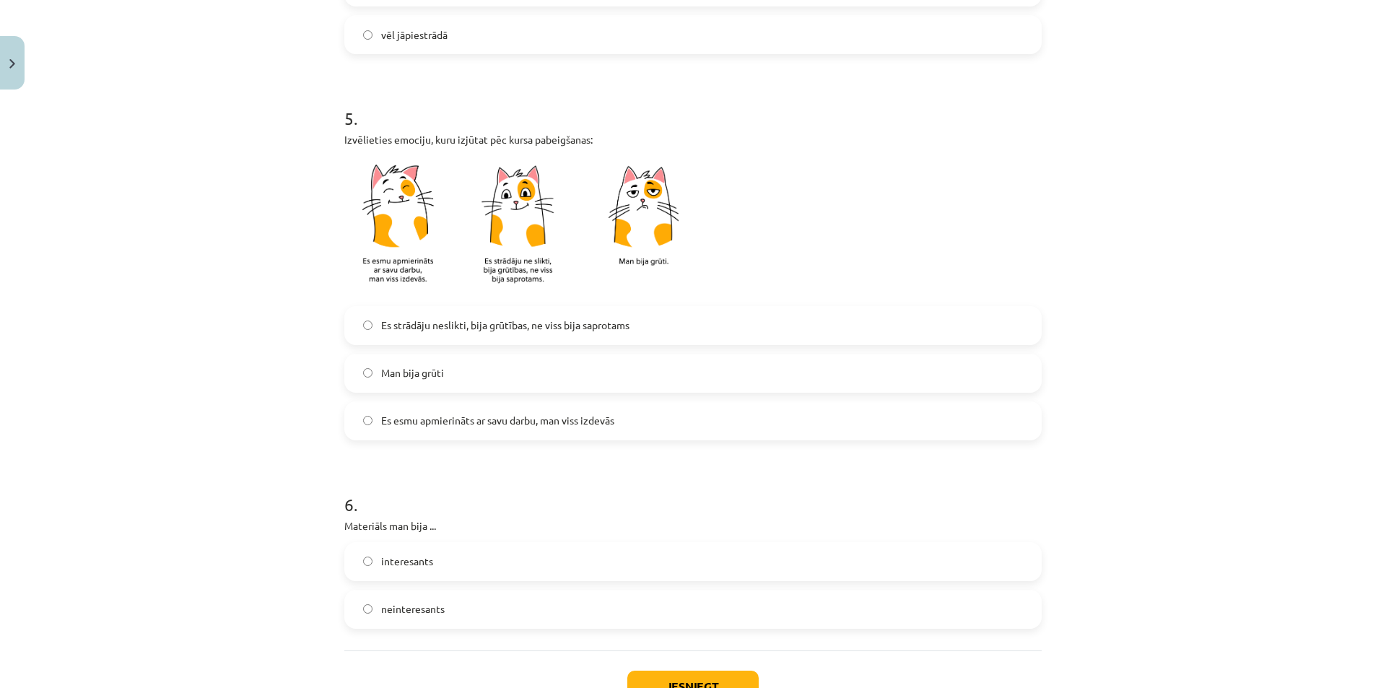
scroll to position [1010, 0]
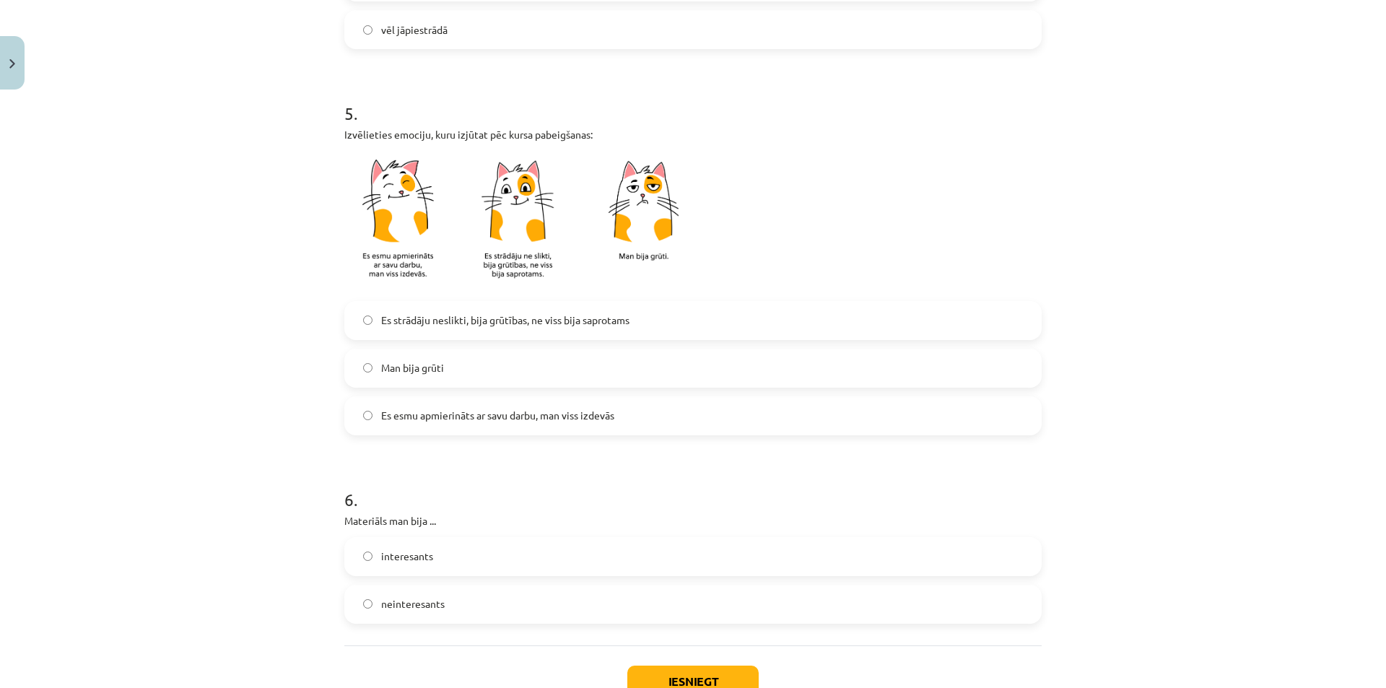
click at [530, 424] on label "Es esmu apmierināts ar savu darbu, man viss izdevās" at bounding box center [693, 416] width 694 height 36
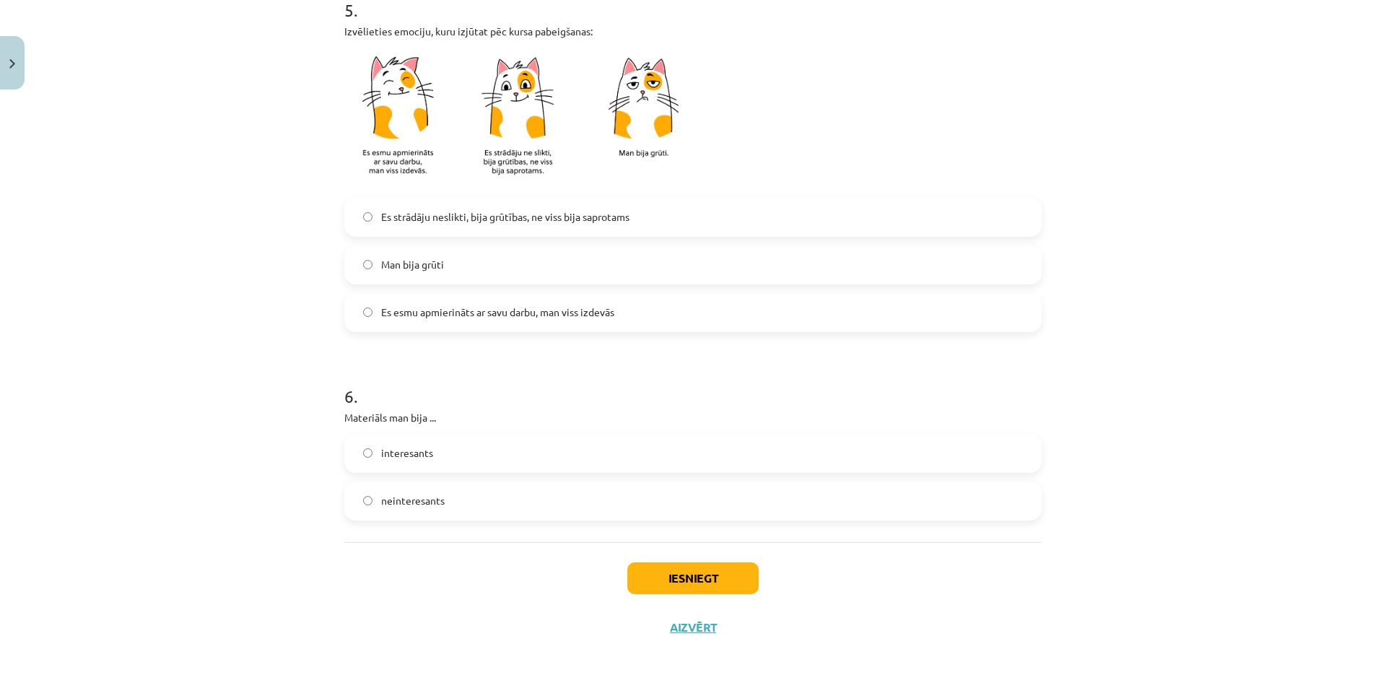
click at [491, 456] on label "interesants" at bounding box center [693, 453] width 694 height 36
click at [718, 579] on button "Iesniegt" at bounding box center [692, 578] width 131 height 32
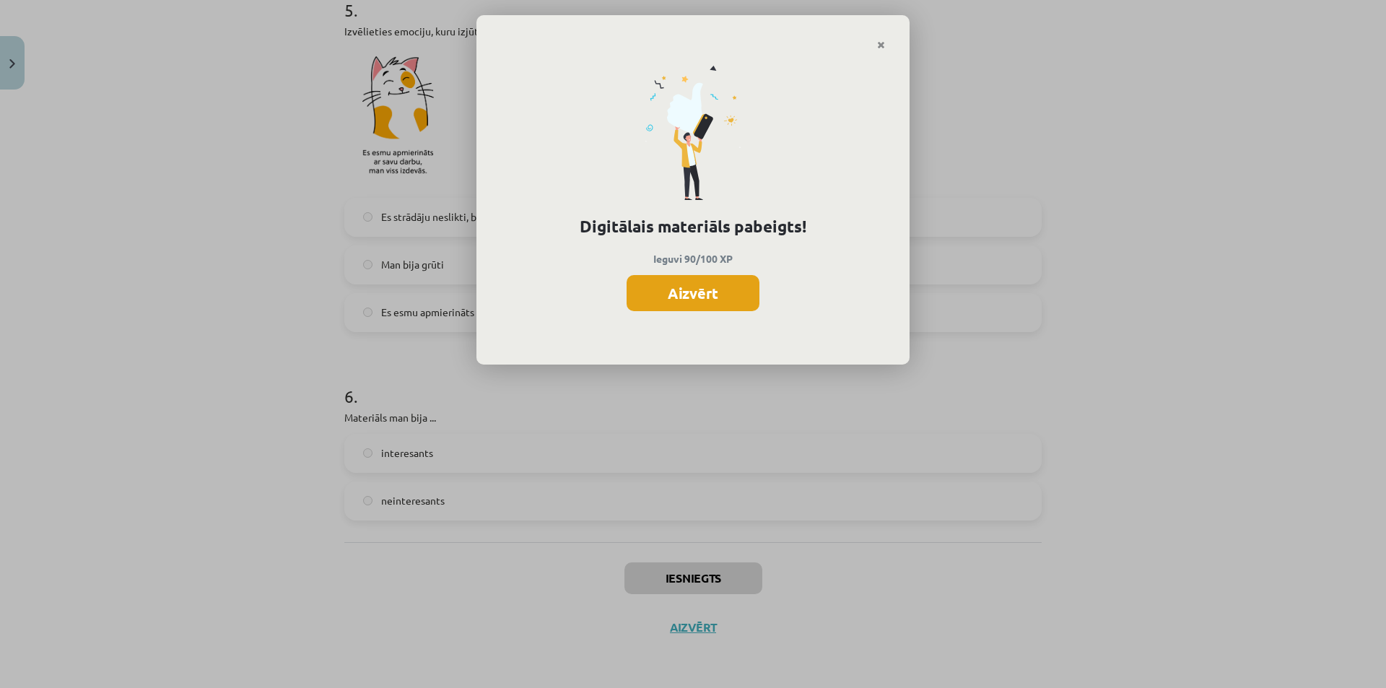
click at [722, 304] on button "Aizvērt" at bounding box center [692, 293] width 133 height 36
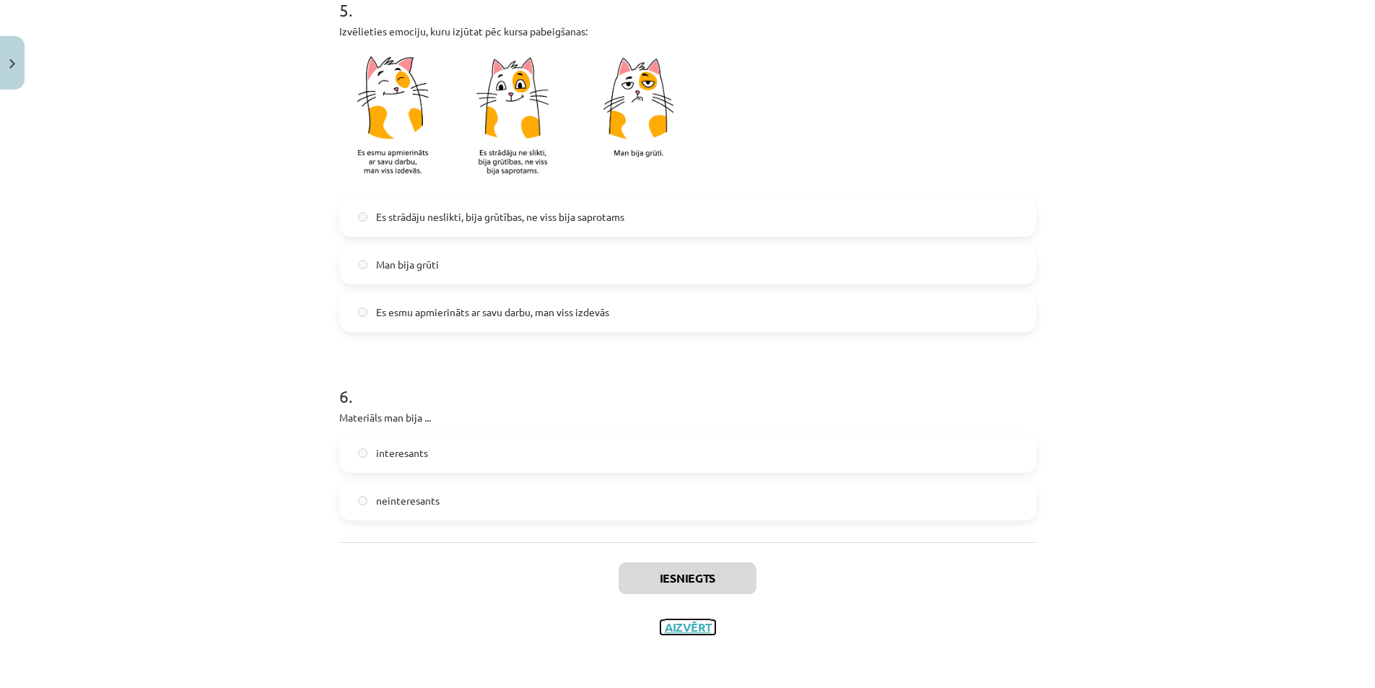
click at [699, 622] on button "Aizvērt" at bounding box center [687, 627] width 55 height 14
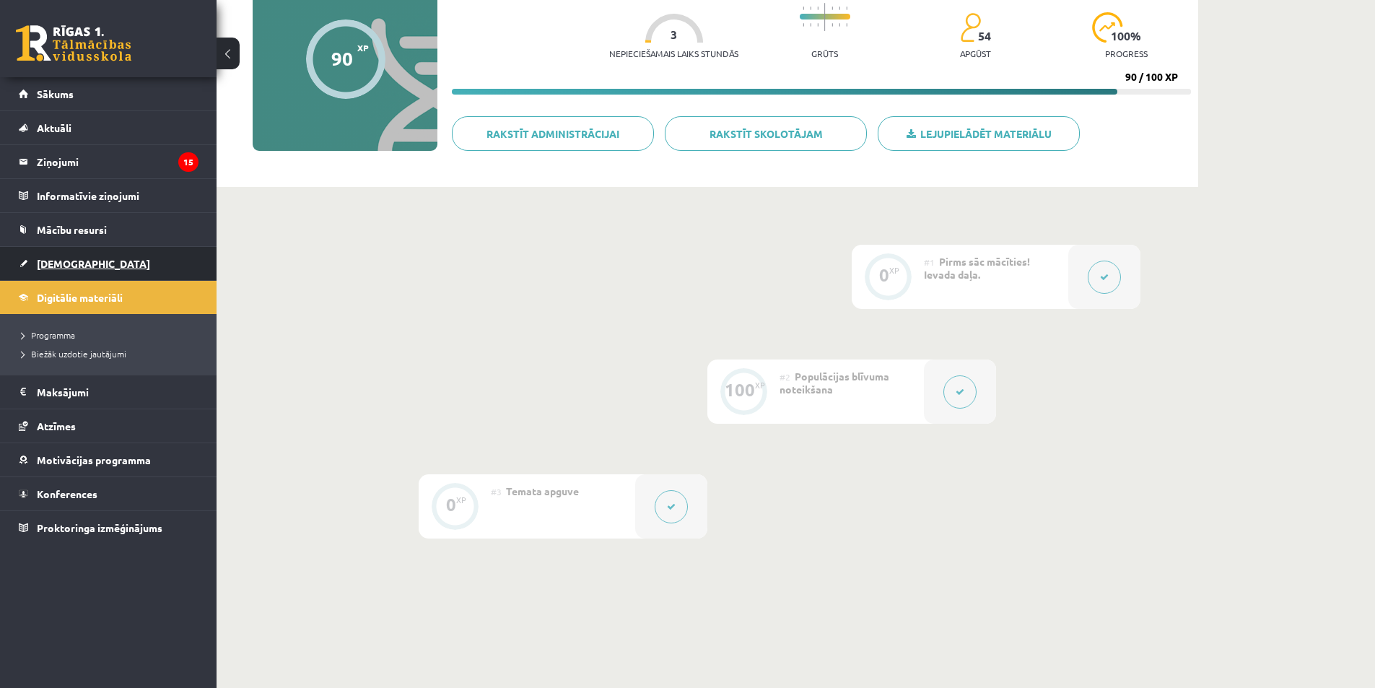
click at [74, 259] on span "[DEMOGRAPHIC_DATA]" at bounding box center [93, 263] width 113 height 13
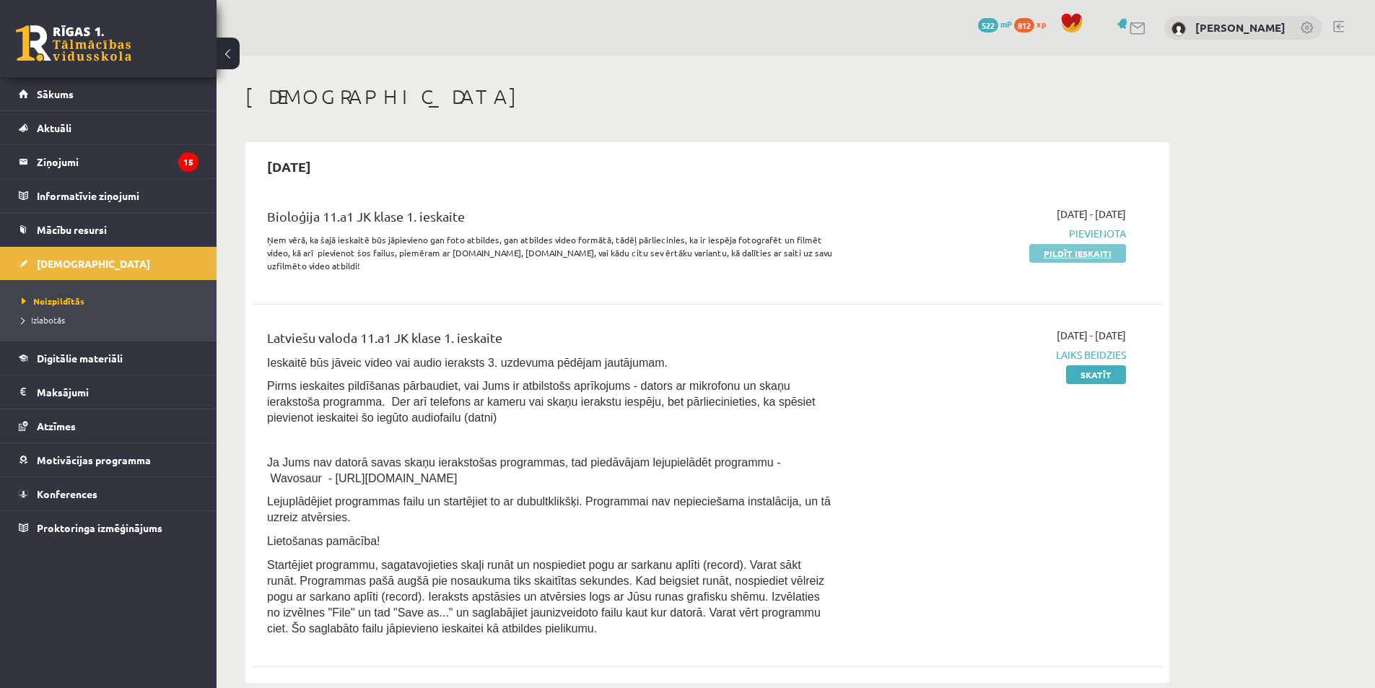
click at [1093, 255] on link "Pildīt ieskaiti" at bounding box center [1077, 253] width 97 height 19
click at [1062, 258] on link "Pildīt ieskaiti" at bounding box center [1077, 253] width 97 height 19
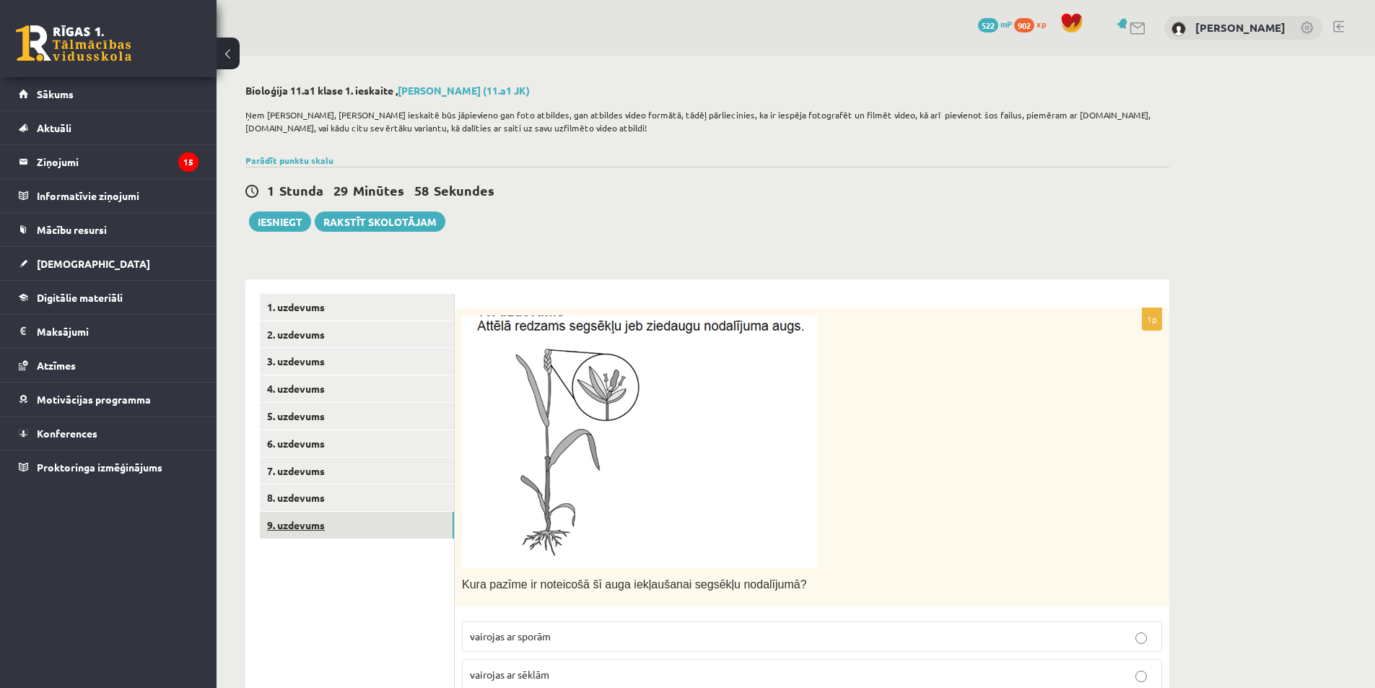
click at [310, 528] on link "9. uzdevums" at bounding box center [357, 525] width 194 height 27
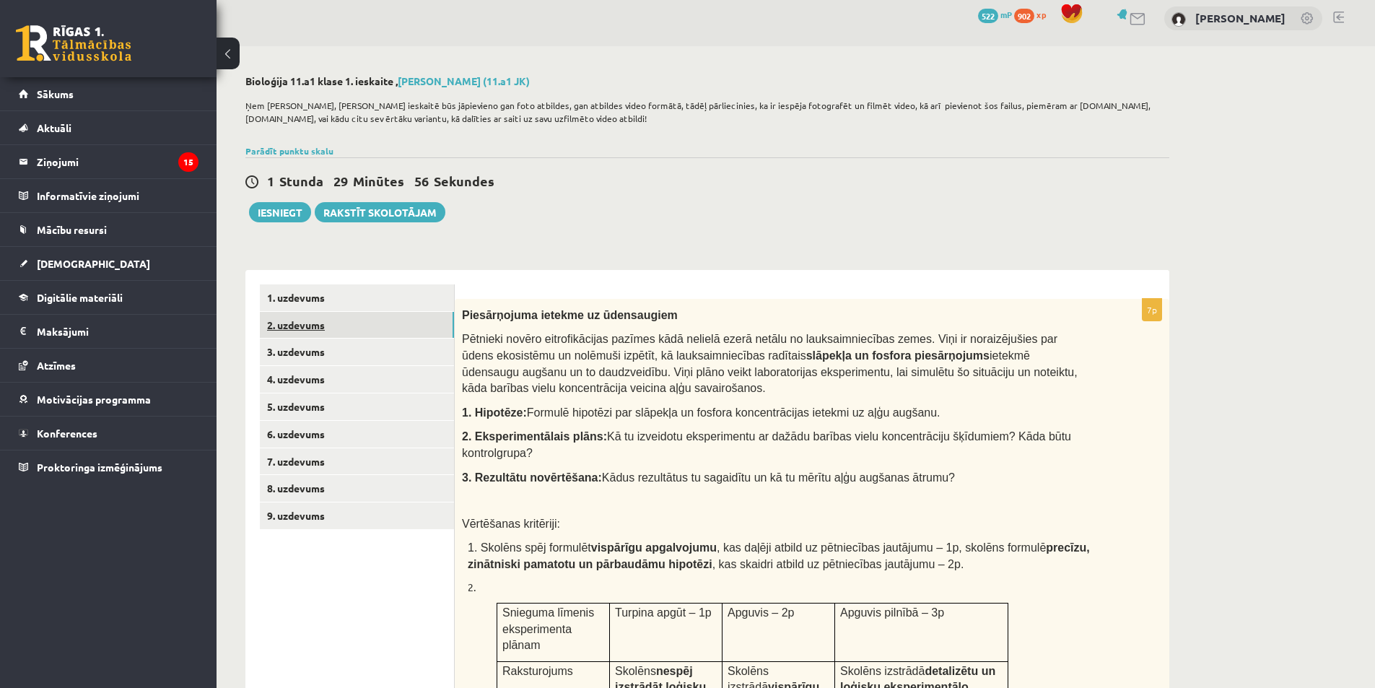
click at [367, 333] on link "2. uzdevums" at bounding box center [357, 325] width 194 height 27
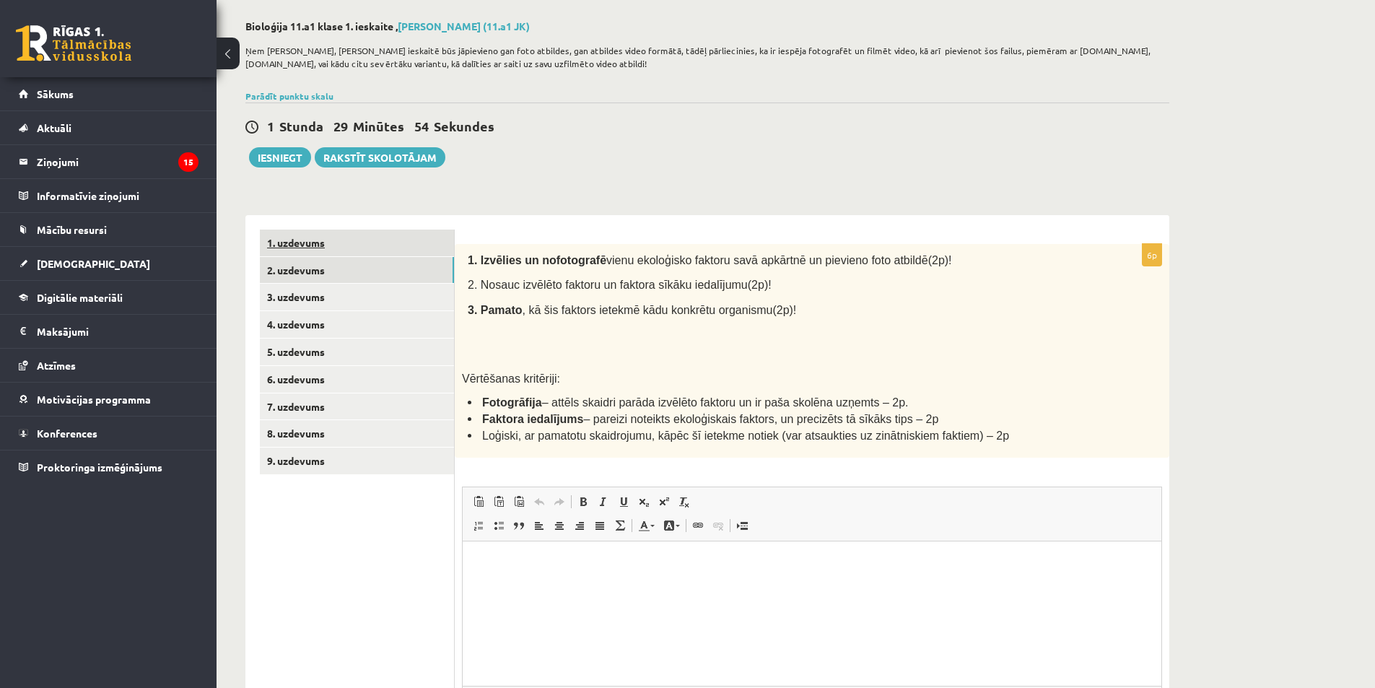
click at [346, 247] on link "1. uzdevums" at bounding box center [357, 242] width 194 height 27
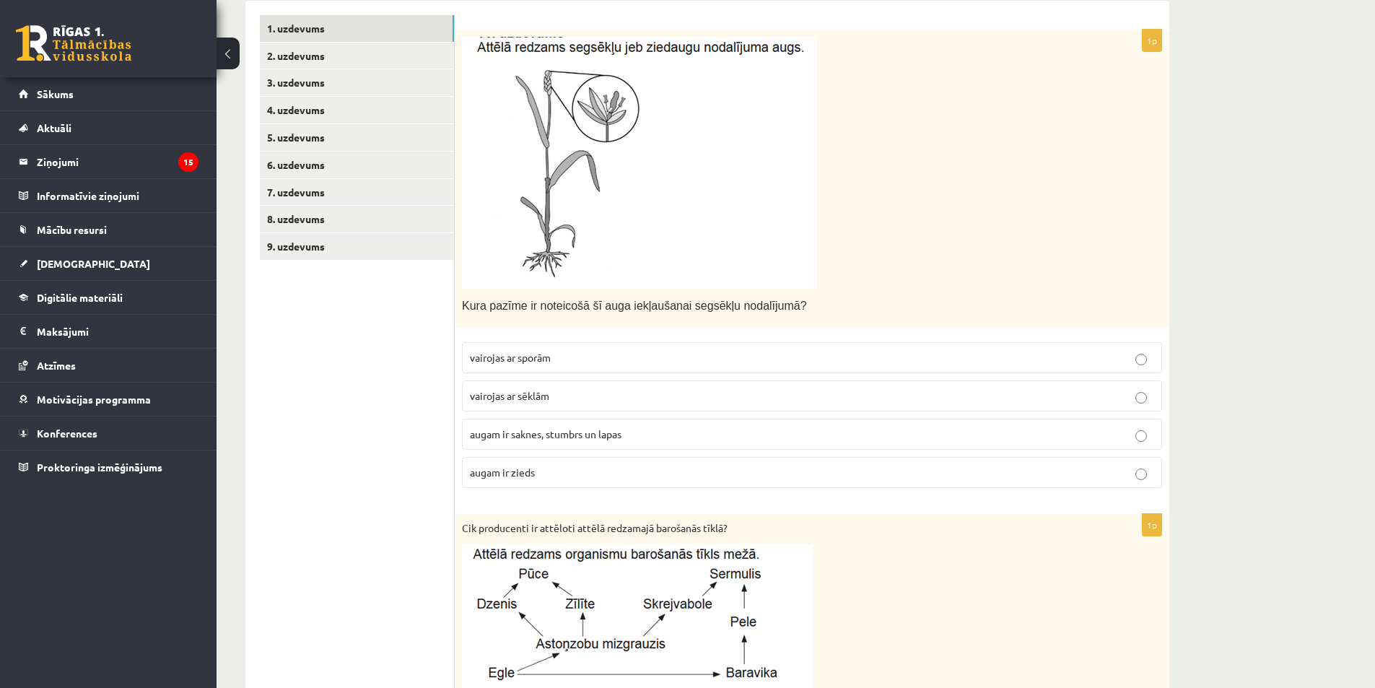
scroll to position [209, 0]
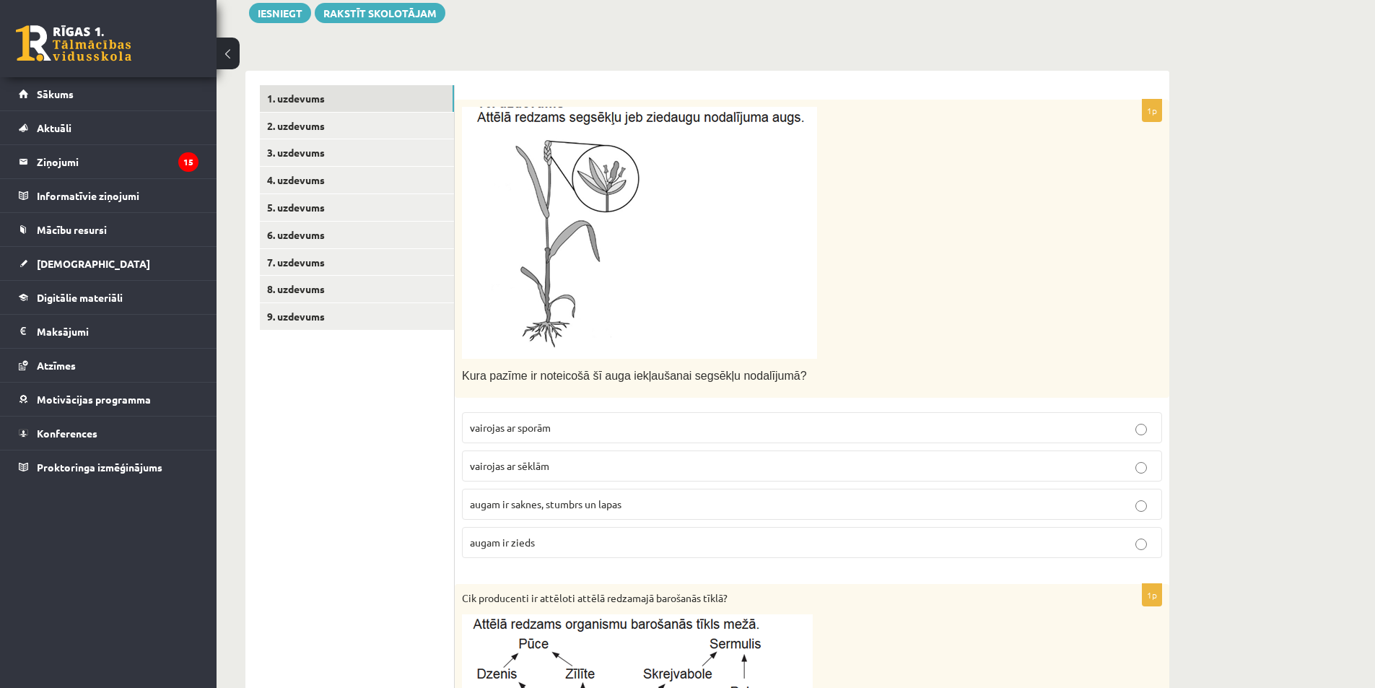
click at [635, 218] on img at bounding box center [639, 233] width 355 height 252
drag, startPoint x: 463, startPoint y: 379, endPoint x: 806, endPoint y: 372, distance: 343.6
click at [806, 372] on p "Kura pazīme ir noteicošā šī auga iekļaušanai segsēkļu nodalījumā?" at bounding box center [776, 375] width 628 height 17
drag, startPoint x: 738, startPoint y: 375, endPoint x: 898, endPoint y: 347, distance: 162.5
click at [917, 340] on p at bounding box center [776, 233] width 628 height 252
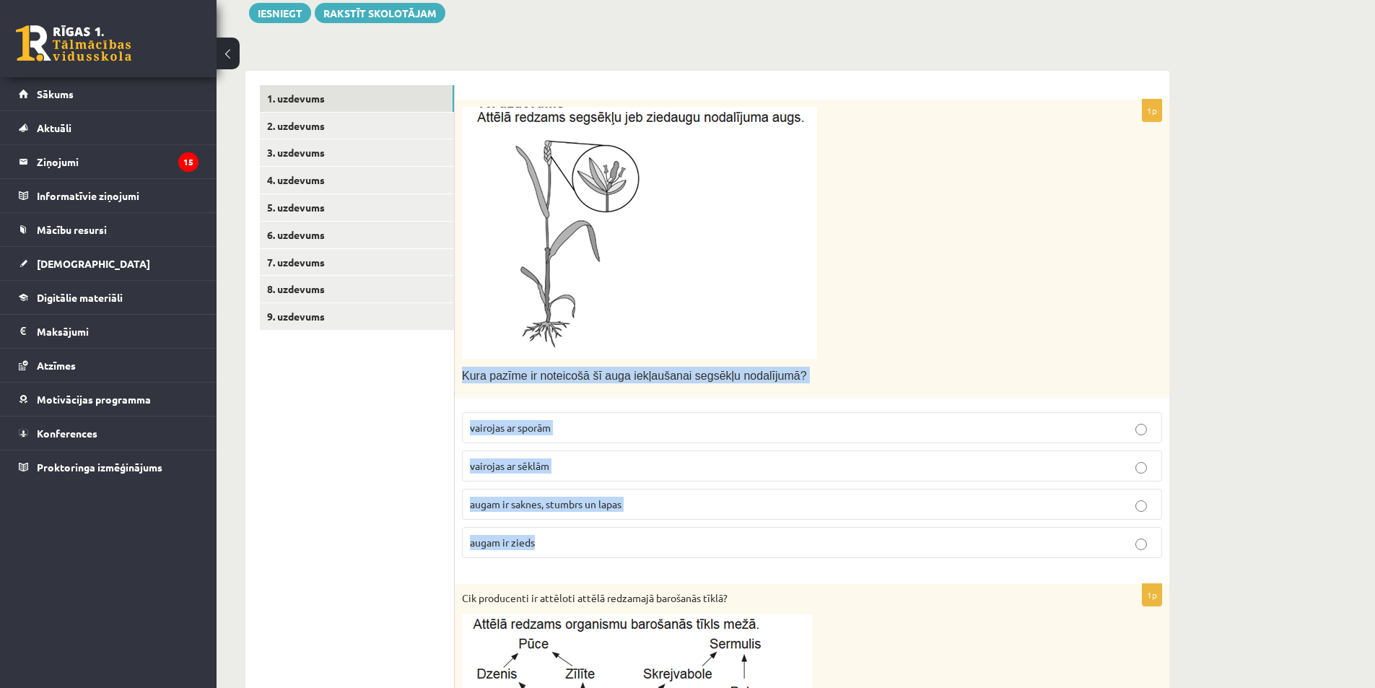
drag, startPoint x: 465, startPoint y: 377, endPoint x: 590, endPoint y: 529, distance: 197.4
click at [590, 529] on div "1p Kura pazīme ir noteicošā šī auga iekļaušanai segsēkļu nodalījumā? vairojas a…" at bounding box center [812, 335] width 714 height 471
copy div "Kura pazīme ir noteicošā šī auga iekļaušanai segsēkļu nodalījumā? vairojas ar s…"
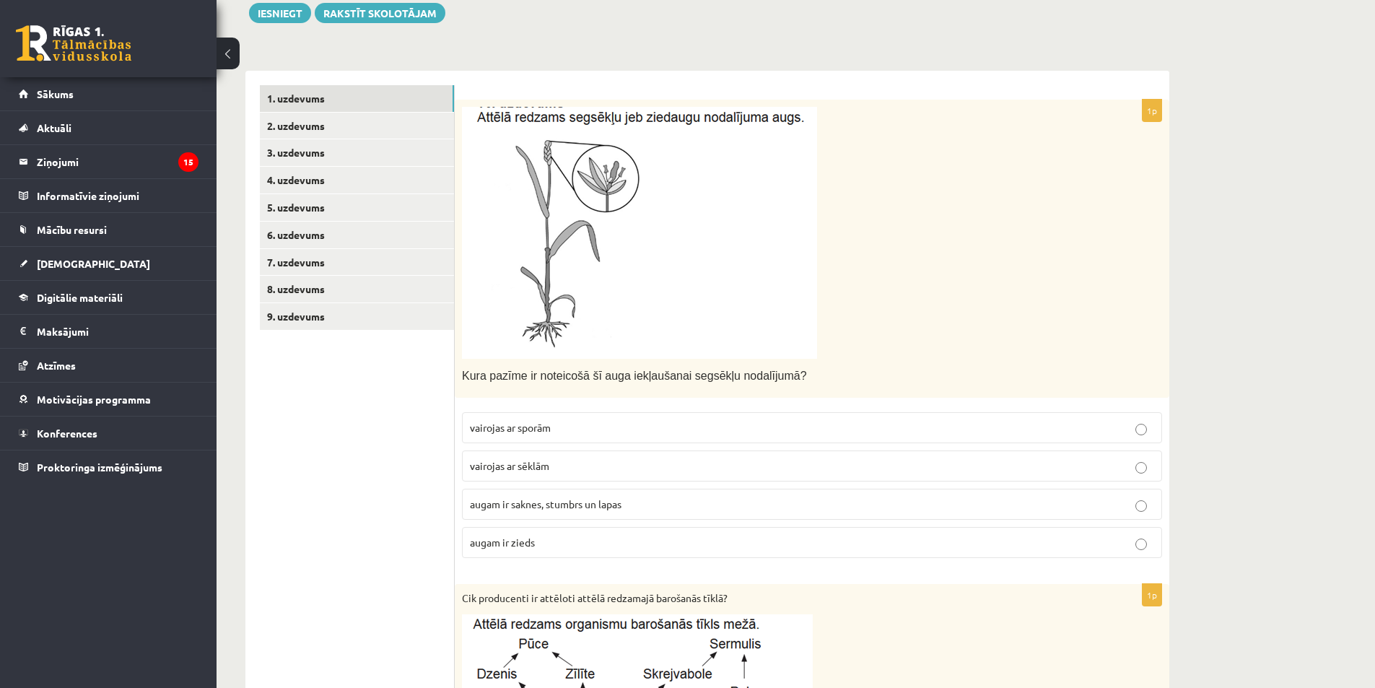
click at [1013, 285] on p at bounding box center [776, 233] width 628 height 252
click at [597, 546] on p "augam ir zieds" at bounding box center [812, 542] width 684 height 15
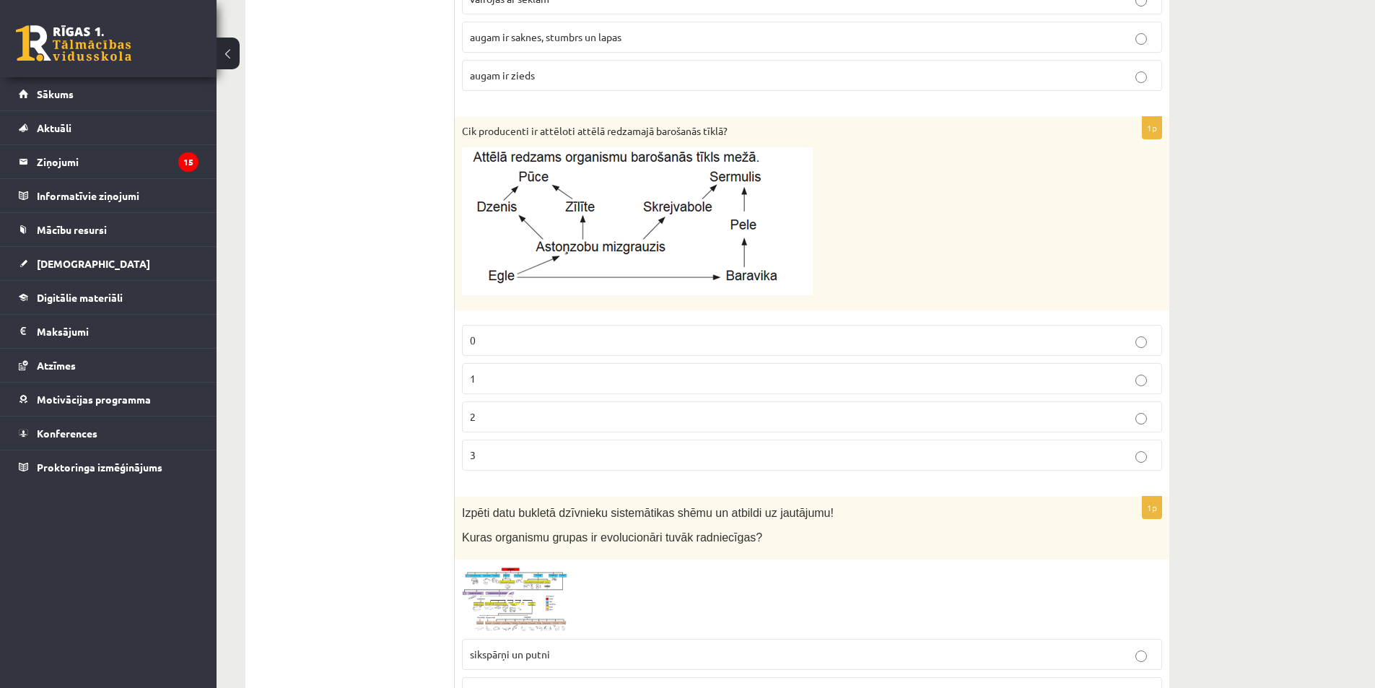
scroll to position [714, 0]
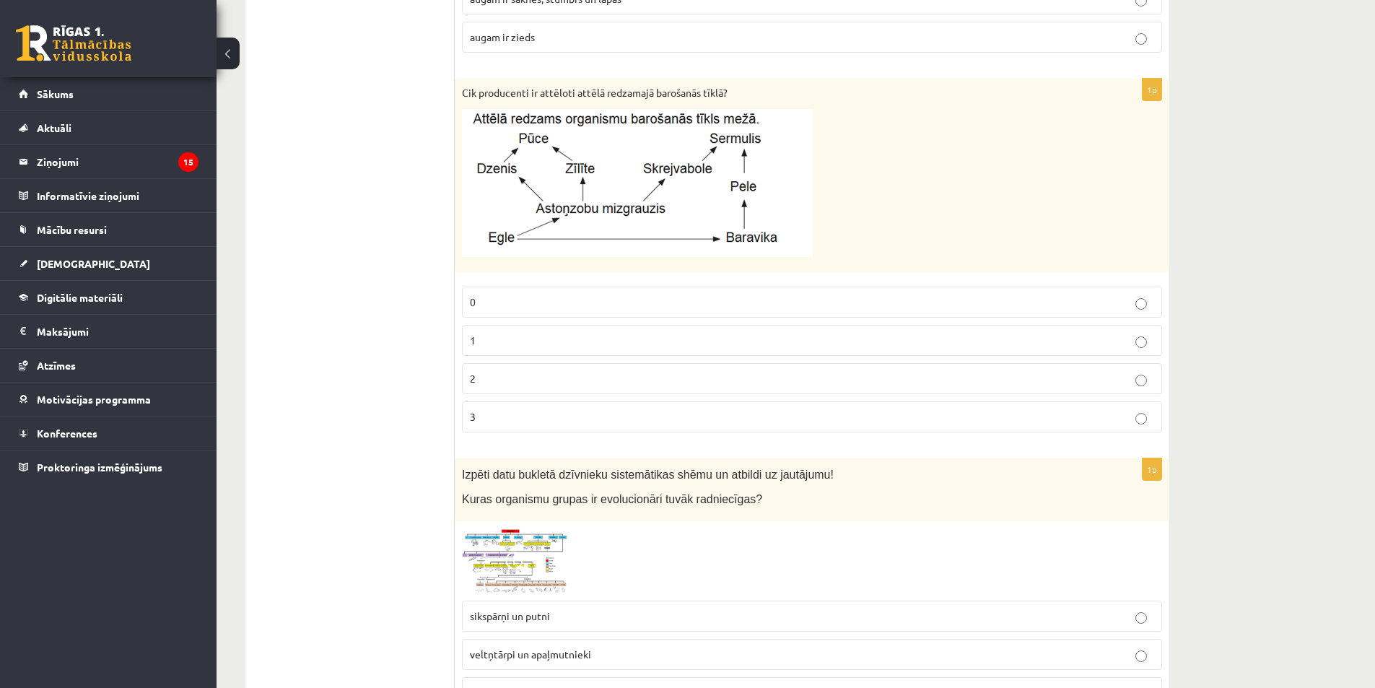
click at [542, 330] on label "1" at bounding box center [812, 340] width 700 height 31
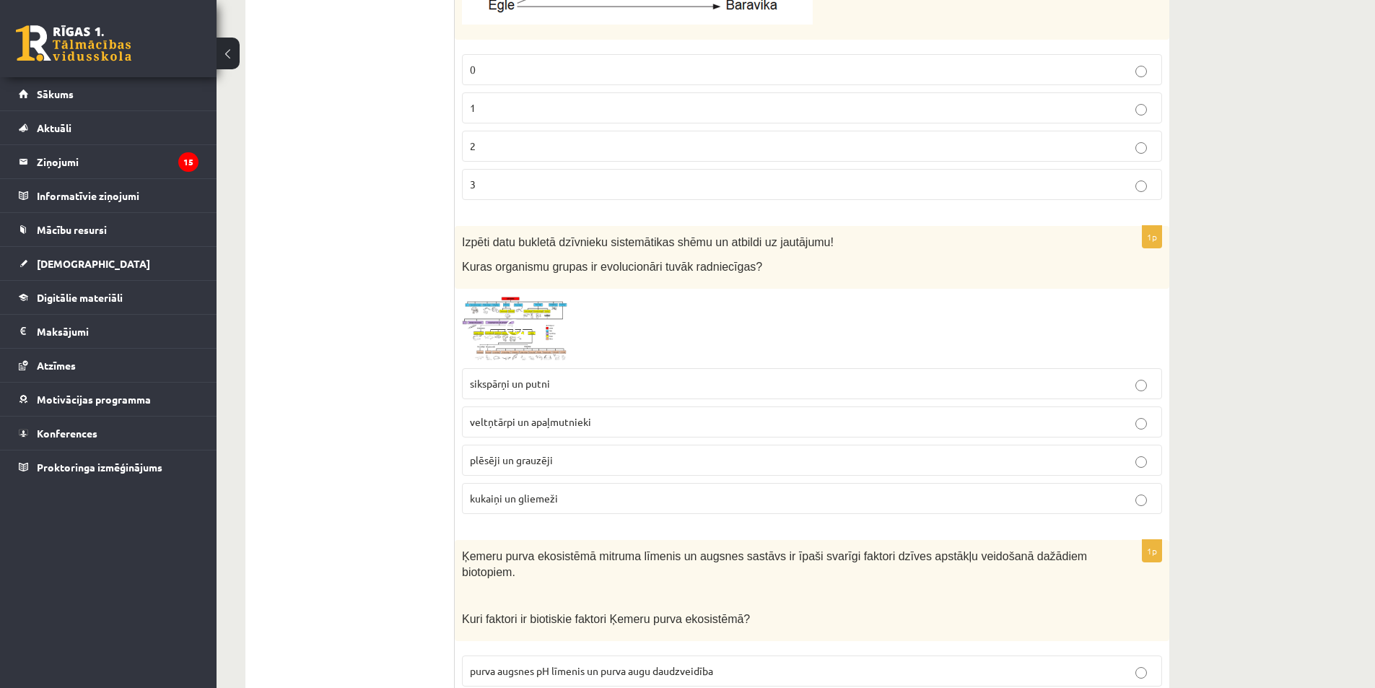
scroll to position [1075, 0]
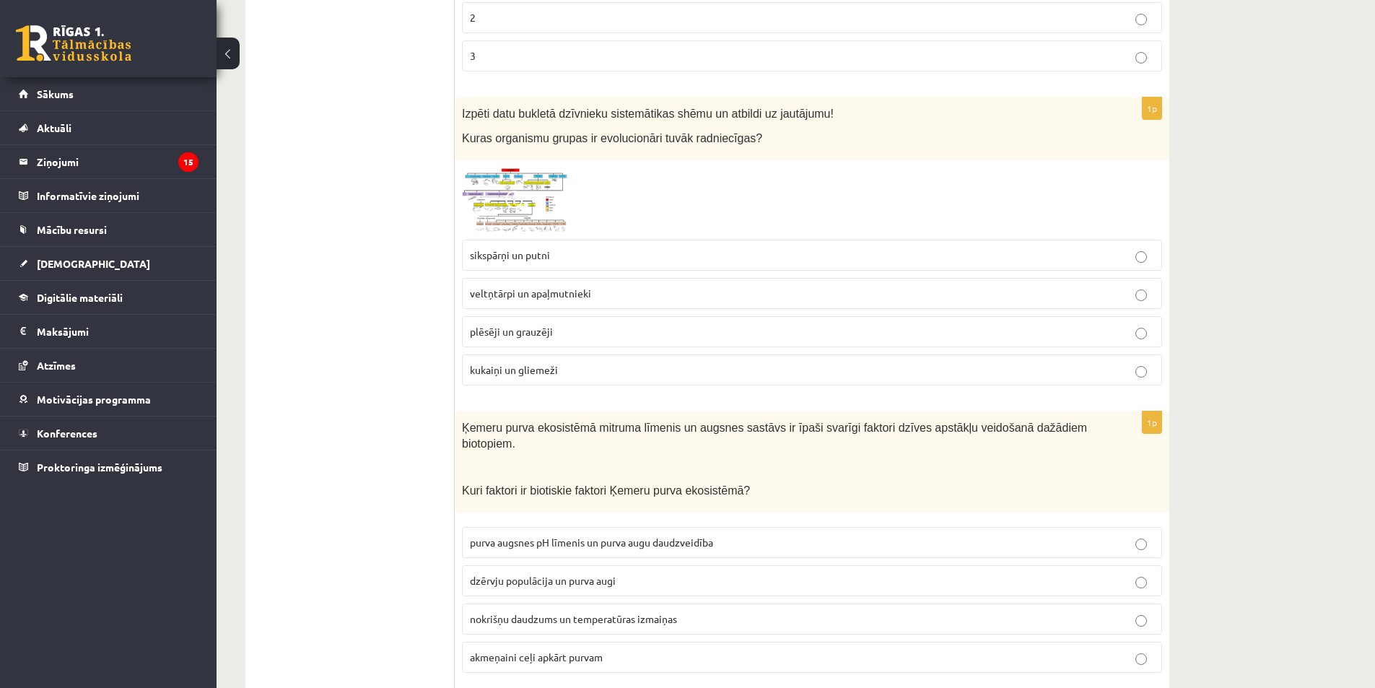
click at [514, 194] on span at bounding box center [516, 202] width 23 height 23
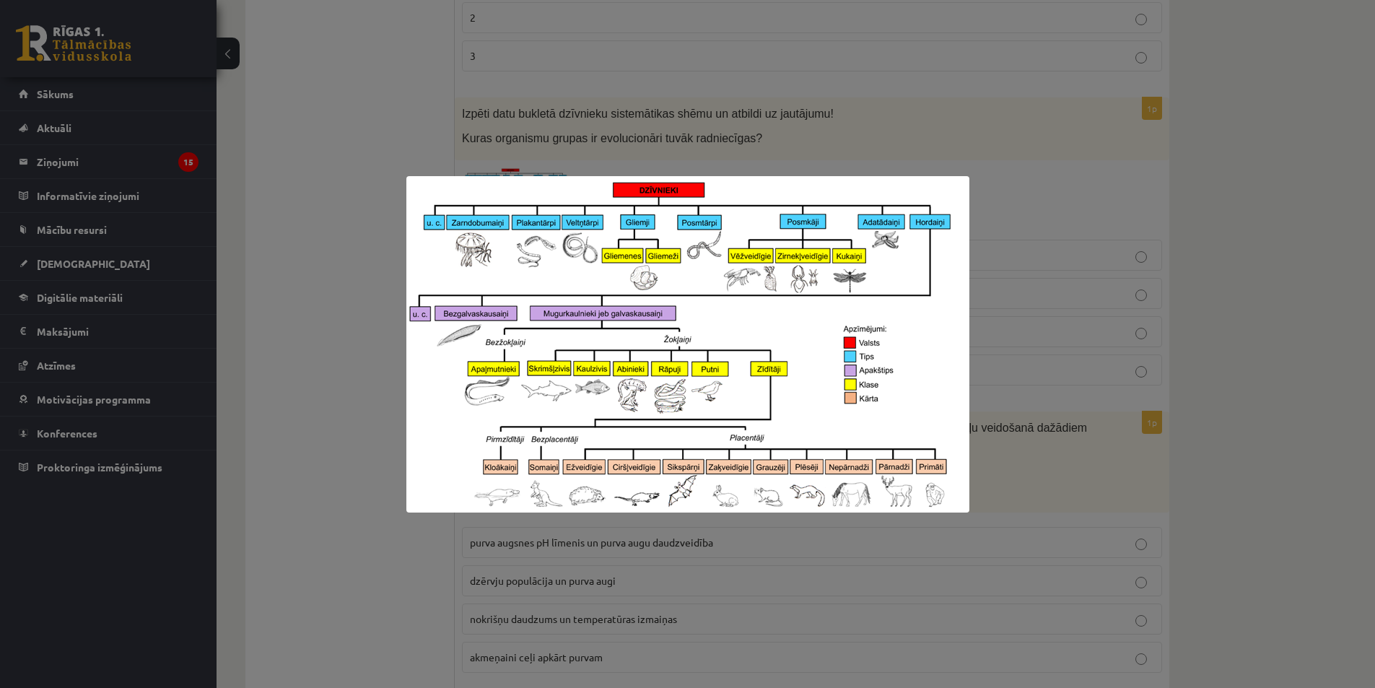
click at [769, 135] on div at bounding box center [687, 344] width 1375 height 688
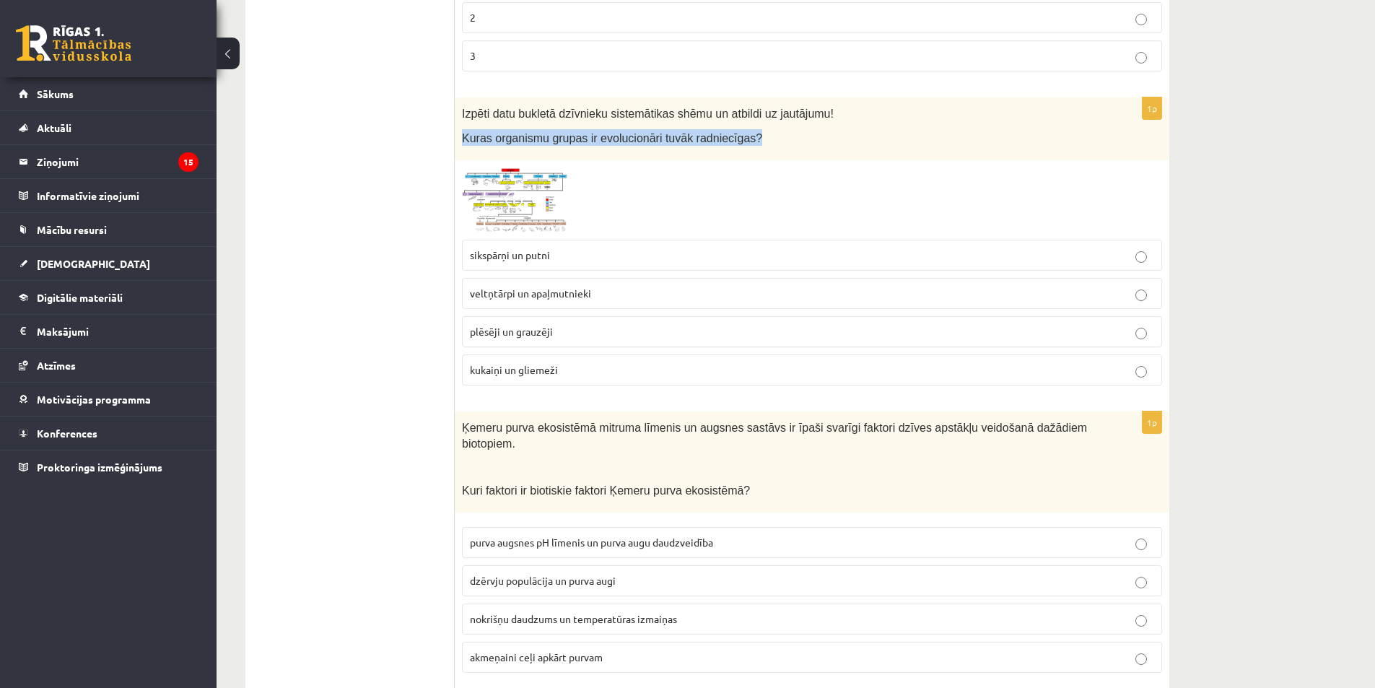
drag, startPoint x: 463, startPoint y: 139, endPoint x: 770, endPoint y: 140, distance: 307.4
click at [770, 140] on p "Kuras organismu grupas ir evolucionāri tuvāk radniecīgas?" at bounding box center [776, 137] width 628 height 17
copy span "Kuras organismu grupas ir evolucionāri tuvāk radniecīgas?"
click at [509, 201] on span at bounding box center [516, 202] width 23 height 23
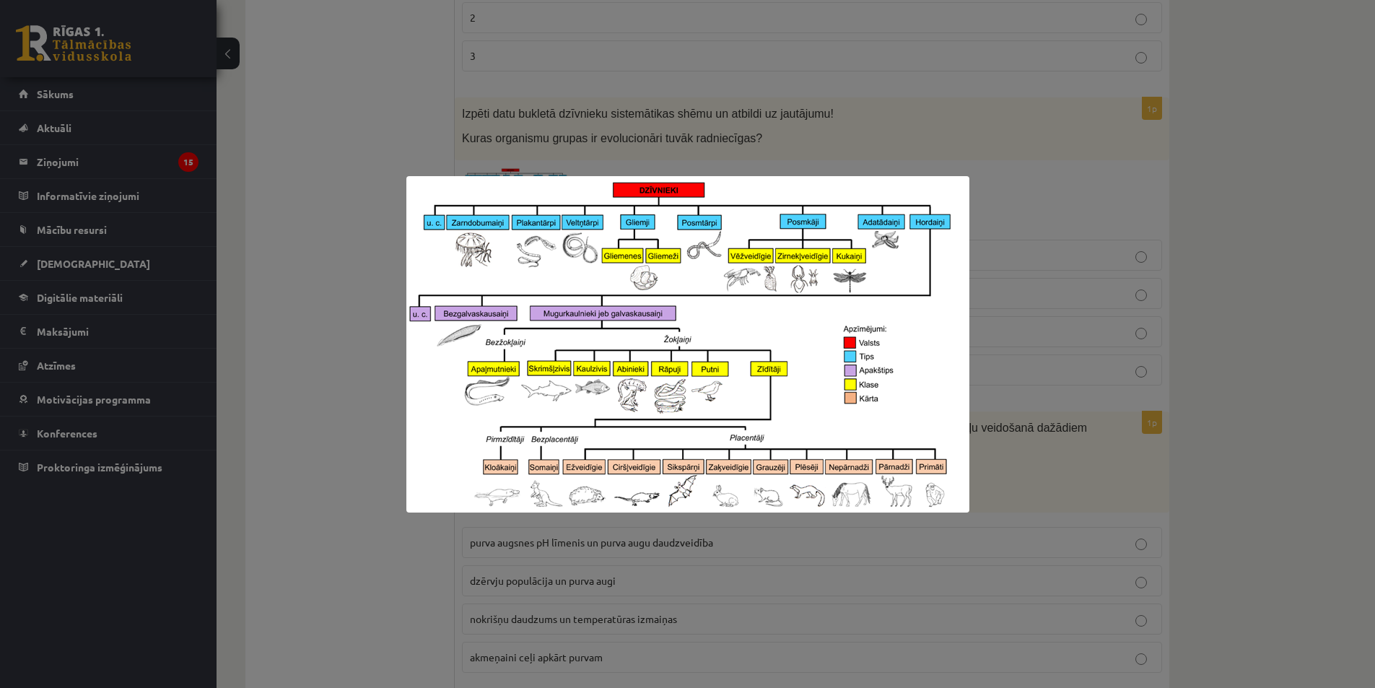
click at [1088, 203] on div at bounding box center [687, 344] width 1375 height 688
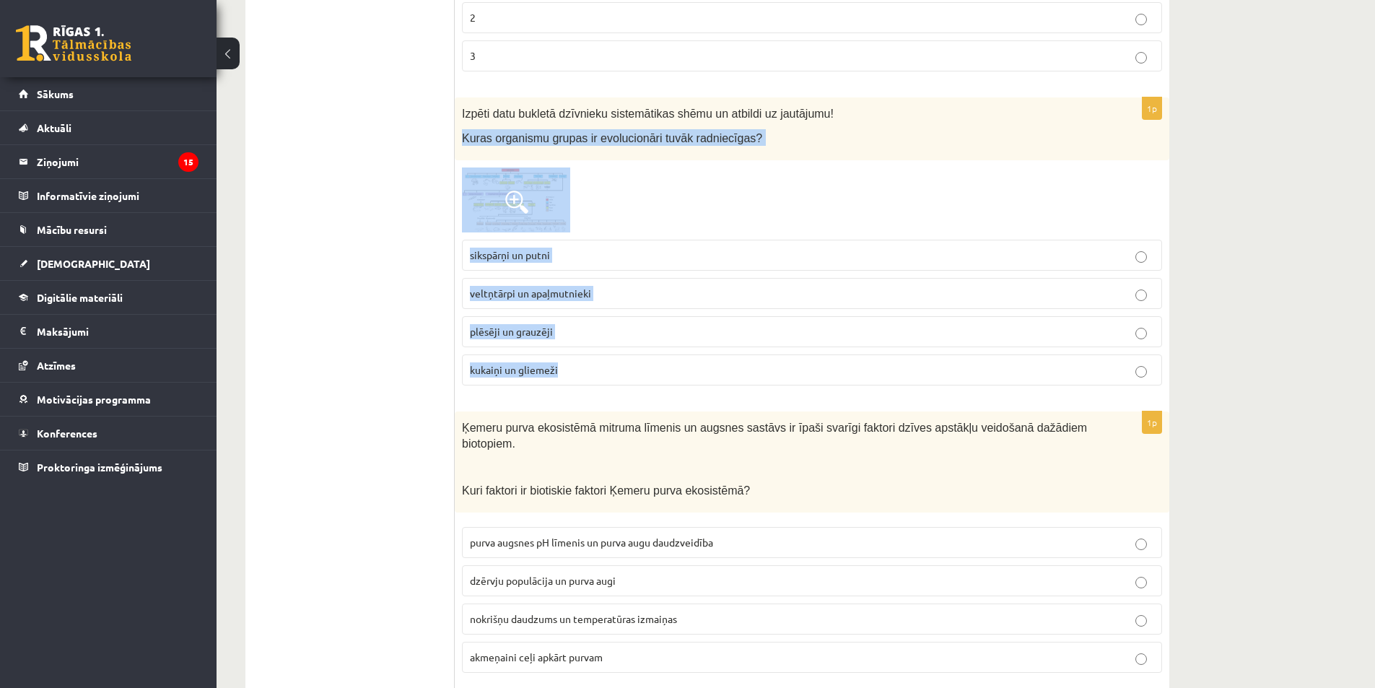
drag, startPoint x: 465, startPoint y: 143, endPoint x: 651, endPoint y: 384, distance: 304.6
click at [651, 384] on div "1p Izpēti datu bukletā dzīvnieku sistemātikas shēmu un atbildi uz jautājumu! Ku…" at bounding box center [812, 246] width 714 height 299
copy div "Kuras organismu grupas ir evolucionāri tuvāk radniecīgas? sikspārņi un putni ve…"
click at [766, 209] on div at bounding box center [812, 199] width 700 height 65
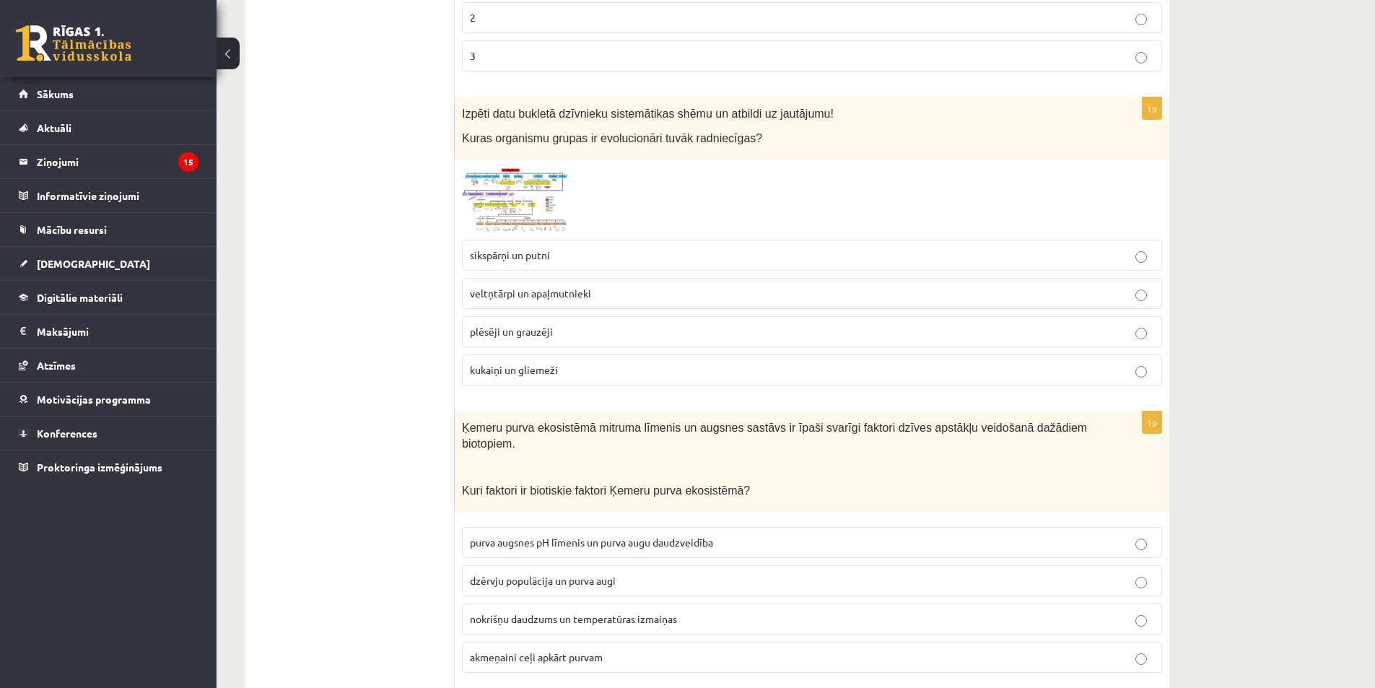
click at [490, 209] on img at bounding box center [516, 199] width 108 height 65
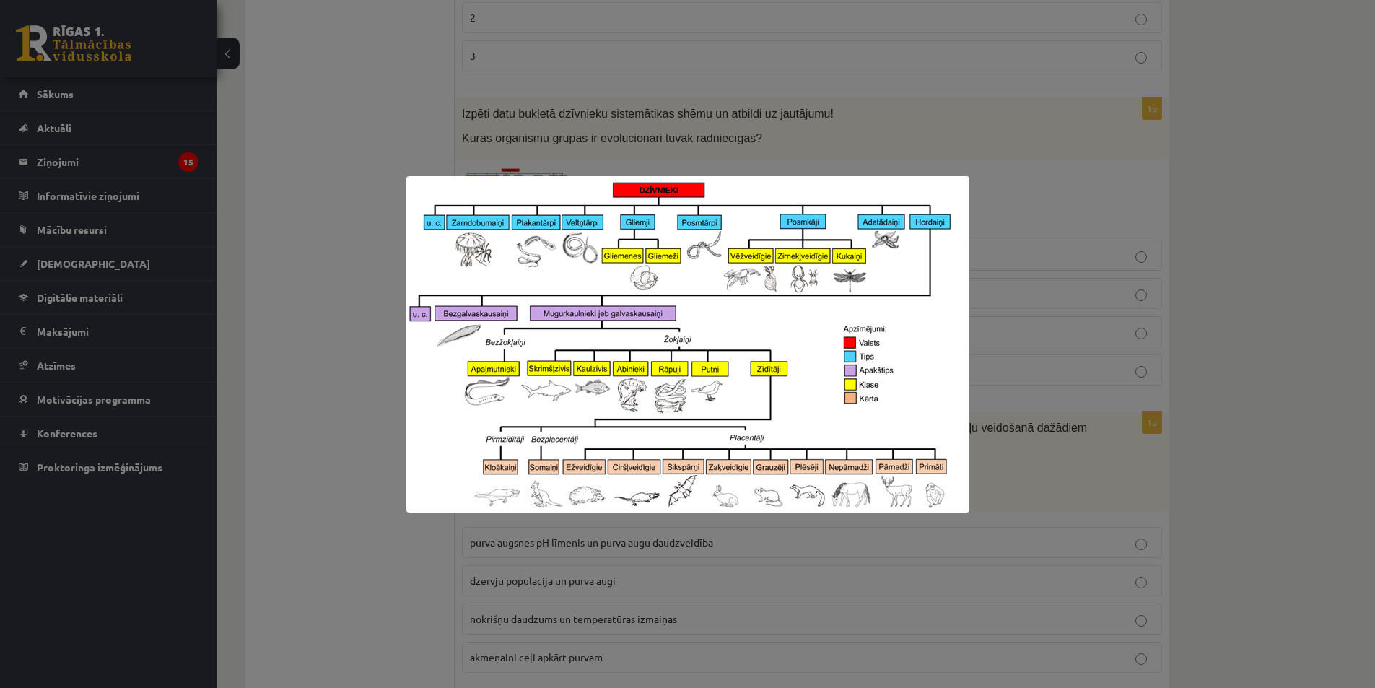
click at [1095, 315] on div at bounding box center [687, 344] width 1375 height 688
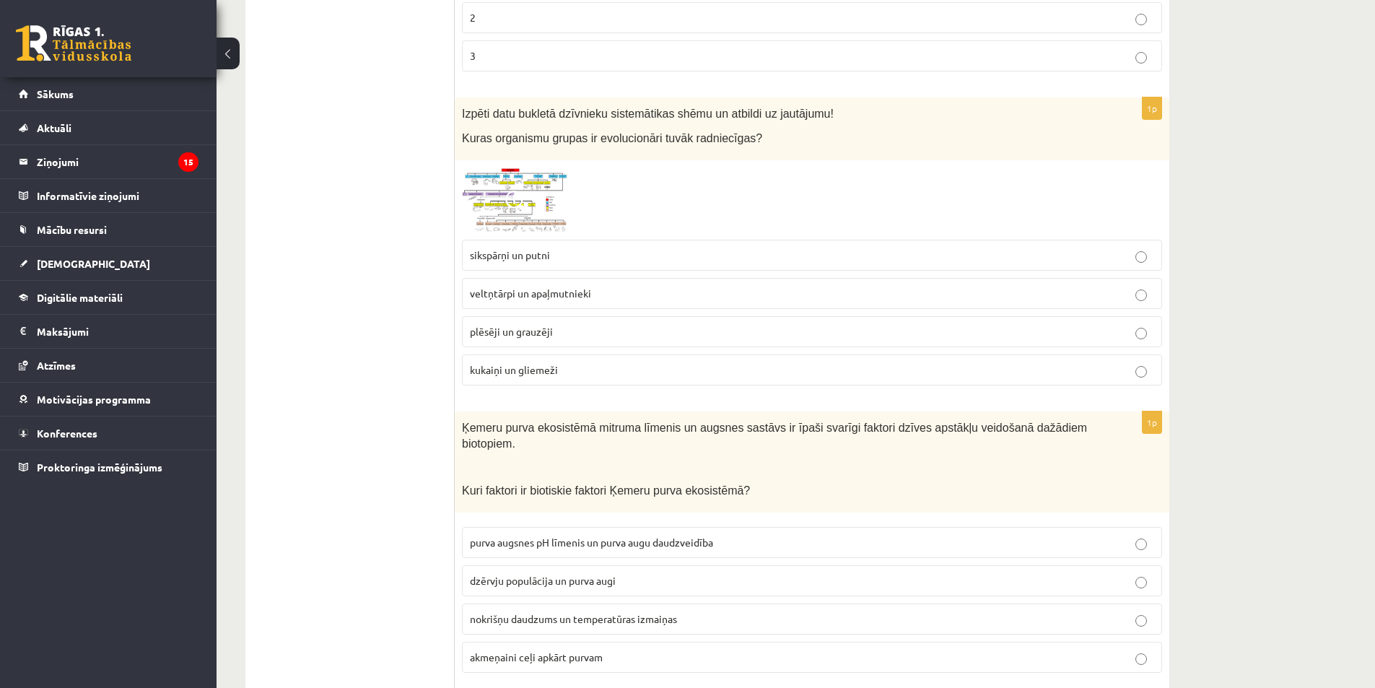
click at [544, 341] on label "plēsēji un grauzēji" at bounding box center [812, 331] width 700 height 31
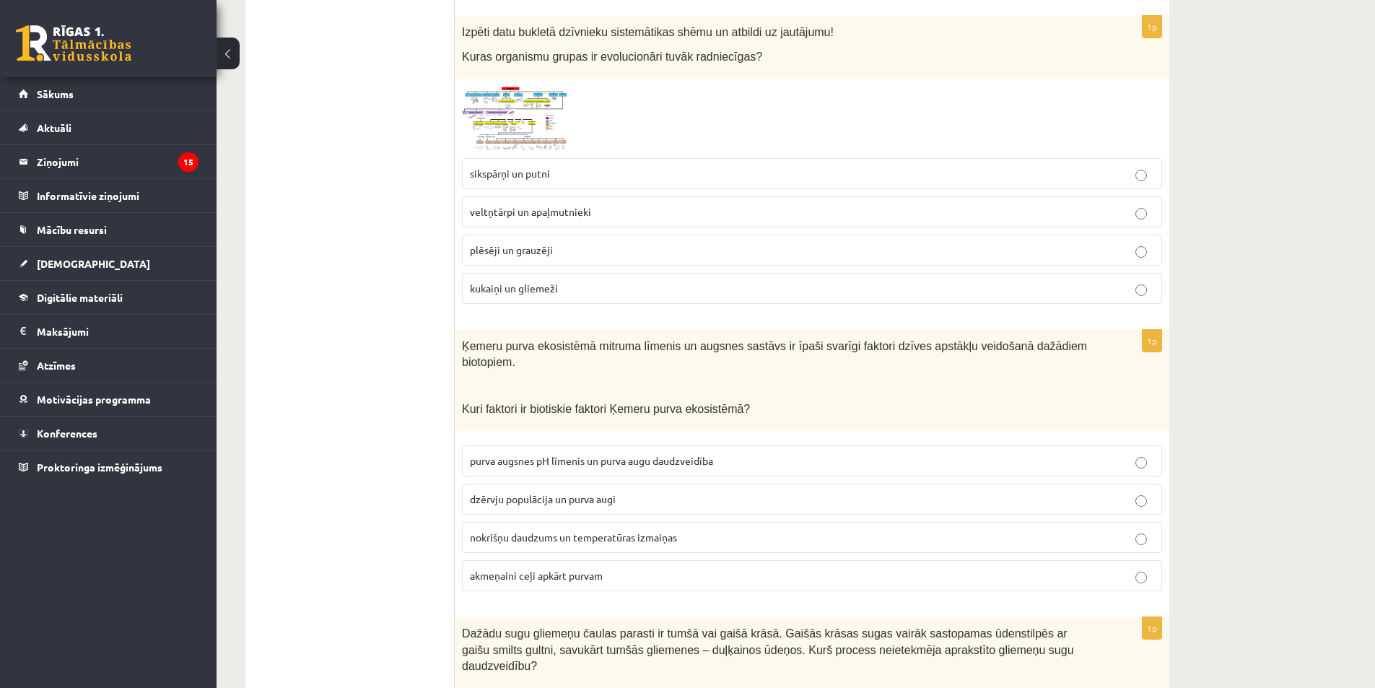
scroll to position [1291, 0]
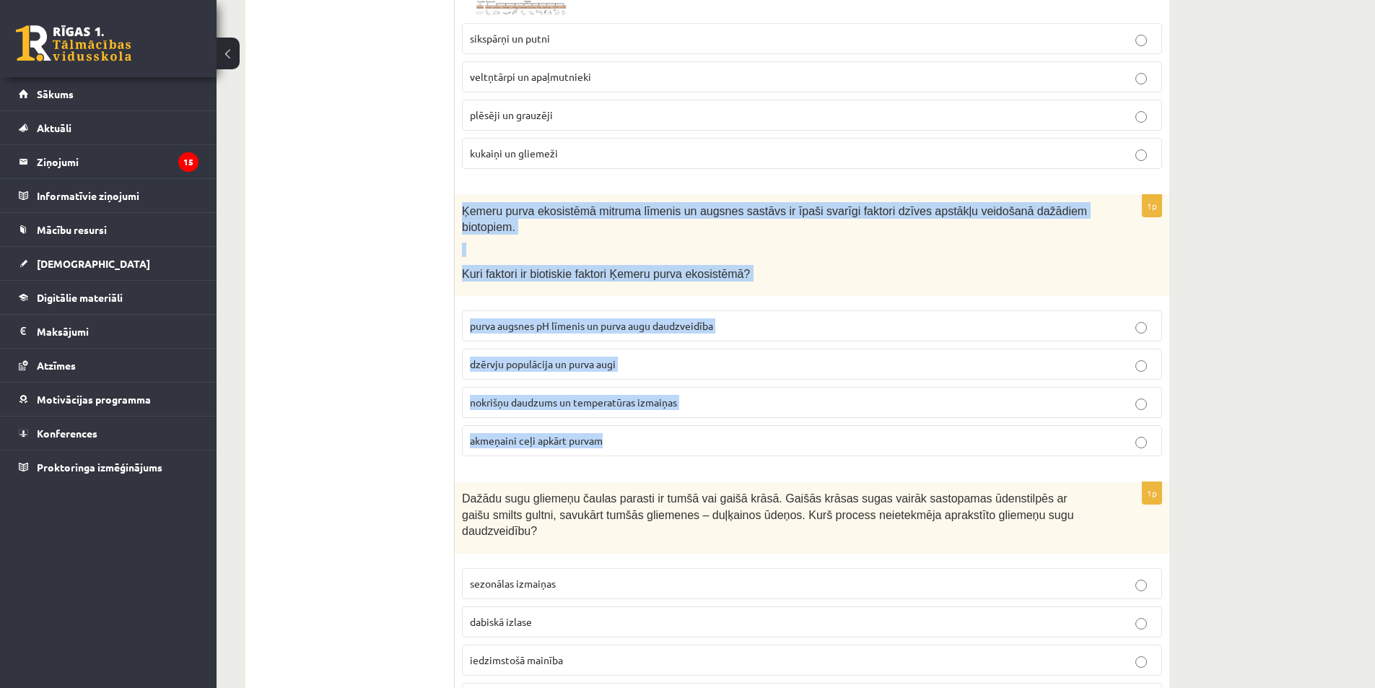
drag, startPoint x: 464, startPoint y: 209, endPoint x: 677, endPoint y: 427, distance: 305.2
click at [677, 427] on div "1p Ķemeru purva ekosistēmā mitruma līmenis un augsnes sastāvs ir īpaši svarīgi …" at bounding box center [812, 331] width 714 height 273
copy div "Ķemeru purva ekosistēmā mitruma līmenis un augsnes sastāvs ir īpaši svarīgi fak…"
click at [1249, 303] on div "**********" at bounding box center [795, 67] width 1158 height 2604
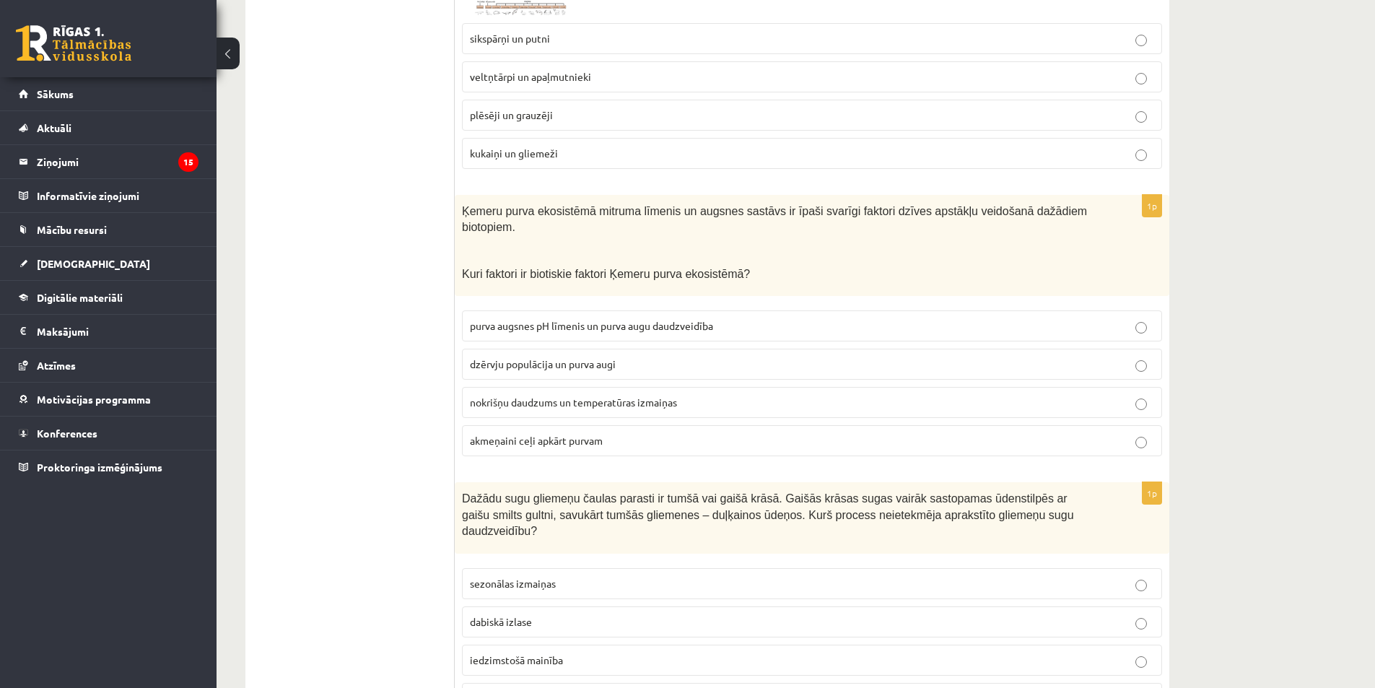
click at [691, 356] on p "dzērvju populācija un purva augi" at bounding box center [812, 363] width 684 height 15
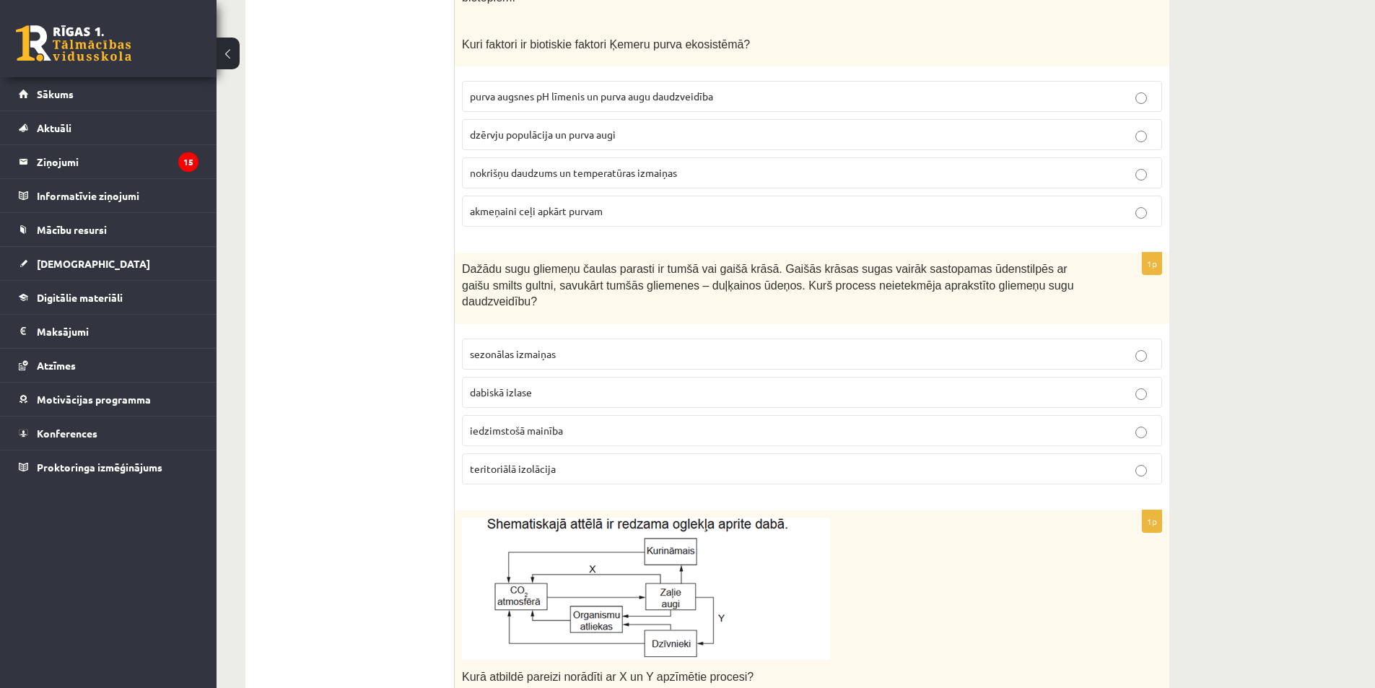
scroll to position [1515, 0]
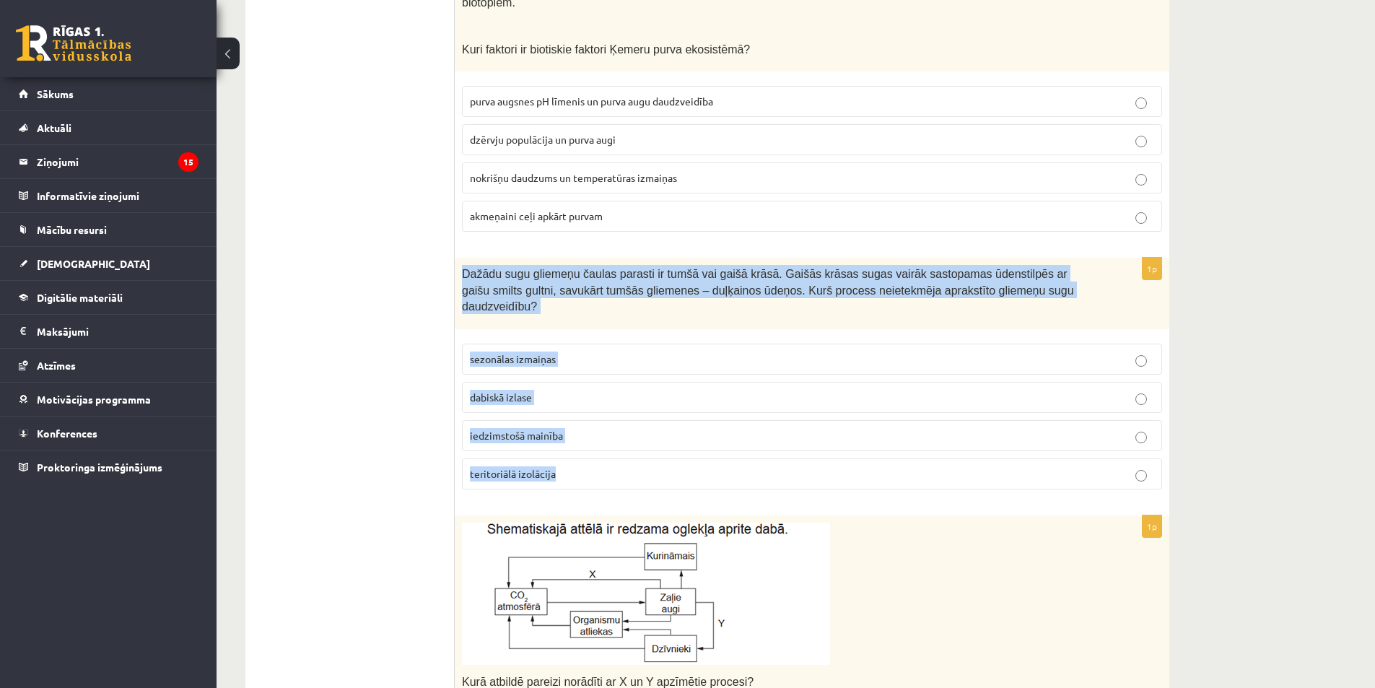
drag, startPoint x: 462, startPoint y: 260, endPoint x: 613, endPoint y: 453, distance: 245.3
click at [613, 453] on div "1p Dažādu sugu gliemeņu čaulas parasti ir tumšā vai gaišā krāsā. Gaišās krāsas …" at bounding box center [812, 379] width 714 height 243
copy div "Dažādu sugu gliemeņu čaulas parasti ir tumšā vai gaišā krāsā. Gaišās krāsas sug…"
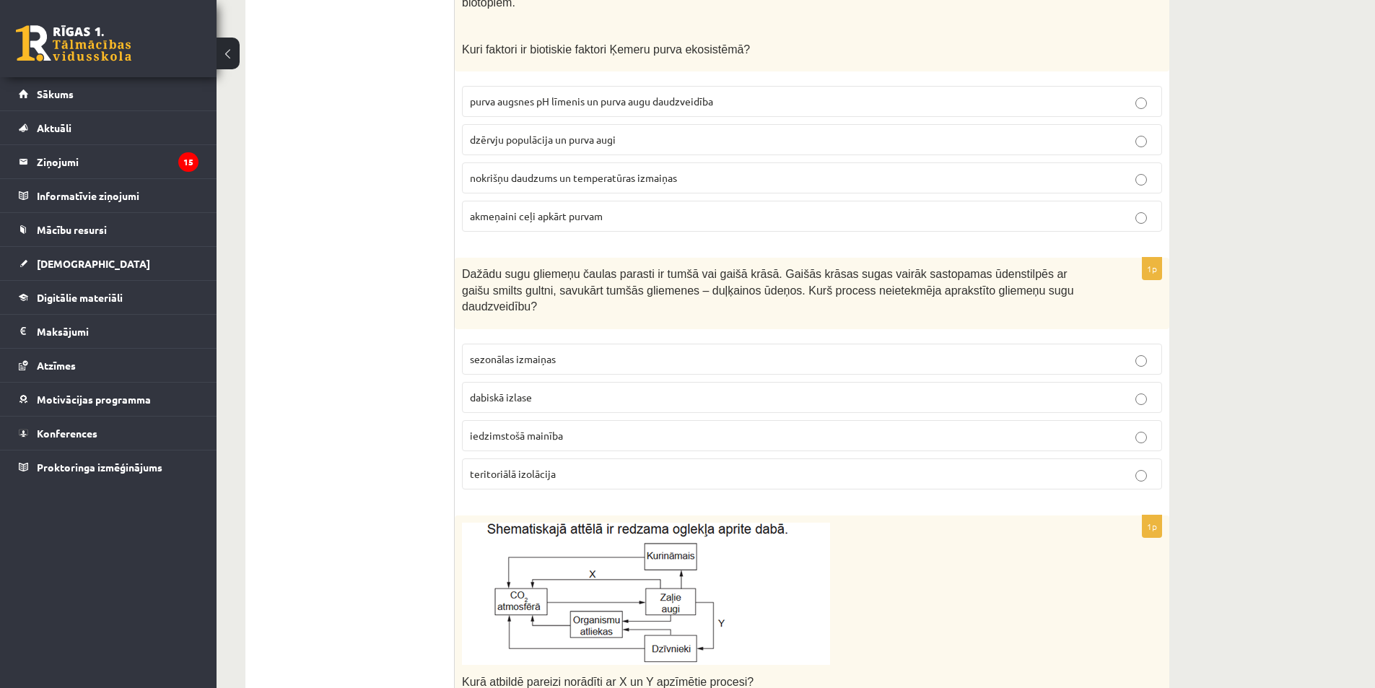
click at [865, 351] on p "sezonālas izmaiņas" at bounding box center [812, 358] width 684 height 15
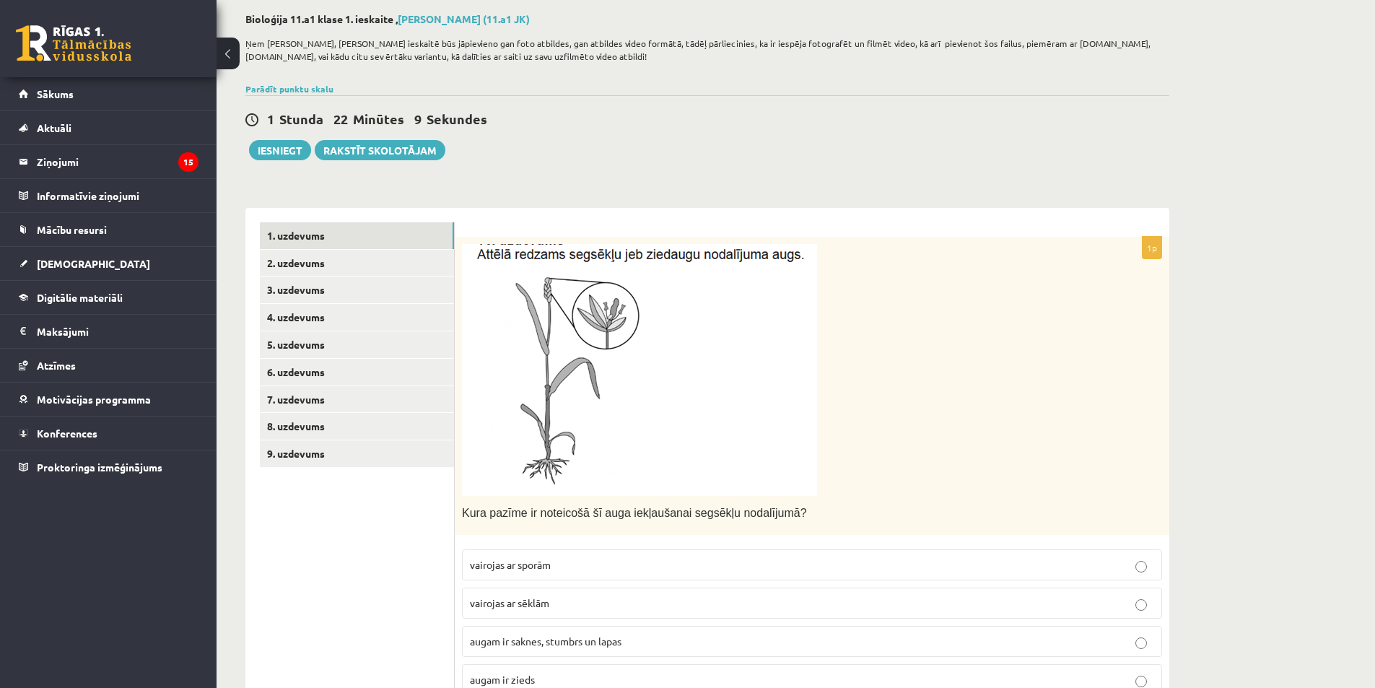
scroll to position [0, 0]
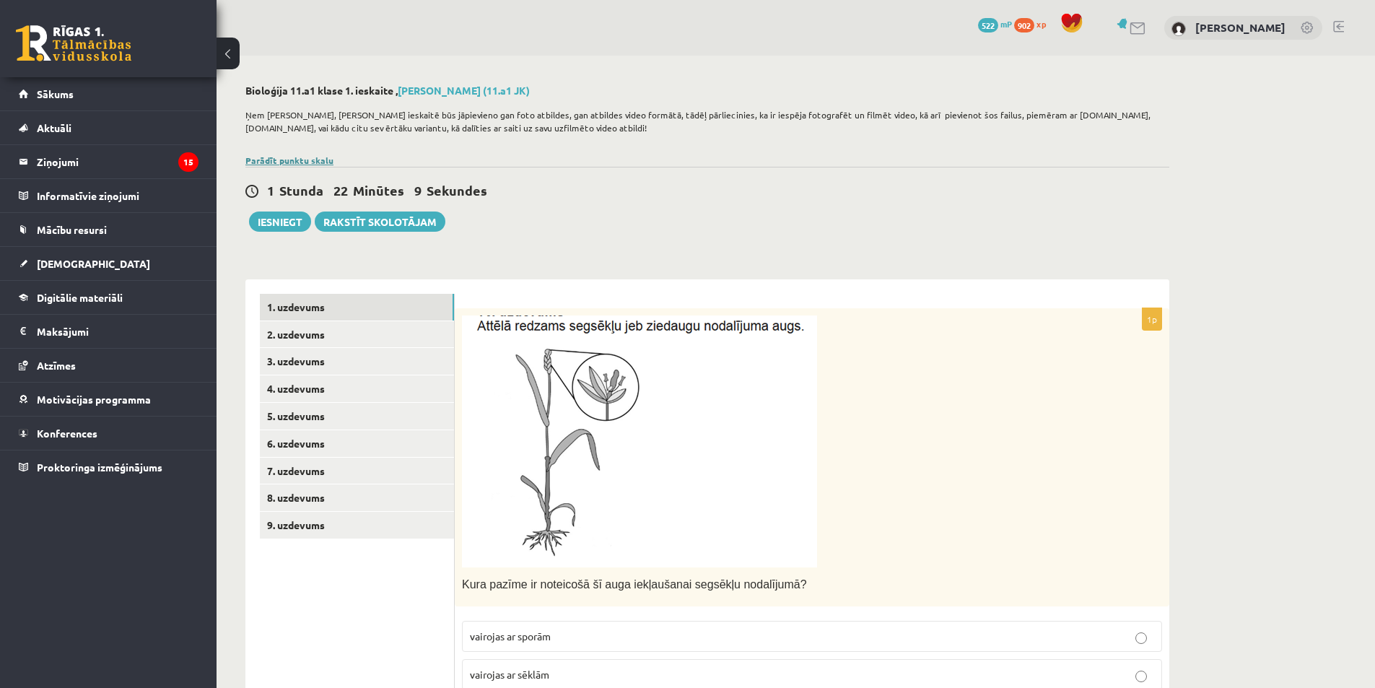
click at [292, 159] on link "Parādīt punktu skalu" at bounding box center [289, 160] width 88 height 12
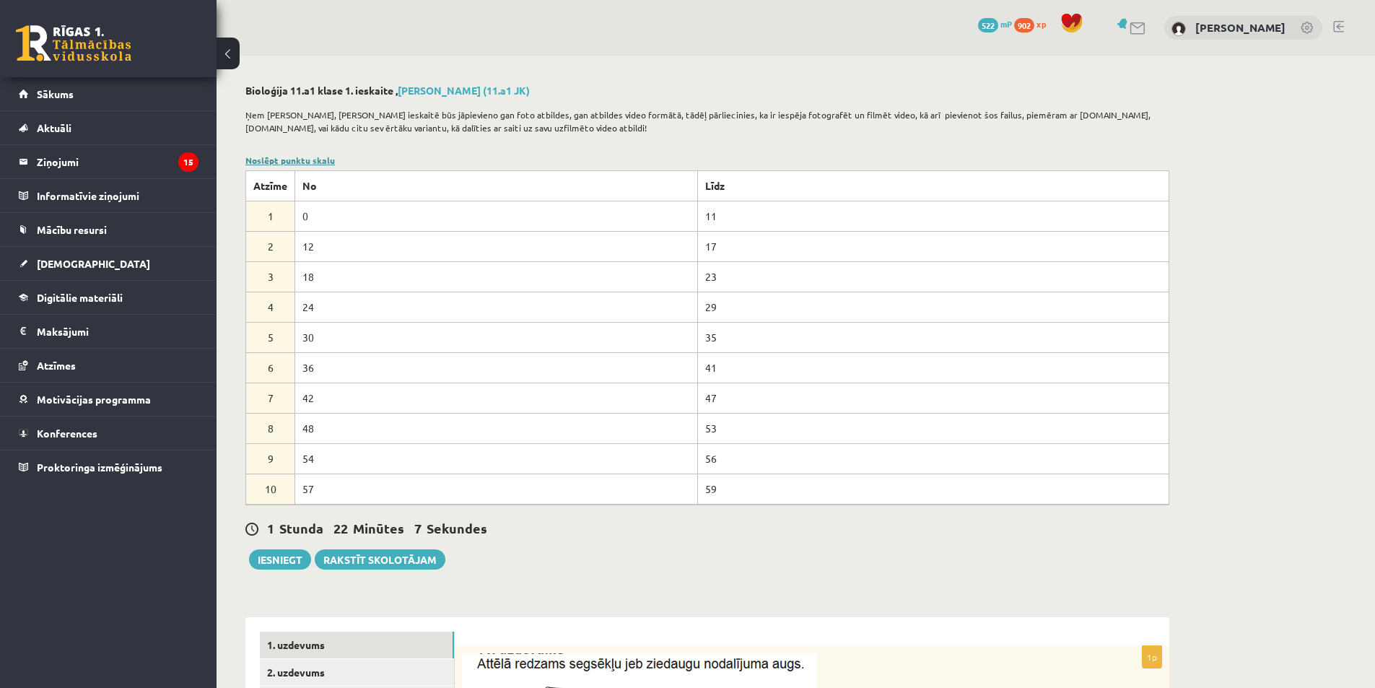
click at [292, 159] on link "Noslēpt punktu skalu" at bounding box center [289, 160] width 89 height 12
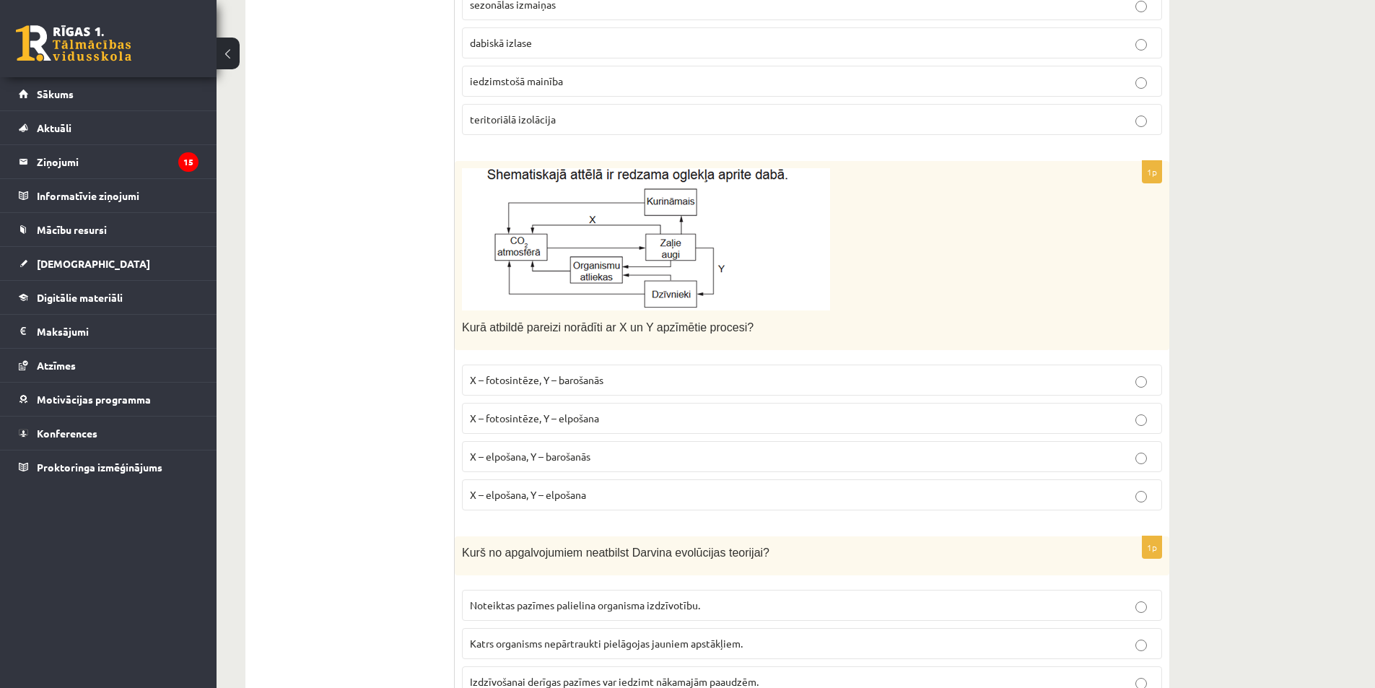
scroll to position [1869, 0]
click at [546, 411] on p "X – fotosintēze, Y – elpošana" at bounding box center [812, 418] width 684 height 15
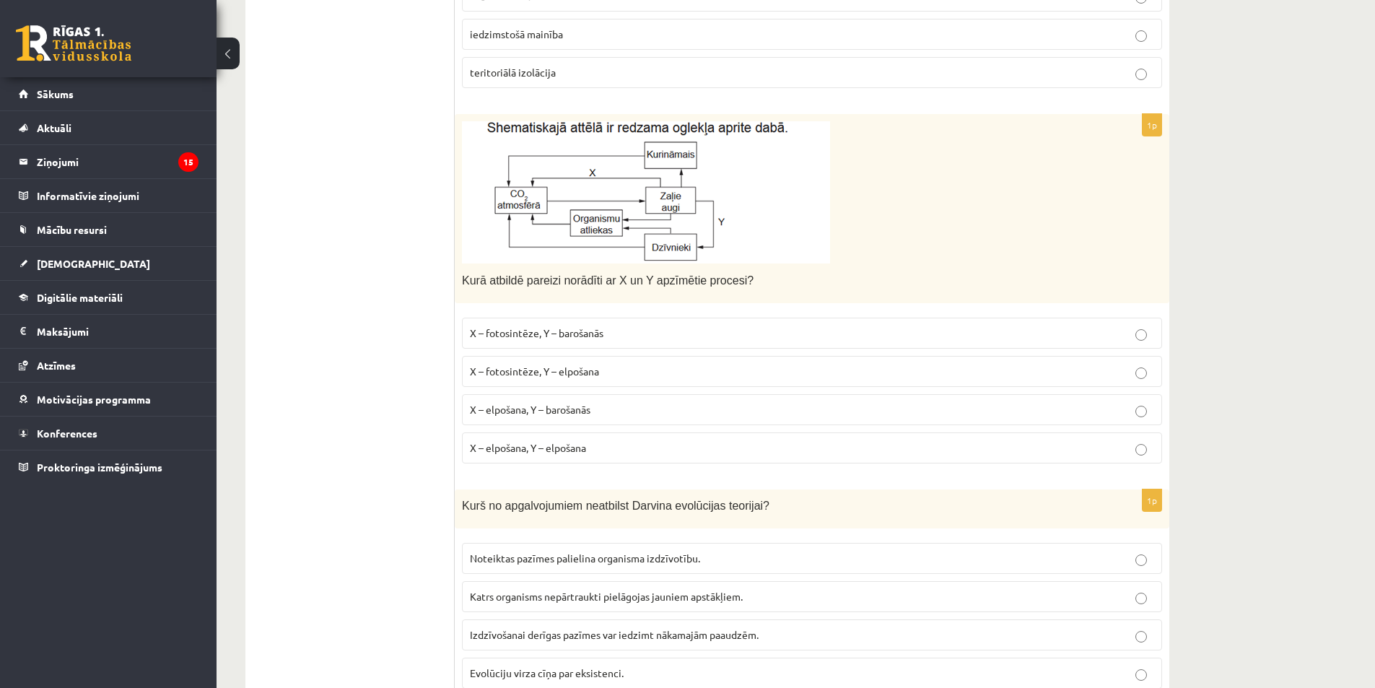
scroll to position [1941, 0]
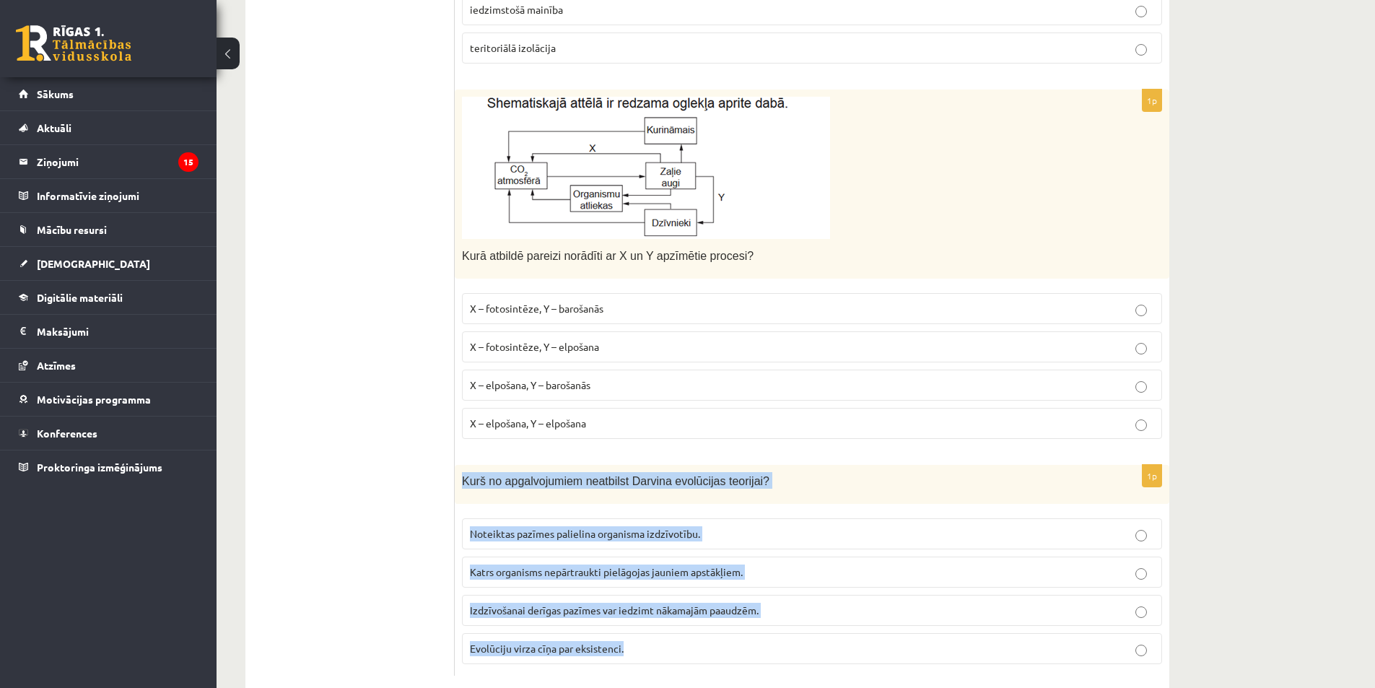
drag, startPoint x: 462, startPoint y: 448, endPoint x: 668, endPoint y: 617, distance: 266.7
click at [668, 617] on div "1p Kurš no apgalvojumiem neatbilst Darvina evolūcijas teorijai? Noteiktas pazīm…" at bounding box center [812, 570] width 714 height 211
copy div "Kurš no apgalvojumiem neatbilst Darvina evolūcijas teorijai? Noteiktas pazīmes …"
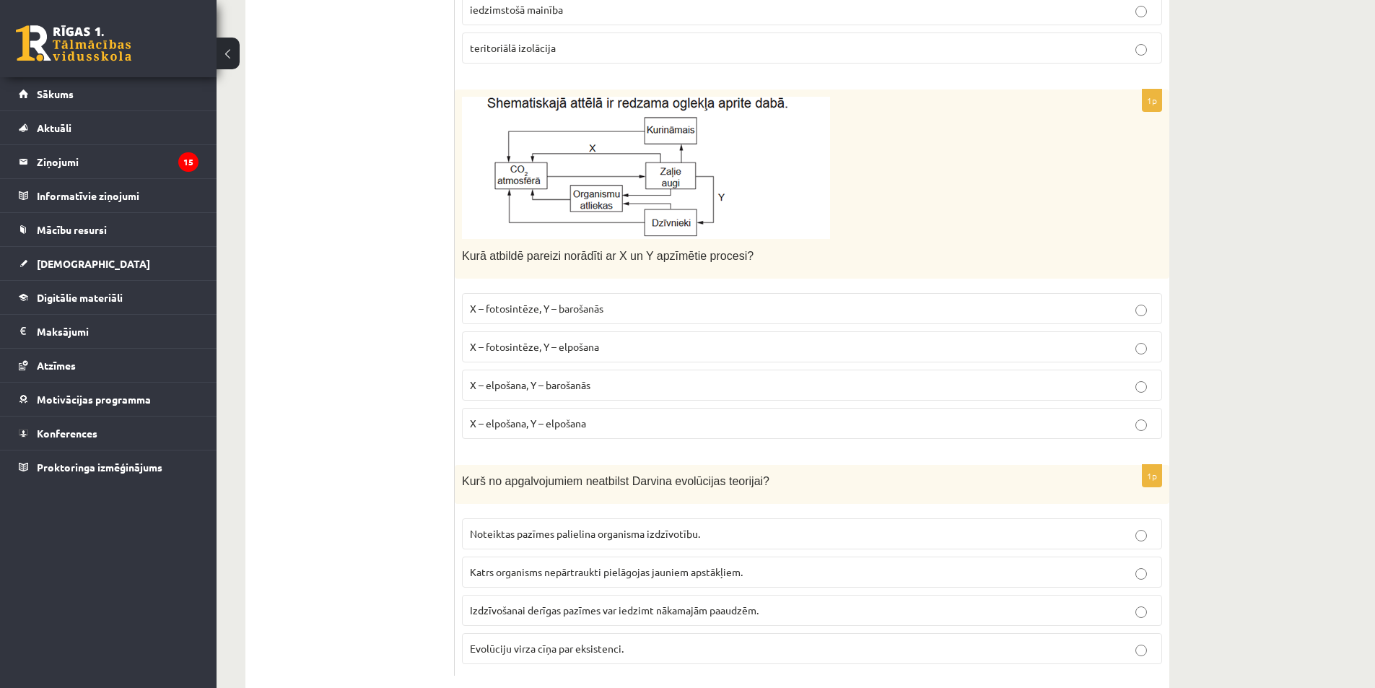
click at [1118, 556] on label "Katrs organisms nepārtraukti pielāgojas jauniem apstākļiem." at bounding box center [812, 571] width 700 height 31
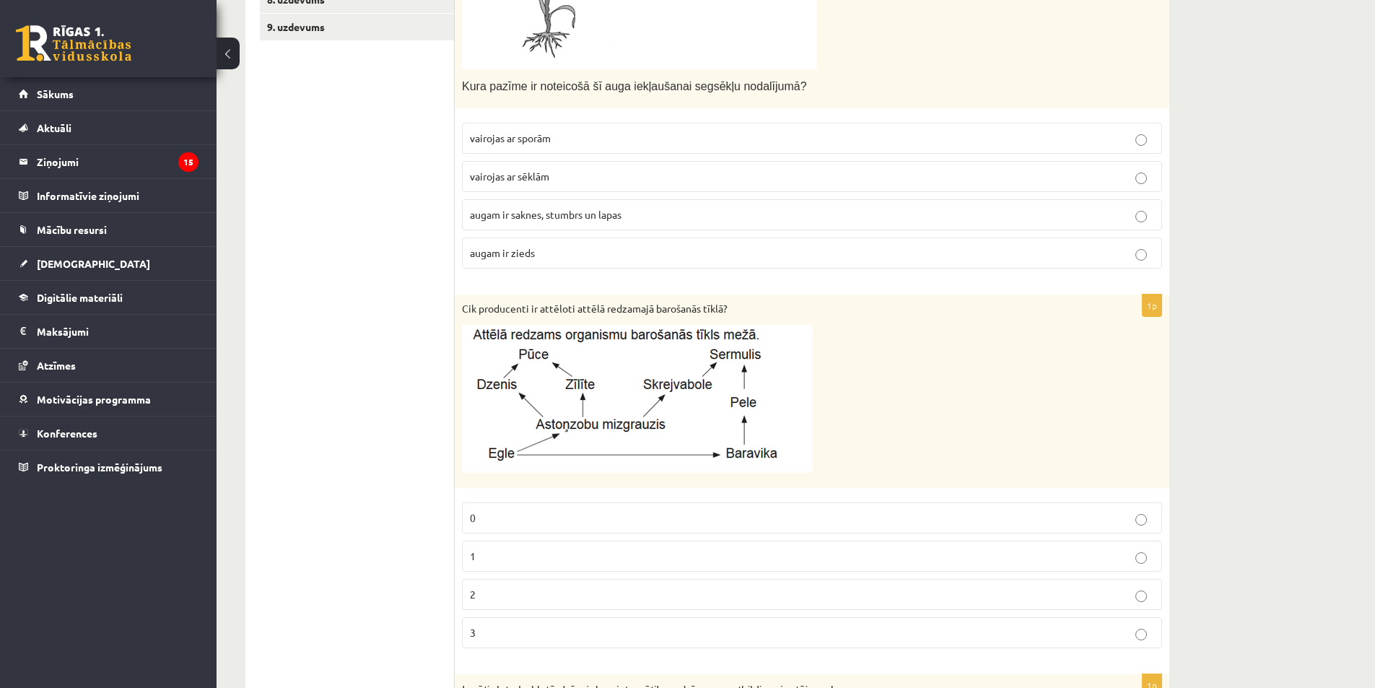
scroll to position [0, 0]
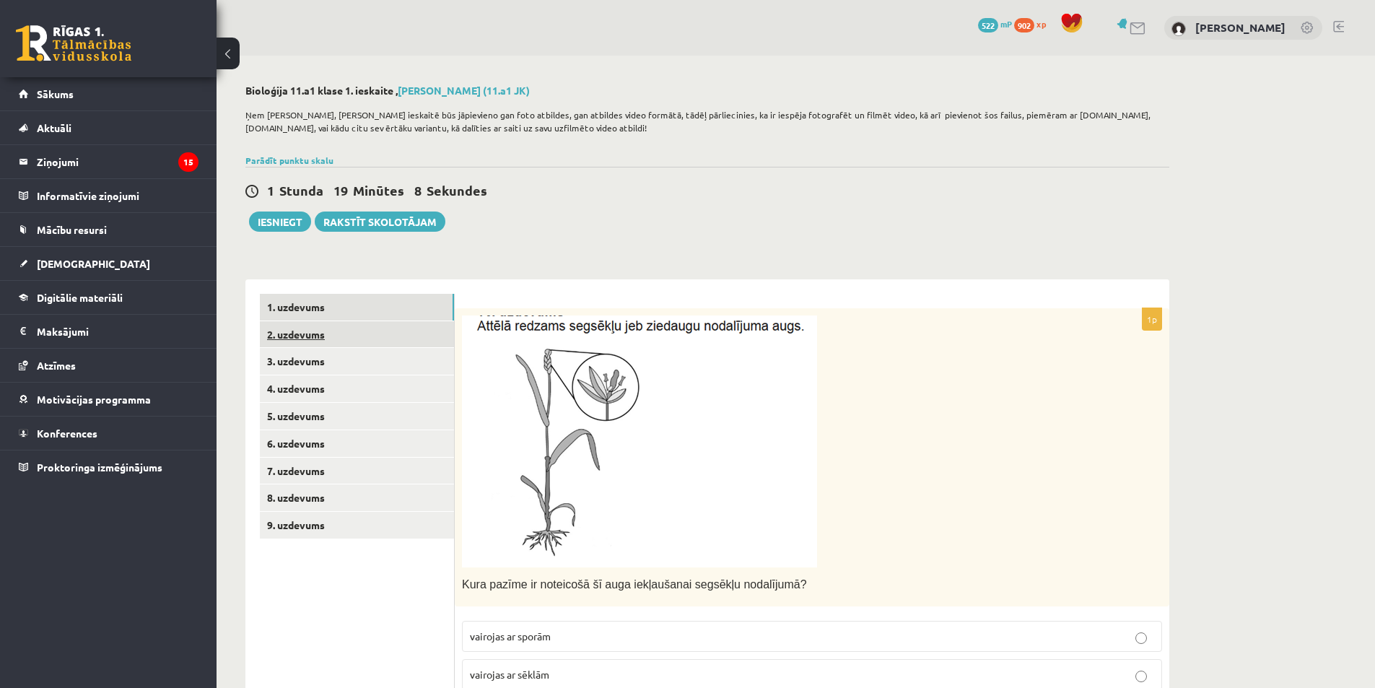
click at [365, 325] on link "2. uzdevums" at bounding box center [357, 334] width 194 height 27
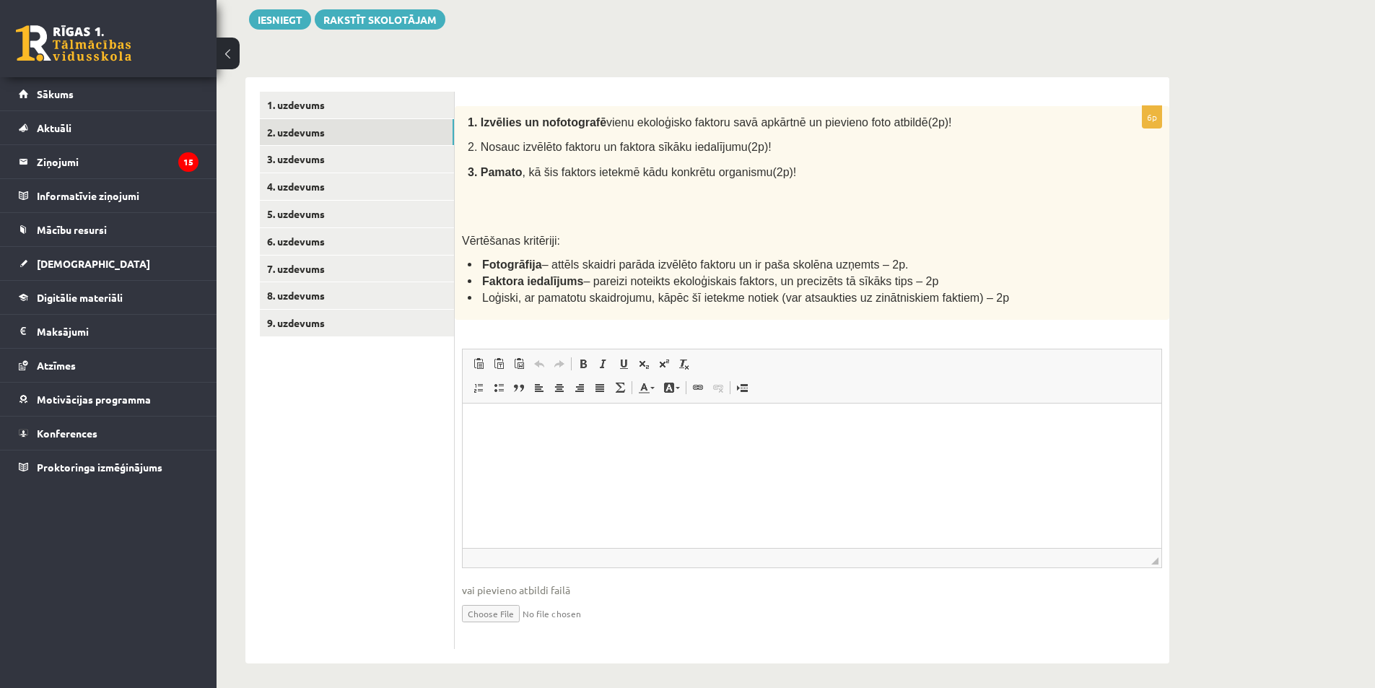
scroll to position [208, 0]
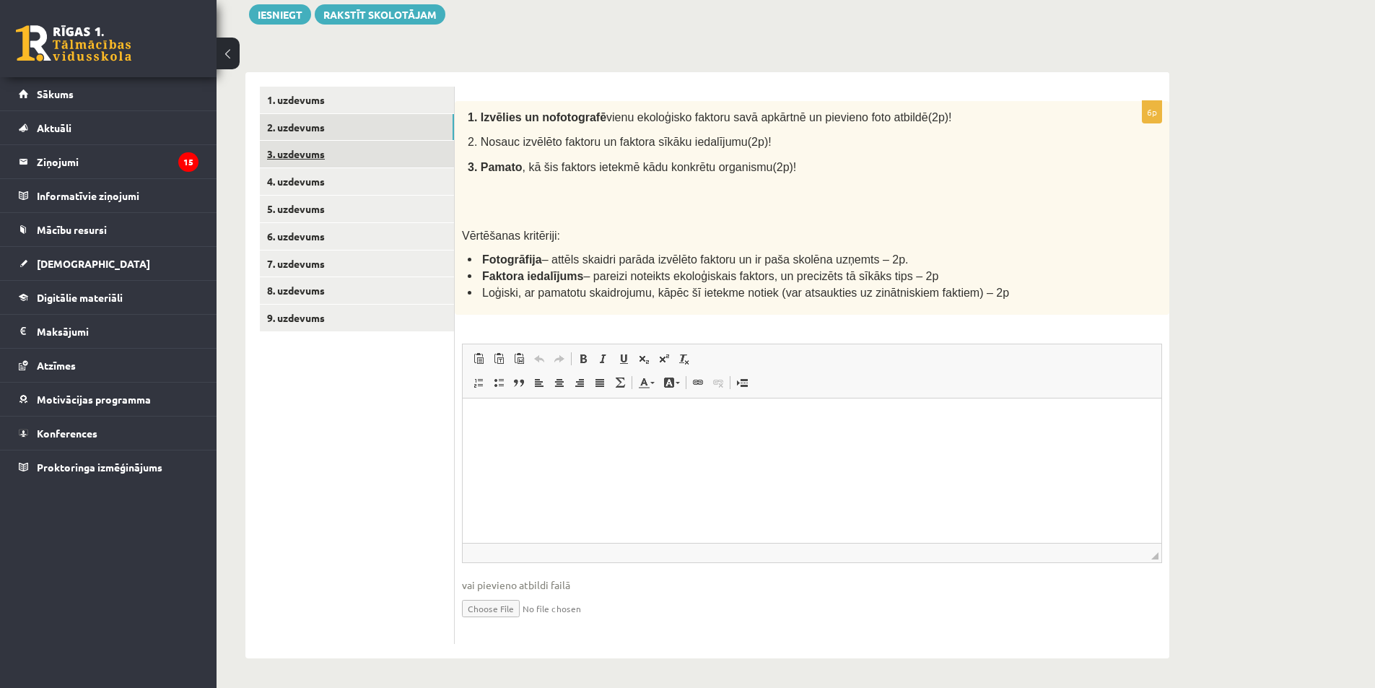
click at [364, 157] on link "3. uzdevums" at bounding box center [357, 154] width 194 height 27
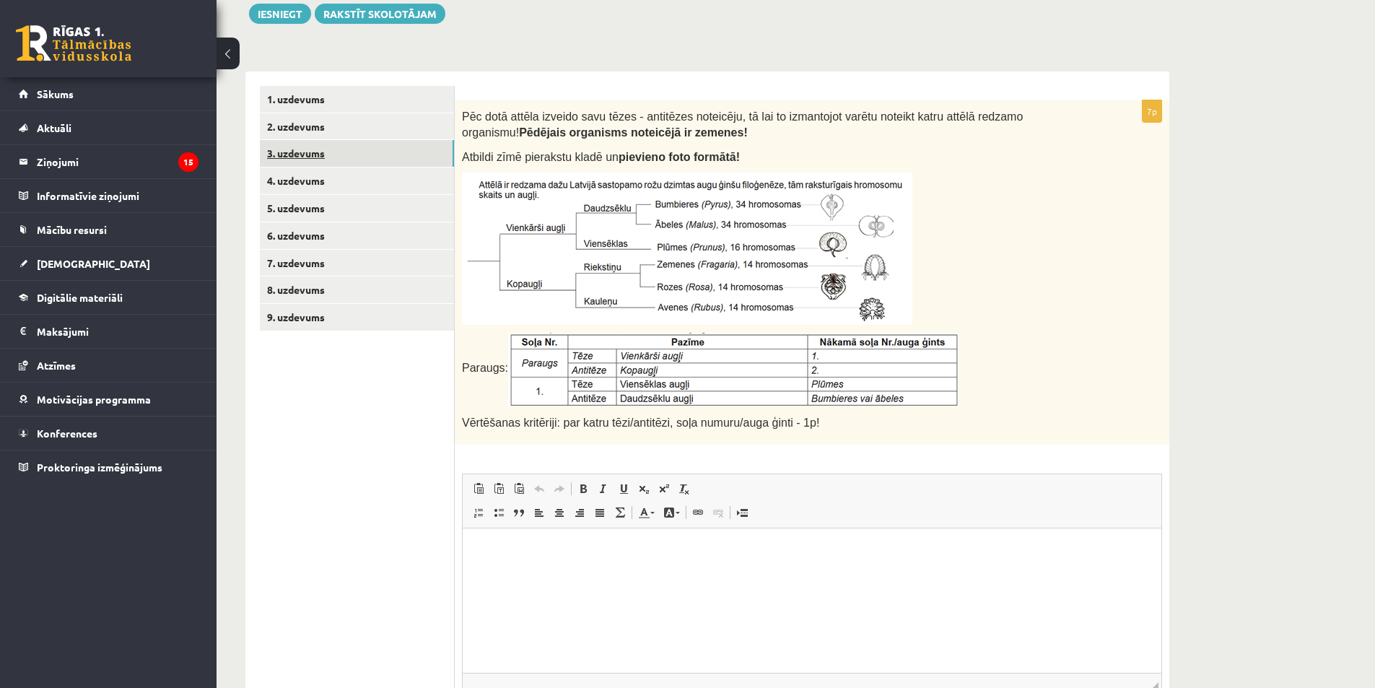
scroll to position [0, 0]
click at [362, 143] on link "3. uzdevums" at bounding box center [357, 153] width 194 height 27
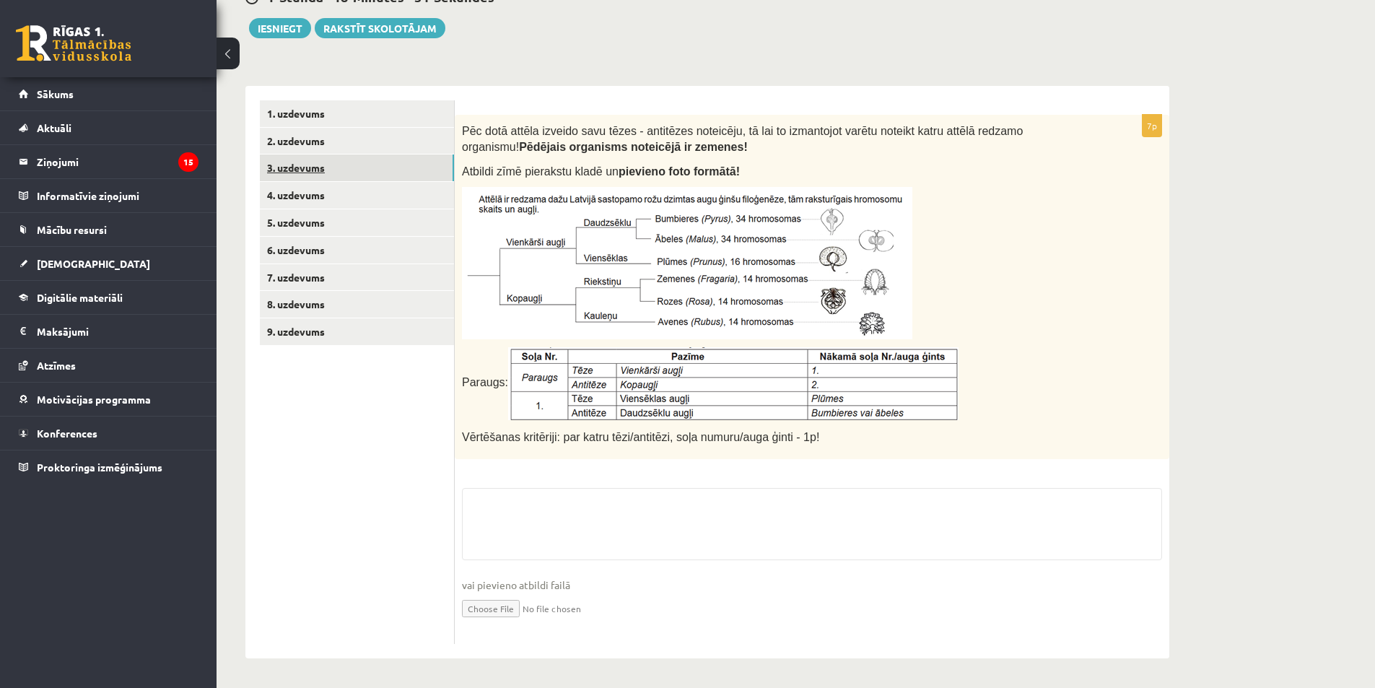
click at [362, 143] on link "2. uzdevums" at bounding box center [357, 141] width 194 height 27
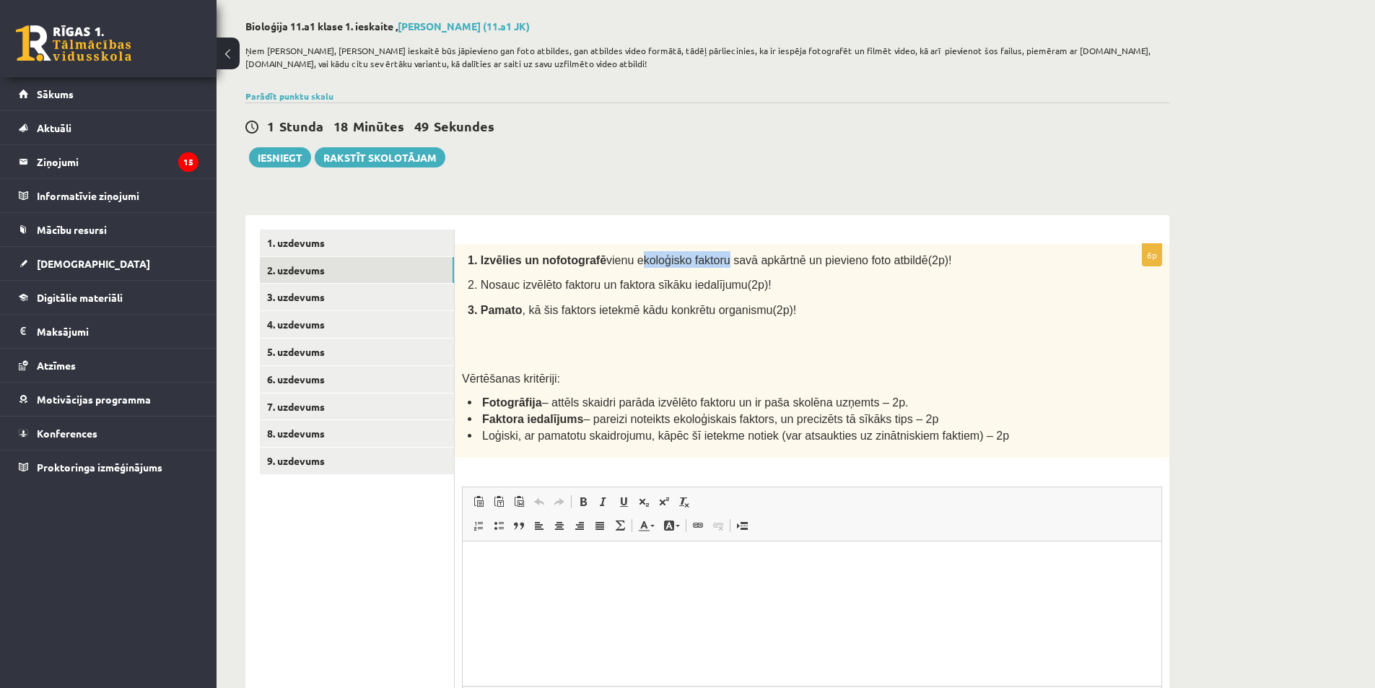
drag, startPoint x: 621, startPoint y: 261, endPoint x: 701, endPoint y: 258, distance: 79.4
click at [701, 258] on span "vienu ekoloģisko faktoru savā apkārtnē un pievieno foto atbildē(2p)!" at bounding box center [779, 260] width 346 height 12
click at [624, 254] on span "vienu ekoloģisko faktoru savā apkārtnē un pievieno foto atbildē(2p)!" at bounding box center [779, 260] width 346 height 12
drag, startPoint x: 591, startPoint y: 261, endPoint x: 885, endPoint y: 261, distance: 293.7
click at [885, 261] on span "vienu ekoloģisko faktoru savā apkārtnē un pievieno foto atbildē(2p)!" at bounding box center [779, 260] width 346 height 12
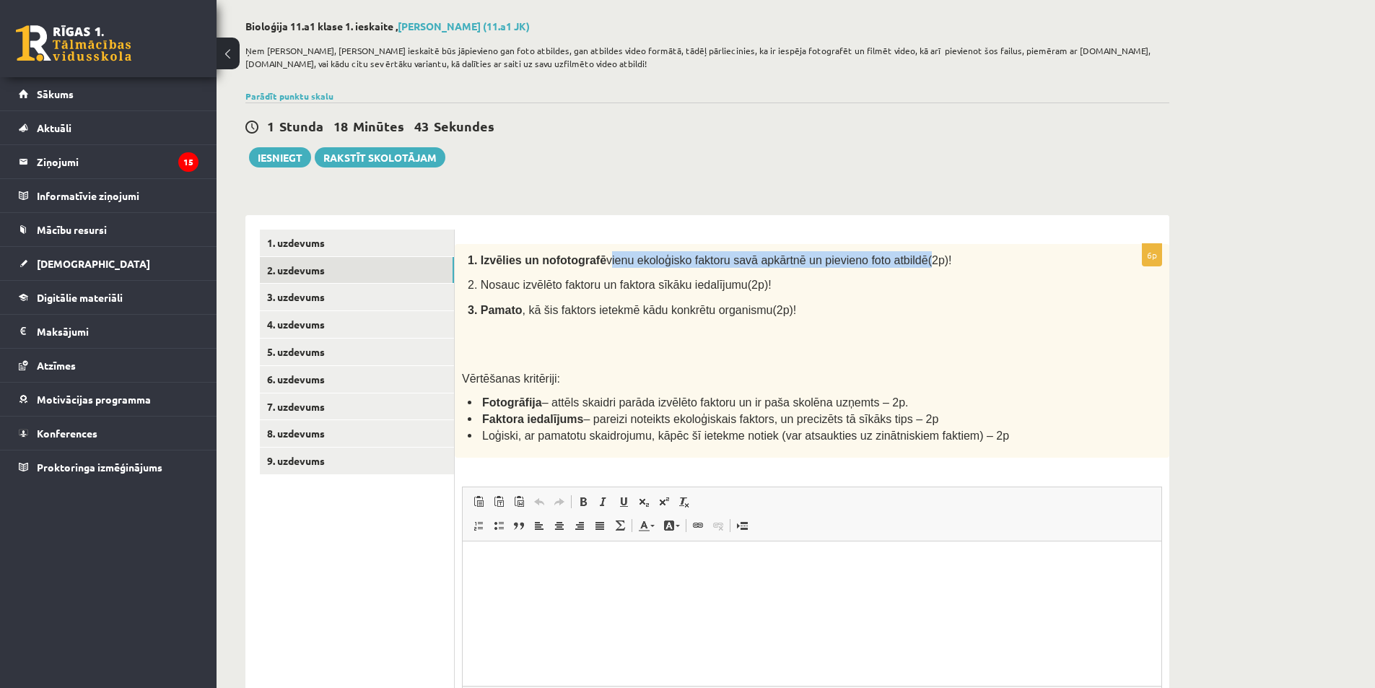
copy span "vienu ekoloģisko faktoru savā apkārtnē un pievieno foto atbildē"
click at [877, 334] on p at bounding box center [779, 332] width 622 height 14
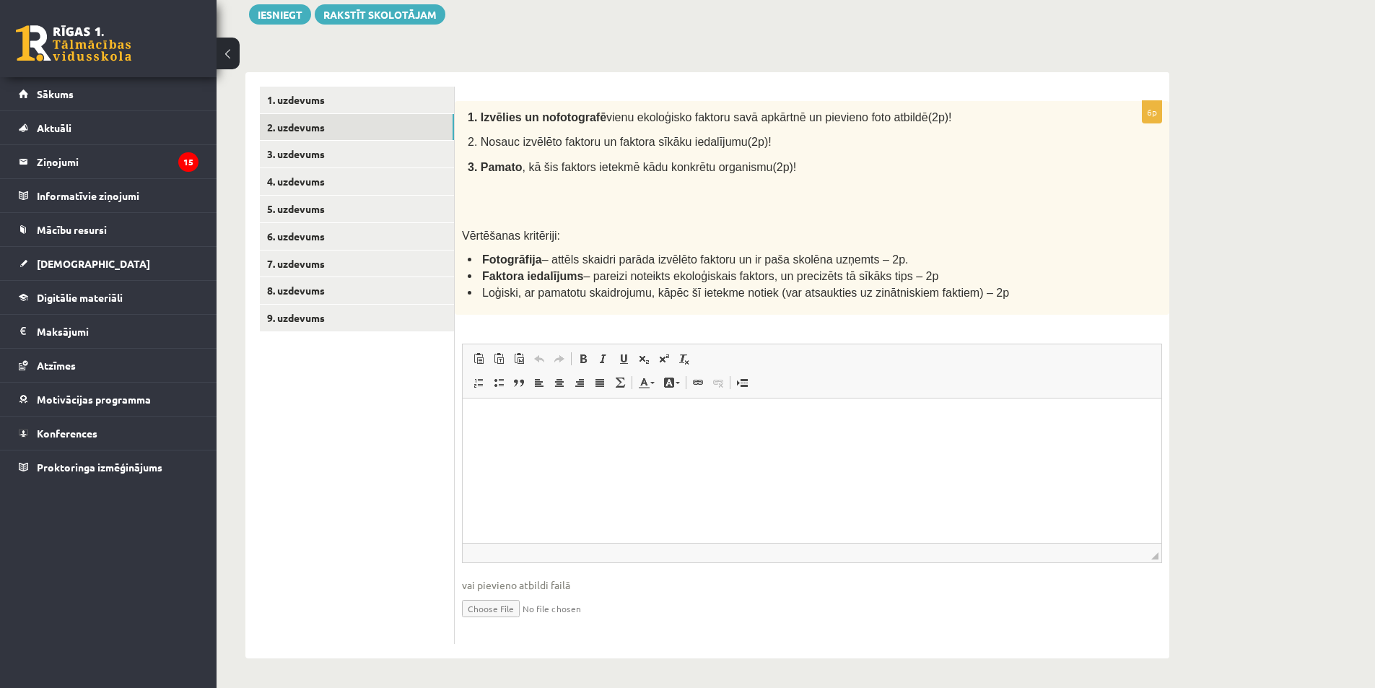
scroll to position [136, 0]
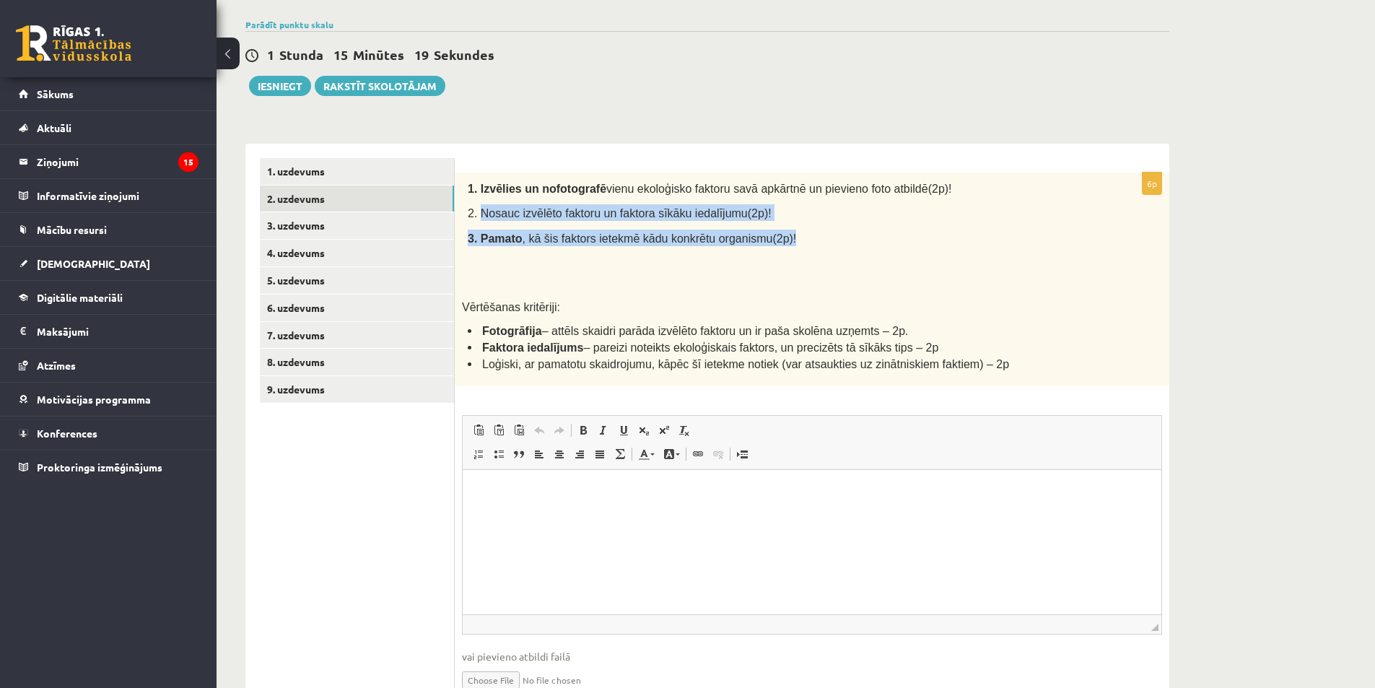
drag, startPoint x: 481, startPoint y: 214, endPoint x: 815, endPoint y: 236, distance: 335.5
click at [815, 236] on div "1. Izvēlies un nofotografē vienu ekoloģisko faktoru savā apkārtnē un pievieno f…" at bounding box center [812, 279] width 714 height 214
copy div "Nosauc izvēlēto faktoru un faktora sīkāku iedalījumu(2p)! 3. Pamato , kā šis fa…"
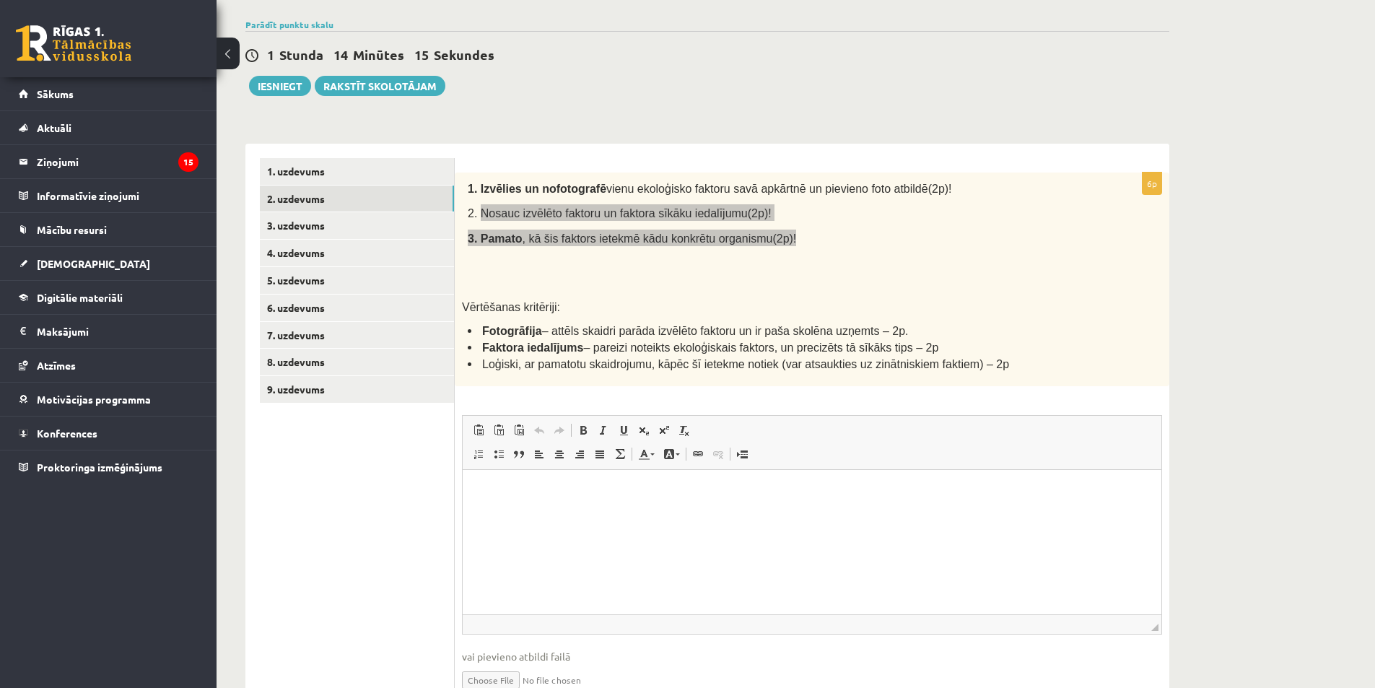
click at [618, 514] on html at bounding box center [812, 492] width 699 height 44
click at [673, 458] on span at bounding box center [669, 454] width 12 height 12
click at [544, 514] on html at bounding box center [812, 492] width 699 height 44
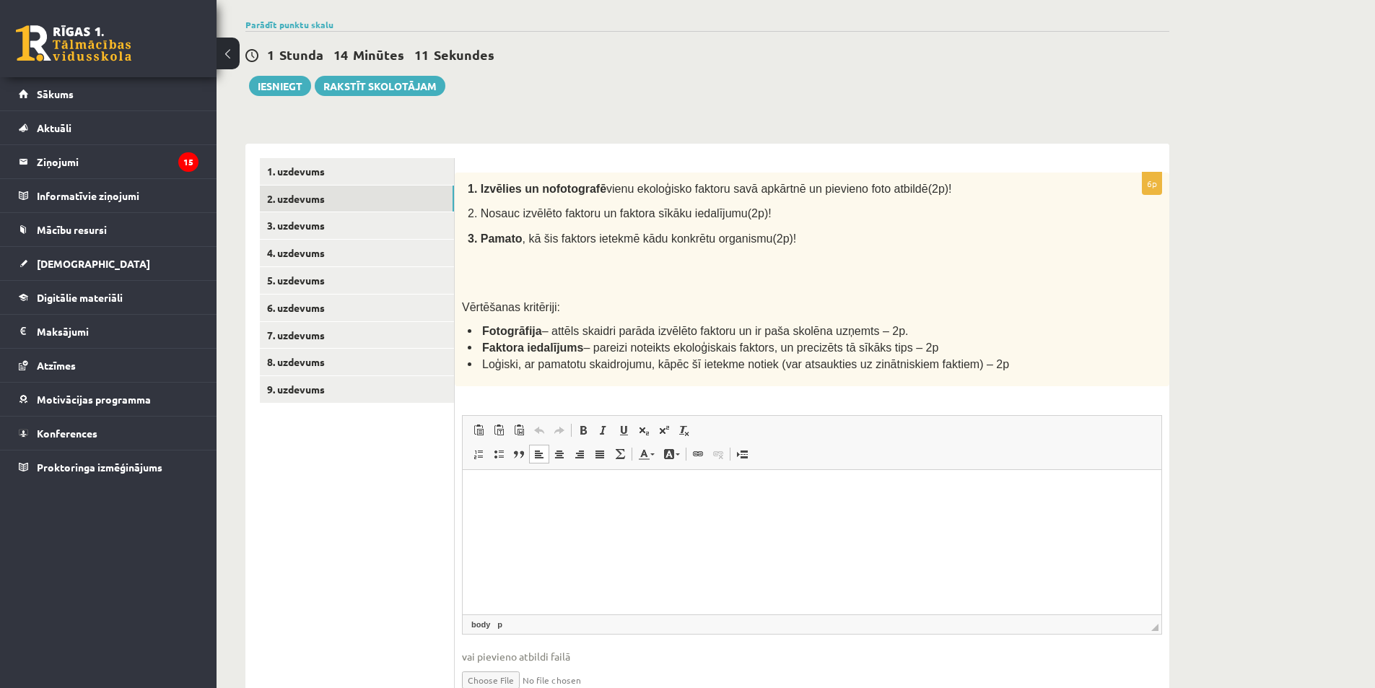
click at [913, 191] on p "1. Izvēlies un nofotografē vienu ekoloģisko faktoru savā apkārtnē un pievieno f…" at bounding box center [779, 188] width 622 height 17
click at [643, 507] on html at bounding box center [812, 492] width 699 height 44
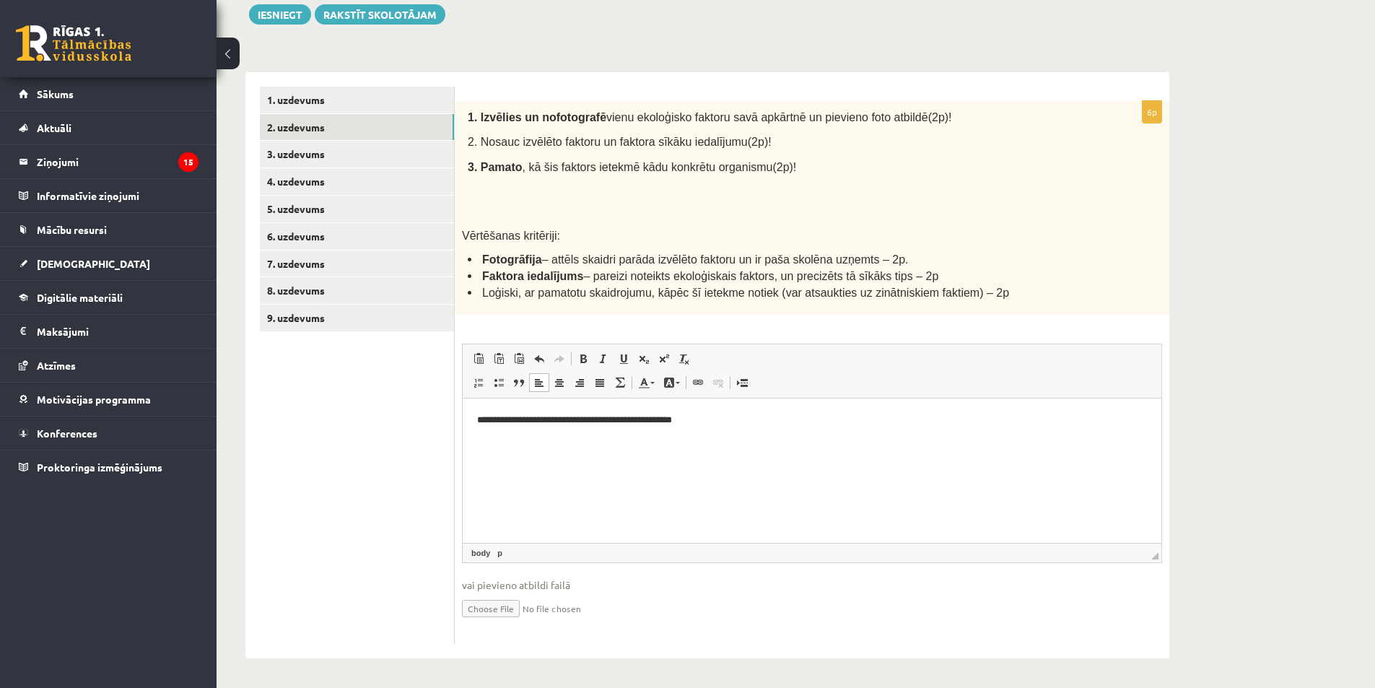
click at [476, 608] on input "file" at bounding box center [812, 607] width 700 height 30
type input "**********"
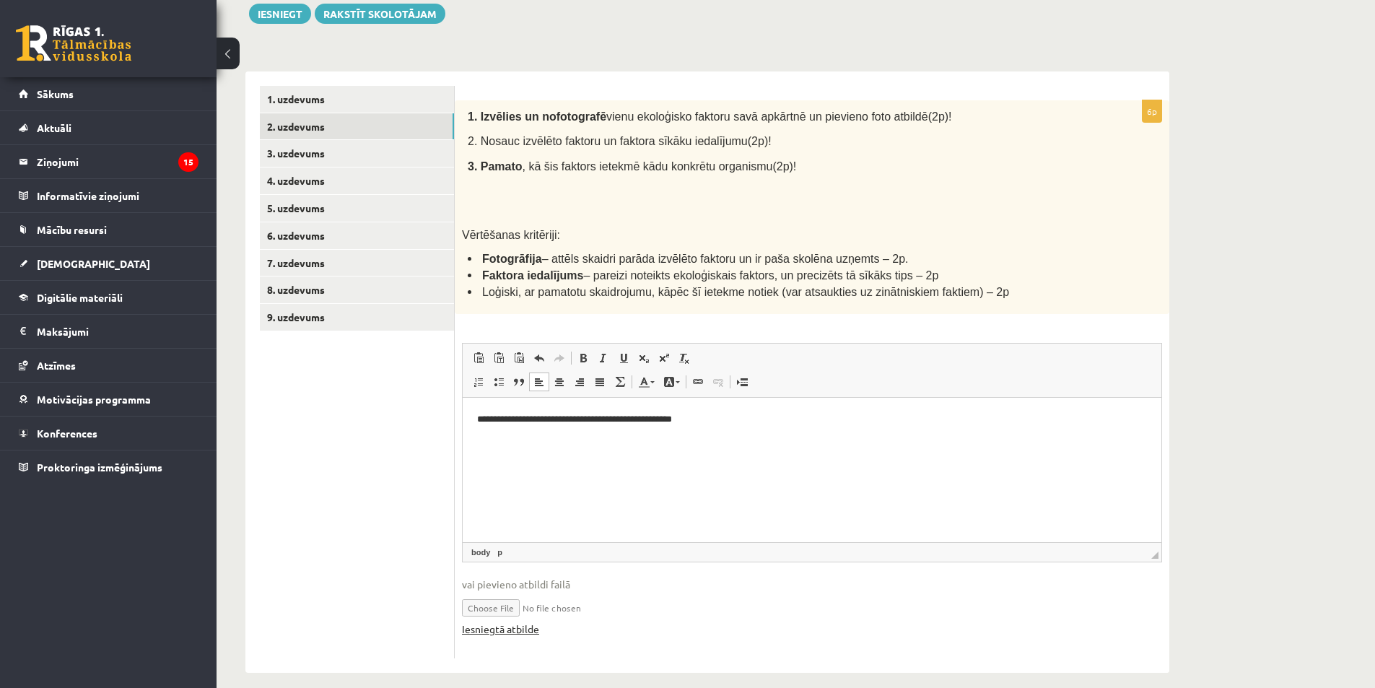
click at [489, 629] on link "Iesniegtā atbilde" at bounding box center [500, 628] width 77 height 15
click at [559, 432] on body "**********" at bounding box center [812, 431] width 670 height 39
click at [556, 446] on p "**********" at bounding box center [812, 444] width 670 height 15
click at [766, 450] on p "**********" at bounding box center [812, 444] width 670 height 15
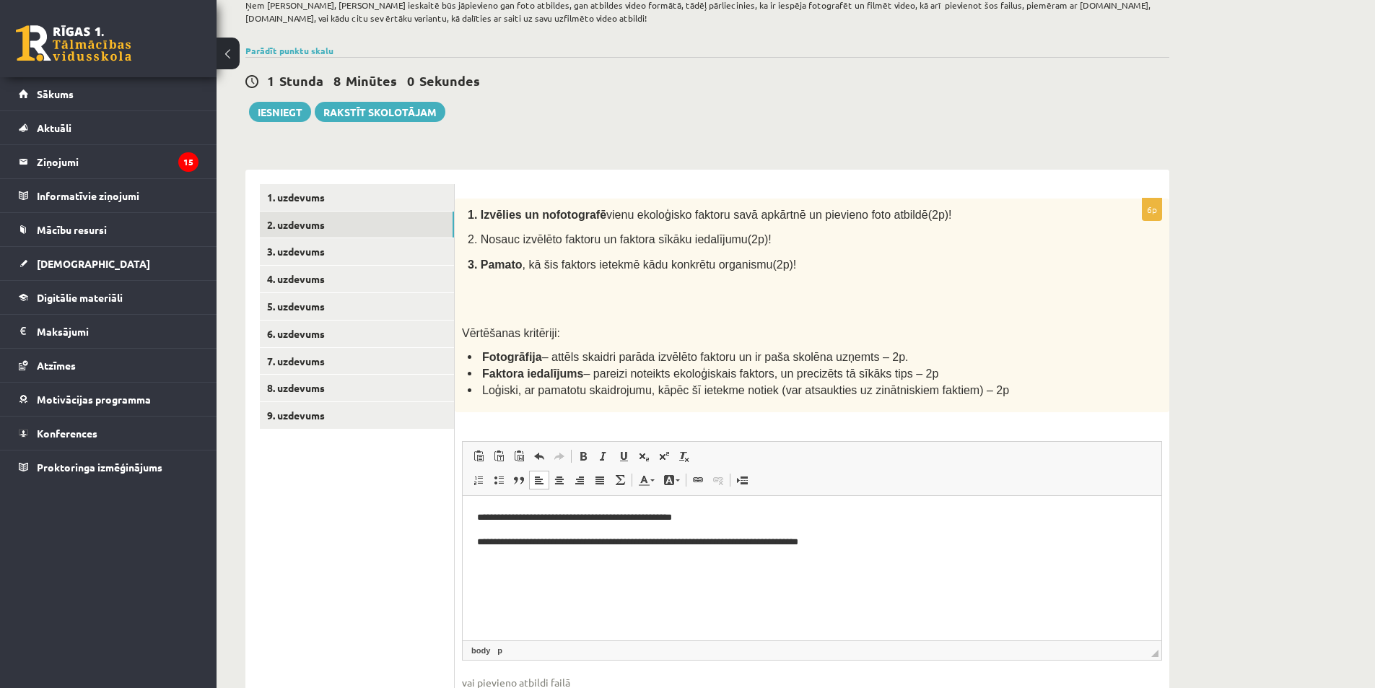
scroll to position [223, 0]
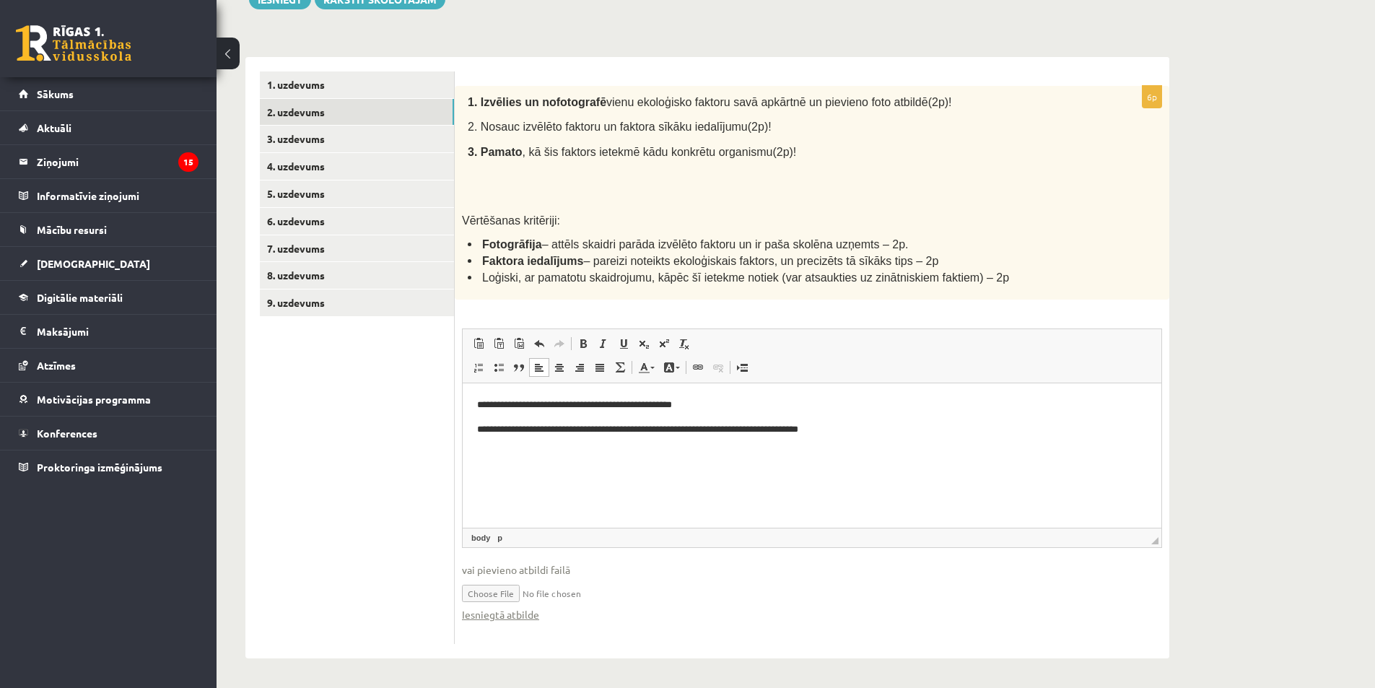
click at [649, 404] on p "**********" at bounding box center [812, 405] width 670 height 15
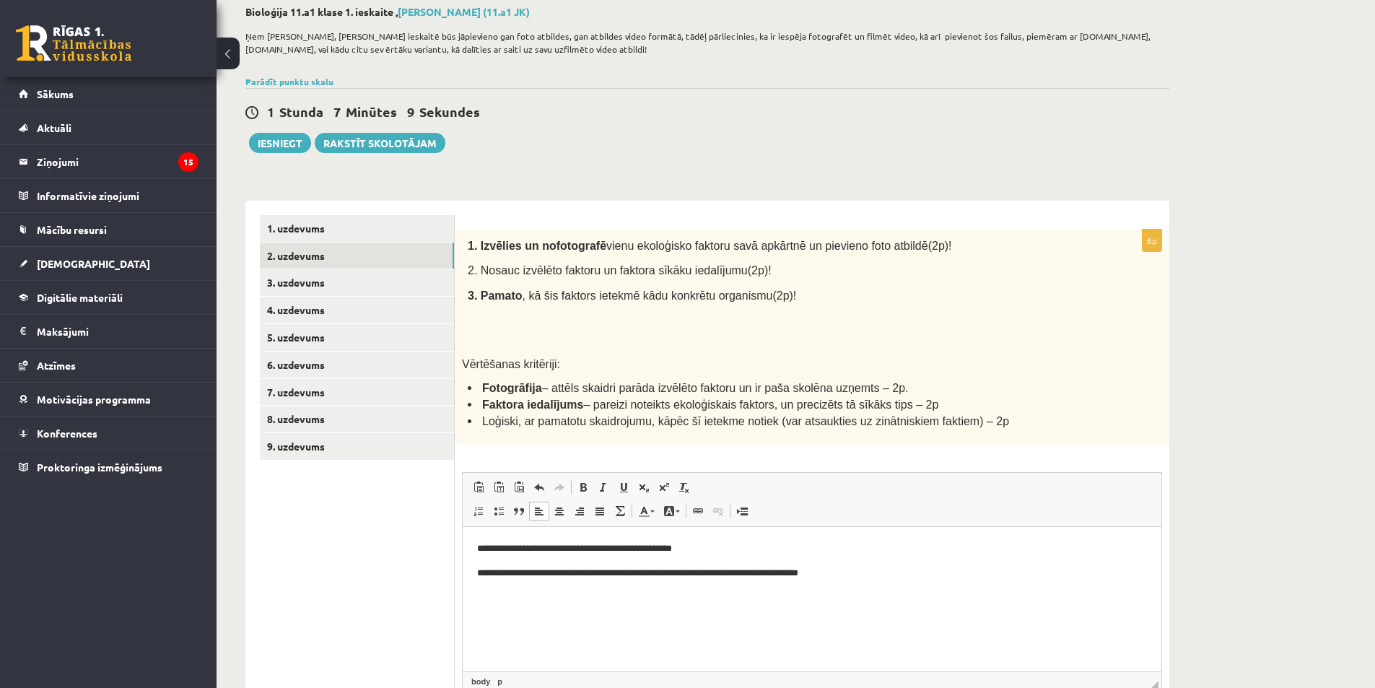
click at [702, 543] on p "**********" at bounding box center [812, 548] width 670 height 15
click at [312, 283] on link "3. uzdevums" at bounding box center [357, 282] width 194 height 27
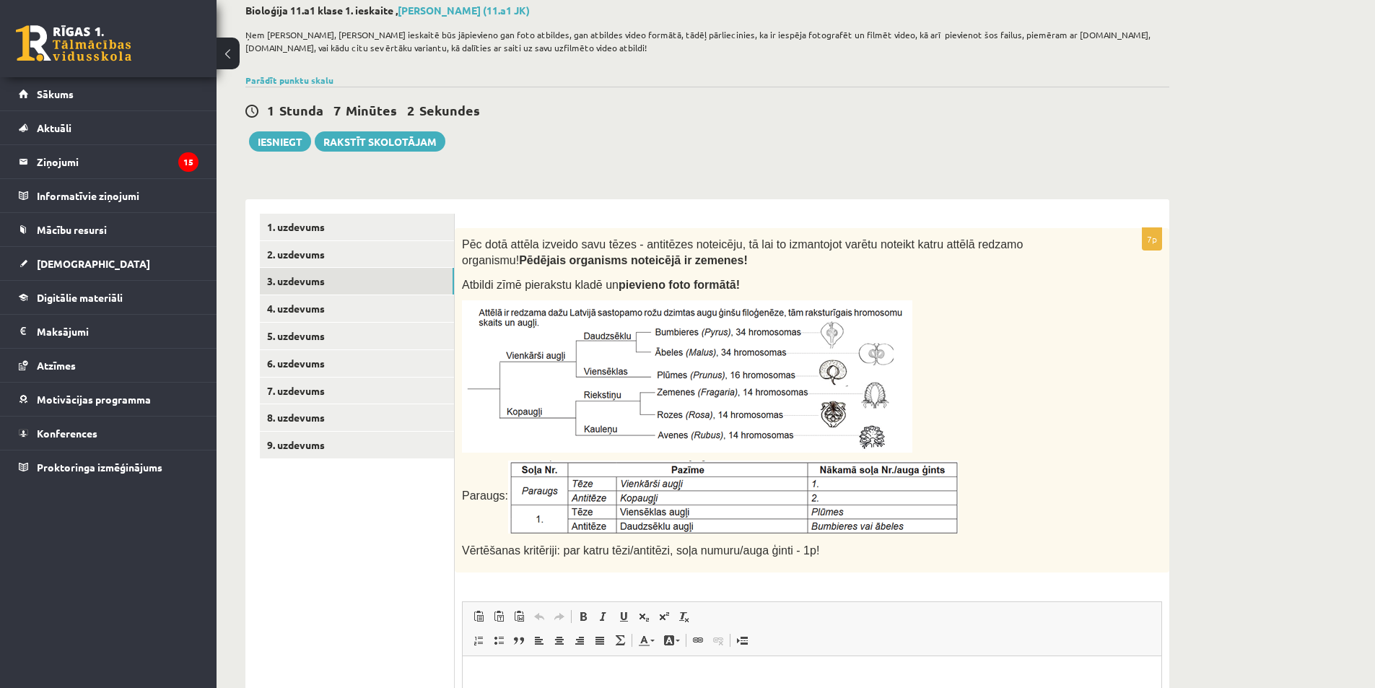
scroll to position [144, 0]
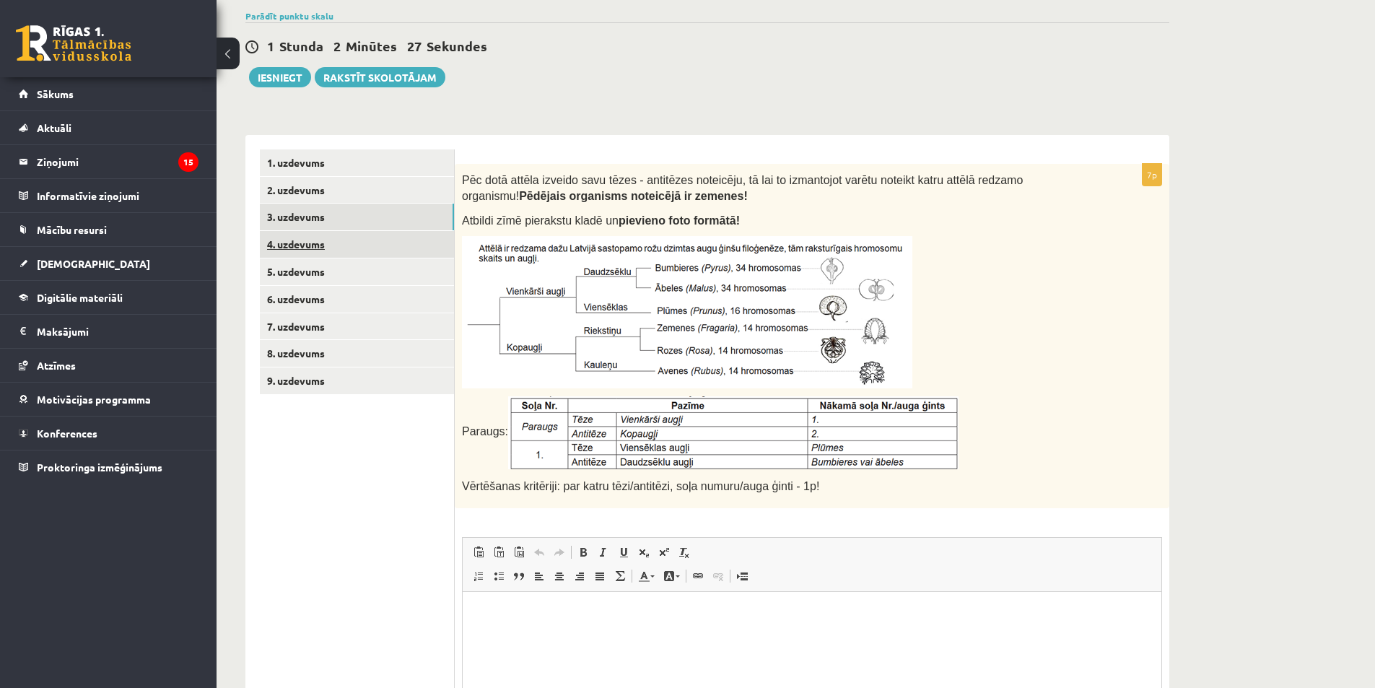
click at [377, 245] on link "4. uzdevums" at bounding box center [357, 244] width 194 height 27
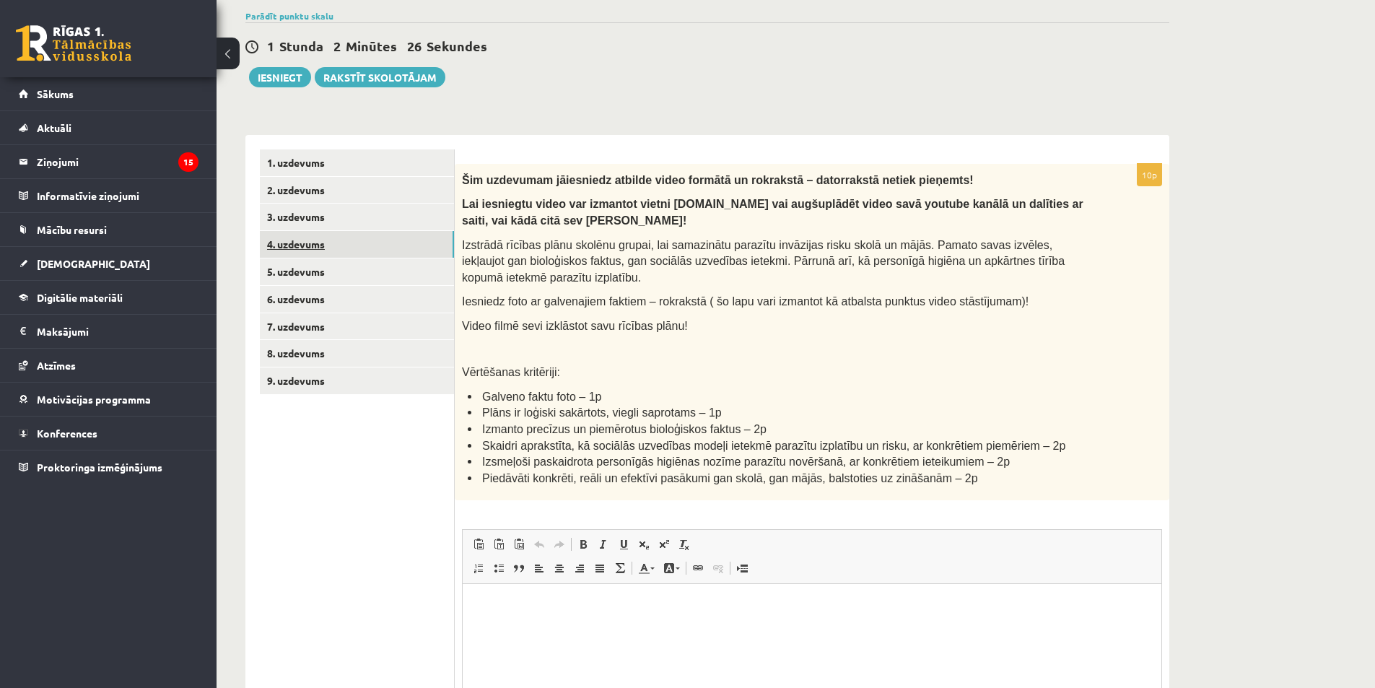
scroll to position [0, 0]
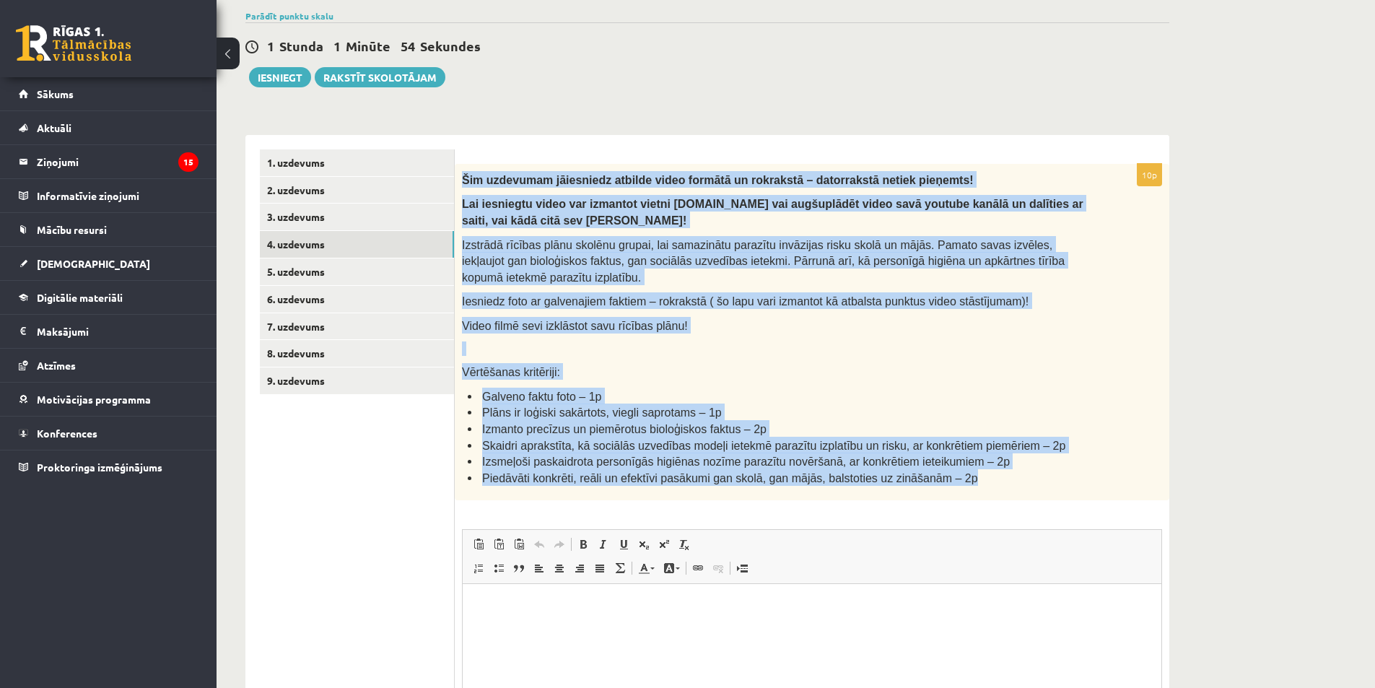
drag, startPoint x: 463, startPoint y: 180, endPoint x: 994, endPoint y: 486, distance: 613.6
click at [994, 486] on div "Šim uzdevumam jāiesniedz atbilde video formātā un rokrakstā – datorrakstā netie…" at bounding box center [812, 332] width 714 height 337
copy div "Šim uzdevumam jāiesniedz atbilde video formātā un rokrakstā – datorrakstā netie…"
click at [313, 269] on link "5. uzdevums" at bounding box center [357, 271] width 194 height 27
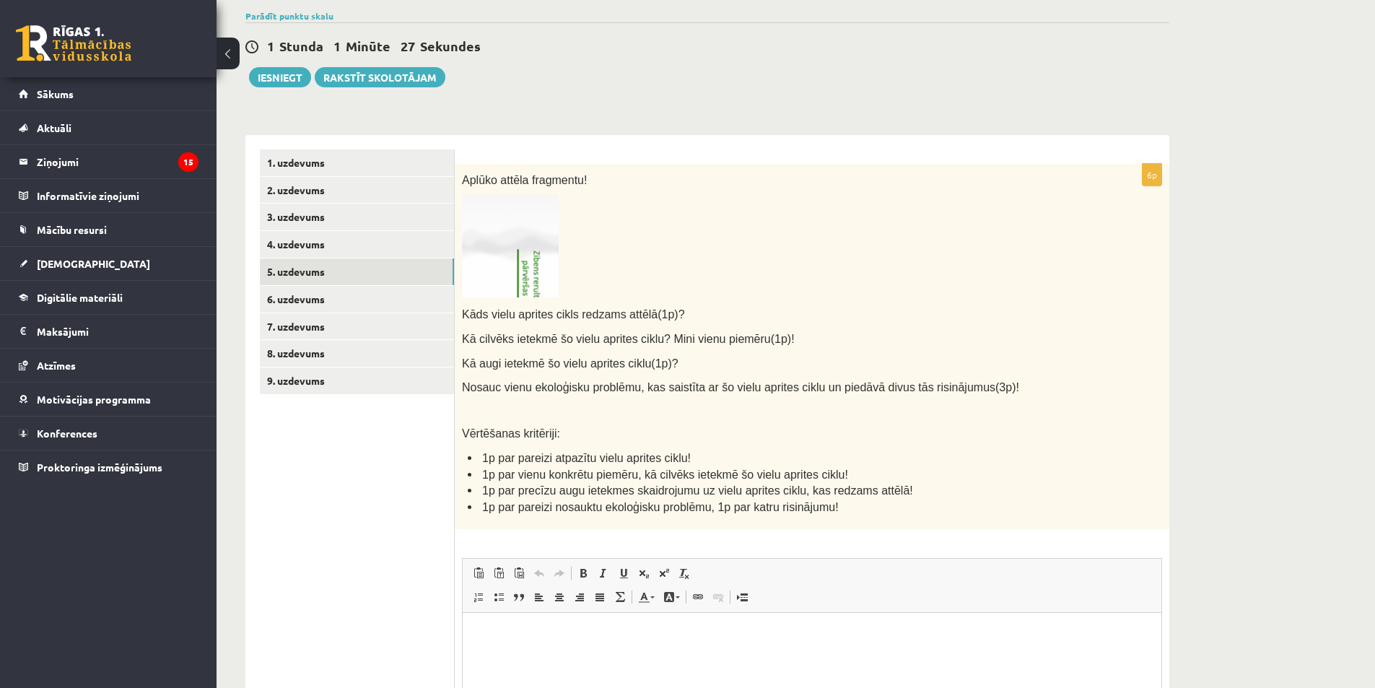
click at [546, 274] on img at bounding box center [510, 246] width 97 height 102
click at [305, 250] on link "4. uzdevums" at bounding box center [357, 245] width 194 height 27
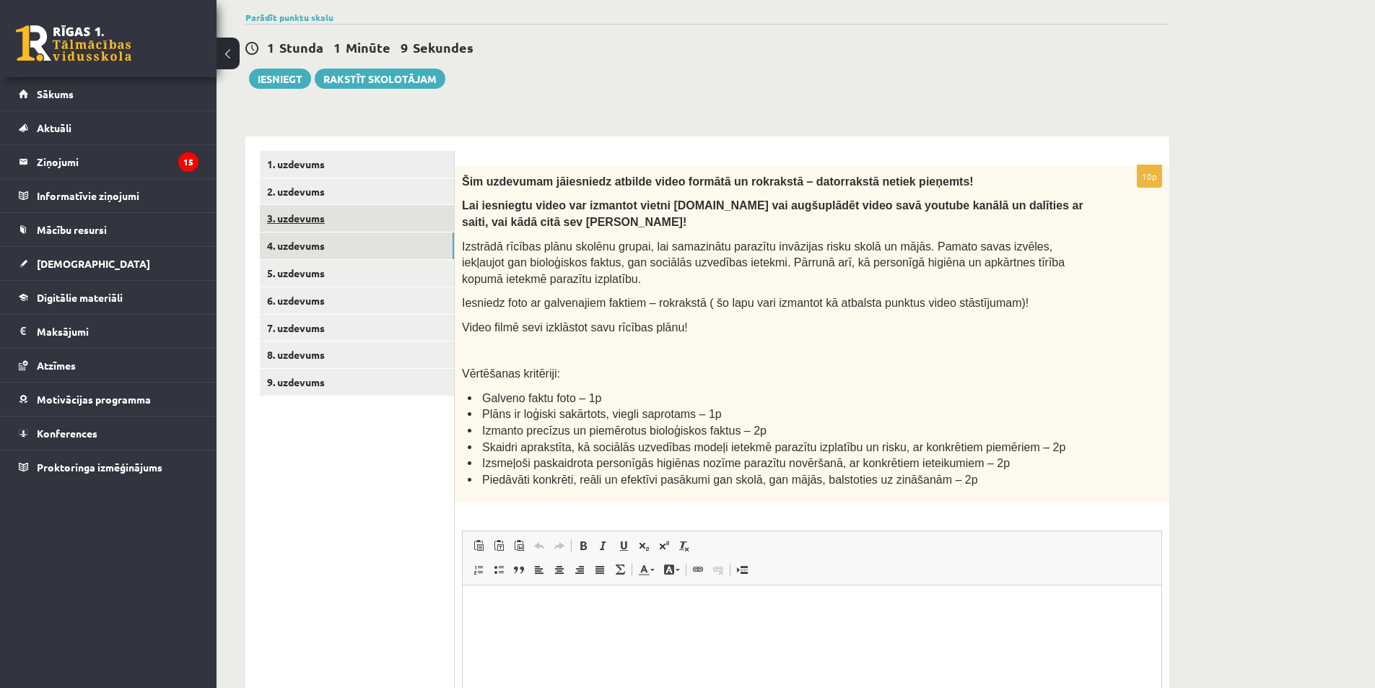
scroll to position [0, 0]
click at [316, 224] on link "3. uzdevums" at bounding box center [357, 218] width 194 height 27
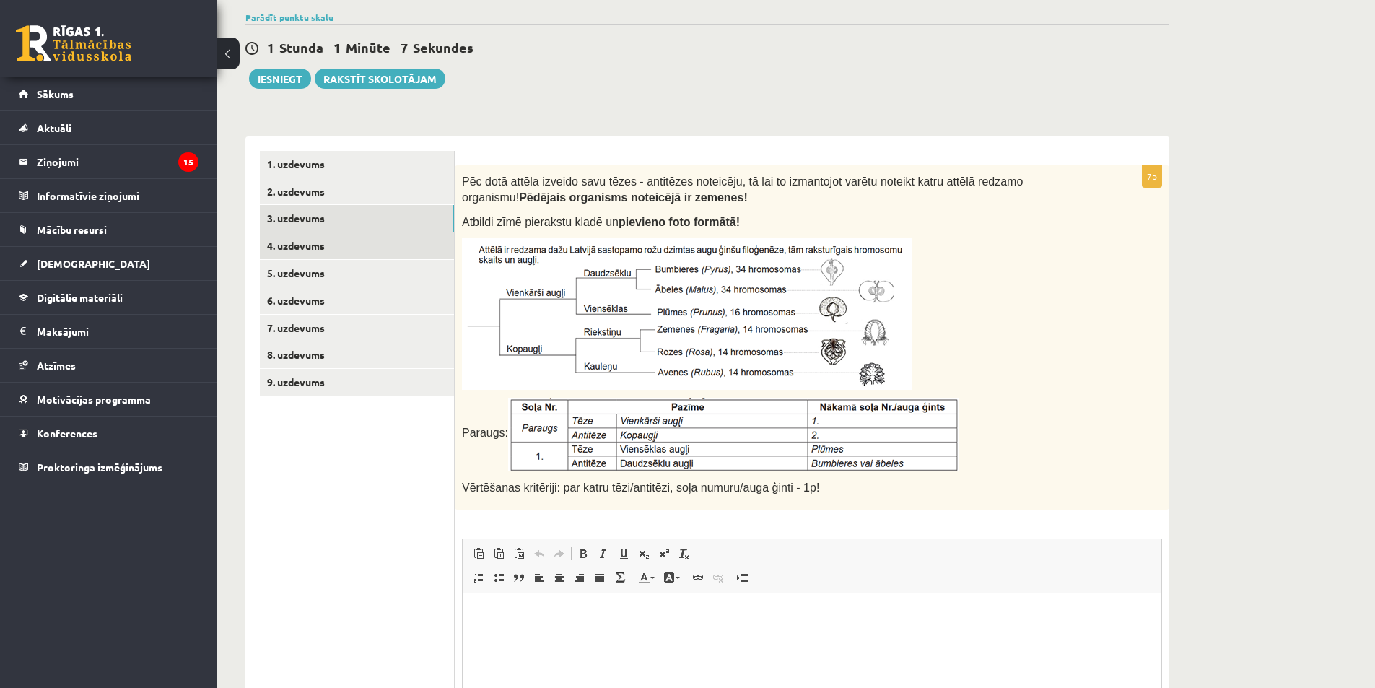
click at [306, 251] on link "4. uzdevums" at bounding box center [357, 245] width 194 height 27
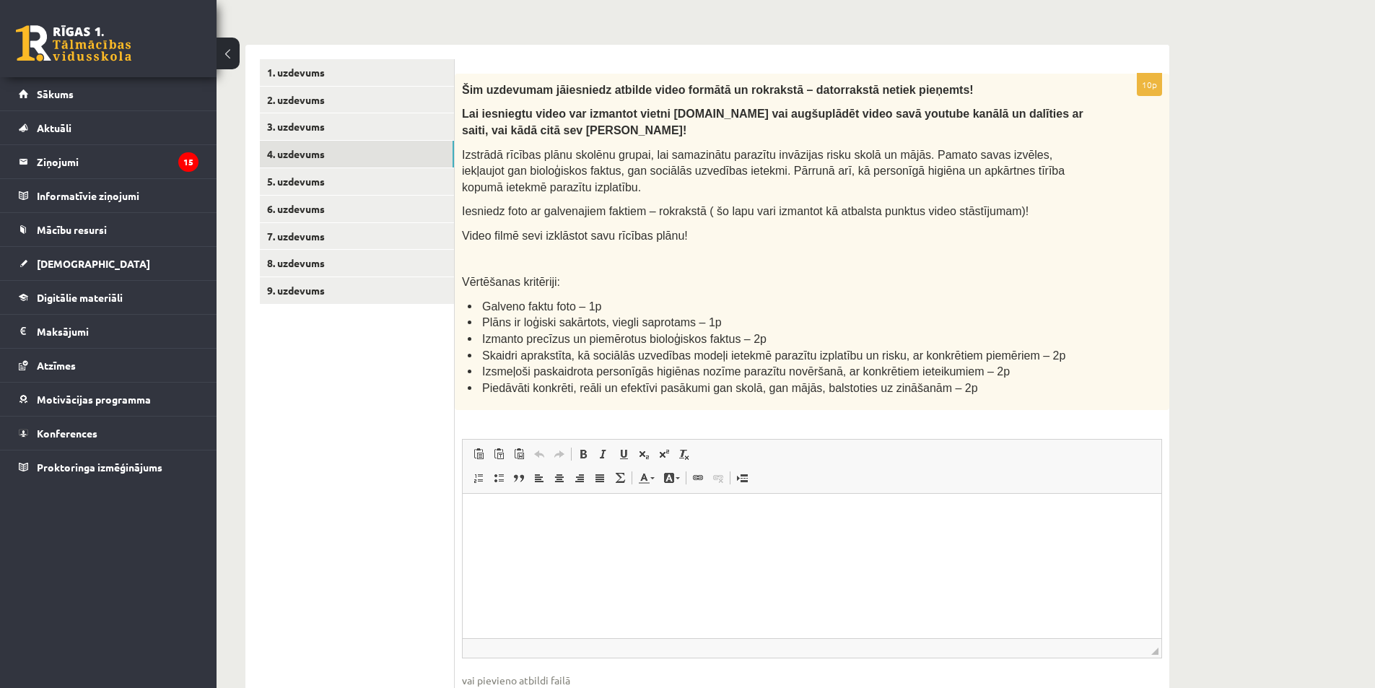
scroll to position [114, 0]
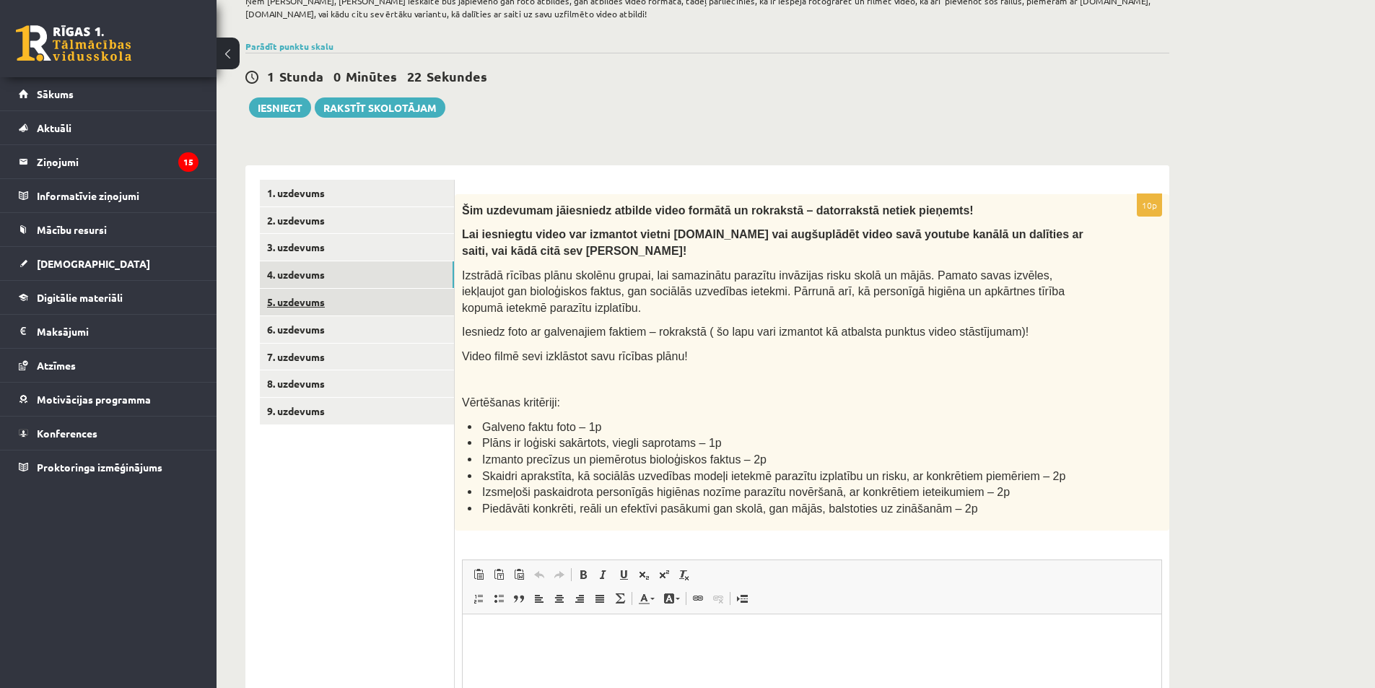
click at [307, 296] on link "5. uzdevums" at bounding box center [357, 302] width 194 height 27
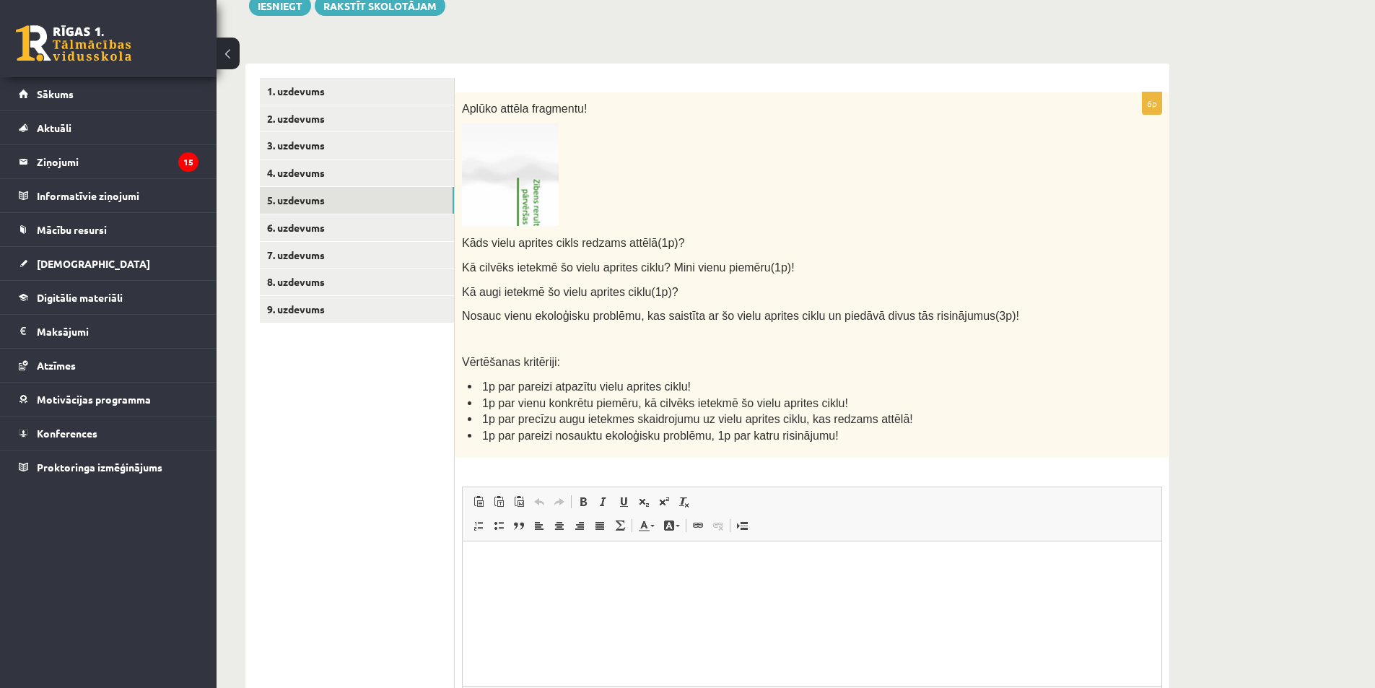
scroll to position [0, 0]
drag, startPoint x: 486, startPoint y: 244, endPoint x: 564, endPoint y: 242, distance: 78.7
click at [564, 242] on span "Kāds vielu aprites cikls redzams attēlā(1p)?" at bounding box center [573, 243] width 223 height 12
copy span "vielu aprites cikls"
click at [953, 263] on p "Kā cilvēks ietekmē šo vielu aprites ciklu? Mini vienu piemēru(1p)!" at bounding box center [776, 266] width 628 height 17
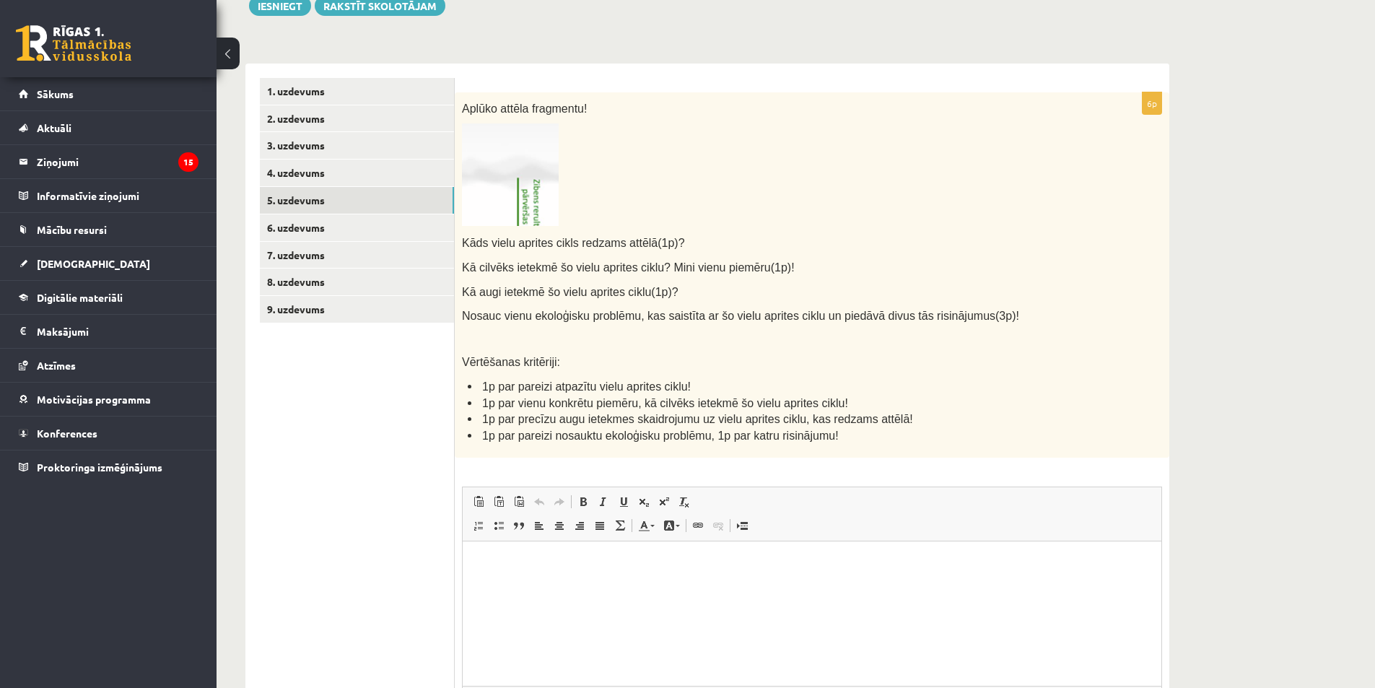
click at [629, 568] on p "Визуальный текстовый редактор, wiswyg-editor-user-answer-47433970147920" at bounding box center [812, 563] width 670 height 15
drag, startPoint x: 464, startPoint y: 264, endPoint x: 651, endPoint y: 268, distance: 186.9
click at [651, 268] on span "Kā cilvēks ietekmē šo vielu aprites ciklu? Mini vienu piemēru(1p)!" at bounding box center [628, 267] width 333 height 12
click at [800, 268] on p "Kā cilvēks ietekmē šo vielu aprites ciklu? Mini vienu piemēru(1p)!" at bounding box center [776, 266] width 628 height 17
click at [639, 586] on p "**" at bounding box center [812, 587] width 670 height 15
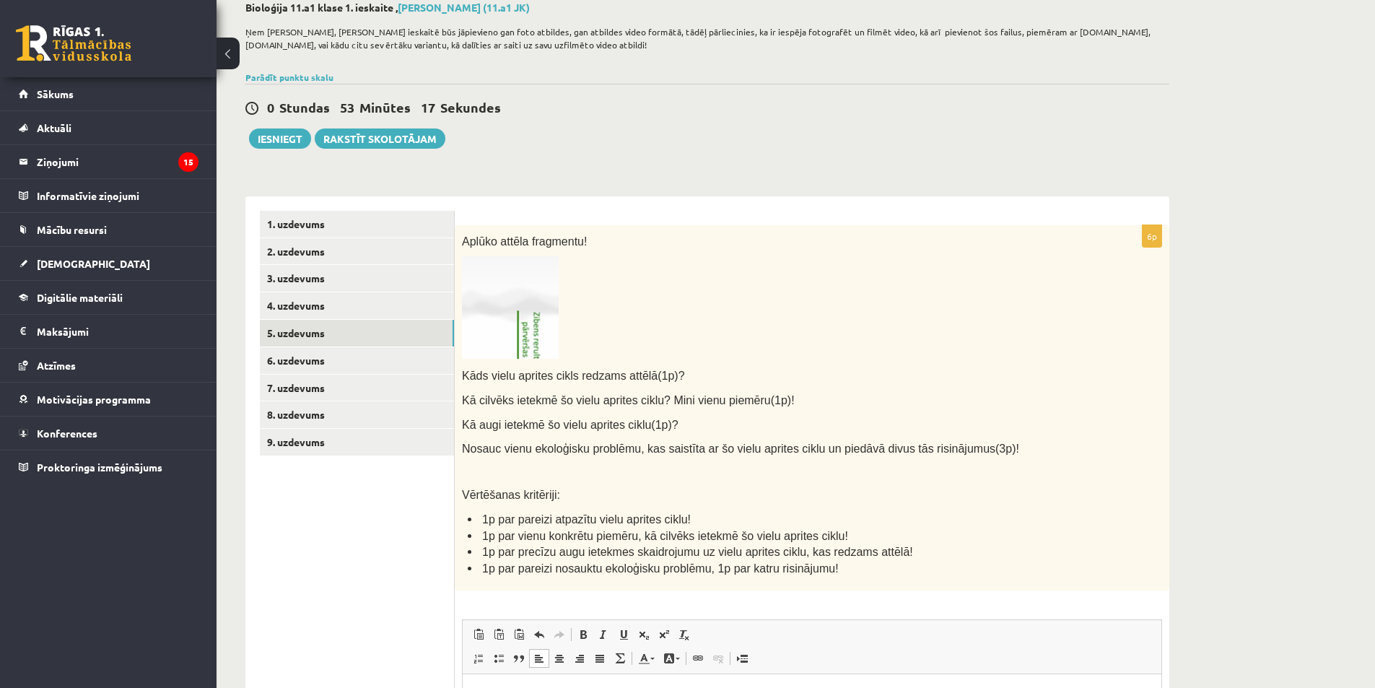
scroll to position [72, 0]
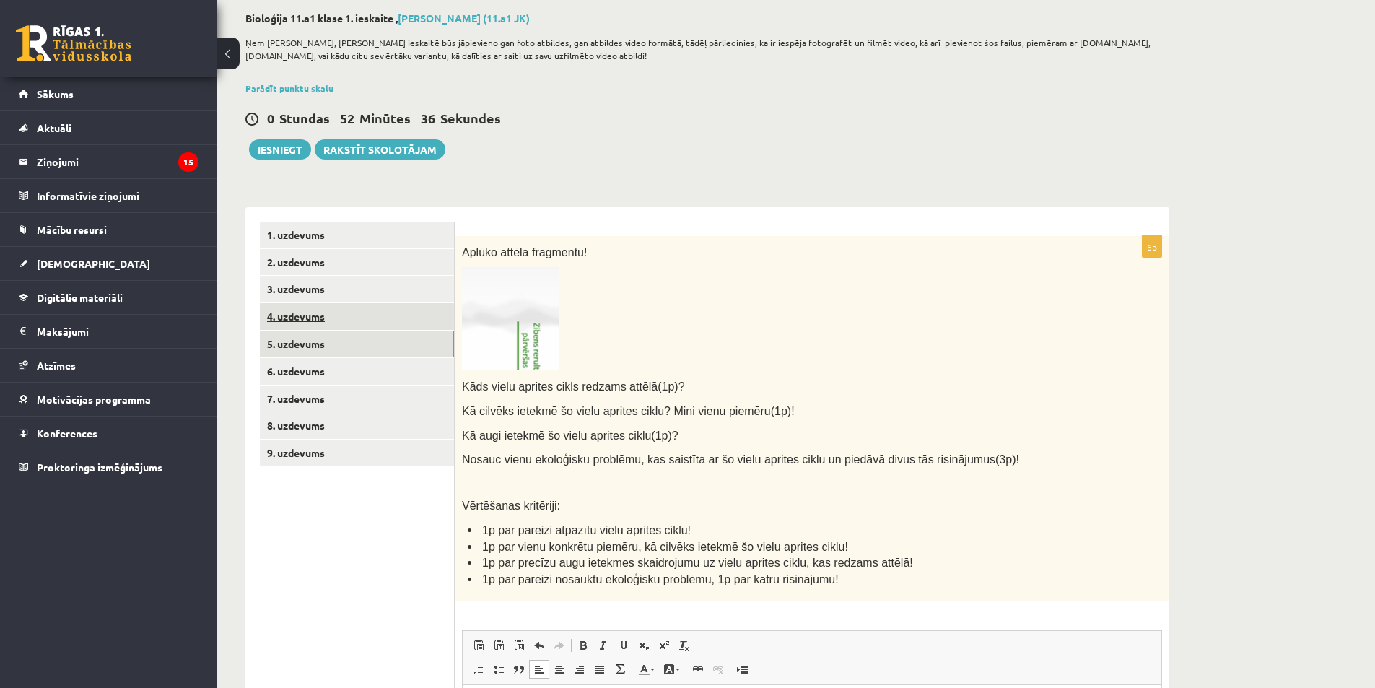
click at [292, 319] on link "4. uzdevums" at bounding box center [357, 316] width 194 height 27
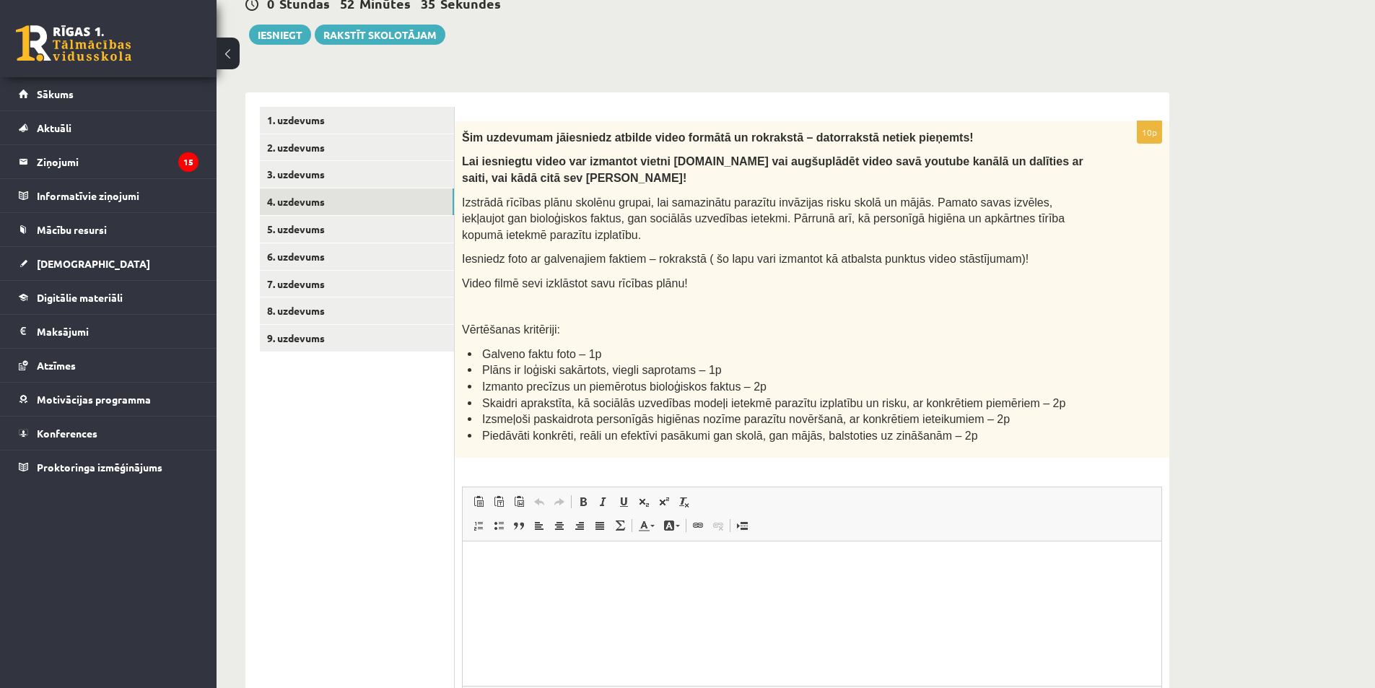
scroll to position [0, 0]
click at [350, 230] on link "5. uzdevums" at bounding box center [357, 229] width 194 height 27
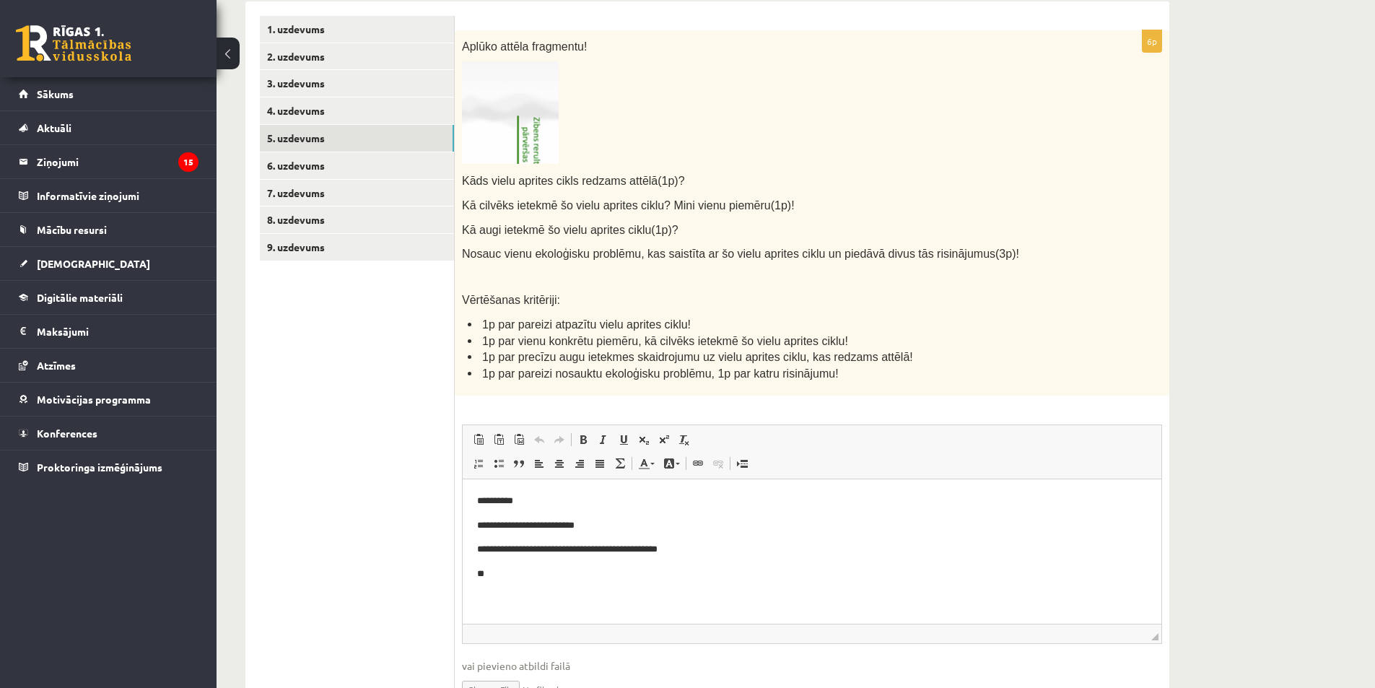
scroll to position [359, 0]
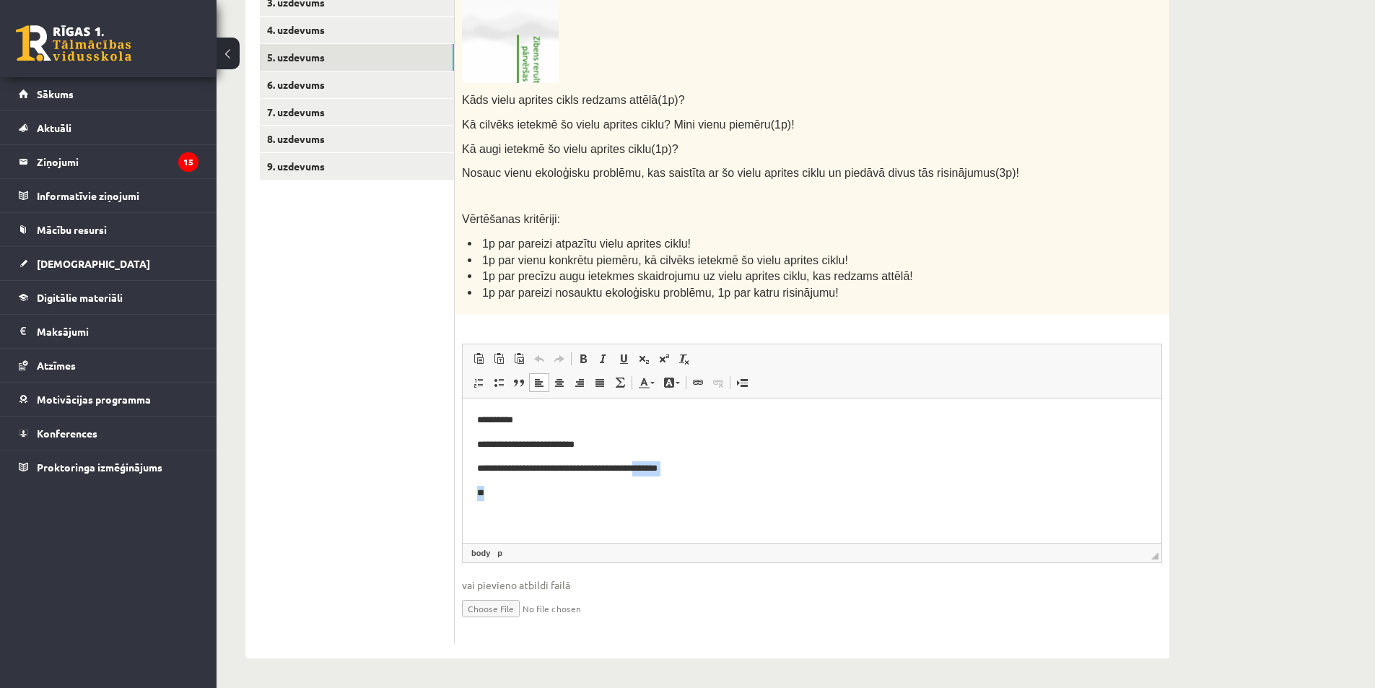
drag, startPoint x: 712, startPoint y: 477, endPoint x: 660, endPoint y: 469, distance: 52.6
click at [660, 469] on body "**********" at bounding box center [812, 457] width 670 height 88
click at [764, 492] on p "**" at bounding box center [812, 493] width 670 height 15
click at [699, 467] on p "**********" at bounding box center [812, 468] width 670 height 15
click at [556, 420] on p "**********" at bounding box center [812, 420] width 670 height 15
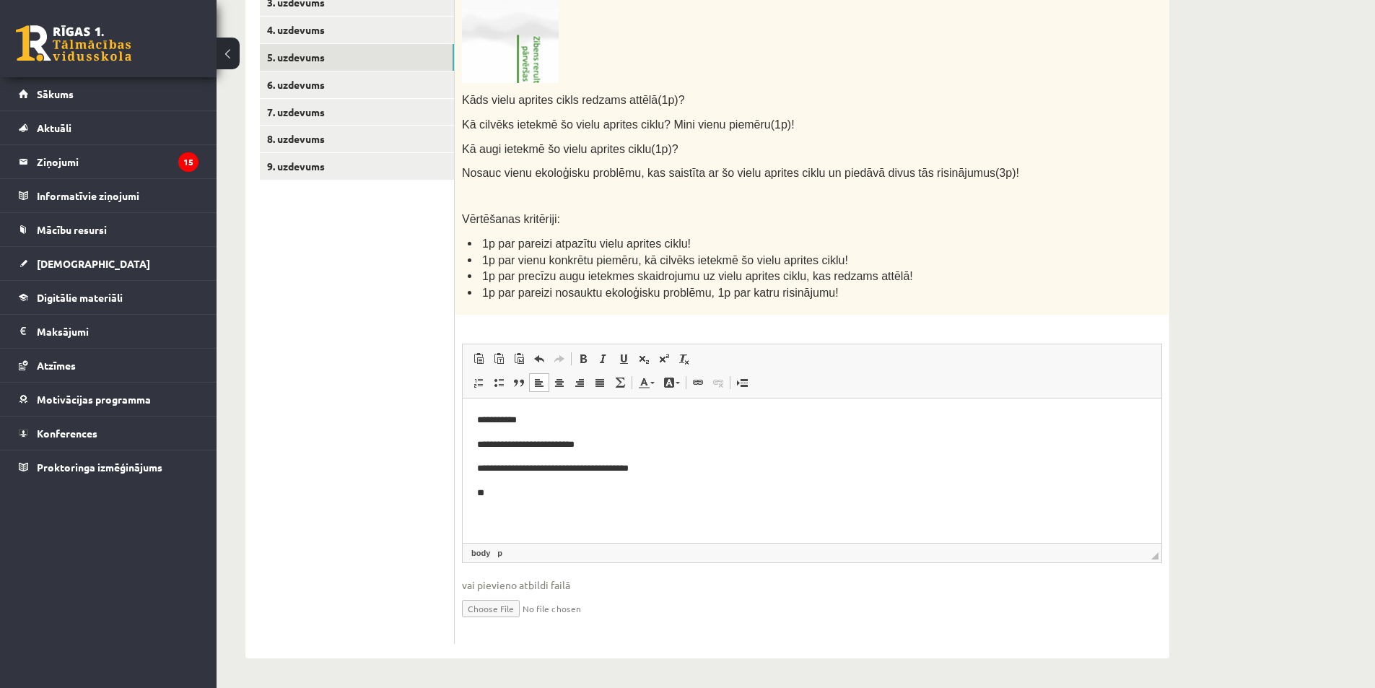
click at [609, 442] on p "**********" at bounding box center [812, 444] width 670 height 15
click at [678, 467] on p "**********" at bounding box center [812, 468] width 670 height 15
click at [515, 491] on p "**" at bounding box center [812, 493] width 670 height 15
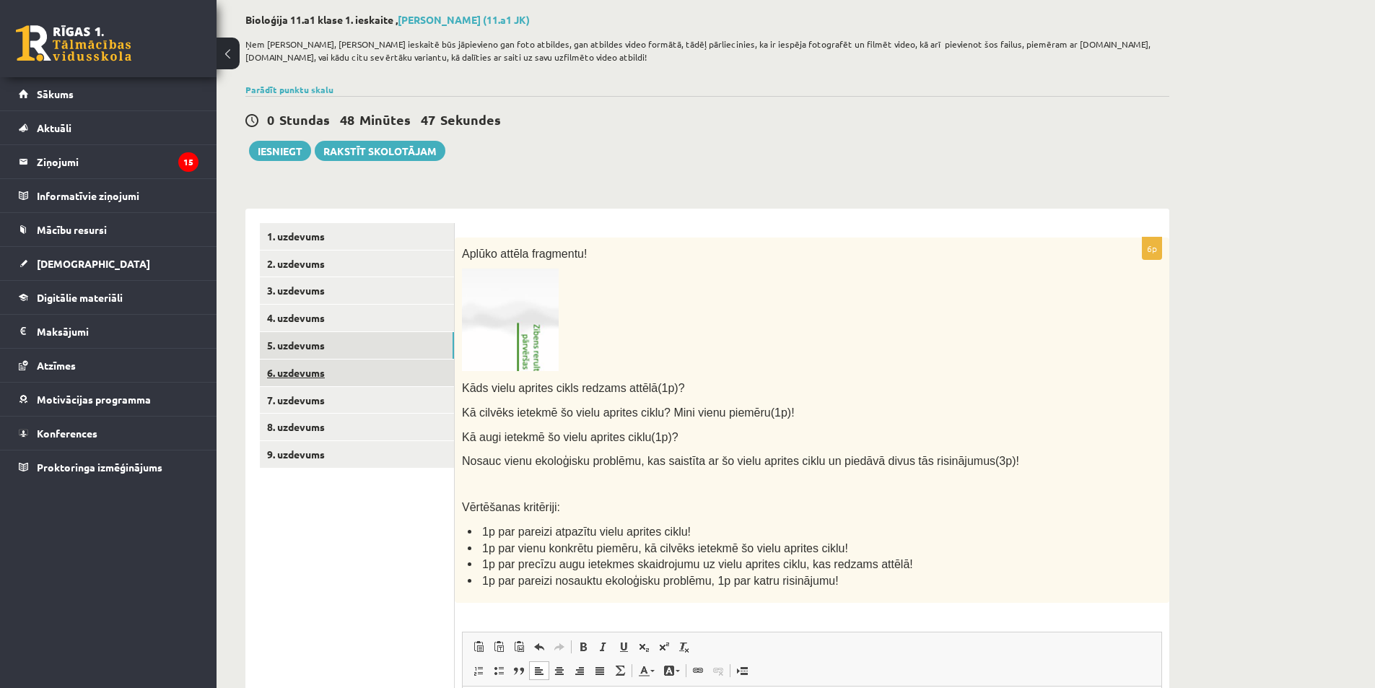
click at [333, 378] on link "6. uzdevums" at bounding box center [357, 372] width 194 height 27
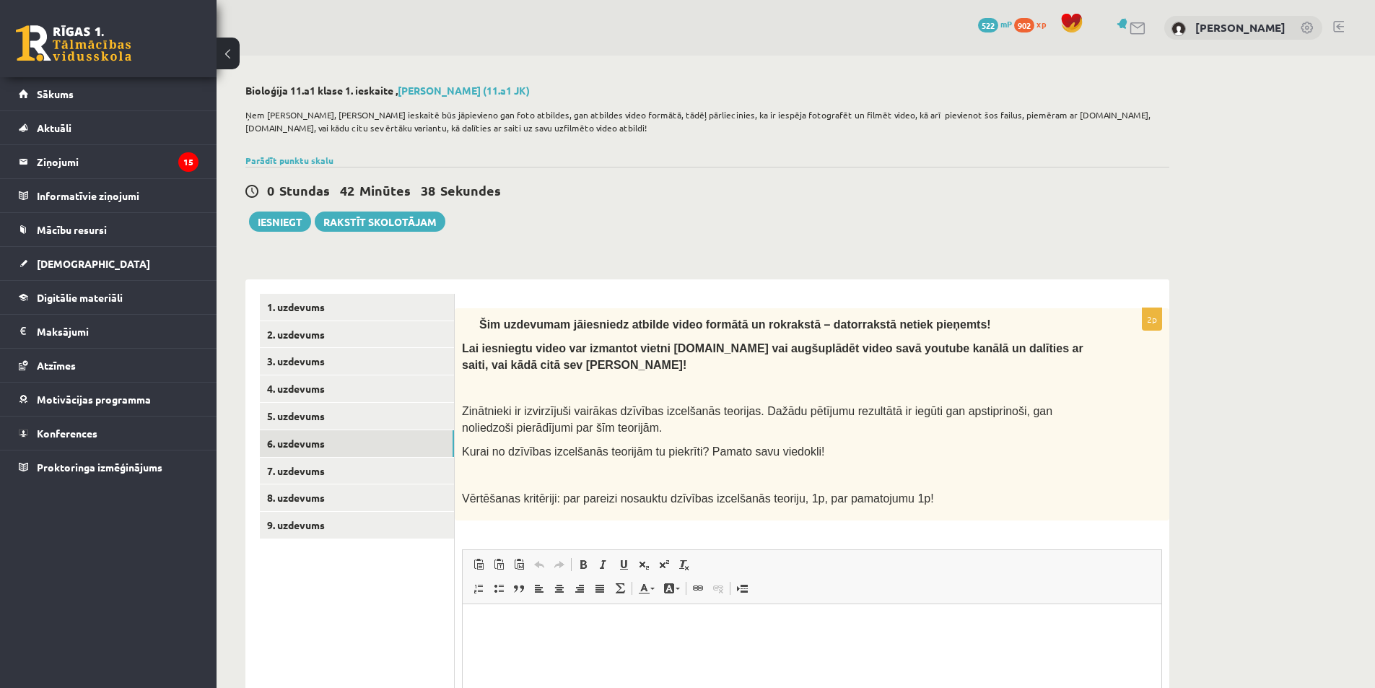
scroll to position [144, 0]
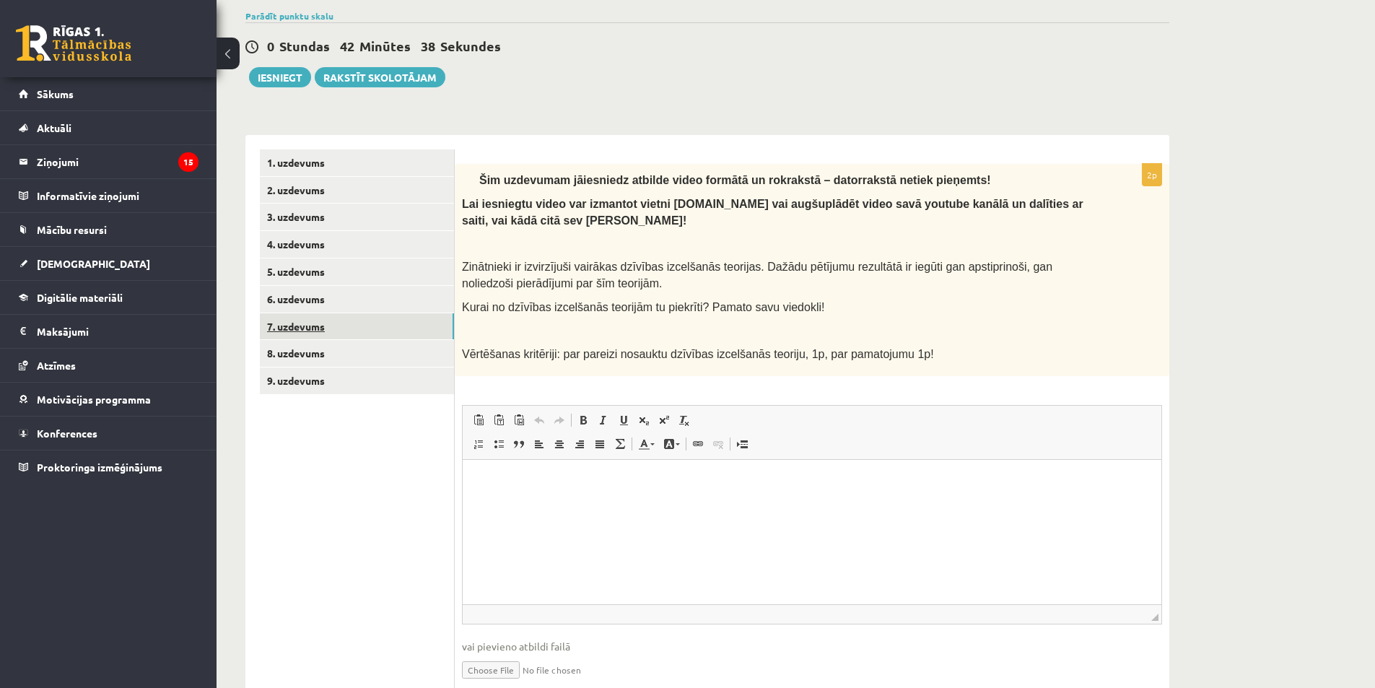
click at [323, 326] on link "7. uzdevums" at bounding box center [357, 326] width 194 height 27
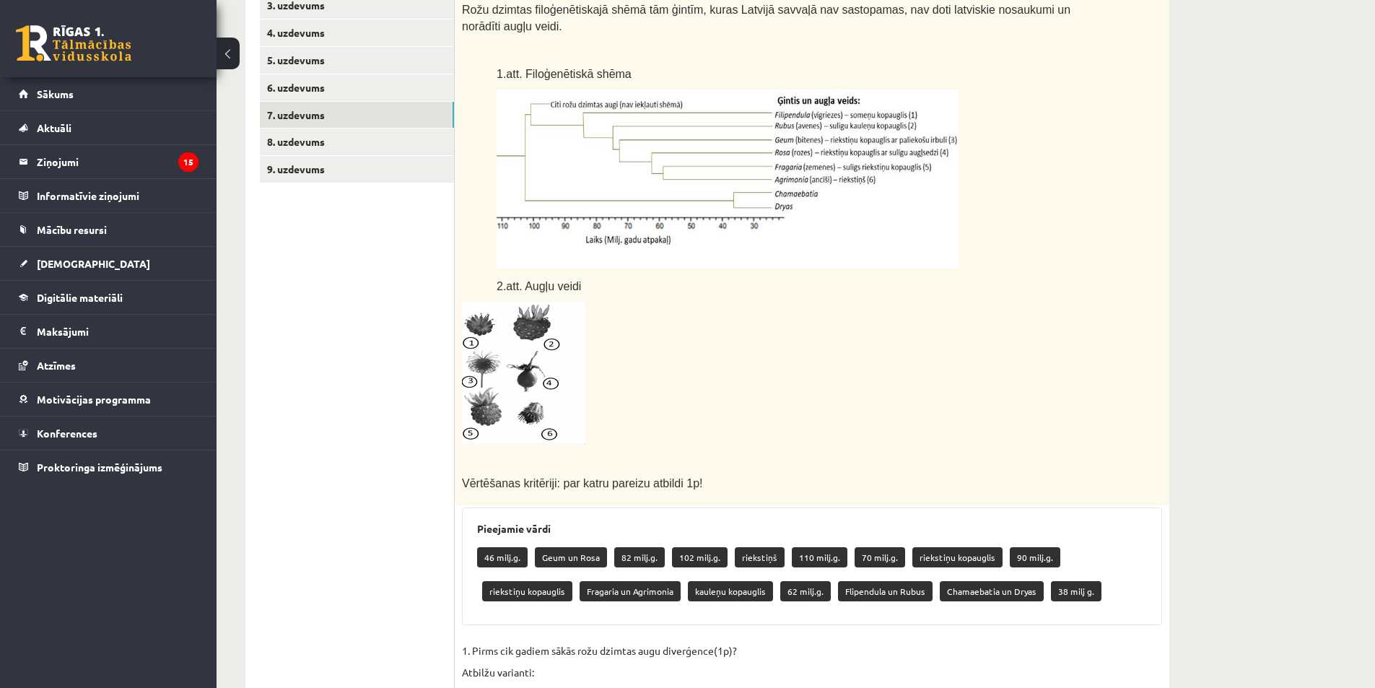
scroll to position [141, 0]
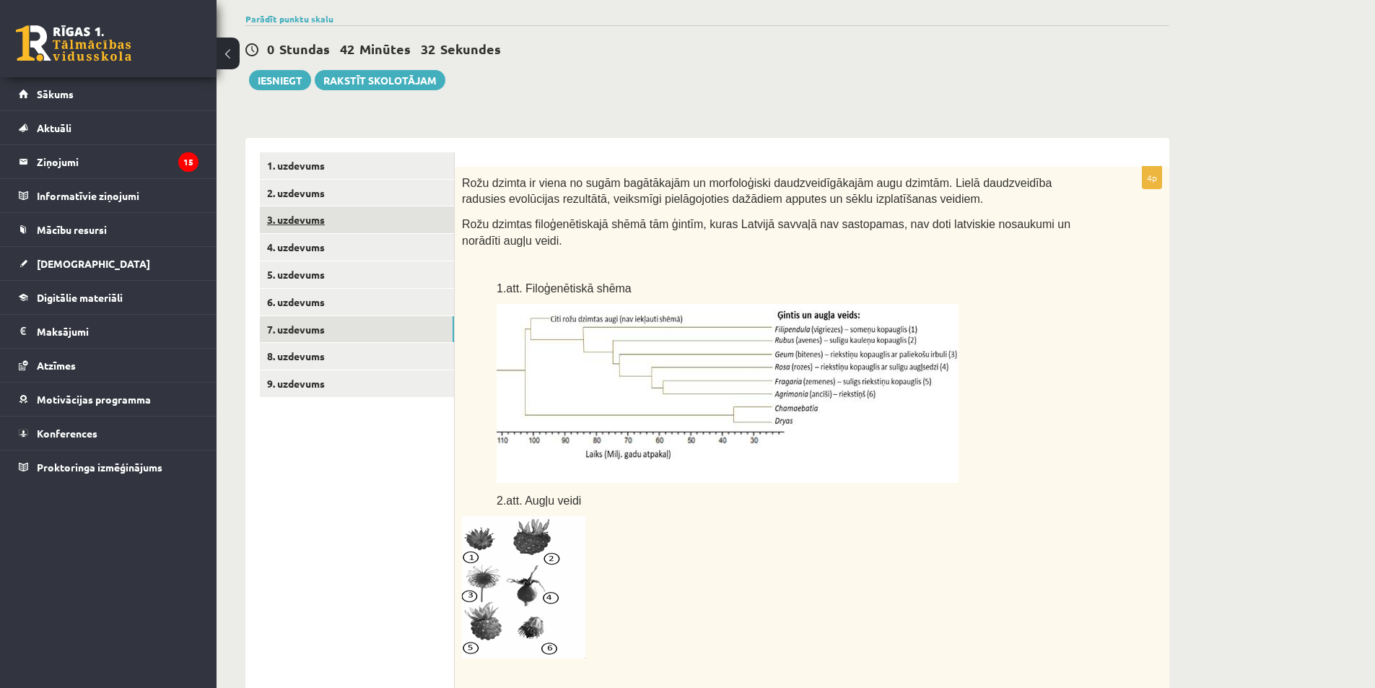
click at [315, 211] on link "3. uzdevums" at bounding box center [357, 219] width 194 height 27
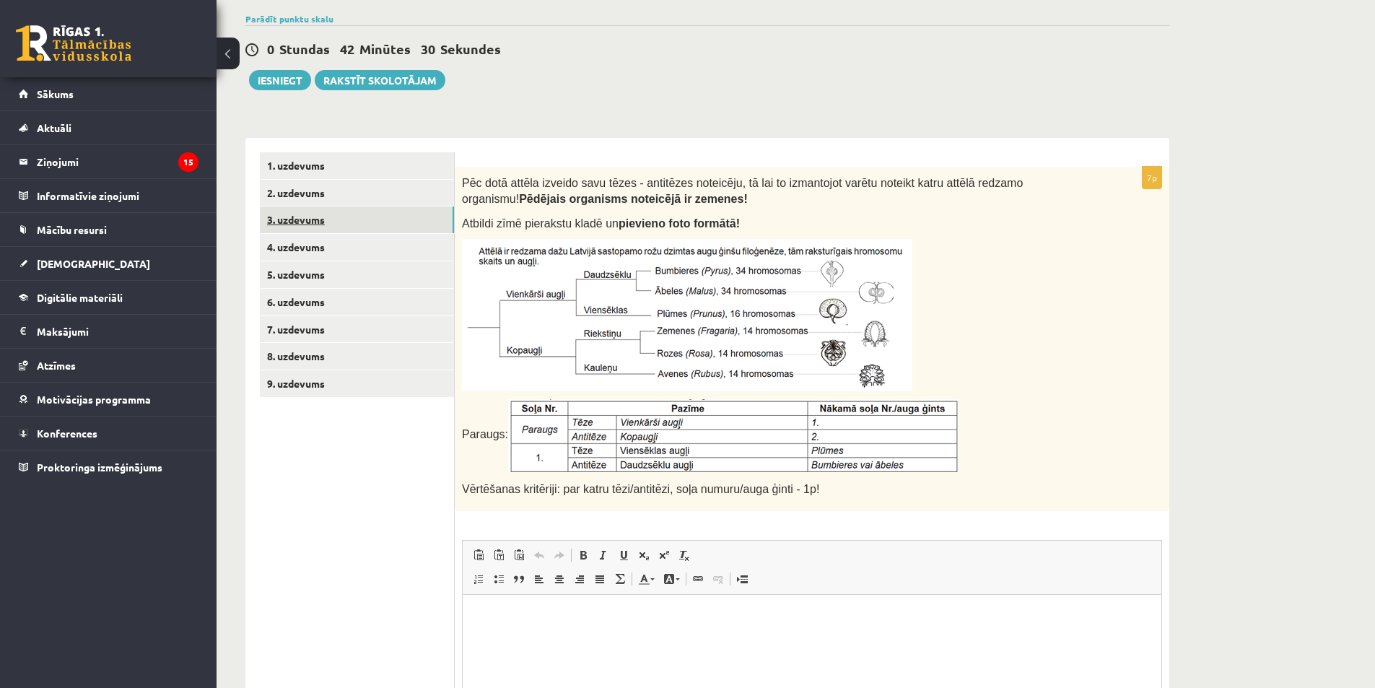
scroll to position [0, 0]
click at [321, 194] on link "2. uzdevums" at bounding box center [357, 193] width 194 height 27
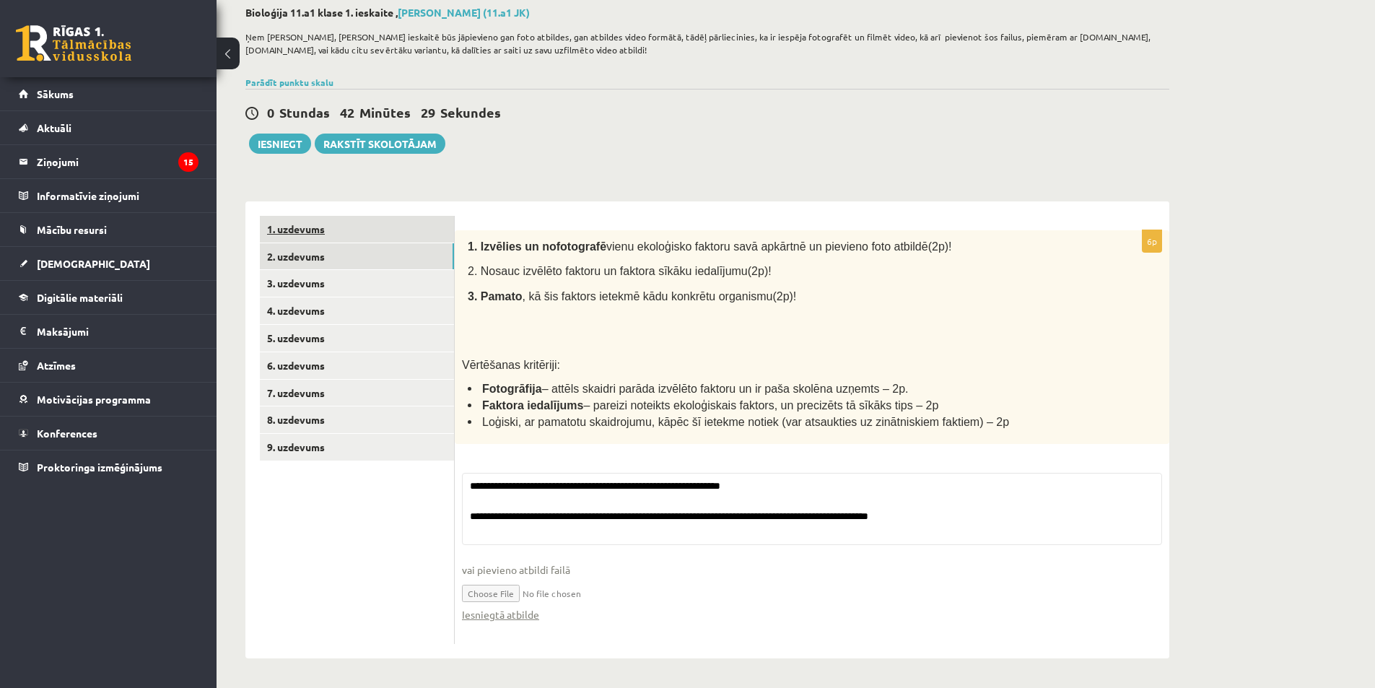
scroll to position [79, 0]
click at [309, 281] on link "3. uzdevums" at bounding box center [357, 283] width 194 height 27
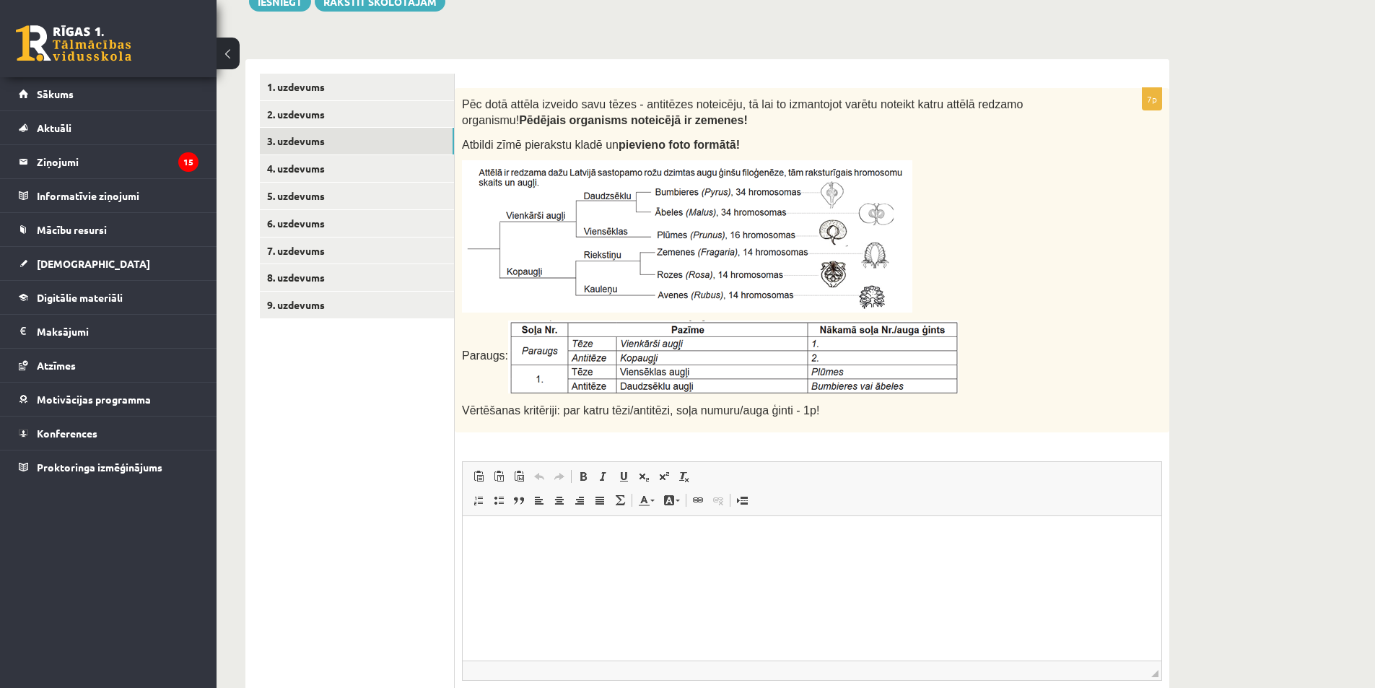
scroll to position [224, 0]
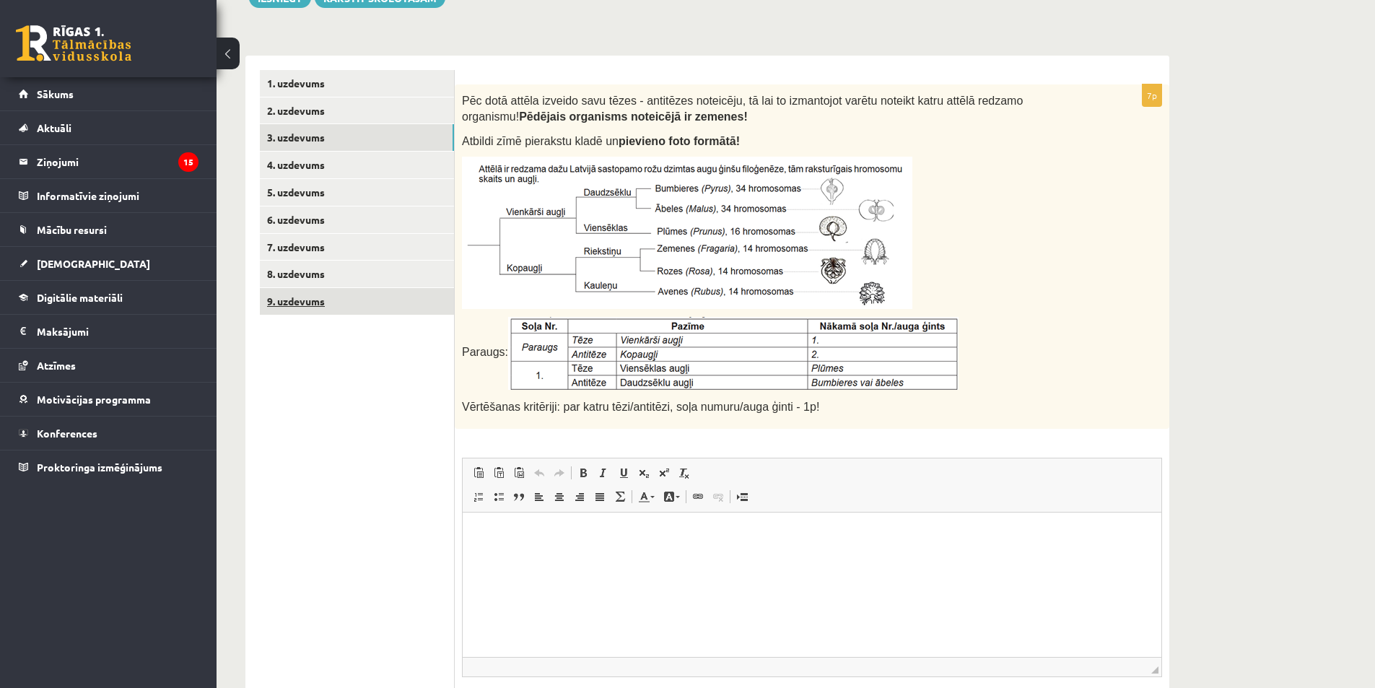
click at [288, 297] on link "9. uzdevums" at bounding box center [357, 301] width 194 height 27
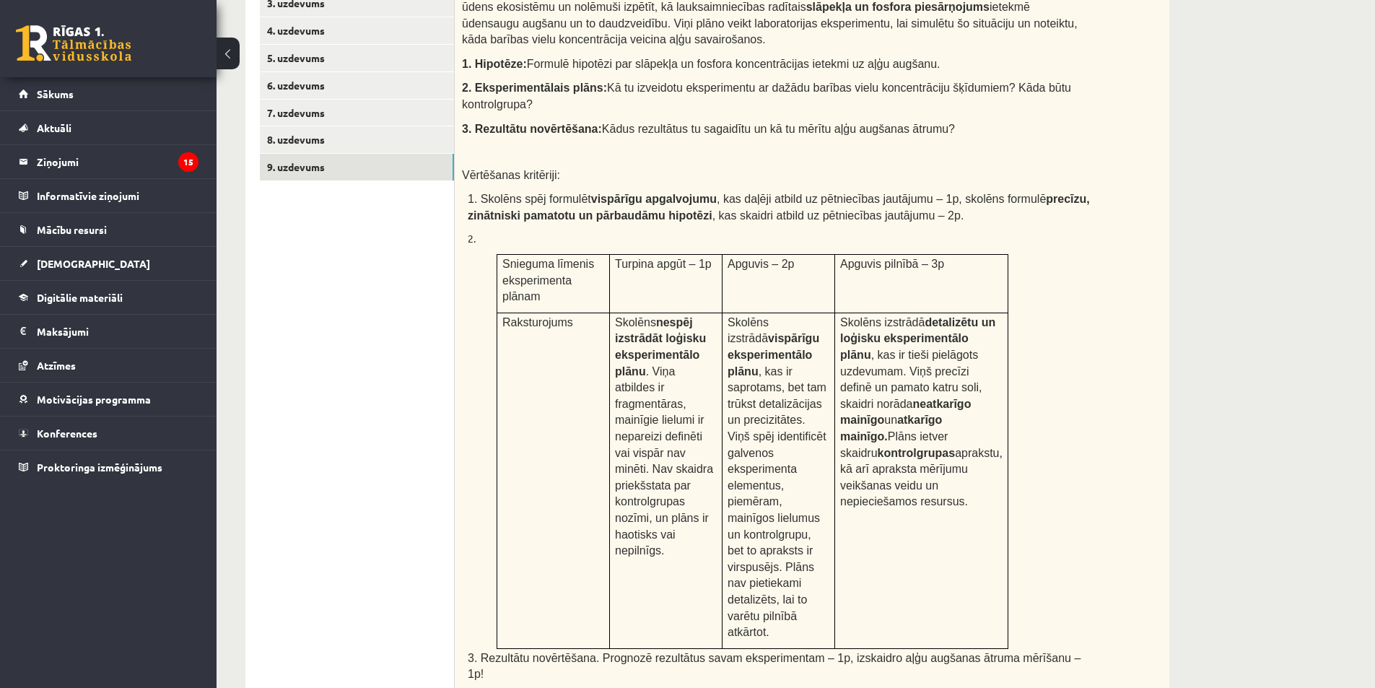
scroll to position [154, 0]
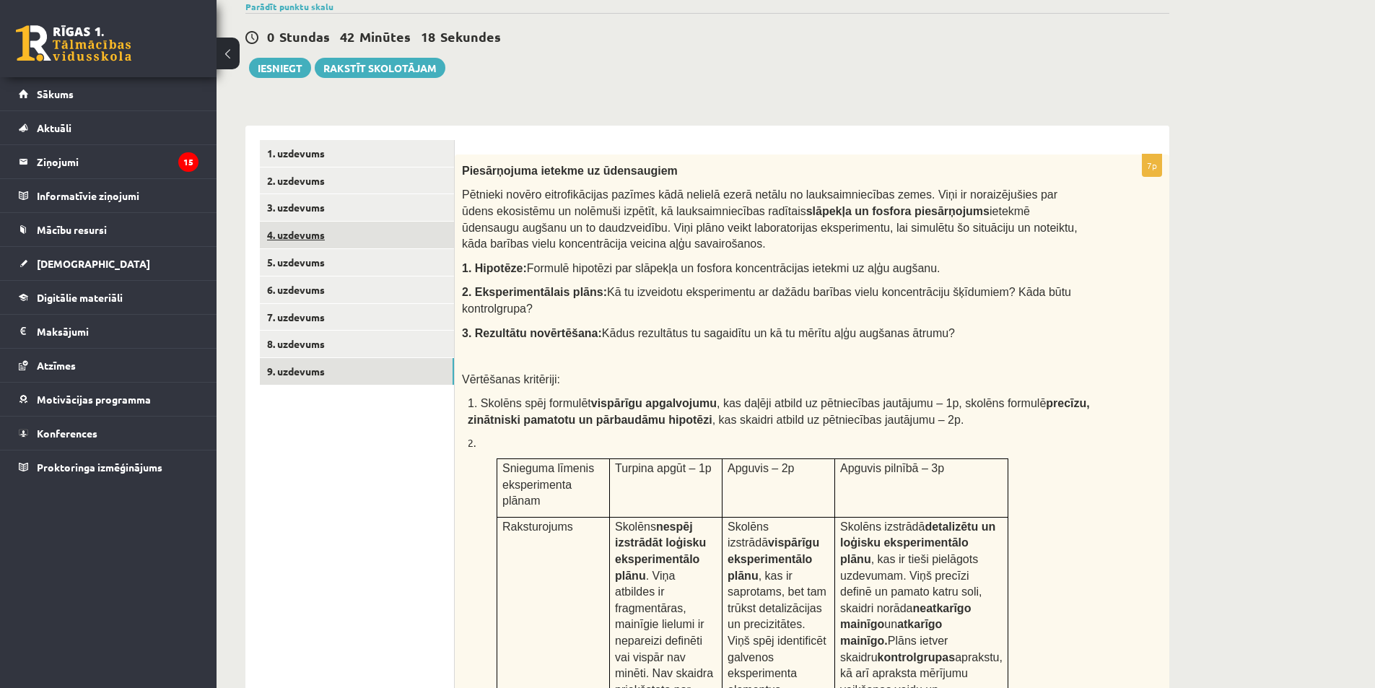
click at [319, 230] on link "4. uzdevums" at bounding box center [357, 235] width 194 height 27
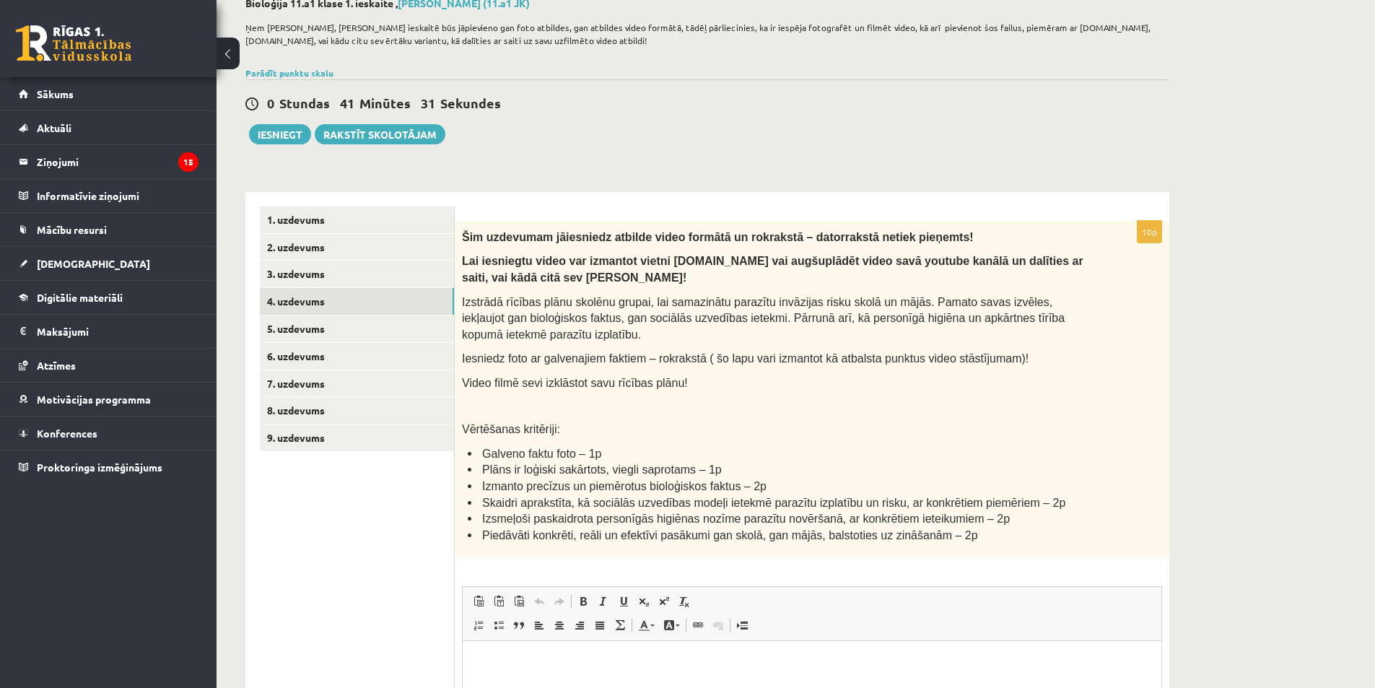
scroll to position [0, 0]
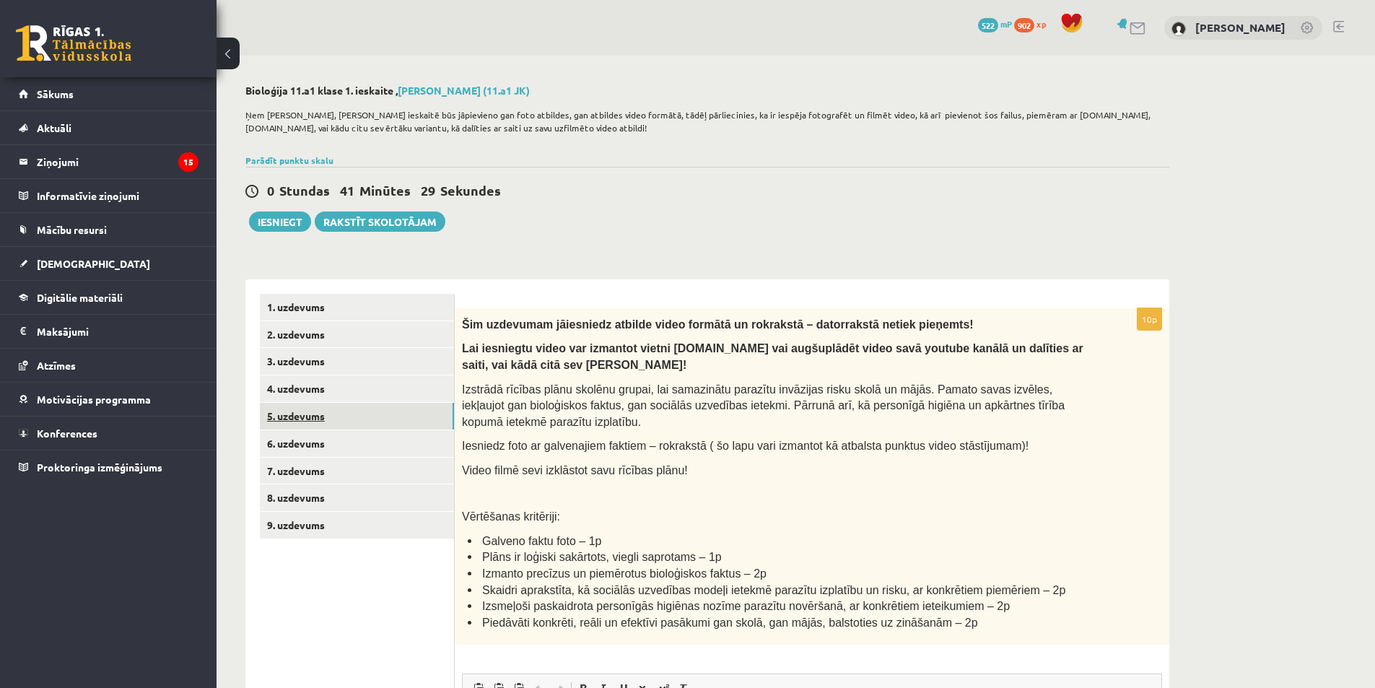
click at [318, 411] on link "5. uzdevums" at bounding box center [357, 416] width 194 height 27
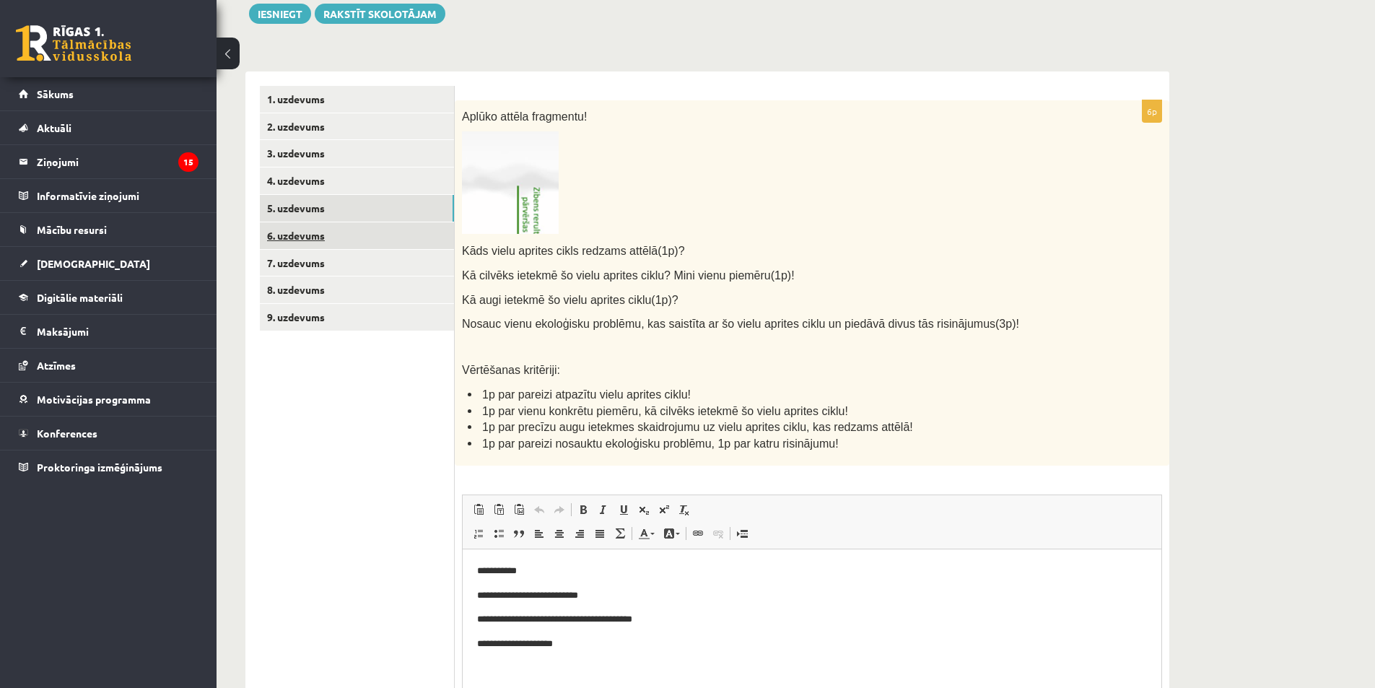
scroll to position [71, 0]
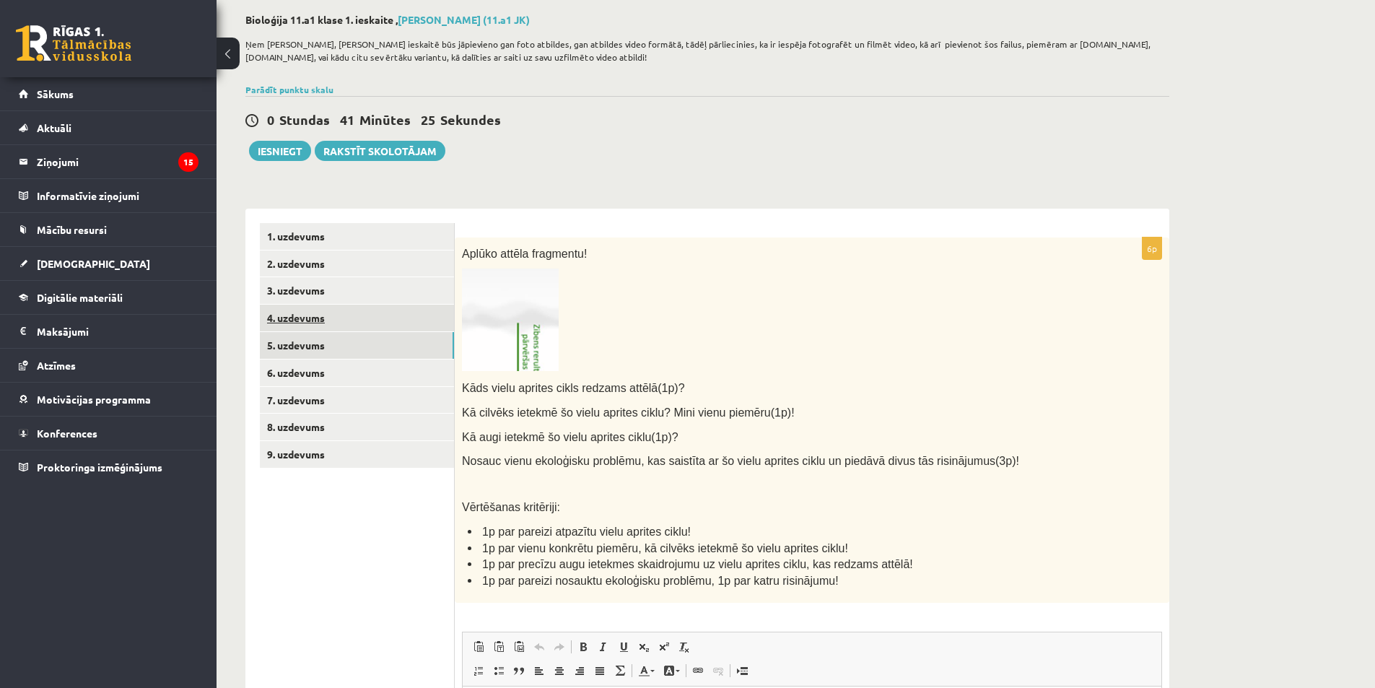
click at [302, 323] on link "4. uzdevums" at bounding box center [357, 318] width 194 height 27
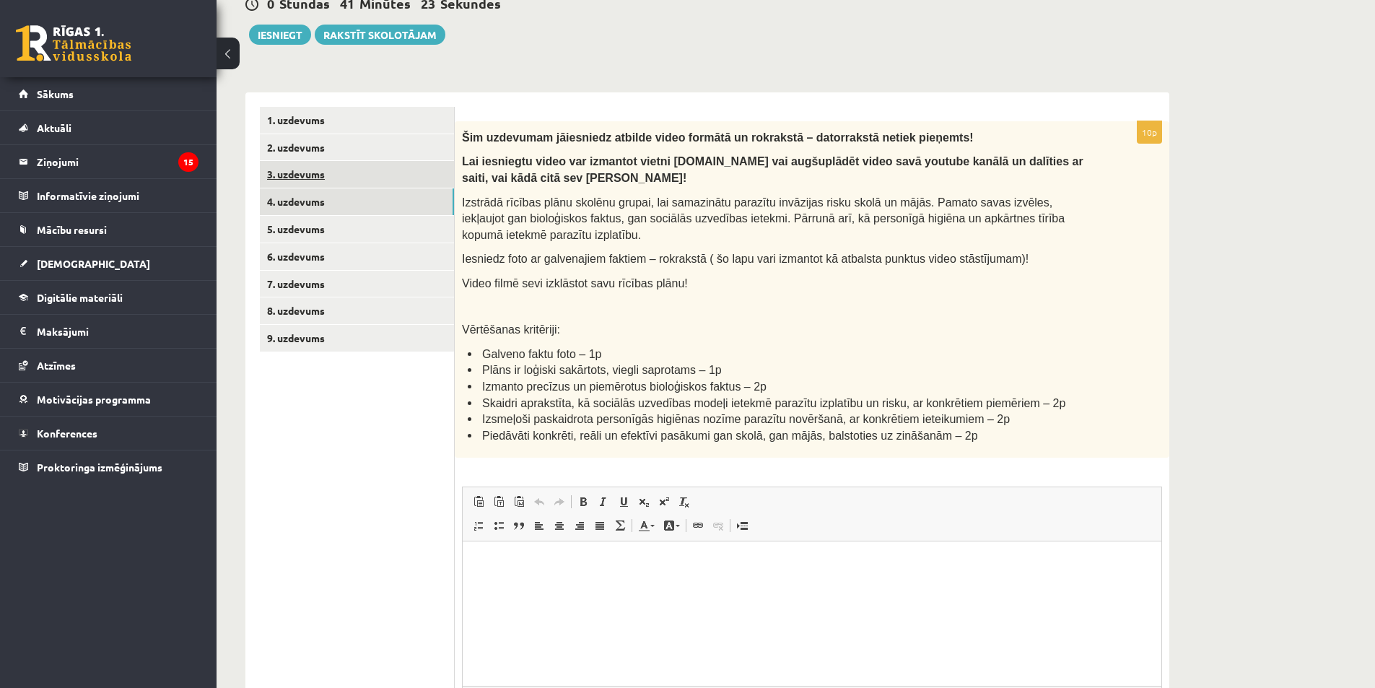
scroll to position [0, 0]
click at [312, 174] on link "3. uzdevums" at bounding box center [357, 174] width 194 height 27
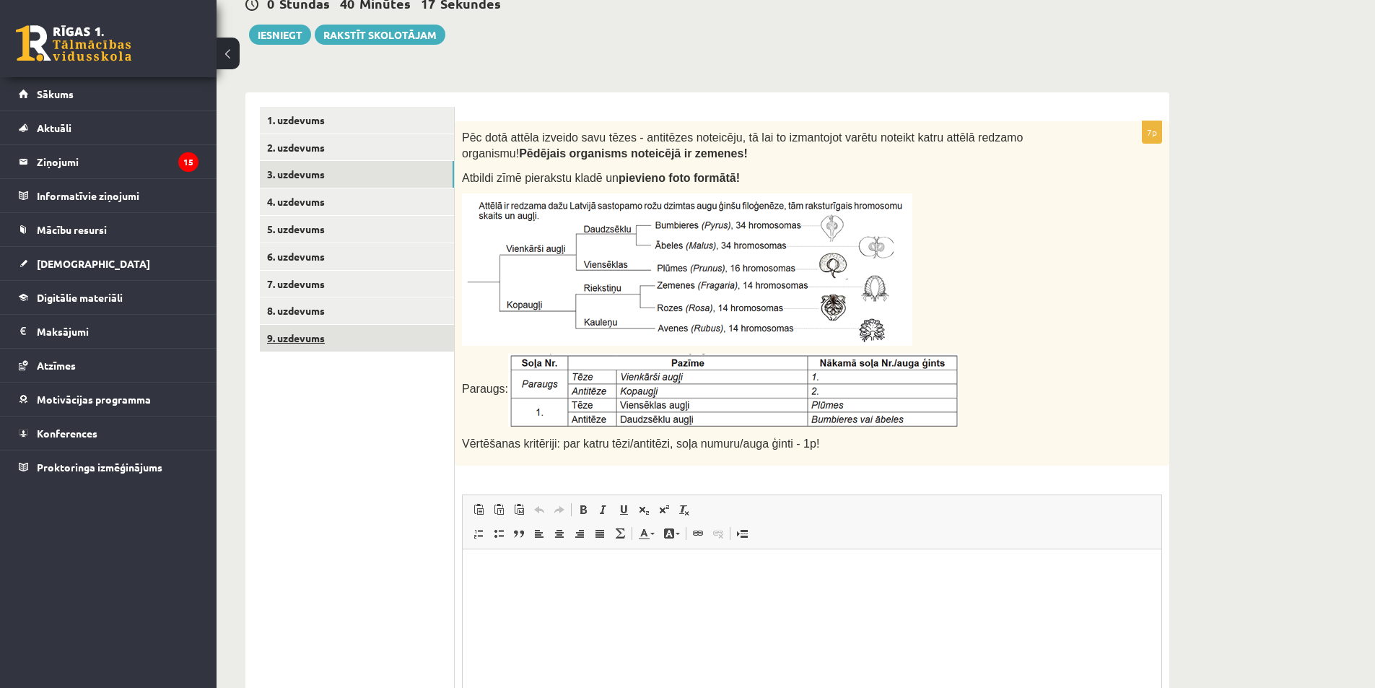
click at [312, 341] on link "9. uzdevums" at bounding box center [357, 338] width 194 height 27
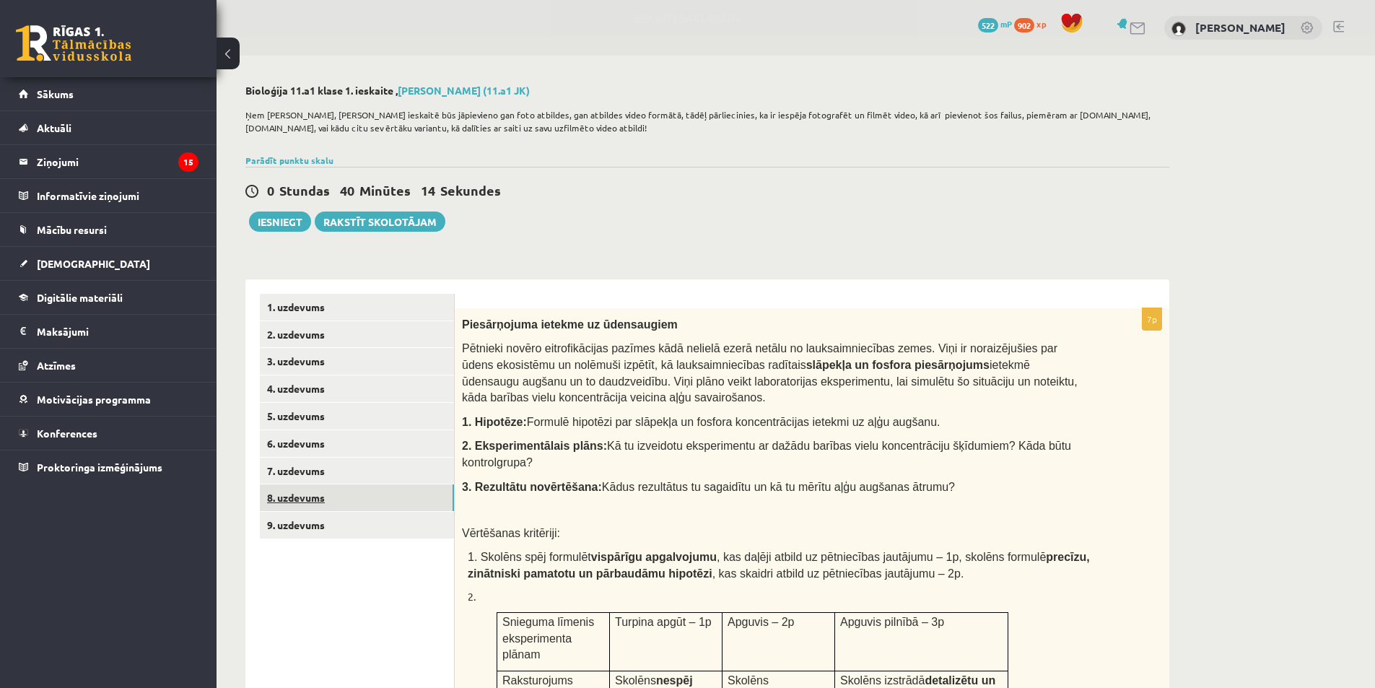
click at [343, 506] on link "8. uzdevums" at bounding box center [357, 497] width 194 height 27
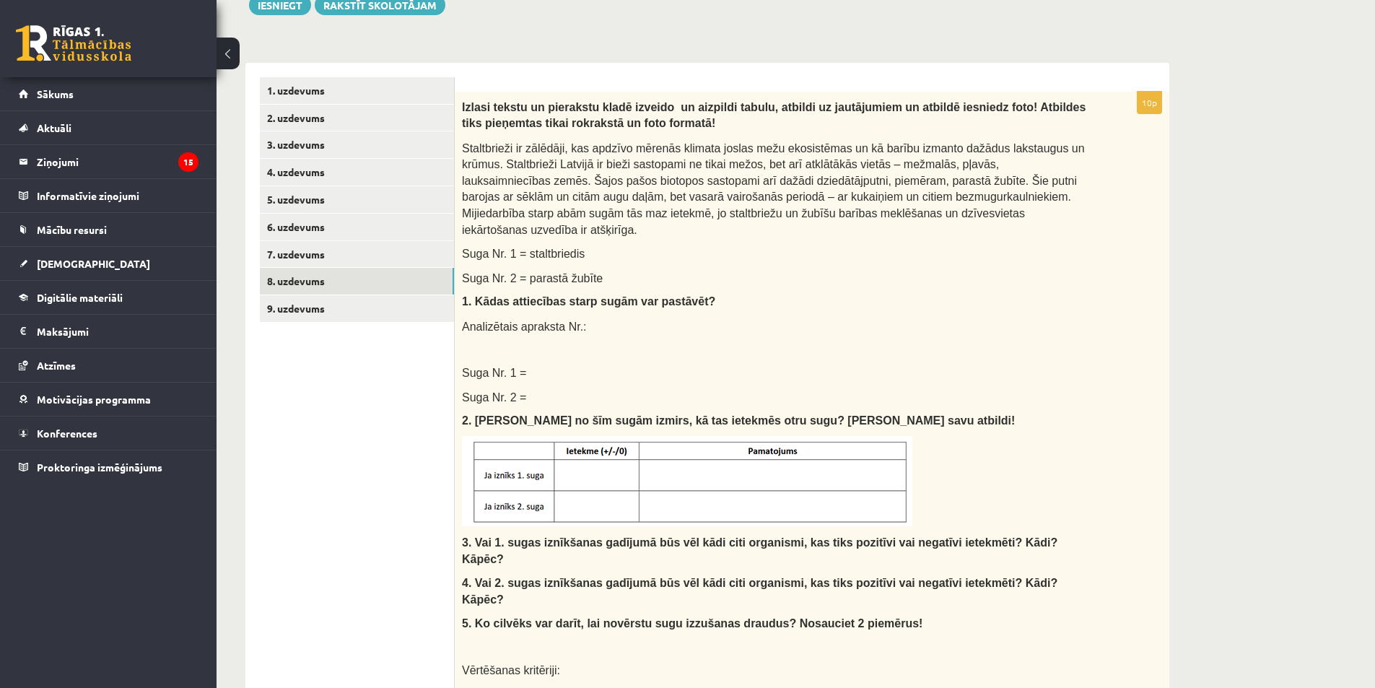
scroll to position [72, 0]
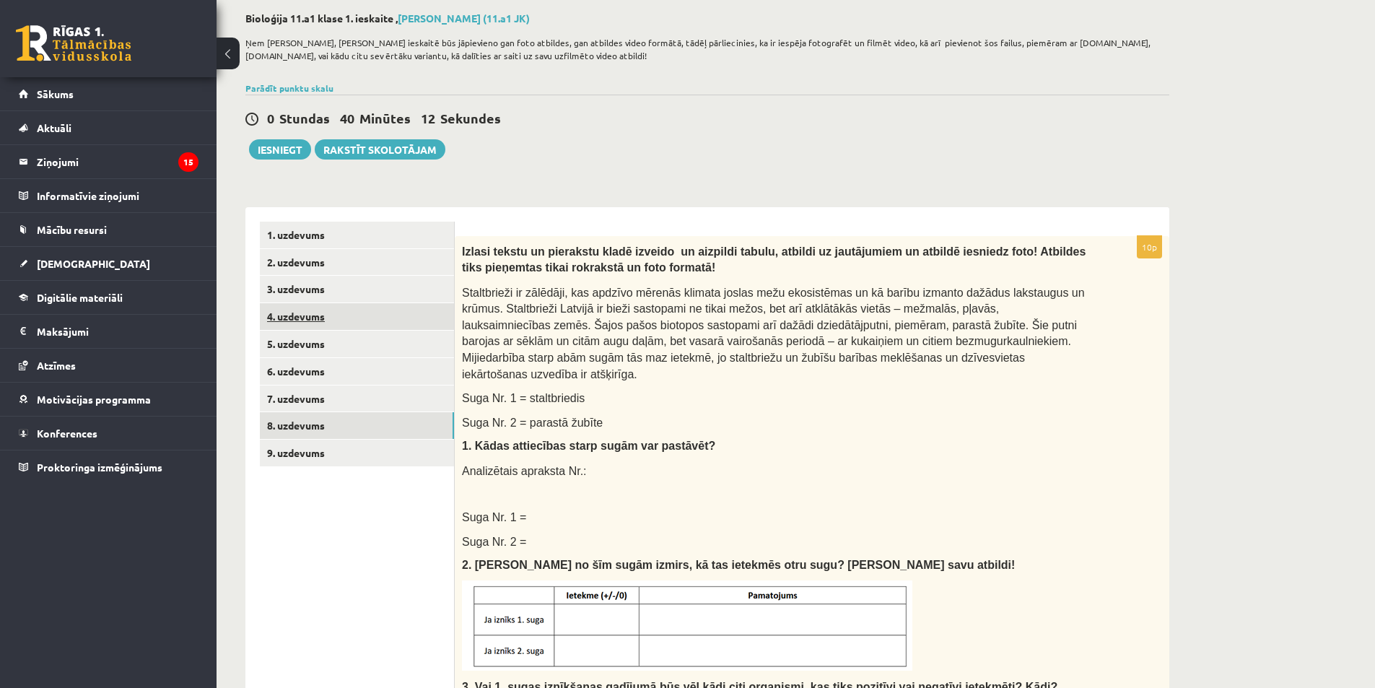
click at [325, 325] on link "4. uzdevums" at bounding box center [357, 316] width 194 height 27
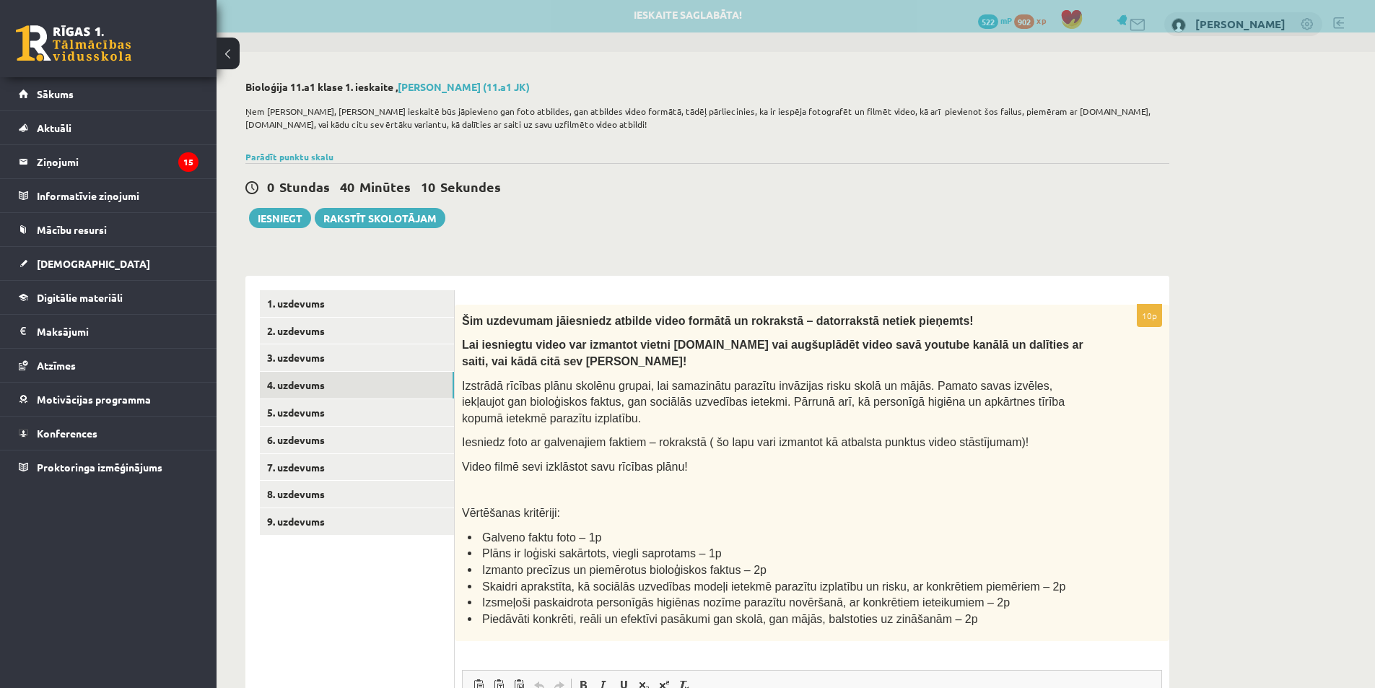
scroll to position [0, 0]
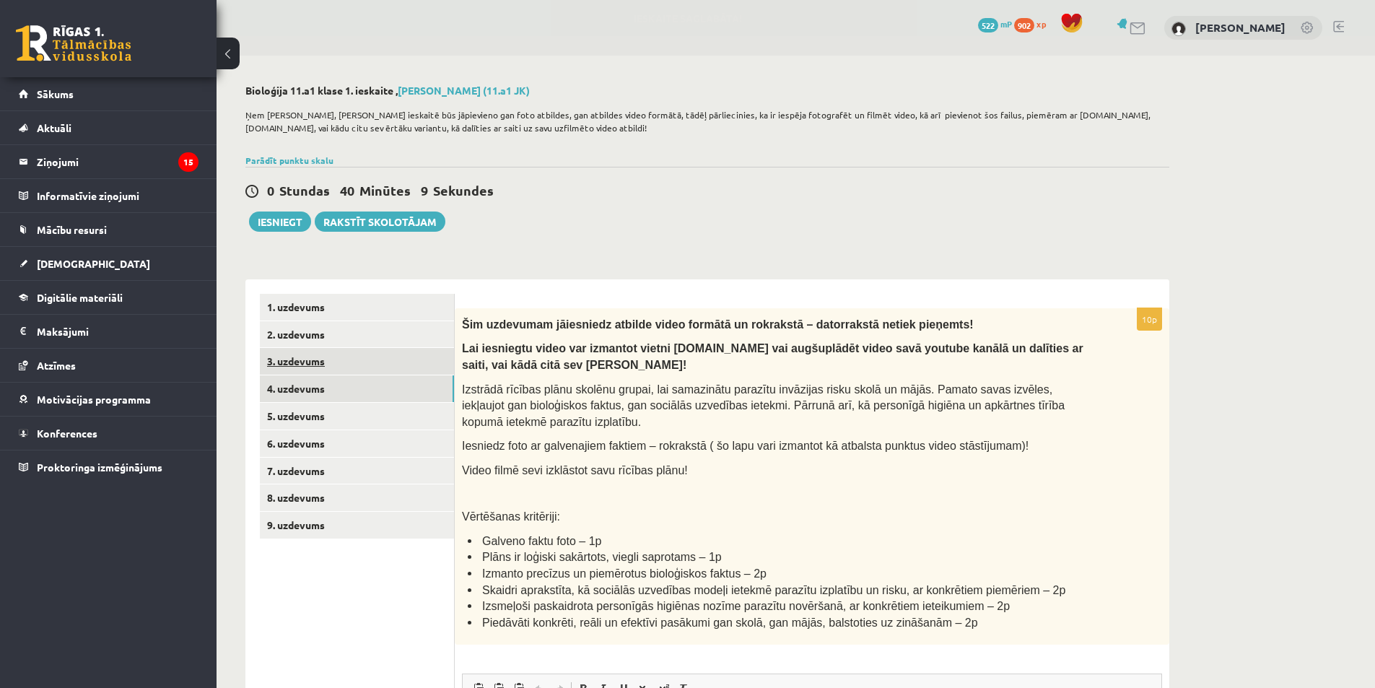
click at [314, 366] on link "3. uzdevums" at bounding box center [357, 361] width 194 height 27
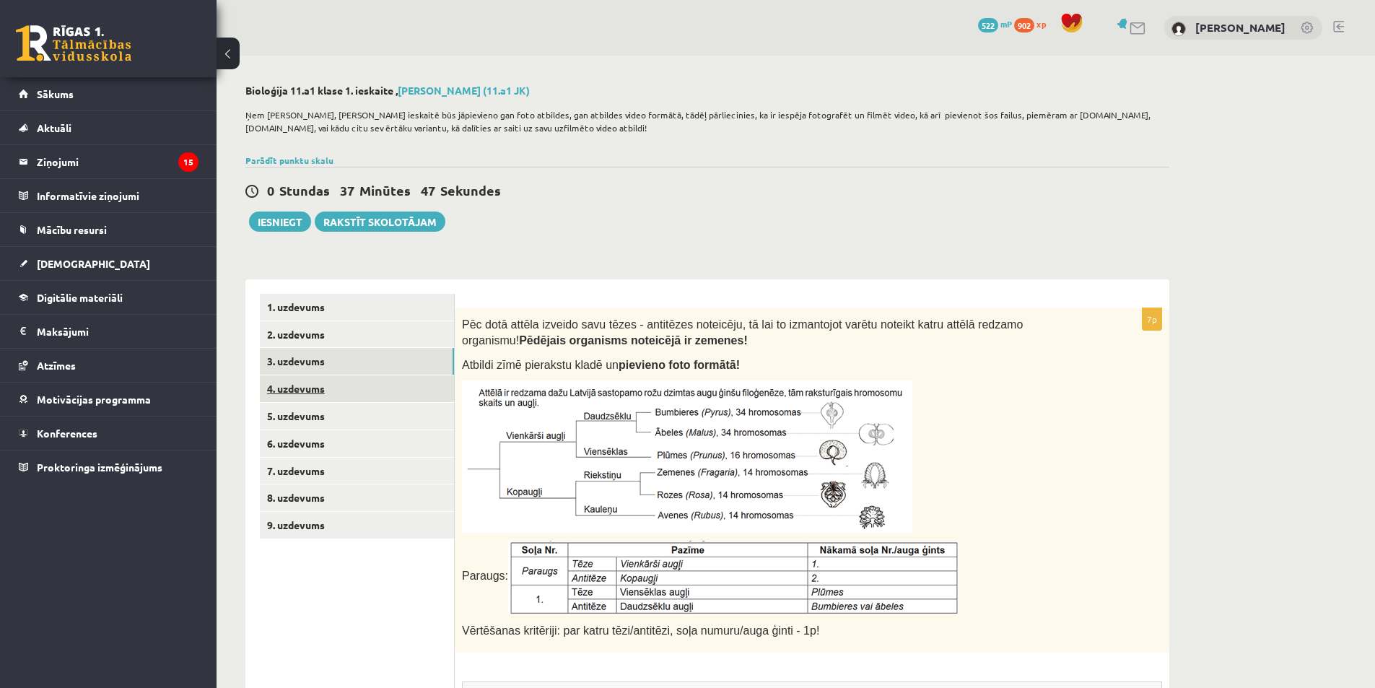
click at [346, 390] on link "4. uzdevums" at bounding box center [357, 388] width 194 height 27
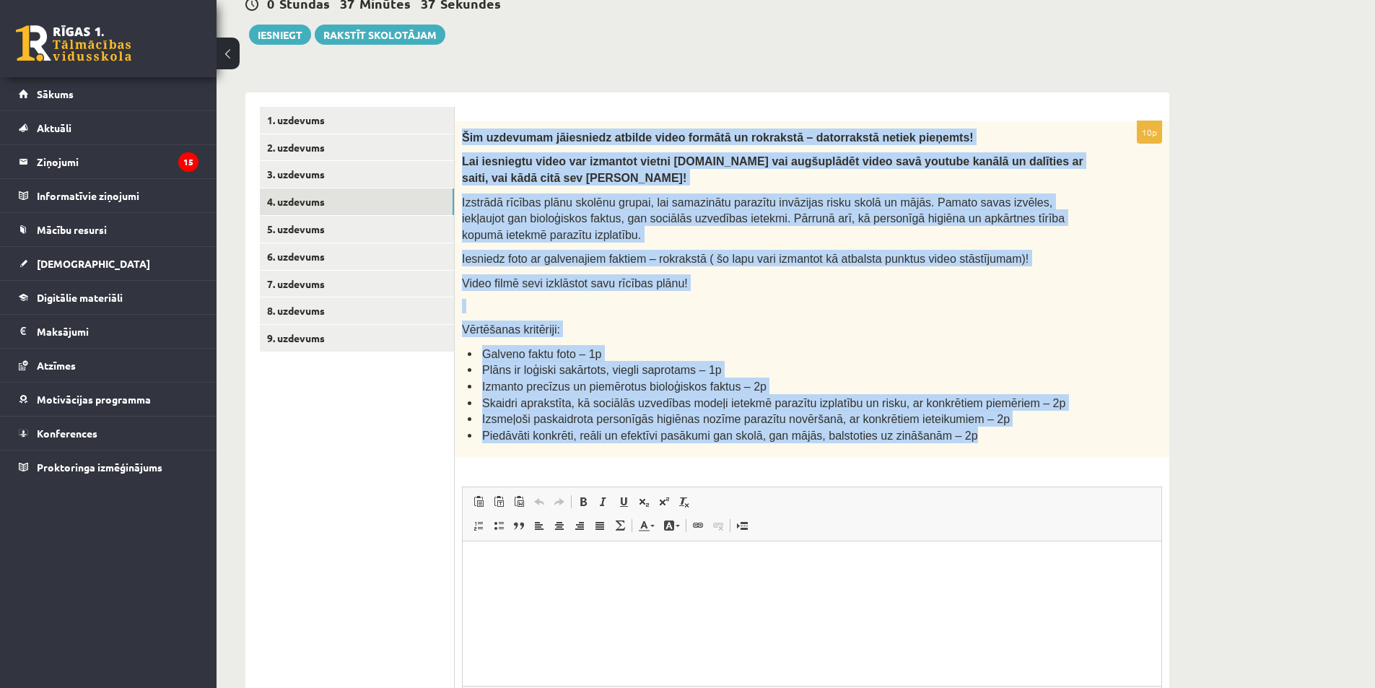
drag, startPoint x: 463, startPoint y: 137, endPoint x: 987, endPoint y: 448, distance: 609.9
click at [987, 448] on div "Šim uzdevumam jāiesniedz atbilde video formātā un rokrakstā – datorrakstā netie…" at bounding box center [812, 289] width 714 height 337
click at [852, 246] on div "Šim uzdevumam jāiesniedz atbilde video formātā un rokrakstā – datorrakstā netie…" at bounding box center [812, 289] width 714 height 337
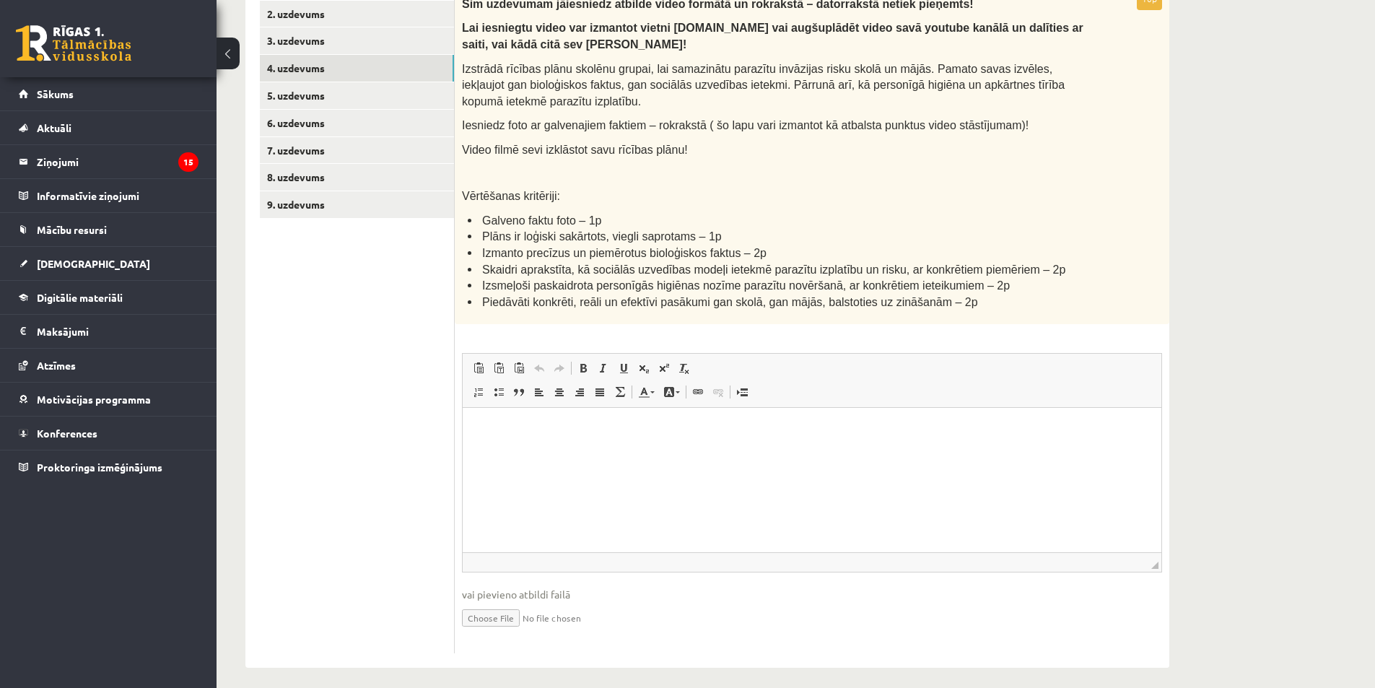
scroll to position [114, 0]
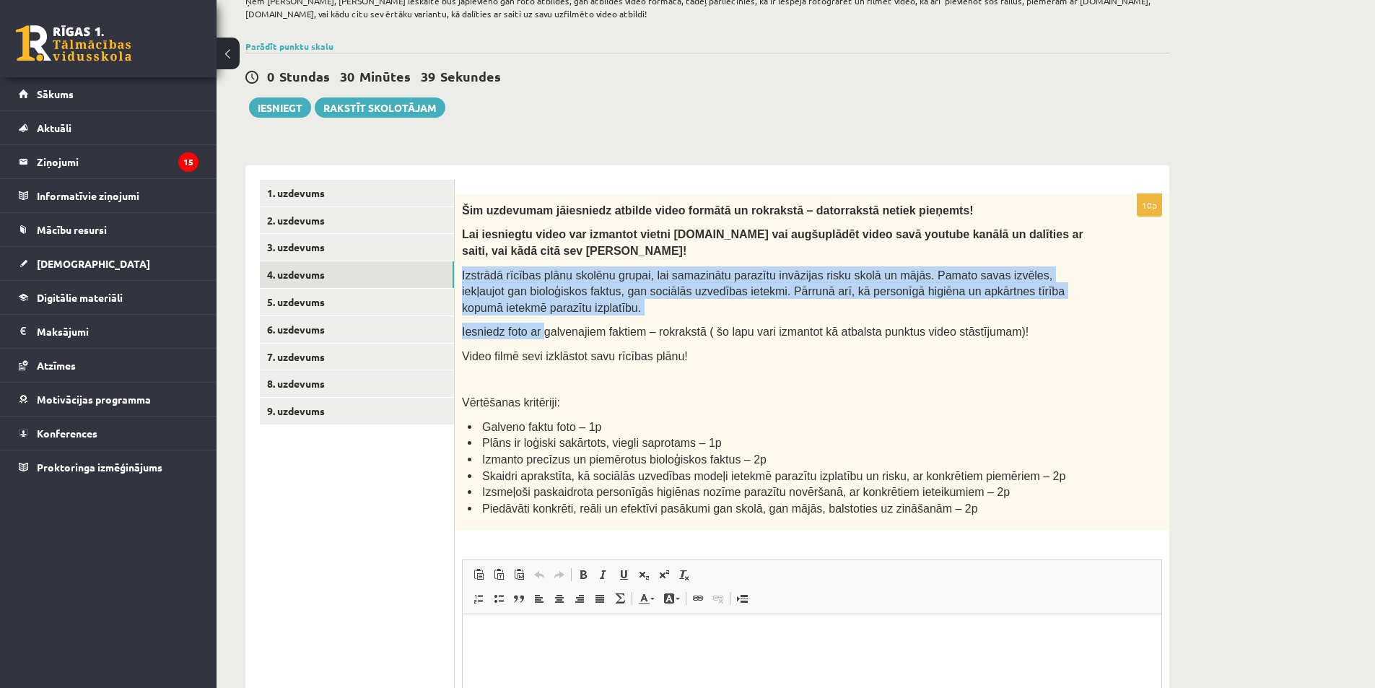
drag, startPoint x: 462, startPoint y: 274, endPoint x: 535, endPoint y: 320, distance: 86.9
click at [535, 320] on div "Šim uzdevumam jāiesniedz atbilde video formātā un rokrakstā – datorrakstā netie…" at bounding box center [812, 362] width 714 height 337
drag, startPoint x: 544, startPoint y: 275, endPoint x: 477, endPoint y: 296, distance: 70.3
click at [478, 316] on div "Šim uzdevumam jāiesniedz atbilde video formātā un rokrakstā – datorrakstā netie…" at bounding box center [812, 362] width 714 height 337
drag, startPoint x: 462, startPoint y: 275, endPoint x: 517, endPoint y: 315, distance: 67.7
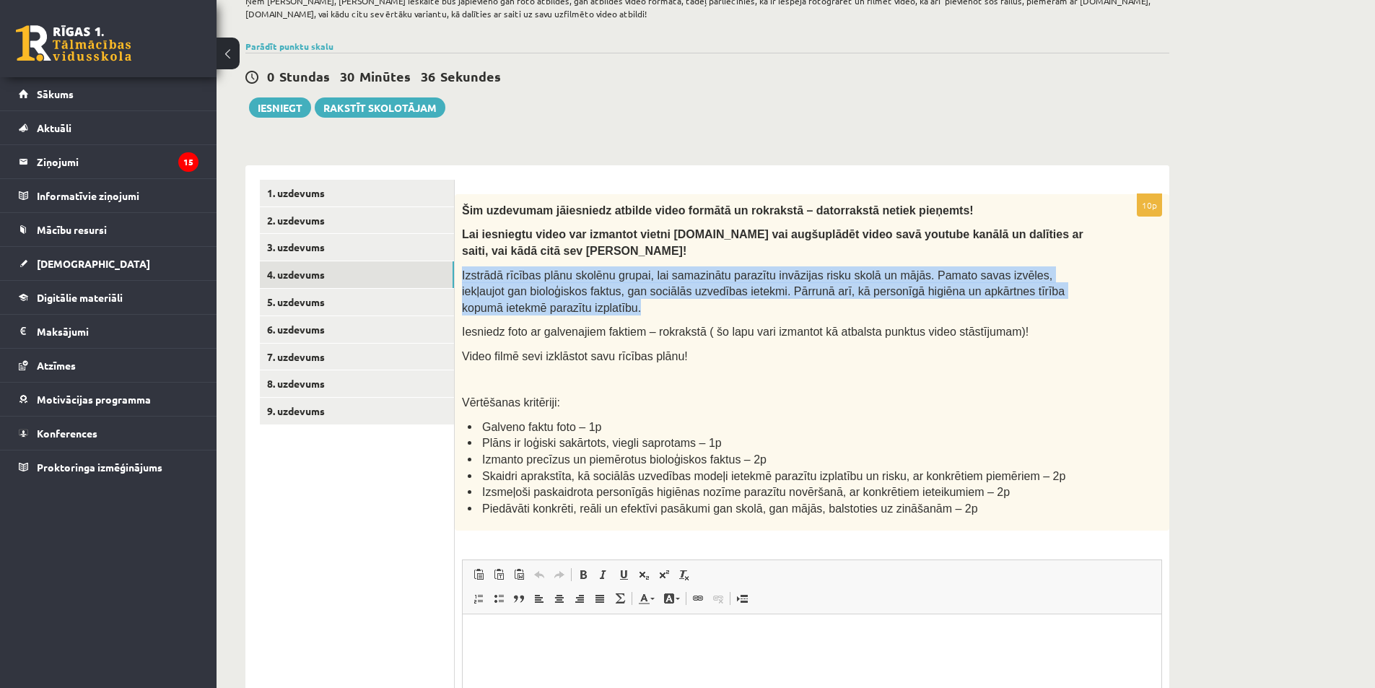
click at [517, 315] on p "Izstrādā rīcības plānu skolēnu grupai, lai samazinātu parazītu invāzijas risku …" at bounding box center [776, 290] width 628 height 49
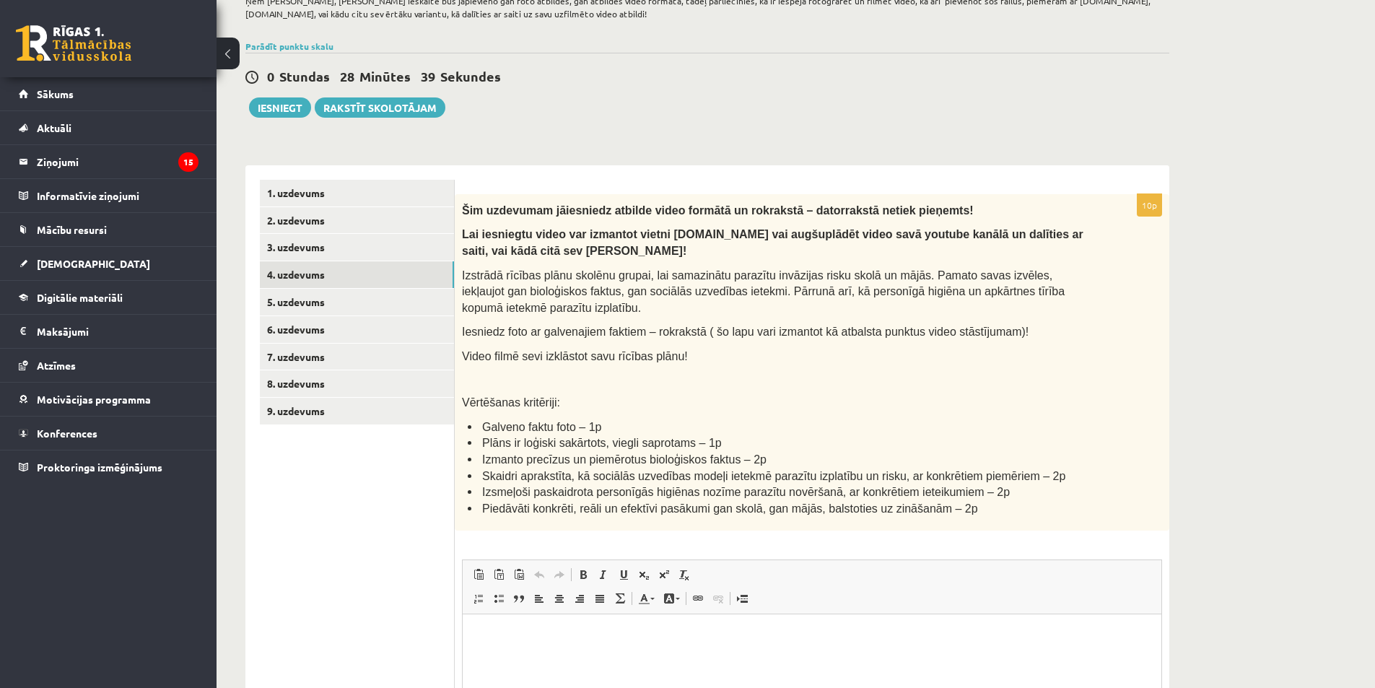
click at [728, 385] on p at bounding box center [776, 379] width 628 height 14
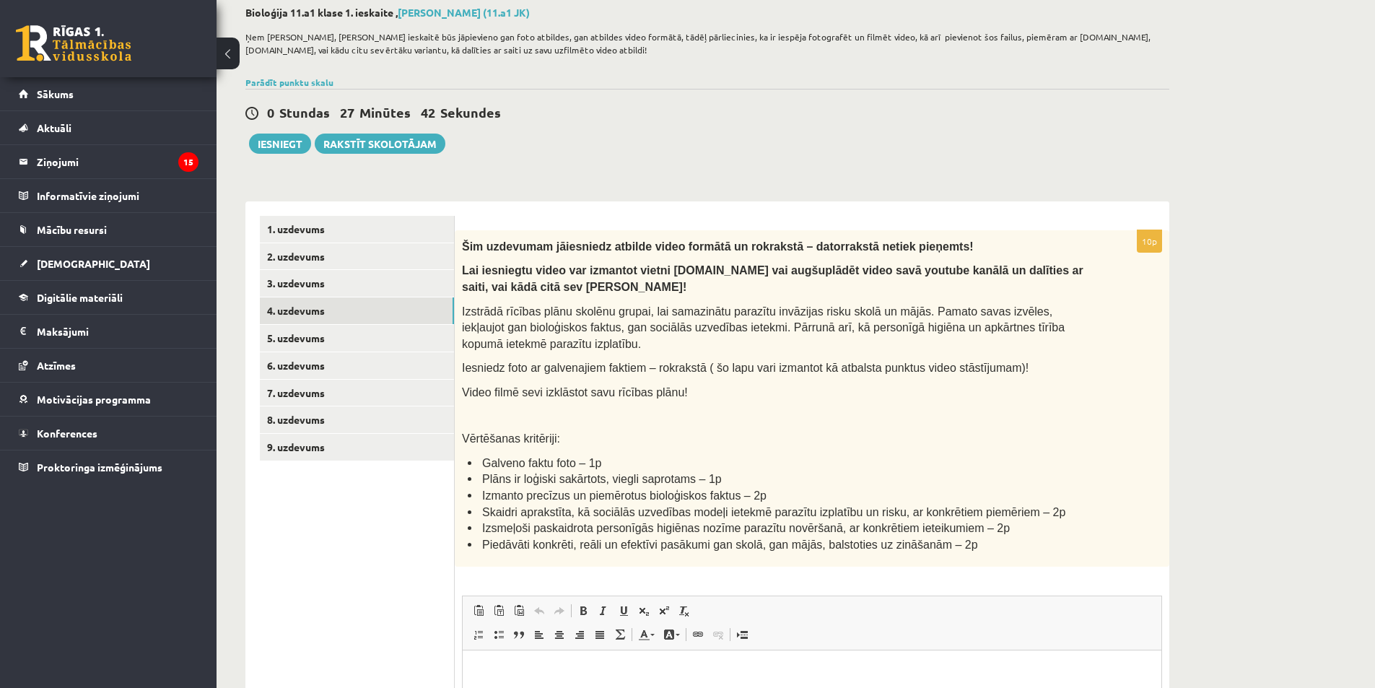
scroll to position [144, 0]
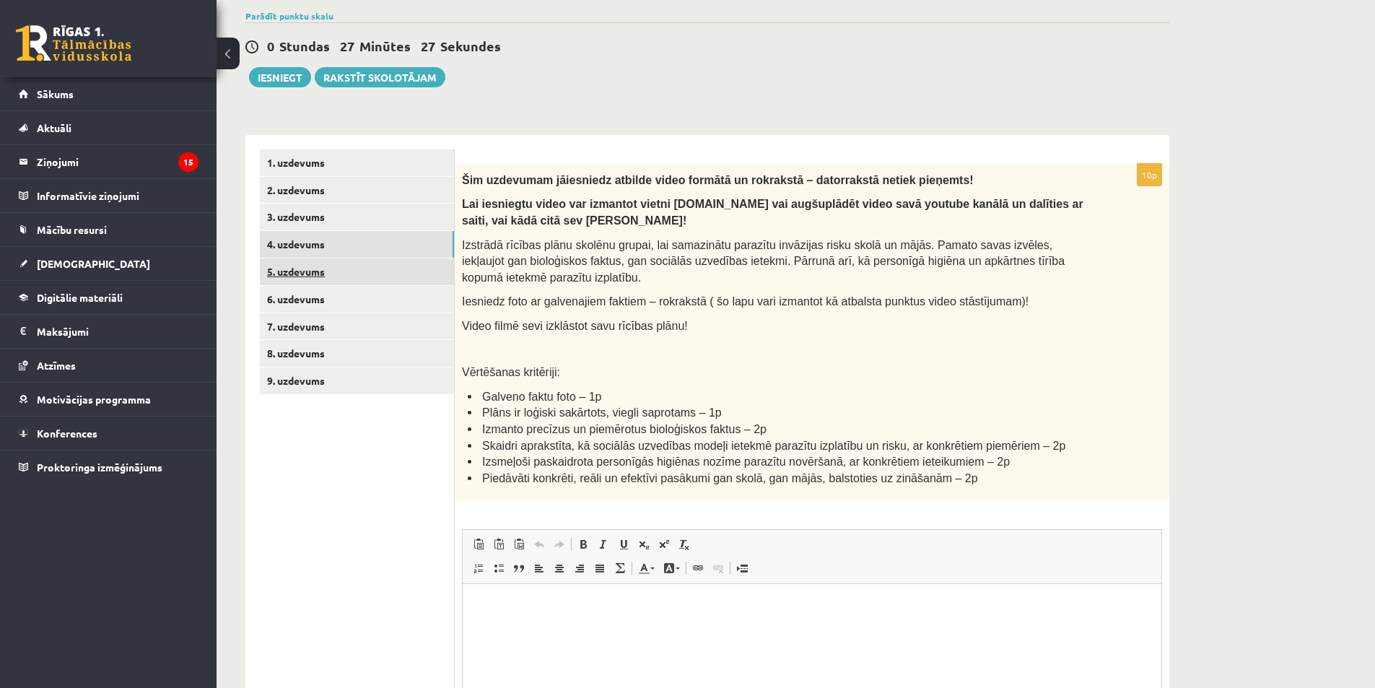
click at [322, 274] on link "5. uzdevums" at bounding box center [357, 271] width 194 height 27
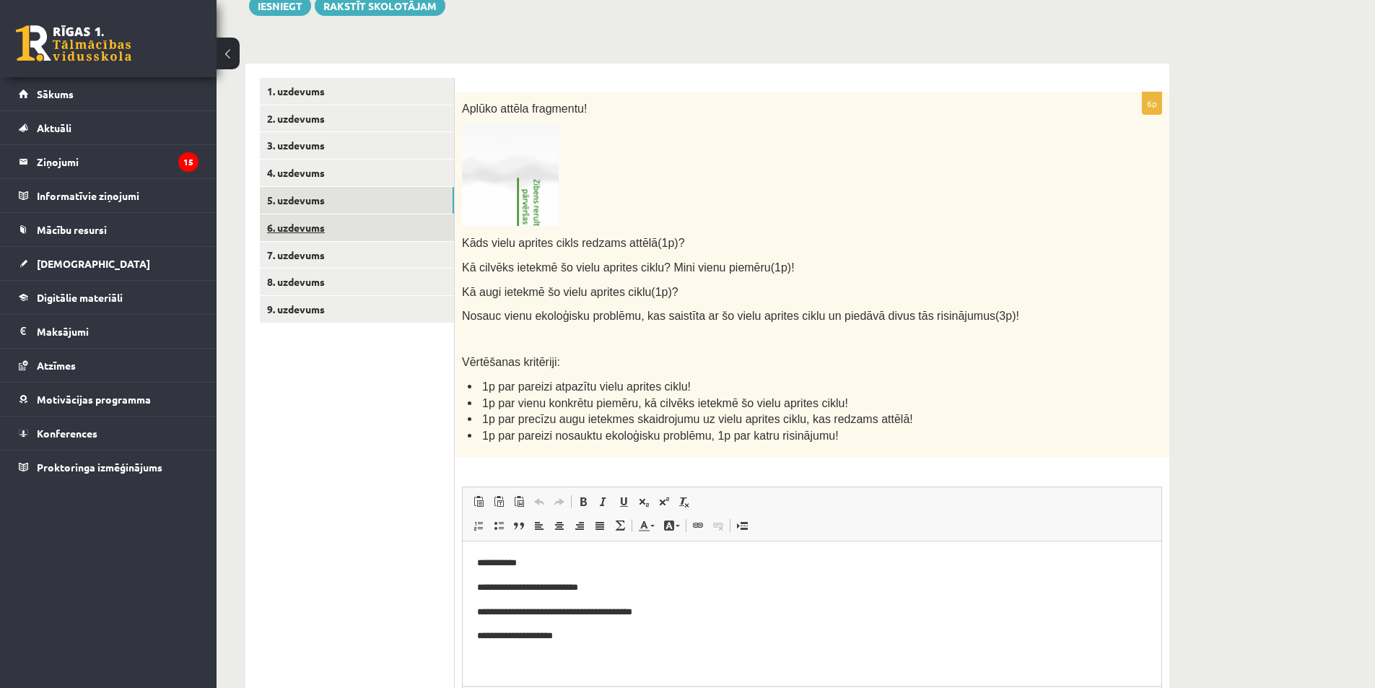
scroll to position [0, 0]
click at [343, 227] on link "6. uzdevums" at bounding box center [357, 227] width 194 height 27
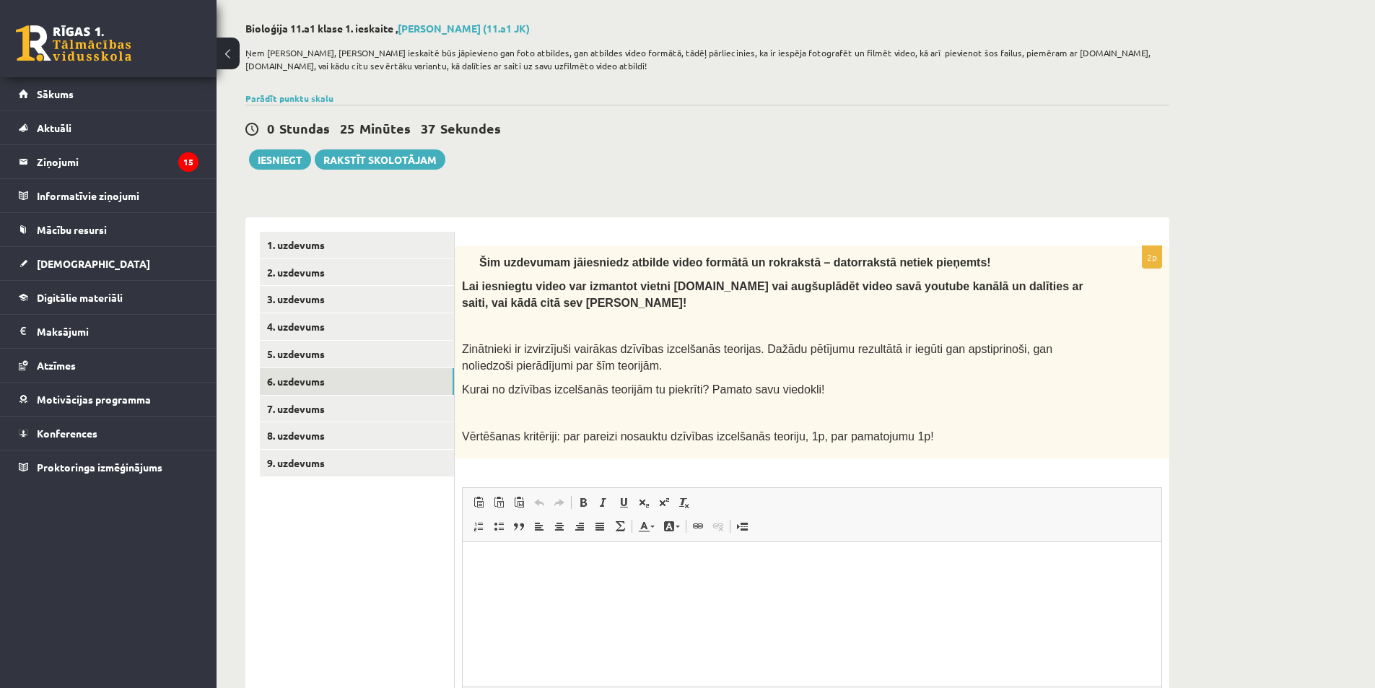
scroll to position [134, 0]
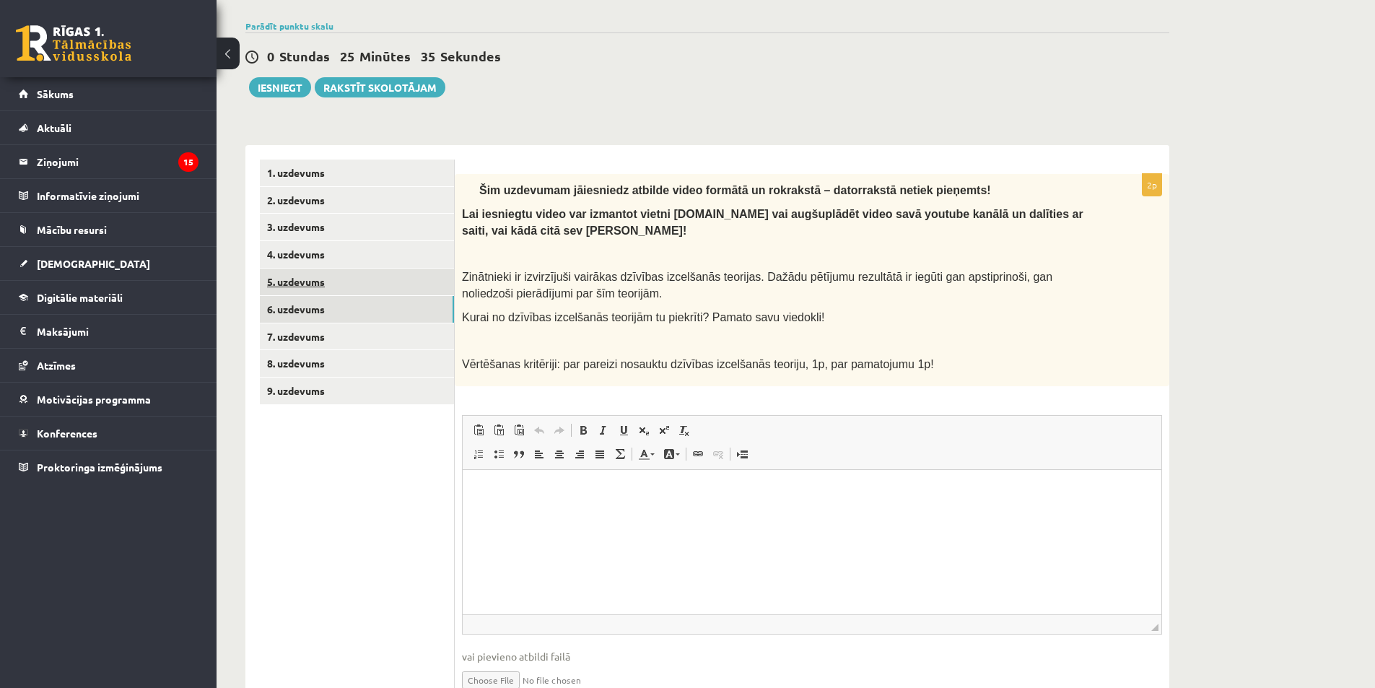
click at [338, 292] on link "5. uzdevums" at bounding box center [357, 281] width 194 height 27
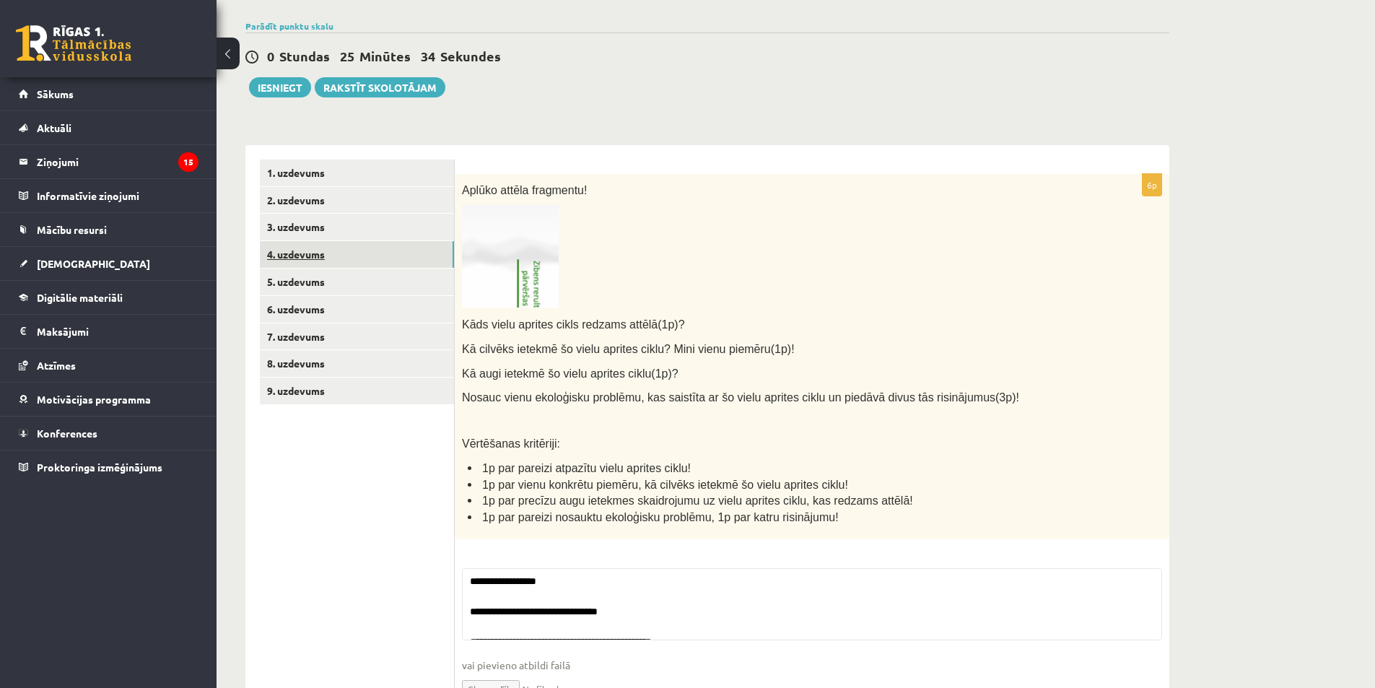
click at [300, 254] on link "4. uzdevums" at bounding box center [357, 254] width 194 height 27
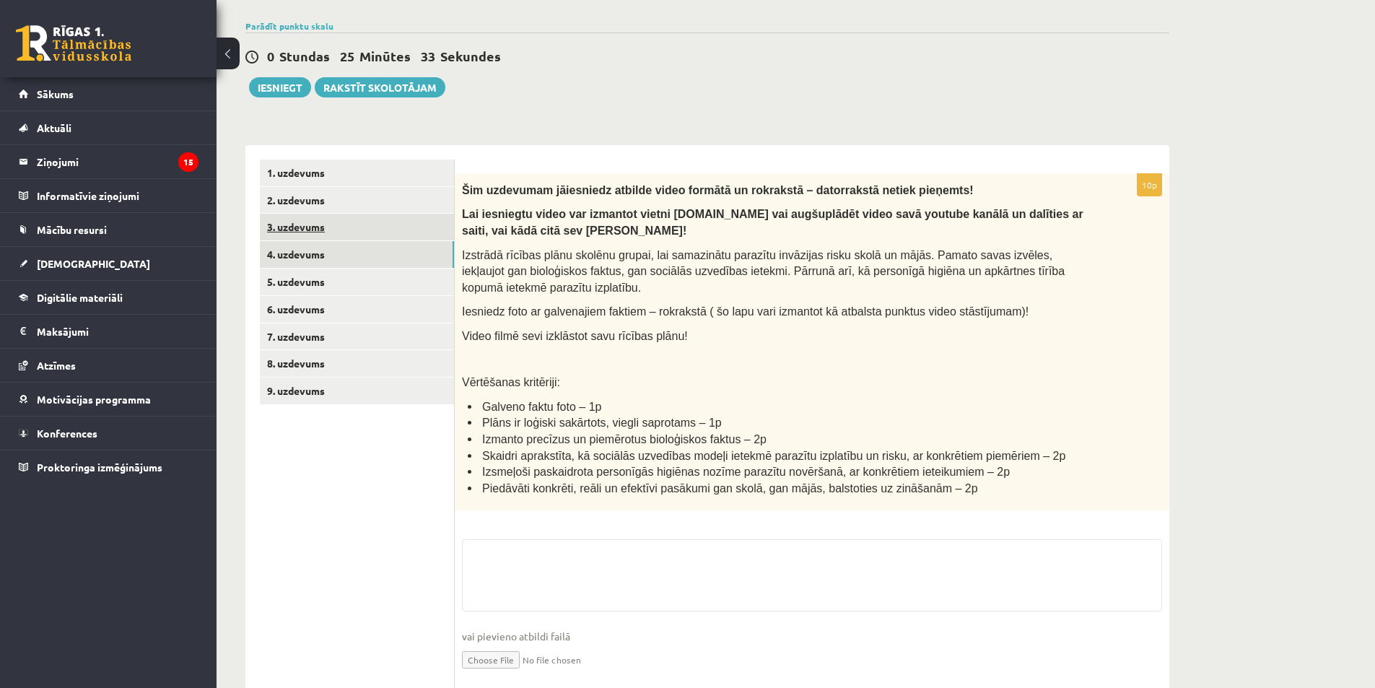
click at [317, 233] on link "3. uzdevums" at bounding box center [357, 227] width 194 height 27
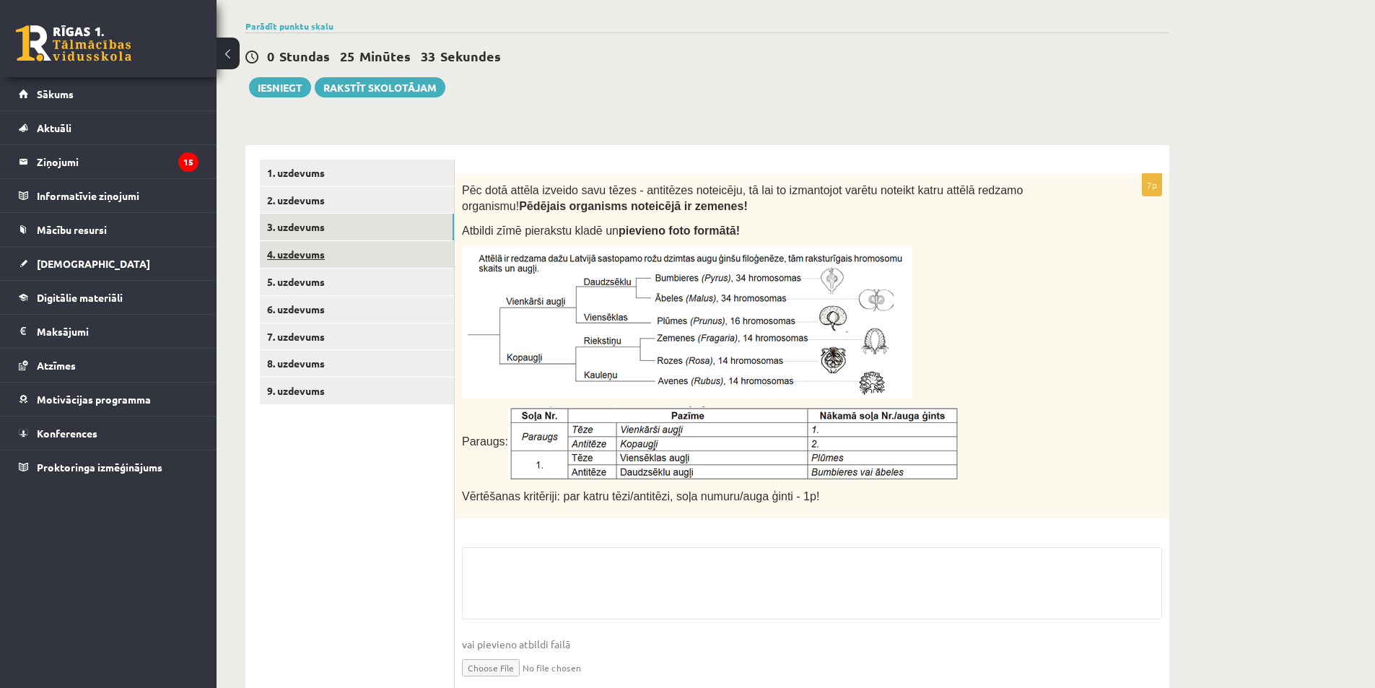
click at [326, 258] on link "4. uzdevums" at bounding box center [357, 254] width 194 height 27
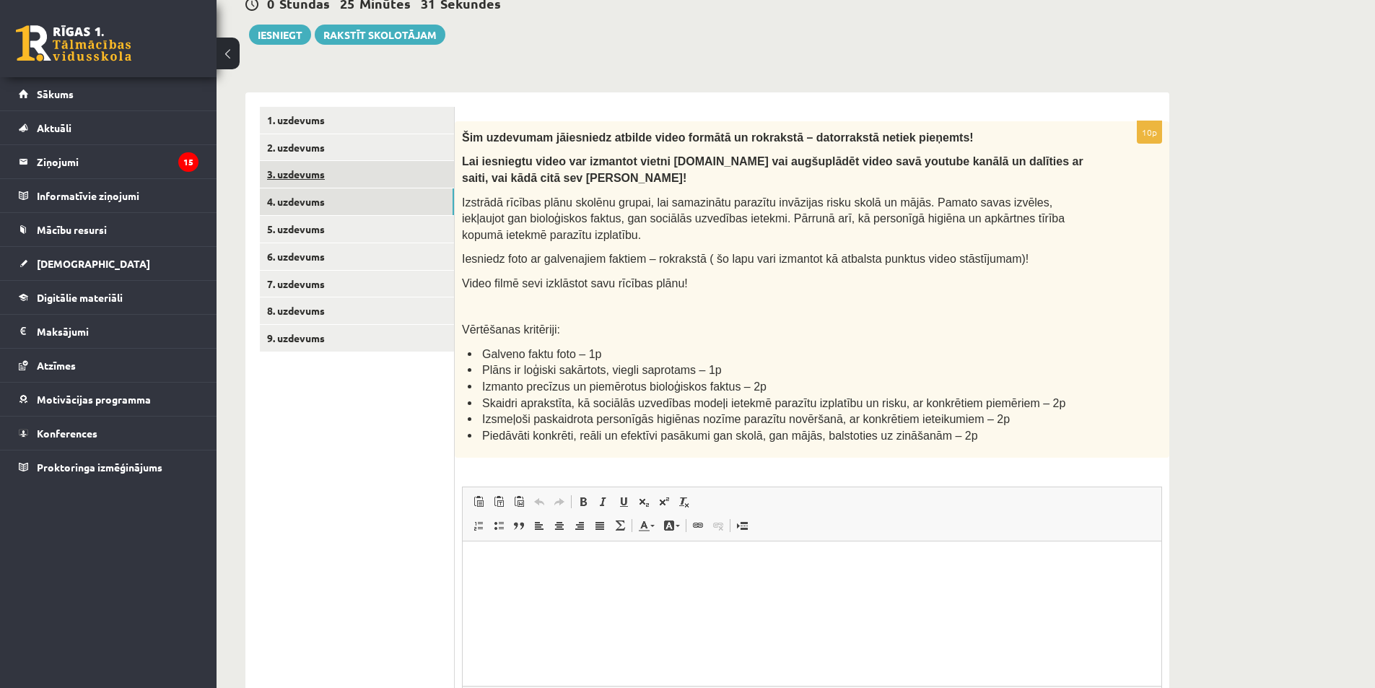
scroll to position [0, 0]
click at [354, 181] on link "3. uzdevums" at bounding box center [357, 174] width 194 height 27
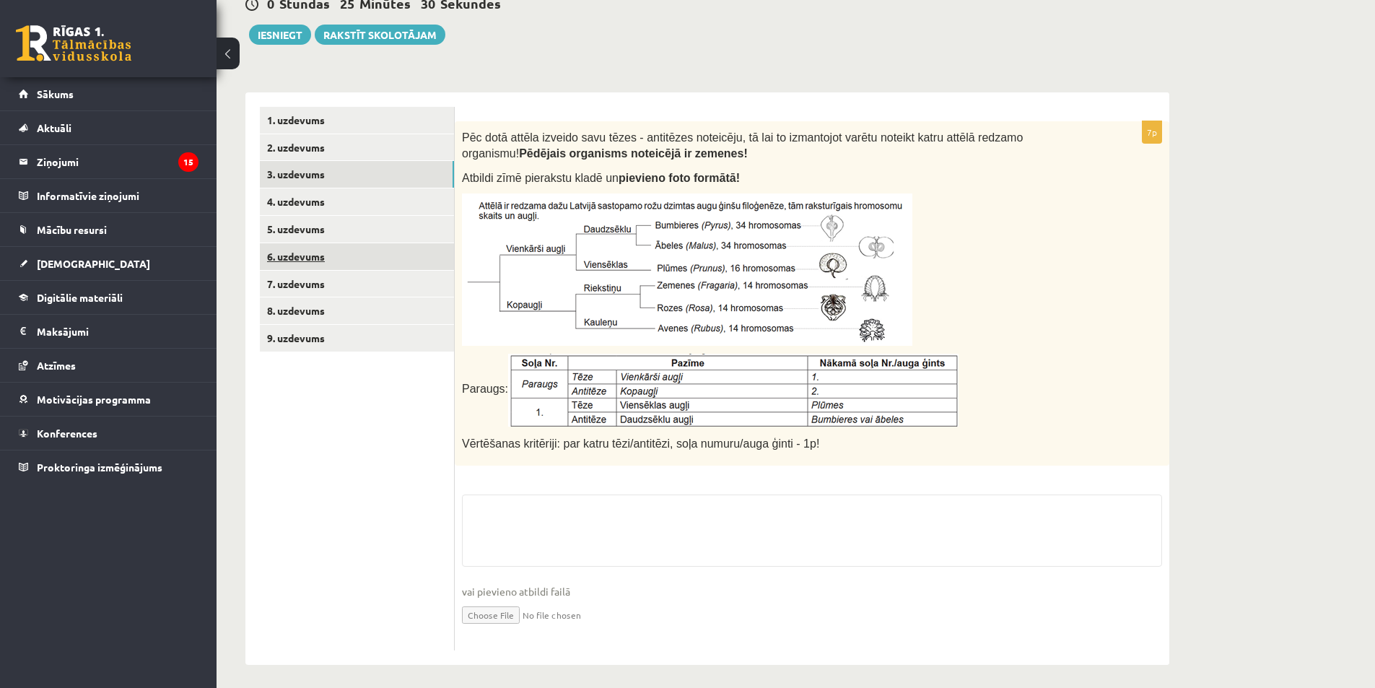
click at [324, 261] on link "6. uzdevums" at bounding box center [357, 256] width 194 height 27
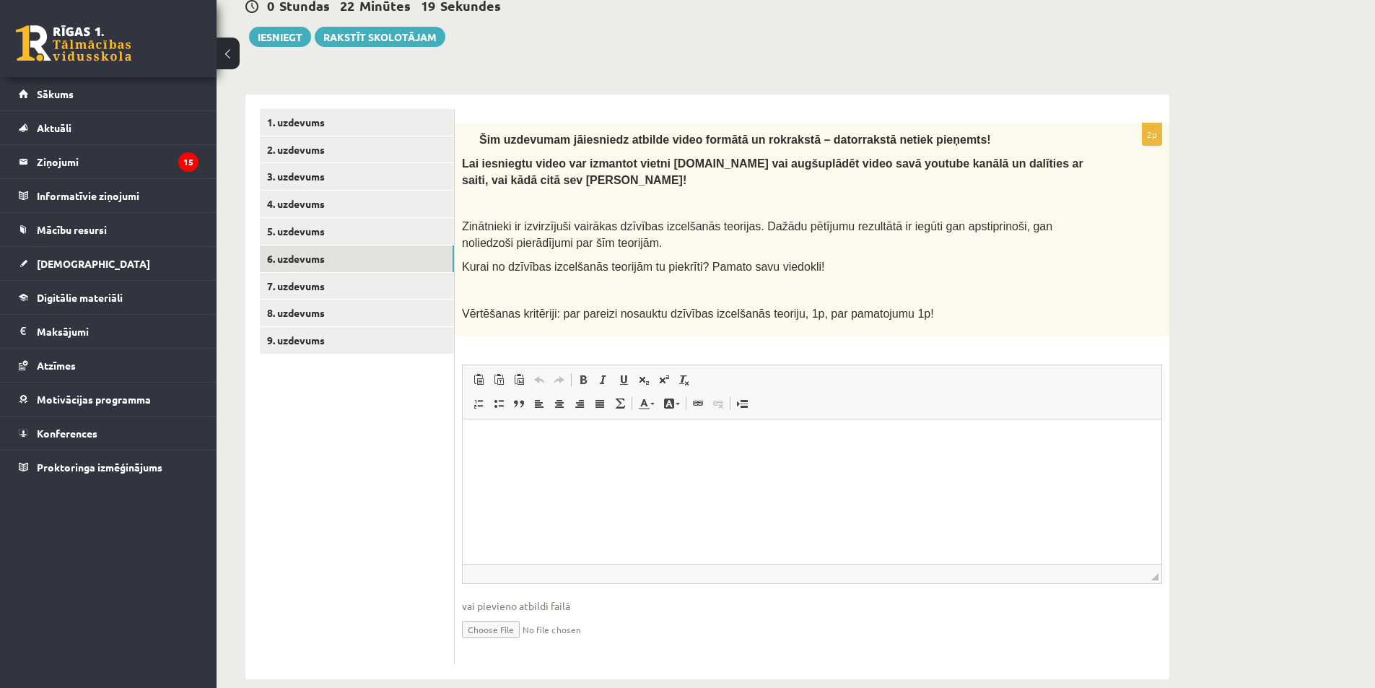
scroll to position [206, 0]
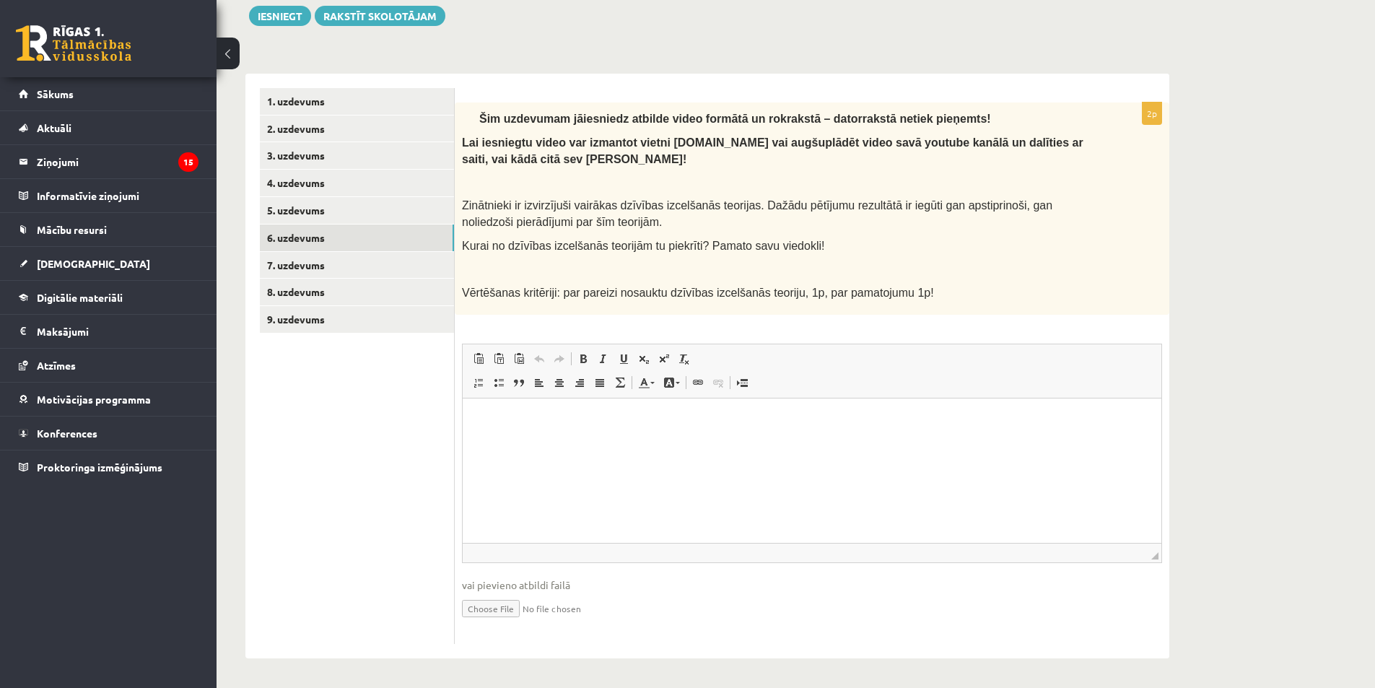
click at [512, 611] on input "file" at bounding box center [812, 607] width 700 height 30
click at [490, 604] on input "file" at bounding box center [812, 607] width 700 height 30
type input "**********"
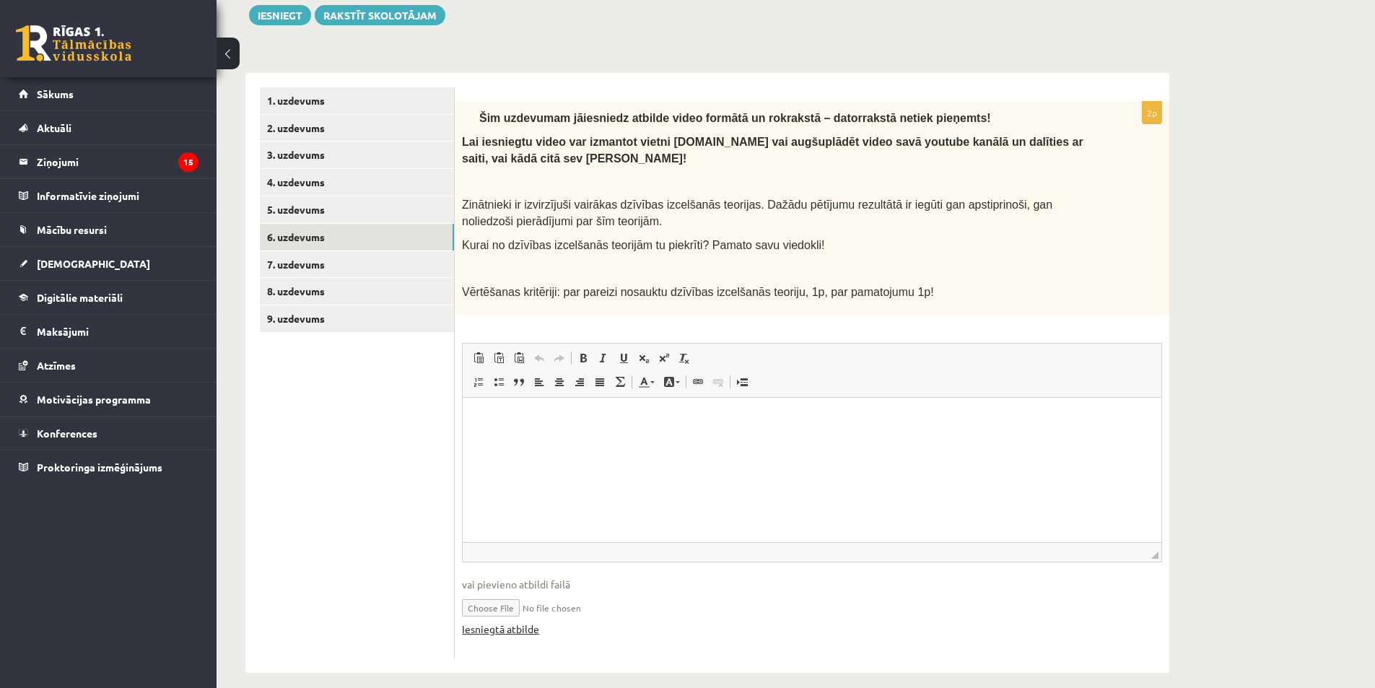
click at [498, 629] on link "Iesniegtā atbilde" at bounding box center [500, 628] width 77 height 15
click at [291, 205] on link "5. uzdevums" at bounding box center [357, 209] width 194 height 27
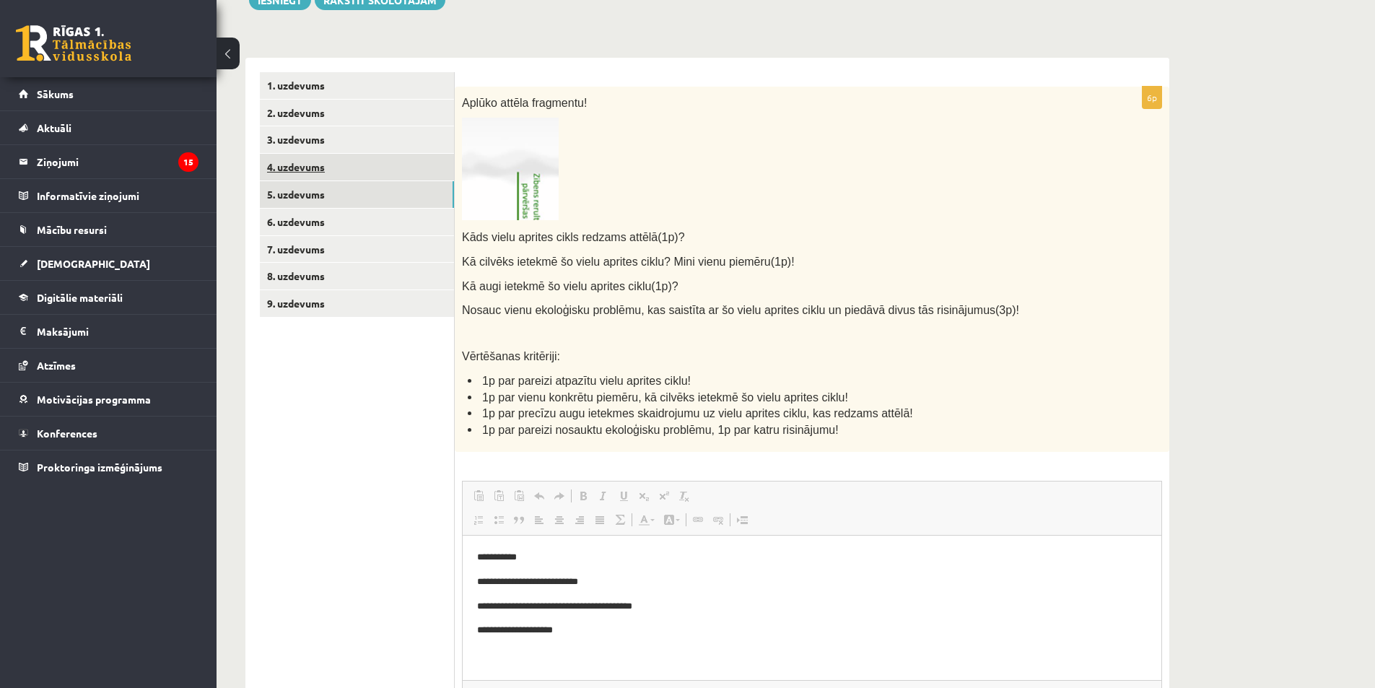
scroll to position [0, 0]
click at [291, 171] on link "4. uzdevums" at bounding box center [357, 167] width 194 height 27
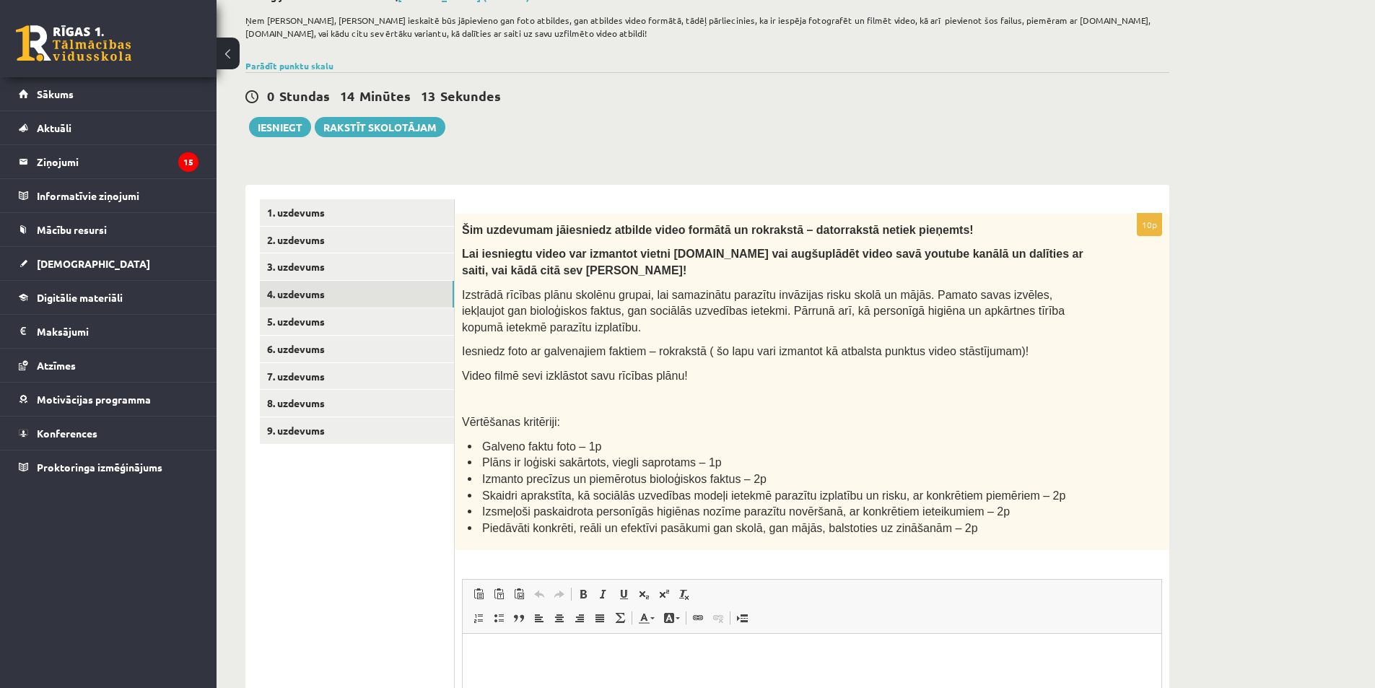
scroll to position [216, 0]
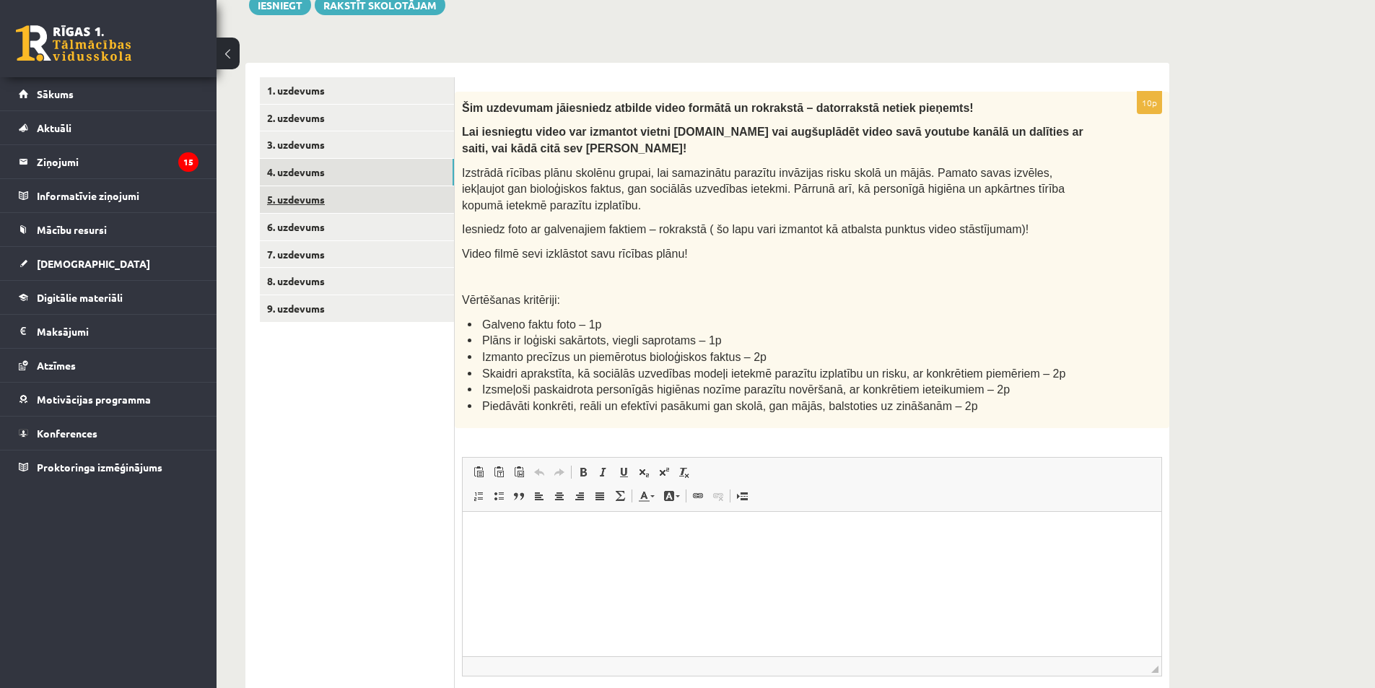
click at [306, 205] on link "5. uzdevums" at bounding box center [357, 199] width 194 height 27
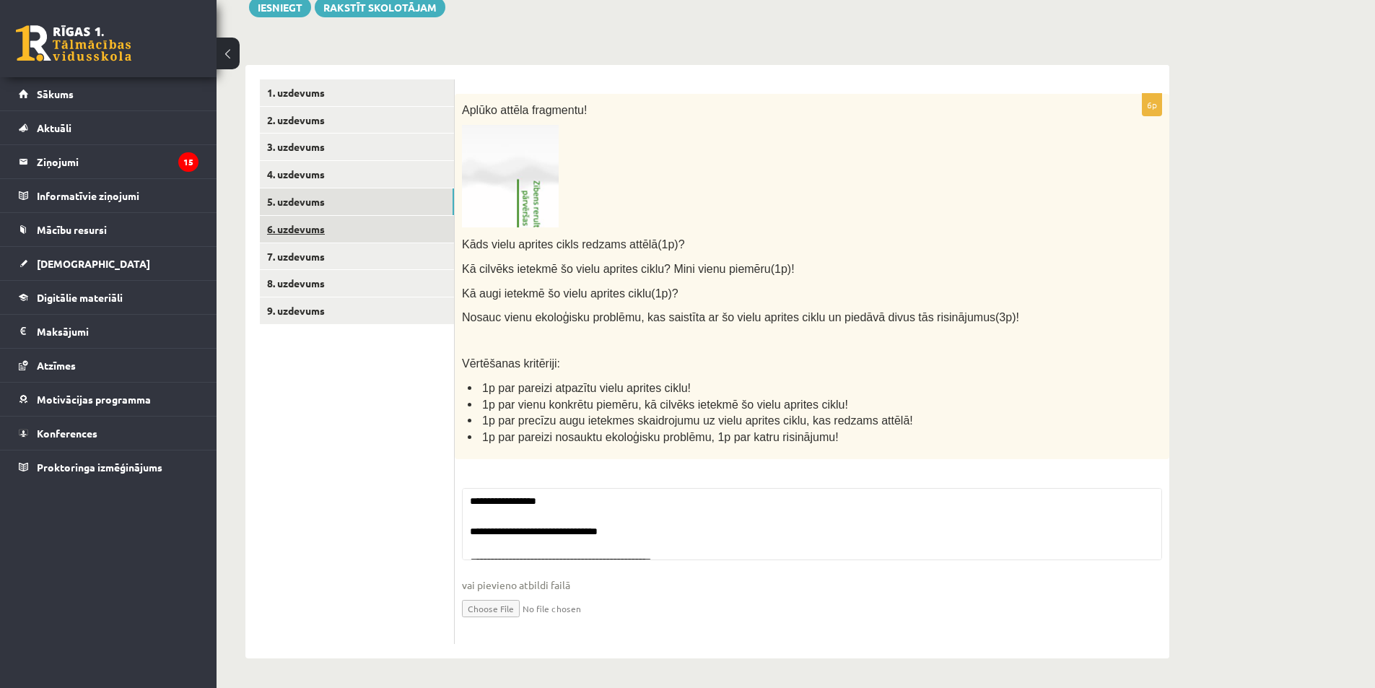
click at [315, 225] on link "6. uzdevums" at bounding box center [357, 229] width 194 height 27
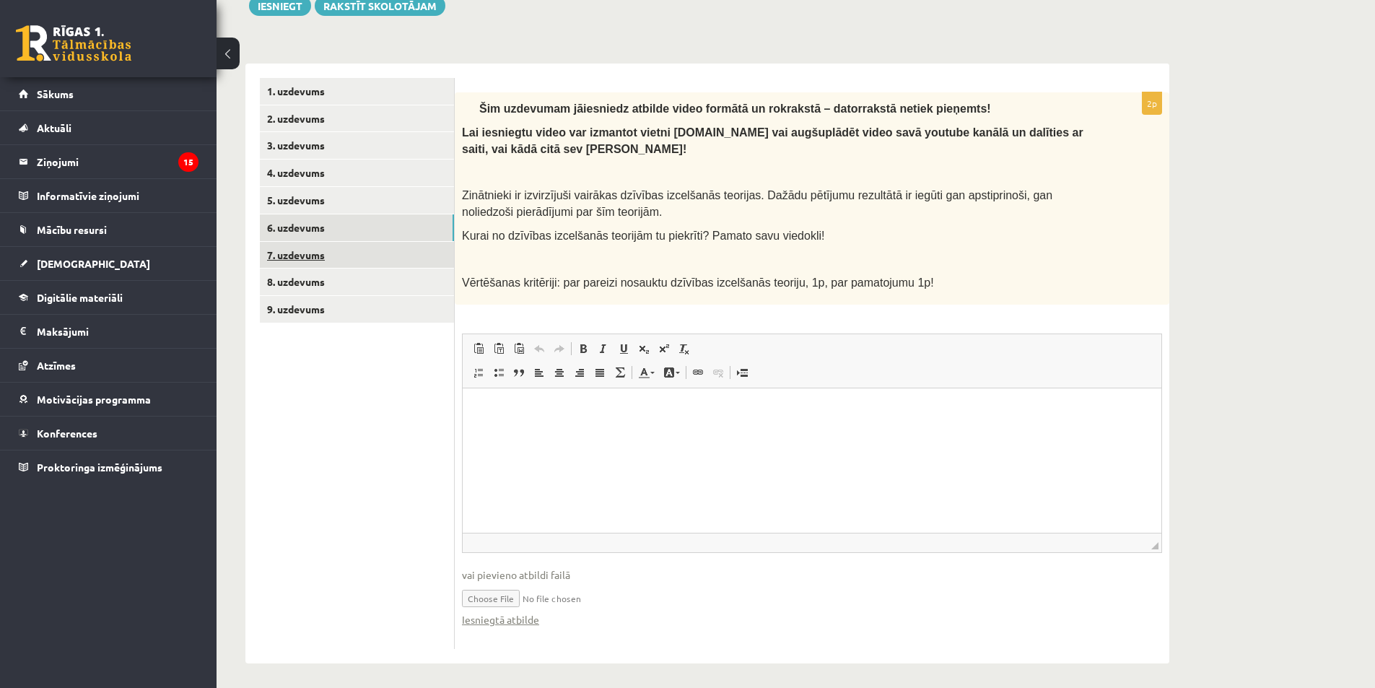
scroll to position [0, 0]
click at [511, 624] on link "Iesniegtā atbilde" at bounding box center [500, 619] width 77 height 15
click at [311, 252] on link "7. uzdevums" at bounding box center [357, 255] width 194 height 27
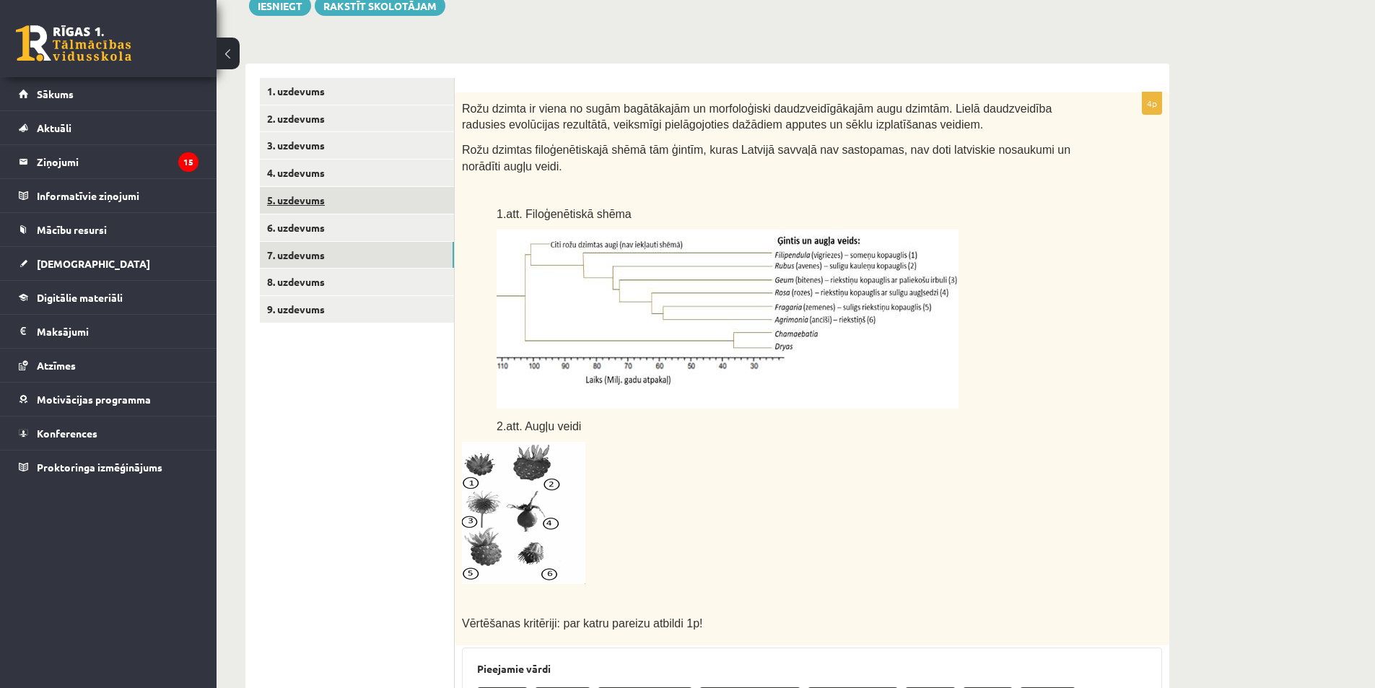
click at [296, 198] on link "5. uzdevums" at bounding box center [357, 200] width 194 height 27
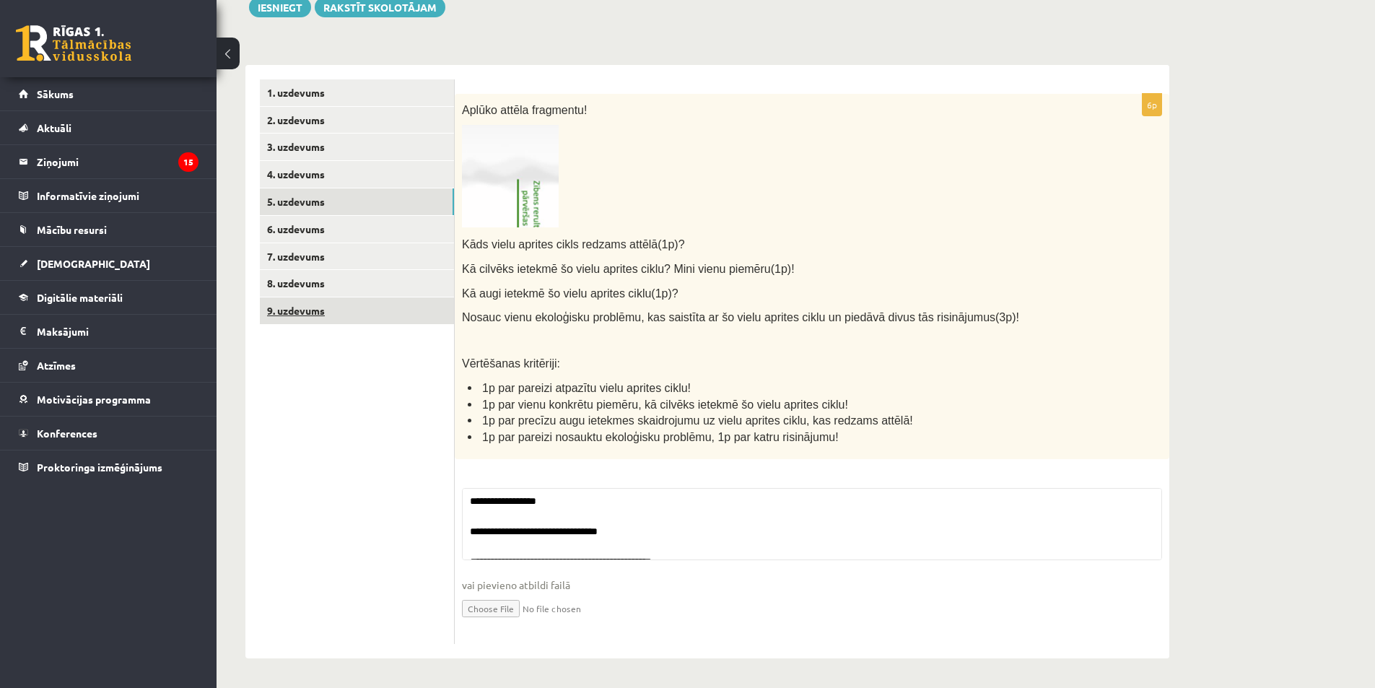
scroll to position [144, 0]
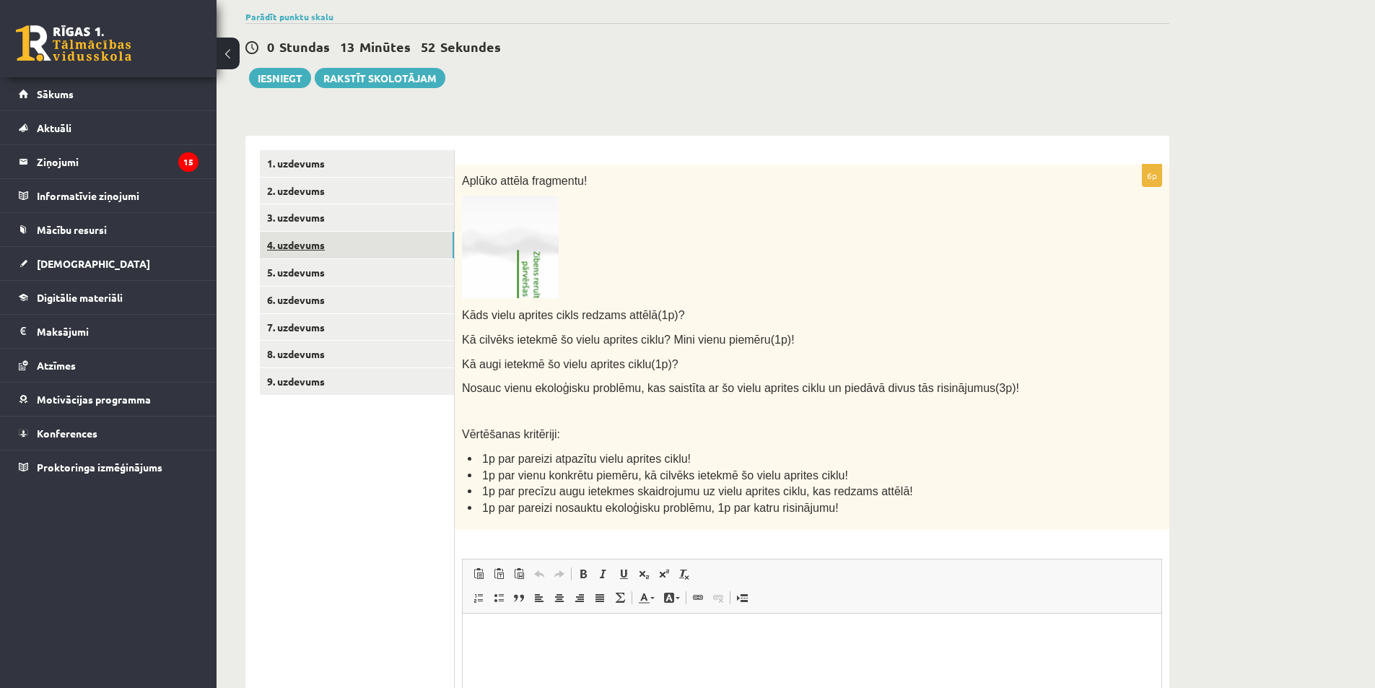
click at [304, 248] on link "4. uzdevums" at bounding box center [357, 245] width 194 height 27
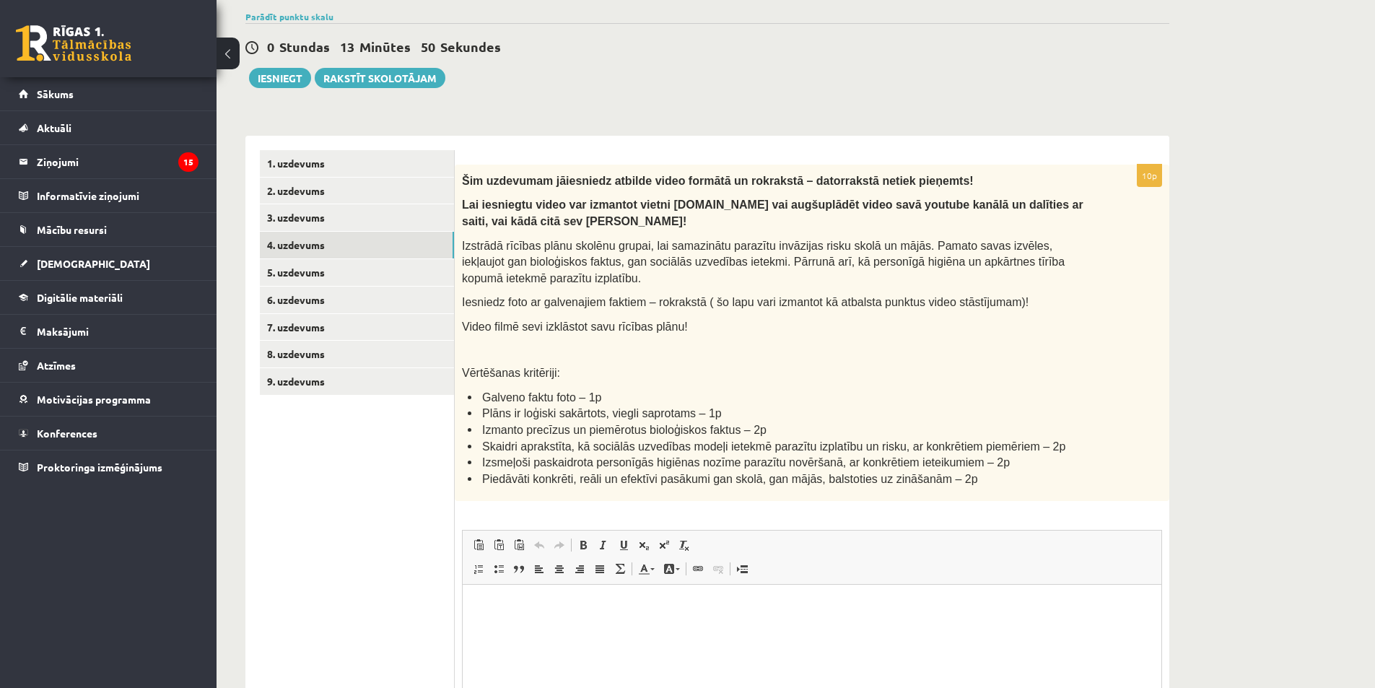
scroll to position [0, 0]
click at [331, 325] on link "7. uzdevums" at bounding box center [357, 327] width 194 height 27
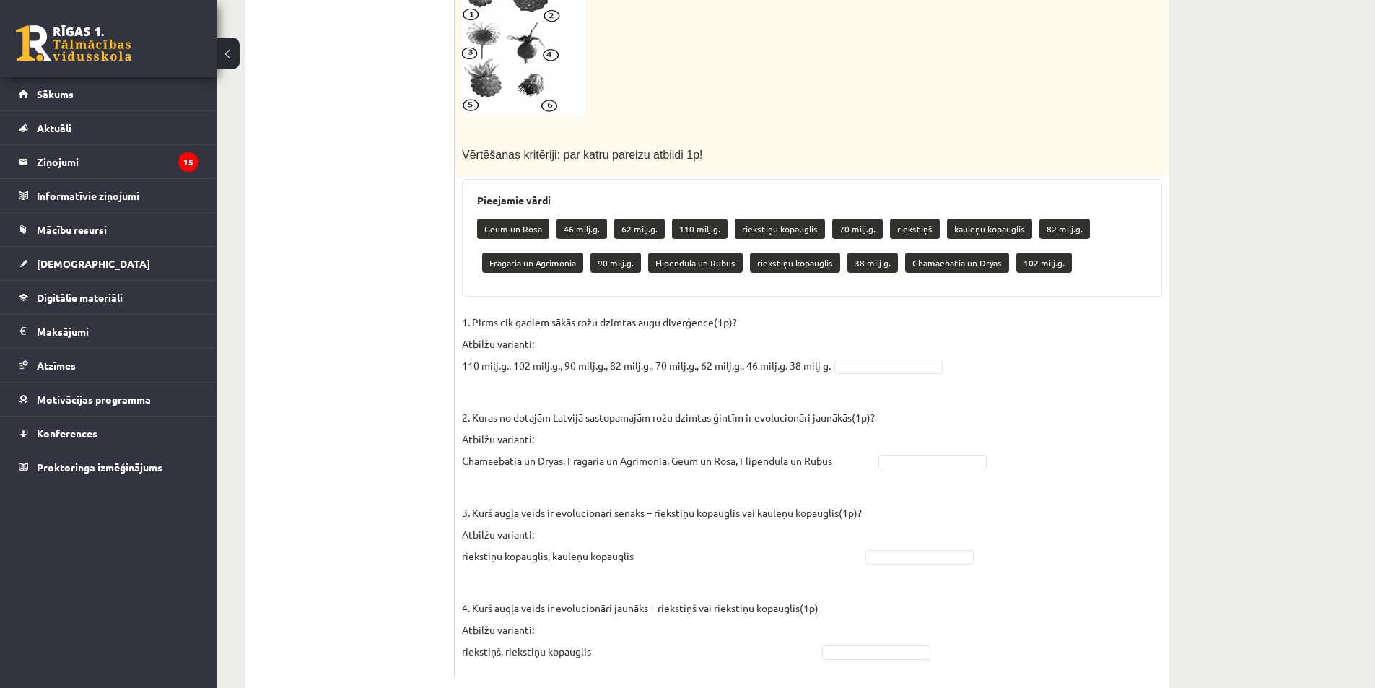
scroll to position [719, 0]
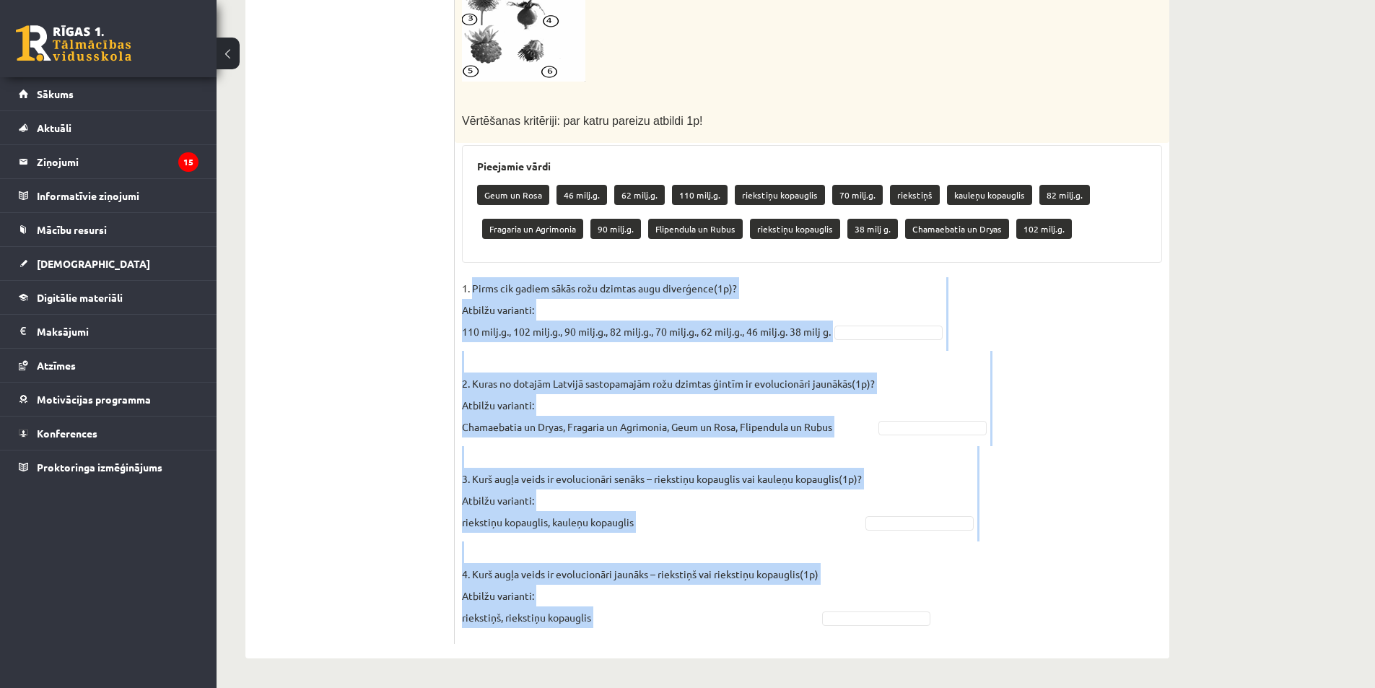
drag, startPoint x: 473, startPoint y: 289, endPoint x: 822, endPoint y: 595, distance: 464.3
click at [822, 595] on fieldset "1. Pirms cik gadiem sākās rožu dzimtas augu diverģence(1p)? Atbilžu varianti: 1…" at bounding box center [812, 456] width 700 height 359
drag, startPoint x: 1024, startPoint y: 307, endPoint x: 928, endPoint y: 292, distance: 97.3
click at [1024, 307] on fieldset "1. Pirms cik gadiem sākās rožu dzimtas augu diverģence(1p)? Atbilžu varianti: 1…" at bounding box center [812, 456] width 700 height 359
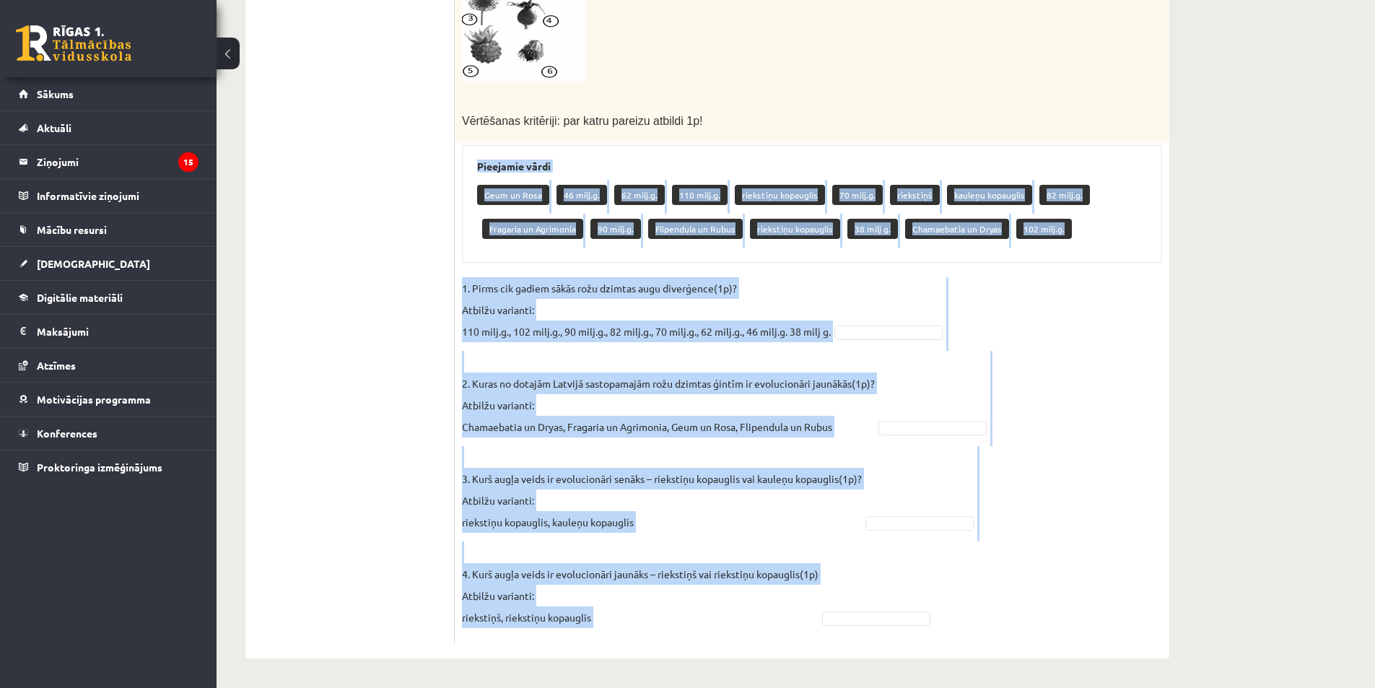
drag, startPoint x: 478, startPoint y: 168, endPoint x: 961, endPoint y: 556, distance: 619.1
click at [961, 556] on div "4p Rožu dzimta ir viena no sugām bagātākajām un morfoloģiski daudzveidīgākajām …" at bounding box center [812, 117] width 714 height 1054
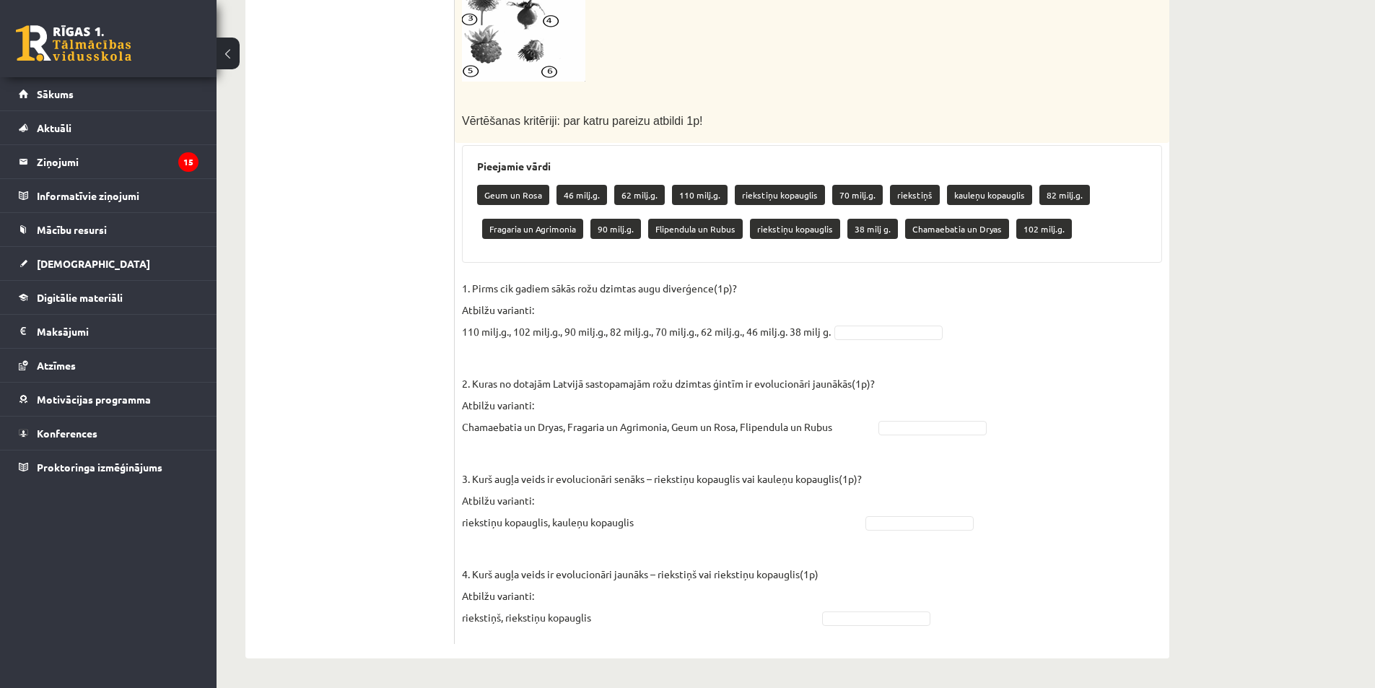
click at [948, 95] on p at bounding box center [776, 96] width 628 height 14
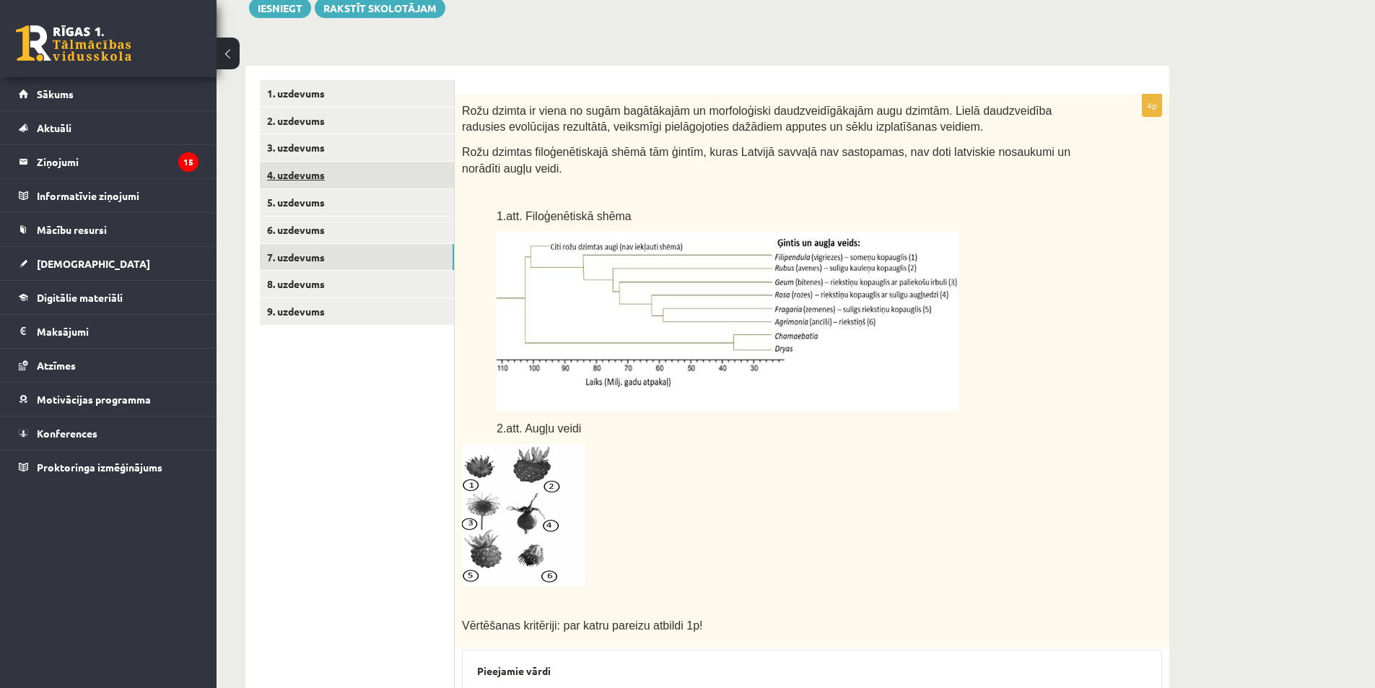
click at [310, 176] on link "4. uzdevums" at bounding box center [357, 175] width 194 height 27
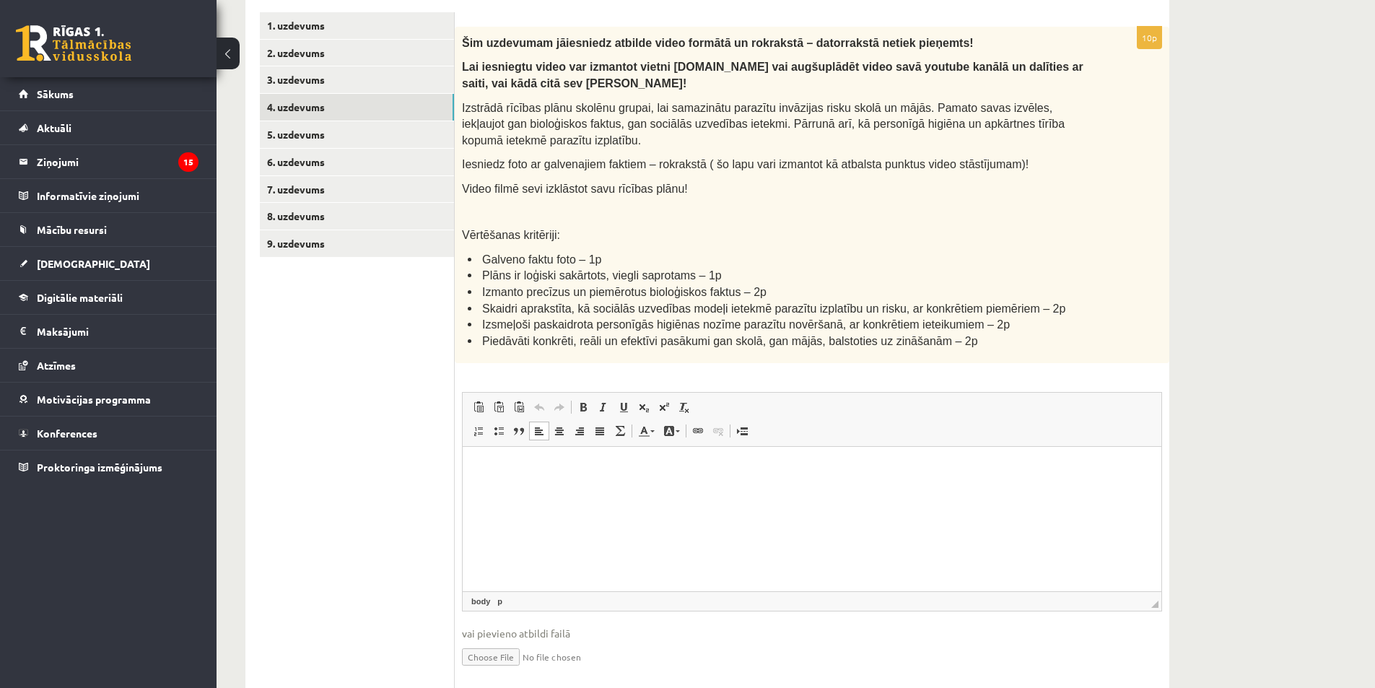
scroll to position [331, 0]
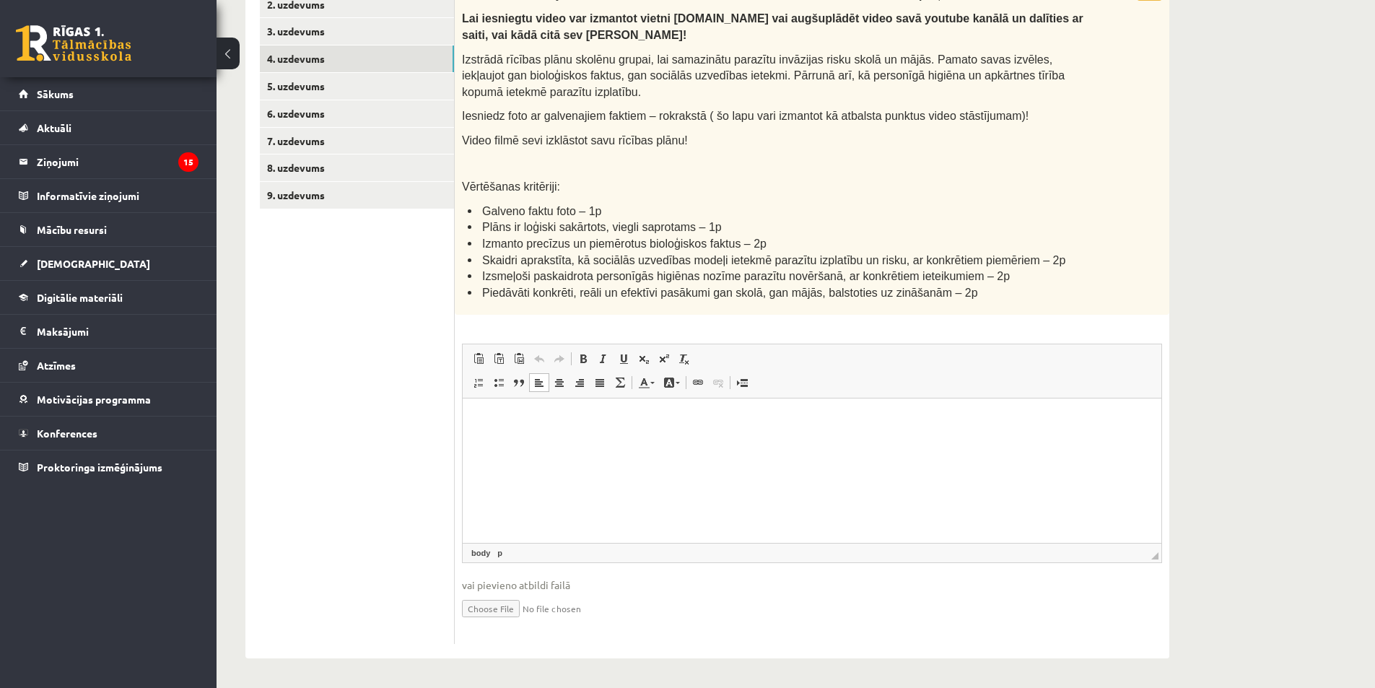
click at [515, 615] on input "file" at bounding box center [812, 607] width 700 height 30
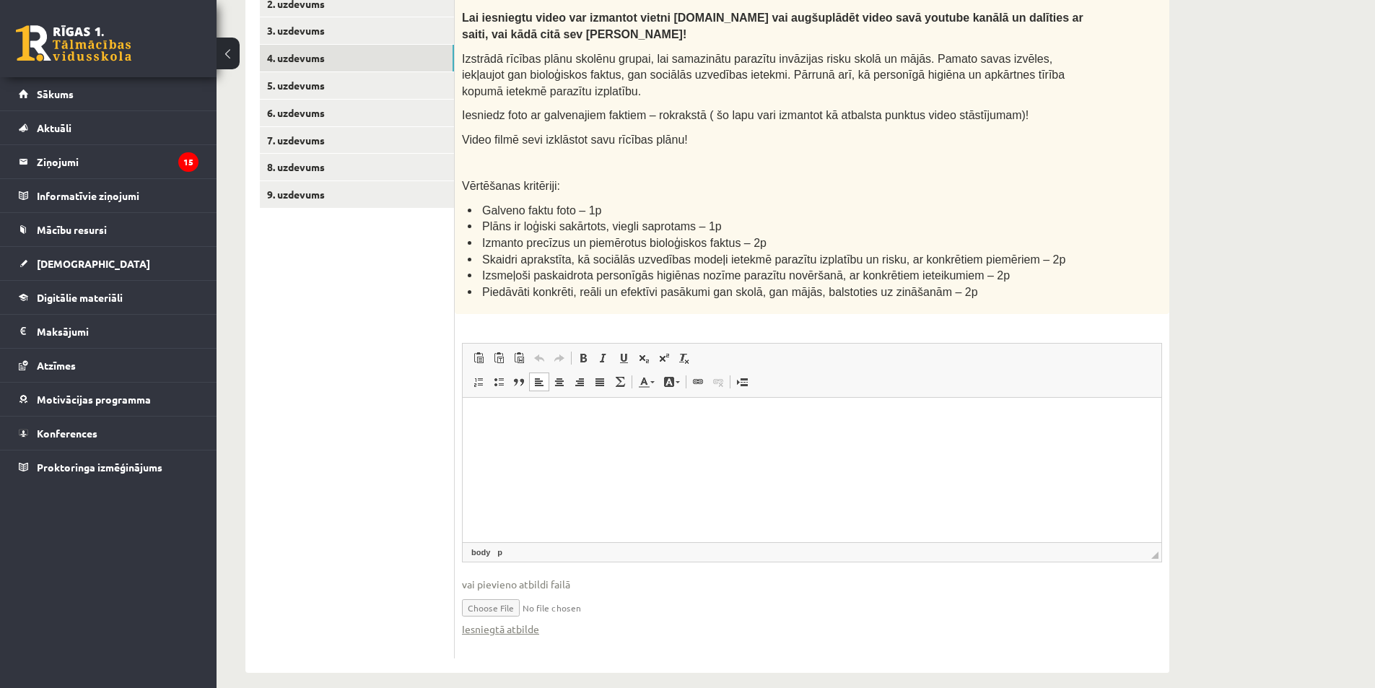
click at [513, 608] on input "file" at bounding box center [812, 607] width 700 height 30
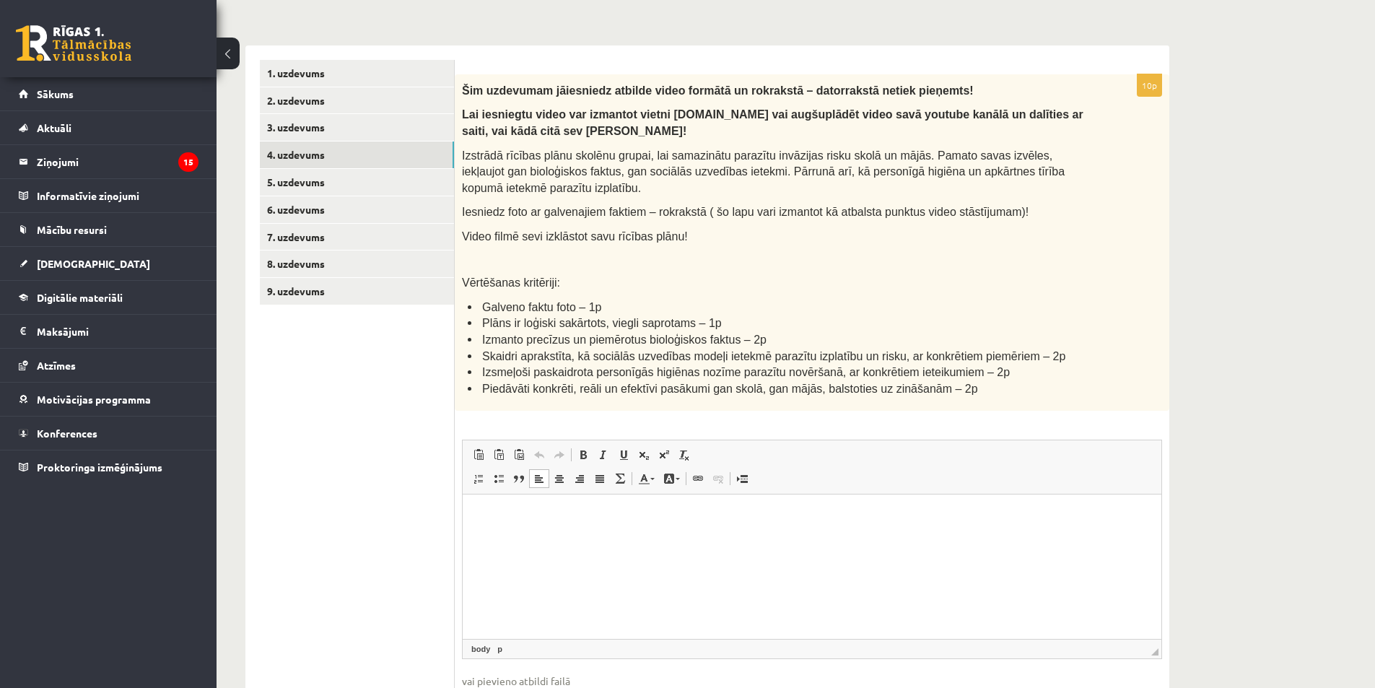
scroll to position [346, 0]
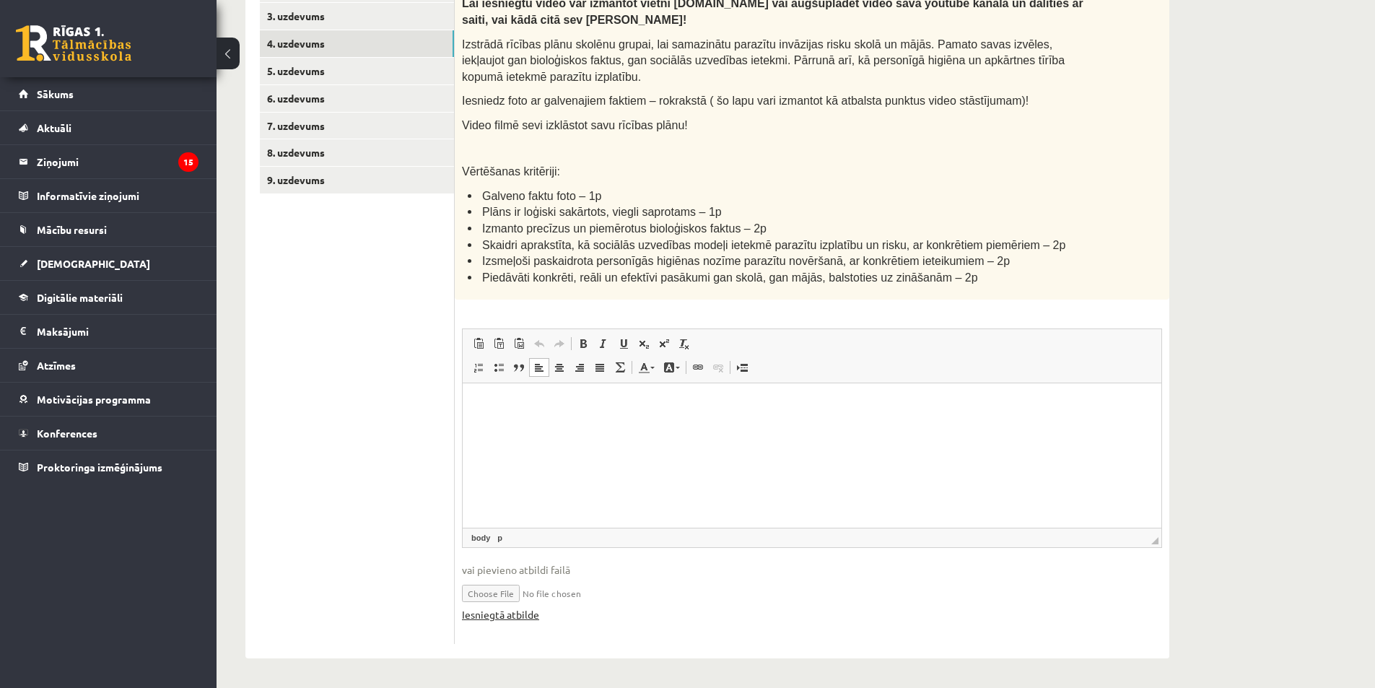
click at [511, 616] on link "Iesniegtā atbilde" at bounding box center [500, 614] width 77 height 15
click at [512, 590] on input "file" at bounding box center [812, 592] width 700 height 30
type input "**********"
click at [600, 425] on html at bounding box center [812, 405] width 699 height 44
click at [510, 452] on p "**********" at bounding box center [812, 453] width 670 height 15
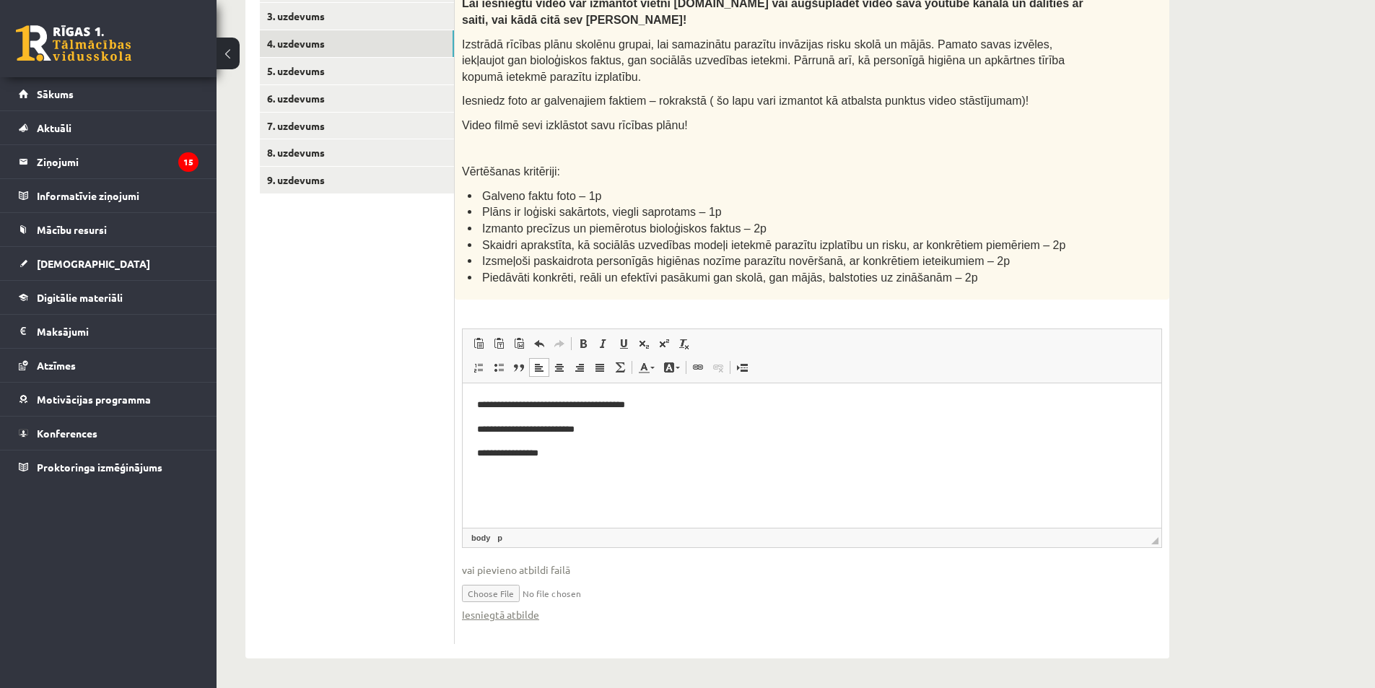
click at [595, 442] on body "**********" at bounding box center [812, 430] width 670 height 64
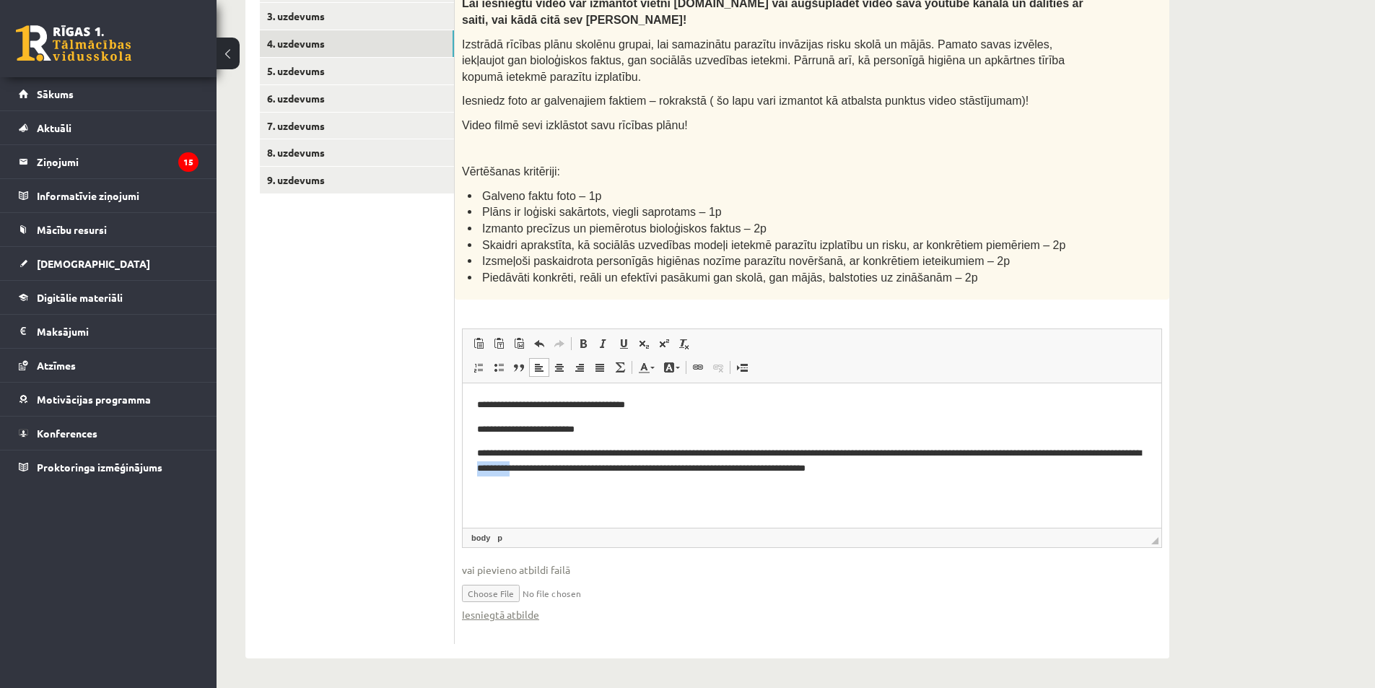
drag, startPoint x: 623, startPoint y: 467, endPoint x: 591, endPoint y: 479, distance: 34.0
click at [591, 479] on html "**********" at bounding box center [812, 437] width 699 height 108
click at [962, 468] on p "**********" at bounding box center [812, 461] width 670 height 30
drag, startPoint x: 603, startPoint y: 404, endPoint x: 585, endPoint y: 406, distance: 18.2
click at [585, 406] on p "**********" at bounding box center [812, 405] width 670 height 15
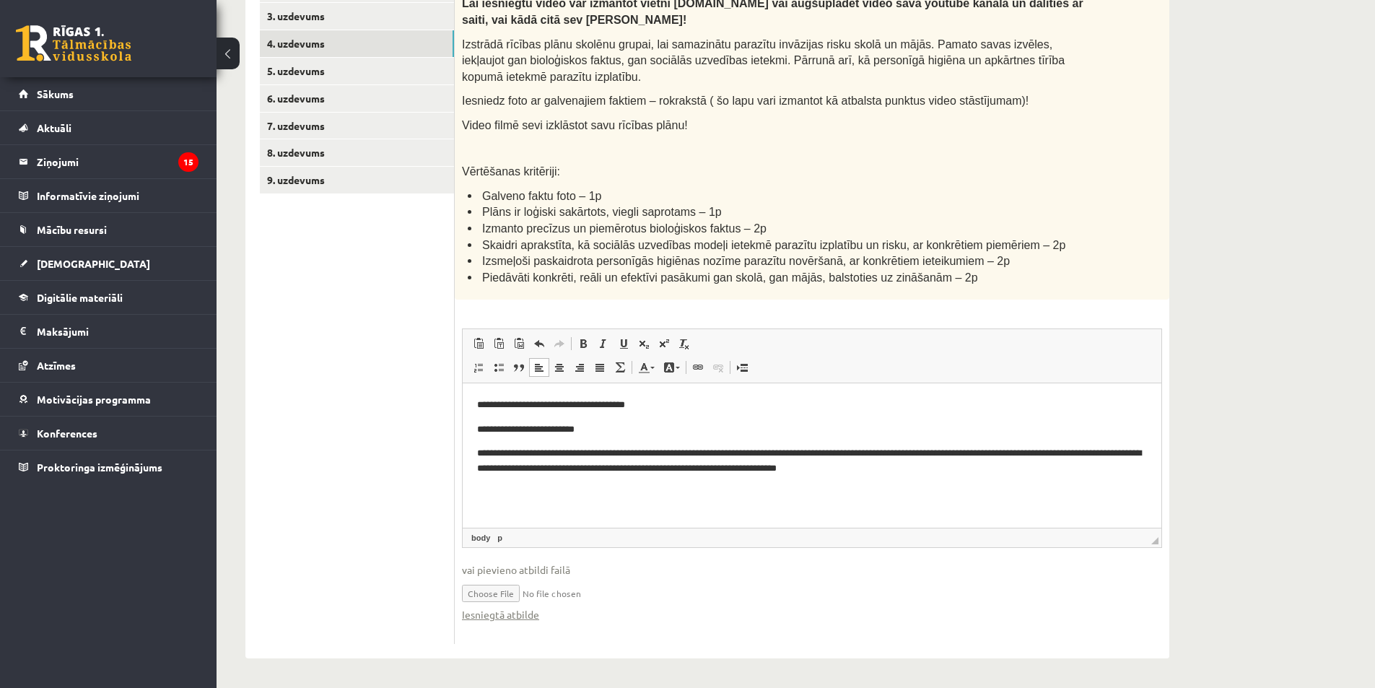
click at [662, 411] on p "**********" at bounding box center [812, 405] width 670 height 15
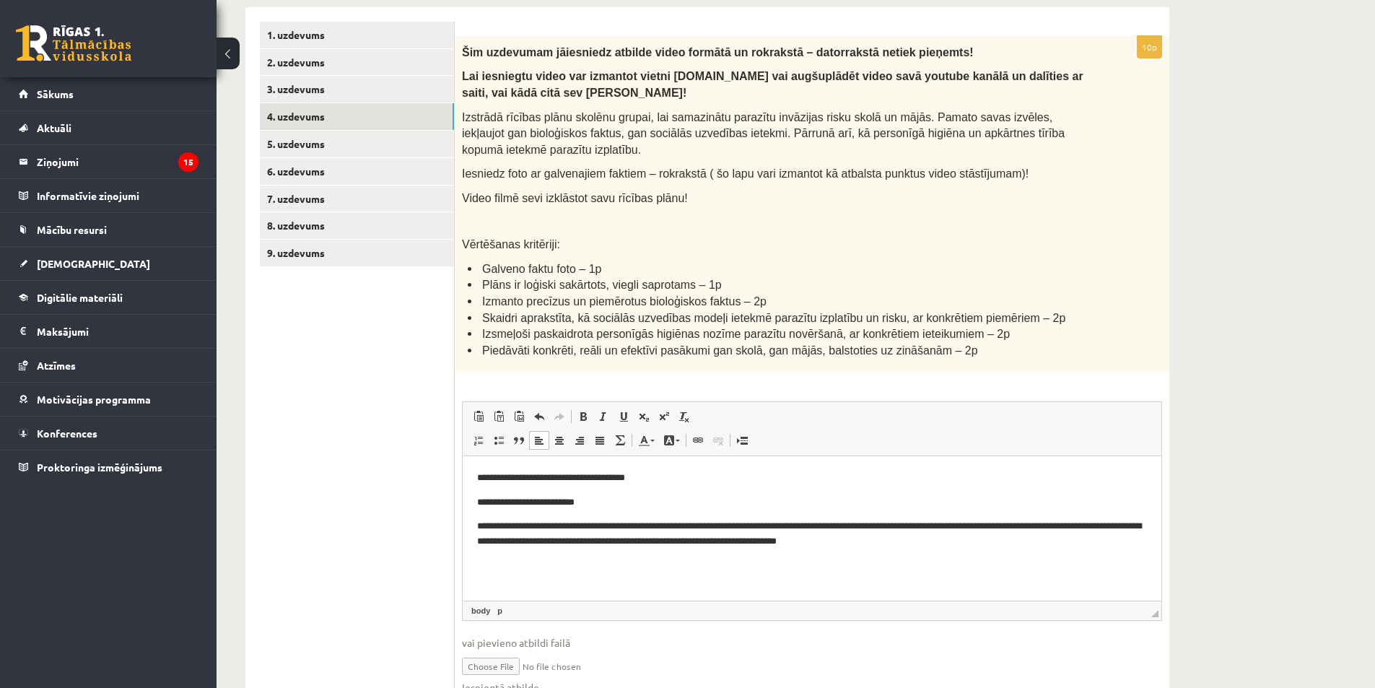
scroll to position [57, 0]
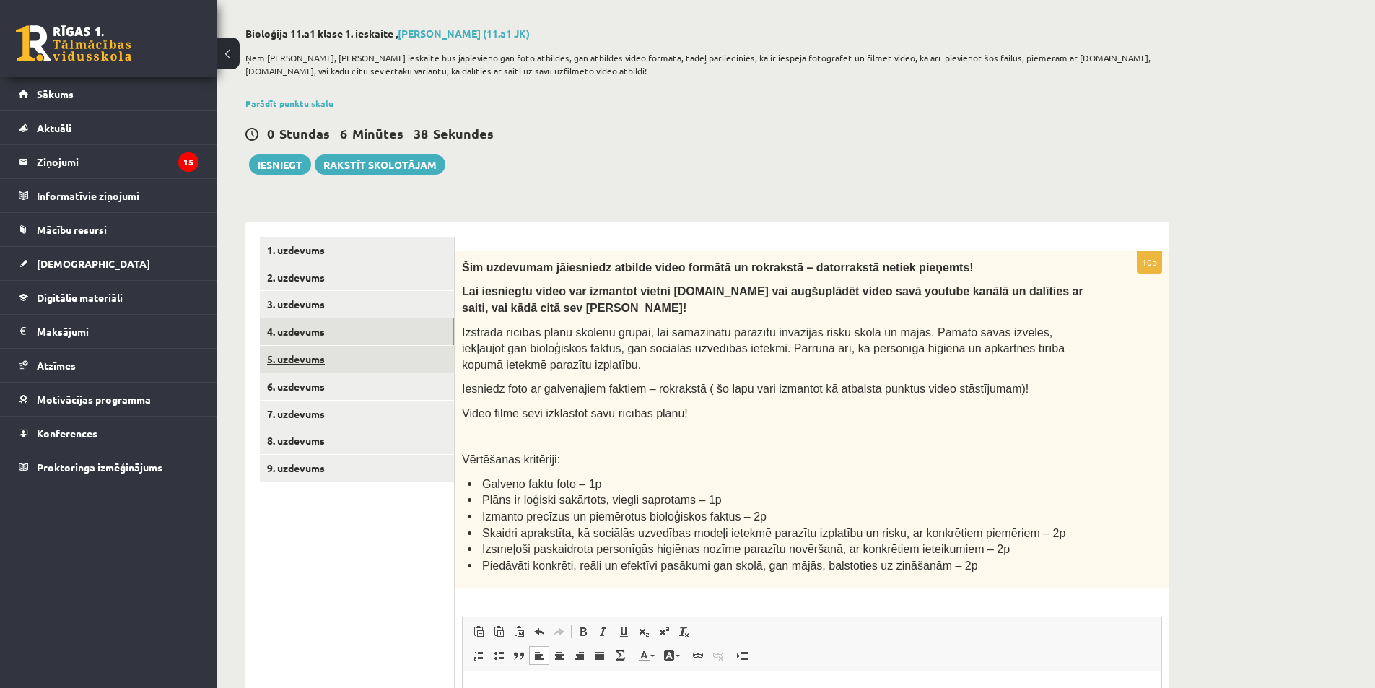
click at [315, 366] on link "5. uzdevums" at bounding box center [357, 359] width 194 height 27
click at [314, 385] on link "6. uzdevums" at bounding box center [357, 386] width 194 height 27
click at [335, 359] on link "5. uzdevums" at bounding box center [357, 359] width 194 height 27
click at [364, 344] on link "4. uzdevums" at bounding box center [357, 331] width 194 height 27
click at [376, 369] on link "5. uzdevums" at bounding box center [357, 359] width 194 height 27
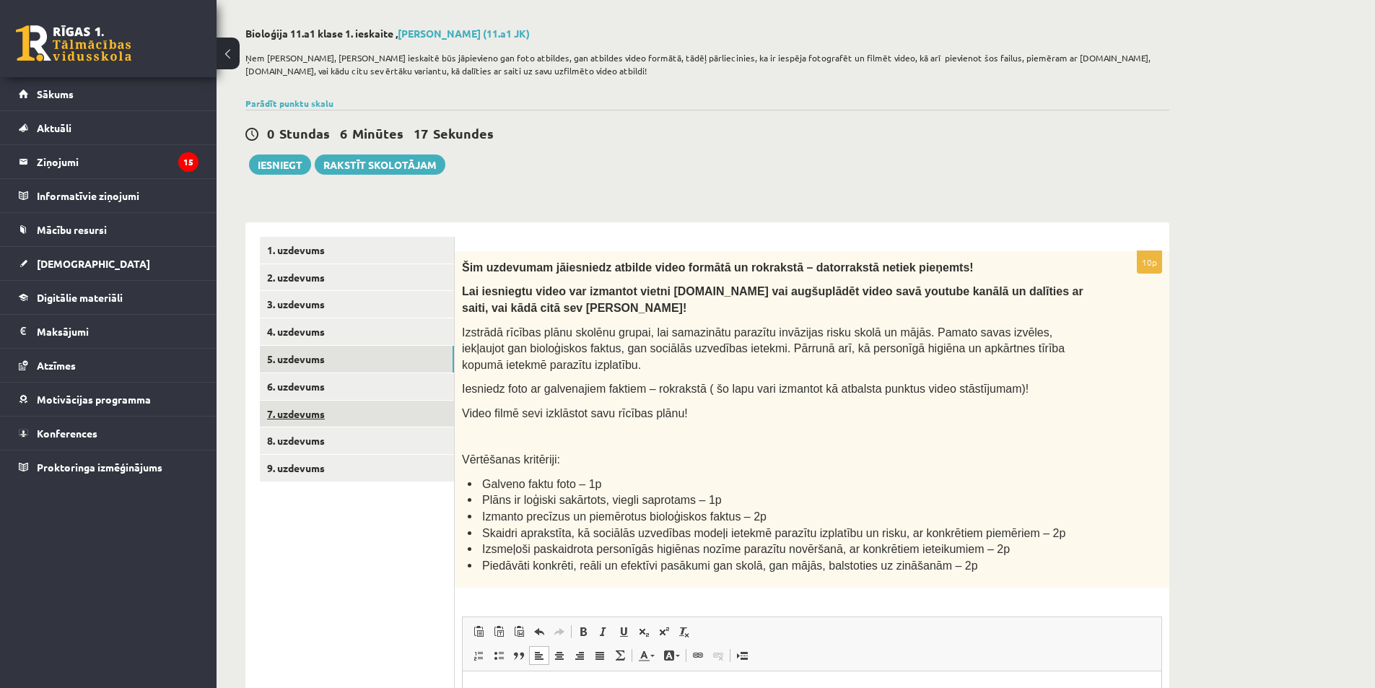
drag, startPoint x: 362, startPoint y: 383, endPoint x: 376, endPoint y: 401, distance: 22.7
click at [362, 383] on link "6. uzdevums" at bounding box center [357, 386] width 194 height 27
click at [309, 362] on link "5. uzdevums" at bounding box center [357, 359] width 194 height 27
click at [318, 334] on link "4. uzdevums" at bounding box center [357, 331] width 194 height 27
click at [336, 372] on link "5. uzdevums" at bounding box center [357, 359] width 194 height 27
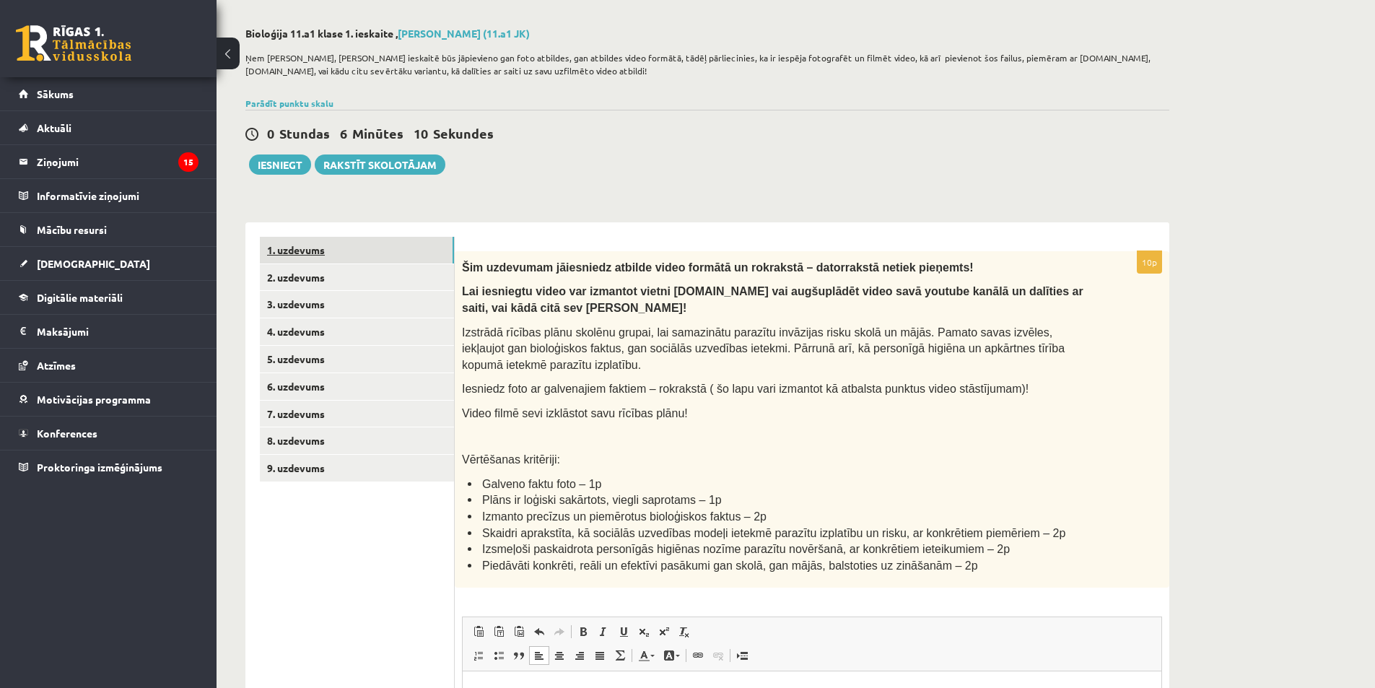
click at [316, 256] on link "1. uzdevums" at bounding box center [357, 250] width 194 height 27
click at [320, 281] on link "2. uzdevums" at bounding box center [357, 277] width 194 height 27
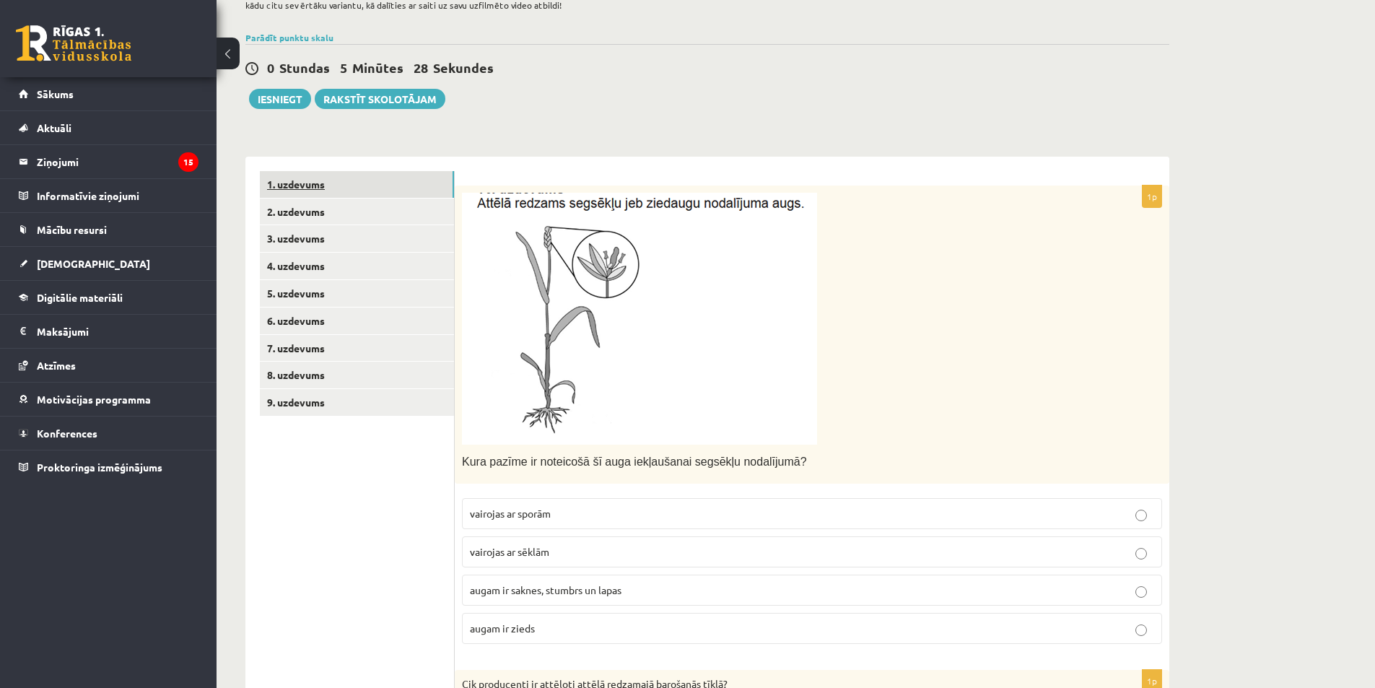
scroll to position [57, 0]
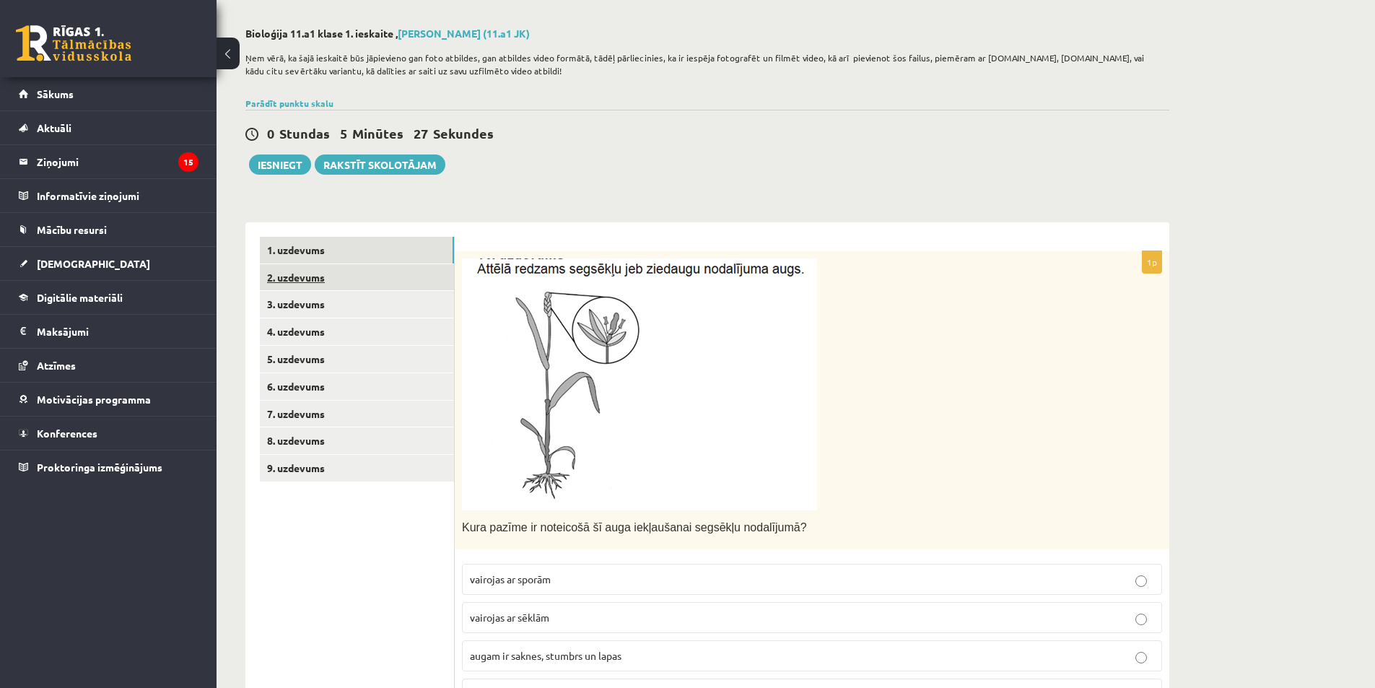
click at [315, 283] on link "2. uzdevums" at bounding box center [357, 277] width 194 height 27
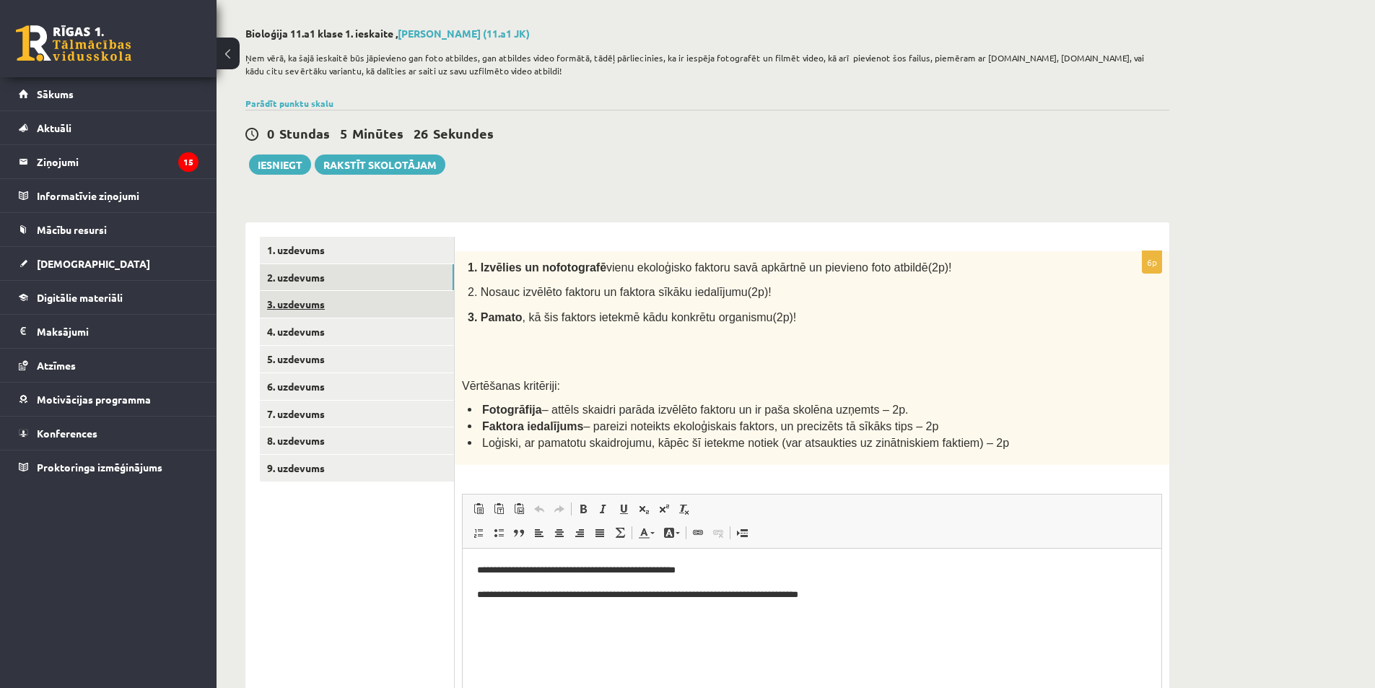
scroll to position [0, 0]
click at [318, 304] on link "3. uzdevums" at bounding box center [357, 304] width 194 height 27
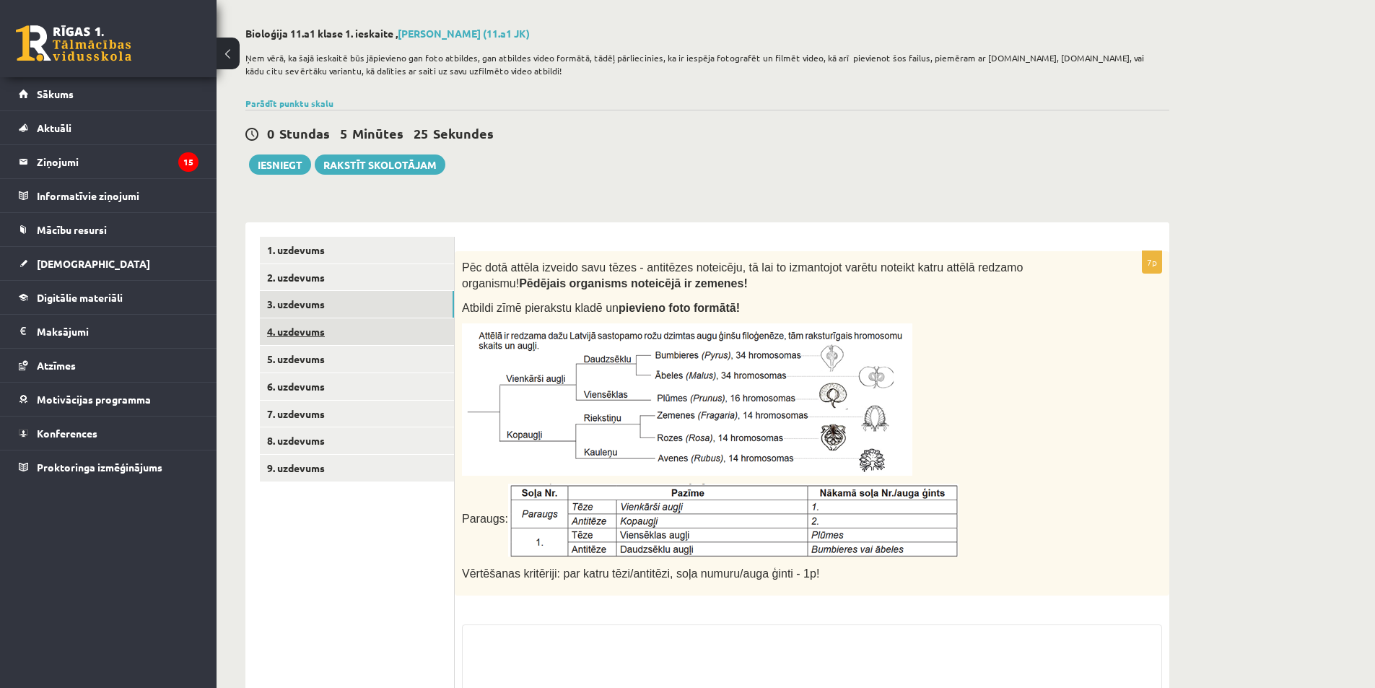
click at [318, 328] on link "4. uzdevums" at bounding box center [357, 331] width 194 height 27
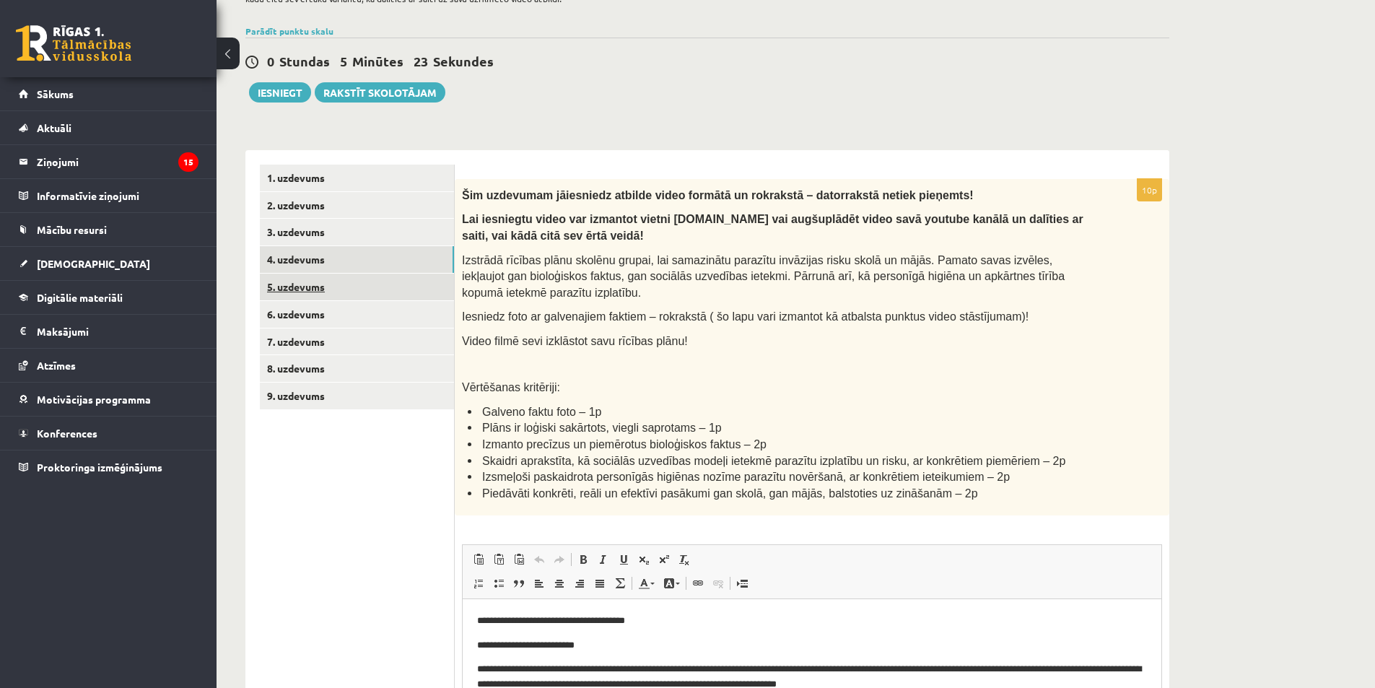
click at [317, 292] on link "5. uzdevums" at bounding box center [357, 287] width 194 height 27
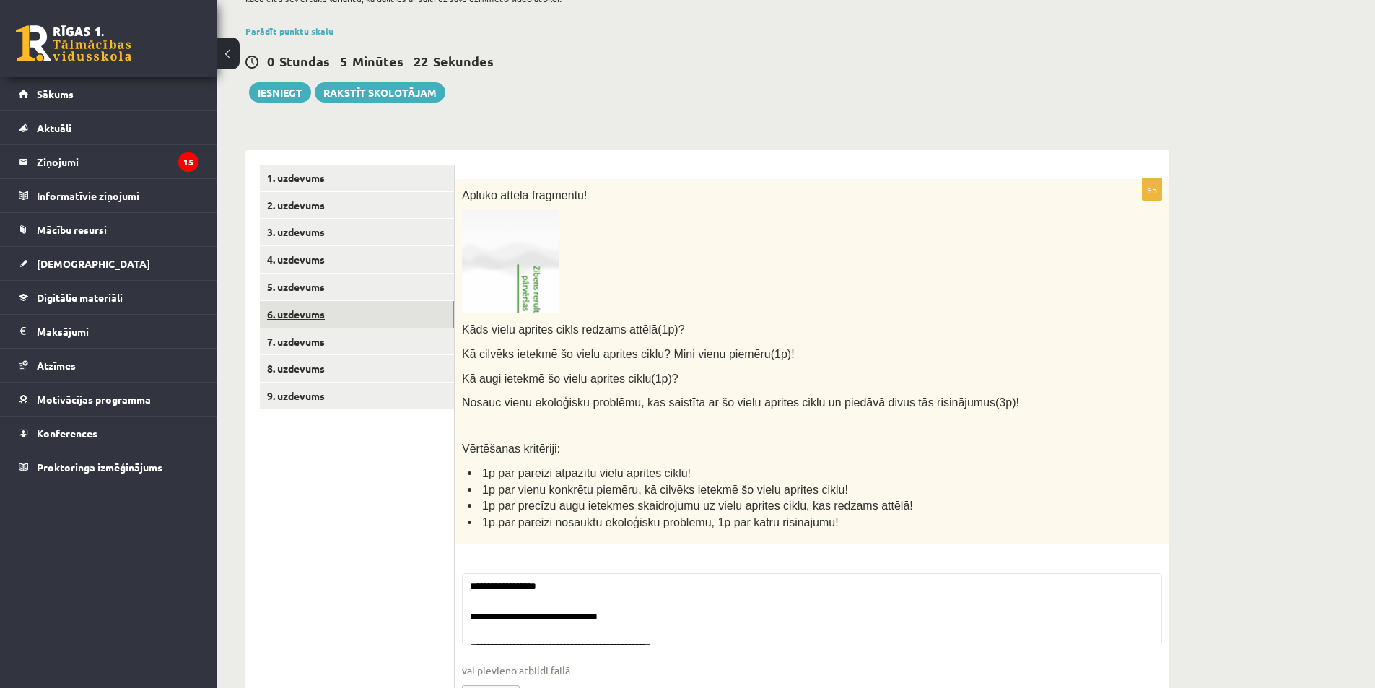
click at [300, 313] on link "6. uzdevums" at bounding box center [357, 314] width 194 height 27
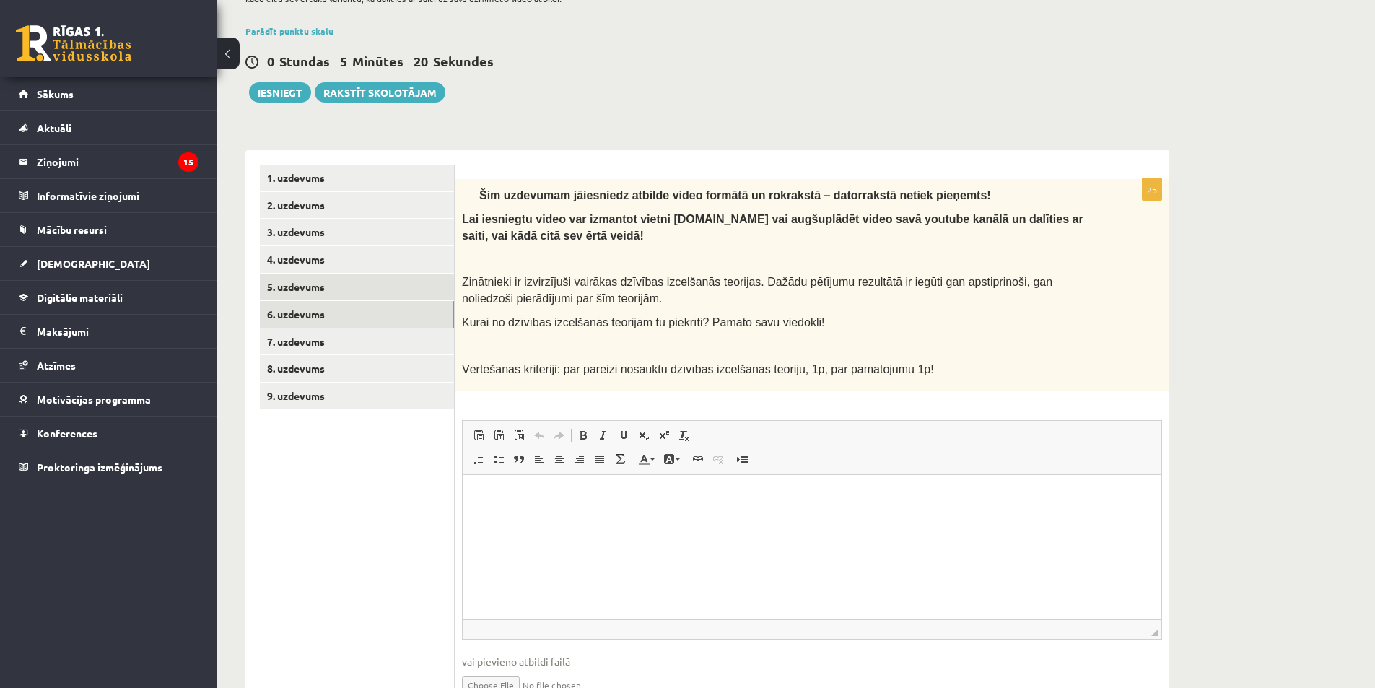
scroll to position [222, 0]
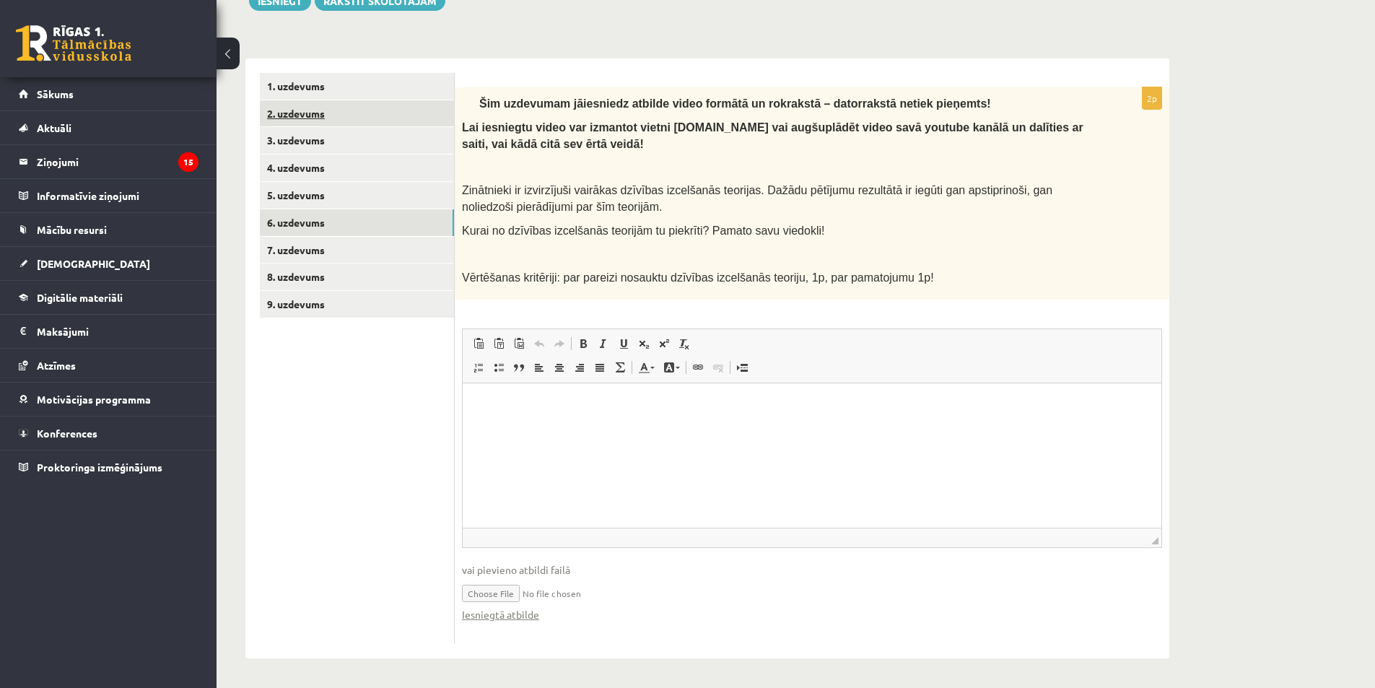
click at [316, 115] on link "2. uzdevums" at bounding box center [357, 113] width 194 height 27
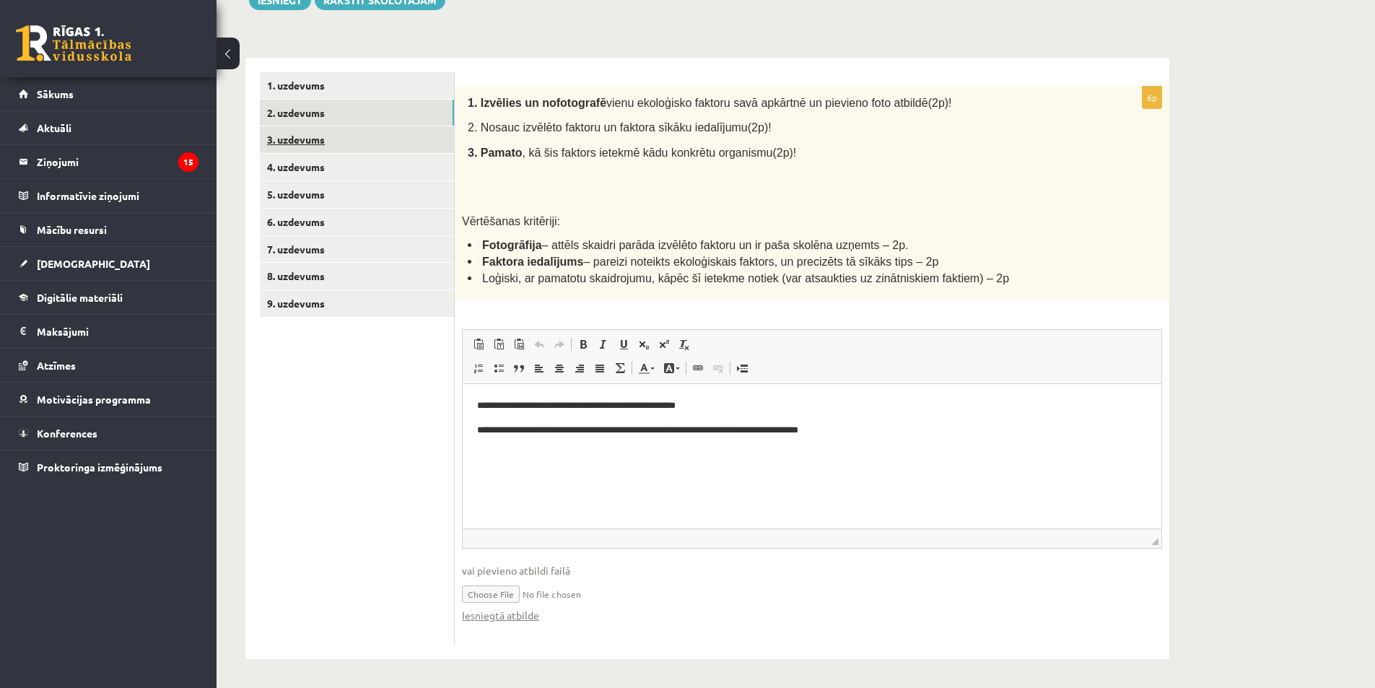
scroll to position [0, 0]
click at [296, 139] on link "3. uzdevums" at bounding box center [357, 139] width 194 height 27
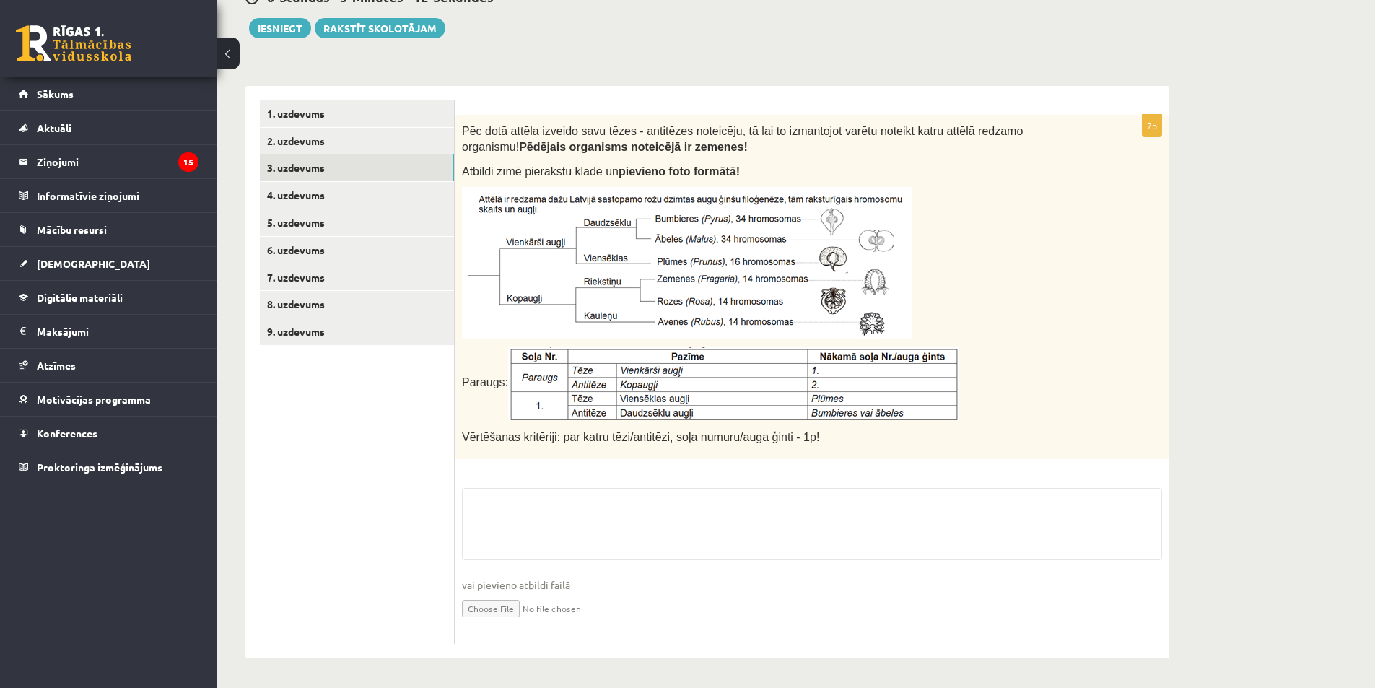
scroll to position [222, 0]
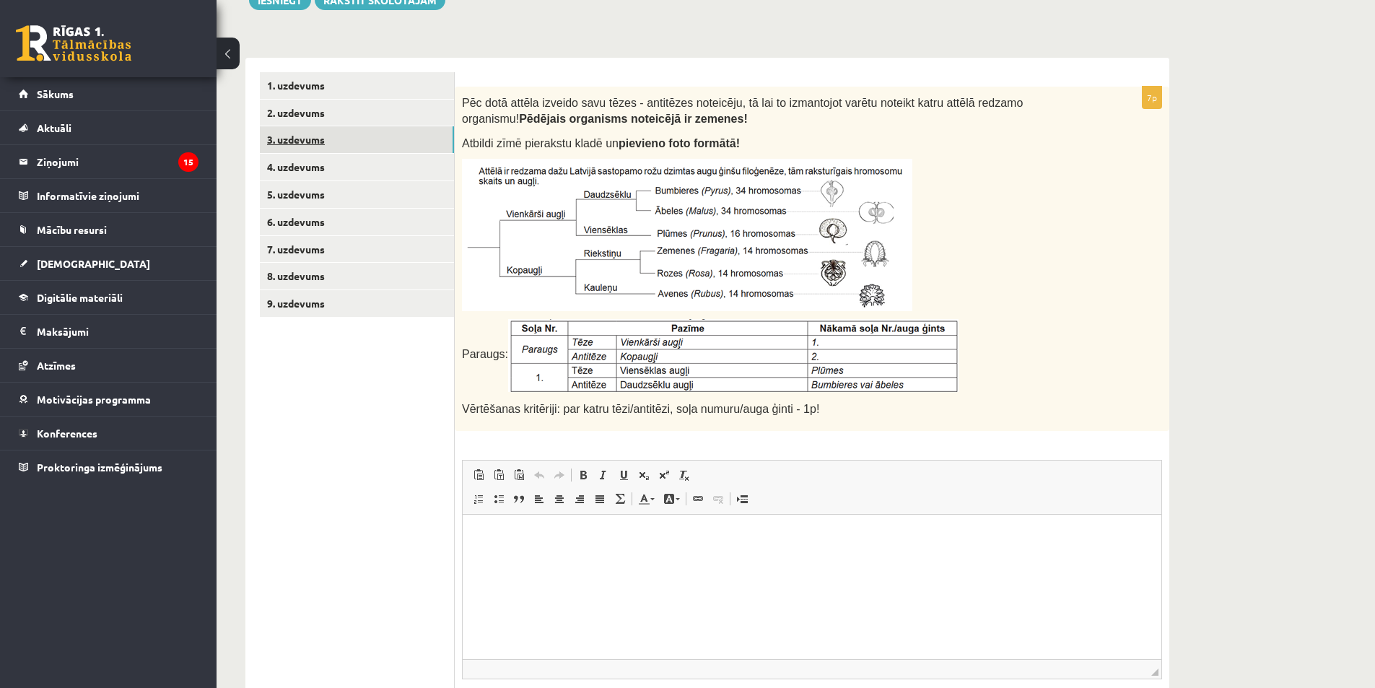
click at [303, 141] on link "3. uzdevums" at bounding box center [357, 139] width 194 height 27
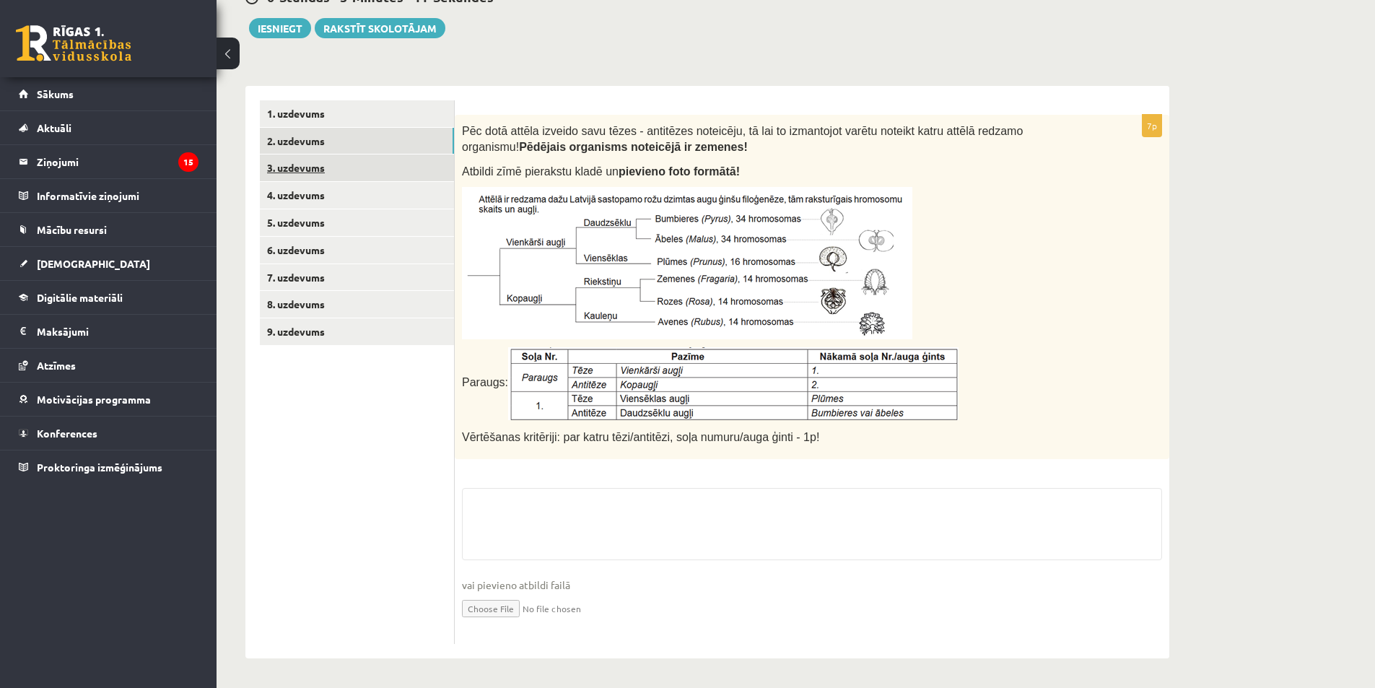
click at [303, 141] on link "2. uzdevums" at bounding box center [357, 141] width 194 height 27
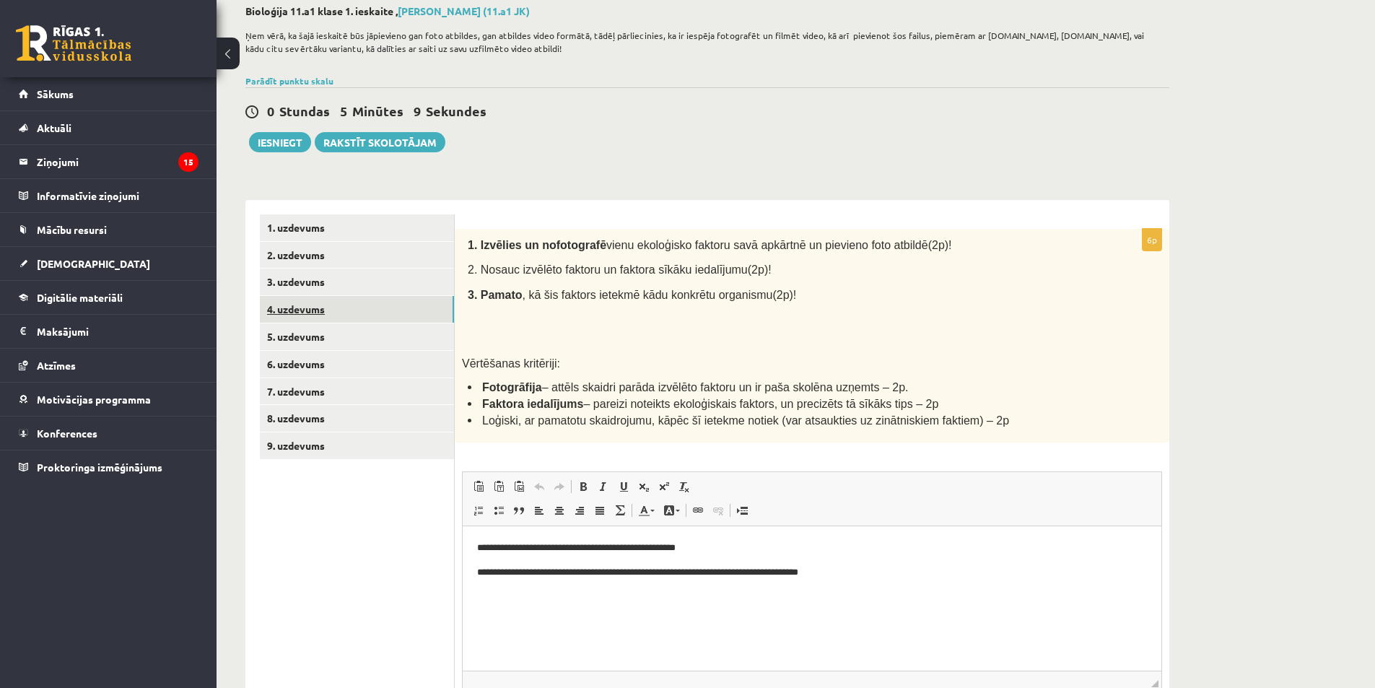
click at [296, 307] on link "4. uzdevums" at bounding box center [357, 309] width 194 height 27
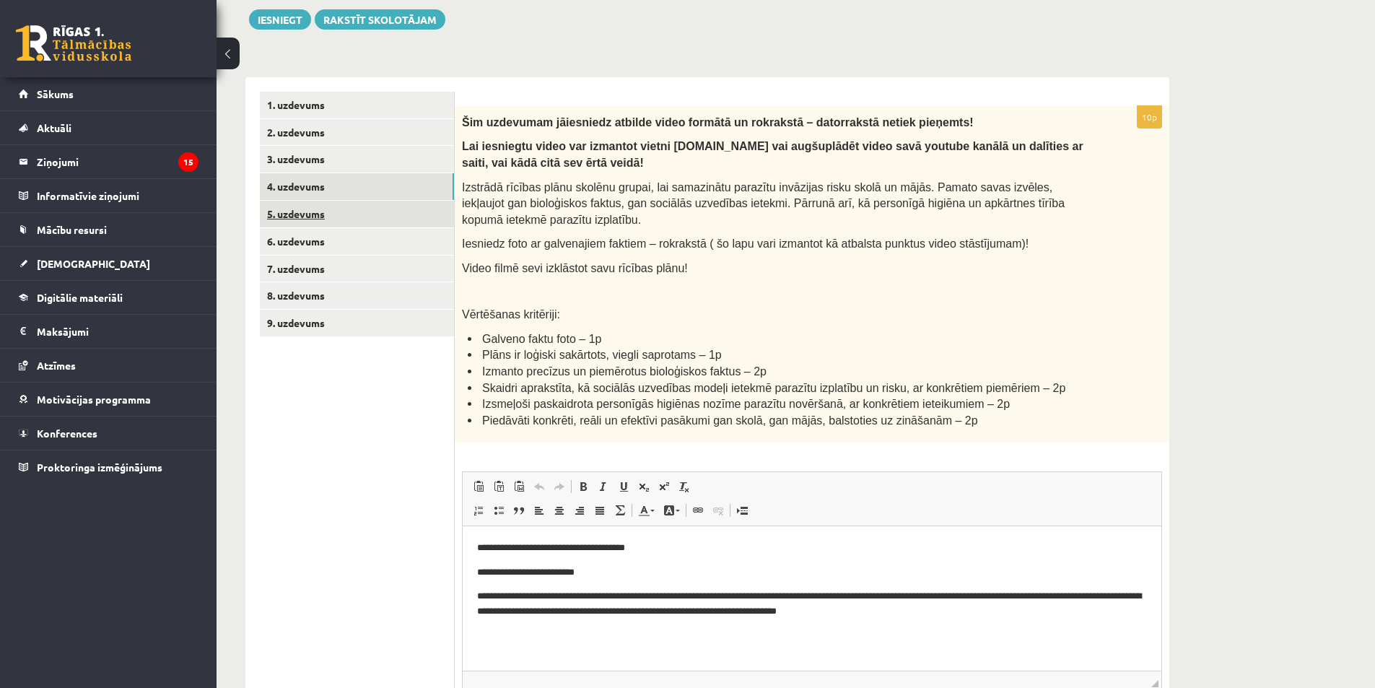
click at [307, 222] on link "5. uzdevums" at bounding box center [357, 214] width 194 height 27
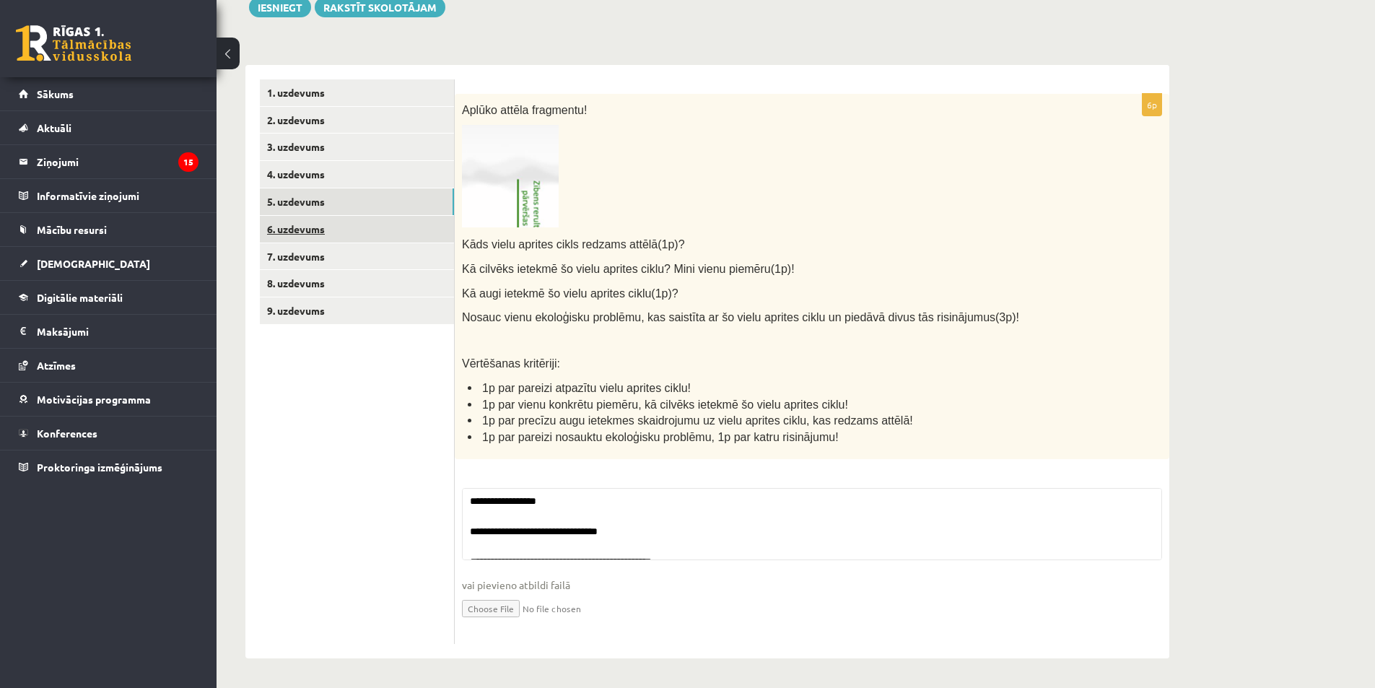
click at [329, 234] on link "6. uzdevums" at bounding box center [357, 229] width 194 height 27
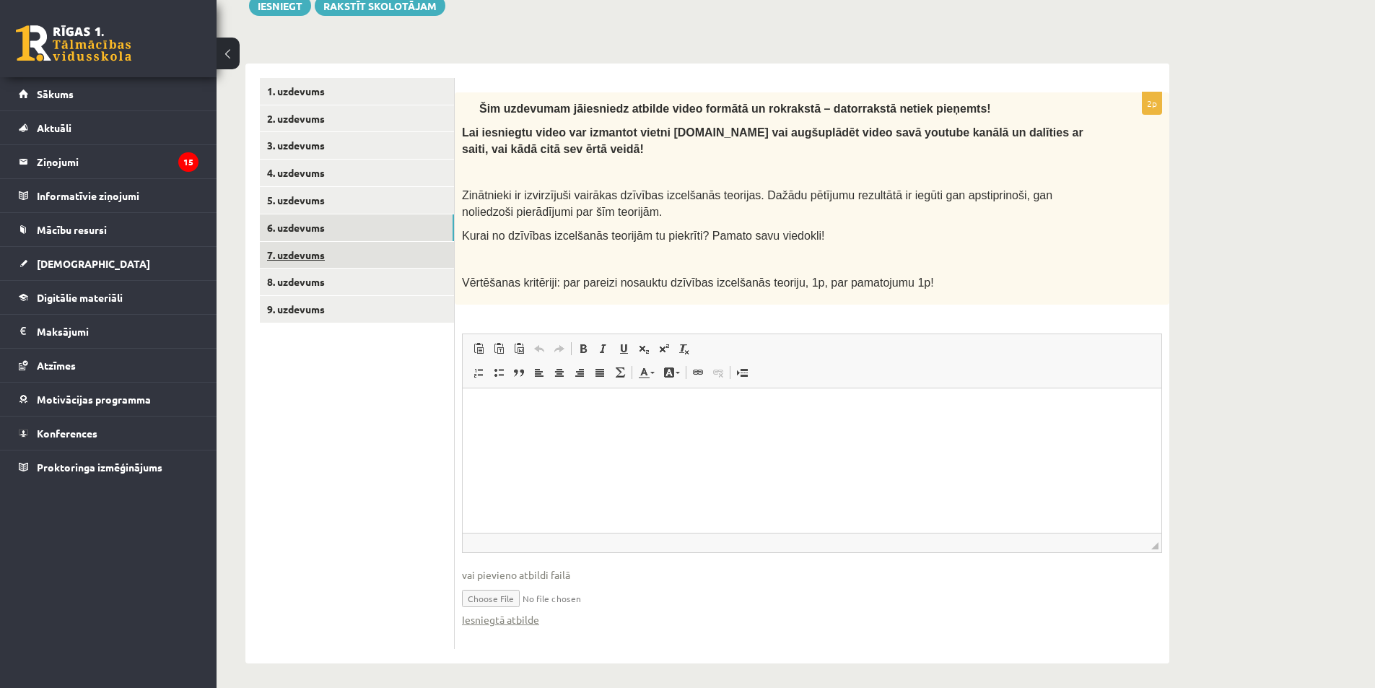
click at [311, 258] on link "7. uzdevums" at bounding box center [357, 255] width 194 height 27
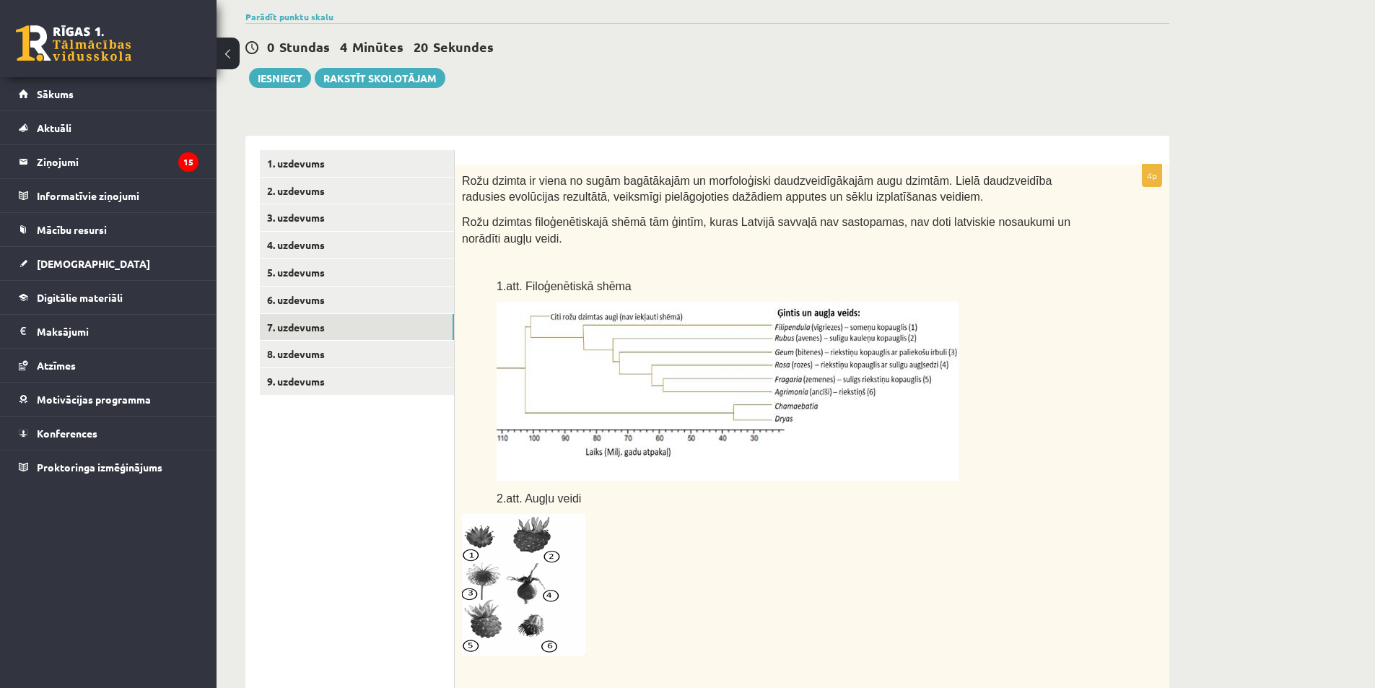
scroll to position [141, 0]
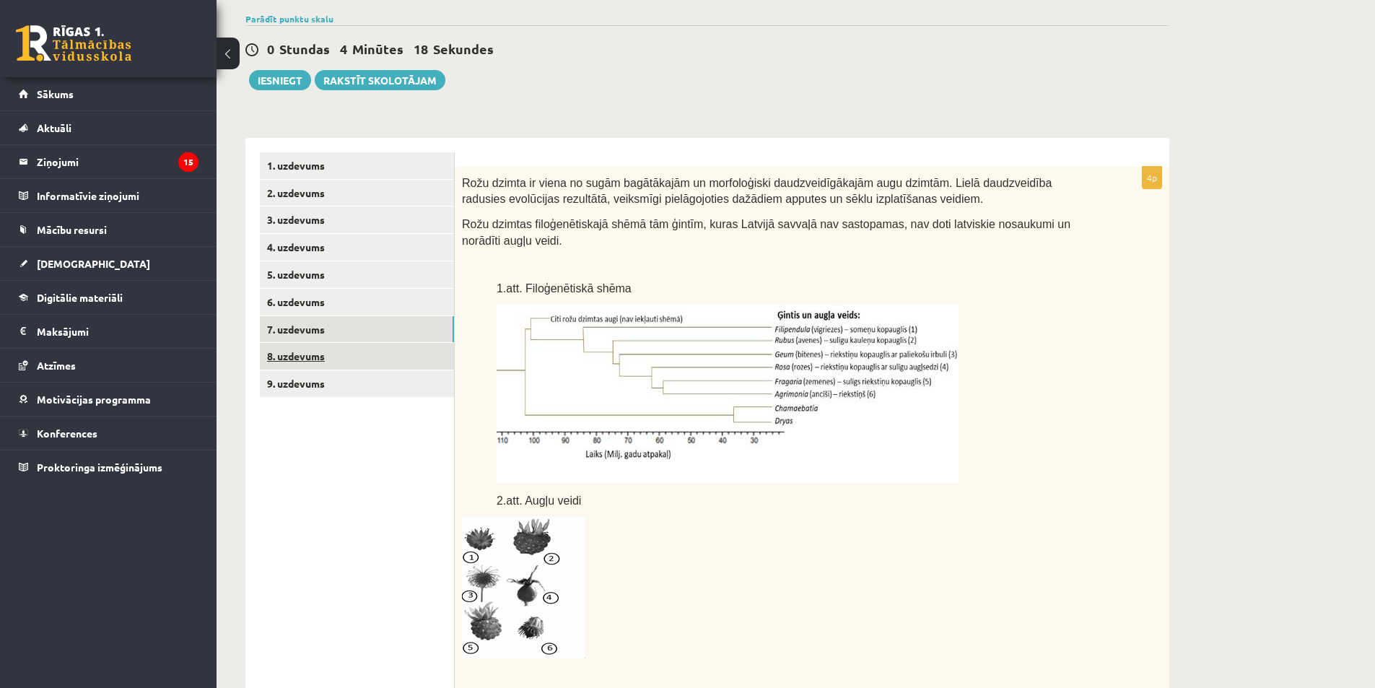
click at [325, 355] on link "8. uzdevums" at bounding box center [357, 356] width 194 height 27
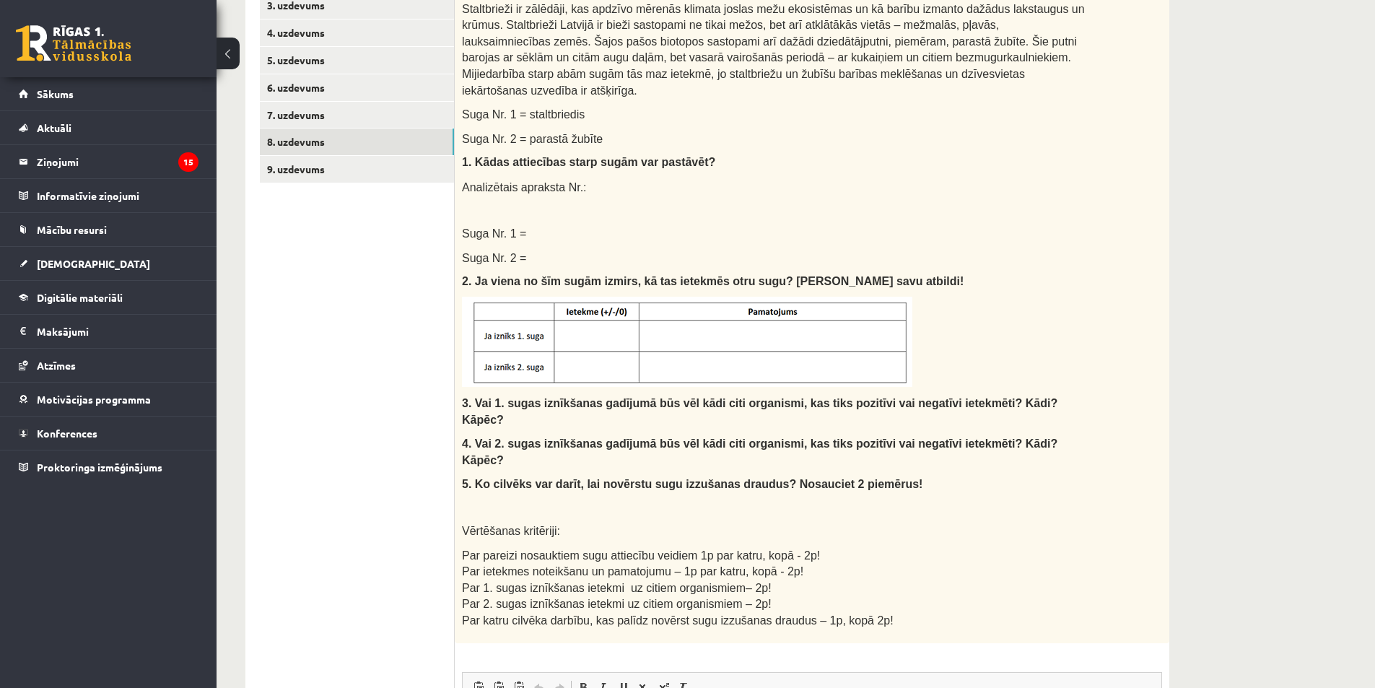
scroll to position [205, 0]
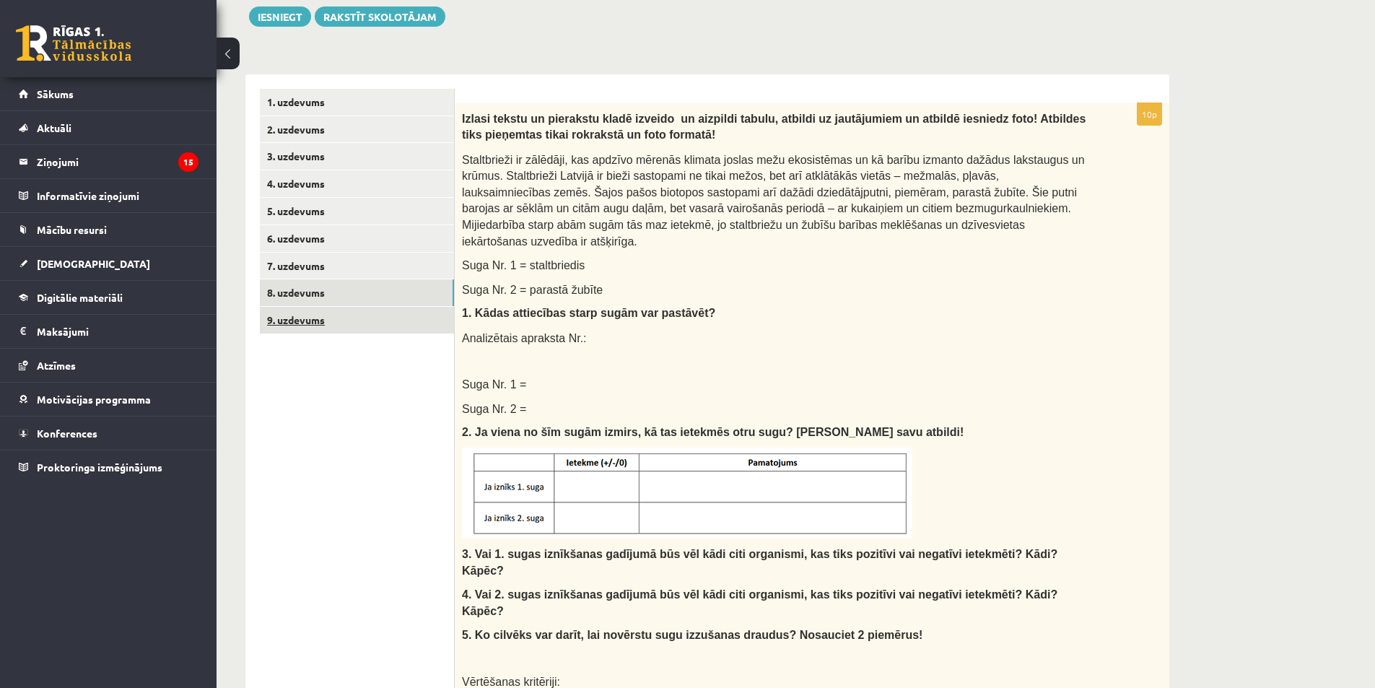
click at [338, 315] on link "9. uzdevums" at bounding box center [357, 320] width 194 height 27
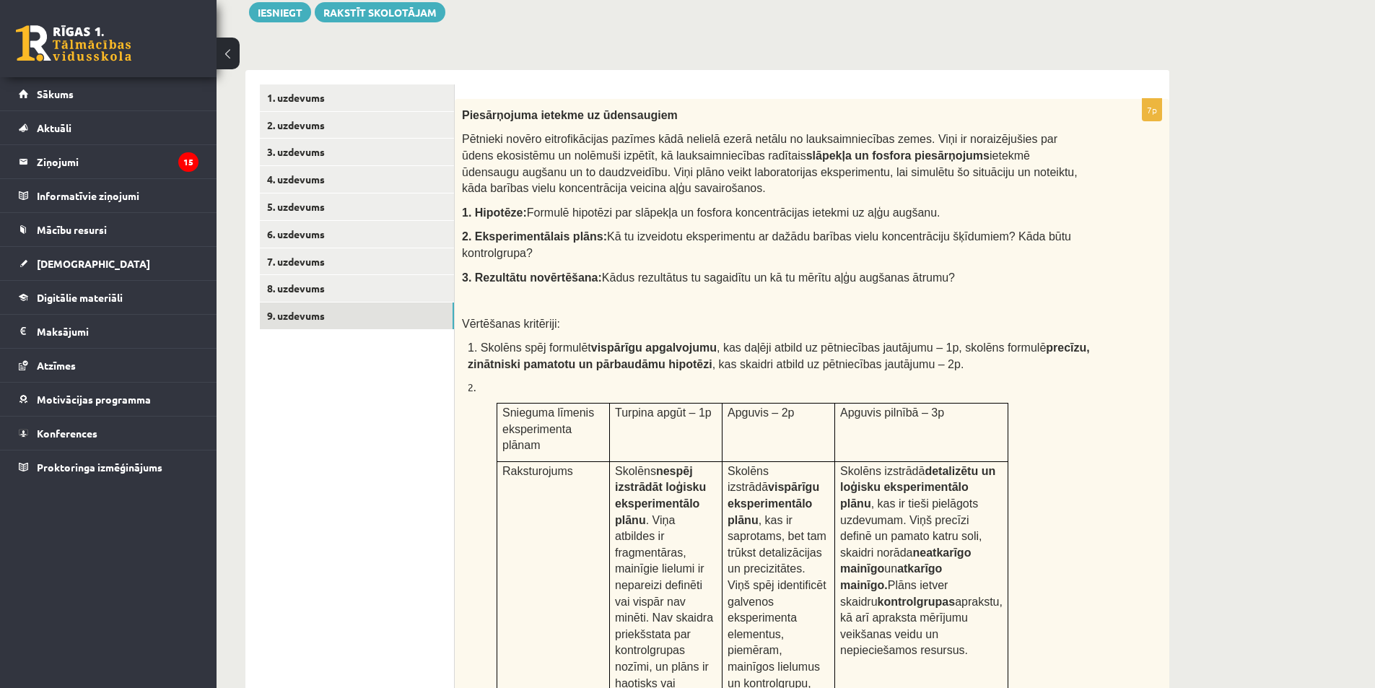
scroll to position [82, 0]
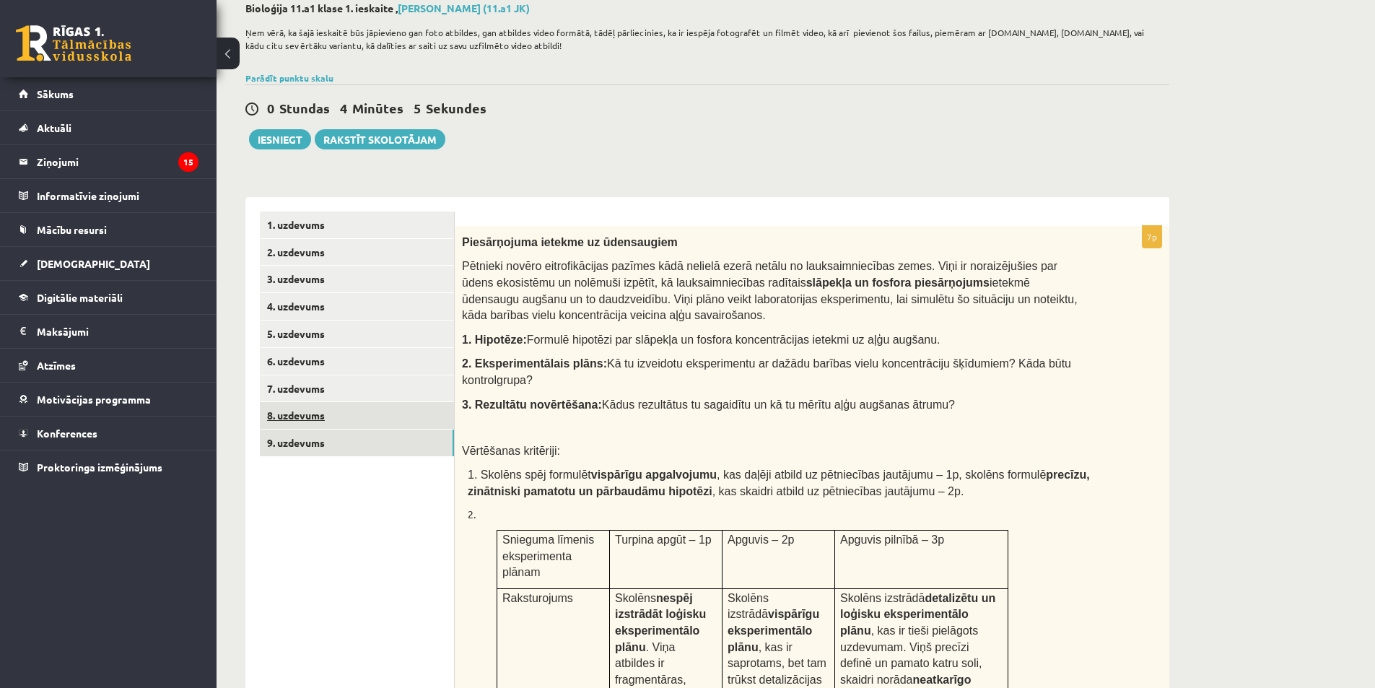
click at [293, 421] on link "8. uzdevums" at bounding box center [357, 415] width 194 height 27
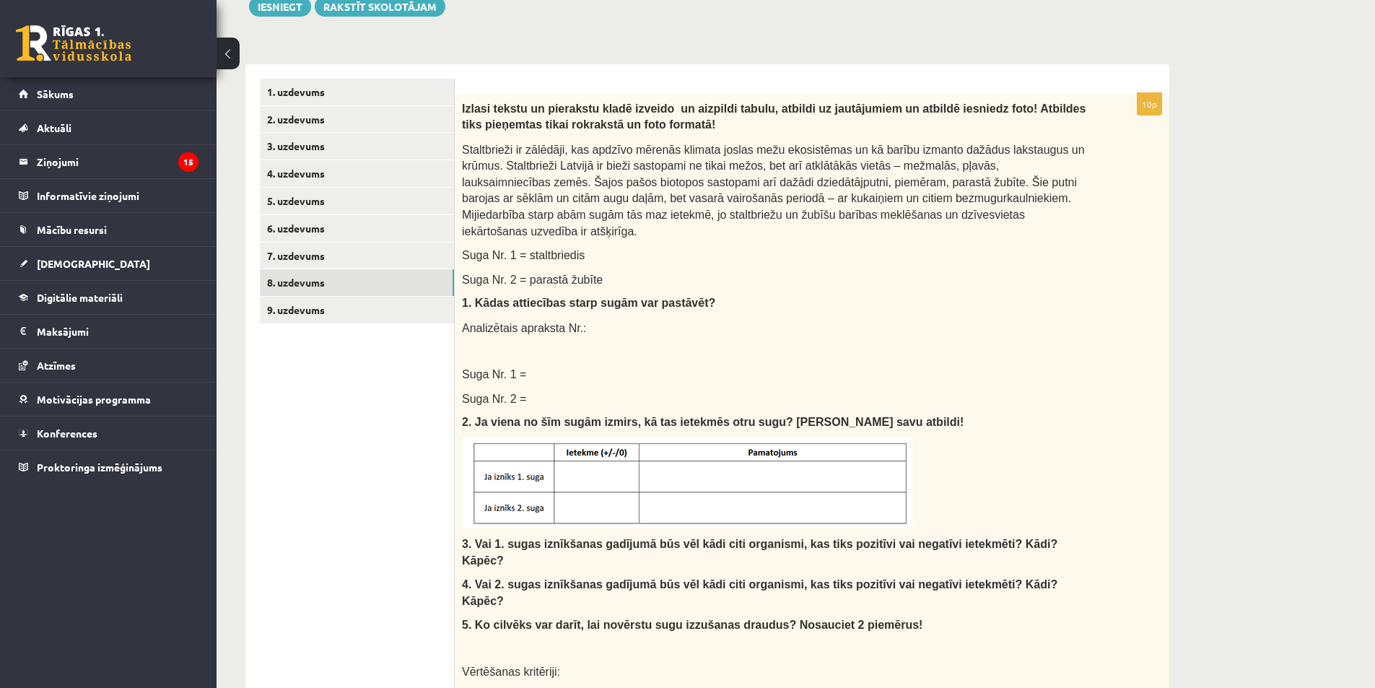
scroll to position [10, 0]
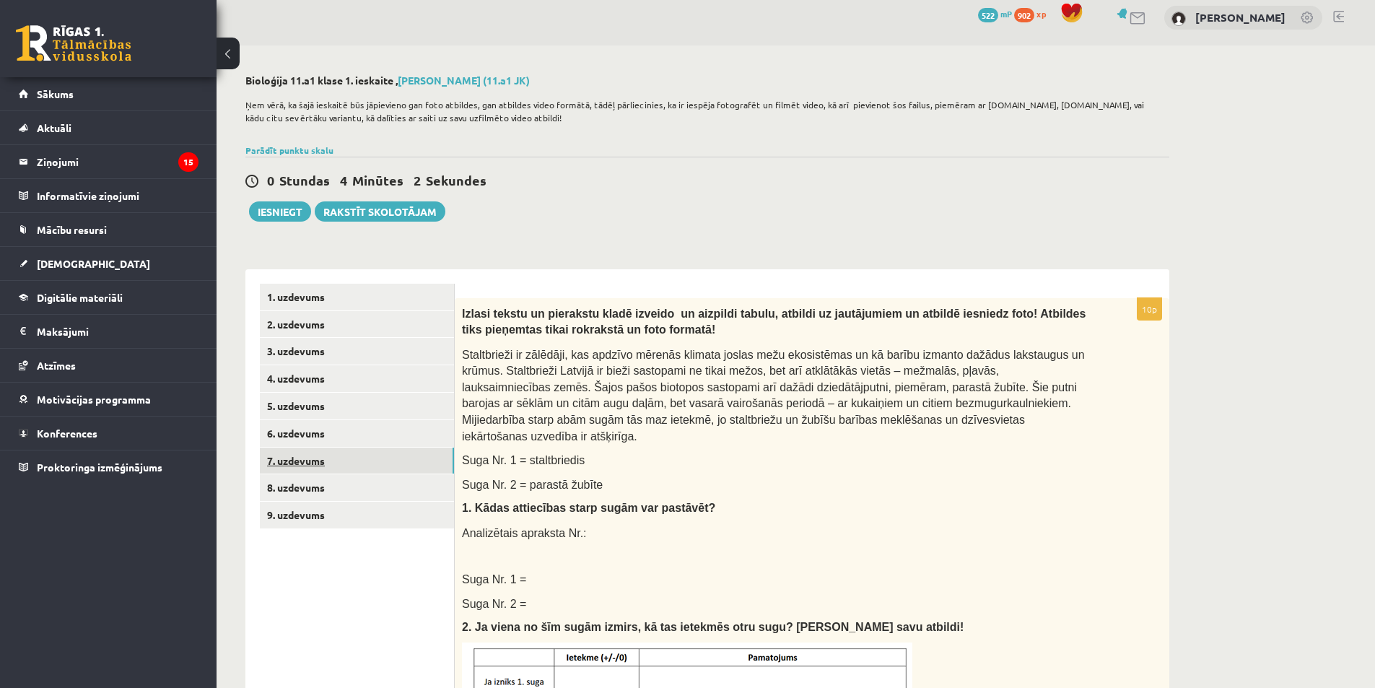
click at [307, 460] on link "7. uzdevums" at bounding box center [357, 460] width 194 height 27
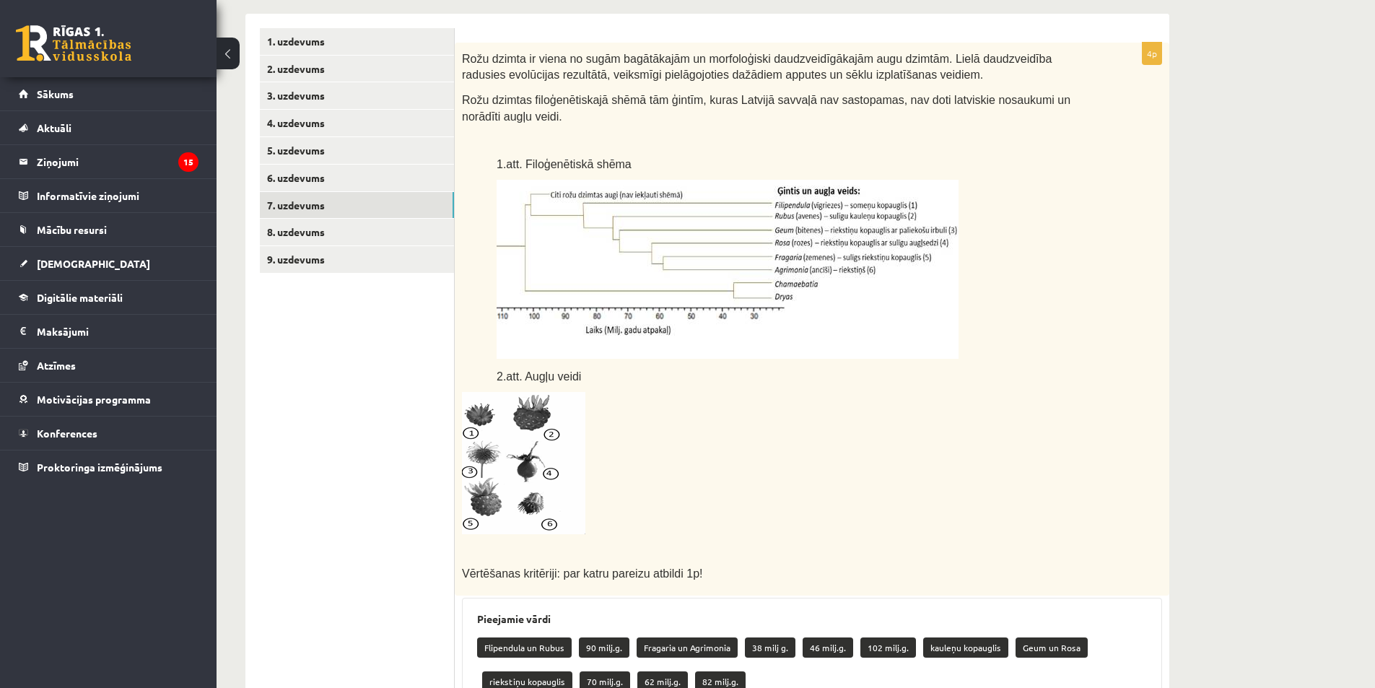
scroll to position [154, 0]
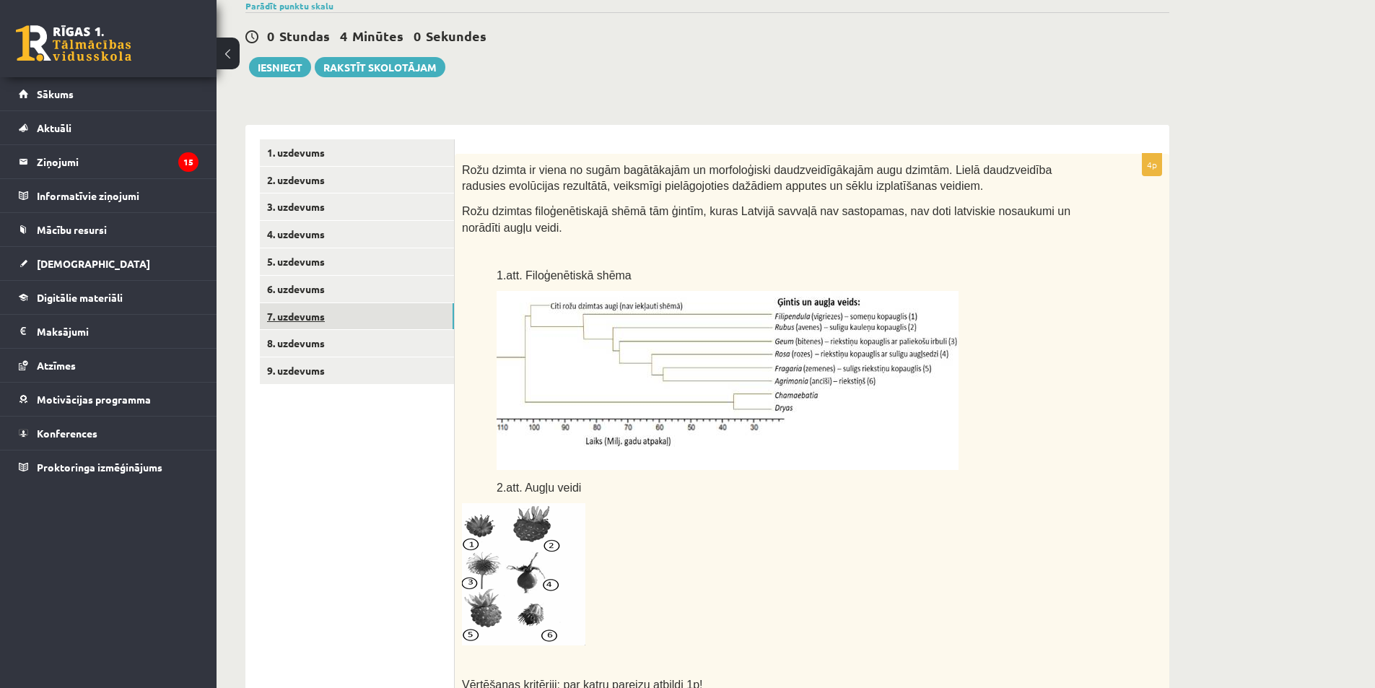
click at [286, 318] on link "7. uzdevums" at bounding box center [357, 316] width 194 height 27
click at [315, 336] on link "8. uzdevums" at bounding box center [357, 343] width 194 height 27
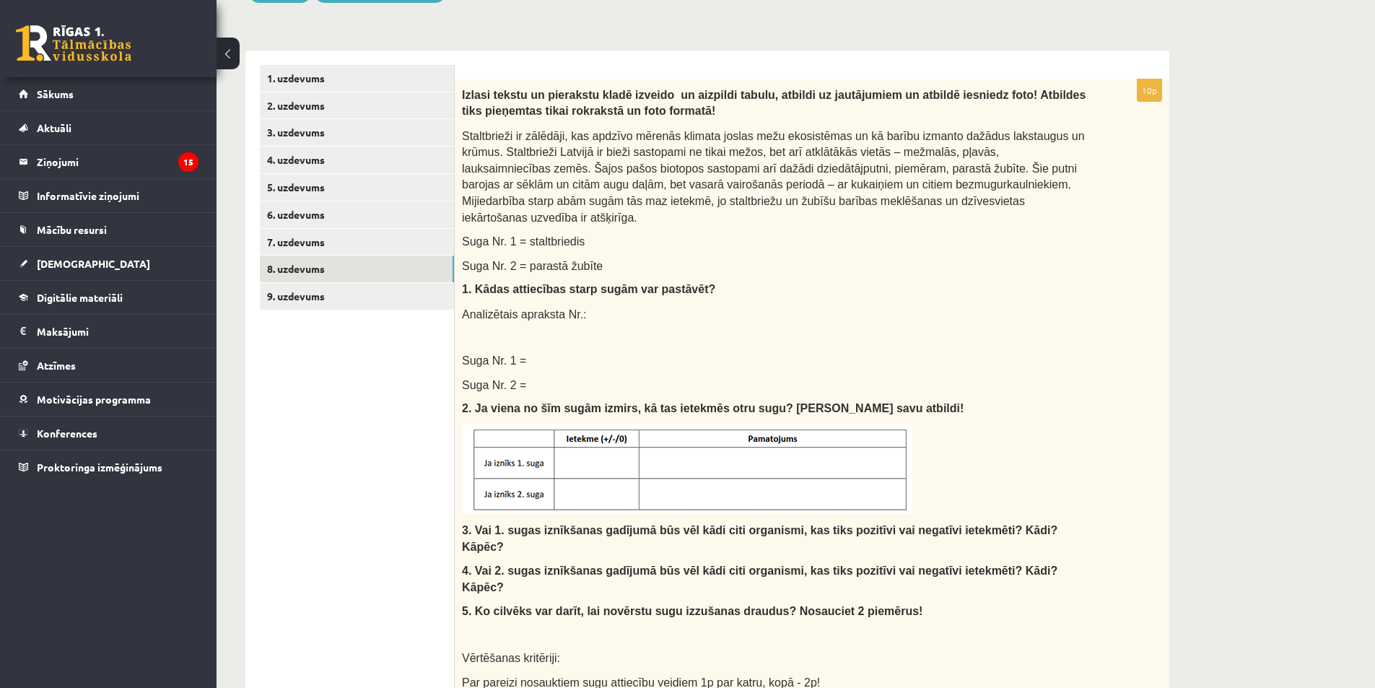
scroll to position [132, 0]
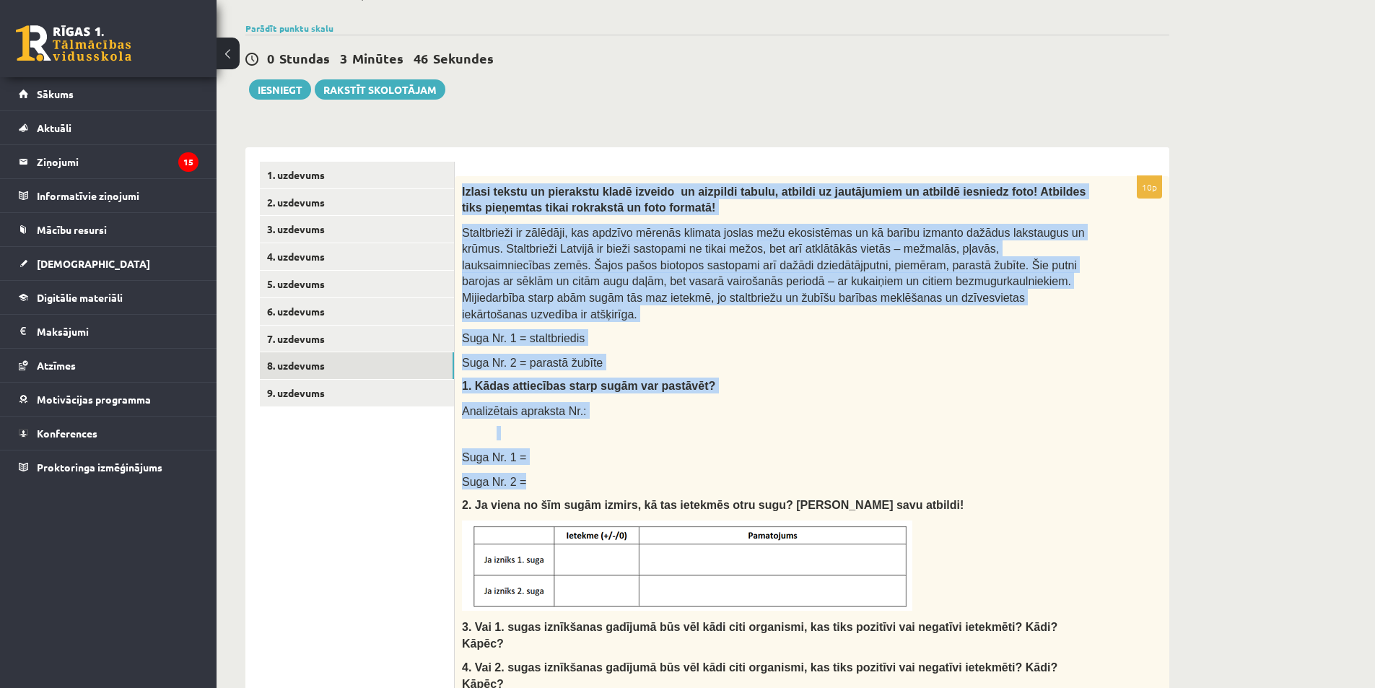
drag, startPoint x: 463, startPoint y: 192, endPoint x: 584, endPoint y: 456, distance: 290.3
click at [584, 456] on div "Izlasi tekstu un pierakstu kladē izveido un aizpildi tabulu, atbildi uz jautāju…" at bounding box center [812, 521] width 714 height 691
copy div "Izlasi tekstu un pierakstu kladē izveido un aizpildi tabulu, atbildi uz jautāju…"
click at [818, 405] on div "Izlasi tekstu un pierakstu kladē izveido un aizpildi tabulu, atbildi uz jautāju…" at bounding box center [812, 521] width 714 height 691
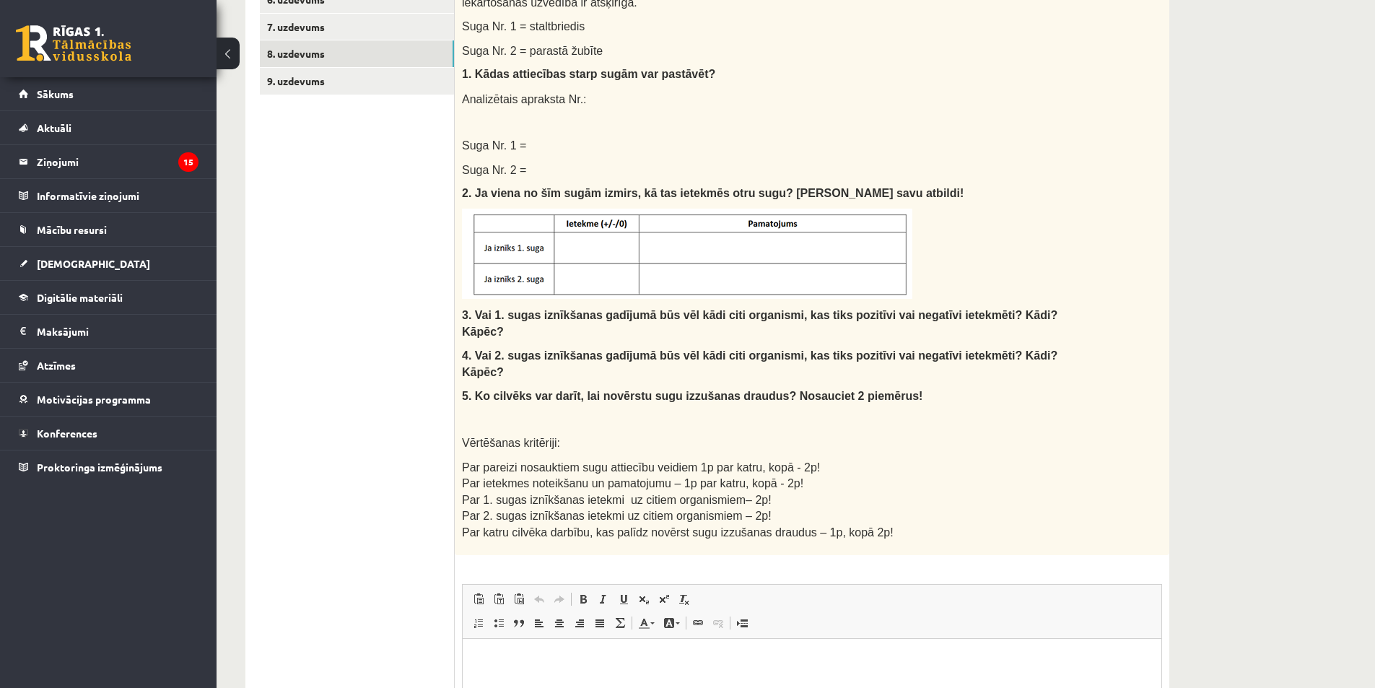
scroll to position [349, 0]
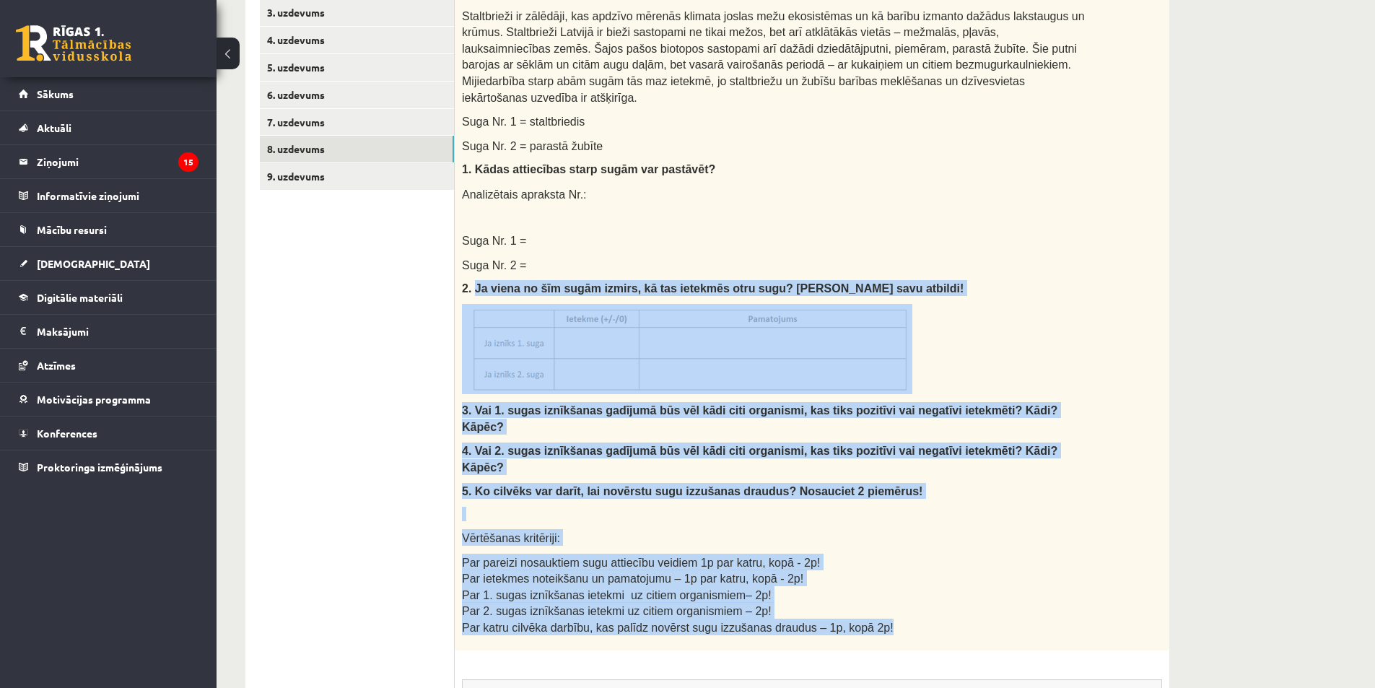
drag, startPoint x: 473, startPoint y: 273, endPoint x: 866, endPoint y: 588, distance: 504.1
click at [866, 588] on div "Izlasi tekstu un pierakstu kladē izveido un aizpildi tabulu, atbildi uz jautāju…" at bounding box center [812, 305] width 714 height 691
click at [662, 529] on p "Vērtēšanas kritēriji:" at bounding box center [776, 537] width 628 height 17
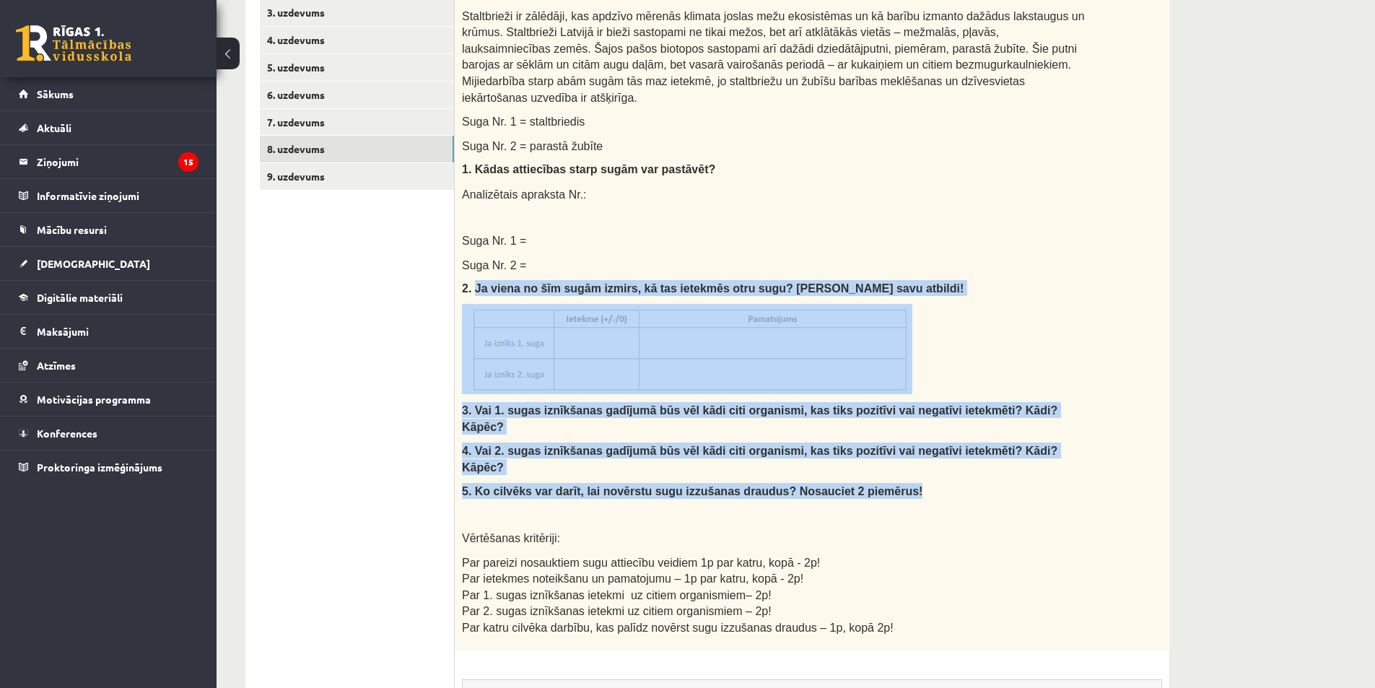
drag, startPoint x: 475, startPoint y: 274, endPoint x: 867, endPoint y: 446, distance: 428.5
click at [867, 446] on div "Izlasi tekstu un pierakstu kladē izveido un aizpildi tabulu, atbildi uz jautāju…" at bounding box center [812, 305] width 714 height 691
copy div "Ja viena no šīm sugām izmirs, kā tas ietekmēs otru sugu? Pamatojiet savu atbild…"
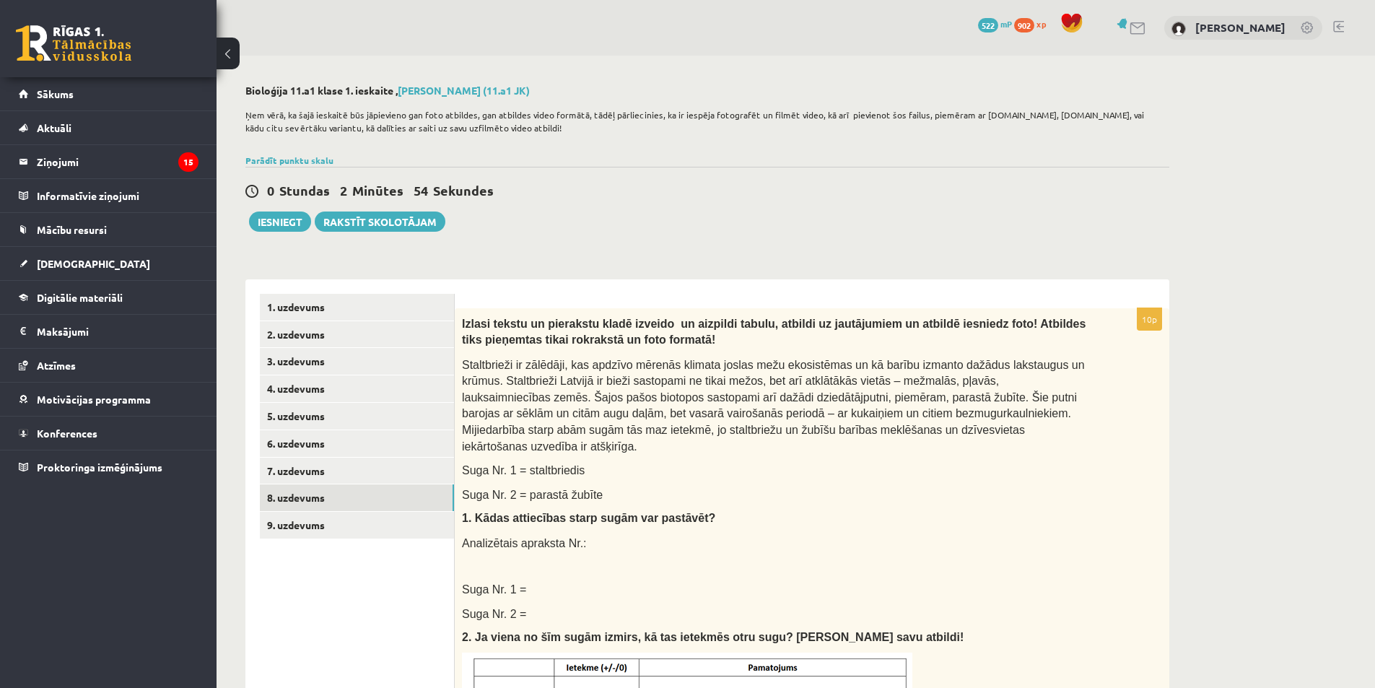
click at [678, 512] on span "1. Kādas attiecības starp sugām var pastāvēt?" at bounding box center [588, 518] width 253 height 12
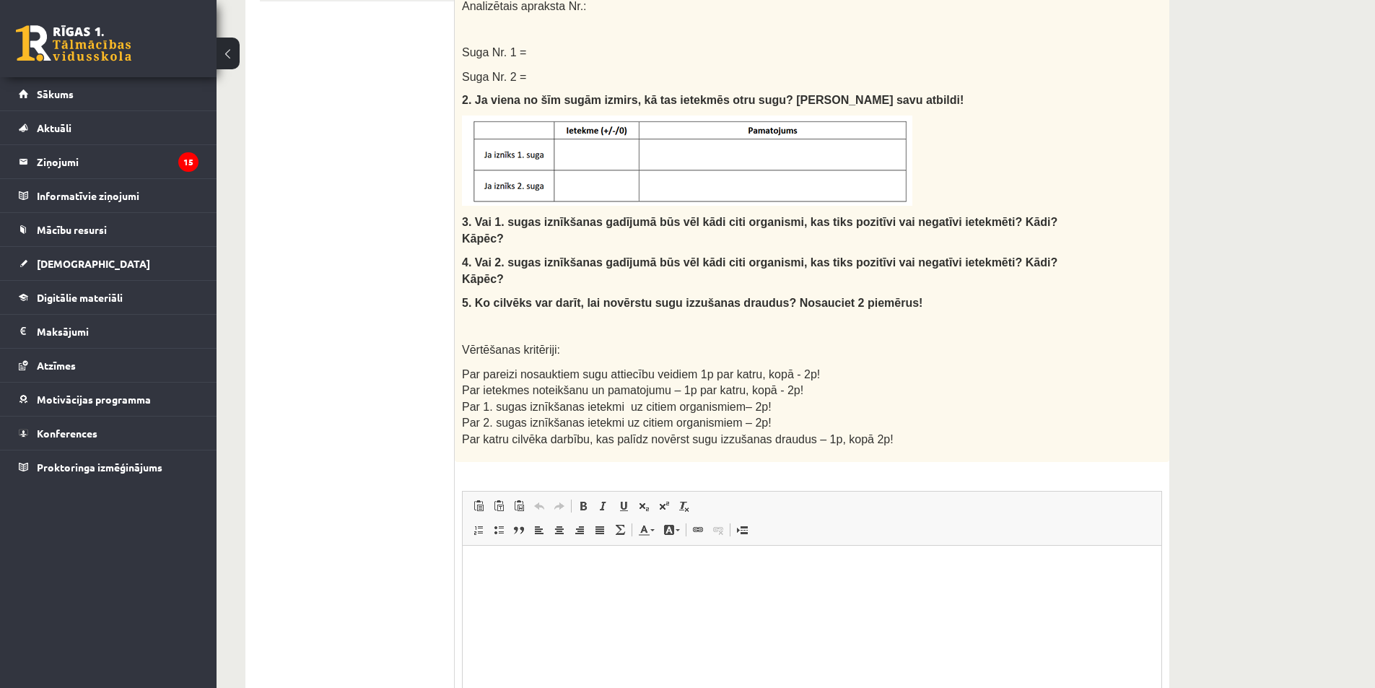
scroll to position [637, 0]
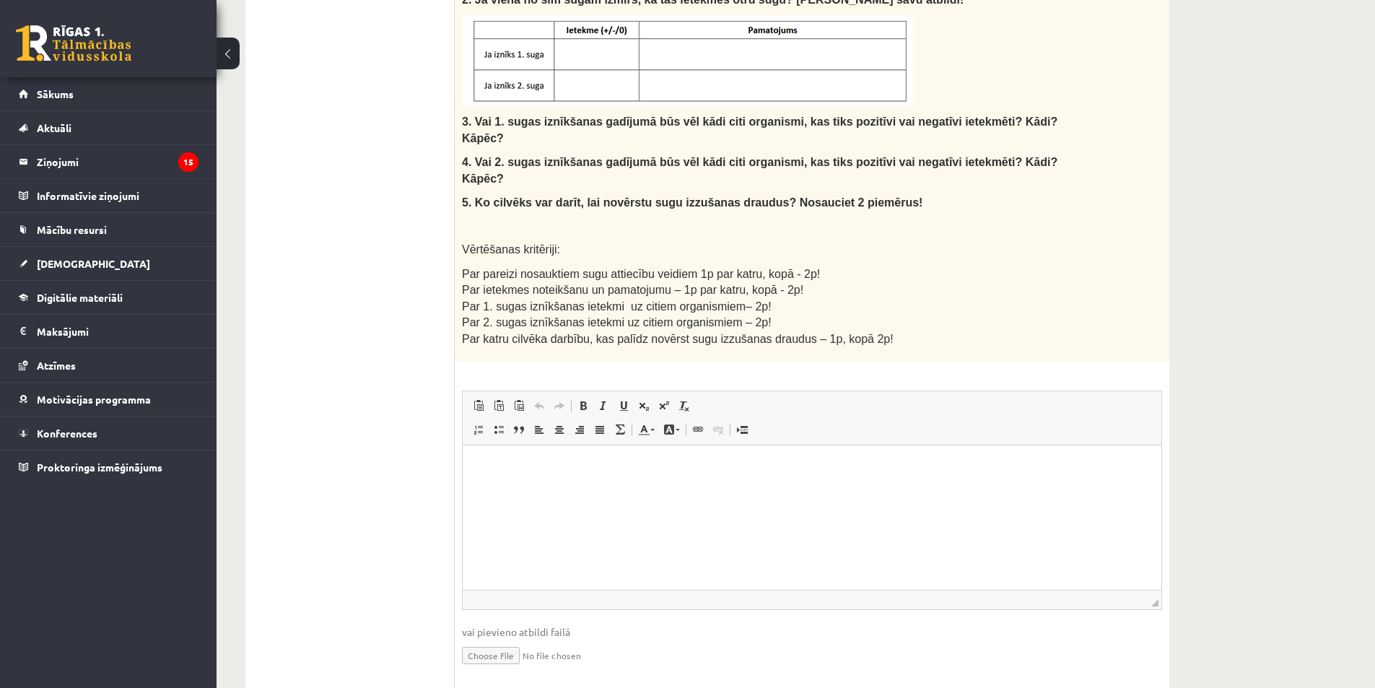
click at [609, 468] on p "Визуальный текстовый редактор, wiswyg-editor-user-answer-47433933550040" at bounding box center [812, 466] width 670 height 15
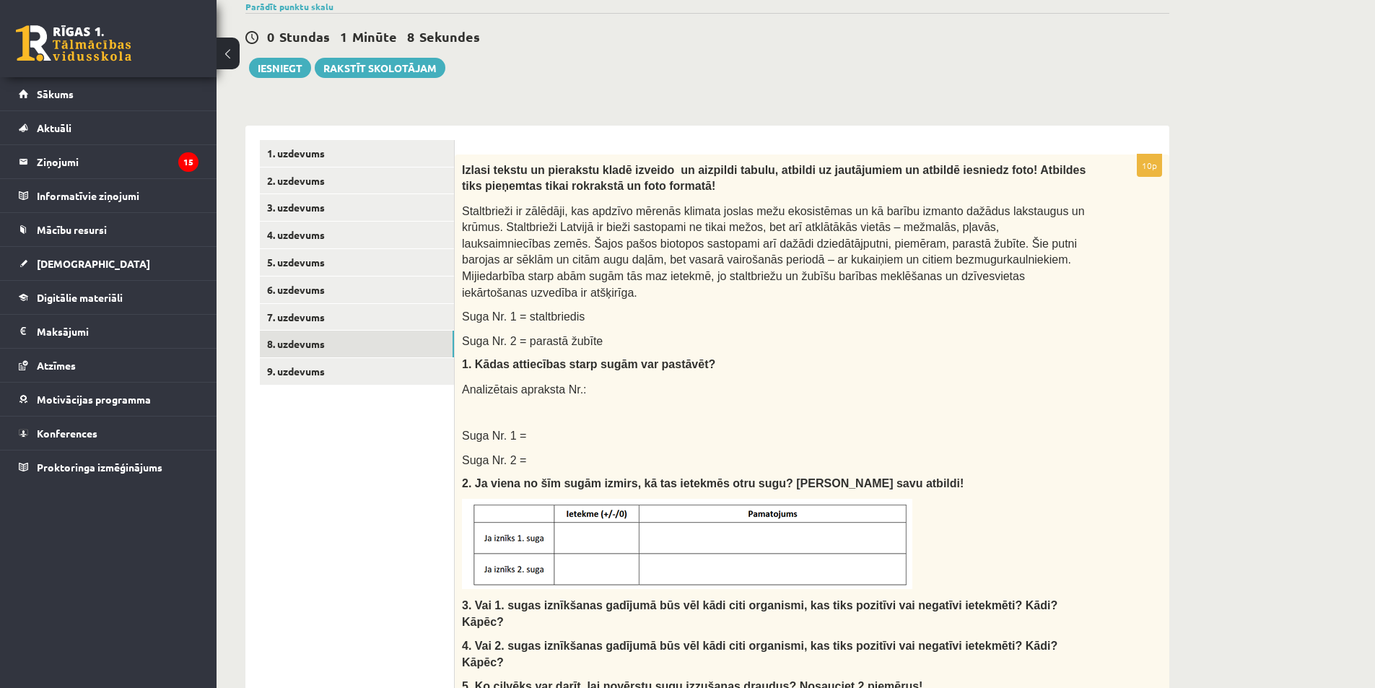
scroll to position [132, 0]
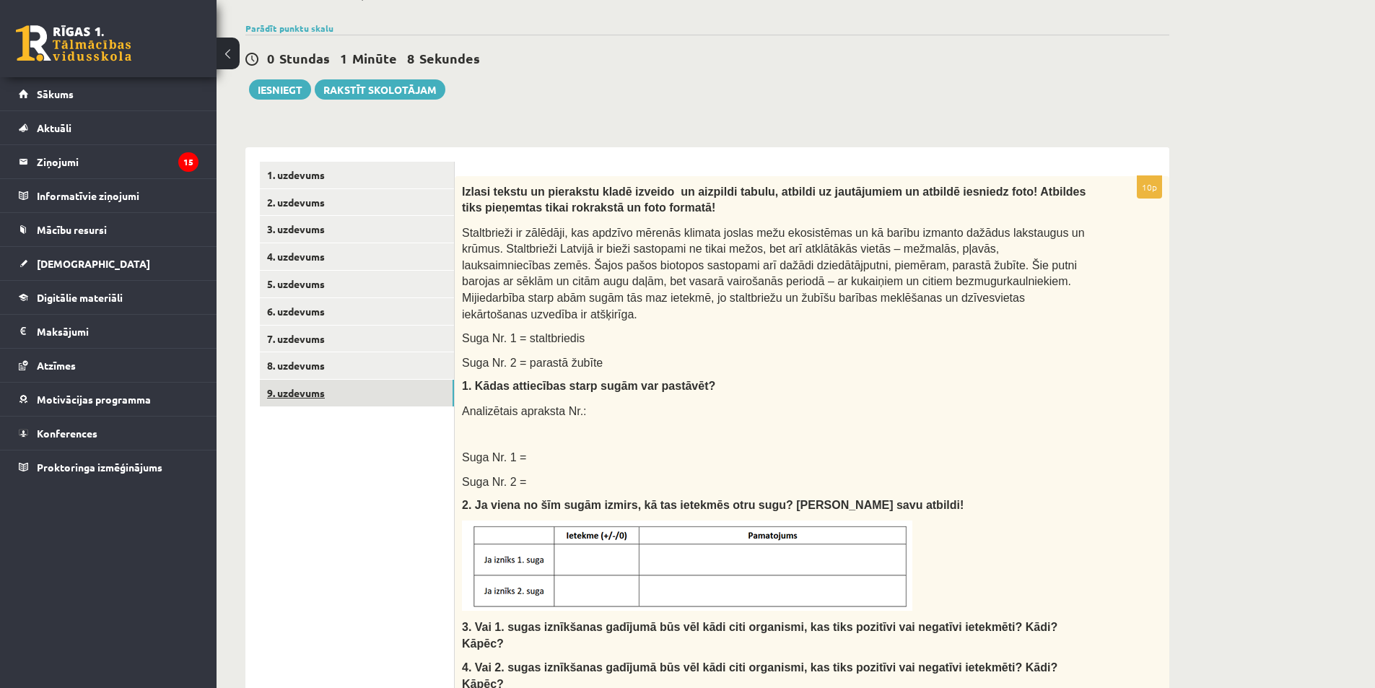
drag, startPoint x: 373, startPoint y: 404, endPoint x: 445, endPoint y: 437, distance: 78.8
click at [373, 404] on link "9. uzdevums" at bounding box center [357, 393] width 194 height 27
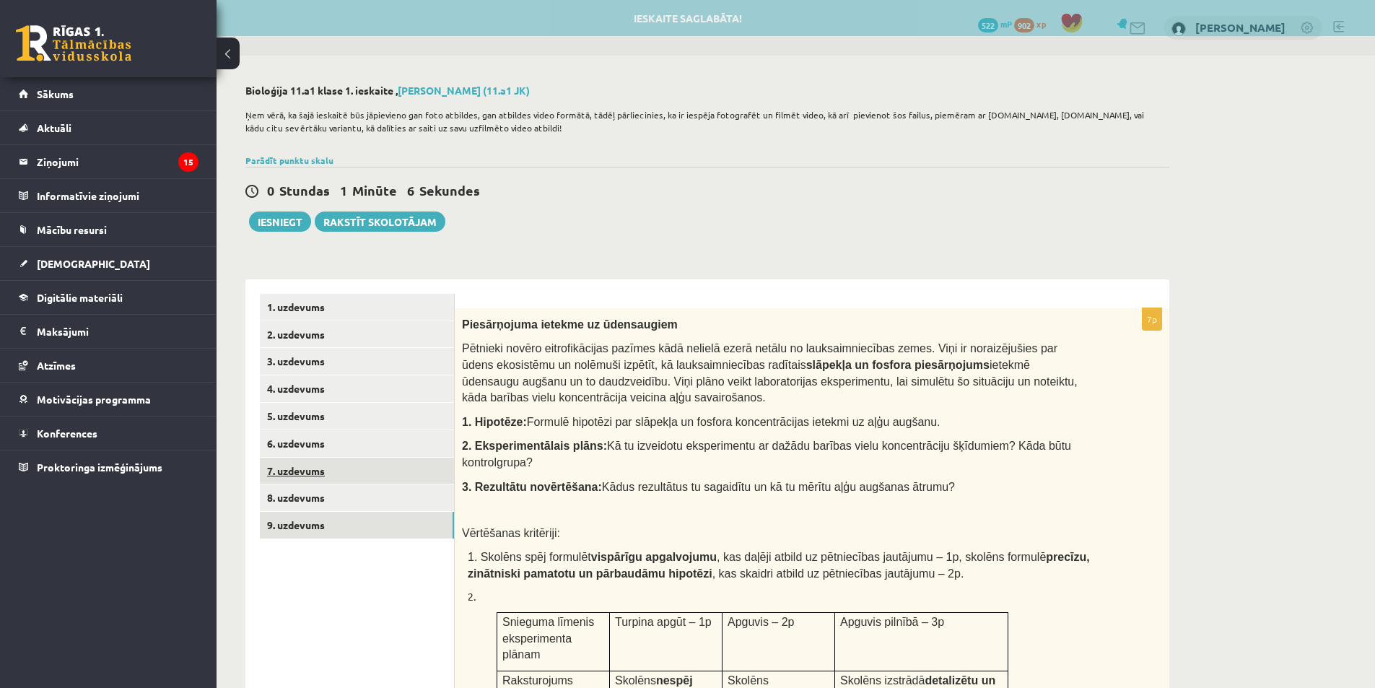
scroll to position [0, 0]
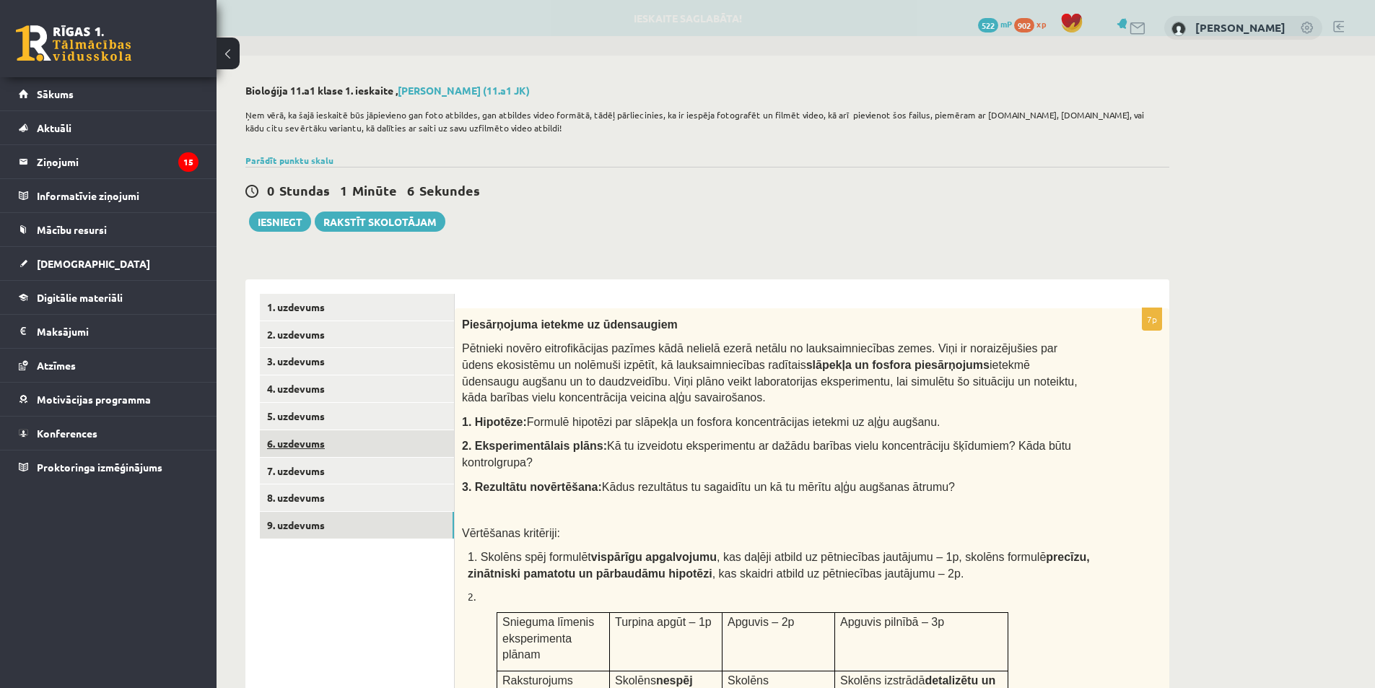
click at [377, 447] on link "6. uzdevums" at bounding box center [357, 443] width 194 height 27
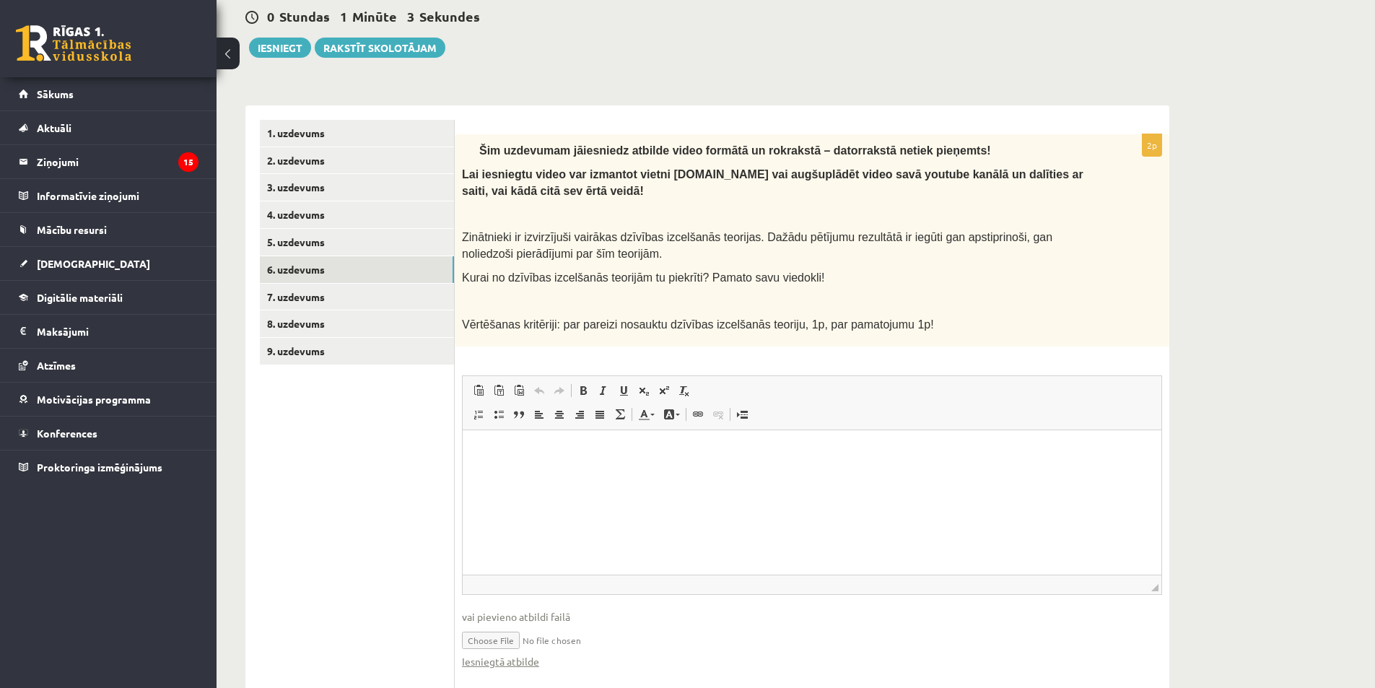
scroll to position [149, 0]
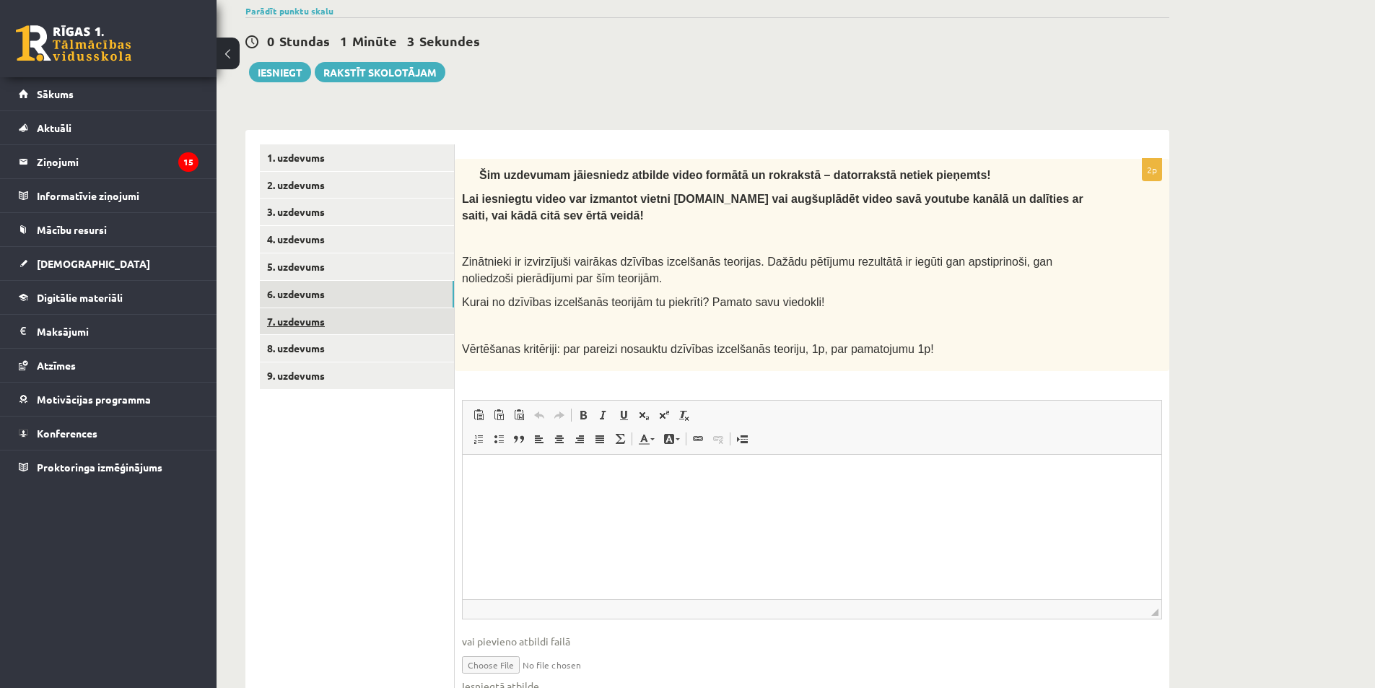
click at [314, 315] on link "7. uzdevums" at bounding box center [357, 321] width 194 height 27
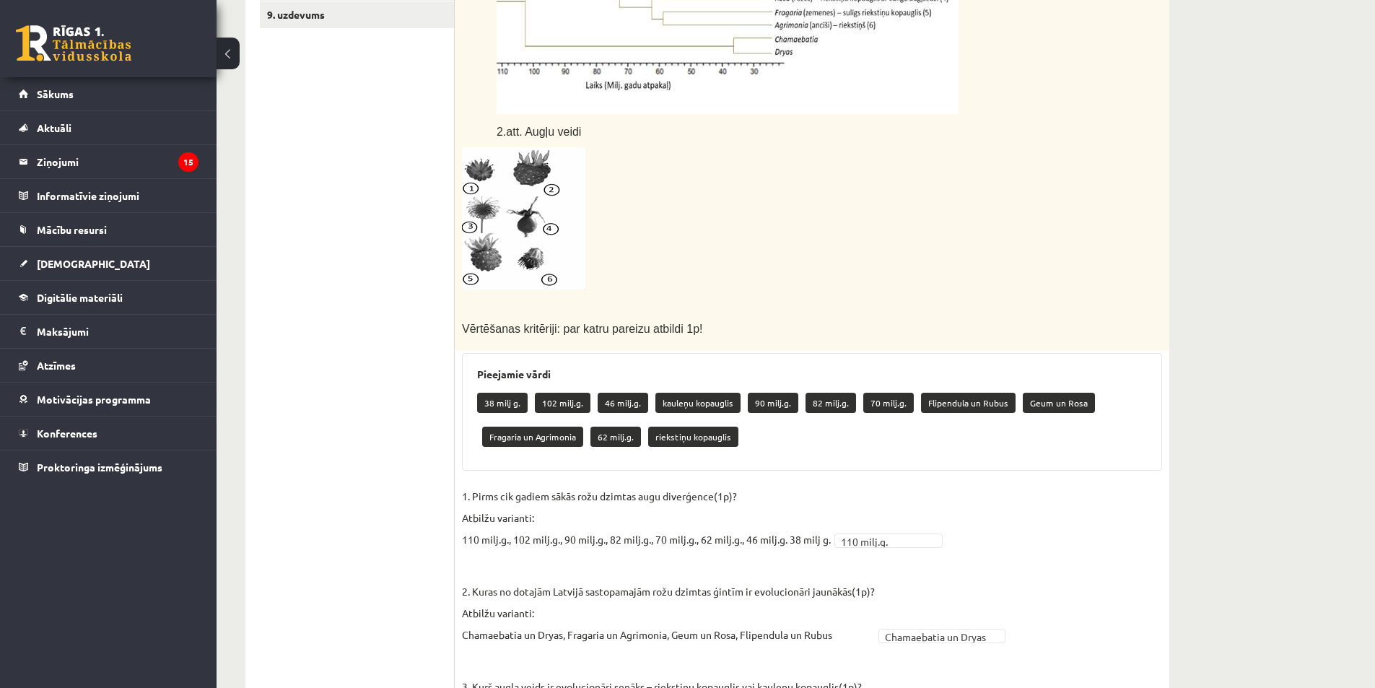
scroll to position [222, 0]
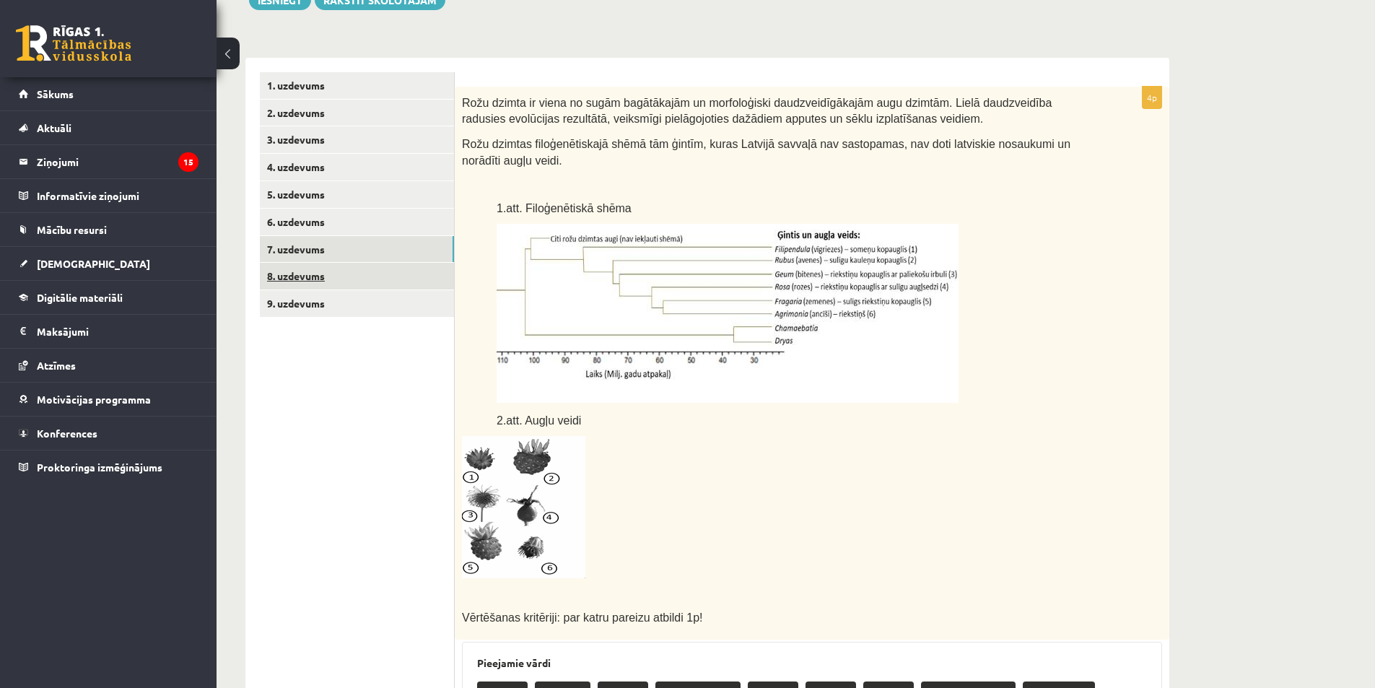
click at [316, 268] on link "8. uzdevums" at bounding box center [357, 276] width 194 height 27
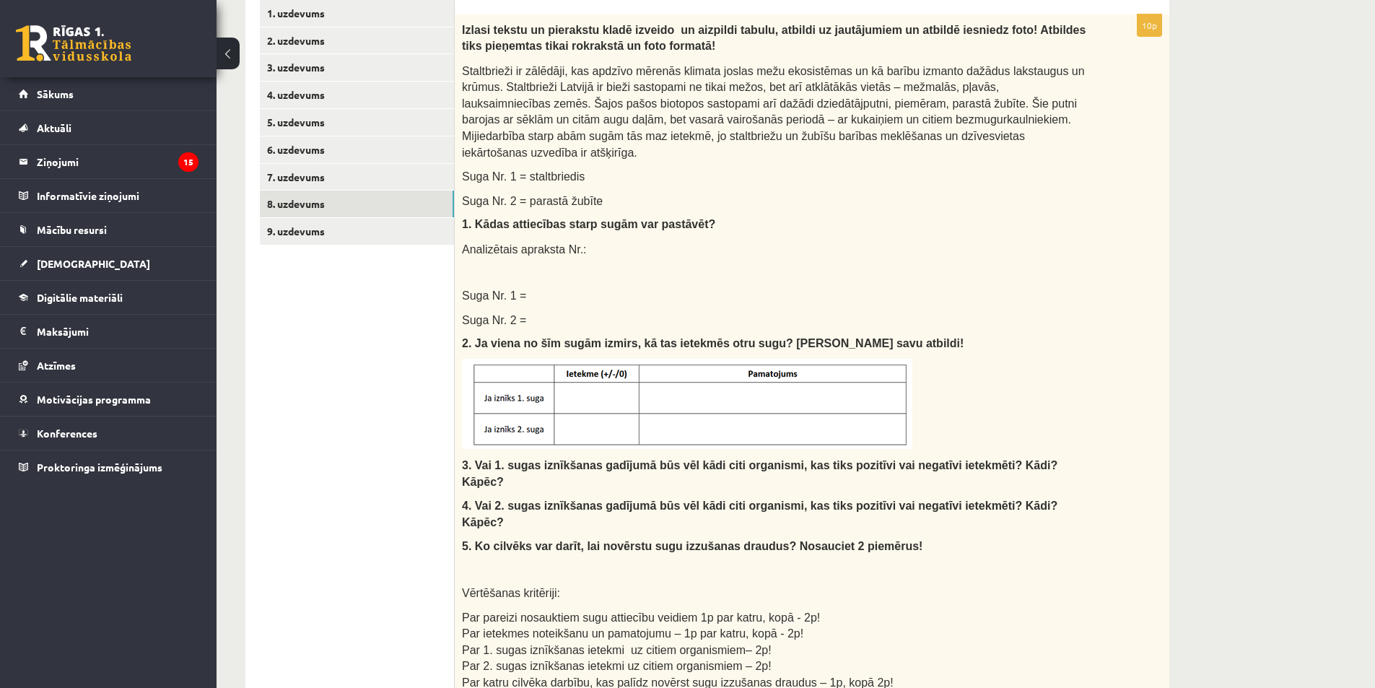
scroll to position [438, 0]
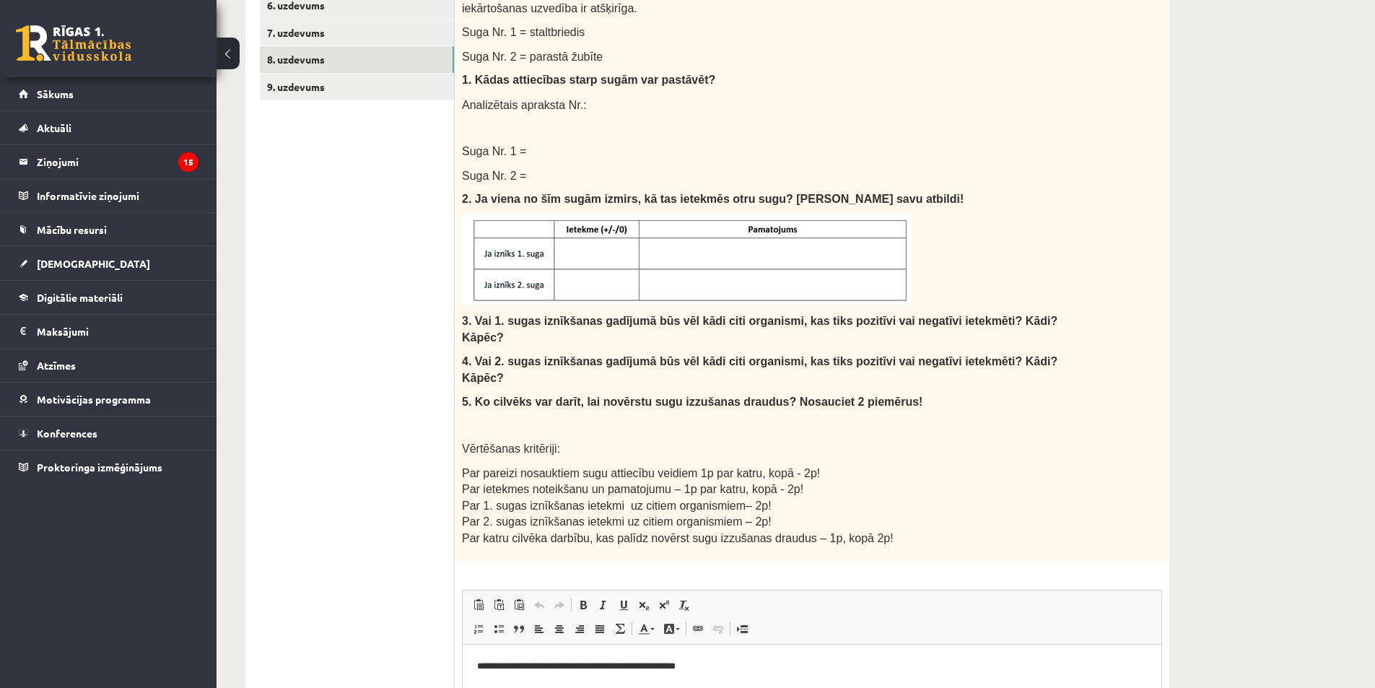
click at [707, 662] on p "**********" at bounding box center [812, 665] width 670 height 15
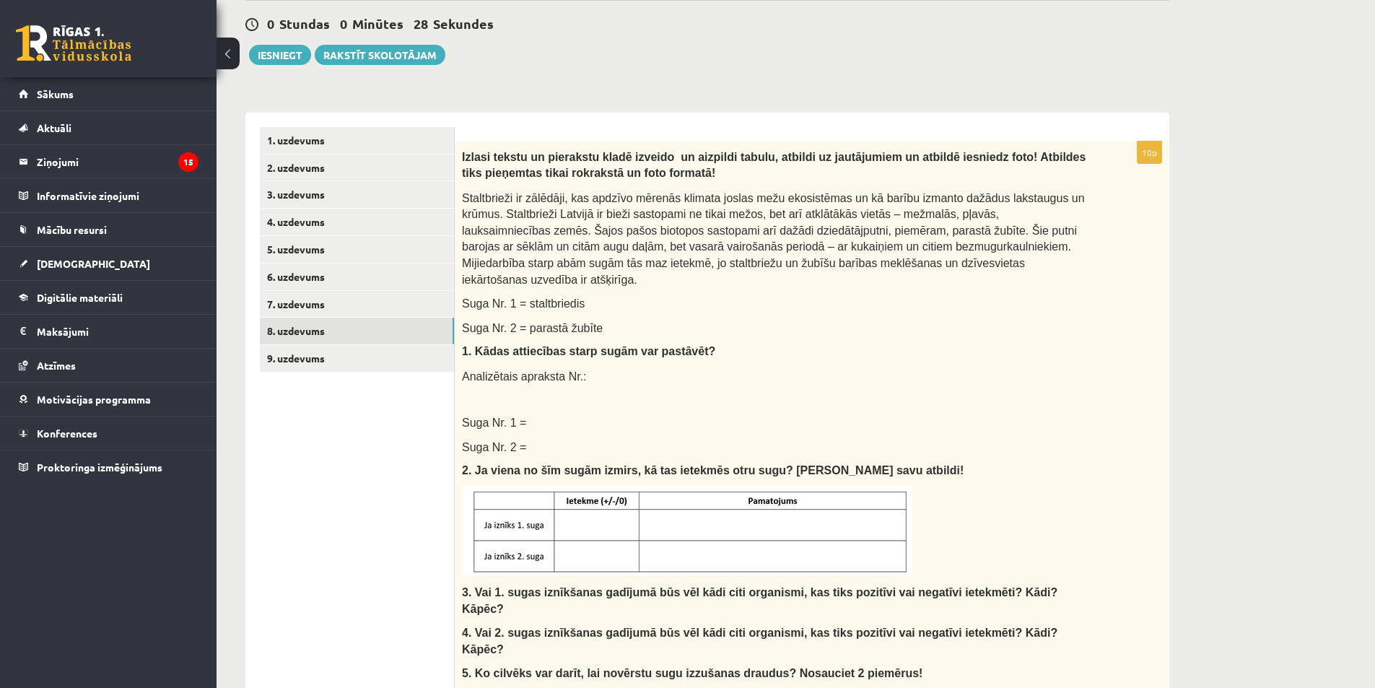
scroll to position [5, 0]
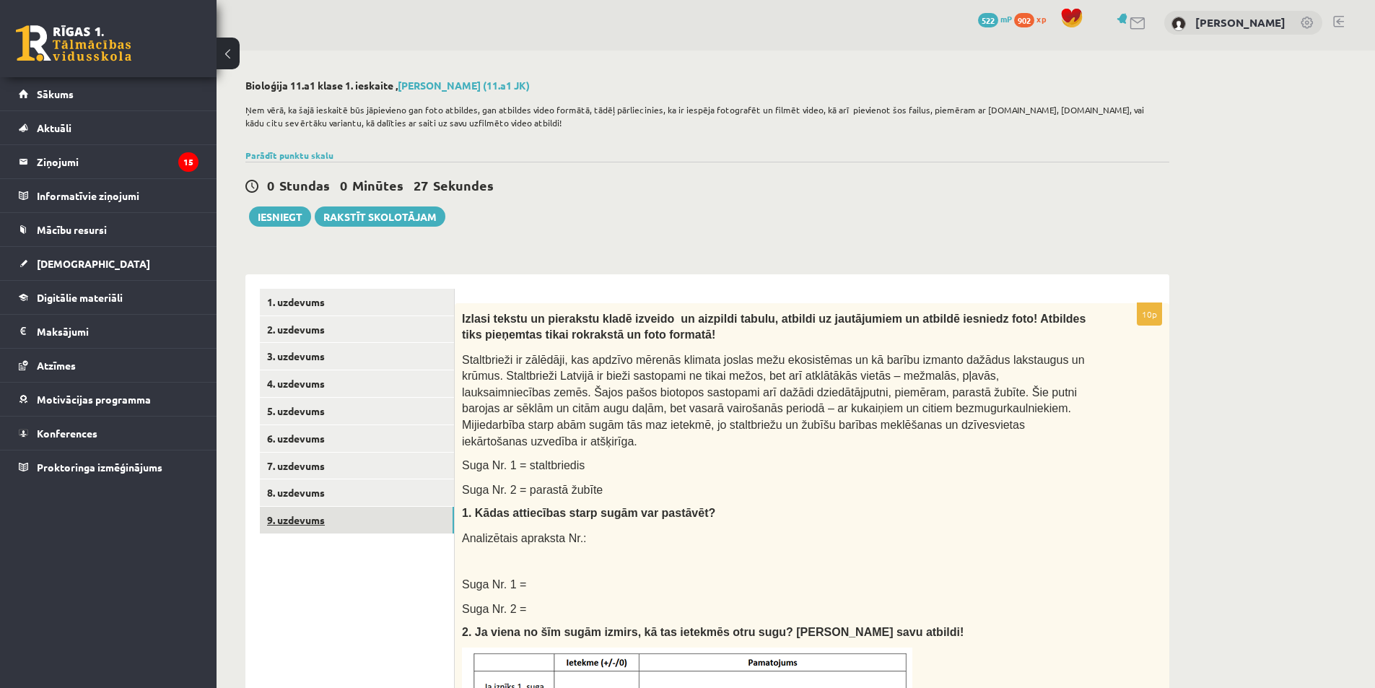
click at [366, 509] on link "9. uzdevums" at bounding box center [357, 520] width 194 height 27
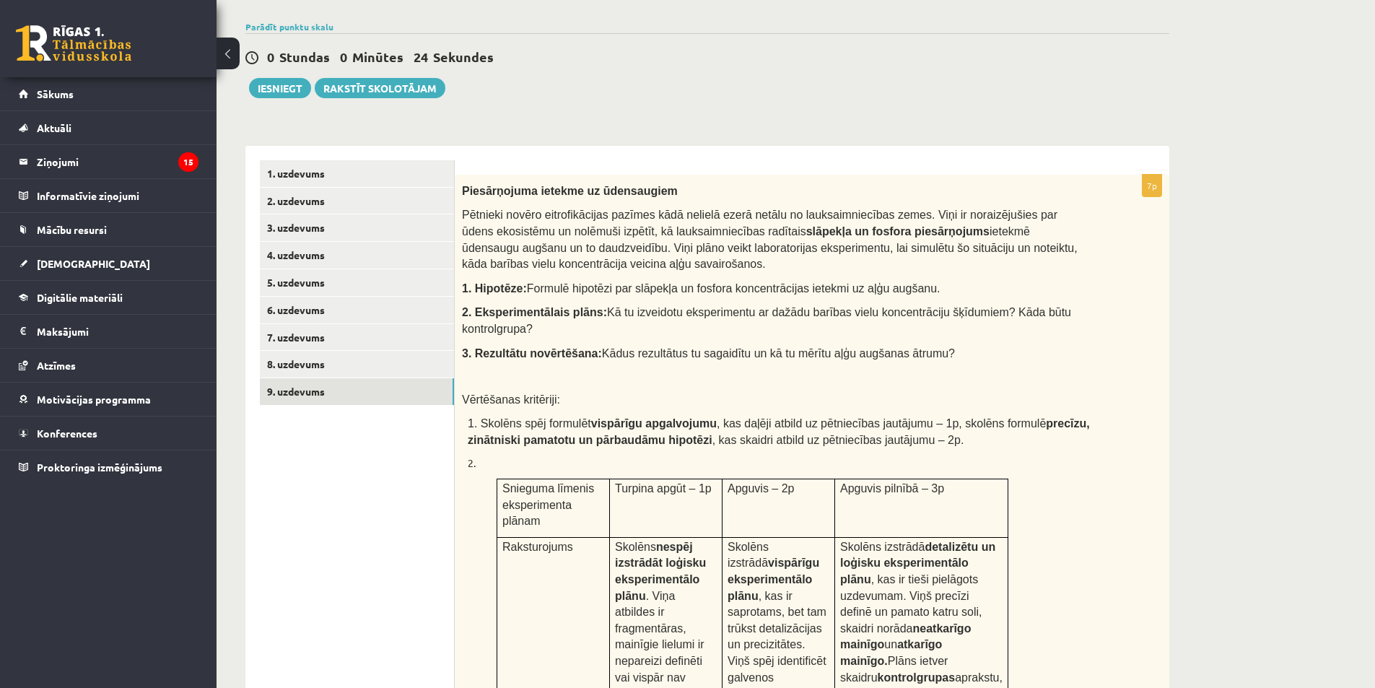
scroll to position [82, 0]
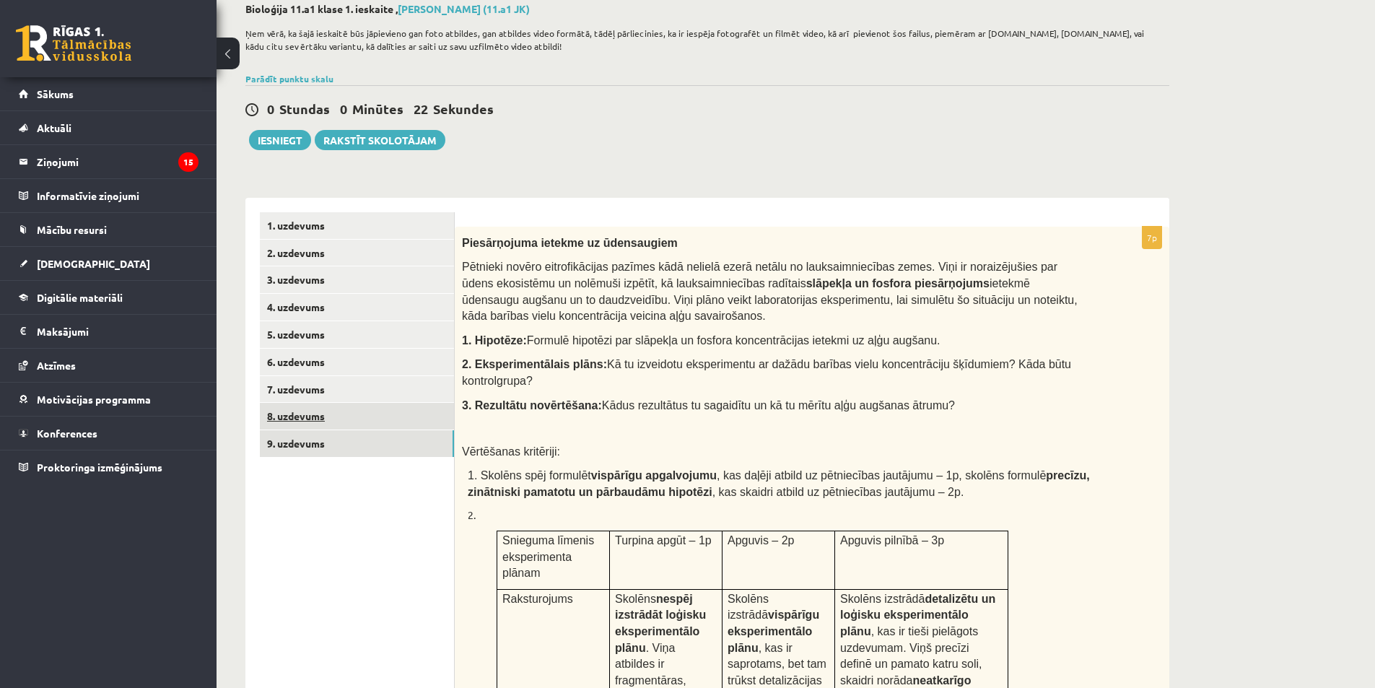
click at [318, 422] on link "8. uzdevums" at bounding box center [357, 416] width 194 height 27
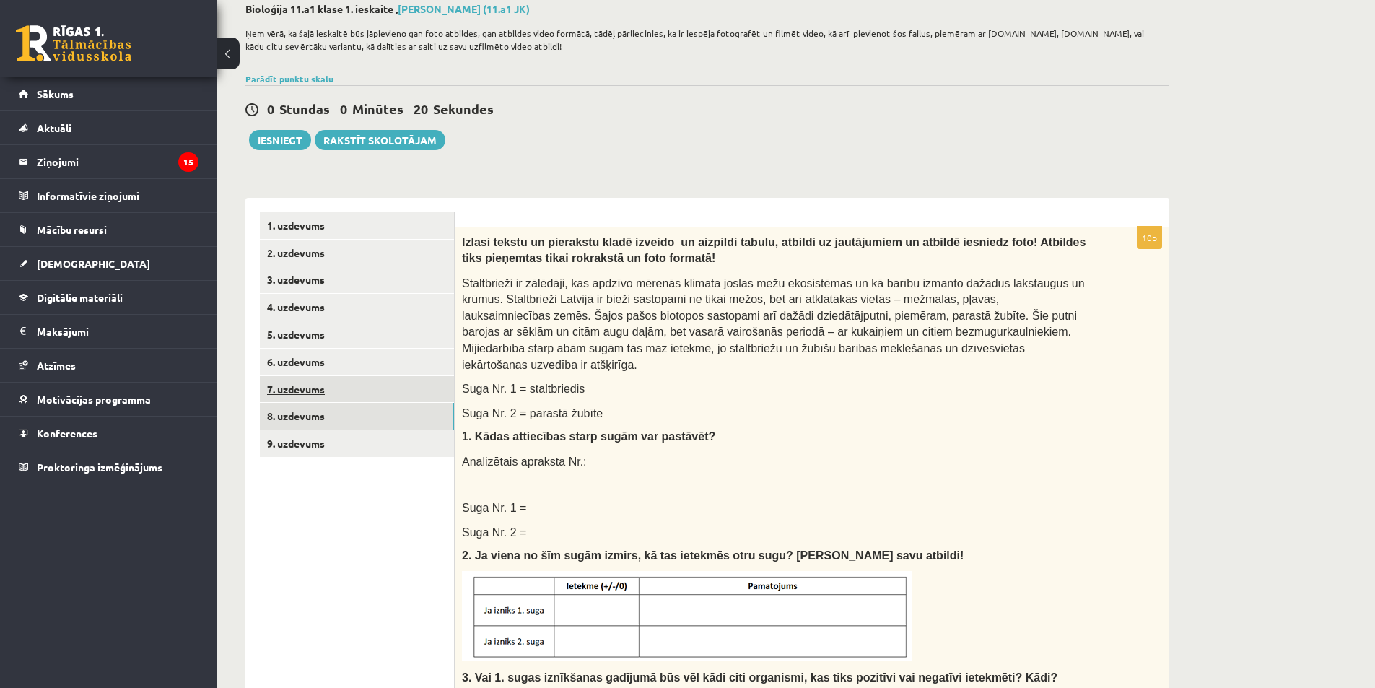
scroll to position [0, 0]
click at [321, 397] on link "7. uzdevums" at bounding box center [357, 389] width 194 height 27
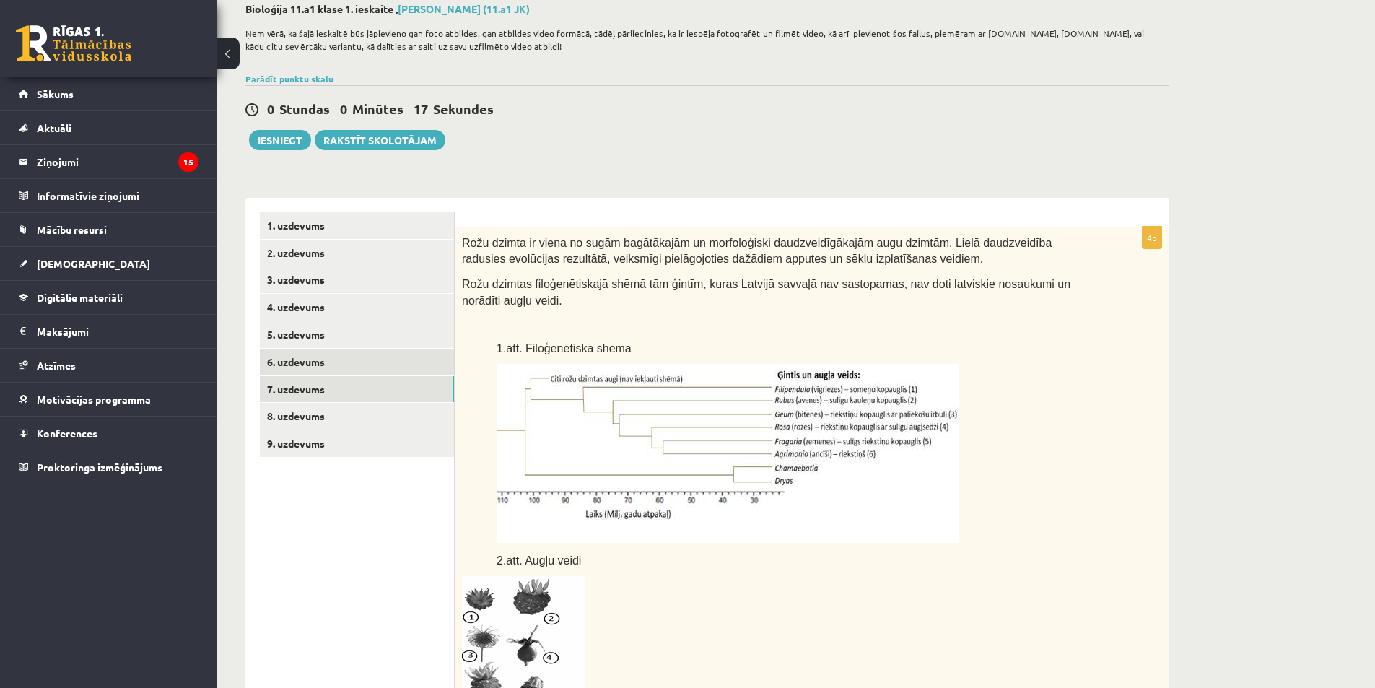
click at [309, 365] on link "6. uzdevums" at bounding box center [357, 362] width 194 height 27
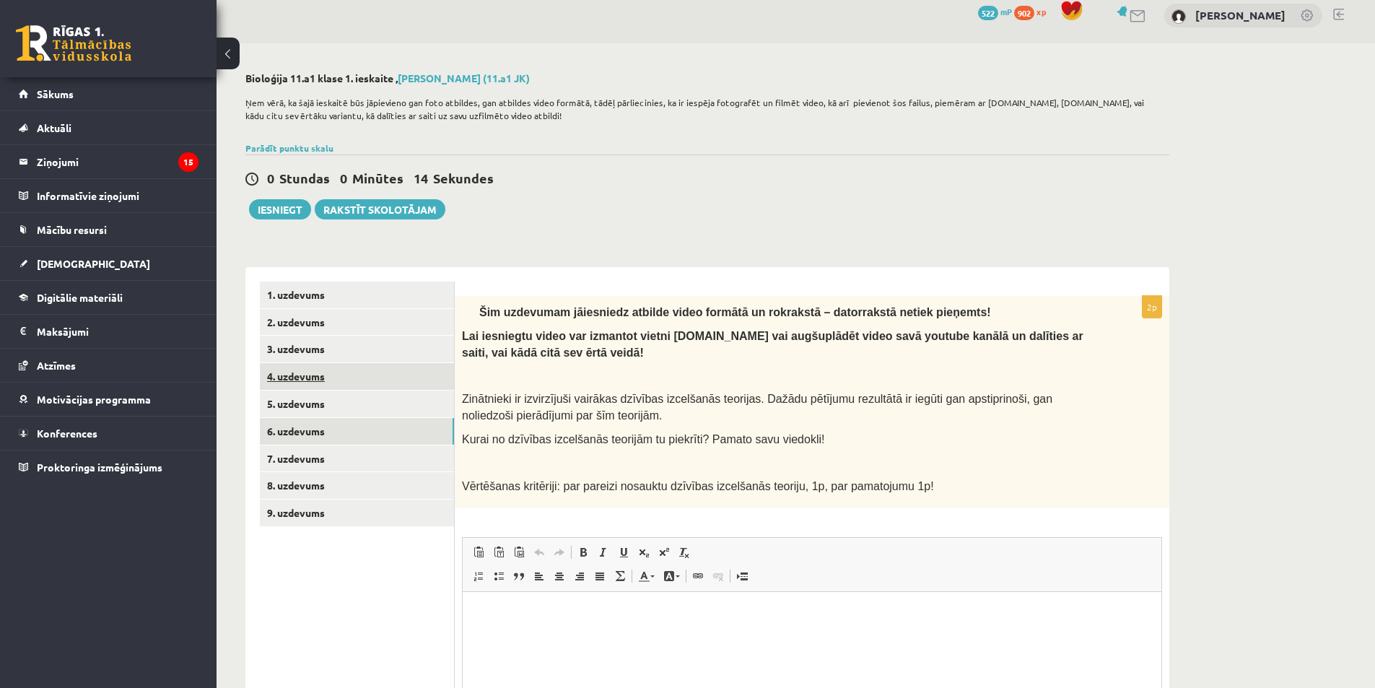
scroll to position [5, 0]
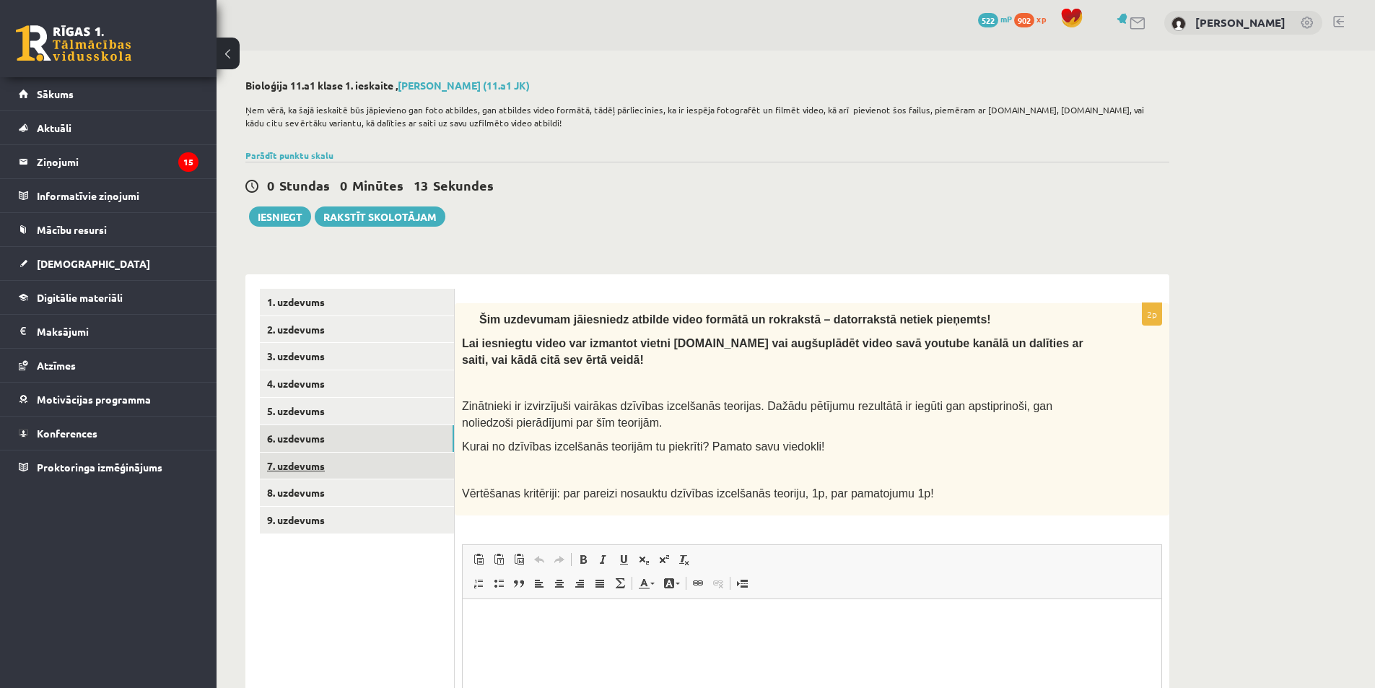
click at [326, 473] on link "7. uzdevums" at bounding box center [357, 465] width 194 height 27
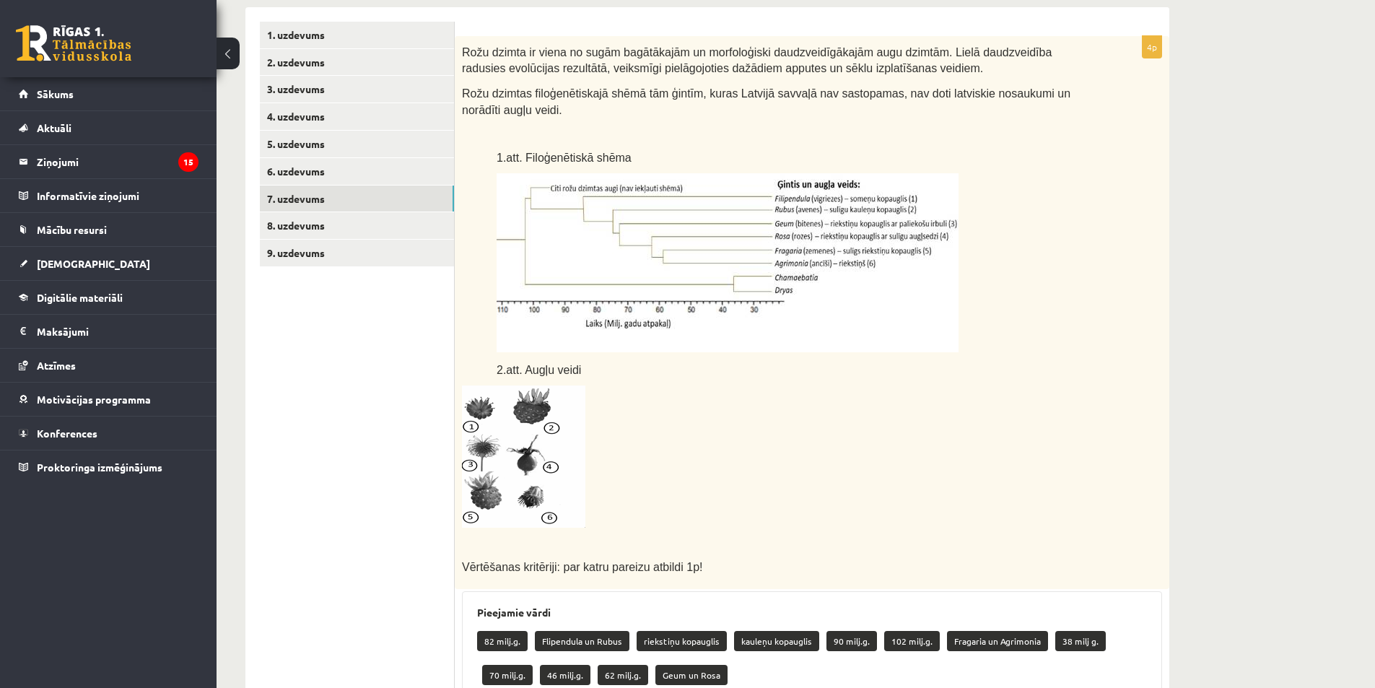
scroll to position [141, 0]
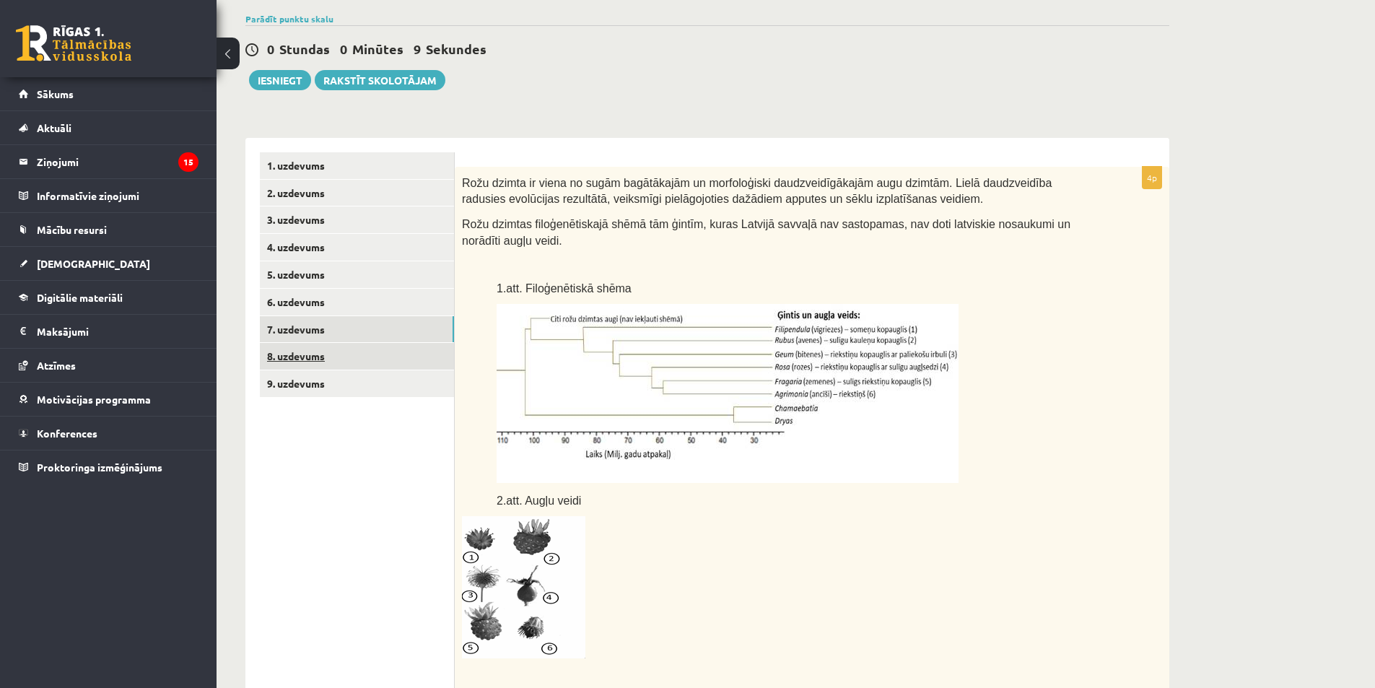
click at [340, 354] on link "8. uzdevums" at bounding box center [357, 356] width 194 height 27
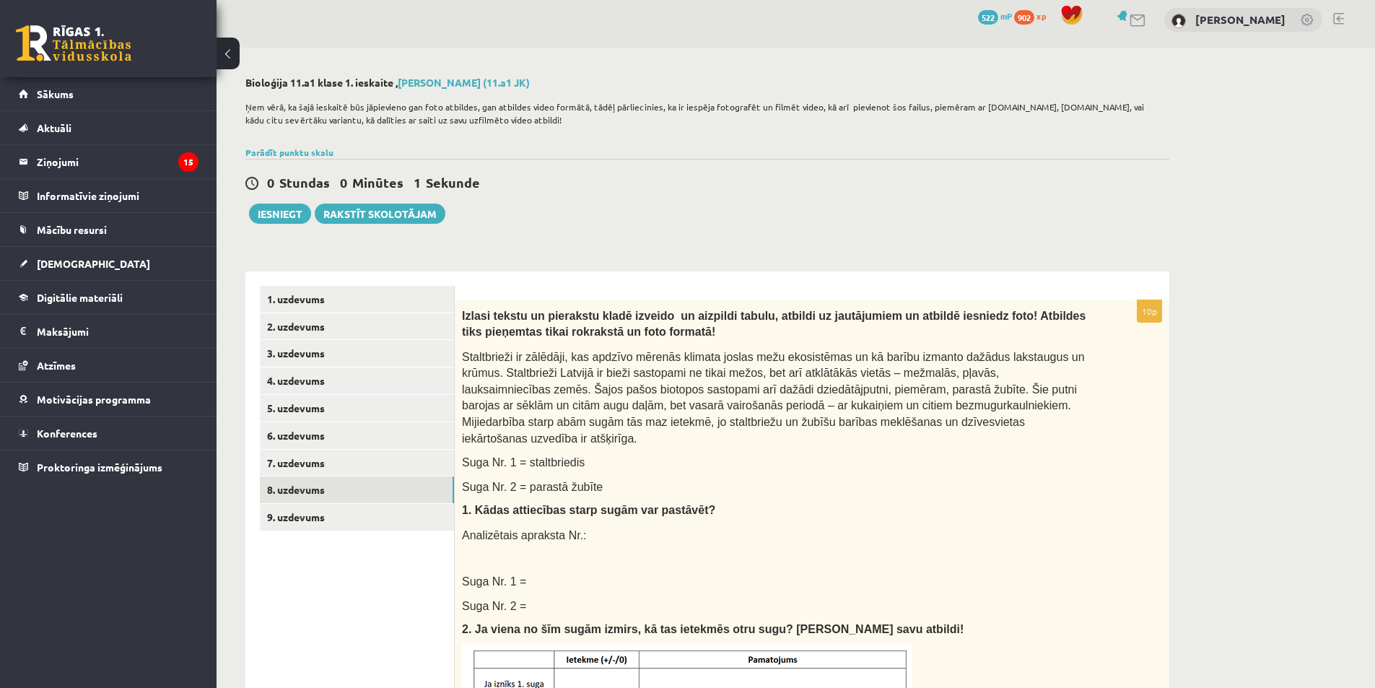
scroll to position [0, 0]
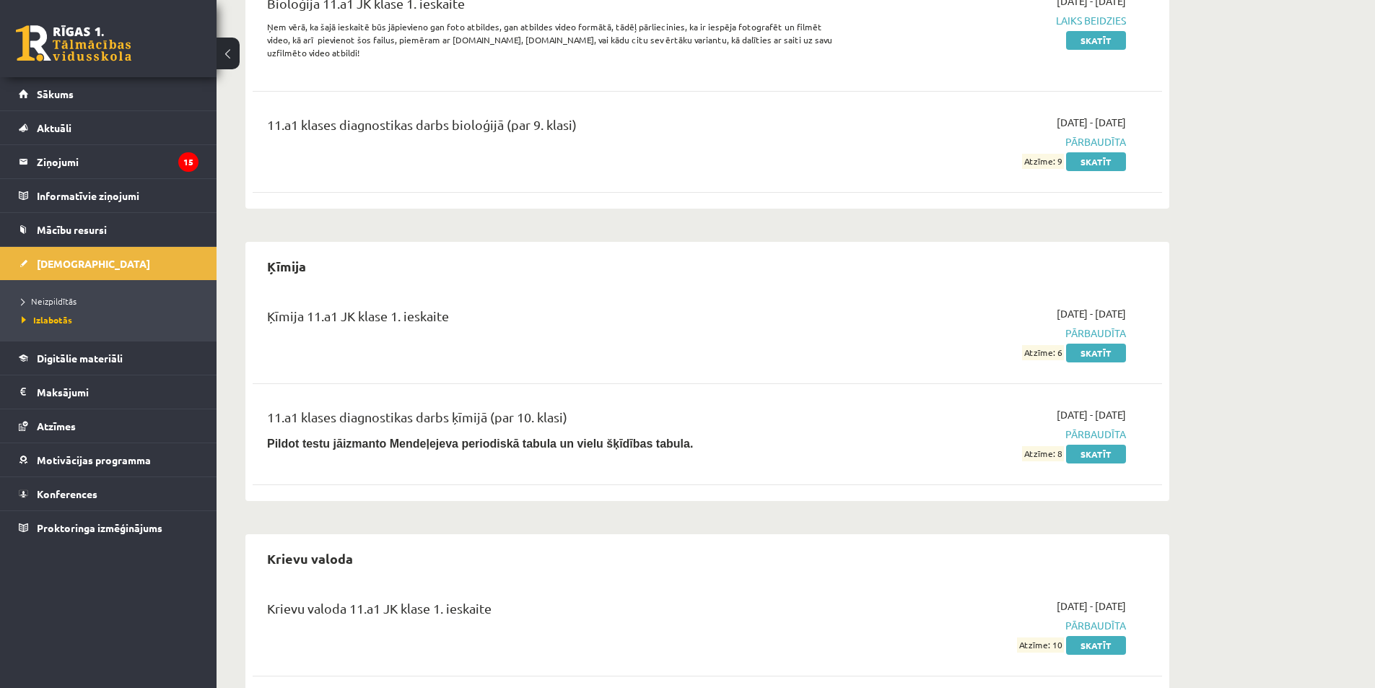
scroll to position [433, 0]
